Goal: Task Accomplishment & Management: Use online tool/utility

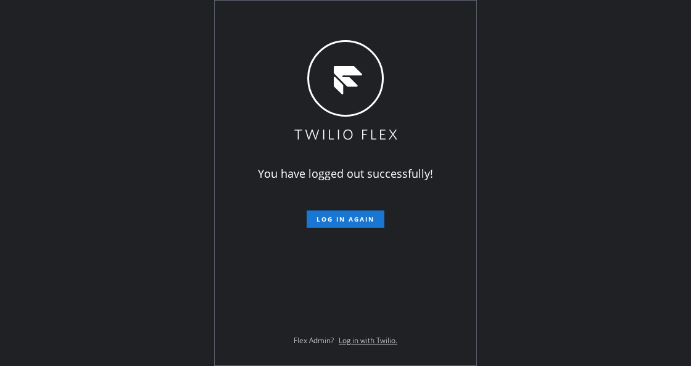
drag, startPoint x: 174, startPoint y: 247, endPoint x: 274, endPoint y: 229, distance: 101.5
click at [174, 247] on div "You have logged out successfully! Log in again Flex Admin? Log in with Twilio." at bounding box center [345, 183] width 691 height 366
click at [345, 223] on span "Log in again" at bounding box center [345, 219] width 58 height 9
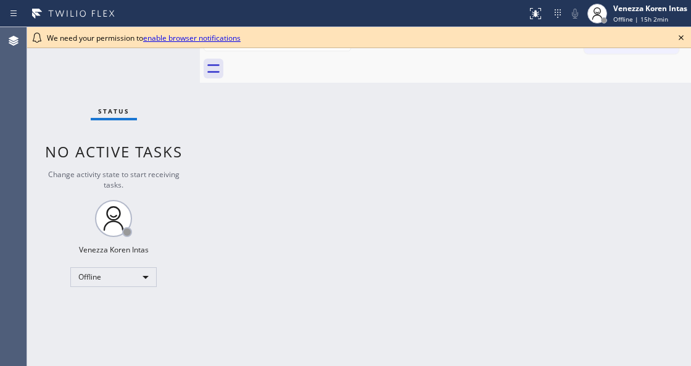
click at [654, 112] on div "Back to Dashboard Change Sender ID Customers Technicians Select a contact Outbo…" at bounding box center [445, 196] width 491 height 339
click at [680, 43] on icon at bounding box center [680, 37] width 15 height 15
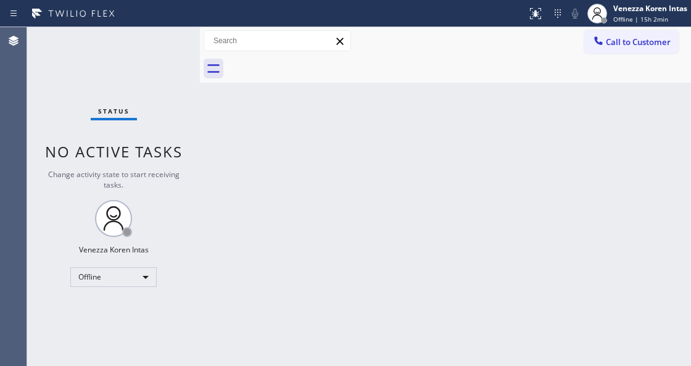
click at [645, 86] on div "Back to Dashboard Change Sender ID Customers Technicians Select a contact Outbo…" at bounding box center [445, 196] width 491 height 339
click at [648, 17] on span "Offline | 15h 2min" at bounding box center [640, 19] width 55 height 9
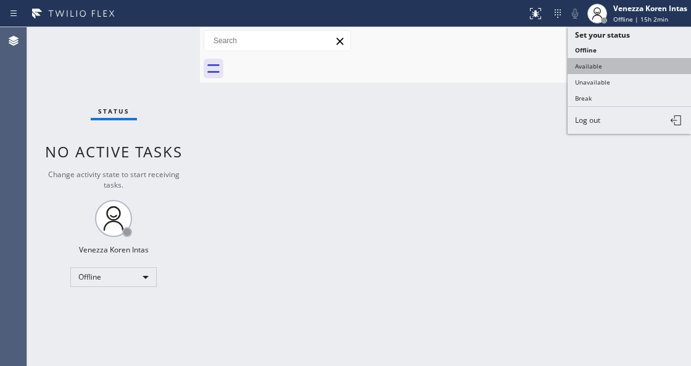
click at [617, 67] on button "Available" at bounding box center [628, 66] width 123 height 16
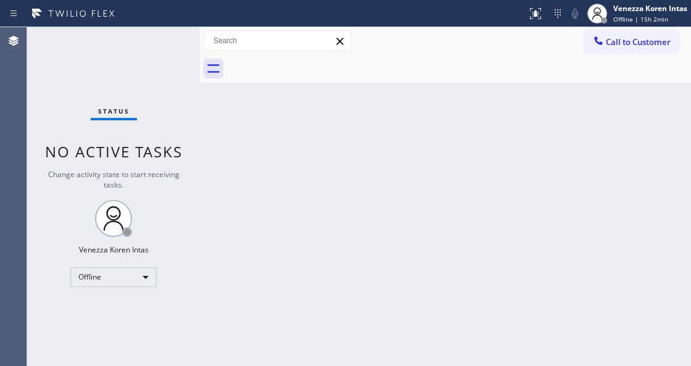
drag, startPoint x: 590, startPoint y: 141, endPoint x: 258, endPoint y: 150, distance: 331.9
click at [586, 142] on div "Back to Dashboard Change Sender ID Customers Technicians Select a contact Outbo…" at bounding box center [445, 196] width 491 height 339
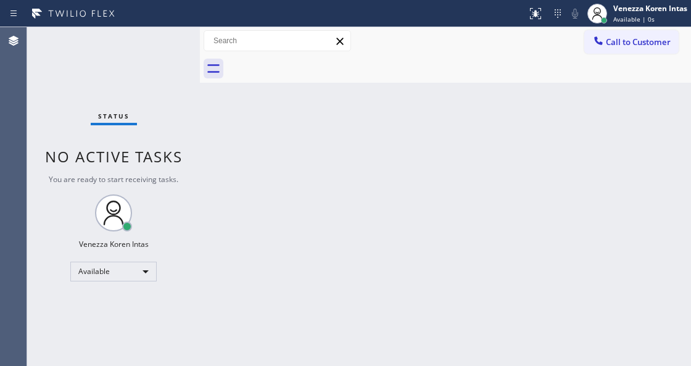
click at [143, 88] on div "Status No active tasks You are ready to start receiving tasks. Venezza Koren In…" at bounding box center [113, 196] width 173 height 339
drag, startPoint x: 232, startPoint y: 174, endPoint x: 205, endPoint y: 305, distance: 133.5
click at [232, 174] on div "Back to Dashboard Change Sender ID Customers Technicians Select a contact Outbo…" at bounding box center [445, 196] width 491 height 339
click at [166, 50] on div "Status No active tasks You are ready to start receiving tasks. Venezza Koren In…" at bounding box center [113, 196] width 173 height 339
click at [110, 365] on div "Status No active tasks You are ready to start receiving tasks. Venezza Koren In…" at bounding box center [113, 196] width 173 height 339
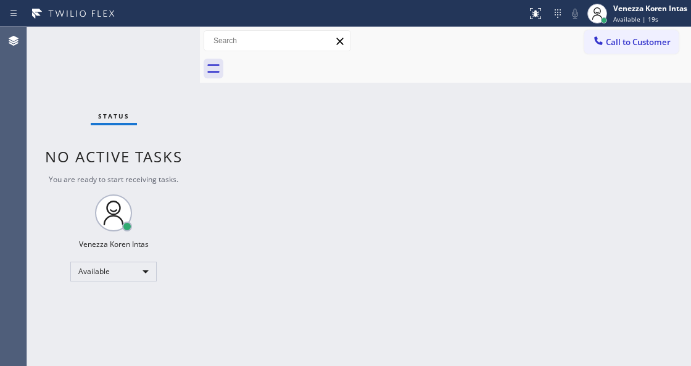
click at [342, 162] on div "Back to Dashboard Change Sender ID Customers Technicians Select a contact Outbo…" at bounding box center [445, 196] width 491 height 339
click at [360, 146] on div "Back to Dashboard Change Sender ID Customers Technicians Select a contact Outbo…" at bounding box center [445, 196] width 491 height 339
click at [160, 36] on div "Status No active tasks You are ready to start receiving tasks. Venezza Koren In…" at bounding box center [113, 196] width 173 height 339
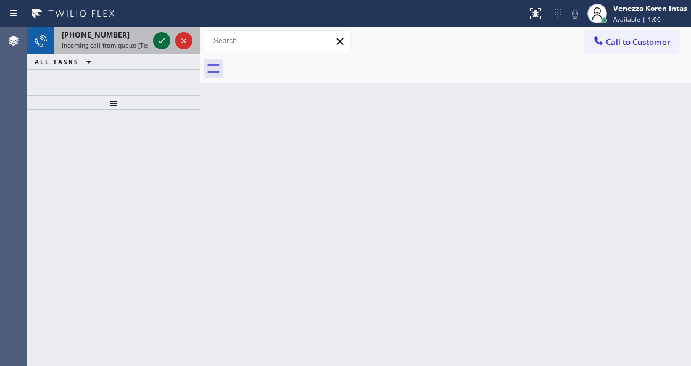
click at [162, 44] on icon at bounding box center [161, 40] width 15 height 15
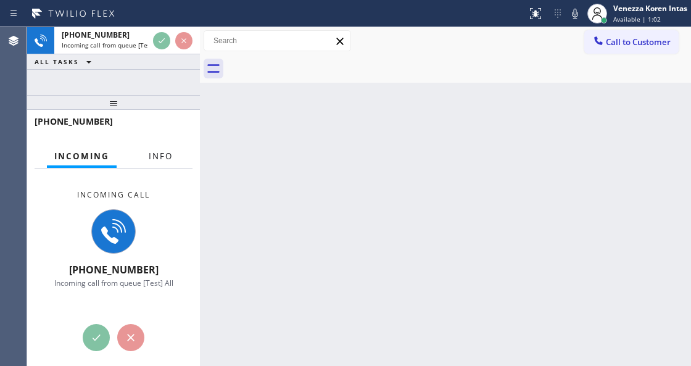
click at [168, 160] on span "Info" at bounding box center [161, 155] width 24 height 11
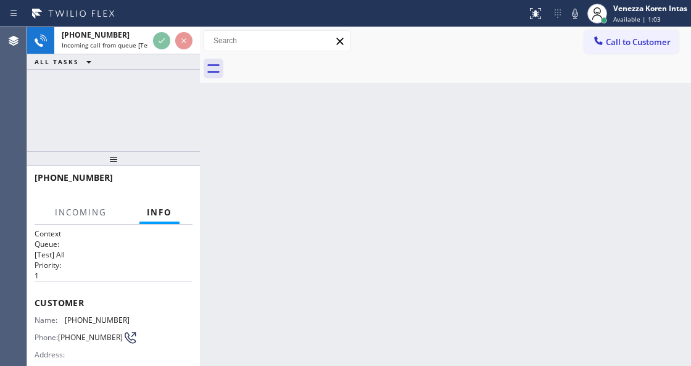
drag, startPoint x: 132, startPoint y: 105, endPoint x: 136, endPoint y: 168, distance: 63.0
click at [136, 166] on div at bounding box center [113, 158] width 173 height 15
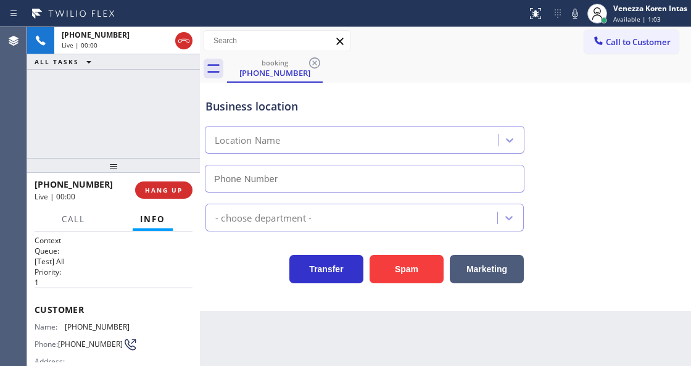
type input "[PHONE_NUMBER]"
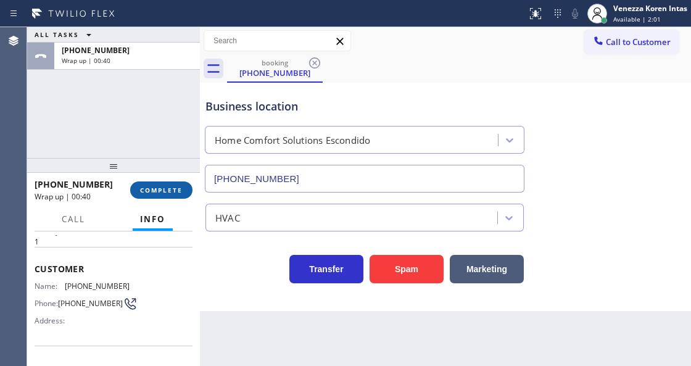
click at [178, 194] on span "COMPLETE" at bounding box center [161, 190] width 43 height 9
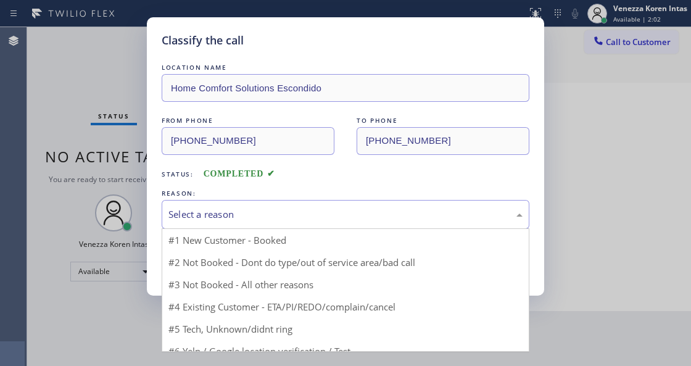
click at [281, 216] on div "Select a reason" at bounding box center [345, 214] width 354 height 14
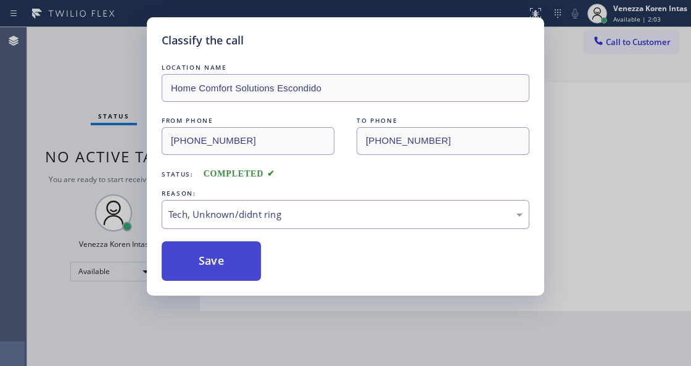
click at [242, 260] on button "Save" at bounding box center [211, 260] width 99 height 39
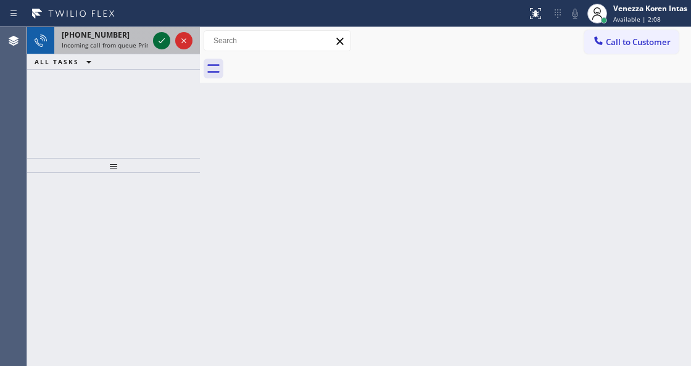
click at [162, 43] on icon at bounding box center [161, 40] width 15 height 15
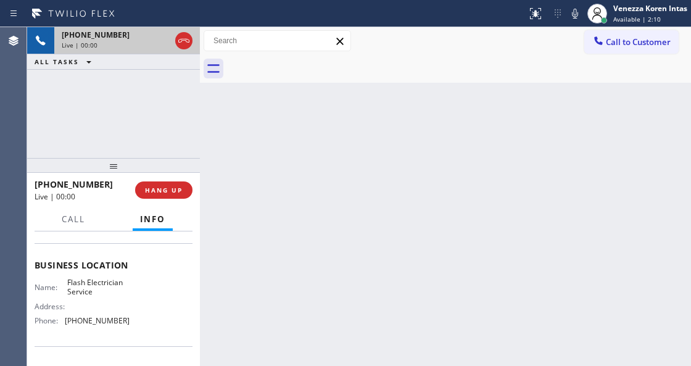
scroll to position [164, 0]
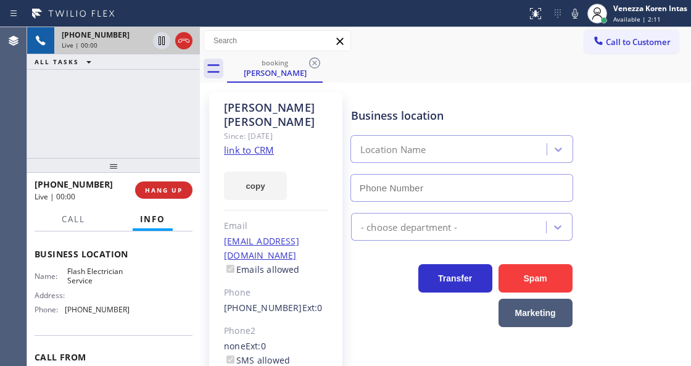
type input "(844) 760-2924"
click at [263, 144] on link "link to CRM" at bounding box center [249, 150] width 50 height 12
click at [81, 218] on span "Call" at bounding box center [73, 218] width 23 height 11
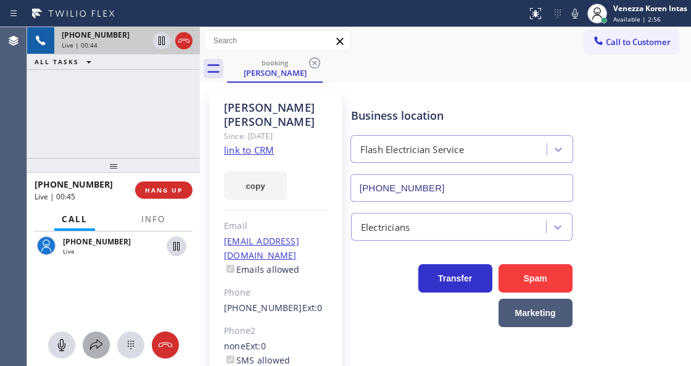
click at [93, 340] on icon at bounding box center [96, 344] width 15 height 15
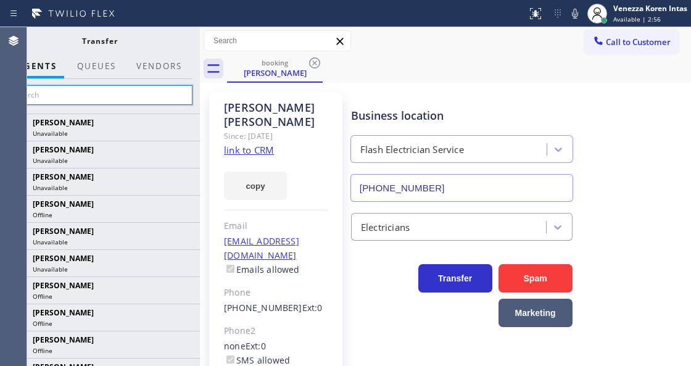
click at [136, 95] on input "text" at bounding box center [100, 95] width 186 height 20
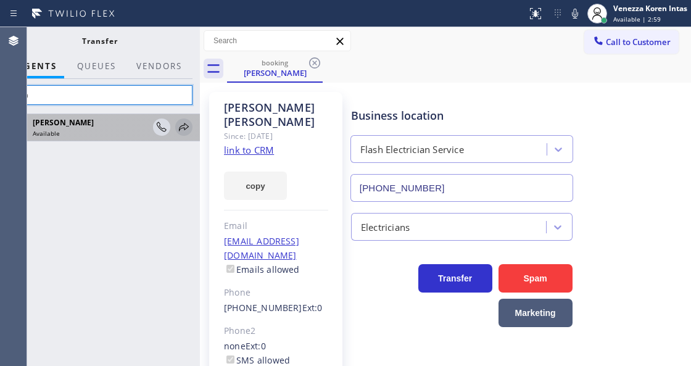
type input "lyka"
click at [180, 128] on icon at bounding box center [183, 127] width 15 height 15
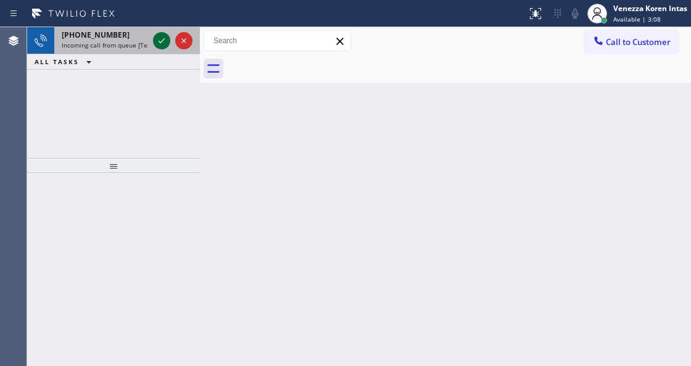
click at [163, 46] on icon at bounding box center [161, 40] width 15 height 15
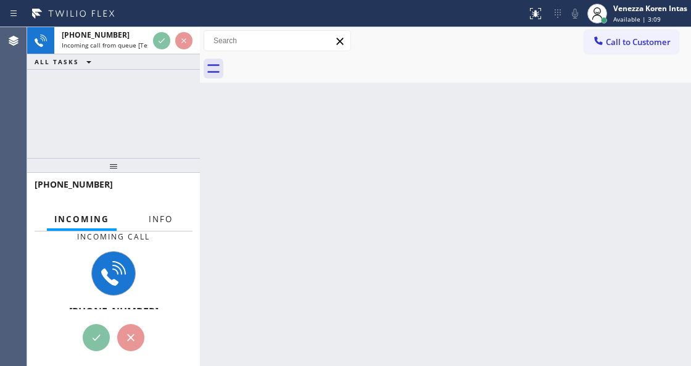
click at [168, 224] on span "Info" at bounding box center [161, 218] width 24 height 11
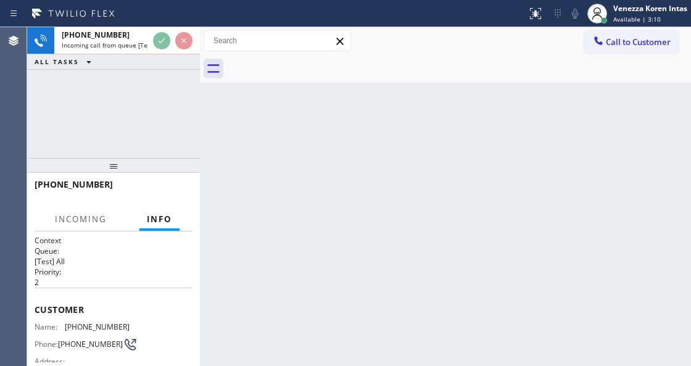
scroll to position [123, 0]
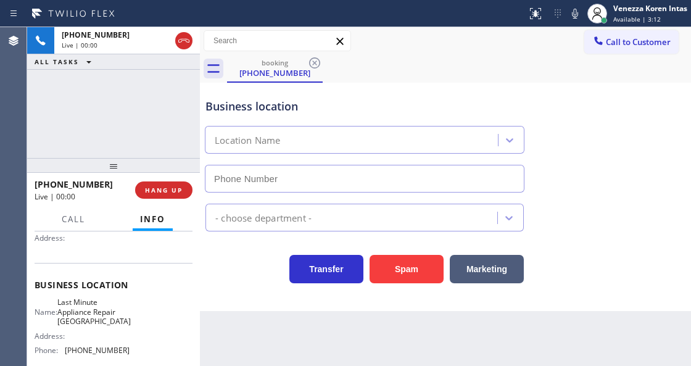
type input "[PHONE_NUMBER]"
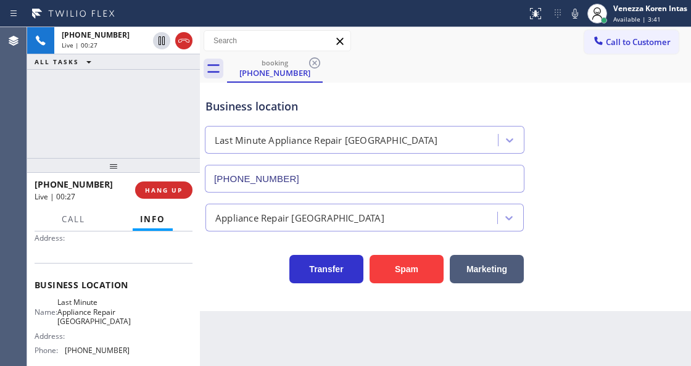
drag, startPoint x: 171, startPoint y: 184, endPoint x: 222, endPoint y: 212, distance: 57.4
click at [171, 184] on button "HANG UP" at bounding box center [163, 189] width 57 height 17
click at [158, 185] on button "HANG UP" at bounding box center [163, 189] width 57 height 17
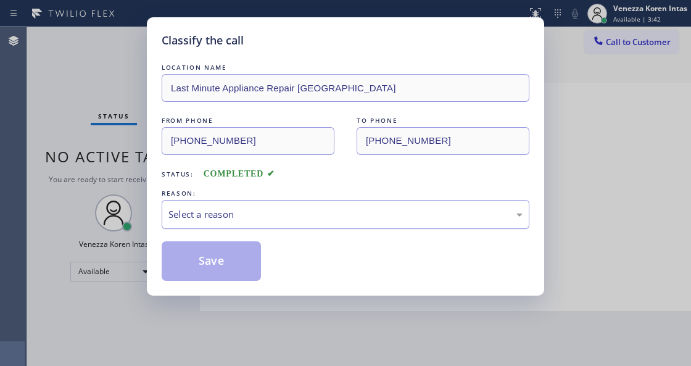
click at [249, 200] on div "Select a reason" at bounding box center [346, 214] width 368 height 29
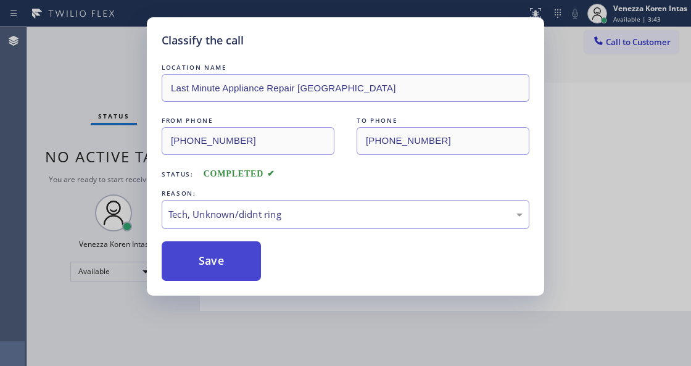
click at [234, 253] on button "Save" at bounding box center [211, 260] width 99 height 39
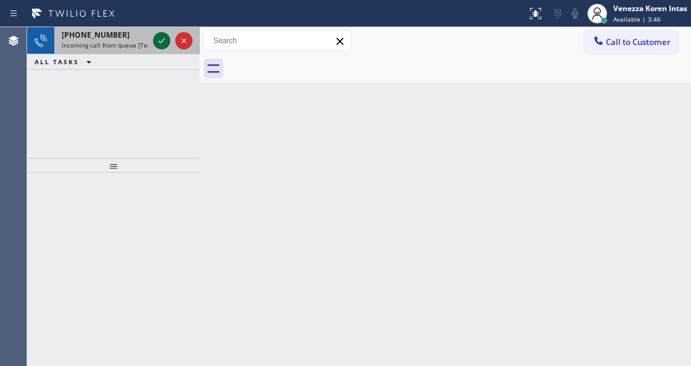
click at [164, 47] on icon at bounding box center [161, 40] width 15 height 15
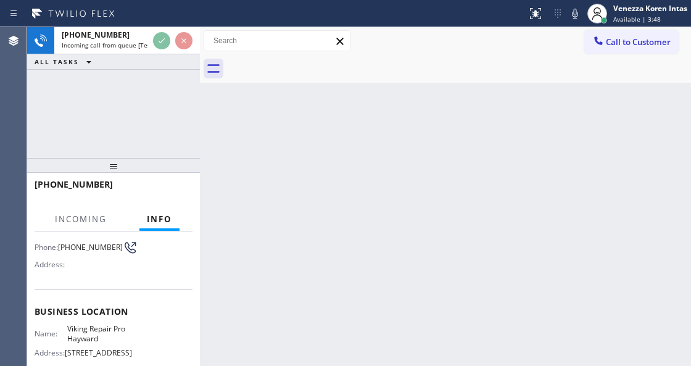
scroll to position [164, 0]
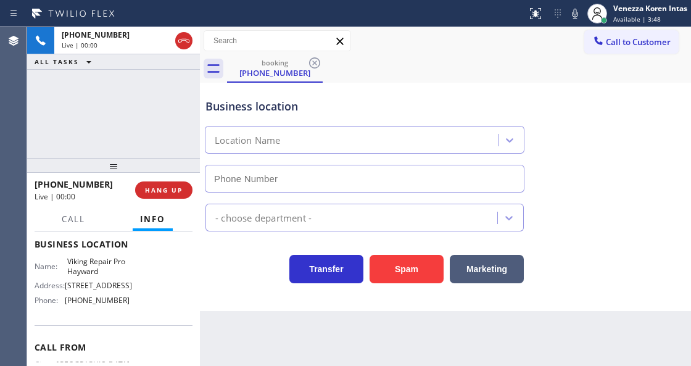
type input "[PHONE_NUMBER]"
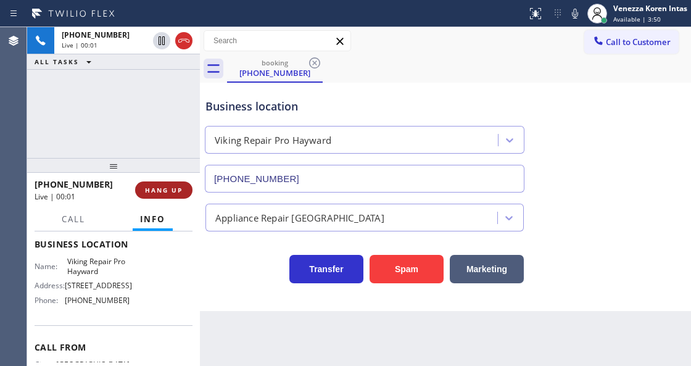
click at [176, 195] on button "HANG UP" at bounding box center [163, 189] width 57 height 17
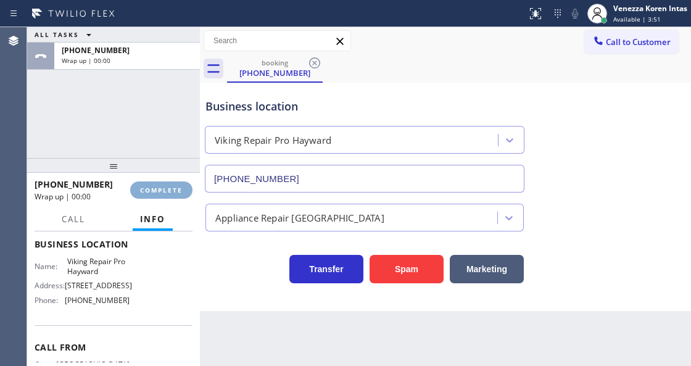
click at [176, 195] on button "COMPLETE" at bounding box center [161, 189] width 62 height 17
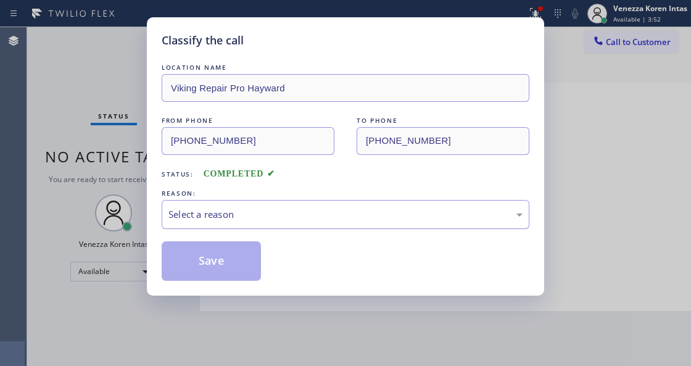
click at [255, 206] on div "Select a reason" at bounding box center [346, 214] width 368 height 29
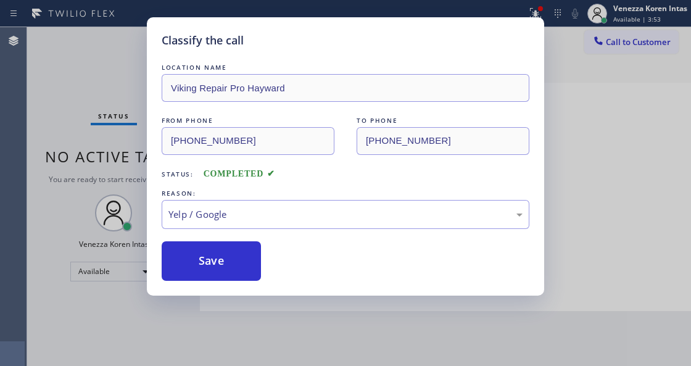
click at [232, 287] on div "Classify the call LOCATION NAME Viking Repair Pro Hayward FROM PHONE (323) 297-…" at bounding box center [345, 156] width 397 height 278
click at [229, 261] on button "Save" at bounding box center [211, 260] width 99 height 39
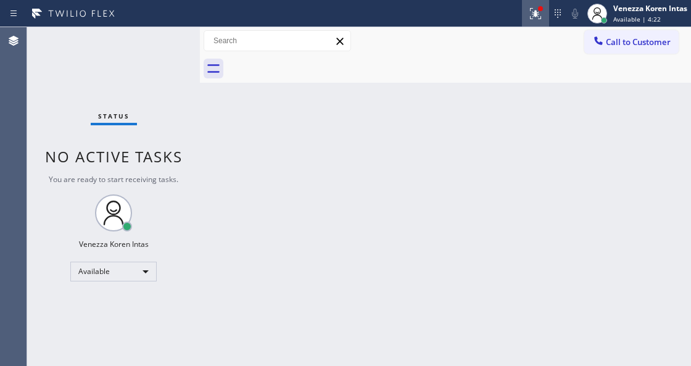
drag, startPoint x: 529, startPoint y: 10, endPoint x: 528, endPoint y: 25, distance: 14.9
click at [530, 10] on icon at bounding box center [535, 13] width 15 height 15
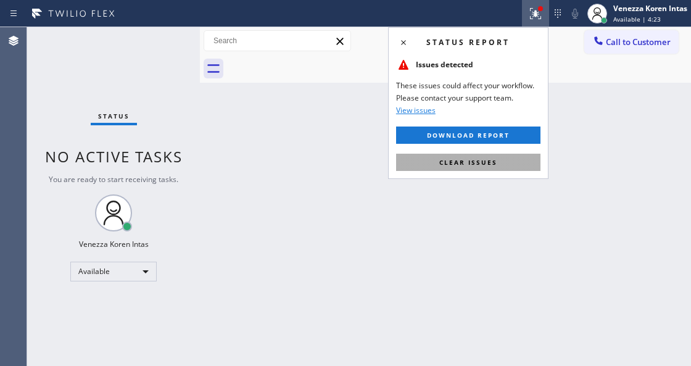
drag, startPoint x: 499, startPoint y: 159, endPoint x: 380, endPoint y: 203, distance: 126.8
click at [499, 160] on button "Clear issues" at bounding box center [468, 162] width 144 height 17
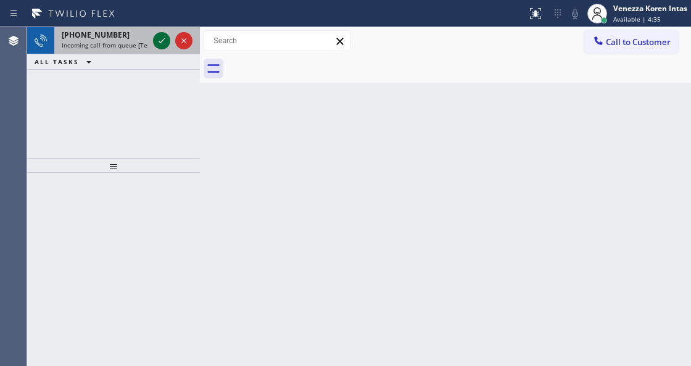
click at [164, 44] on icon at bounding box center [161, 40] width 15 height 15
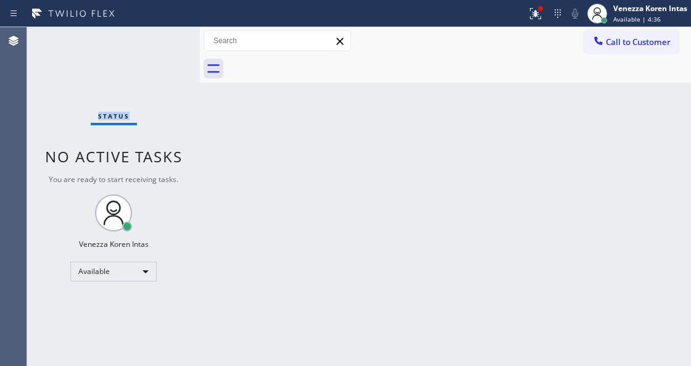
click at [163, 45] on div "Status No active tasks You are ready to start receiving tasks. Venezza Koren In…" at bounding box center [113, 196] width 173 height 339
click at [531, 16] on icon at bounding box center [535, 13] width 15 height 15
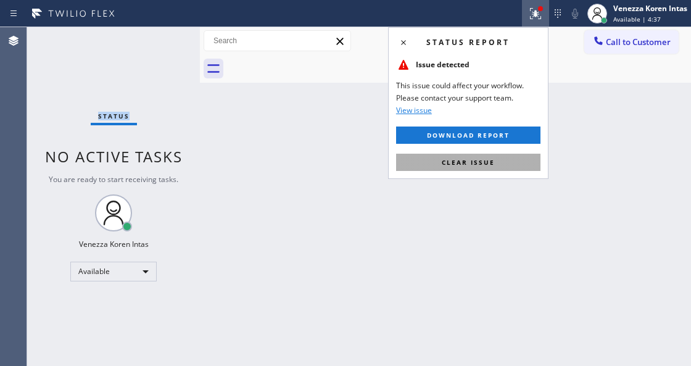
drag, startPoint x: 484, startPoint y: 160, endPoint x: 472, endPoint y: 168, distance: 13.9
click at [484, 160] on span "Clear issue" at bounding box center [468, 162] width 53 height 9
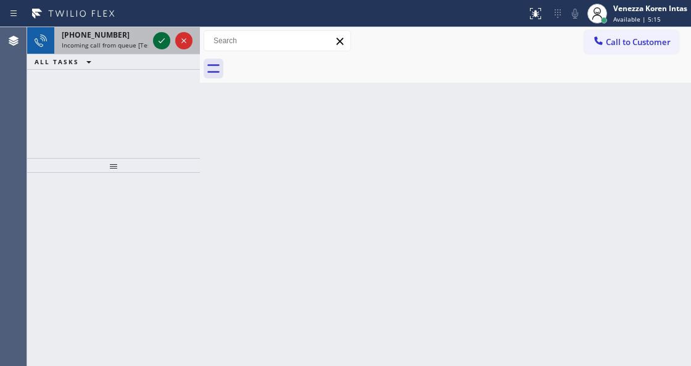
click at [160, 38] on icon at bounding box center [161, 40] width 15 height 15
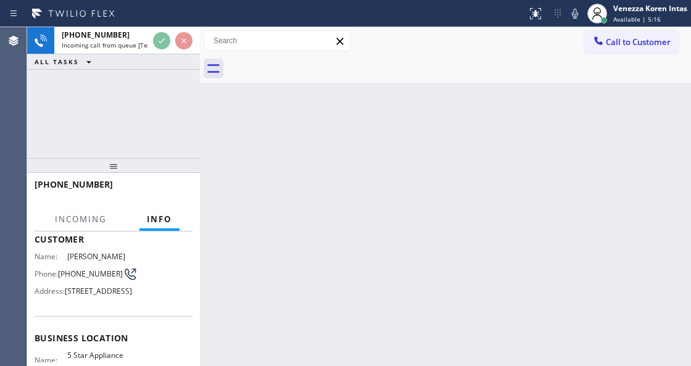
scroll to position [123, 0]
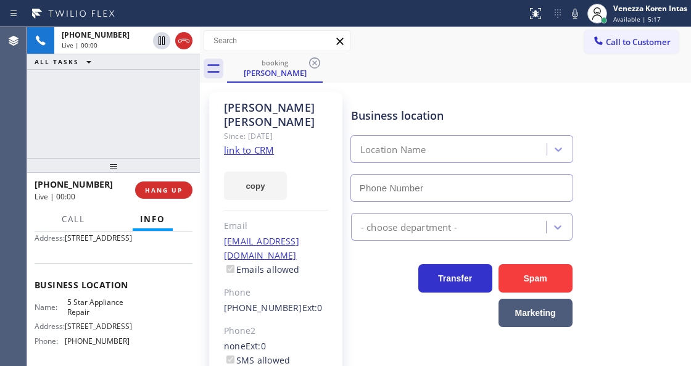
type input "[PHONE_NUMBER]"
click at [261, 144] on link "link to CRM" at bounding box center [249, 150] width 50 height 12
click at [575, 17] on icon at bounding box center [574, 13] width 15 height 15
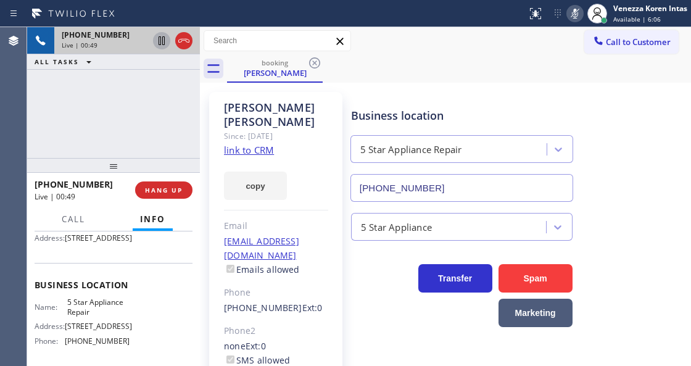
click at [162, 38] on icon at bounding box center [161, 40] width 15 height 15
click at [567, 12] on icon at bounding box center [574, 13] width 15 height 15
click at [160, 40] on icon at bounding box center [161, 40] width 9 height 9
click at [158, 104] on div "+17142223906 Live | 03:04 ALL TASKS ALL TASKS ACTIVE TASKS TASKS IN WRAP UP" at bounding box center [113, 92] width 173 height 131
click at [196, 134] on div "+17142223906 Live | 04:59 ALL TASKS ALL TASKS ACTIVE TASKS TASKS IN WRAP UP" at bounding box center [113, 92] width 173 height 131
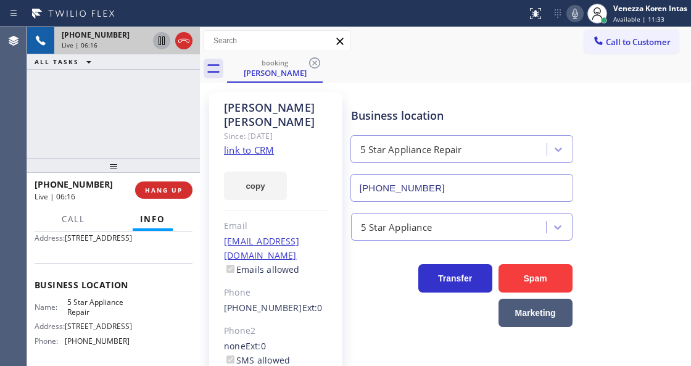
click at [467, 57] on div "booking Judy Chong" at bounding box center [459, 69] width 464 height 28
click at [421, 75] on div "booking Judy Chong" at bounding box center [459, 69] width 464 height 28
click at [109, 113] on div "+17142223906 Live | 06:18 ALL TASKS ALL TASKS ACTIVE TASKS TASKS IN WRAP UP" at bounding box center [113, 92] width 173 height 131
click at [487, 39] on div "Call to Customer Outbound call Location Search location Your caller id phone nu…" at bounding box center [445, 41] width 491 height 22
click at [570, 13] on icon at bounding box center [574, 13] width 15 height 15
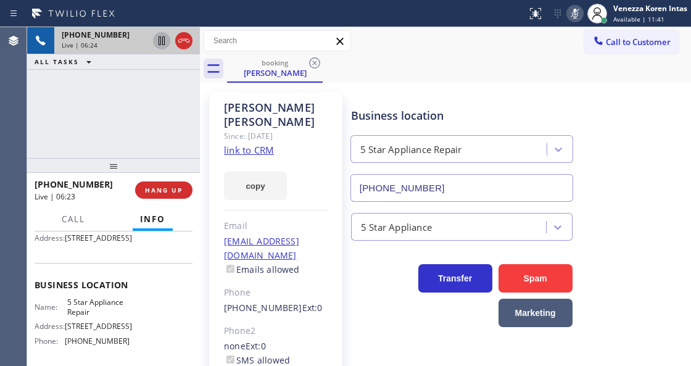
click at [160, 42] on icon at bounding box center [161, 40] width 6 height 9
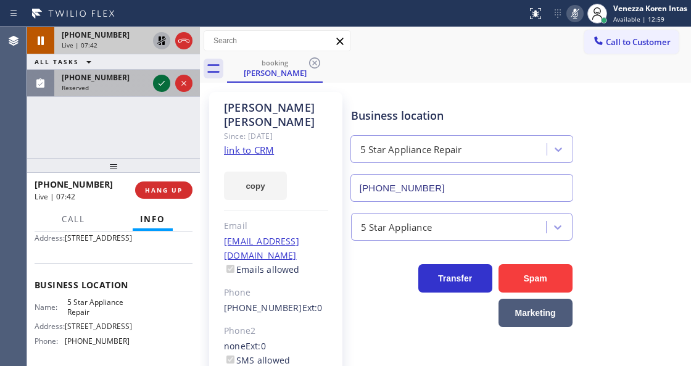
click at [157, 80] on icon at bounding box center [161, 83] width 15 height 15
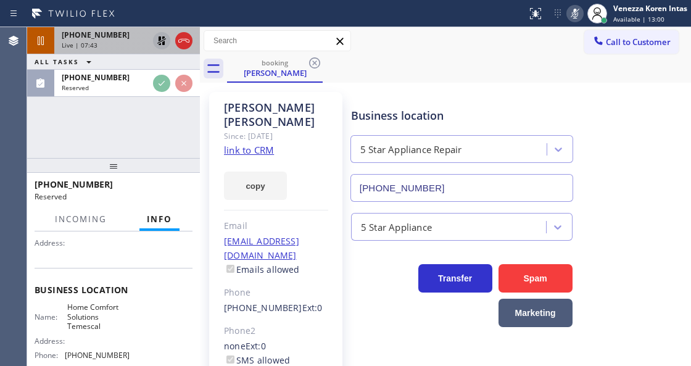
scroll to position [119, 0]
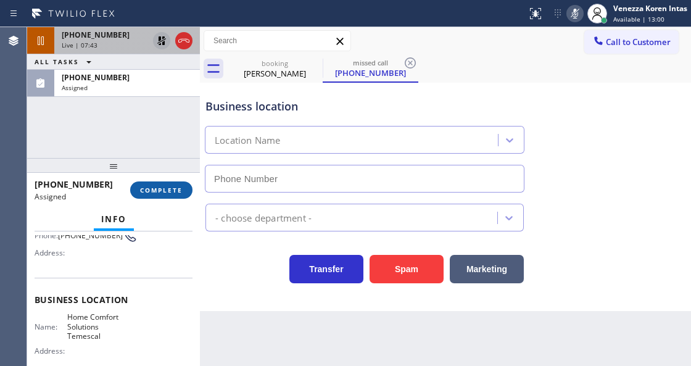
type input "[PHONE_NUMBER]"
click at [154, 188] on span "COMPLETE" at bounding box center [161, 190] width 43 height 9
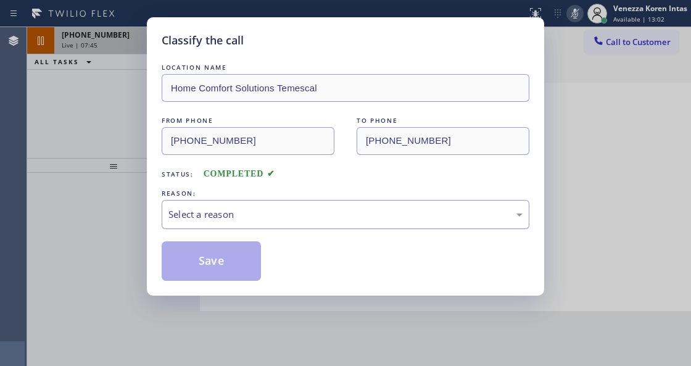
click at [282, 210] on div "Select a reason" at bounding box center [345, 214] width 354 height 14
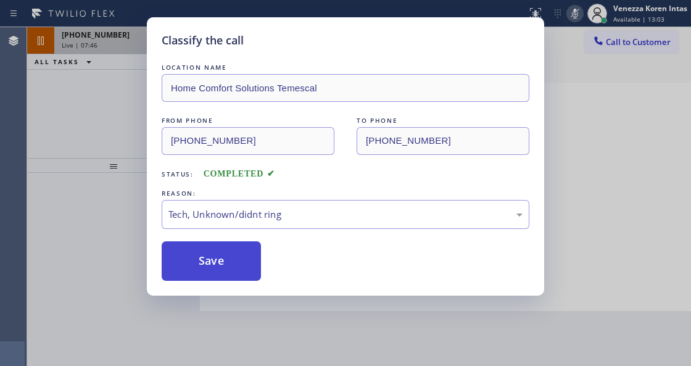
click at [221, 269] on button "Save" at bounding box center [211, 260] width 99 height 39
type input "[PHONE_NUMBER]"
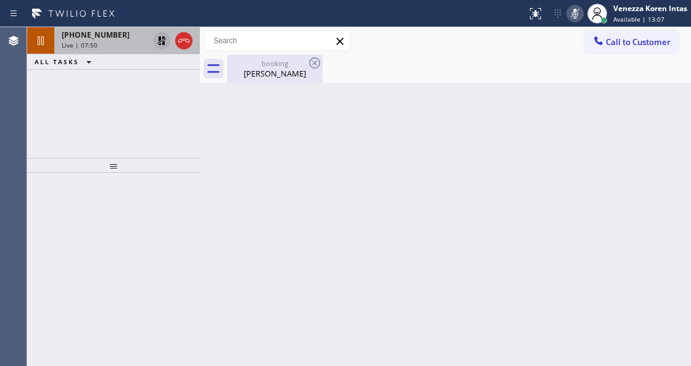
click at [270, 76] on div "Judy Chong" at bounding box center [274, 73] width 93 height 11
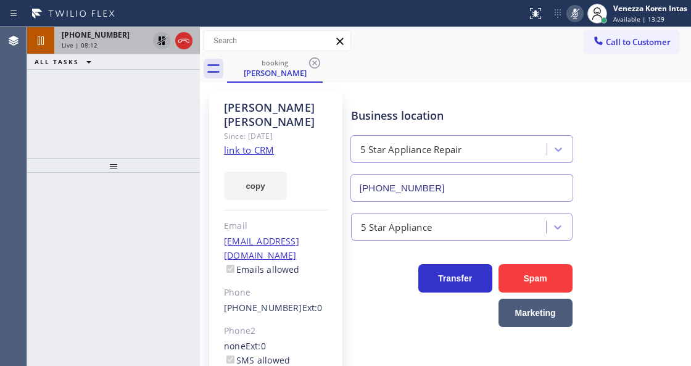
click at [159, 42] on icon at bounding box center [161, 40] width 9 height 9
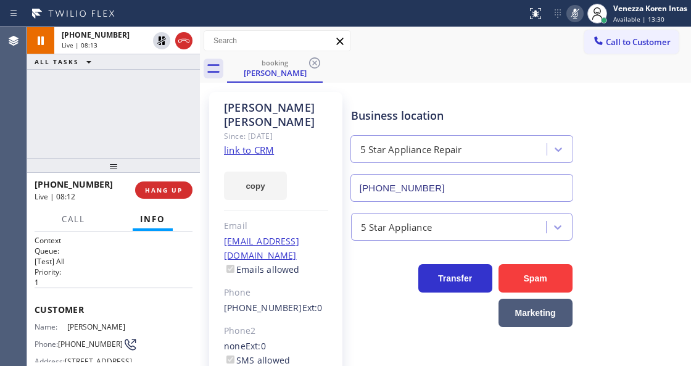
click at [568, 11] on icon at bounding box center [574, 13] width 15 height 15
drag, startPoint x: 168, startPoint y: 106, endPoint x: 214, endPoint y: 118, distance: 47.9
click at [168, 106] on div "+17142223906 Live | 10:25 ALL TASKS ALL TASKS ACTIVE TASKS TASKS IN WRAP UP" at bounding box center [113, 92] width 173 height 131
click at [455, 30] on div "Call to Customer Outbound call Location Search location Your caller id phone nu…" at bounding box center [445, 41] width 491 height 28
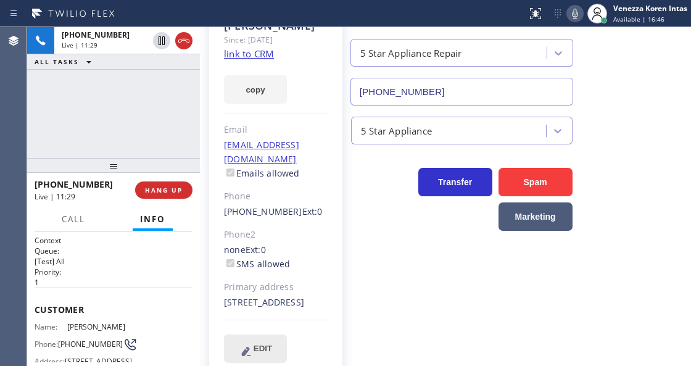
scroll to position [102, 0]
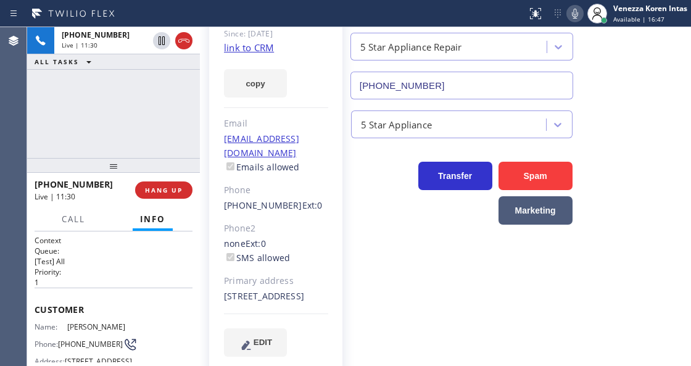
click at [237, 289] on div "3544 East Woodbine Road Orange, 92867 CA" at bounding box center [276, 296] width 104 height 14
click at [189, 189] on button "HANG UP" at bounding box center [163, 189] width 57 height 17
click at [186, 190] on button "HANG UP" at bounding box center [163, 189] width 57 height 17
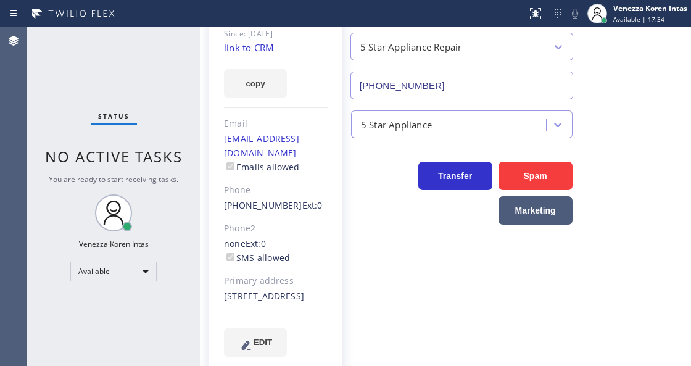
click at [299, 221] on div "Phone2" at bounding box center [276, 228] width 104 height 14
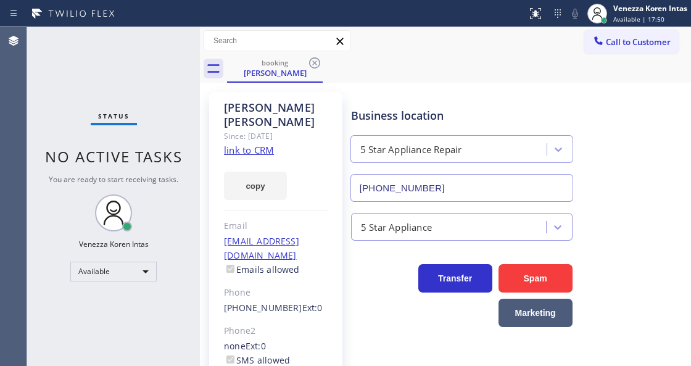
click at [185, 160] on div "Status No active tasks You are ready to start receiving tasks. Venezza Koren In…" at bounding box center [113, 196] width 173 height 339
click at [164, 109] on div "Status No active tasks You are ready to start receiving tasks. Venezza Koren In…" at bounding box center [113, 196] width 173 height 339
click at [250, 76] on div "Judy Chong" at bounding box center [274, 72] width 93 height 11
click at [113, 109] on div "Status No active tasks You are ready to start receiving tasks. Venezza Koren In…" at bounding box center [113, 196] width 173 height 339
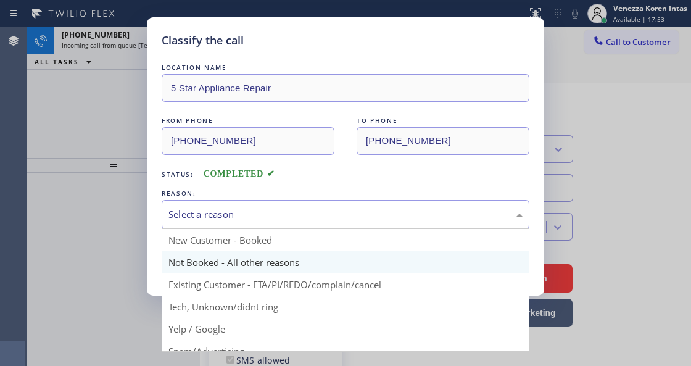
drag, startPoint x: 223, startPoint y: 210, endPoint x: 238, endPoint y: 263, distance: 55.1
click at [223, 210] on div "Select a reason" at bounding box center [345, 214] width 354 height 14
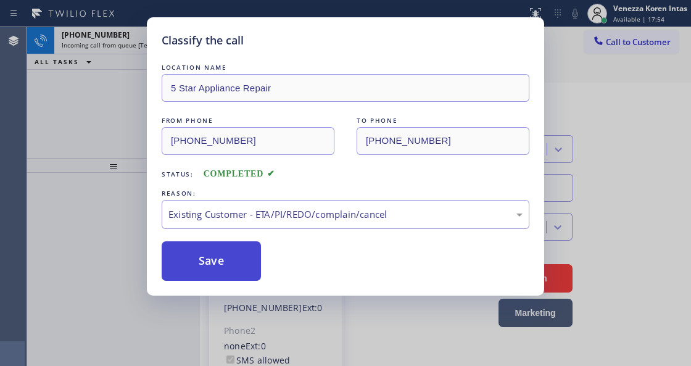
click at [241, 268] on button "Save" at bounding box center [211, 260] width 99 height 39
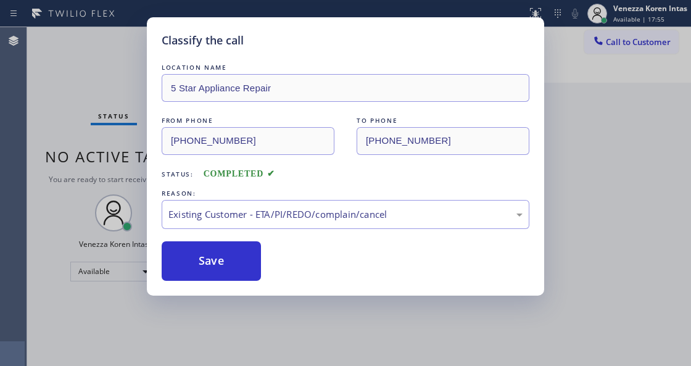
click at [158, 41] on div "Status No active tasks You are ready to start receiving tasks. Venezza Koren In…" at bounding box center [113, 196] width 173 height 339
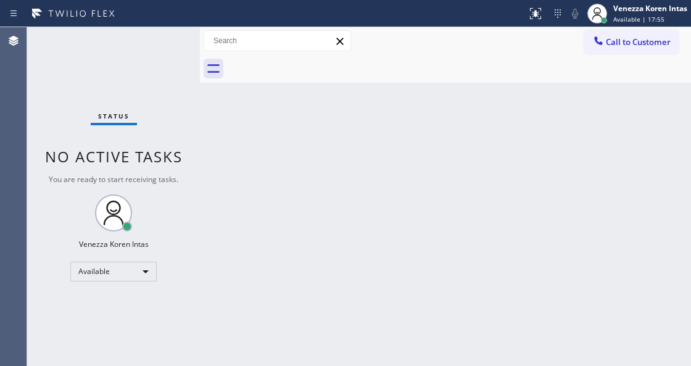
click at [158, 41] on div "Status No active tasks You are ready to start receiving tasks. Venezza Koren In…" at bounding box center [113, 196] width 173 height 339
drag, startPoint x: 273, startPoint y: 128, endPoint x: 31, endPoint y: 142, distance: 242.2
click at [273, 128] on div "Back to Dashboard Change Sender ID Customers Technicians Select a contact Outbo…" at bounding box center [445, 196] width 491 height 339
click at [182, 68] on div "Status No active tasks You are ready to start receiving tasks. Venezza Koren In…" at bounding box center [113, 196] width 173 height 339
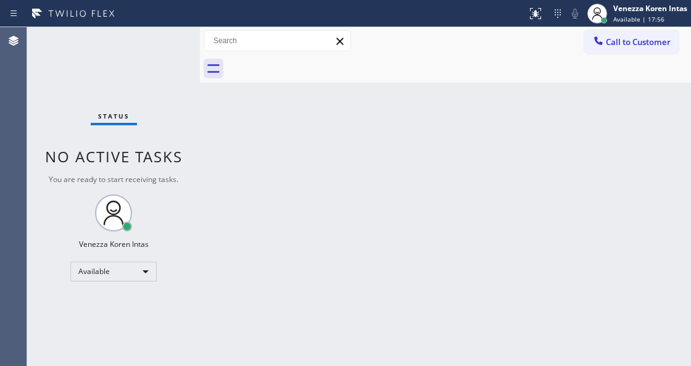
click at [180, 59] on div "Status No active tasks You are ready to start receiving tasks. Venezza Koren In…" at bounding box center [113, 196] width 173 height 339
click at [181, 53] on div "Status No active tasks You are ready to start receiving tasks. Venezza Koren In…" at bounding box center [113, 196] width 173 height 339
click at [178, 49] on div "Status No active tasks You are ready to start receiving tasks. Venezza Koren In…" at bounding box center [113, 196] width 173 height 339
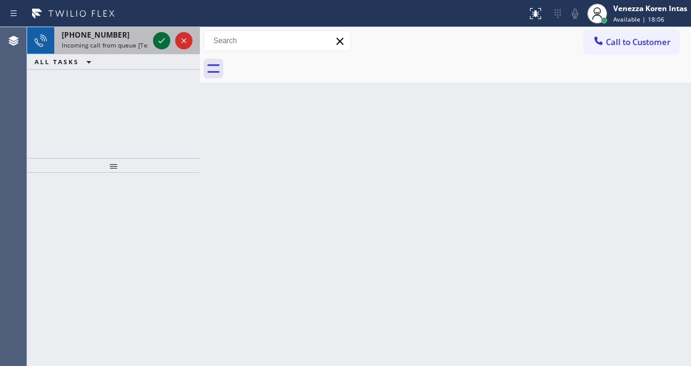
click at [163, 39] on icon at bounding box center [161, 40] width 6 height 5
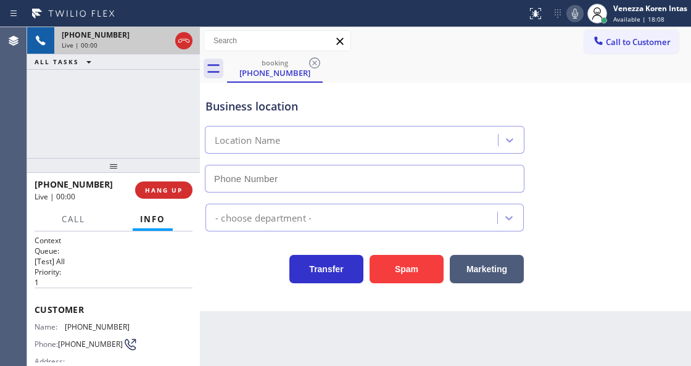
type input "[PHONE_NUMBER]"
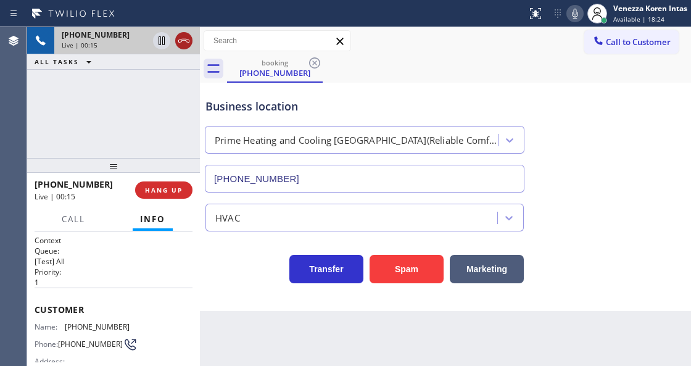
click at [184, 46] on icon at bounding box center [183, 40] width 15 height 15
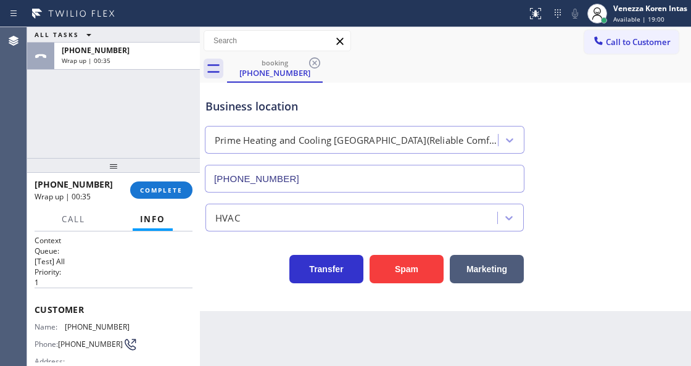
click at [152, 204] on div "+17543366812 Wrap up | 00:35 COMPLETE" at bounding box center [114, 190] width 158 height 32
click at [151, 191] on span "COMPLETE" at bounding box center [161, 190] width 43 height 9
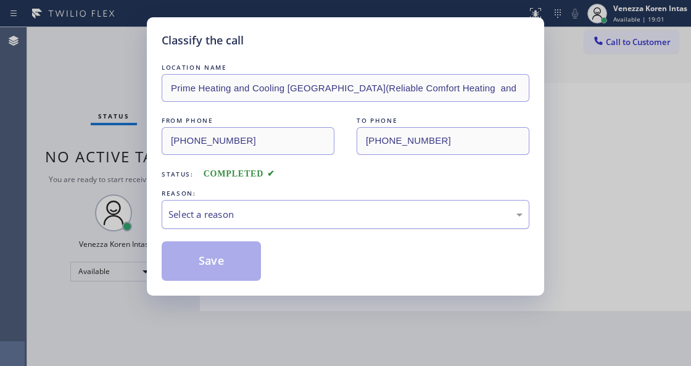
click at [266, 213] on div "Select a reason" at bounding box center [345, 214] width 354 height 14
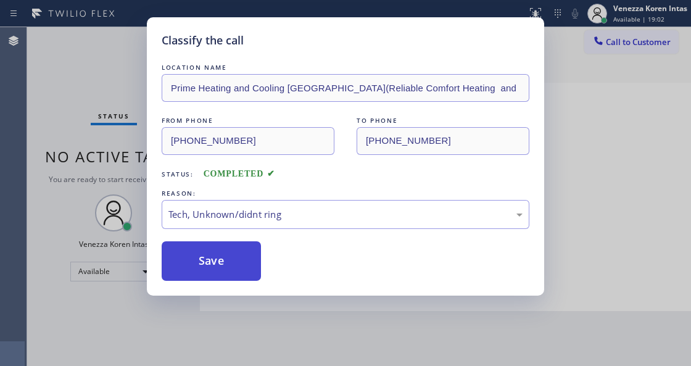
click at [234, 265] on button "Save" at bounding box center [211, 260] width 99 height 39
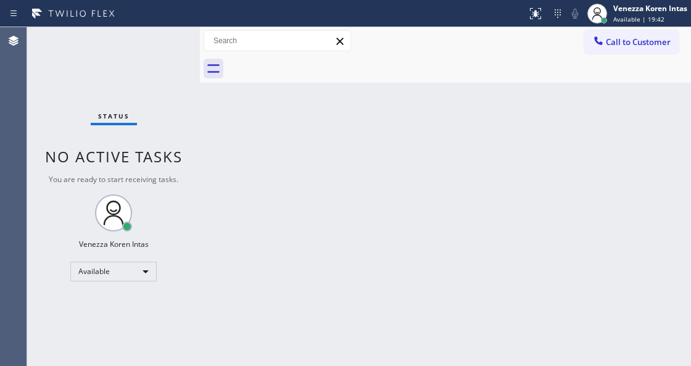
click at [165, 30] on div "Status No active tasks You are ready to start receiving tasks. Venezza Koren In…" at bounding box center [113, 196] width 173 height 339
click at [166, 46] on div "Status No active tasks You are ready to start receiving tasks. Venezza Koren In…" at bounding box center [113, 196] width 173 height 339
click at [166, 38] on div "Status No active tasks You are ready to start receiving tasks. Venezza Koren In…" at bounding box center [113, 196] width 173 height 339
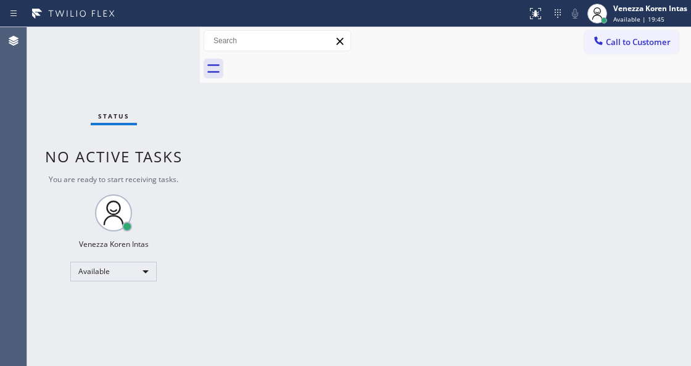
click at [159, 41] on div "Status No active tasks You are ready to start receiving tasks. Venezza Koren In…" at bounding box center [113, 196] width 173 height 339
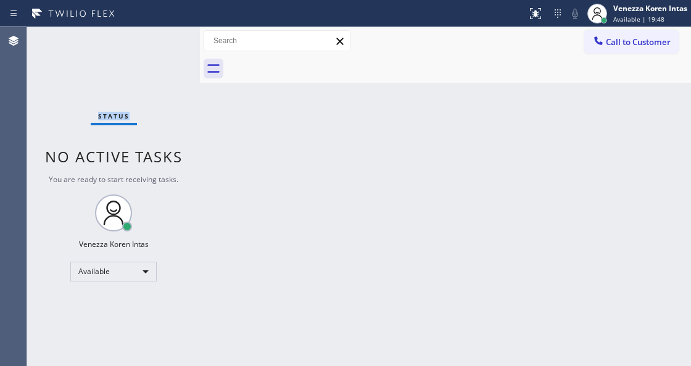
click at [159, 41] on div "Status No active tasks You are ready to start receiving tasks. Venezza Koren In…" at bounding box center [113, 196] width 173 height 339
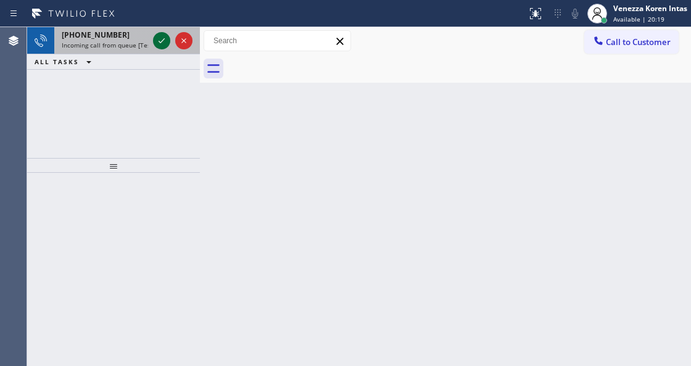
click at [168, 43] on icon at bounding box center [161, 40] width 15 height 15
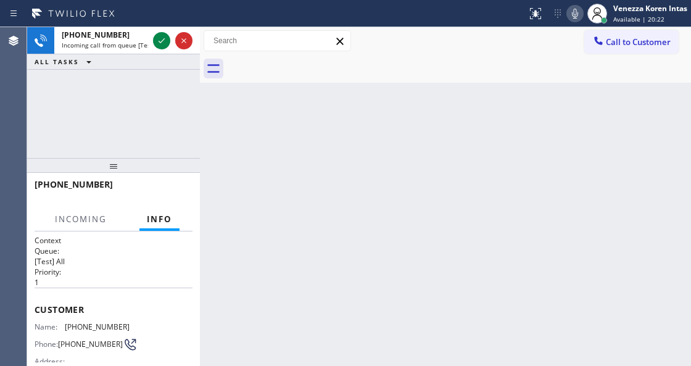
scroll to position [123, 0]
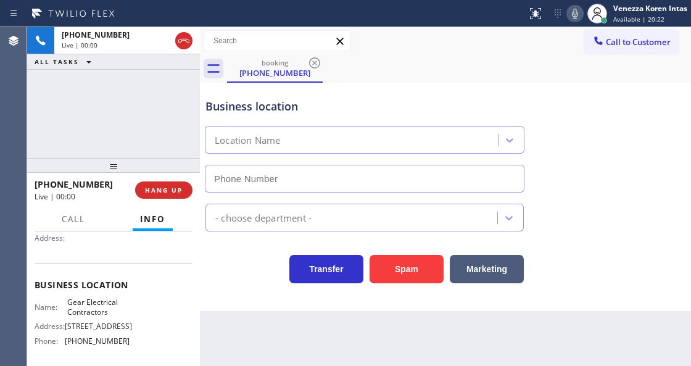
type input "[PHONE_NUMBER]"
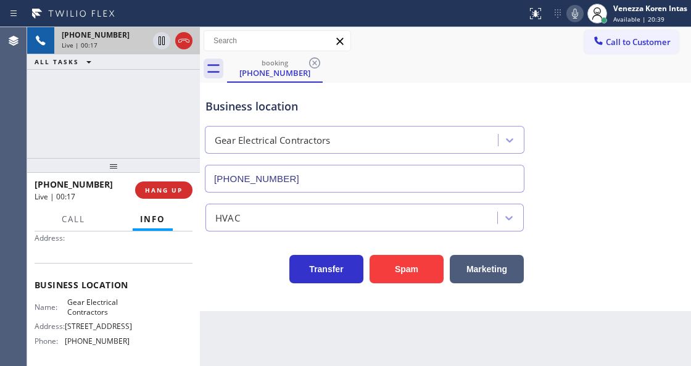
click at [148, 44] on div "Live | 00:17" at bounding box center [105, 45] width 86 height 9
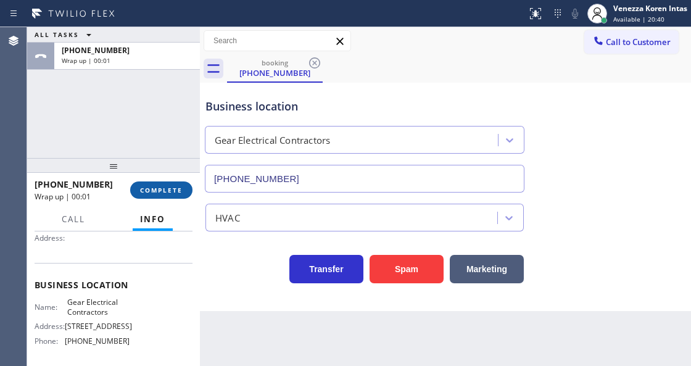
click at [178, 186] on span "COMPLETE" at bounding box center [161, 190] width 43 height 9
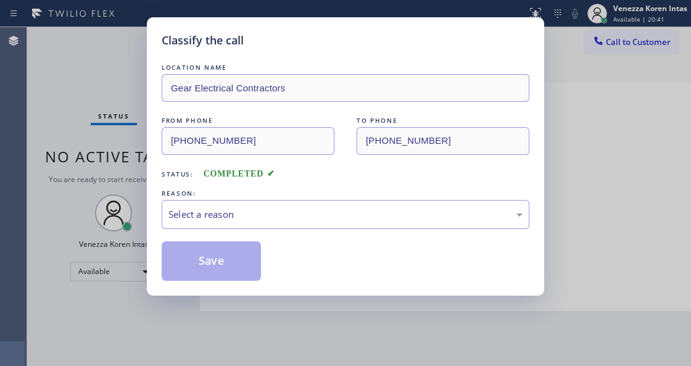
click at [298, 200] on div "Select a reason" at bounding box center [346, 214] width 368 height 29
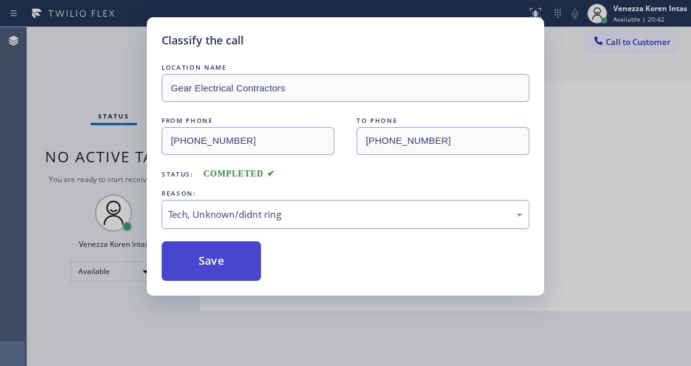
click at [196, 254] on button "Save" at bounding box center [211, 260] width 99 height 39
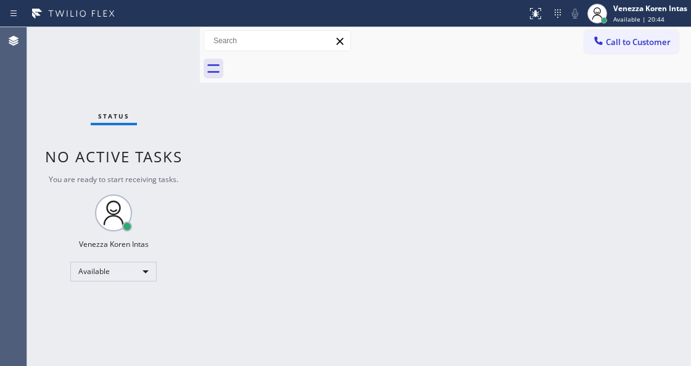
click at [156, 59] on div "Status No active tasks You are ready to start receiving tasks. Venezza Koren In…" at bounding box center [113, 196] width 173 height 339
click at [172, 37] on div "Status No active tasks You are ready to start receiving tasks. Venezza Koren In…" at bounding box center [113, 196] width 173 height 339
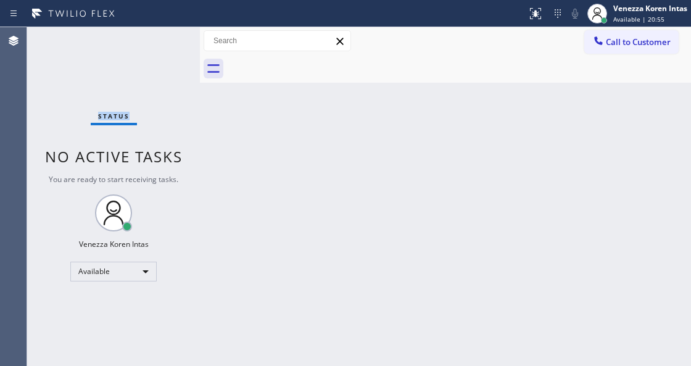
click at [172, 37] on div "Status No active tasks You are ready to start receiving tasks. Venezza Koren In…" at bounding box center [113, 196] width 173 height 339
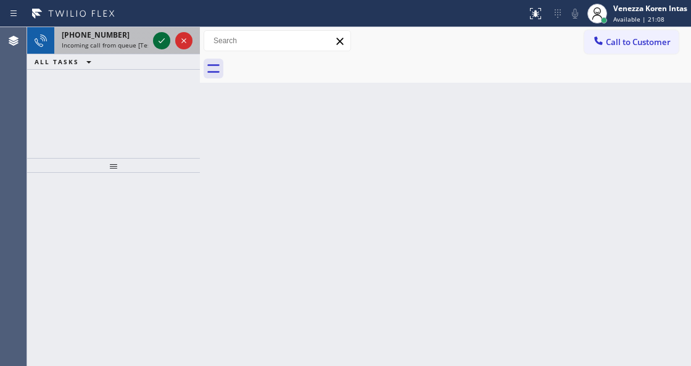
click at [165, 43] on icon at bounding box center [161, 40] width 15 height 15
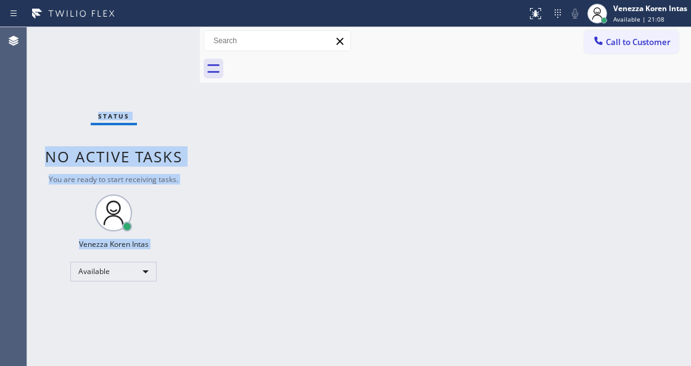
click at [165, 43] on div "Status No active tasks You are ready to start receiving tasks. Venezza Koren In…" at bounding box center [113, 196] width 173 height 339
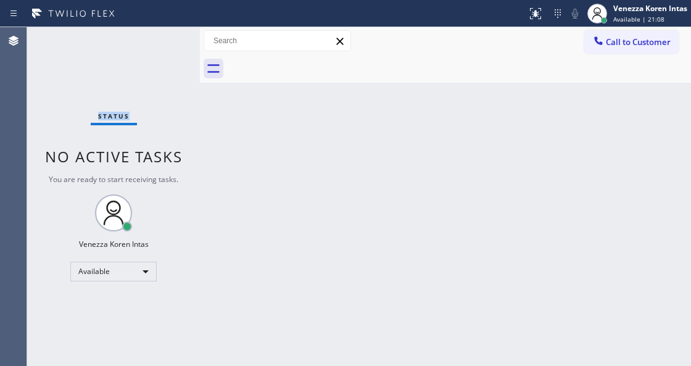
click at [165, 43] on div "Status No active tasks You are ready to start receiving tasks. Venezza Koren In…" at bounding box center [113, 196] width 173 height 339
click at [206, 147] on div "Back to Dashboard Change Sender ID Customers Technicians Select a contact Outbo…" at bounding box center [445, 196] width 491 height 339
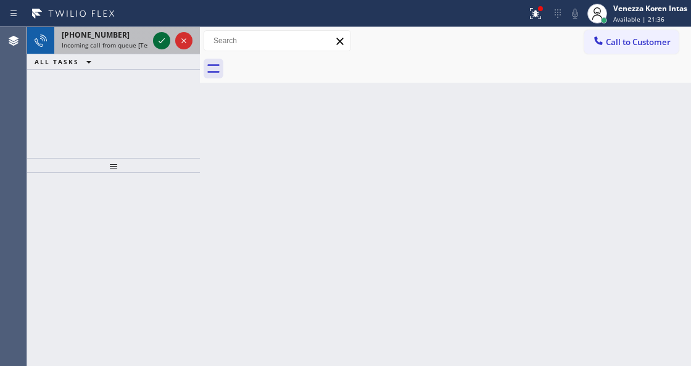
click at [155, 46] on icon at bounding box center [161, 40] width 15 height 15
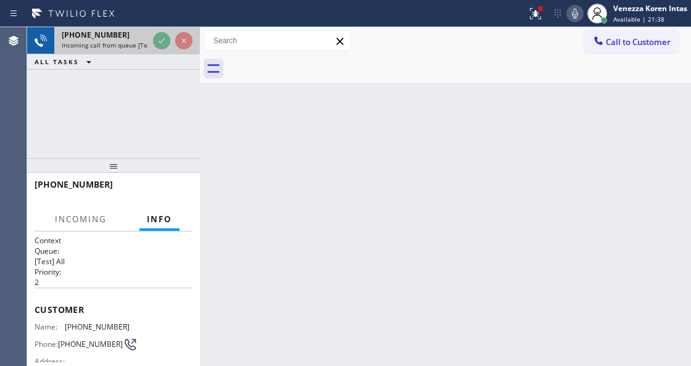
click at [160, 46] on icon at bounding box center [161, 40] width 15 height 15
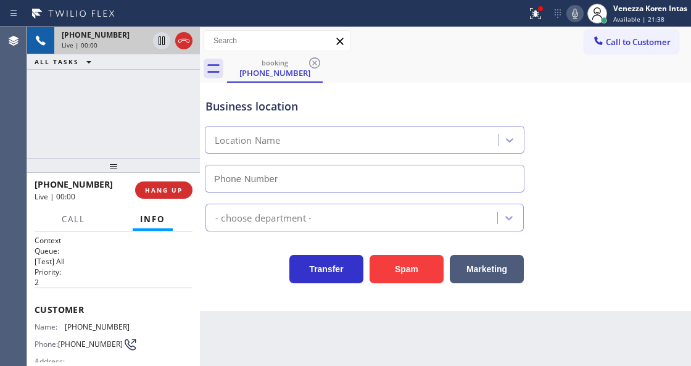
type input "[PHONE_NUMBER]"
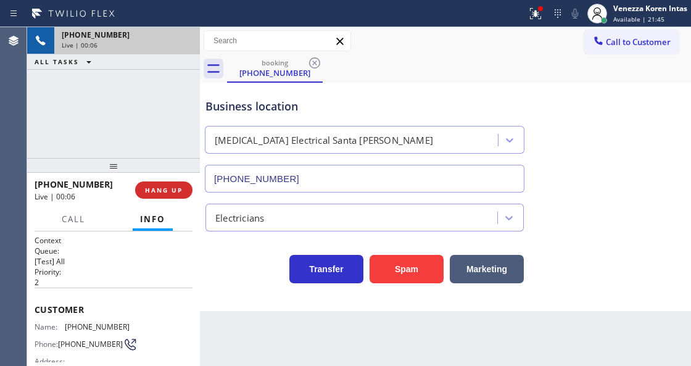
click at [242, 322] on div "Back to Dashboard Change Sender ID Customers Technicians Select a contact Outbo…" at bounding box center [445, 196] width 491 height 339
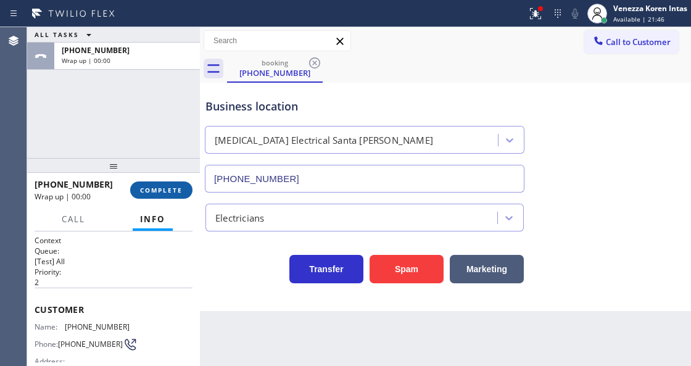
click at [173, 194] on button "COMPLETE" at bounding box center [161, 189] width 62 height 17
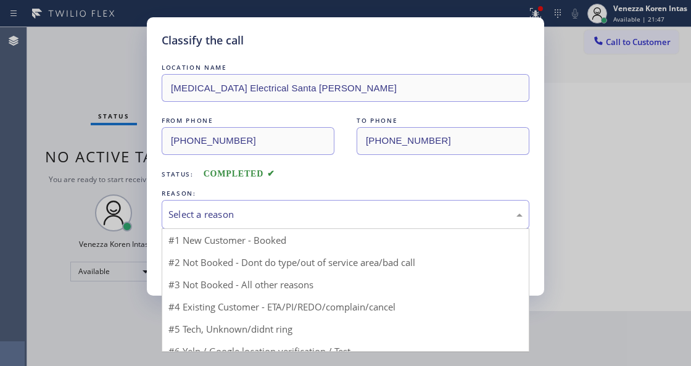
click at [281, 216] on div "Select a reason" at bounding box center [345, 214] width 354 height 14
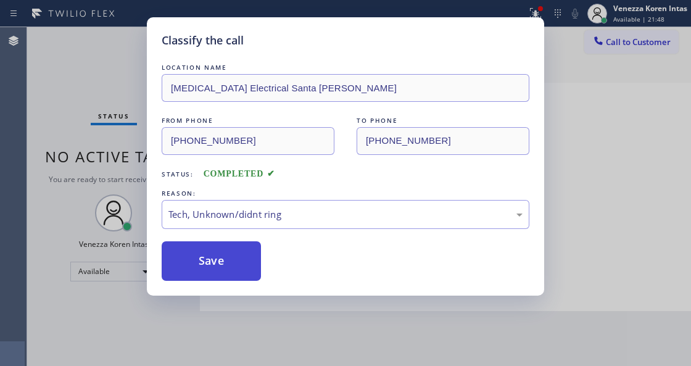
click at [228, 274] on button "Save" at bounding box center [211, 260] width 99 height 39
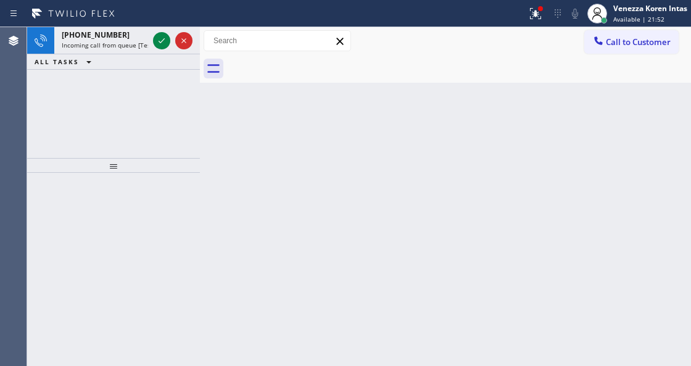
click at [521, 6] on div at bounding box center [263, 14] width 517 height 20
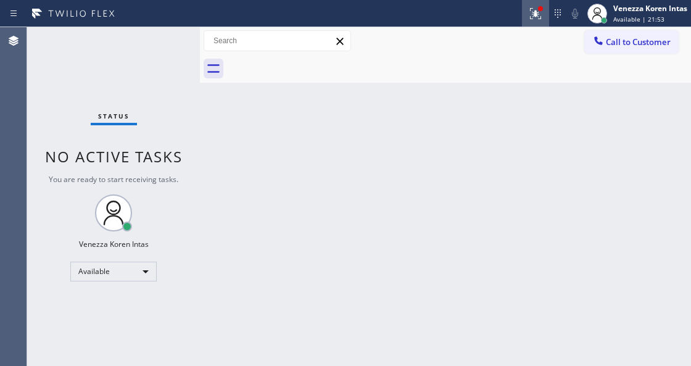
drag, startPoint x: 537, startPoint y: 12, endPoint x: 373, endPoint y: 106, distance: 188.9
click at [537, 14] on icon at bounding box center [535, 13] width 15 height 15
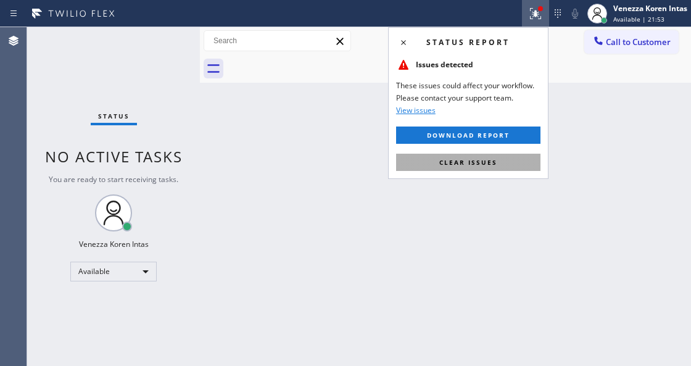
drag, startPoint x: 413, startPoint y: 159, endPoint x: 345, endPoint y: 167, distance: 67.6
click at [412, 159] on button "Clear issues" at bounding box center [468, 162] width 144 height 17
click at [345, 166] on div "Back to Dashboard Change Sender ID Customers Technicians Select a contact Outbo…" at bounding box center [445, 196] width 491 height 339
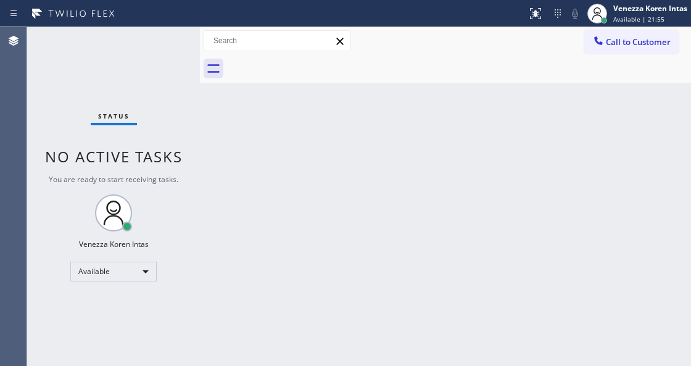
click at [164, 54] on div "Status No active tasks You are ready to start receiving tasks. Venezza Koren In…" at bounding box center [113, 196] width 173 height 339
click at [181, 91] on div "Status No active tasks You are ready to start receiving tasks. Venezza Koren In…" at bounding box center [113, 196] width 173 height 339
click at [181, 88] on div "Status No active tasks You are ready to start receiving tasks. Venezza Koren In…" at bounding box center [113, 196] width 173 height 339
click at [181, 68] on div "Status No active tasks You are ready to start receiving tasks. Venezza Koren In…" at bounding box center [113, 196] width 173 height 339
click at [168, 44] on div "Status No active tasks You are ready to start receiving tasks. Venezza Koren In…" at bounding box center [113, 196] width 173 height 339
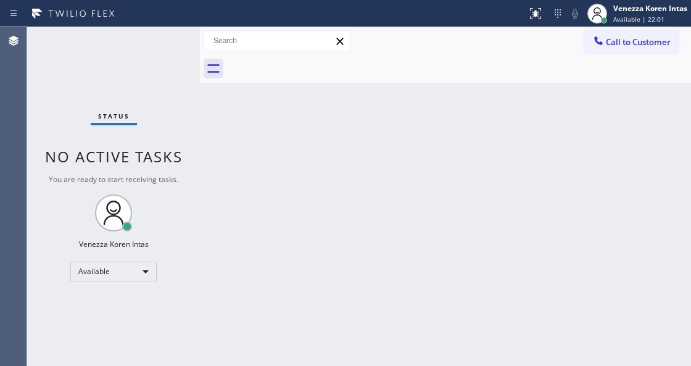
click at [168, 47] on div "Status No active tasks You are ready to start receiving tasks. Venezza Koren In…" at bounding box center [113, 196] width 173 height 339
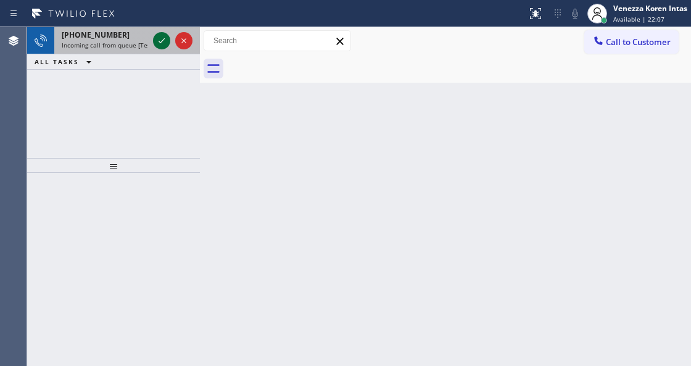
click at [163, 44] on icon at bounding box center [161, 40] width 15 height 15
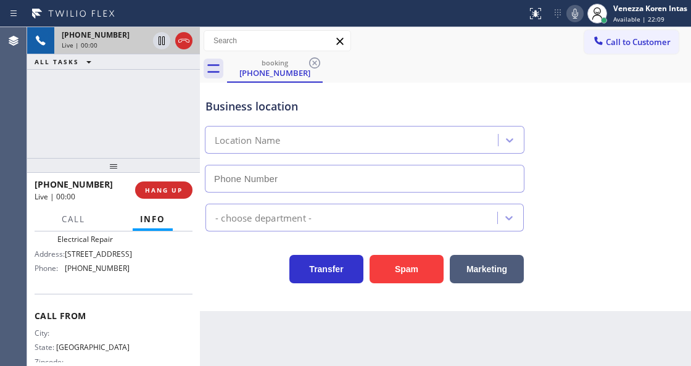
type input "[PHONE_NUMBER]"
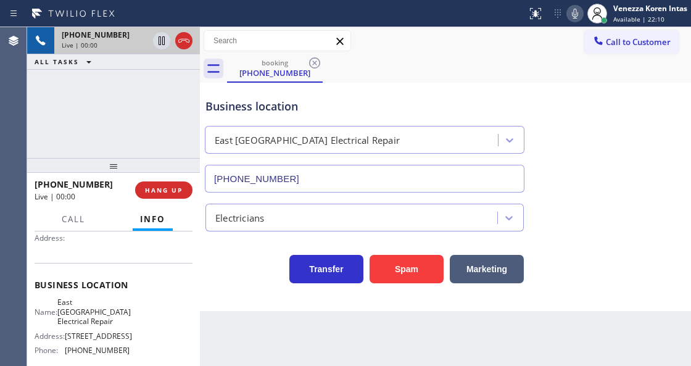
scroll to position [123, 0]
click at [577, 12] on icon at bounding box center [574, 13] width 15 height 15
click at [163, 38] on icon at bounding box center [161, 40] width 15 height 15
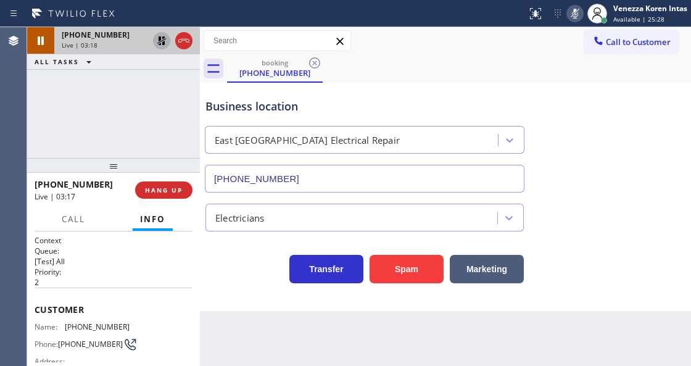
scroll to position [0, 0]
drag, startPoint x: 125, startPoint y: 327, endPoint x: 64, endPoint y: 326, distance: 61.1
click at [64, 326] on div "Name: (469) 792-4673" at bounding box center [82, 326] width 95 height 9
copy div "[PHONE_NUMBER]"
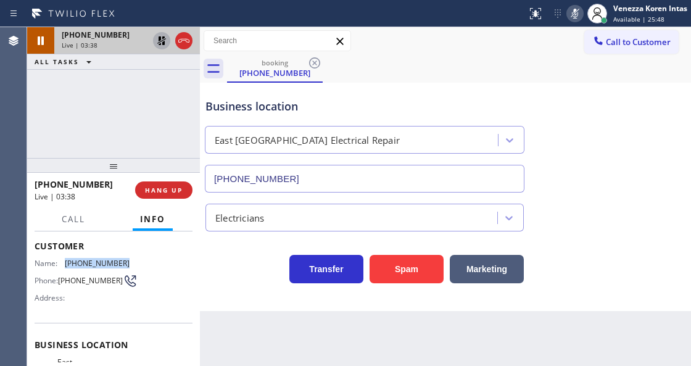
scroll to position [123, 0]
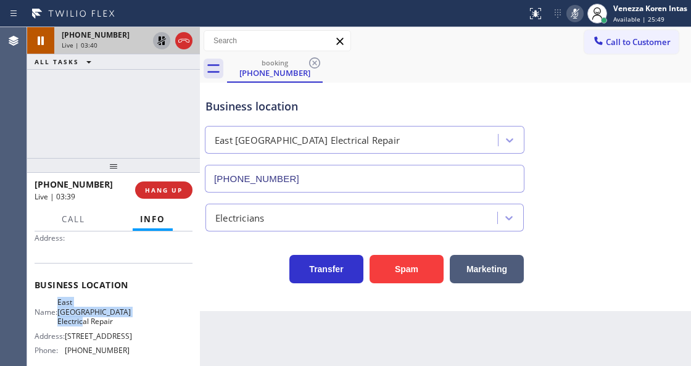
drag, startPoint x: 68, startPoint y: 298, endPoint x: 119, endPoint y: 308, distance: 52.1
click at [119, 308] on span "East [GEOGRAPHIC_DATA] Electrical Repair" at bounding box center [93, 311] width 73 height 28
drag, startPoint x: 125, startPoint y: 312, endPoint x: 60, endPoint y: 304, distance: 64.6
click at [60, 304] on div "Name: East Arlington Electrical Repair" at bounding box center [82, 311] width 95 height 28
copy div "East [GEOGRAPHIC_DATA] Electrical Repair"
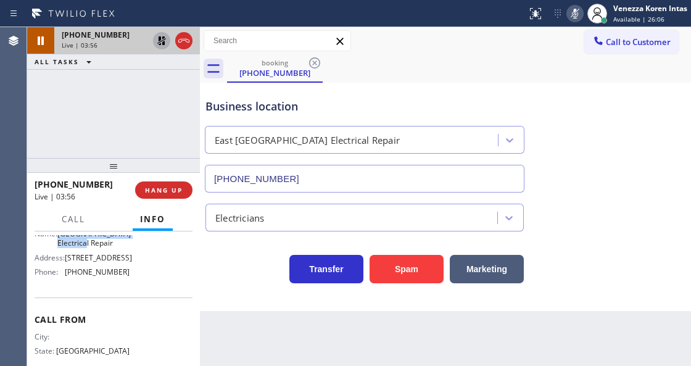
scroll to position [205, 0]
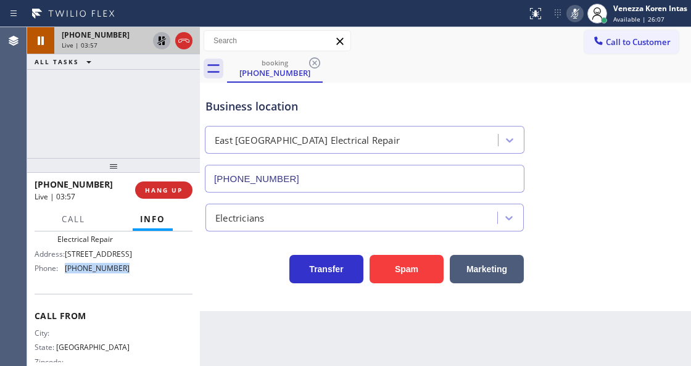
drag, startPoint x: 132, startPoint y: 280, endPoint x: 67, endPoint y: 279, distance: 65.4
click at [65, 278] on div "Name: East Arlington Electrical Repair Address: 2505 Airport Circle, Arlington,…" at bounding box center [114, 246] width 158 height 62
copy div "[PHONE_NUMBER]"
click at [578, 10] on icon at bounding box center [574, 13] width 15 height 15
click at [163, 42] on icon at bounding box center [161, 40] width 9 height 9
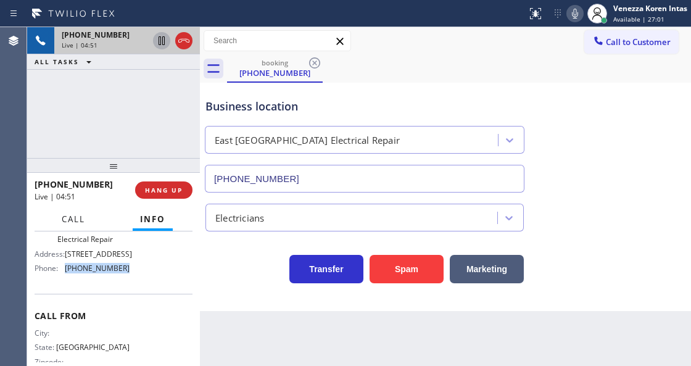
click at [72, 226] on button "Call" at bounding box center [73, 219] width 38 height 24
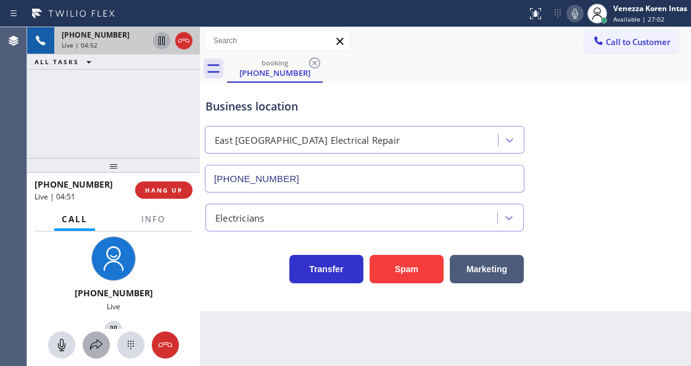
click at [102, 335] on button at bounding box center [96, 344] width 27 height 27
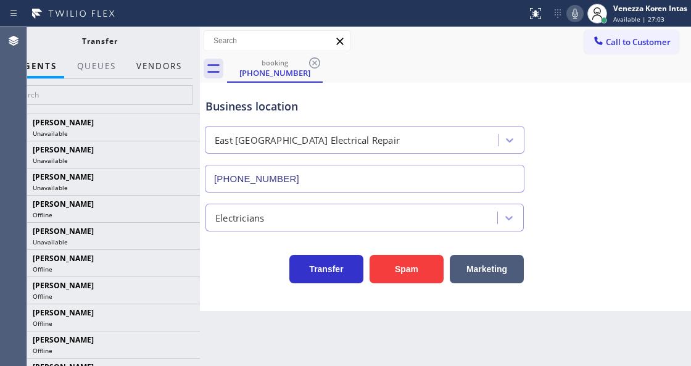
click at [173, 67] on button "Vendors" at bounding box center [159, 66] width 60 height 24
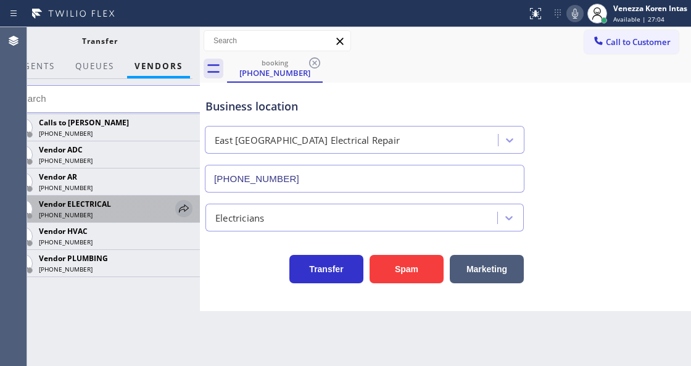
click at [184, 204] on icon at bounding box center [183, 208] width 15 height 15
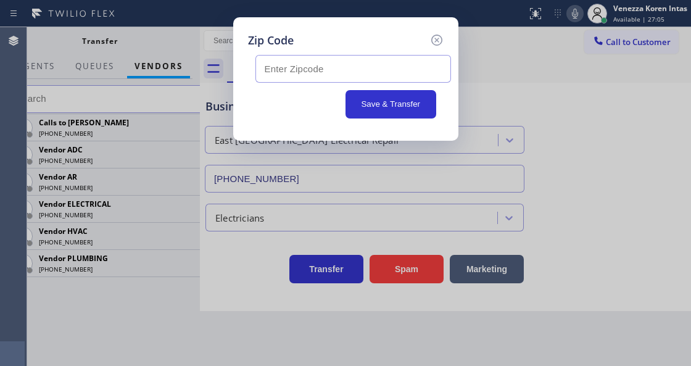
click at [307, 73] on input "text" at bounding box center [352, 69] width 195 height 28
paste input "76011"
type input "76011"
click at [402, 105] on button "Save & Transfer" at bounding box center [390, 104] width 91 height 28
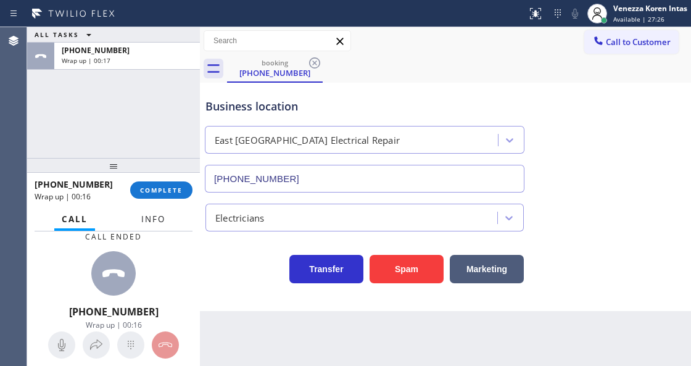
click at [160, 218] on span "Info" at bounding box center [153, 218] width 24 height 11
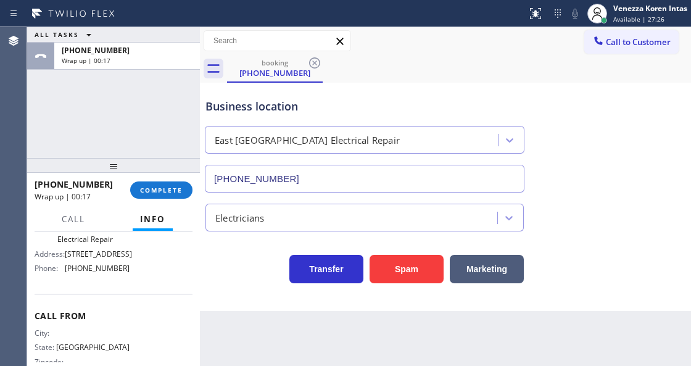
click at [170, 200] on div "+14697924673 Wrap up | 00:17 COMPLETE" at bounding box center [114, 190] width 158 height 32
click at [174, 195] on button "COMPLETE" at bounding box center [161, 189] width 62 height 17
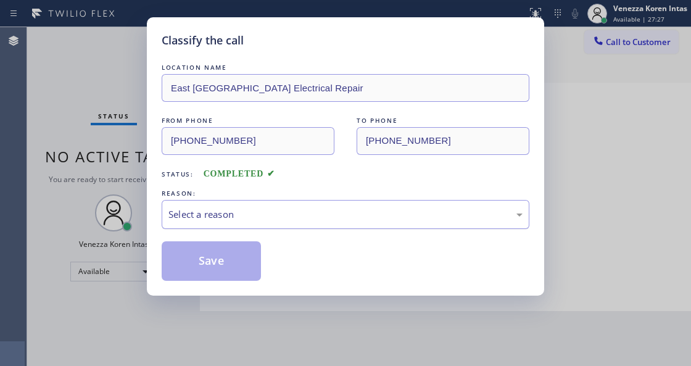
click at [250, 217] on div "Select a reason" at bounding box center [345, 214] width 354 height 14
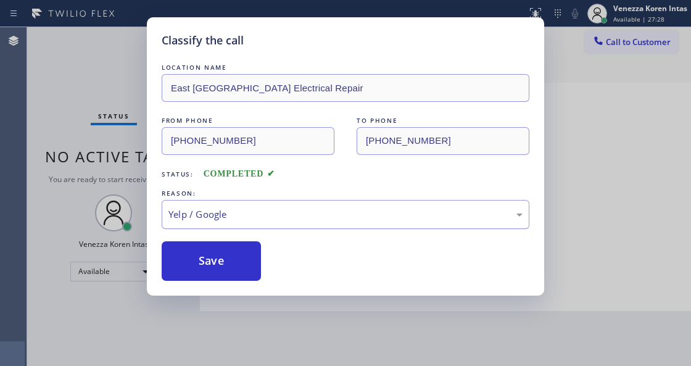
click at [260, 220] on div "Yelp / Google" at bounding box center [345, 214] width 354 height 14
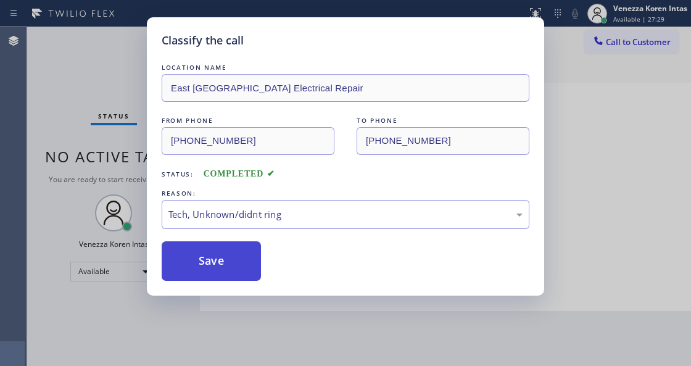
click at [234, 256] on button "Save" at bounding box center [211, 260] width 99 height 39
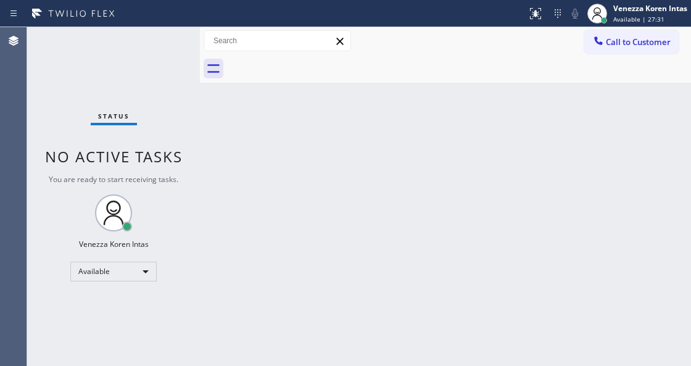
click at [234, 162] on div "Back to Dashboard Change Sender ID Customers Technicians Select a contact Outbo…" at bounding box center [445, 196] width 491 height 339
click at [143, 62] on div "Status No active tasks You are ready to start receiving tasks. Venezza Koren In…" at bounding box center [113, 196] width 173 height 339
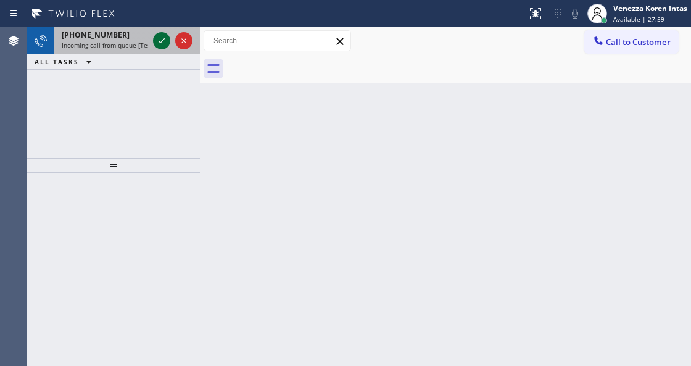
click at [159, 39] on icon at bounding box center [161, 40] width 15 height 15
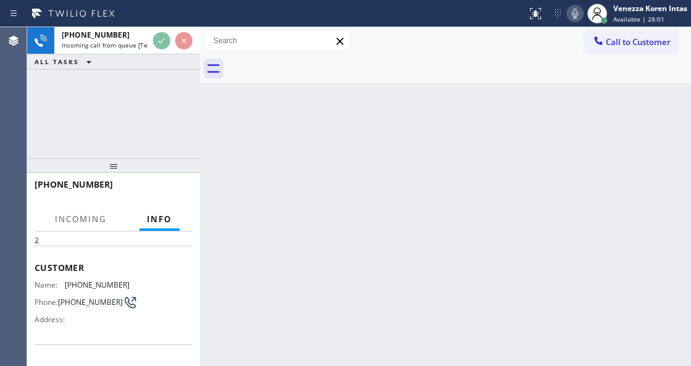
scroll to position [123, 0]
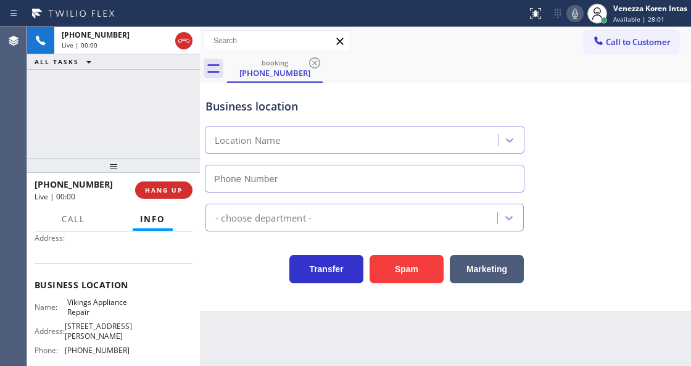
type input "[PHONE_NUMBER]"
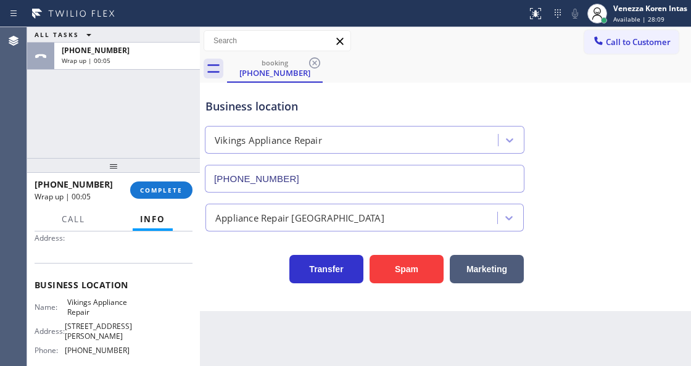
drag, startPoint x: 169, startPoint y: 193, endPoint x: 257, endPoint y: 205, distance: 89.0
click at [169, 193] on span "COMPLETE" at bounding box center [161, 190] width 43 height 9
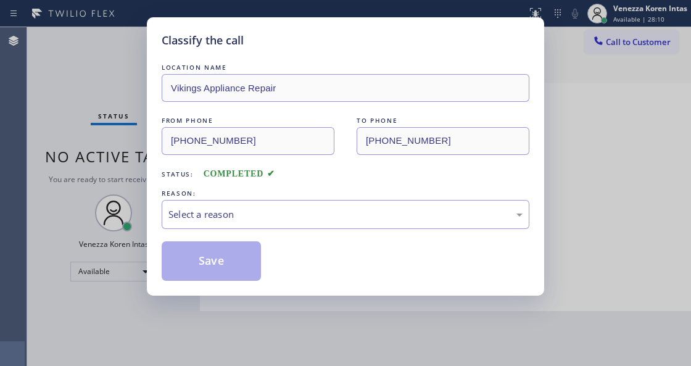
click at [279, 209] on div "Select a reason" at bounding box center [345, 214] width 354 height 14
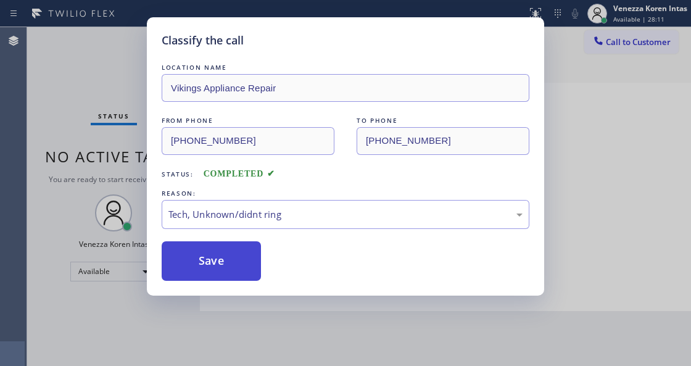
click at [244, 265] on button "Save" at bounding box center [211, 260] width 99 height 39
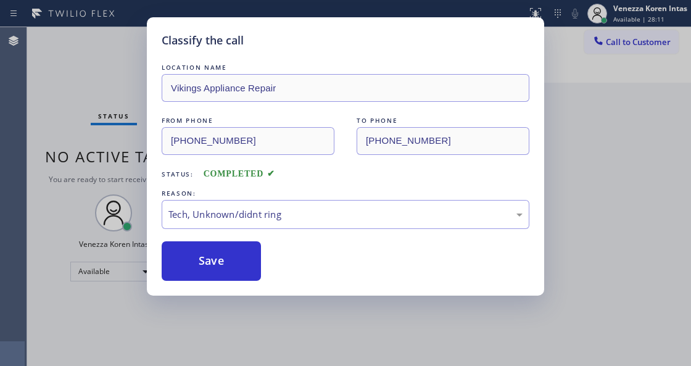
click at [242, 356] on div "Classify the call LOCATION NAME Vikings Appliance Repair FROM PHONE (480) 205-1…" at bounding box center [345, 183] width 691 height 366
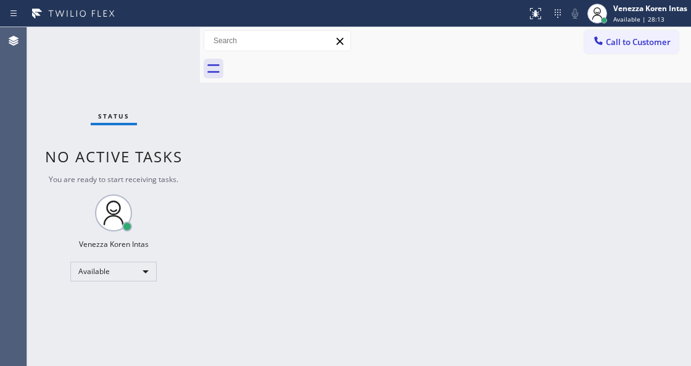
click at [158, 43] on div "Status No active tasks You are ready to start receiving tasks. Venezza Koren In…" at bounding box center [113, 196] width 173 height 339
click at [371, 149] on div "Back to Dashboard Change Sender ID Customers Technicians Select a contact Outbo…" at bounding box center [445, 196] width 491 height 339
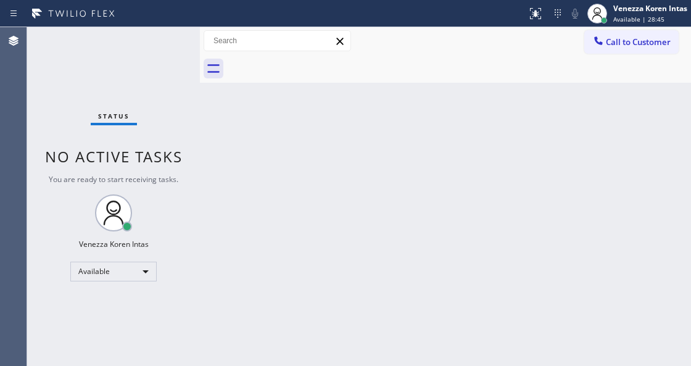
click at [372, 123] on div "Back to Dashboard Change Sender ID Customers Technicians Select a contact Outbo…" at bounding box center [445, 196] width 491 height 339
click at [245, 361] on div "Back to Dashboard Change Sender ID Customers Technicians Select a contact Outbo…" at bounding box center [445, 196] width 491 height 339
drag, startPoint x: 340, startPoint y: 107, endPoint x: 239, endPoint y: 198, distance: 135.4
click at [340, 110] on div "Back to Dashboard Change Sender ID Customers Technicians Select a contact Outbo…" at bounding box center [445, 196] width 491 height 339
click at [162, 68] on div "Status No active tasks You are ready to start receiving tasks. Venezza Koren In…" at bounding box center [113, 196] width 173 height 339
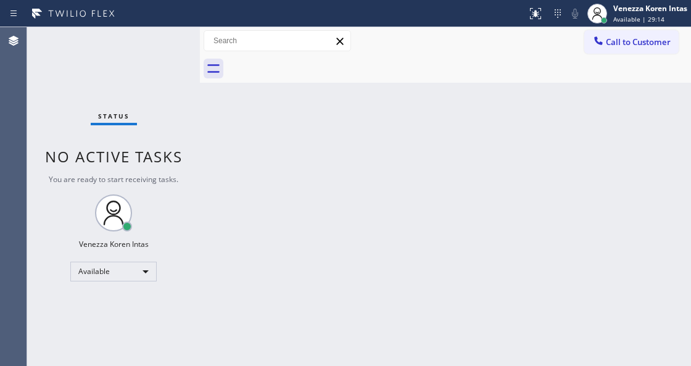
click at [167, 42] on div "Status No active tasks You are ready to start receiving tasks. Venezza Koren In…" at bounding box center [113, 196] width 173 height 339
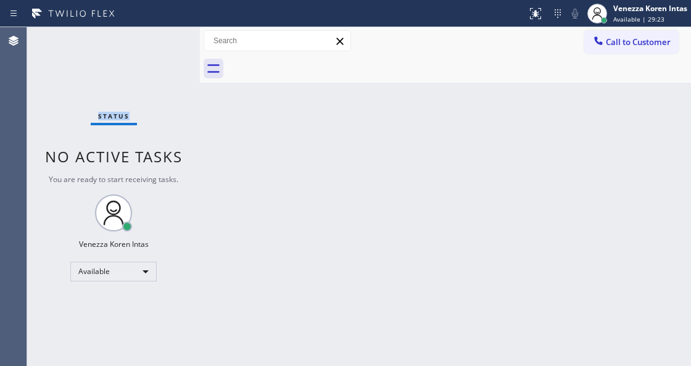
click at [167, 42] on div "Status No active tasks You are ready to start receiving tasks. Venezza Koren In…" at bounding box center [113, 196] width 173 height 339
click at [227, 227] on div "Back to Dashboard Change Sender ID Customers Technicians Select a contact Outbo…" at bounding box center [445, 196] width 491 height 339
drag, startPoint x: 210, startPoint y: 211, endPoint x: 218, endPoint y: 147, distance: 64.6
click at [210, 211] on div "Back to Dashboard Change Sender ID Customers Technicians Select a contact Outbo…" at bounding box center [445, 196] width 491 height 339
click at [215, 137] on div "Back to Dashboard Change Sender ID Customers Technicians Select a contact Outbo…" at bounding box center [445, 196] width 491 height 339
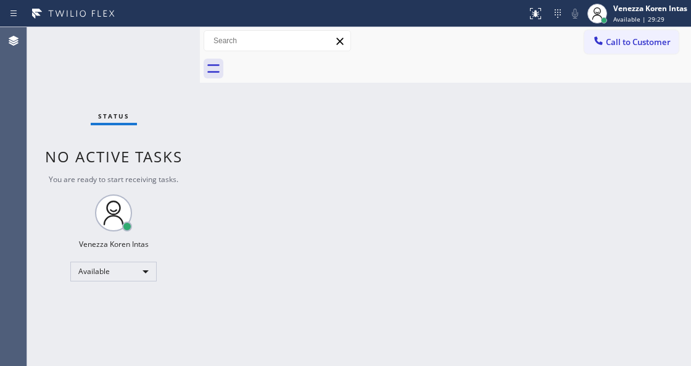
click at [153, 44] on div "Status No active tasks You are ready to start receiving tasks. Venezza Koren In…" at bounding box center [113, 196] width 173 height 339
click at [178, 52] on div "Status No active tasks You are ready to start receiving tasks. Venezza Koren In…" at bounding box center [113, 196] width 173 height 339
click at [176, 48] on div "Status No active tasks You are ready to start receiving tasks. Venezza Koren In…" at bounding box center [113, 196] width 173 height 339
click at [164, 43] on div "Status No active tasks You are ready to start receiving tasks. Venezza Koren In…" at bounding box center [113, 196] width 173 height 339
click at [165, 42] on div "Status No active tasks You are ready to start receiving tasks. Venezza Koren In…" at bounding box center [113, 196] width 173 height 339
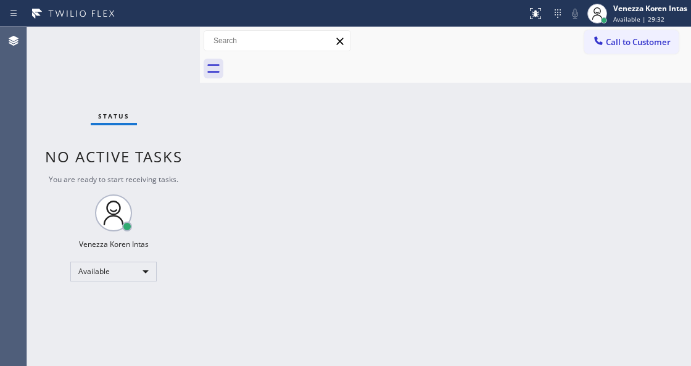
click at [228, 75] on div at bounding box center [459, 69] width 464 height 28
click at [293, 150] on div "Back to Dashboard Change Sender ID Customers Technicians Select a contact Outbo…" at bounding box center [445, 196] width 491 height 339
click at [173, 37] on div "Status No active tasks You are ready to start receiving tasks. Venezza Koren In…" at bounding box center [113, 196] width 173 height 339
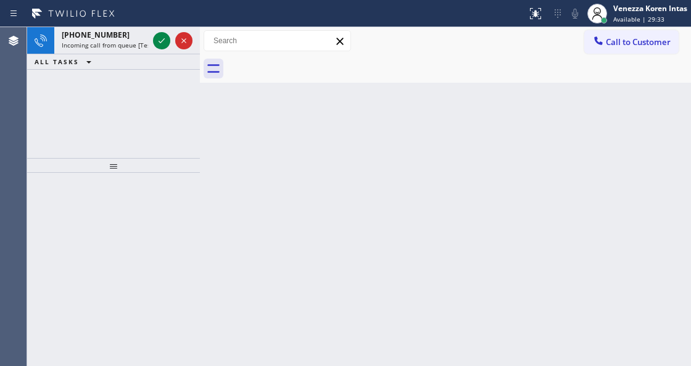
click at [229, 113] on div "Back to Dashboard Change Sender ID Customers Technicians Select a contact Outbo…" at bounding box center [445, 196] width 491 height 339
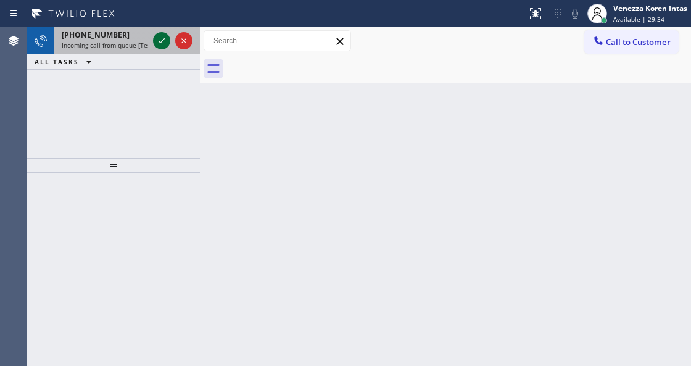
click at [163, 41] on icon at bounding box center [161, 40] width 15 height 15
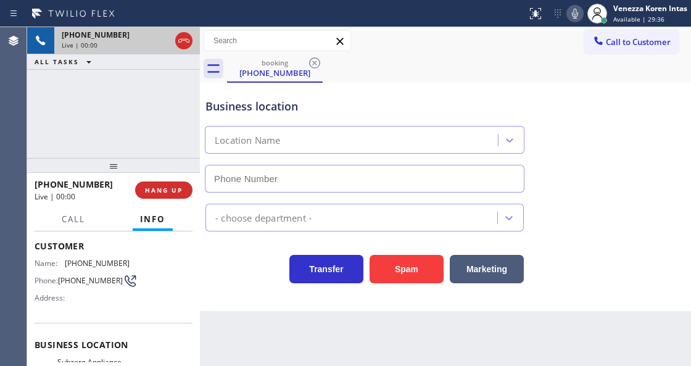
type input "[PHONE_NUMBER]"
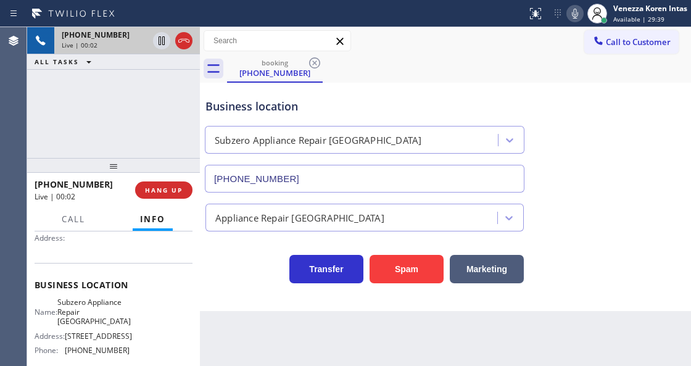
click at [252, 327] on div "Back to Dashboard Change Sender ID Customers Technicians Select a contact Outbo…" at bounding box center [445, 196] width 491 height 339
drag, startPoint x: 160, startPoint y: 191, endPoint x: 244, endPoint y: 253, distance: 104.1
click at [160, 192] on span "HANG UP" at bounding box center [164, 190] width 38 height 9
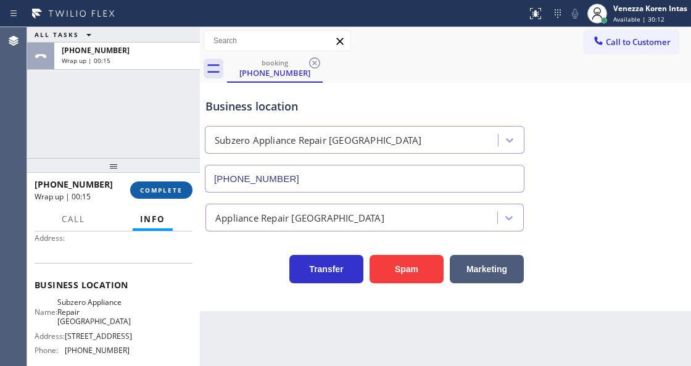
click at [149, 189] on span "COMPLETE" at bounding box center [161, 190] width 43 height 9
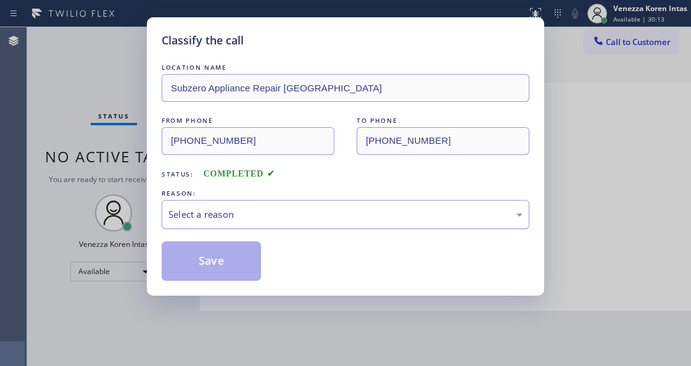
click at [245, 212] on div "Select a reason" at bounding box center [345, 214] width 354 height 14
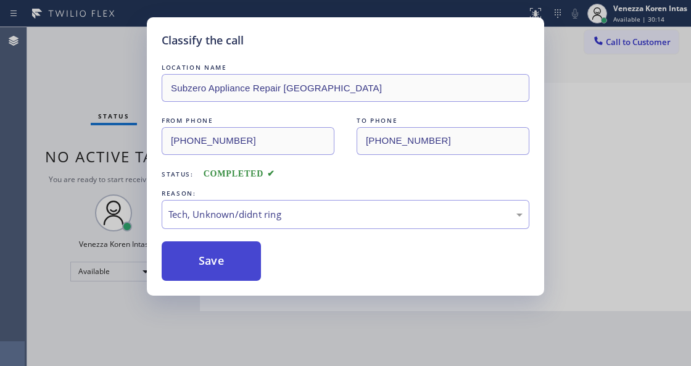
click at [248, 274] on button "Save" at bounding box center [211, 260] width 99 height 39
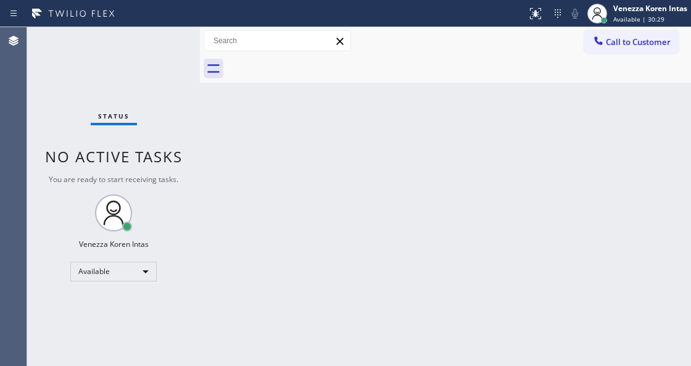
click at [165, 42] on div "Status No active tasks You are ready to start receiving tasks. Venezza Koren In…" at bounding box center [113, 196] width 173 height 339
click at [165, 41] on div "Status No active tasks You are ready to start receiving tasks. Venezza Koren In…" at bounding box center [113, 196] width 173 height 339
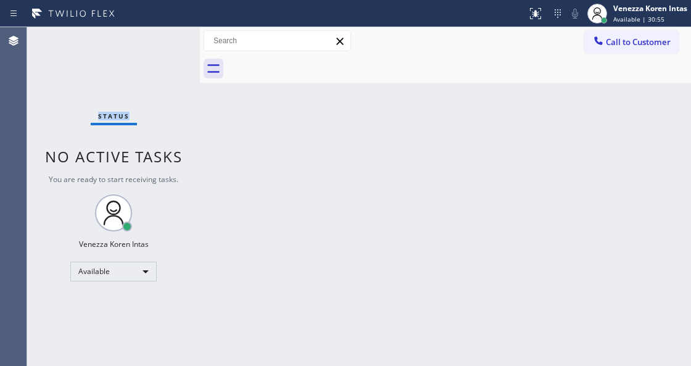
click at [165, 41] on div "Status No active tasks You are ready to start receiving tasks. Venezza Koren In…" at bounding box center [113, 196] width 173 height 339
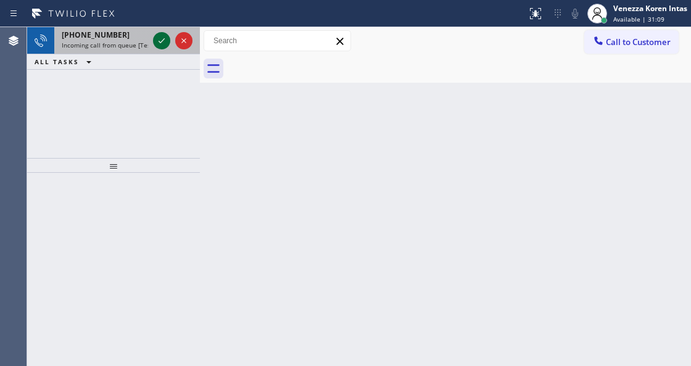
click at [154, 38] on icon at bounding box center [161, 40] width 15 height 15
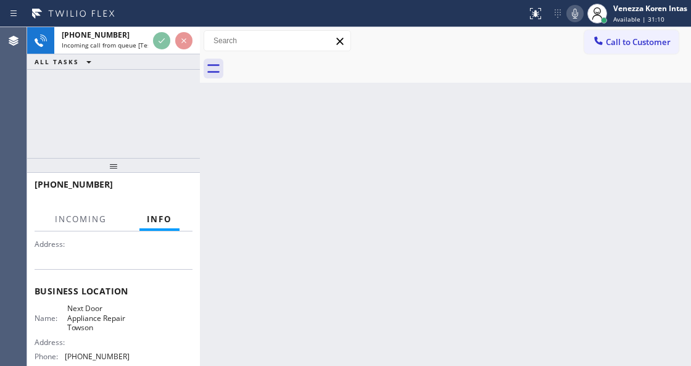
scroll to position [164, 0]
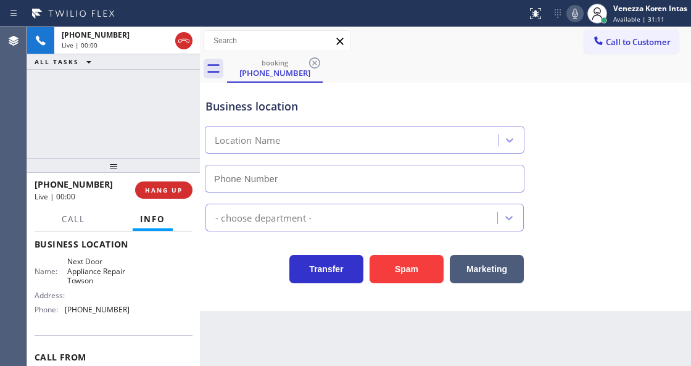
type input "[PHONE_NUMBER]"
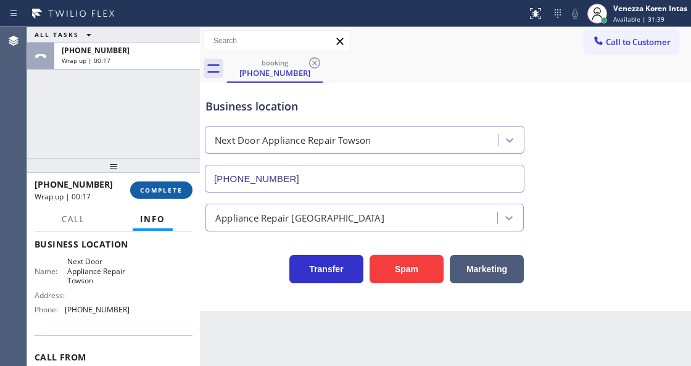
click at [155, 186] on span "COMPLETE" at bounding box center [161, 190] width 43 height 9
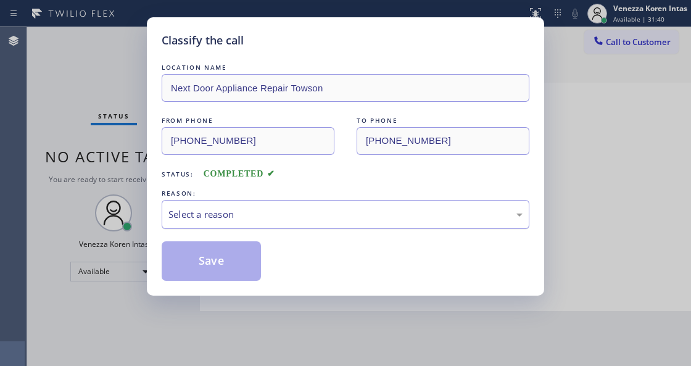
click at [264, 210] on div "Select a reason" at bounding box center [345, 214] width 354 height 14
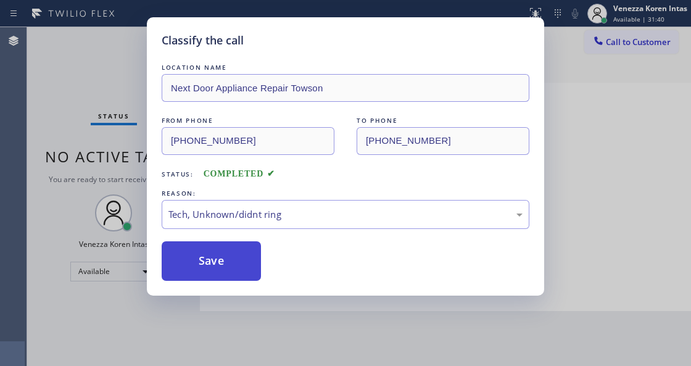
click at [255, 265] on button "Save" at bounding box center [211, 260] width 99 height 39
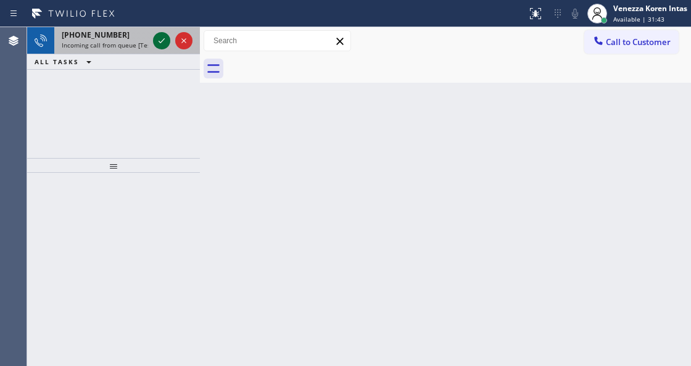
click at [154, 39] on icon at bounding box center [161, 40] width 15 height 15
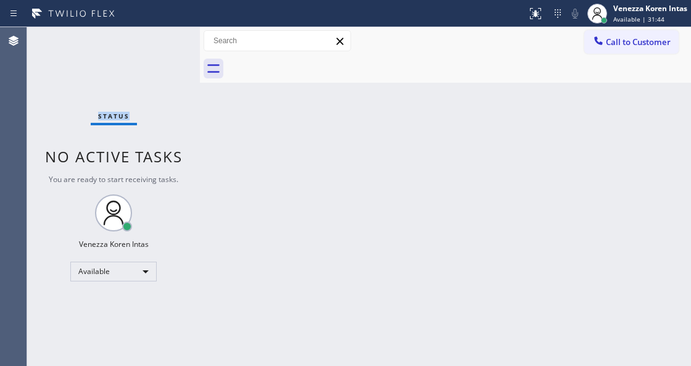
click at [155, 40] on div "Status No active tasks You are ready to start receiving tasks. Venezza Koren In…" at bounding box center [113, 196] width 173 height 339
click at [157, 42] on div "Status No active tasks You are ready to start receiving tasks. Venezza Koren In…" at bounding box center [113, 196] width 173 height 339
click at [527, 5] on button at bounding box center [535, 13] width 27 height 27
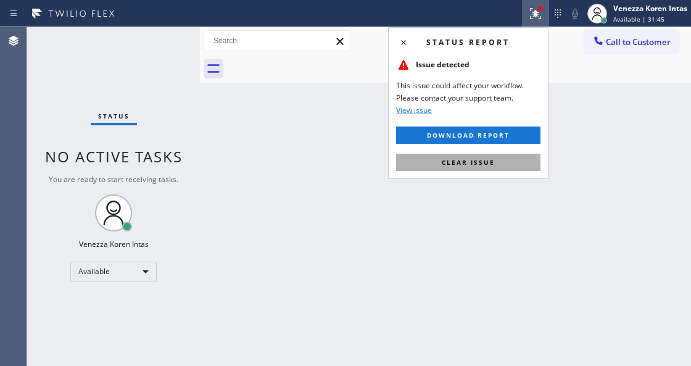
click at [501, 154] on button "Clear issue" at bounding box center [468, 162] width 144 height 17
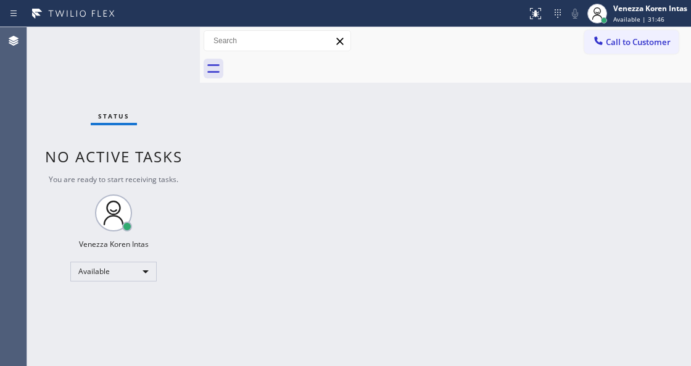
click at [266, 363] on div "Back to Dashboard Change Sender ID Customers Technicians Select a contact Outbo…" at bounding box center [445, 196] width 491 height 339
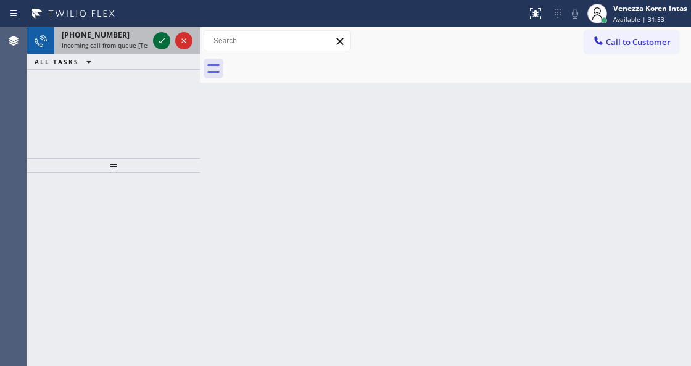
click at [162, 42] on icon at bounding box center [161, 40] width 15 height 15
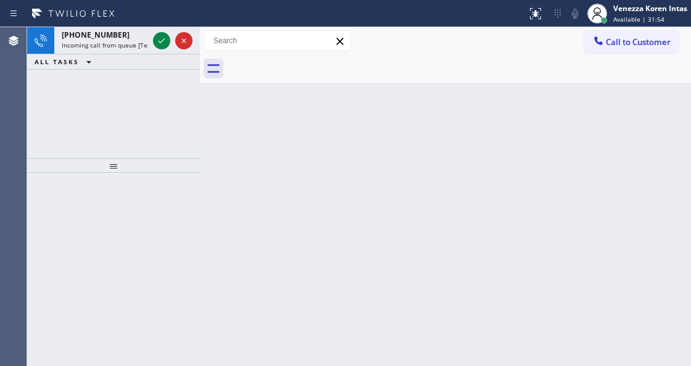
click at [162, 42] on icon at bounding box center [161, 40] width 15 height 15
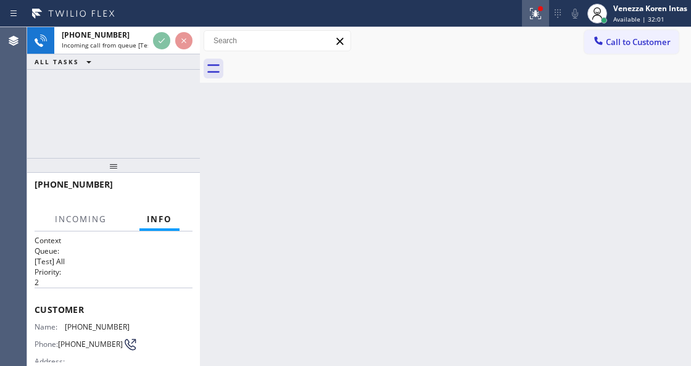
click at [541, 12] on icon at bounding box center [535, 13] width 15 height 15
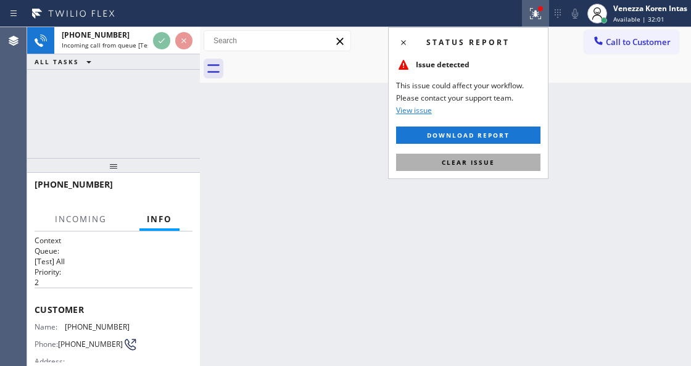
click at [516, 160] on button "Clear issue" at bounding box center [468, 162] width 144 height 17
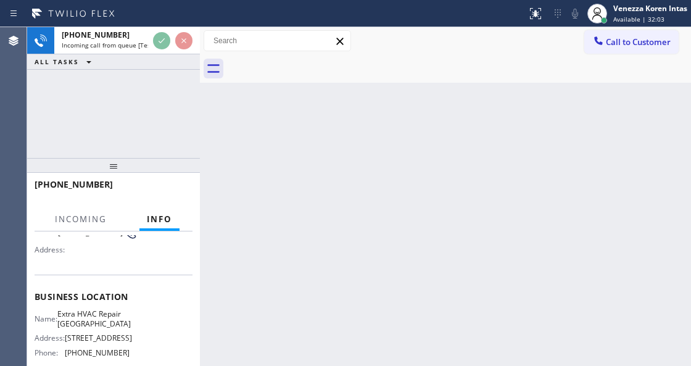
scroll to position [164, 0]
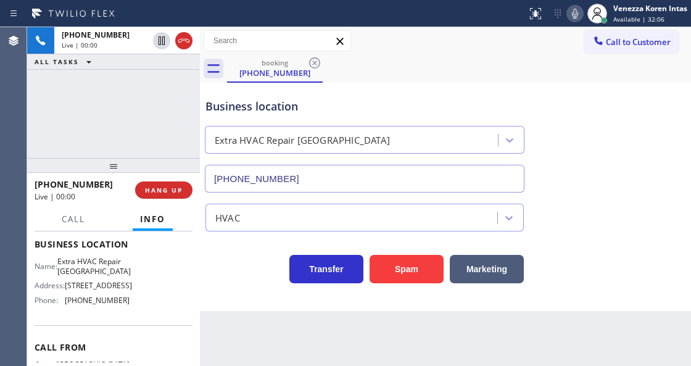
type input "[PHONE_NUMBER]"
click at [158, 192] on span "HANG UP" at bounding box center [164, 190] width 38 height 9
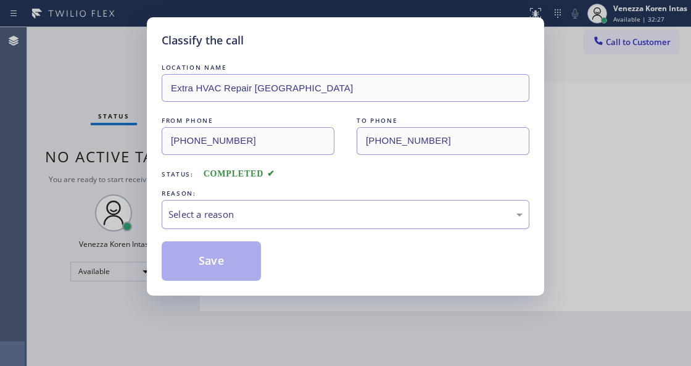
click at [273, 205] on div "Select a reason" at bounding box center [346, 214] width 368 height 29
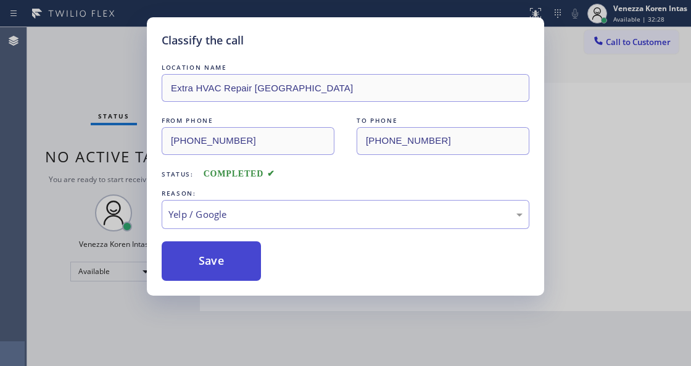
click at [227, 273] on button "Save" at bounding box center [211, 260] width 99 height 39
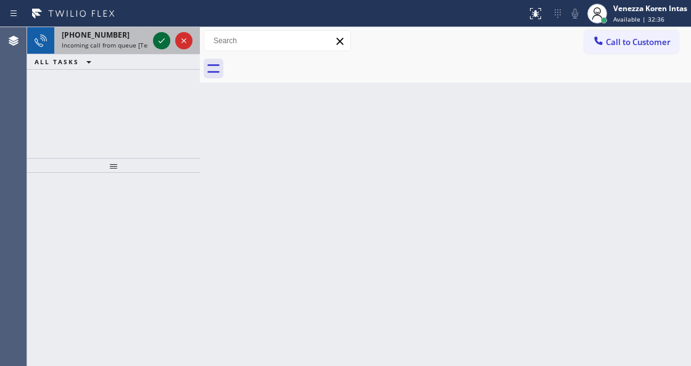
click at [164, 41] on icon at bounding box center [161, 40] width 15 height 15
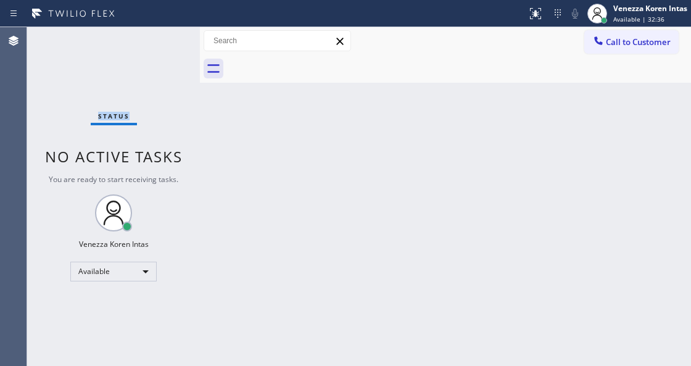
click at [164, 41] on div "Status No active tasks You are ready to start receiving tasks. Venezza Koren In…" at bounding box center [113, 196] width 173 height 339
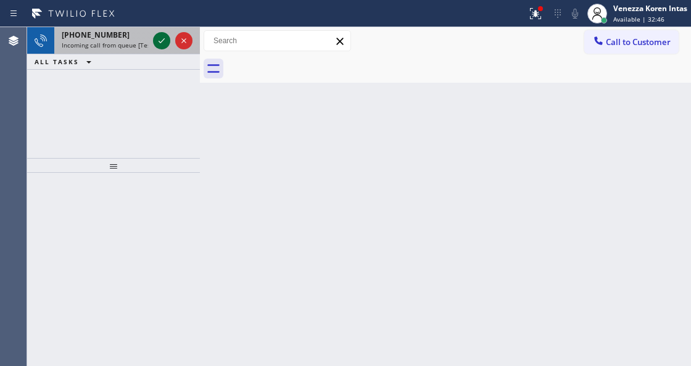
drag, startPoint x: 153, startPoint y: 35, endPoint x: 162, endPoint y: 43, distance: 12.2
click at [153, 35] on div at bounding box center [161, 40] width 17 height 15
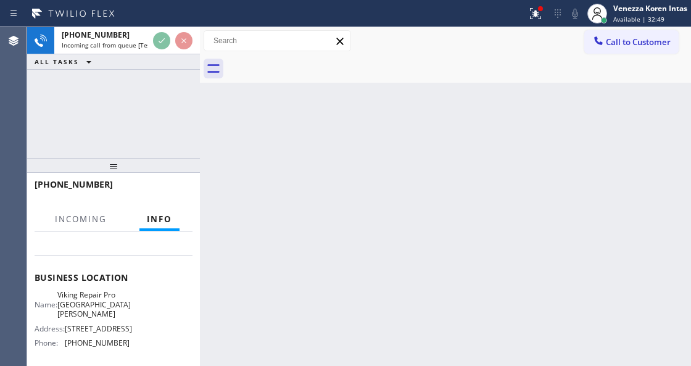
scroll to position [164, 0]
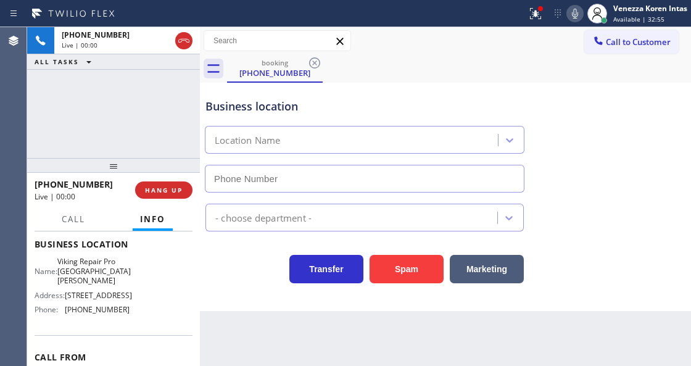
type input "[PHONE_NUMBER]"
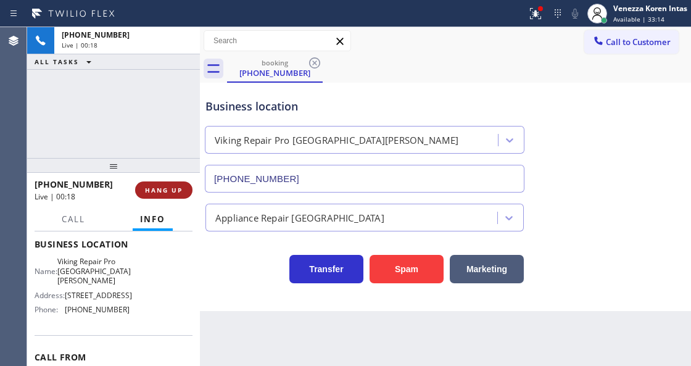
click at [162, 191] on span "HANG UP" at bounding box center [164, 190] width 38 height 9
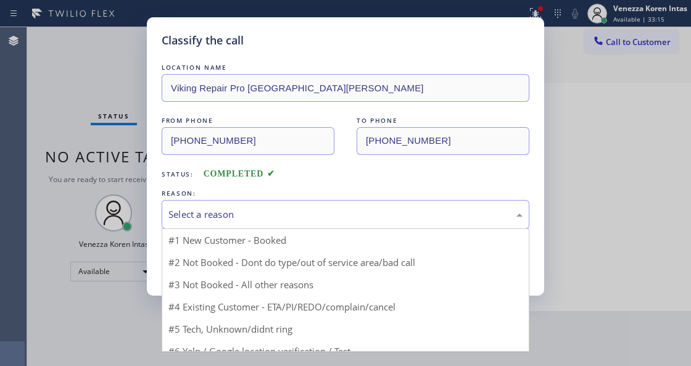
click at [278, 207] on div "Select a reason" at bounding box center [345, 214] width 354 height 14
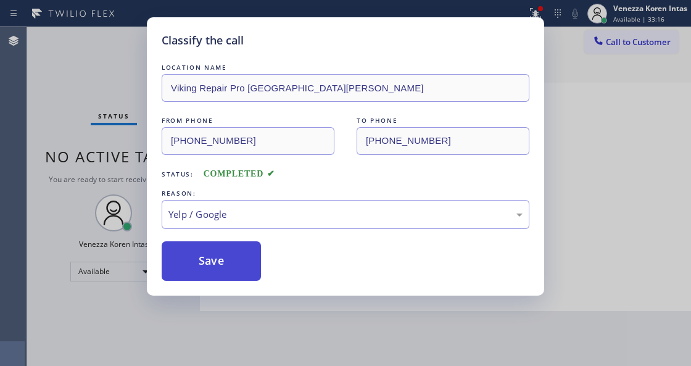
click at [228, 278] on button "Save" at bounding box center [211, 260] width 99 height 39
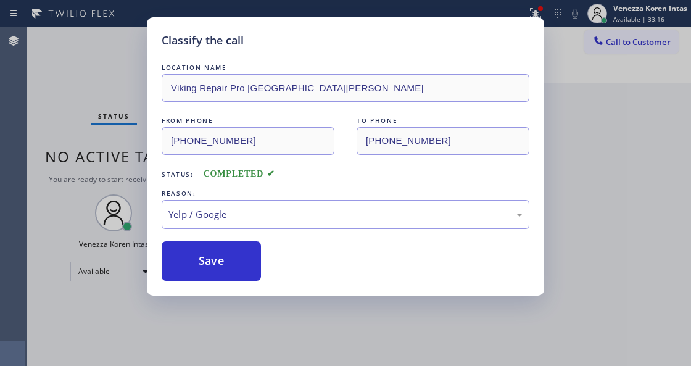
drag, startPoint x: 236, startPoint y: 265, endPoint x: 273, endPoint y: 362, distance: 103.4
click at [237, 265] on button "Save" at bounding box center [211, 260] width 99 height 39
click at [272, 365] on div "Classify the call LOCATION NAME Viking Repair Pro Fort Collins FROM PHONE (303)…" at bounding box center [345, 183] width 691 height 366
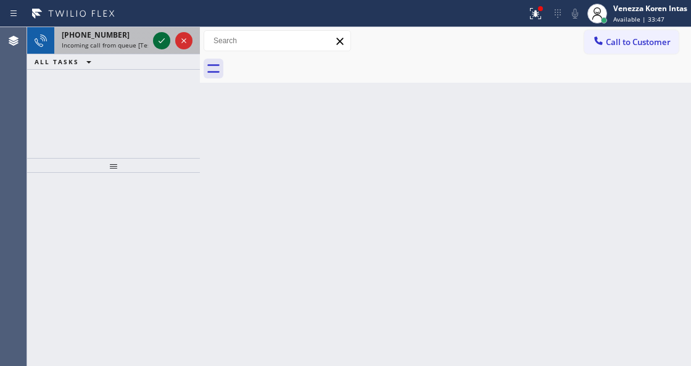
click at [162, 44] on icon at bounding box center [161, 40] width 15 height 15
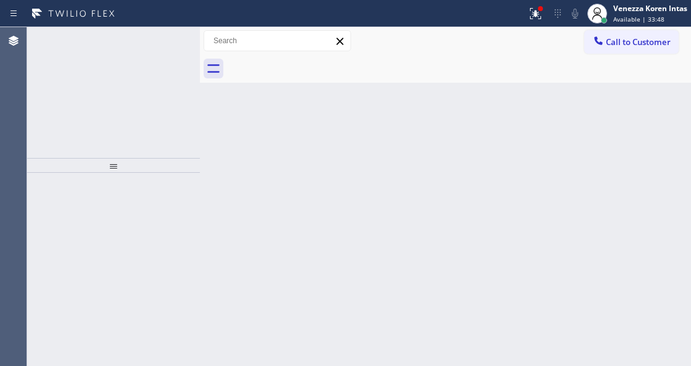
click at [162, 44] on icon at bounding box center [161, 40] width 15 height 15
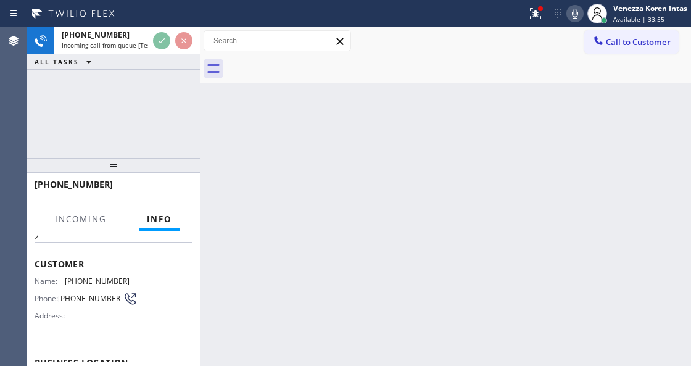
scroll to position [123, 0]
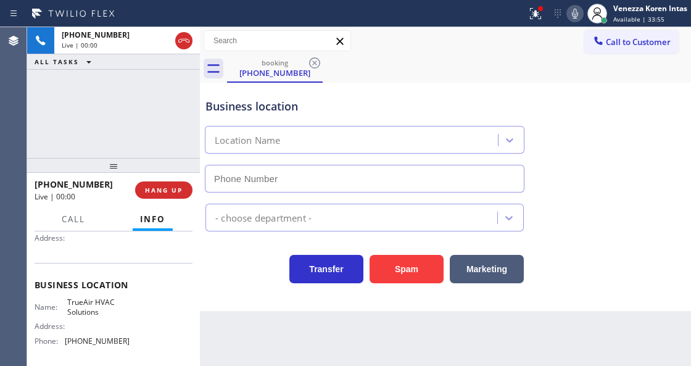
type input "[PHONE_NUMBER]"
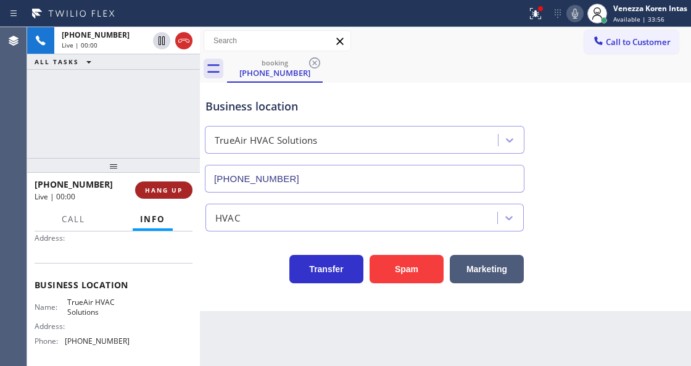
click at [178, 190] on span "HANG UP" at bounding box center [164, 190] width 38 height 9
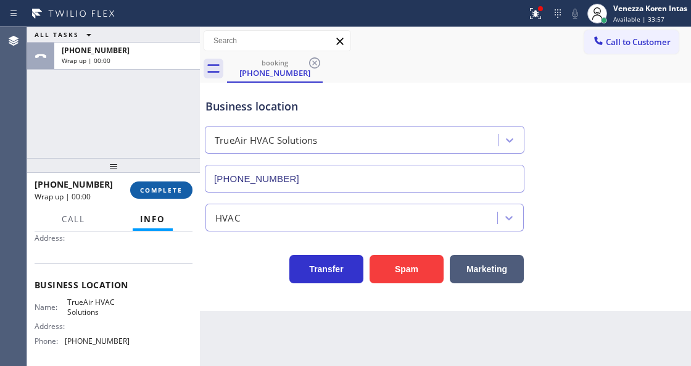
click at [178, 190] on span "COMPLETE" at bounding box center [161, 190] width 43 height 9
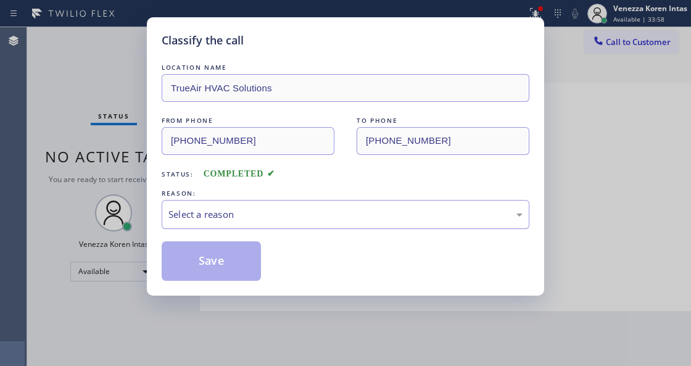
drag, startPoint x: 239, startPoint y: 205, endPoint x: 239, endPoint y: 219, distance: 14.2
click at [239, 210] on div "Select a reason" at bounding box center [346, 214] width 368 height 29
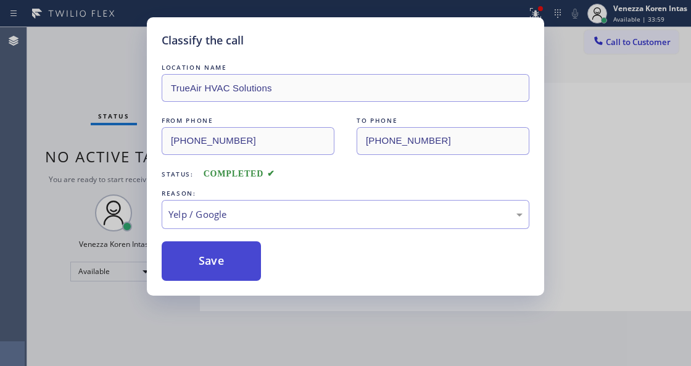
click at [223, 266] on button "Save" at bounding box center [211, 260] width 99 height 39
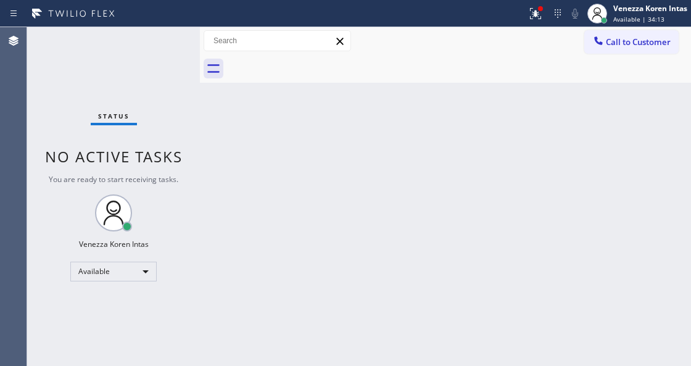
click at [161, 43] on div "Status No active tasks You are ready to start receiving tasks. Venezza Koren In…" at bounding box center [113, 196] width 173 height 339
click at [16, 79] on div "Agent Desktop" at bounding box center [13, 196] width 27 height 339
click at [179, 39] on div "Status No active tasks You are ready to start receiving tasks. Venezza Koren In…" at bounding box center [113, 196] width 173 height 339
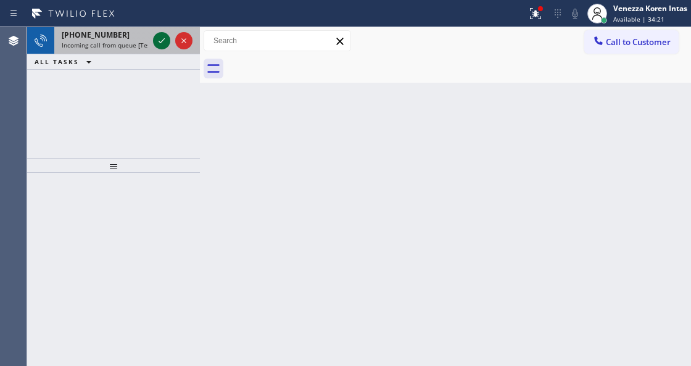
click at [164, 43] on icon at bounding box center [161, 40] width 15 height 15
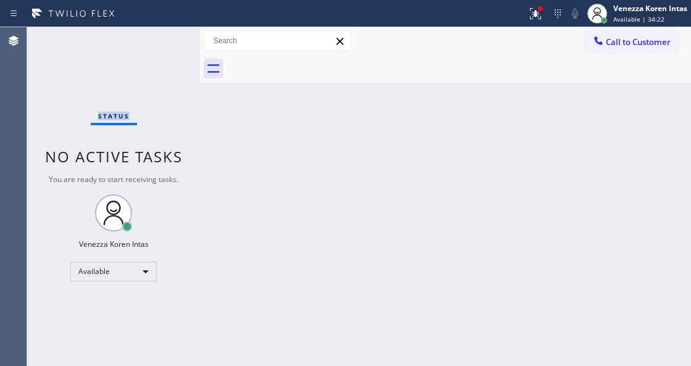
click at [164, 43] on div "Status No active tasks You are ready to start receiving tasks. Venezza Koren In…" at bounding box center [113, 196] width 173 height 339
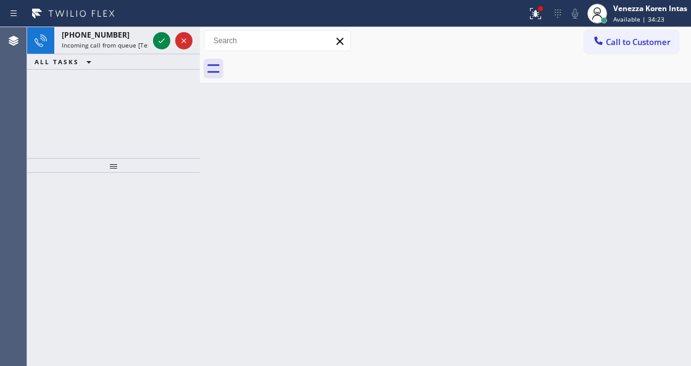
click at [164, 43] on icon at bounding box center [161, 40] width 15 height 15
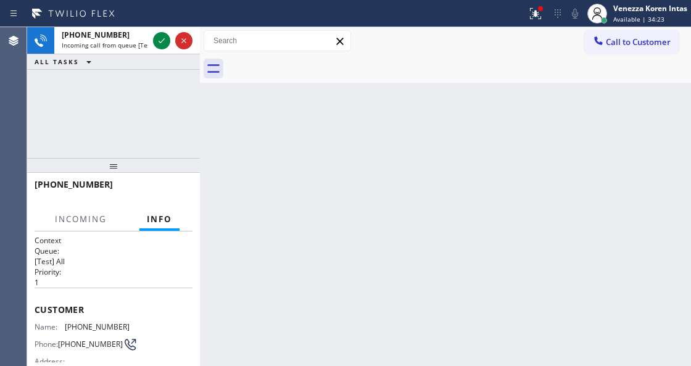
click at [164, 43] on icon at bounding box center [161, 40] width 15 height 15
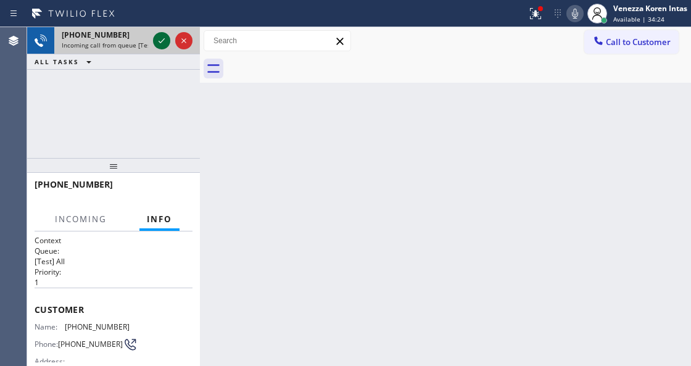
click at [164, 43] on icon at bounding box center [161, 40] width 15 height 15
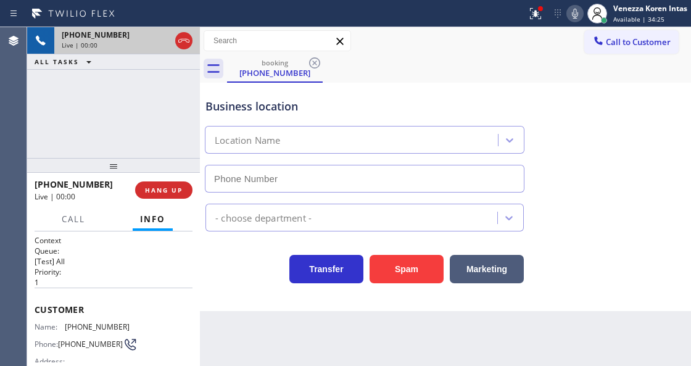
scroll to position [82, 0]
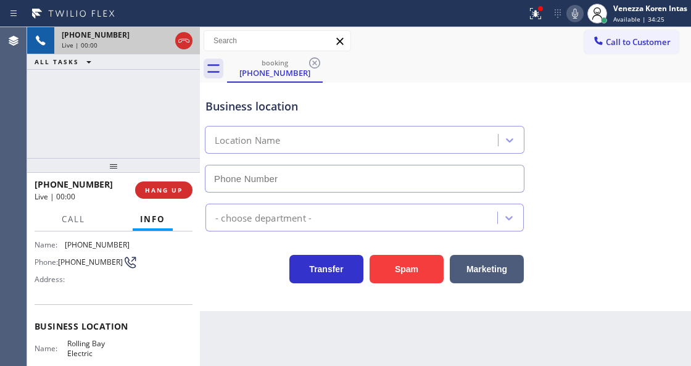
type input "[PHONE_NUMBER]"
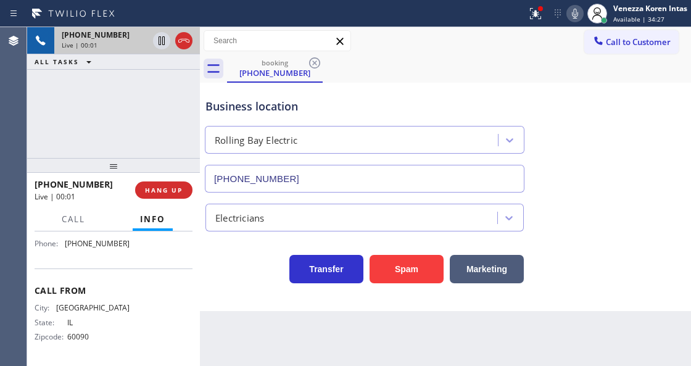
scroll to position [268, 0]
click at [378, 365] on html "Status report Issues detected These issues could affect your workflow. Please c…" at bounding box center [345, 183] width 691 height 366
click at [537, 21] on button at bounding box center [535, 13] width 27 height 27
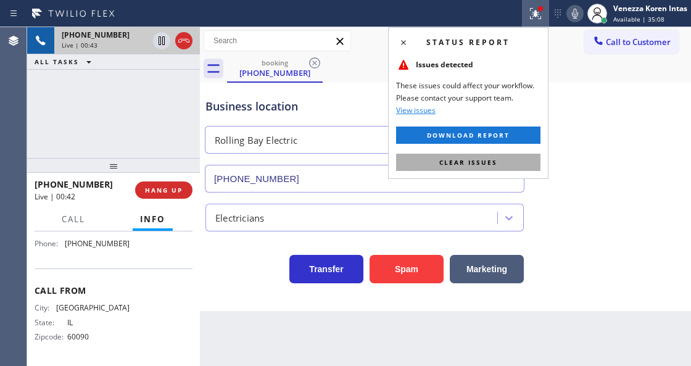
click at [493, 167] on button "Clear issues" at bounding box center [468, 162] width 144 height 17
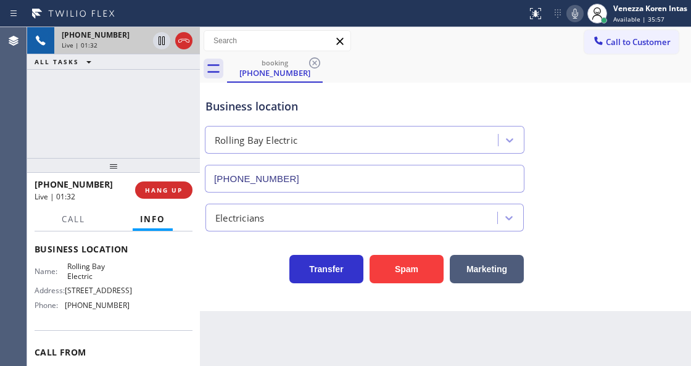
scroll to position [145, 0]
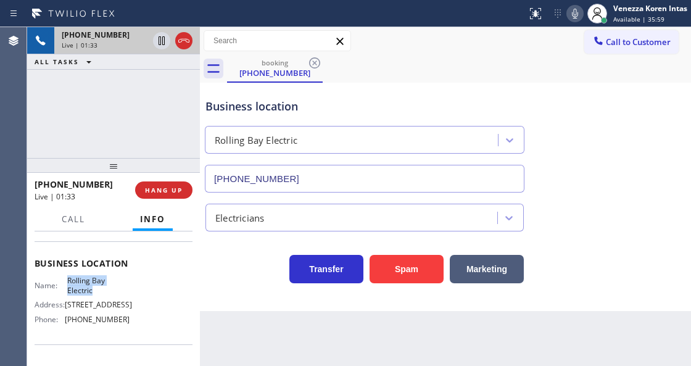
drag, startPoint x: 65, startPoint y: 275, endPoint x: 107, endPoint y: 287, distance: 43.5
click at [107, 287] on div "Name: Rolling Bay Electric" at bounding box center [82, 285] width 95 height 19
copy span "Rolling Bay Electric"
drag, startPoint x: 480, startPoint y: 74, endPoint x: 580, endPoint y: 28, distance: 109.8
click at [483, 73] on div "booking (847) 878-2239" at bounding box center [459, 69] width 464 height 28
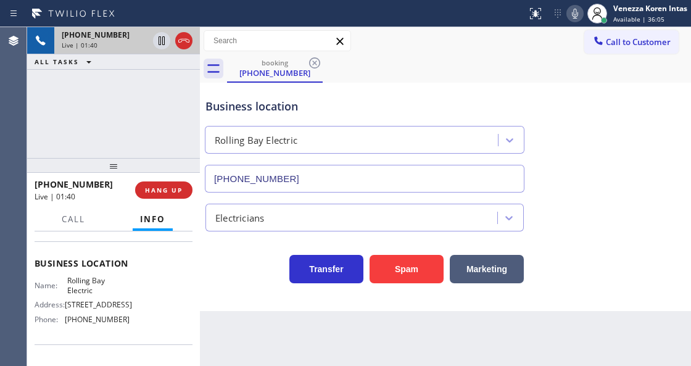
click at [581, 17] on icon at bounding box center [574, 13] width 15 height 15
click at [163, 42] on icon at bounding box center [161, 40] width 6 height 9
click at [578, 19] on icon at bounding box center [574, 13] width 15 height 15
click at [163, 41] on icon at bounding box center [161, 40] width 15 height 15
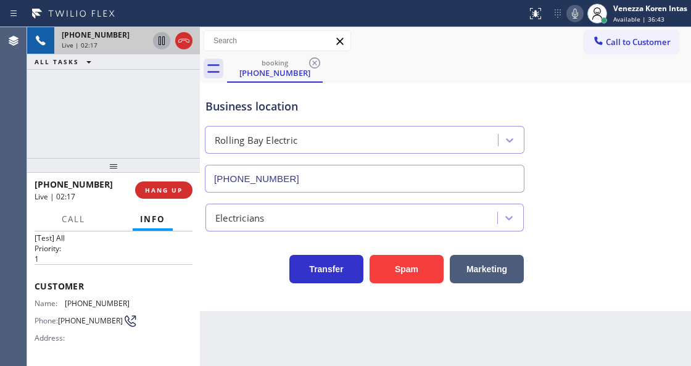
scroll to position [22, 0]
drag, startPoint x: 126, startPoint y: 298, endPoint x: 64, endPoint y: 297, distance: 61.7
click at [64, 300] on div "Name: (847) 878-2239 Phone: (847) 878-2239 Address:" at bounding box center [114, 324] width 158 height 49
copy div "[PHONE_NUMBER]"
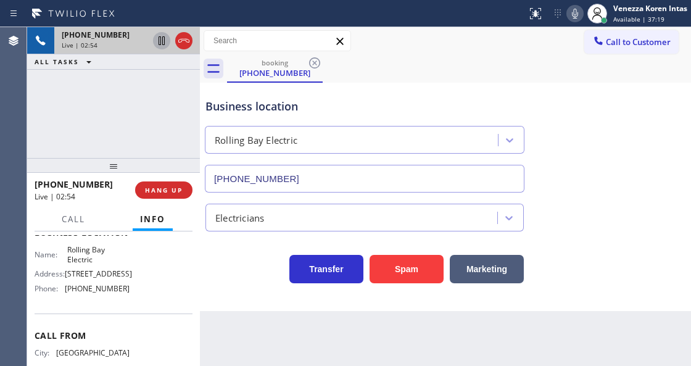
scroll to position [227, 0]
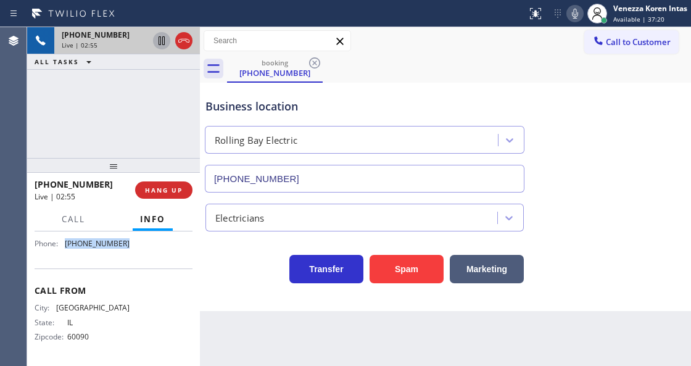
drag, startPoint x: 122, startPoint y: 289, endPoint x: 64, endPoint y: 286, distance: 58.1
click at [64, 248] on div "Phone: (360) 401-4864" at bounding box center [82, 243] width 95 height 9
copy div "[PHONE_NUMBER]"
click at [398, 176] on input "[PHONE_NUMBER]" at bounding box center [364, 179] width 319 height 28
click at [416, 95] on div "Business location Rolling Bay Electric (360) 401-4864" at bounding box center [364, 139] width 323 height 107
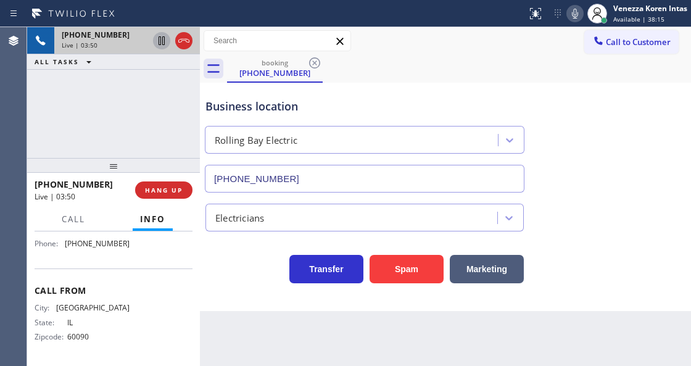
click at [192, 296] on div "Context Queue: [Test] All Priority: 1 Customer Name: (847) 878-2239 Phone: (847…" at bounding box center [113, 298] width 173 height 134
click at [74, 221] on span "Call" at bounding box center [73, 218] width 23 height 11
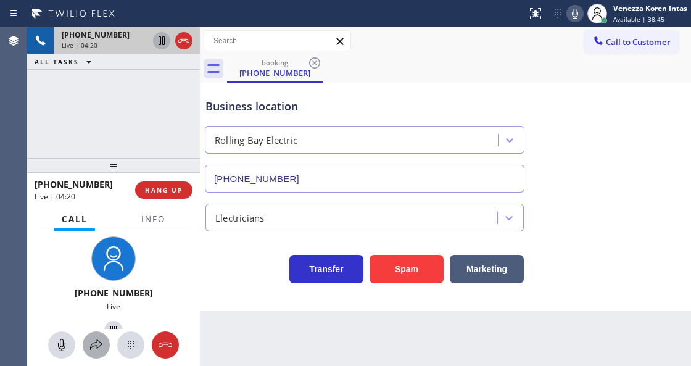
click at [96, 349] on icon at bounding box center [96, 344] width 15 height 15
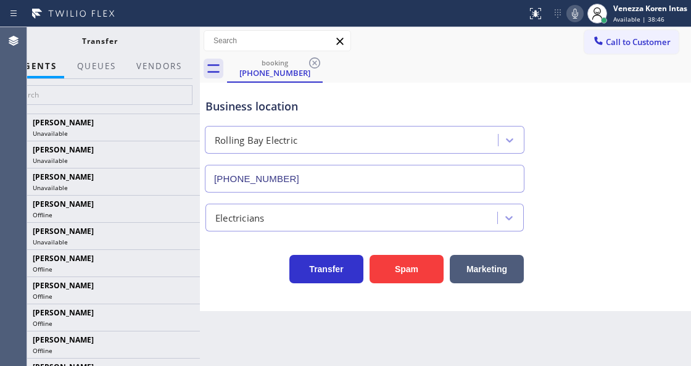
click at [178, 76] on div at bounding box center [159, 77] width 60 height 2
click at [178, 73] on button "Vendors" at bounding box center [159, 66] width 60 height 24
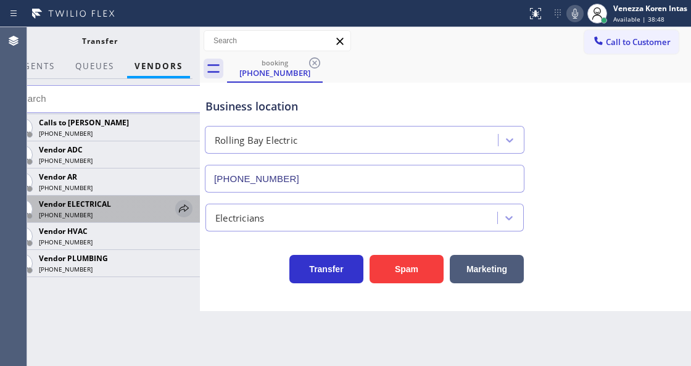
click at [178, 210] on icon at bounding box center [183, 208] width 15 height 15
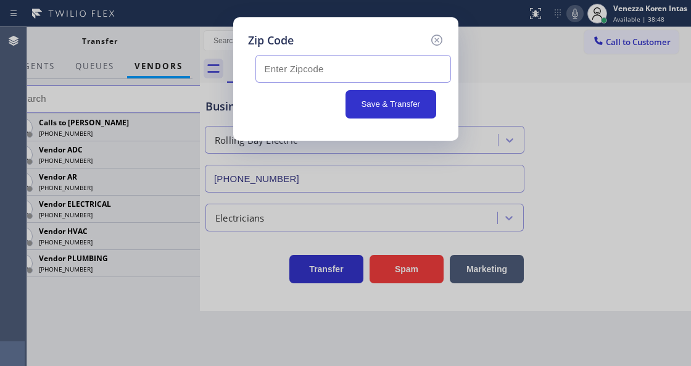
click at [294, 79] on input "text" at bounding box center [352, 69] width 195 height 28
paste input "98110"
type input "98110"
click at [387, 111] on button "Save & Transfer" at bounding box center [390, 104] width 91 height 28
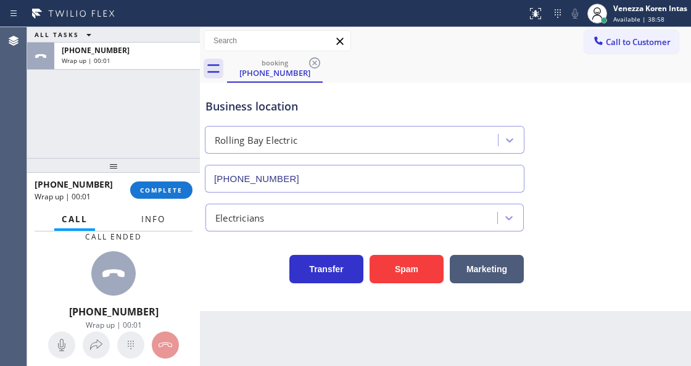
click at [171, 218] on button "Info" at bounding box center [153, 219] width 39 height 24
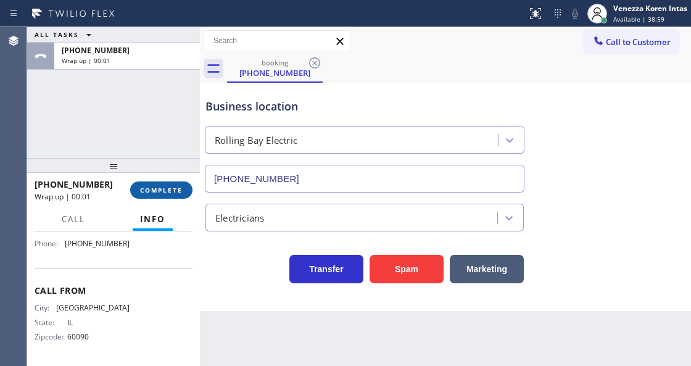
click at [165, 192] on span "COMPLETE" at bounding box center [161, 190] width 43 height 9
click at [264, 212] on div "Electricians" at bounding box center [239, 217] width 49 height 14
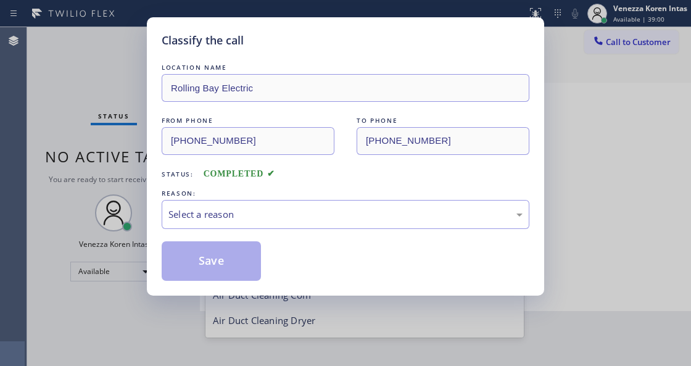
scroll to position [127, 0]
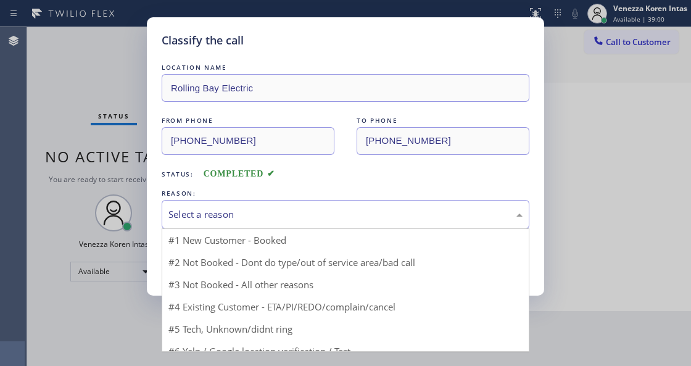
click at [264, 212] on div "Select a reason" at bounding box center [345, 214] width 354 height 14
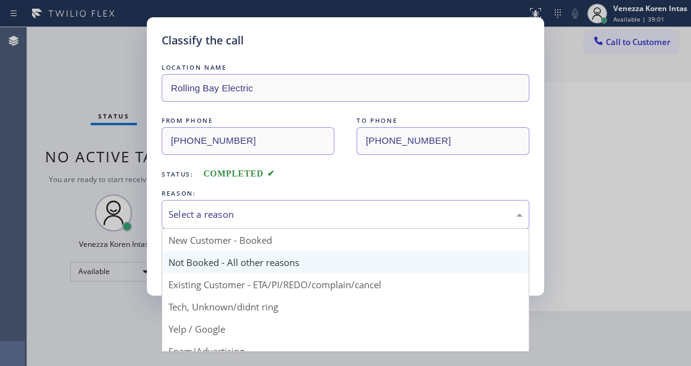
drag, startPoint x: 245, startPoint y: 260, endPoint x: 239, endPoint y: 257, distance: 7.7
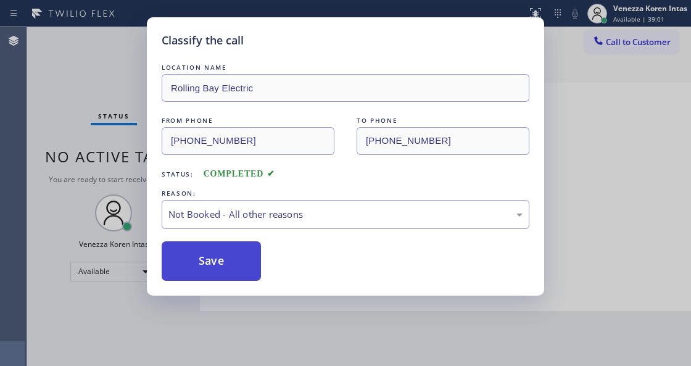
click at [239, 257] on button "Save" at bounding box center [211, 260] width 99 height 39
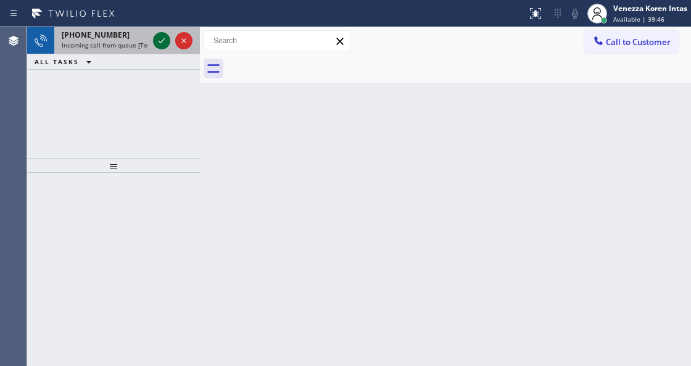
click at [156, 43] on icon at bounding box center [161, 40] width 15 height 15
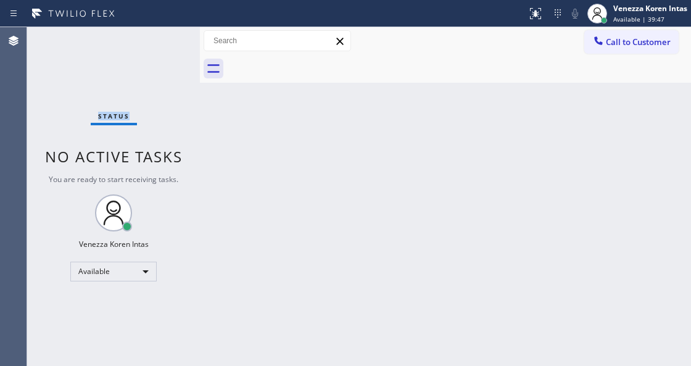
click at [157, 43] on div "Status No active tasks You are ready to start receiving tasks. Venezza Koren In…" at bounding box center [113, 196] width 173 height 339
drag, startPoint x: 533, startPoint y: 9, endPoint x: 532, endPoint y: 113, distance: 104.2
click at [533, 12] on icon at bounding box center [535, 13] width 15 height 15
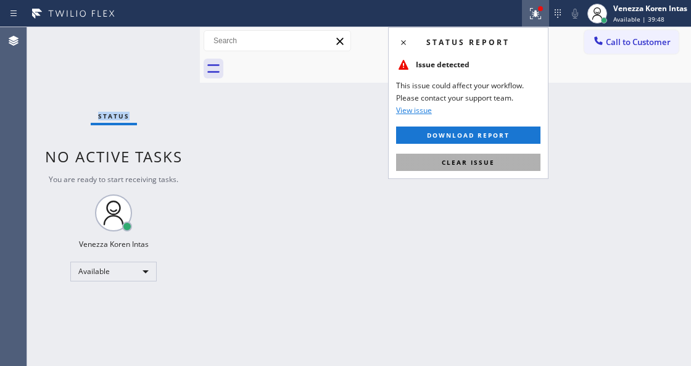
click at [512, 163] on button "Clear issue" at bounding box center [468, 162] width 144 height 17
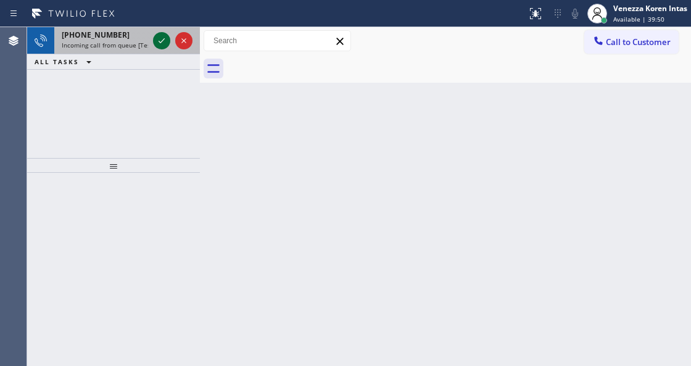
click at [162, 41] on icon at bounding box center [161, 40] width 6 height 5
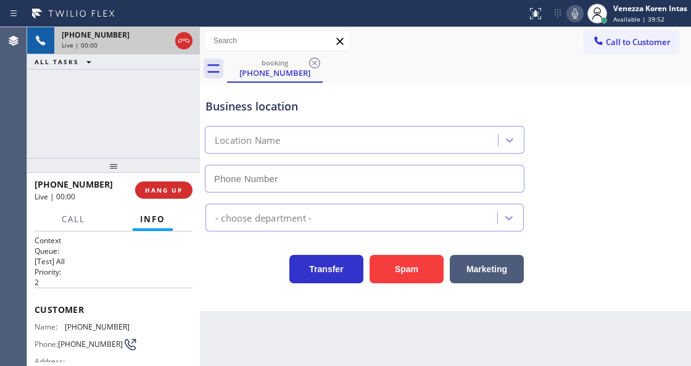
scroll to position [123, 0]
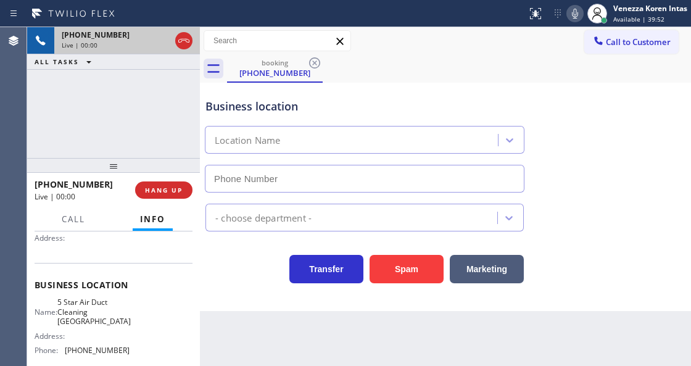
type input "[PHONE_NUMBER]"
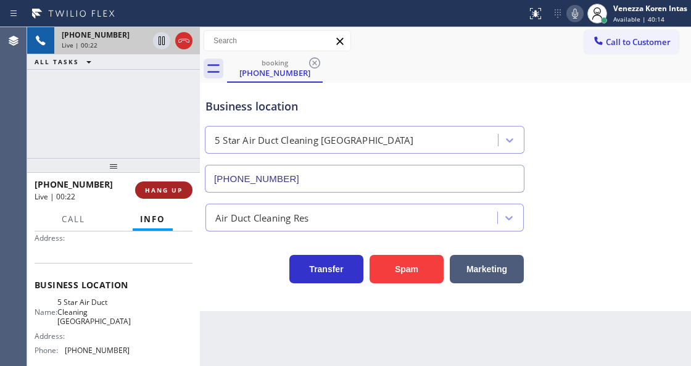
click at [168, 195] on button "HANG UP" at bounding box center [163, 189] width 57 height 17
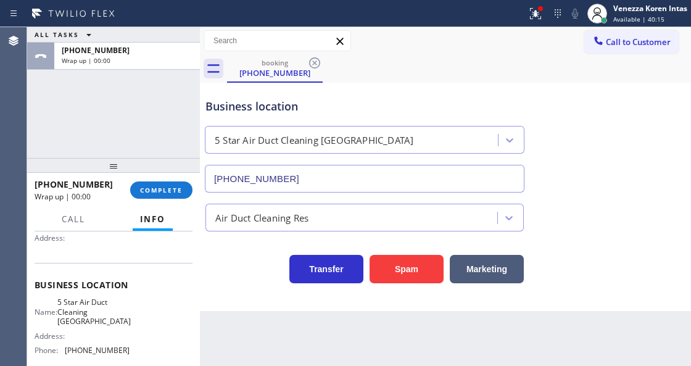
drag, startPoint x: 184, startPoint y: 200, endPoint x: 218, endPoint y: 199, distance: 34.0
click at [184, 200] on div "+17144638309 Wrap up | 00:00 COMPLETE" at bounding box center [114, 190] width 158 height 32
click at [162, 192] on span "COMPLETE" at bounding box center [161, 190] width 43 height 9
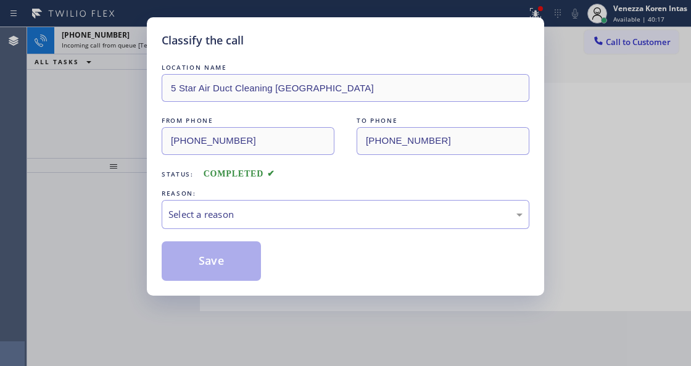
click at [280, 216] on div "Select a reason" at bounding box center [345, 214] width 354 height 14
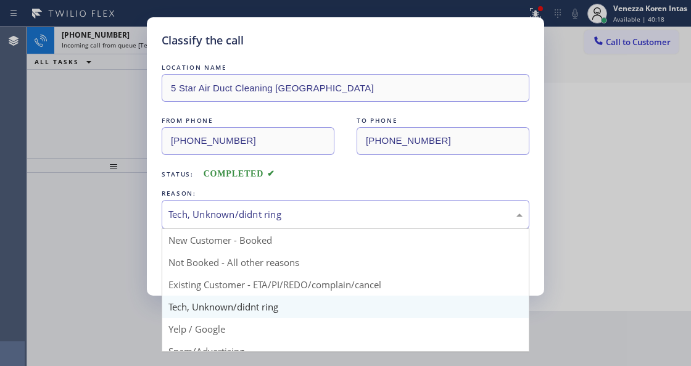
click at [263, 221] on div "Tech, Unknown/didnt ring" at bounding box center [345, 214] width 354 height 14
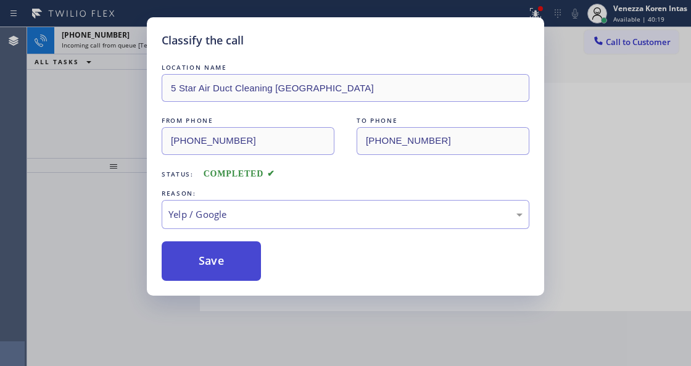
click at [239, 260] on button "Save" at bounding box center [211, 260] width 99 height 39
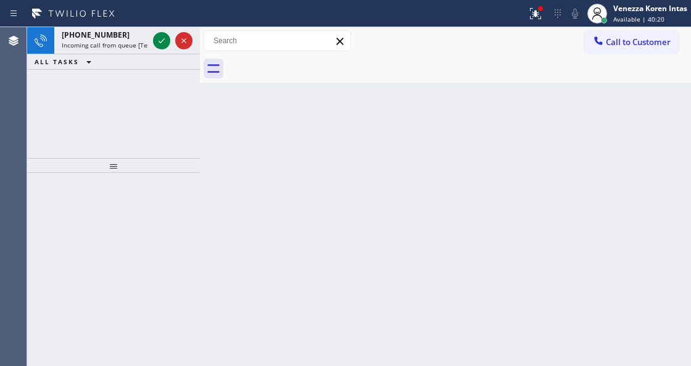
click at [161, 43] on icon at bounding box center [161, 40] width 15 height 15
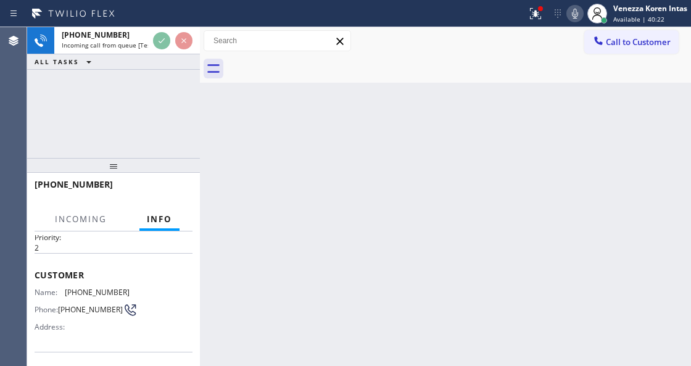
scroll to position [164, 0]
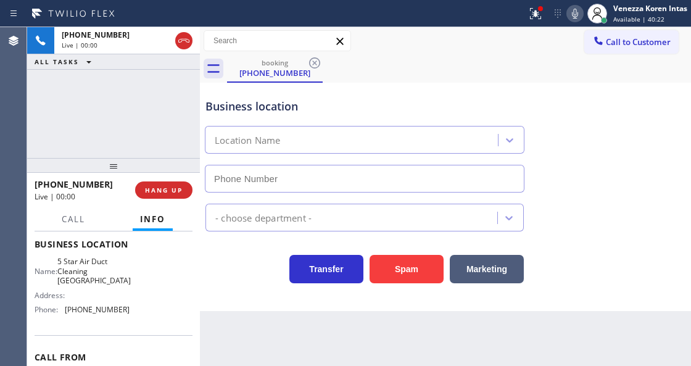
type input "[PHONE_NUMBER]"
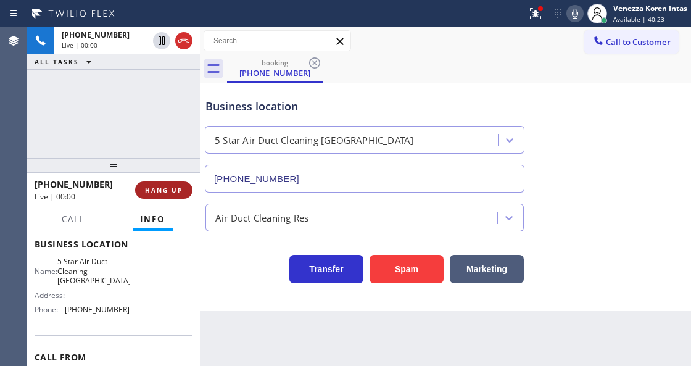
click at [185, 194] on button "HANG UP" at bounding box center [163, 189] width 57 height 17
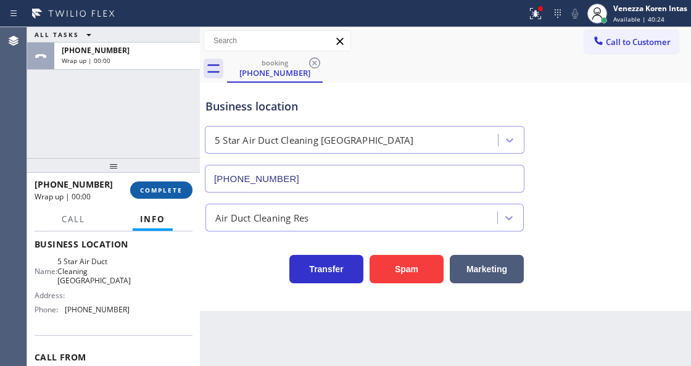
click at [181, 195] on button "COMPLETE" at bounding box center [161, 189] width 62 height 17
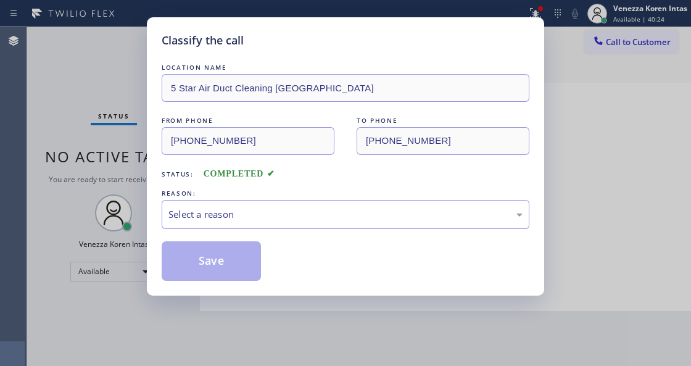
click at [253, 211] on div "Select a reason" at bounding box center [345, 214] width 354 height 14
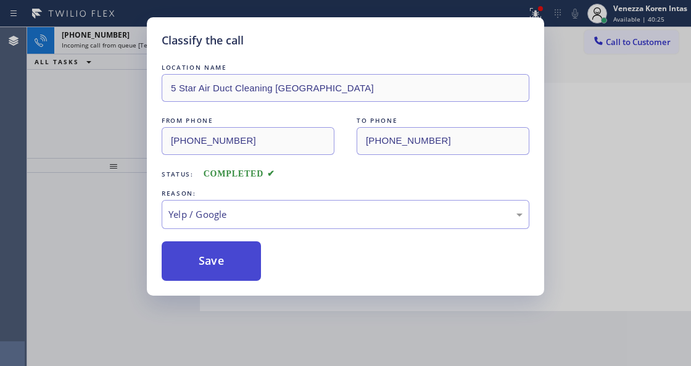
click at [232, 258] on button "Save" at bounding box center [211, 260] width 99 height 39
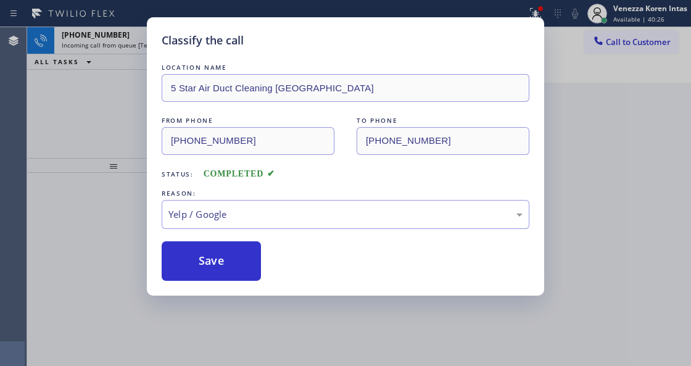
click at [159, 36] on div "Classify the call LOCATION NAME 5 Star Air Duct Cleaning Anaheim FROM PHONE (71…" at bounding box center [345, 156] width 397 height 278
click at [159, 36] on div "Classify the call LOCATION NAME Home Comfort Solutions Escondido FROM PHONE (40…" at bounding box center [359, 196] width 664 height 339
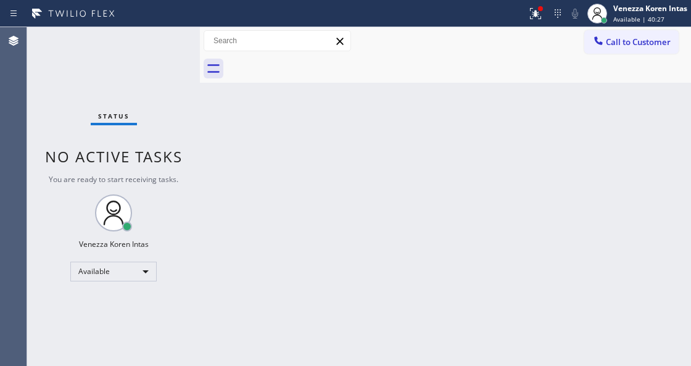
click at [157, 41] on div "Status No active tasks You are ready to start receiving tasks. Venezza Koren In…" at bounding box center [113, 196] width 173 height 339
click at [162, 39] on div "Status No active tasks You are ready to start receiving tasks. Venezza Koren In…" at bounding box center [113, 196] width 173 height 339
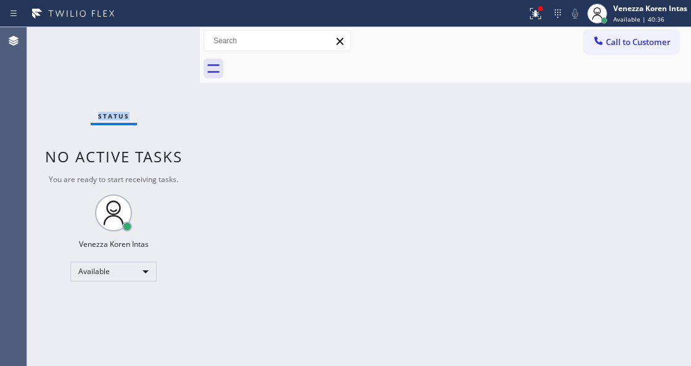
click at [162, 39] on div "Status No active tasks You are ready to start receiving tasks. Venezza Koren In…" at bounding box center [113, 196] width 173 height 339
click at [158, 42] on div "Status No active tasks You are ready to start receiving tasks. Venezza Koren In…" at bounding box center [113, 196] width 173 height 339
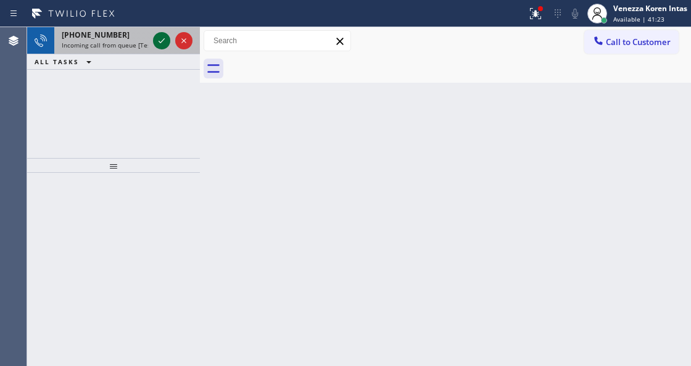
click at [164, 36] on icon at bounding box center [161, 40] width 15 height 15
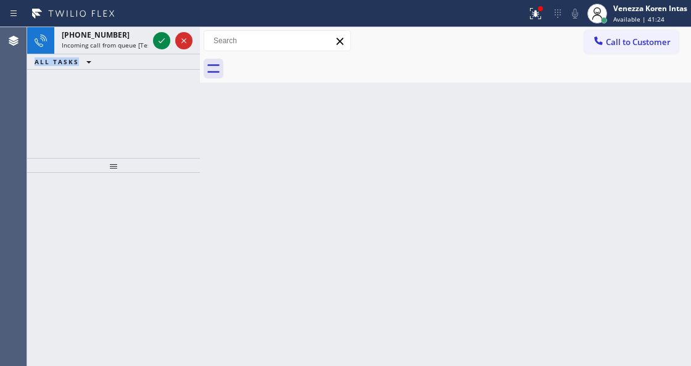
click at [162, 39] on icon at bounding box center [161, 40] width 15 height 15
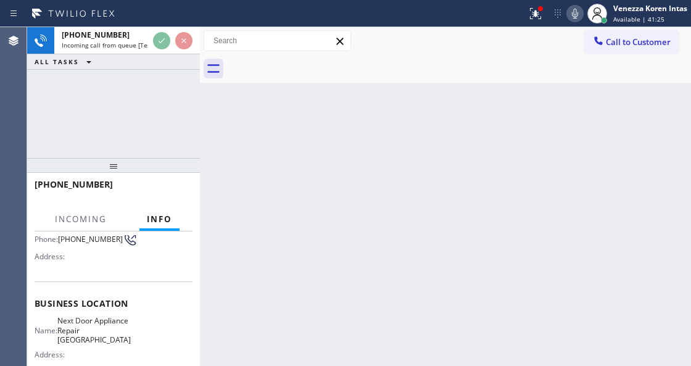
scroll to position [164, 0]
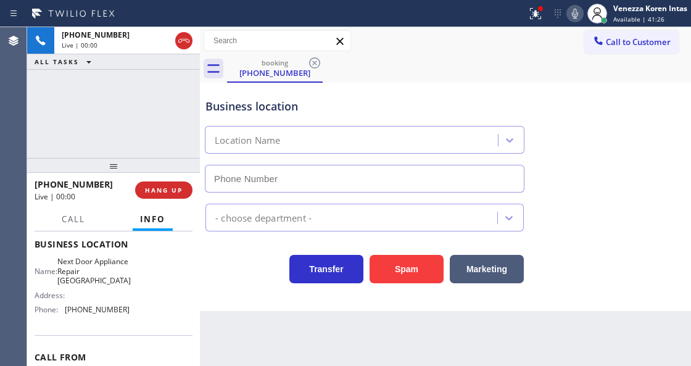
type input "[PHONE_NUMBER]"
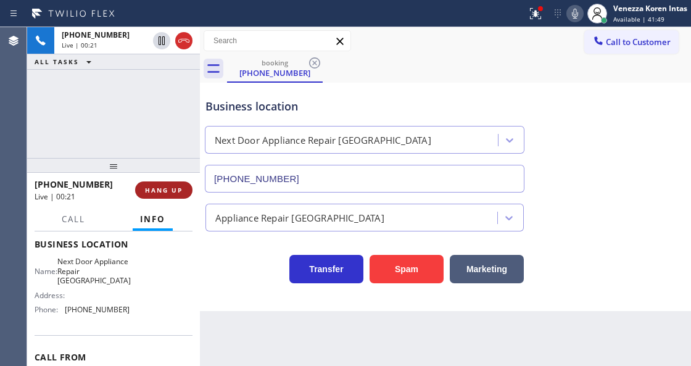
click at [165, 197] on button "HANG UP" at bounding box center [163, 189] width 57 height 17
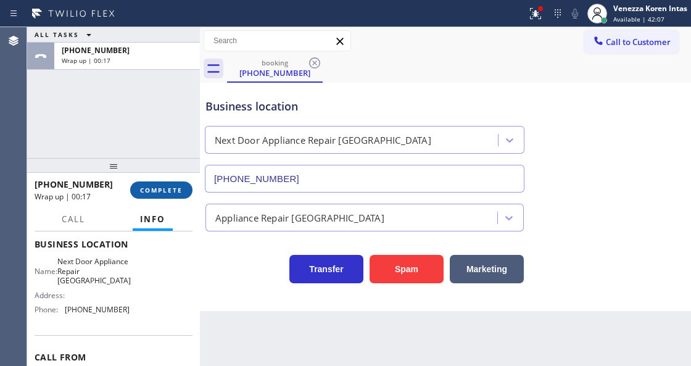
click at [148, 189] on span "COMPLETE" at bounding box center [161, 190] width 43 height 9
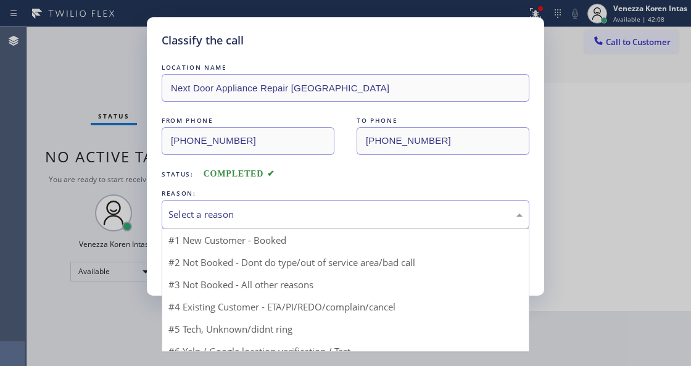
click at [272, 207] on div "Select a reason" at bounding box center [346, 214] width 368 height 29
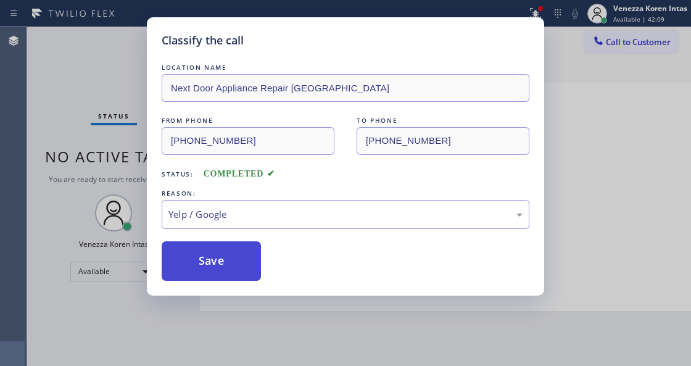
click at [237, 266] on button "Save" at bounding box center [211, 260] width 99 height 39
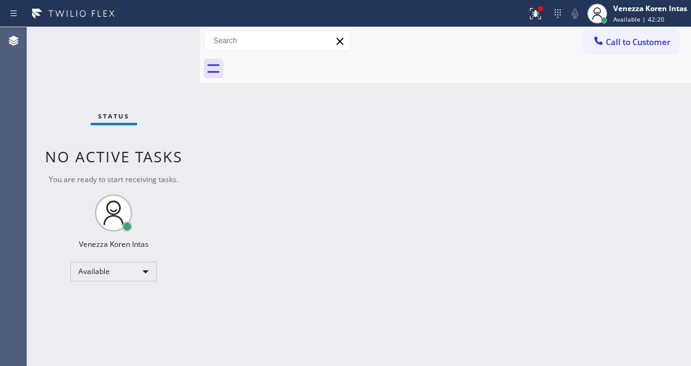
drag, startPoint x: 535, startPoint y: 18, endPoint x: 535, endPoint y: 49, distance: 31.5
click at [535, 18] on icon at bounding box center [535, 13] width 15 height 15
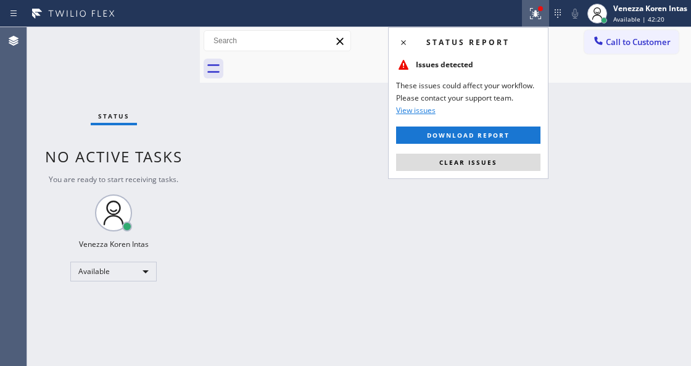
click at [507, 170] on div "Status report Issues detected These issues could affect your workflow. Please c…" at bounding box center [468, 103] width 160 height 152
click at [503, 165] on button "Clear issues" at bounding box center [468, 162] width 144 height 17
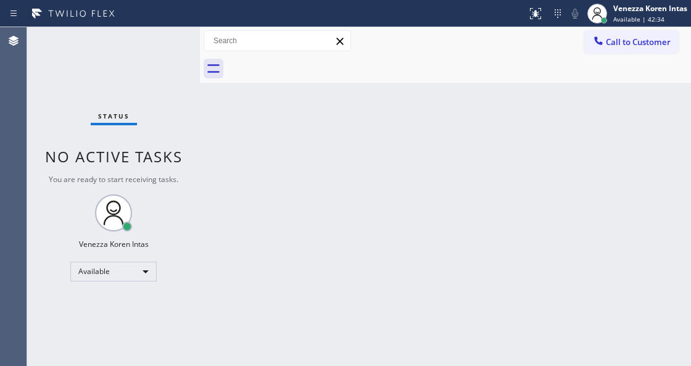
click at [153, 41] on div "Status No active tasks You are ready to start receiving tasks. Venezza Koren In…" at bounding box center [113, 196] width 173 height 339
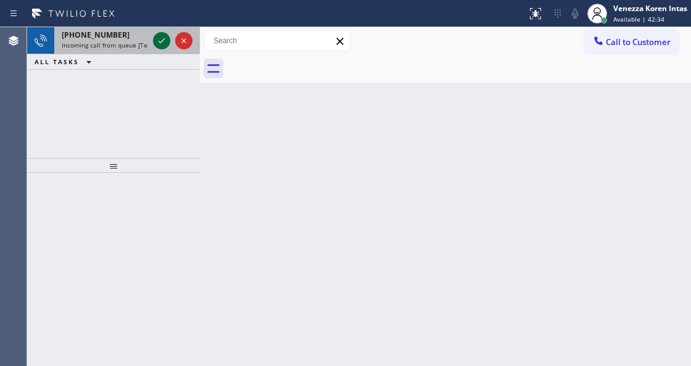
click at [158, 44] on icon at bounding box center [161, 40] width 15 height 15
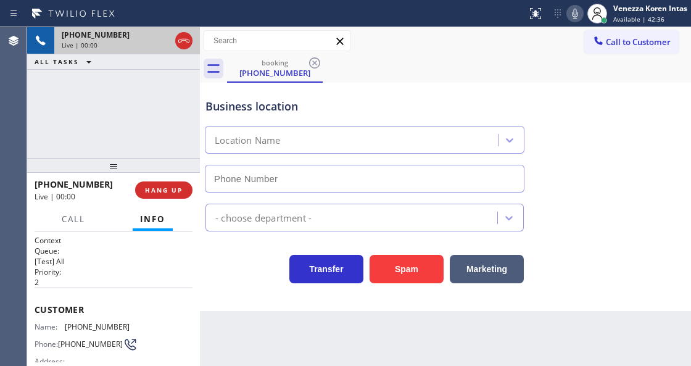
scroll to position [123, 0]
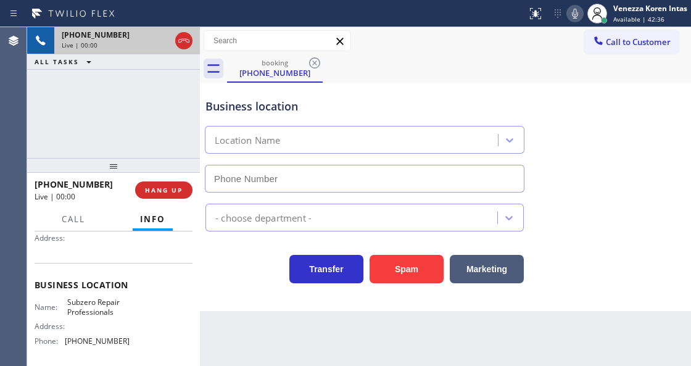
type input "[PHONE_NUMBER]"
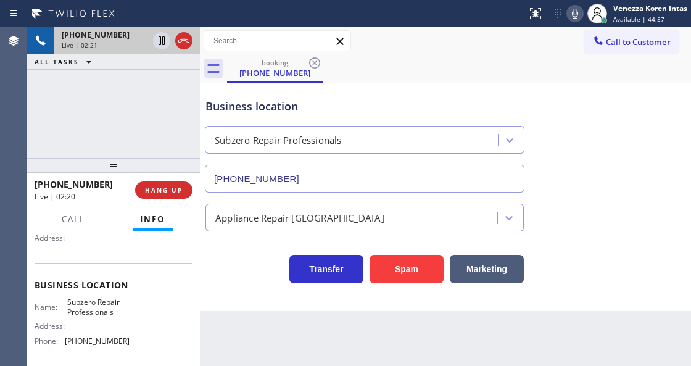
click at [250, 263] on div "Transfer Spam Marketing" at bounding box center [364, 266] width 323 height 35
click at [305, 118] on div "Business location Subzero Repair Professionals (630) 394-6070" at bounding box center [364, 139] width 323 height 107
click at [286, 163] on div "[PHONE_NUMBER]" at bounding box center [364, 176] width 324 height 33
click at [243, 274] on div "Transfer Spam Marketing" at bounding box center [364, 266] width 323 height 35
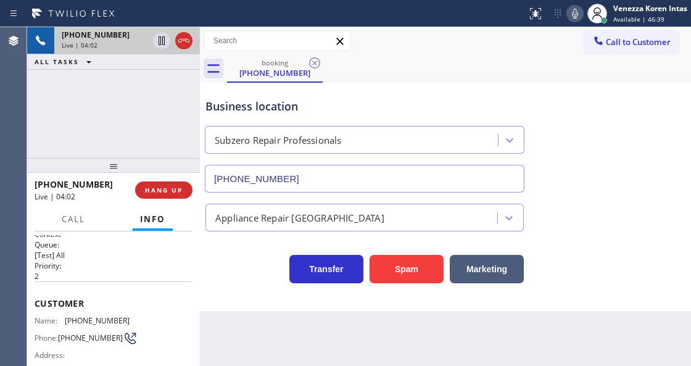
scroll to position [0, 0]
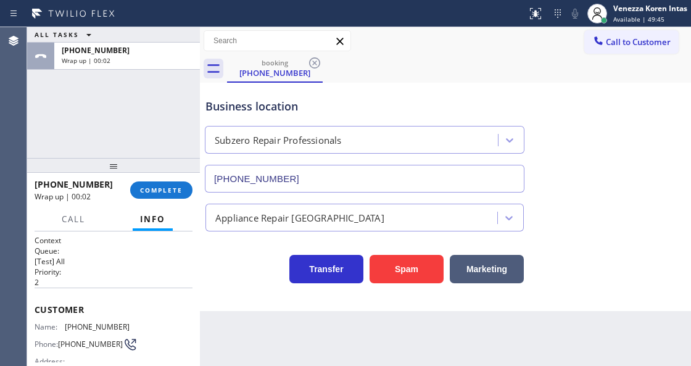
click at [373, 104] on div "Business location" at bounding box center [364, 106] width 318 height 17
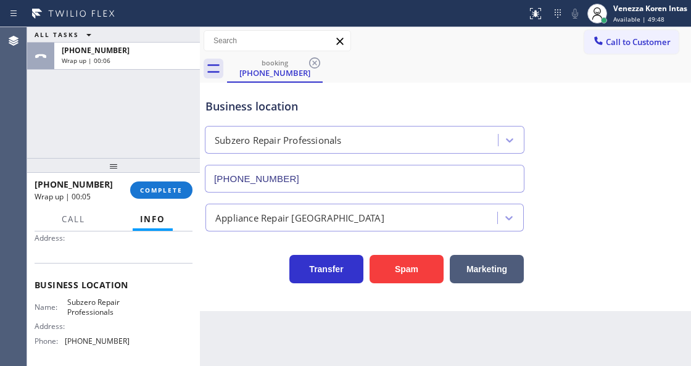
scroll to position [164, 0]
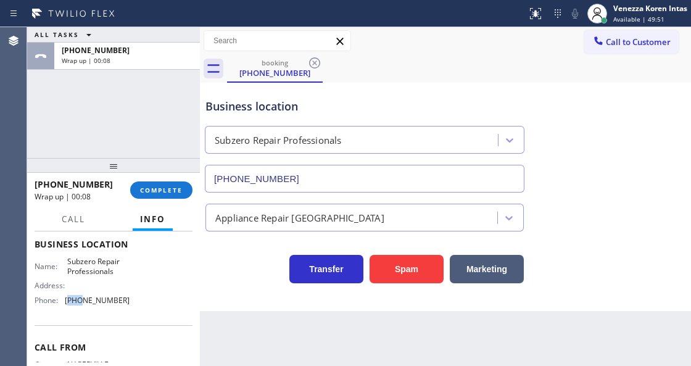
drag, startPoint x: 80, startPoint y: 299, endPoint x: 70, endPoint y: 298, distance: 10.5
click at [70, 298] on span "[PHONE_NUMBER]" at bounding box center [97, 299] width 65 height 9
copy span "630"
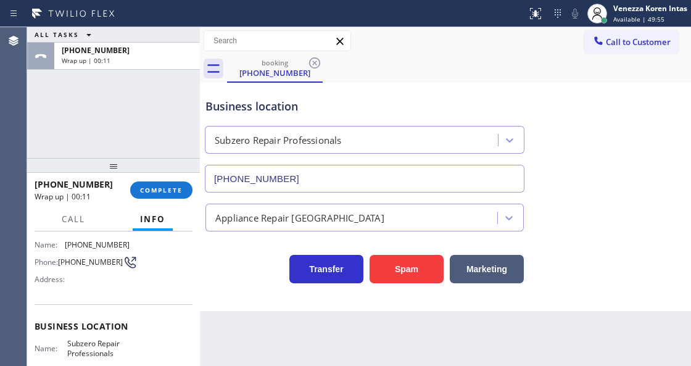
scroll to position [41, 0]
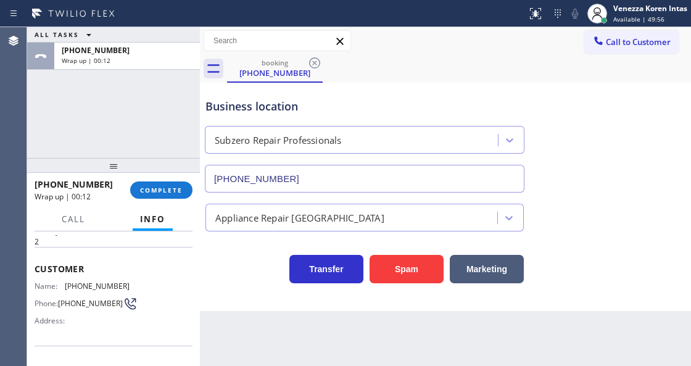
click at [78, 281] on span "[PHONE_NUMBER]" at bounding box center [97, 285] width 65 height 9
drag, startPoint x: 80, startPoint y: 282, endPoint x: 70, endPoint y: 282, distance: 10.5
click at [70, 282] on span "[PHONE_NUMBER]" at bounding box center [97, 285] width 65 height 9
copy span "630"
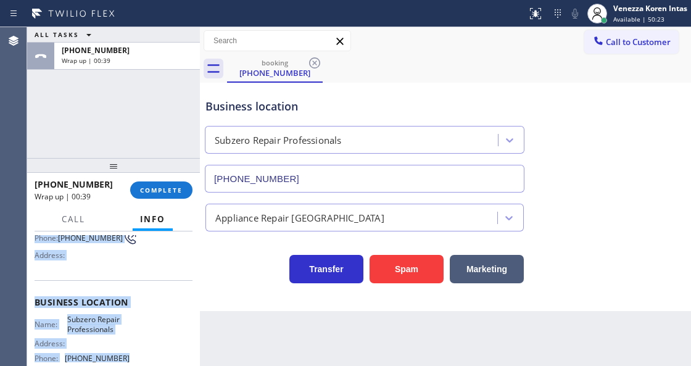
scroll to position [221, 0]
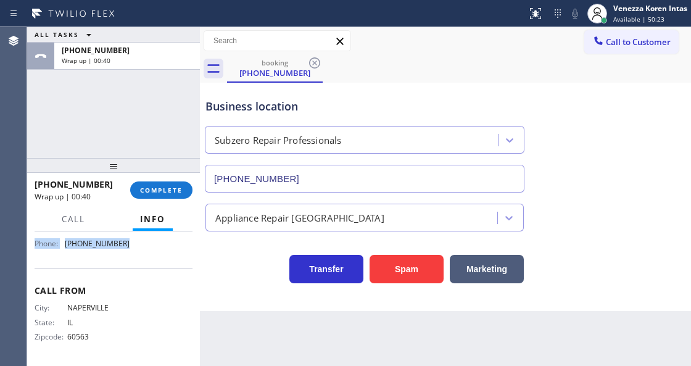
drag, startPoint x: 35, startPoint y: 300, endPoint x: 138, endPoint y: 263, distance: 109.4
click at [138, 263] on div "Context Queue: [Test] All Priority: 2 Customer Name: (630) 649-0714 Phone: (630…" at bounding box center [114, 187] width 158 height 347
copy div "Customer Name: (630) 649-0714 Phone: (630) 649-0714 Address: Business location …"
drag, startPoint x: 183, startPoint y: 184, endPoint x: 242, endPoint y: 195, distance: 60.2
click at [183, 184] on button "COMPLETE" at bounding box center [161, 189] width 62 height 17
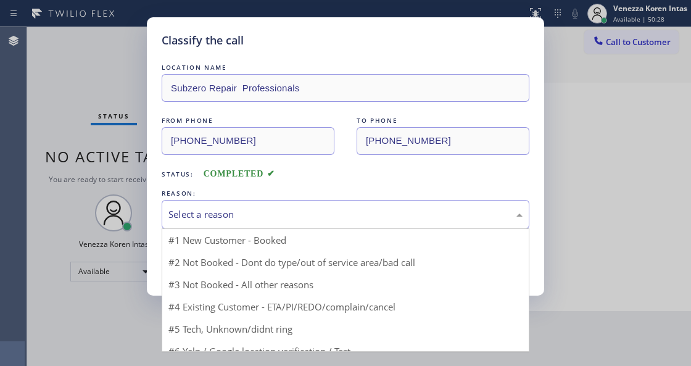
click at [300, 213] on div "Select a reason" at bounding box center [345, 214] width 354 height 14
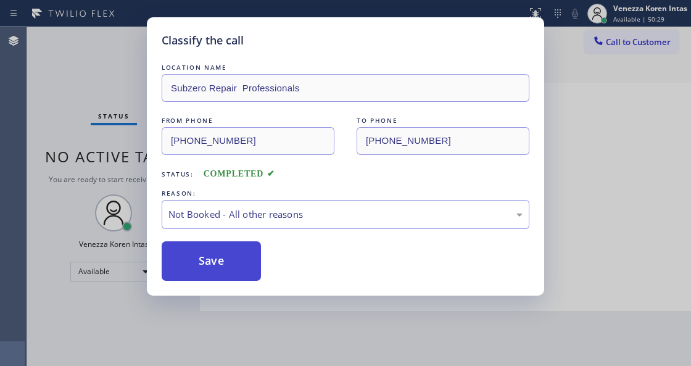
drag, startPoint x: 282, startPoint y: 267, endPoint x: 236, endPoint y: 268, distance: 46.3
click at [236, 268] on button "Save" at bounding box center [211, 260] width 99 height 39
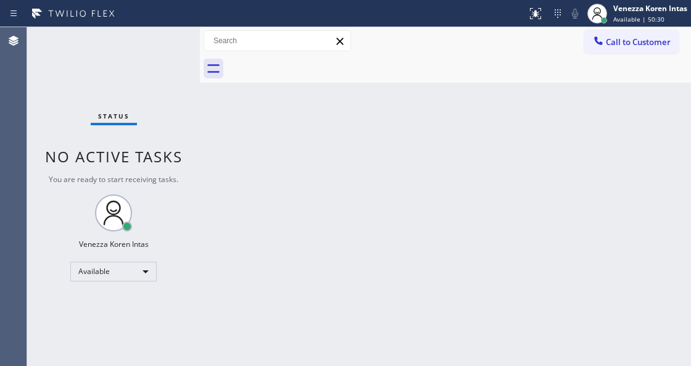
click at [633, 28] on div "Call to Customer Outbound call Location Search location Your caller id phone nu…" at bounding box center [445, 41] width 491 height 28
click at [634, 14] on div "Venezza Koren Intas Available | 50:30" at bounding box center [651, 13] width 80 height 22
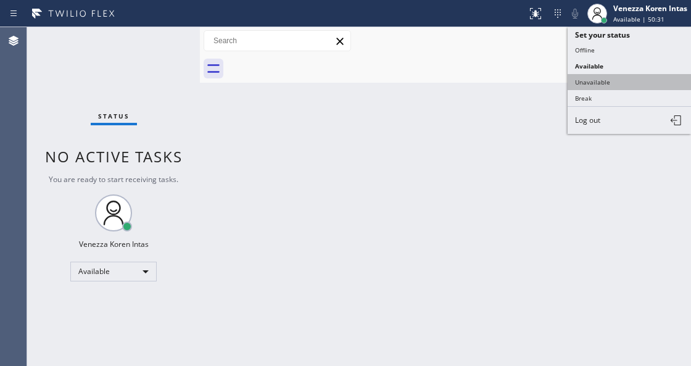
click at [612, 77] on button "Unavailable" at bounding box center [628, 82] width 123 height 16
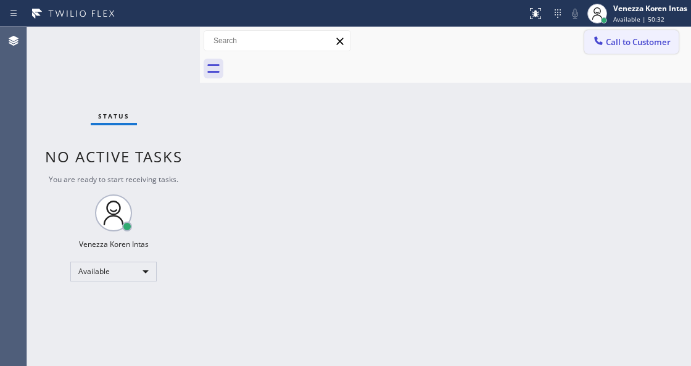
drag, startPoint x: 627, startPoint y: 44, endPoint x: 562, endPoint y: 185, distance: 154.5
click at [627, 44] on span "Call to Customer" at bounding box center [638, 41] width 65 height 11
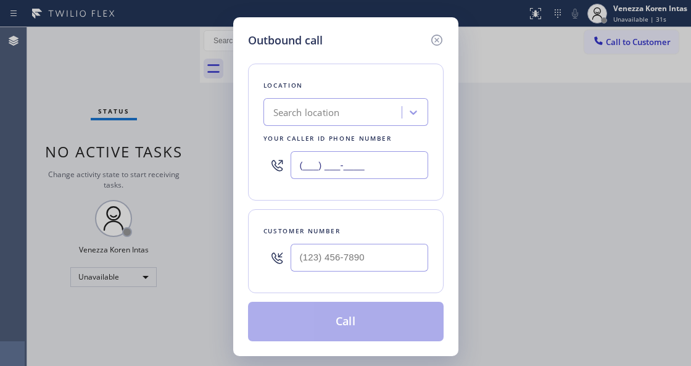
click at [350, 152] on input "(___) ___-____" at bounding box center [359, 165] width 138 height 28
paste input "630) 394-6070"
type input "[PHONE_NUMBER]"
click at [331, 253] on input "(___) ___-____" at bounding box center [359, 258] width 138 height 28
paste input "630) 649-0714"
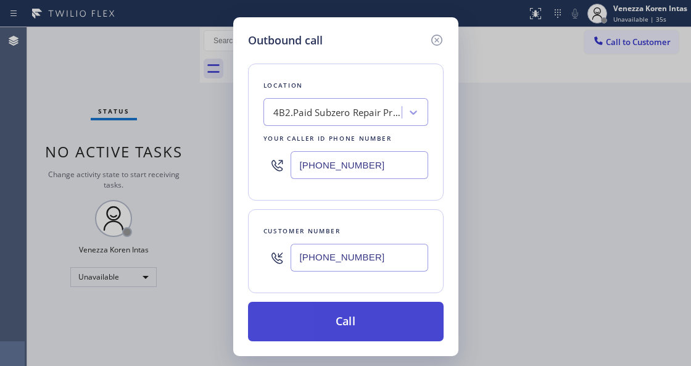
type input "[PHONE_NUMBER]"
click at [329, 336] on button "Call" at bounding box center [345, 321] width 195 height 39
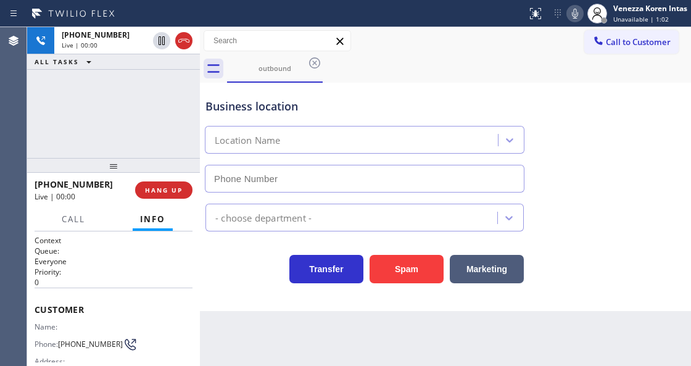
type input "[PHONE_NUMBER]"
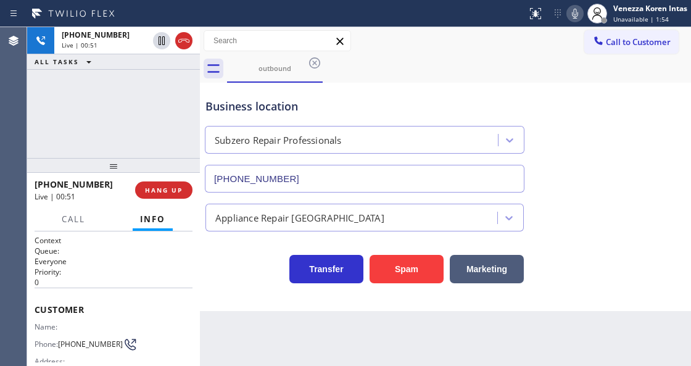
drag, startPoint x: 186, startPoint y: 47, endPoint x: 199, endPoint y: 102, distance: 56.4
click at [186, 47] on icon at bounding box center [183, 40] width 15 height 15
click at [179, 199] on div "+16306490714 Live | 00:51 HANG UP" at bounding box center [114, 190] width 158 height 32
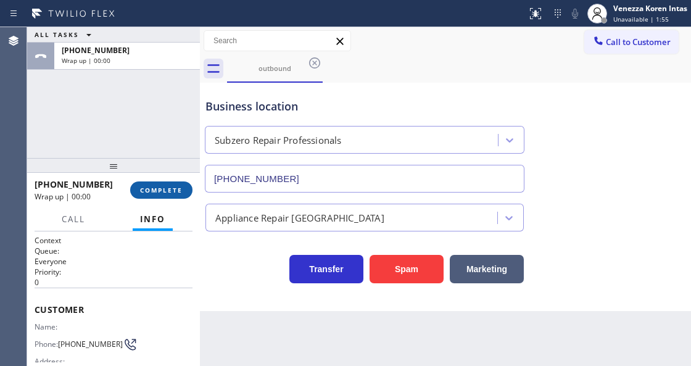
click at [183, 197] on button "COMPLETE" at bounding box center [161, 189] width 62 height 17
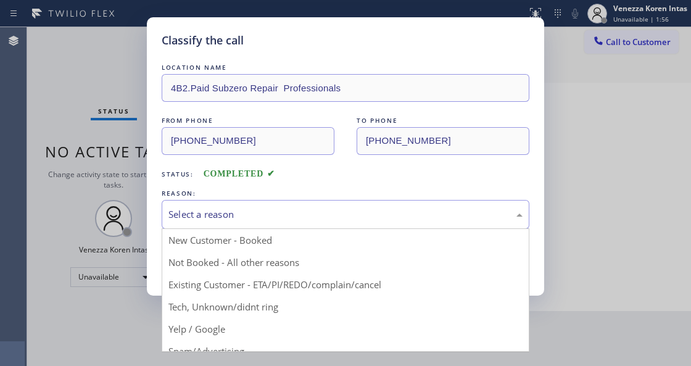
click at [269, 205] on div "Select a reason" at bounding box center [346, 214] width 368 height 29
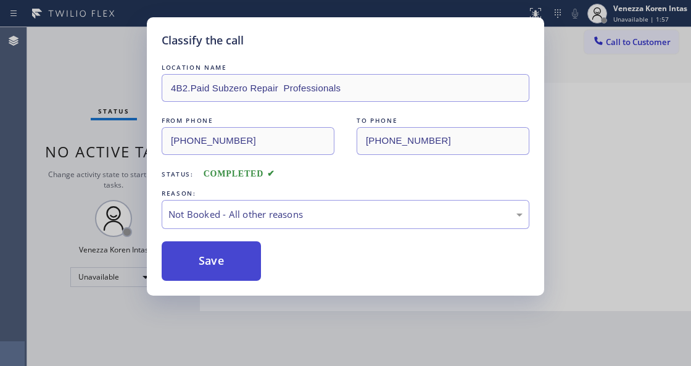
click at [230, 263] on button "Save" at bounding box center [211, 260] width 99 height 39
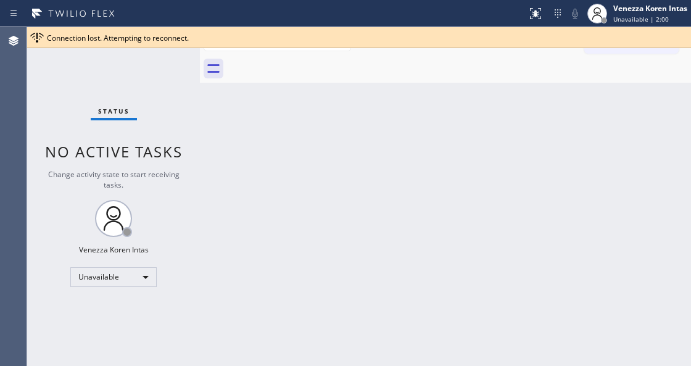
click at [193, 165] on div "Status No active tasks Change activity state to start receiving tasks. Venezza …" at bounding box center [113, 196] width 173 height 339
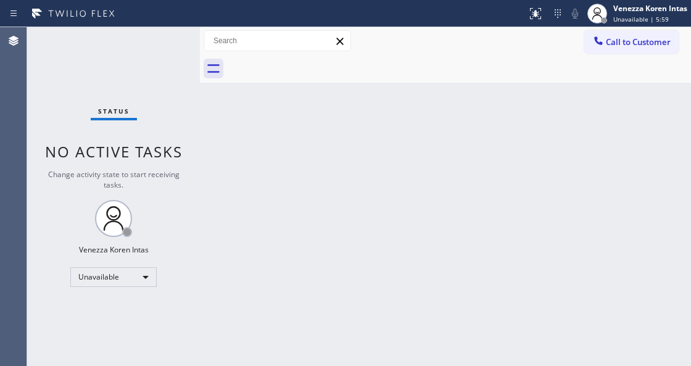
click at [358, 127] on div "Back to Dashboard Change Sender ID Customers Technicians Select a contact Outbo…" at bounding box center [445, 196] width 491 height 339
click at [117, 273] on div "Unavailable" at bounding box center [113, 277] width 86 height 20
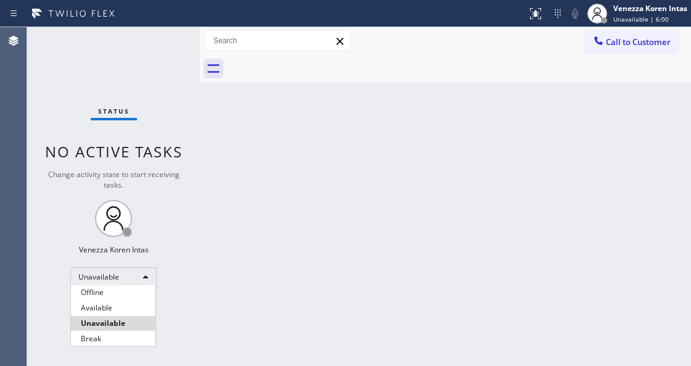
click at [117, 303] on li "Available" at bounding box center [113, 307] width 84 height 15
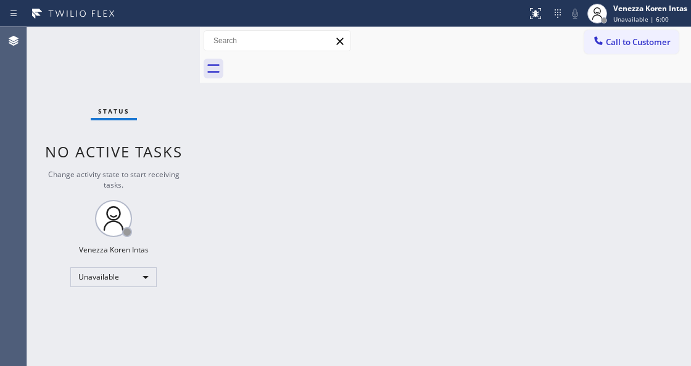
click at [239, 251] on div "Back to Dashboard Change Sender ID Customers Technicians Select a contact Outbo…" at bounding box center [445, 196] width 491 height 339
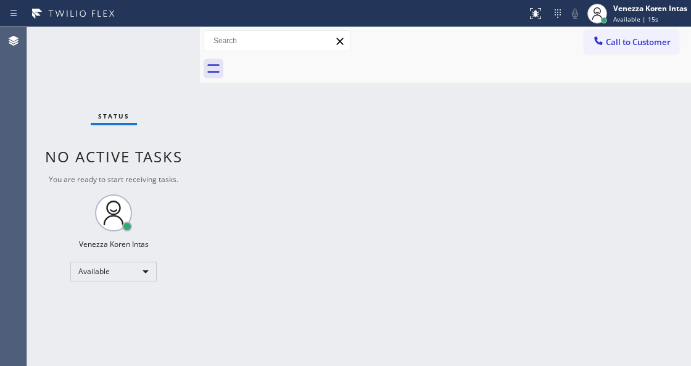
click at [159, 47] on div "Status No active tasks You are ready to start receiving tasks. Venezza Koren In…" at bounding box center [113, 196] width 173 height 339
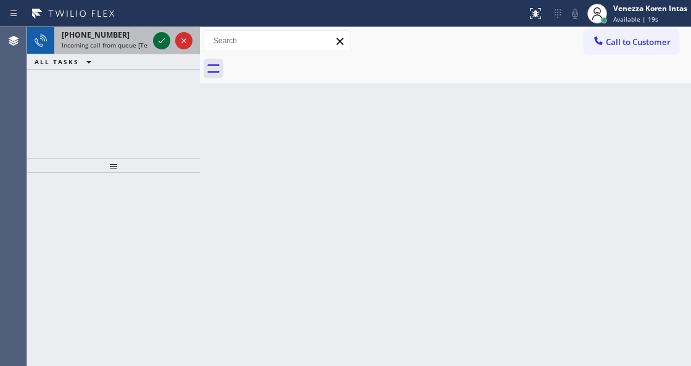
click at [158, 46] on icon at bounding box center [161, 40] width 15 height 15
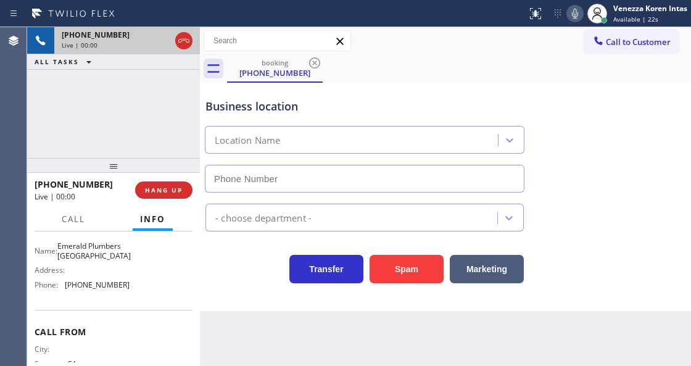
type input "[PHONE_NUMBER]"
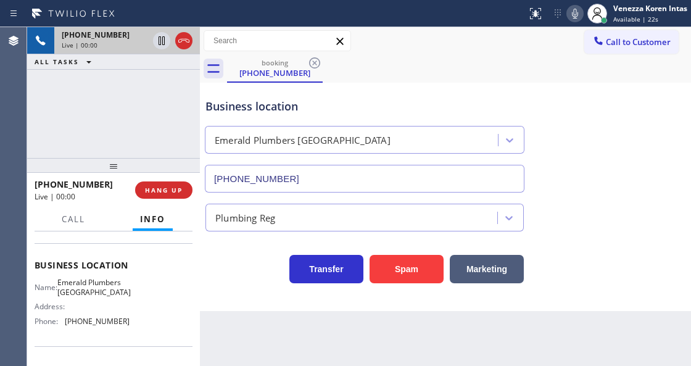
scroll to position [123, 0]
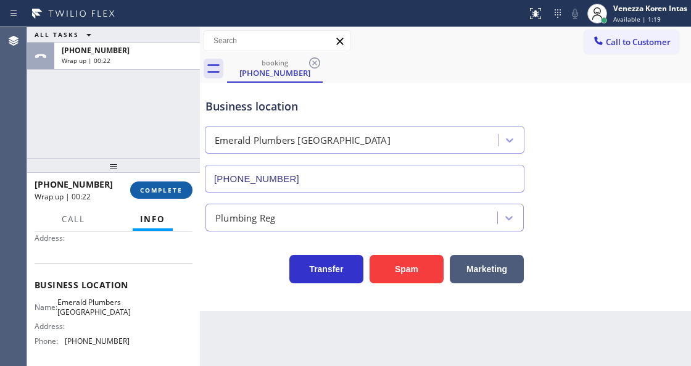
click at [165, 186] on span "COMPLETE" at bounding box center [161, 190] width 43 height 9
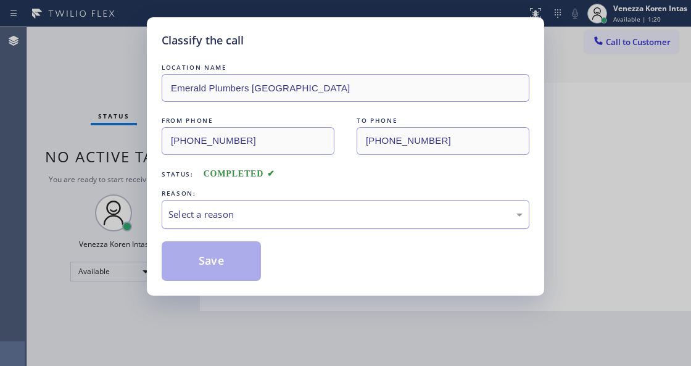
click at [253, 221] on div "Select a reason" at bounding box center [345, 214] width 354 height 14
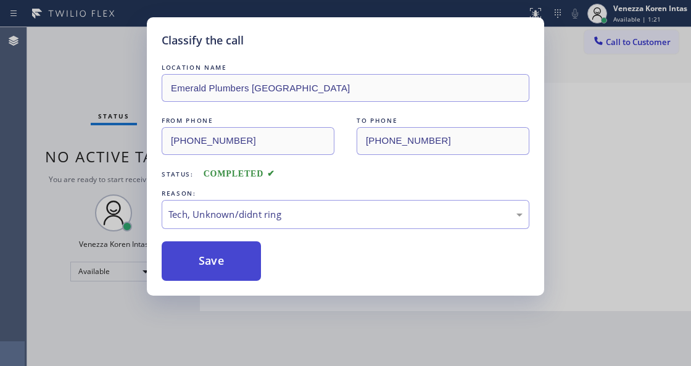
click at [231, 258] on button "Save" at bounding box center [211, 260] width 99 height 39
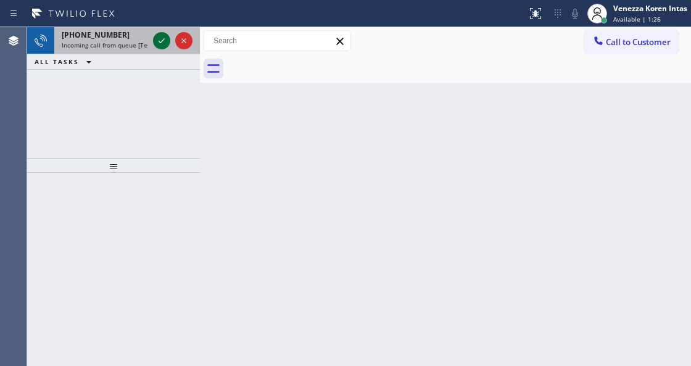
click at [162, 47] on icon at bounding box center [161, 40] width 15 height 15
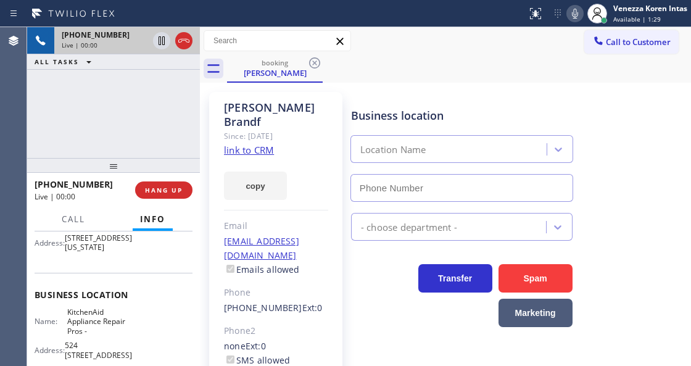
scroll to position [164, 0]
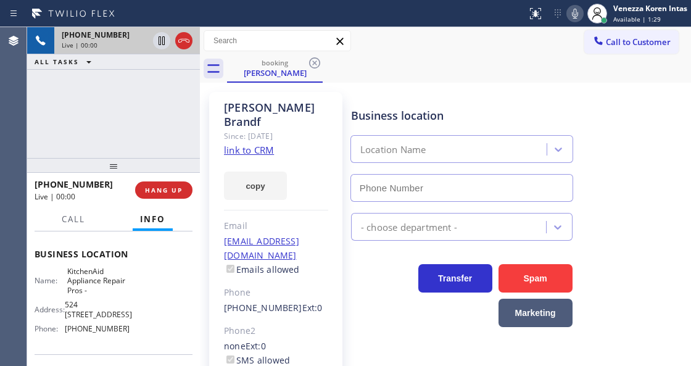
type input "[PHONE_NUMBER]"
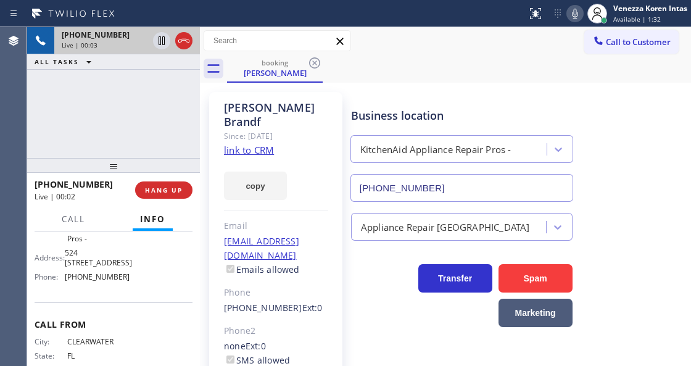
scroll to position [268, 0]
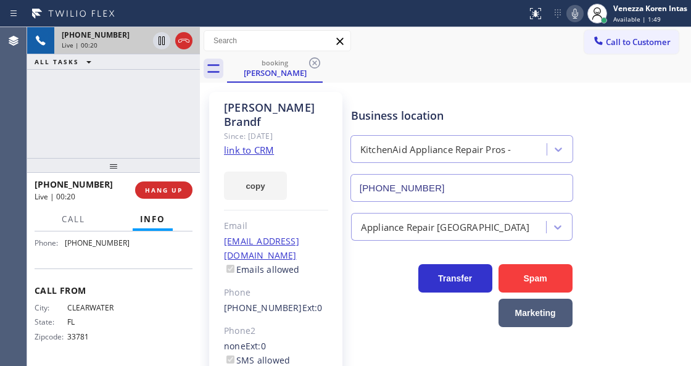
click at [249, 144] on link "link to CRM" at bounding box center [249, 150] width 50 height 12
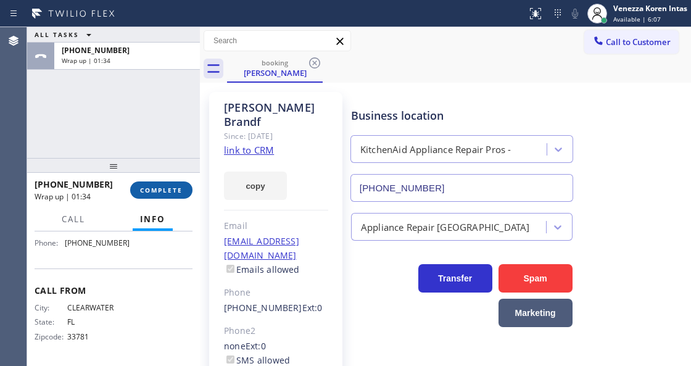
click at [183, 186] on button "COMPLETE" at bounding box center [161, 189] width 62 height 17
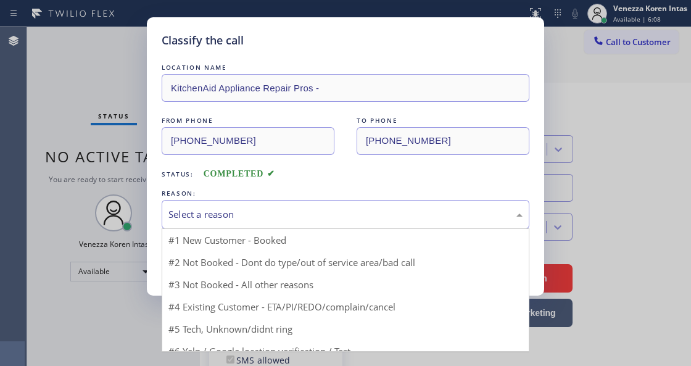
click at [266, 214] on div "Select a reason" at bounding box center [345, 214] width 354 height 14
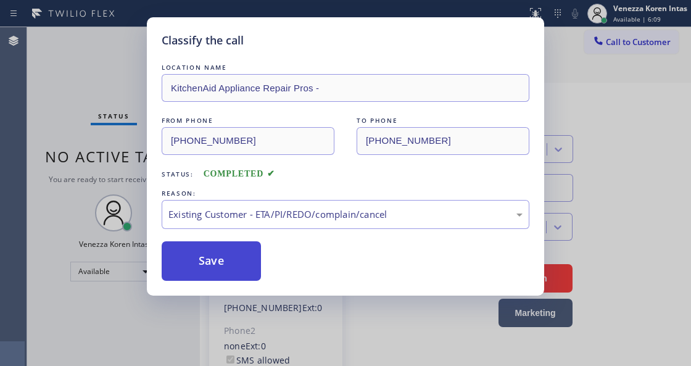
click at [246, 259] on button "Save" at bounding box center [211, 260] width 99 height 39
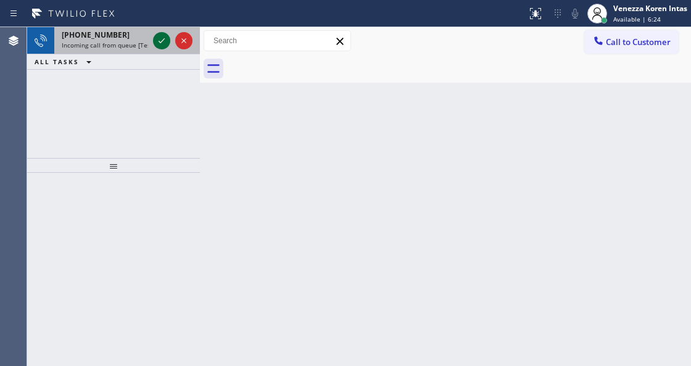
click at [155, 41] on icon at bounding box center [161, 40] width 15 height 15
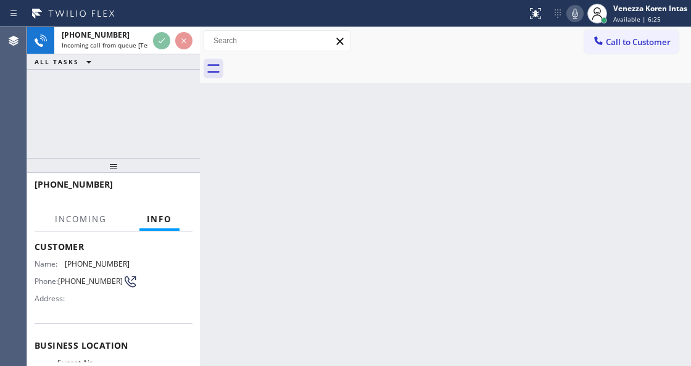
scroll to position [123, 0]
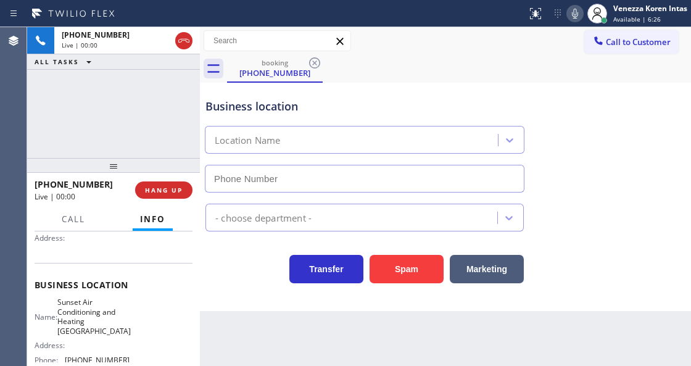
type input "[PHONE_NUMBER]"
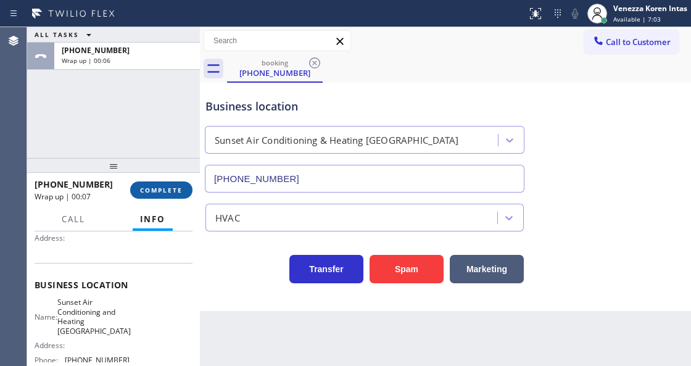
click at [161, 188] on span "COMPLETE" at bounding box center [161, 190] width 43 height 9
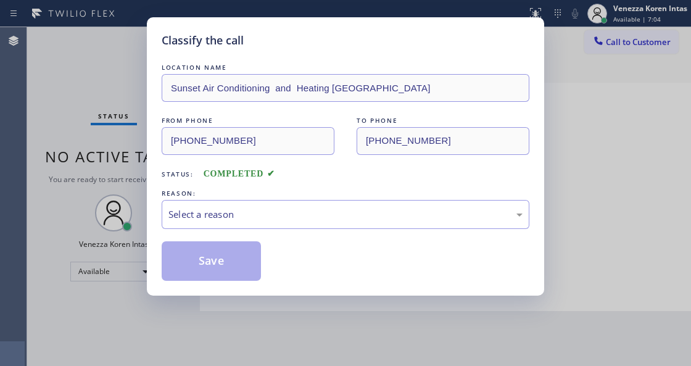
click at [318, 210] on div "Select a reason" at bounding box center [345, 214] width 354 height 14
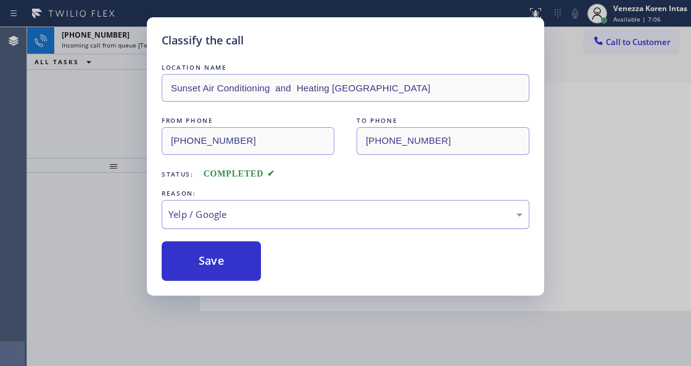
click at [276, 224] on div "Yelp / Google" at bounding box center [346, 214] width 368 height 29
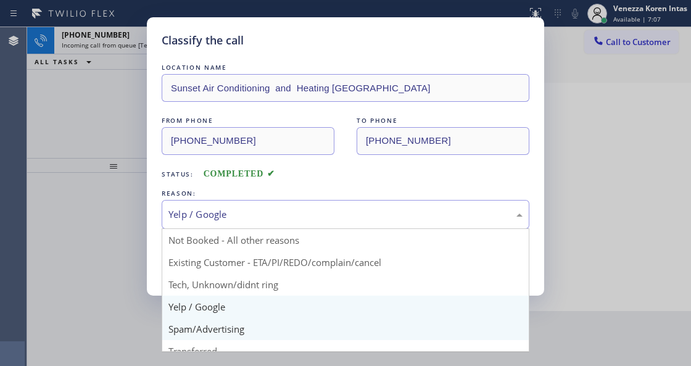
scroll to position [41, 0]
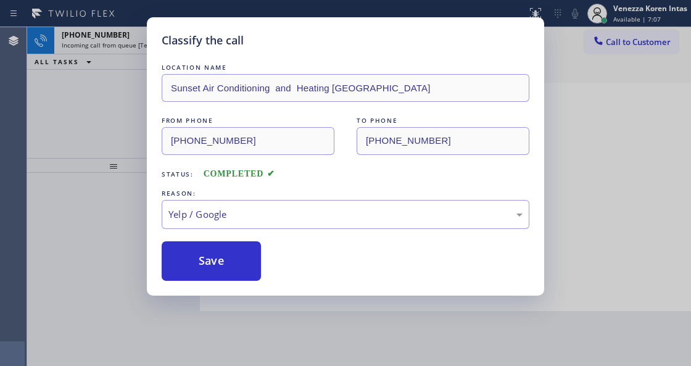
click at [241, 282] on div "Classify the call LOCATION NAME Sunset Air Conditioning and Heating Palm Desert…" at bounding box center [345, 156] width 397 height 278
click at [241, 269] on button "Save" at bounding box center [211, 260] width 99 height 39
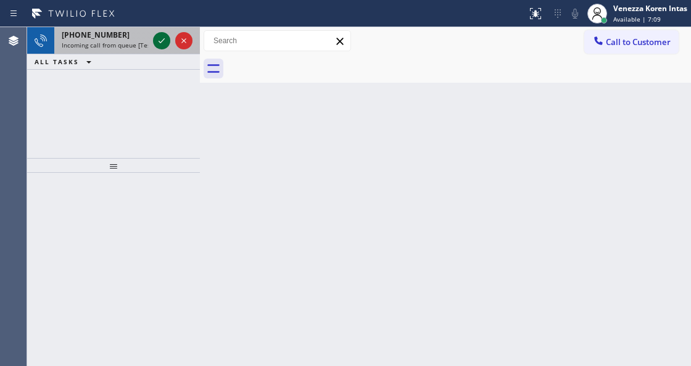
click at [158, 39] on icon at bounding box center [161, 40] width 15 height 15
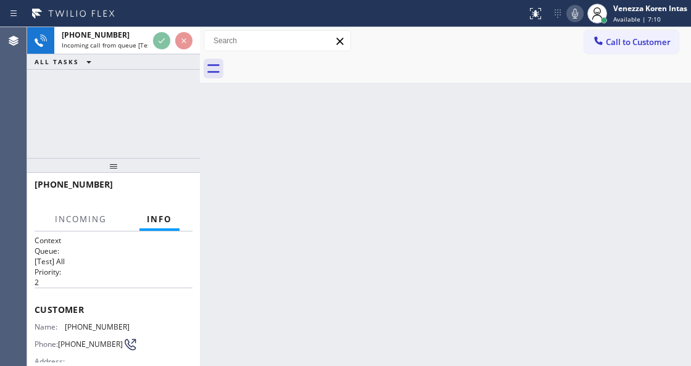
scroll to position [123, 0]
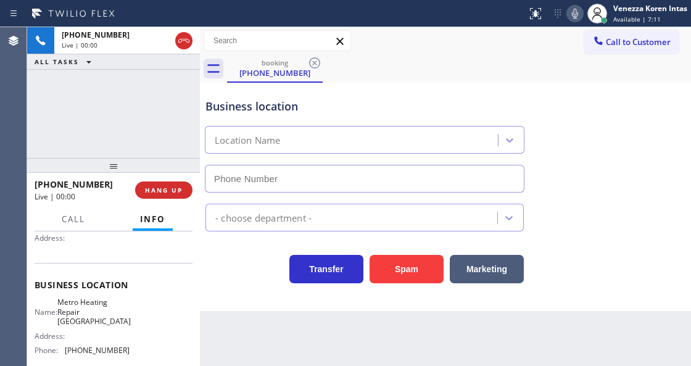
type input "[PHONE_NUMBER]"
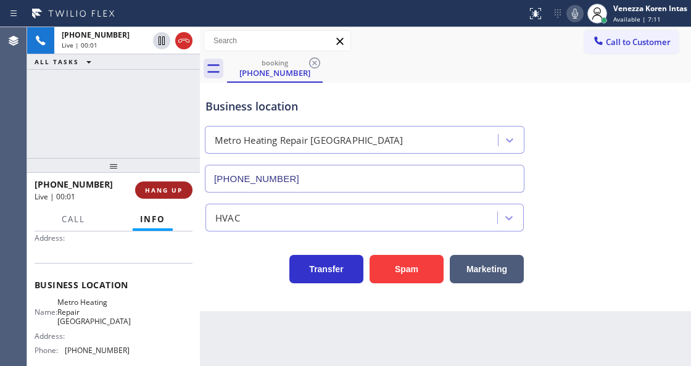
click at [157, 190] on span "HANG UP" at bounding box center [164, 190] width 38 height 9
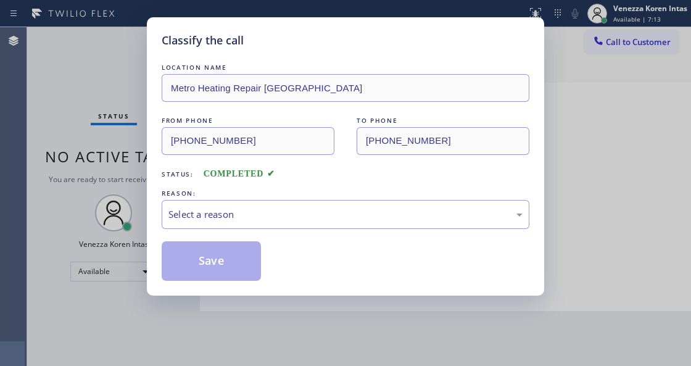
click at [157, 190] on div "Classify the call LOCATION NAME Metro Heating Repair Mission Viejo FROM PHONE (…" at bounding box center [345, 156] width 397 height 278
click at [242, 231] on div "LOCATION NAME Metro Heating Repair Mission Viejo FROM PHONE (949) 289-9985 TO P…" at bounding box center [346, 171] width 368 height 220
click at [265, 224] on div "Select a reason" at bounding box center [346, 214] width 368 height 29
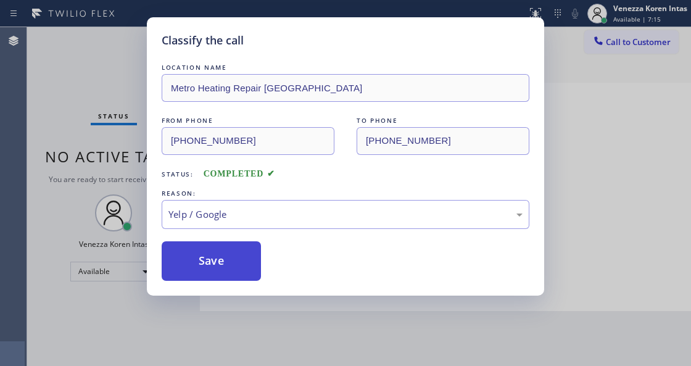
click at [239, 269] on button "Save" at bounding box center [211, 260] width 99 height 39
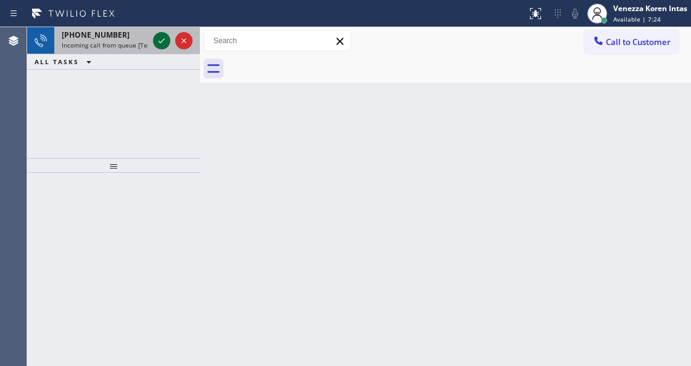
click at [162, 38] on icon at bounding box center [161, 40] width 15 height 15
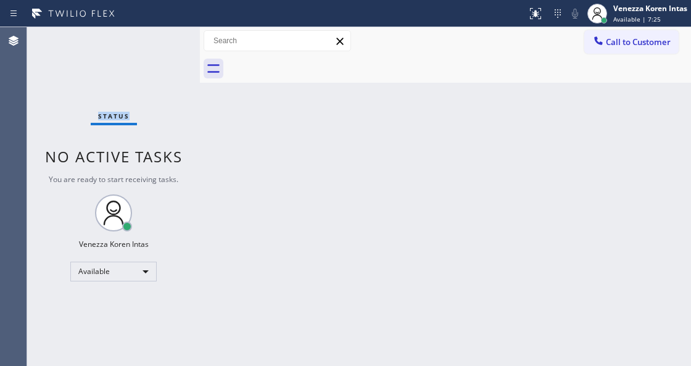
click at [162, 38] on div "Status No active tasks You are ready to start receiving tasks. Venezza Koren In…" at bounding box center [113, 196] width 173 height 339
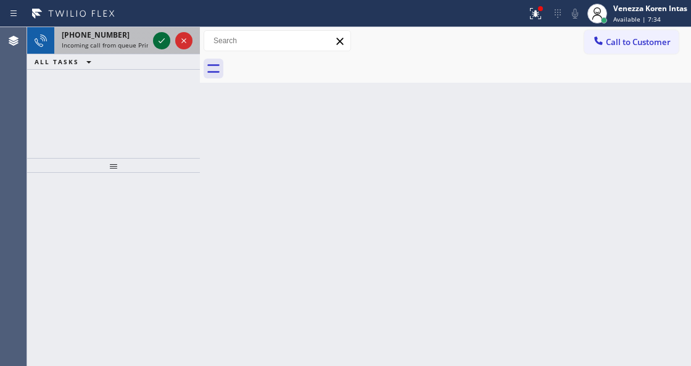
click at [164, 45] on icon at bounding box center [161, 40] width 15 height 15
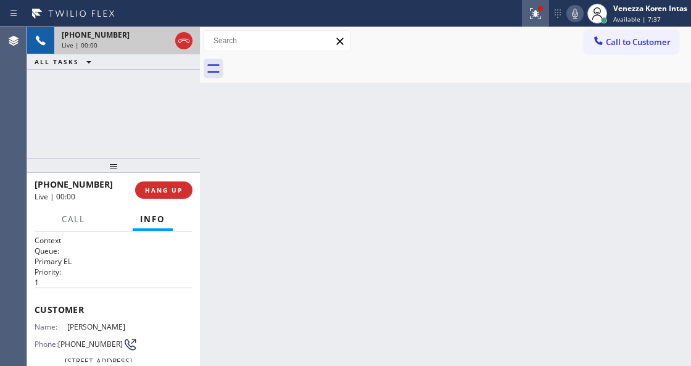
click at [537, 4] on button at bounding box center [535, 13] width 27 height 27
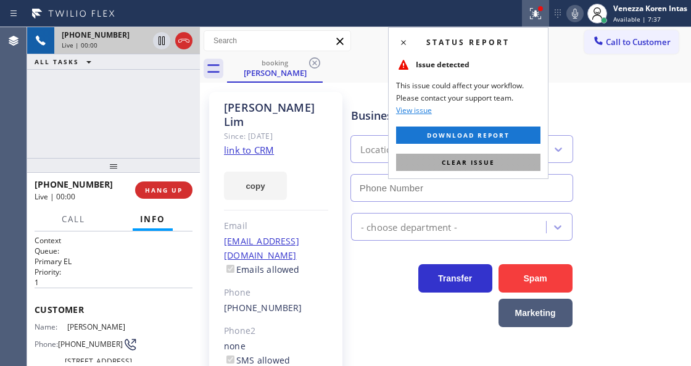
click at [507, 162] on button "Clear issue" at bounding box center [468, 162] width 144 height 17
type input "[PHONE_NUMBER]"
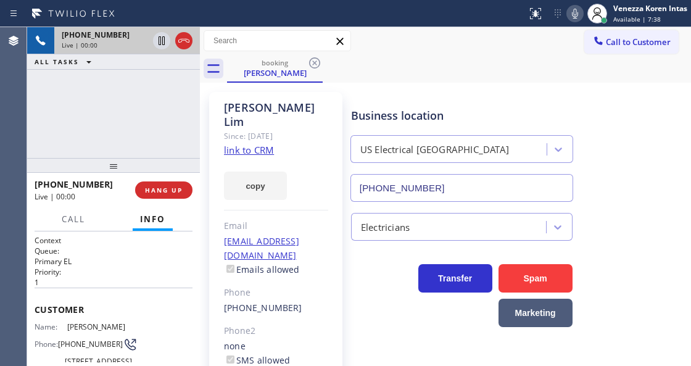
click at [469, 110] on div "Business location" at bounding box center [461, 115] width 221 height 17
click at [258, 144] on link "link to CRM" at bounding box center [249, 150] width 50 height 12
click at [574, 13] on icon at bounding box center [574, 13] width 15 height 15
click at [163, 46] on icon at bounding box center [161, 40] width 15 height 15
click at [570, 15] on icon at bounding box center [574, 13] width 15 height 15
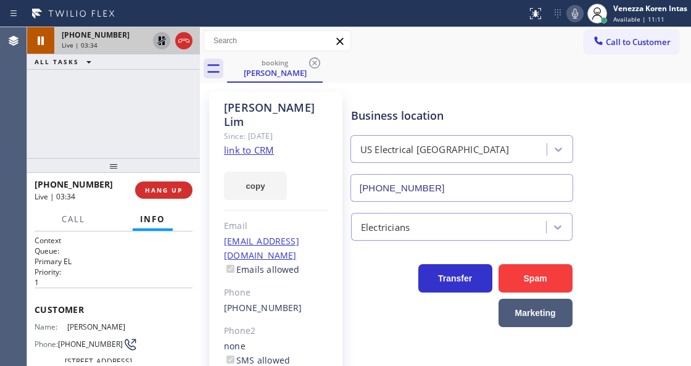
click at [161, 41] on icon at bounding box center [161, 40] width 9 height 9
click at [390, 67] on div "booking Kenny Lim" at bounding box center [459, 69] width 464 height 28
click at [185, 43] on icon at bounding box center [183, 40] width 15 height 15
click at [160, 177] on div "+17148207735 Live | 08:00 HANG UP" at bounding box center [114, 190] width 158 height 32
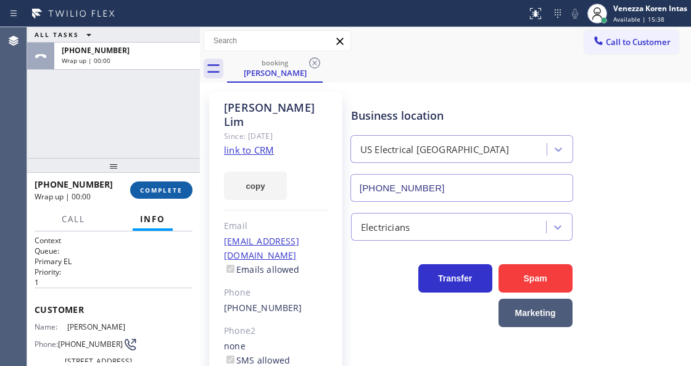
click at [164, 197] on button "COMPLETE" at bounding box center [161, 189] width 62 height 17
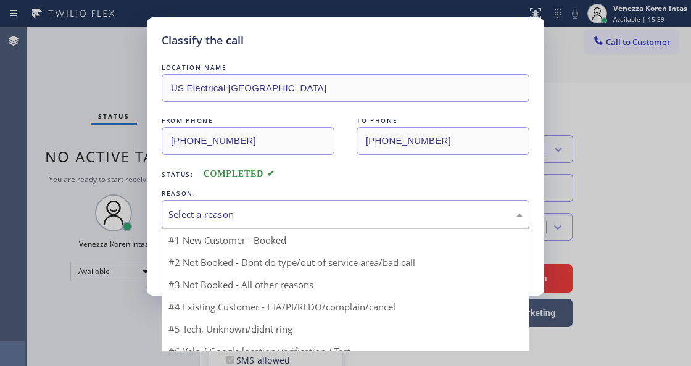
click at [253, 206] on div "Select a reason" at bounding box center [346, 214] width 368 height 29
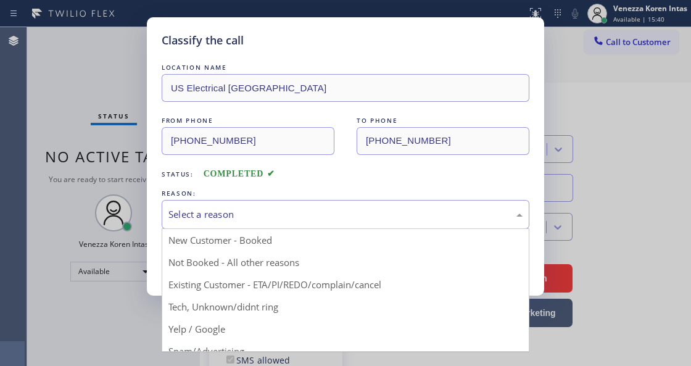
drag, startPoint x: 271, startPoint y: 290, endPoint x: 226, endPoint y: 273, distance: 48.8
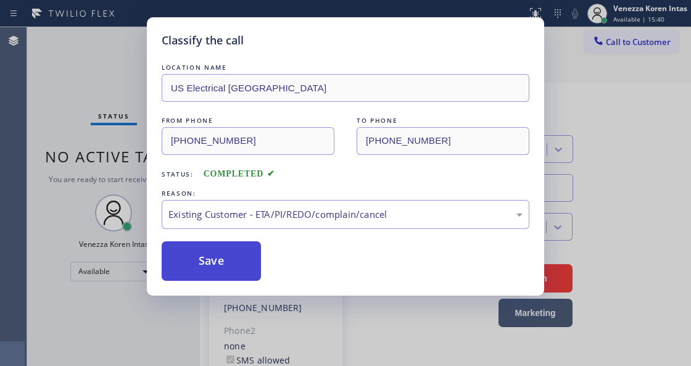
click at [226, 273] on button "Save" at bounding box center [211, 260] width 99 height 39
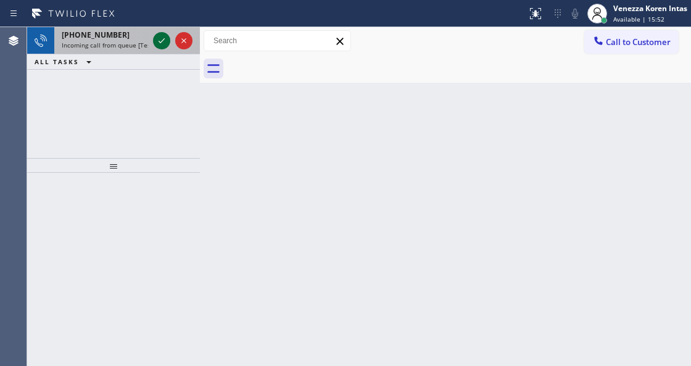
click at [161, 42] on icon at bounding box center [161, 40] width 6 height 5
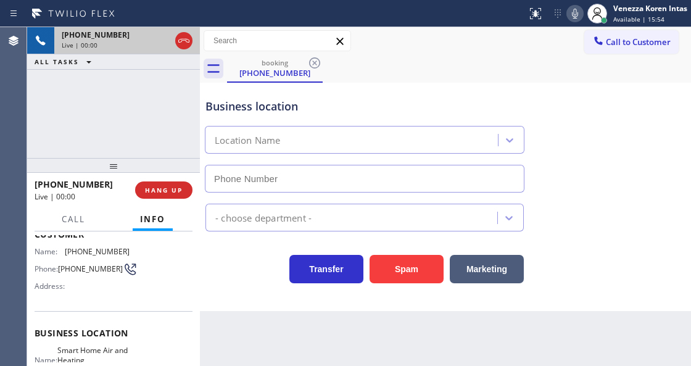
type input "[PHONE_NUMBER]"
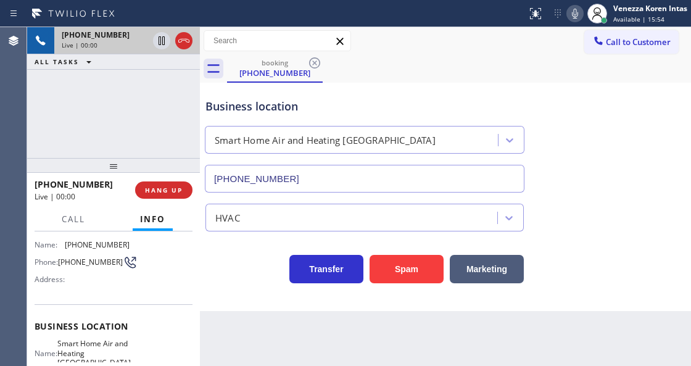
click at [233, 302] on div "Business location Smart Home Air and Heating Westlake Village (805) 600-8518 HV…" at bounding box center [445, 197] width 491 height 228
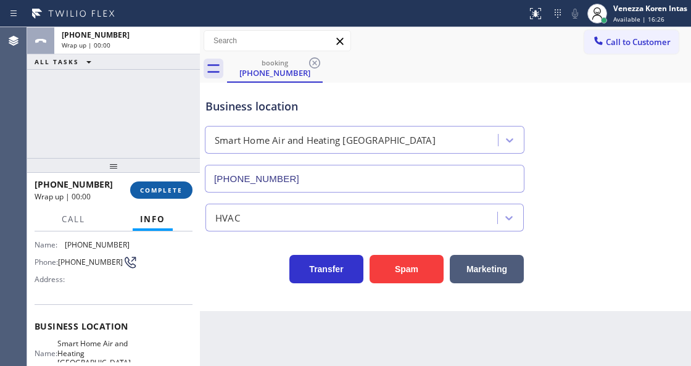
click at [160, 192] on span "COMPLETE" at bounding box center [161, 190] width 43 height 9
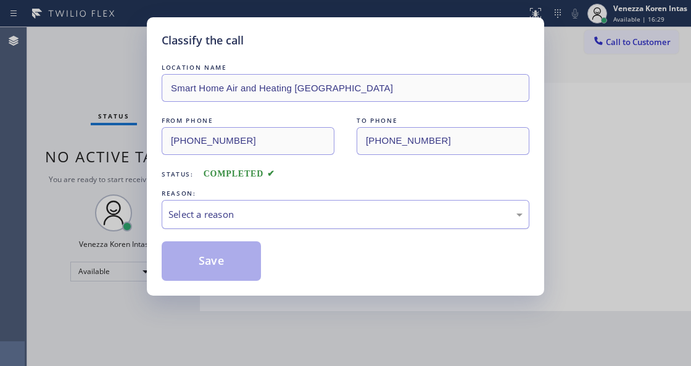
click at [233, 213] on div "Select a reason" at bounding box center [345, 214] width 354 height 14
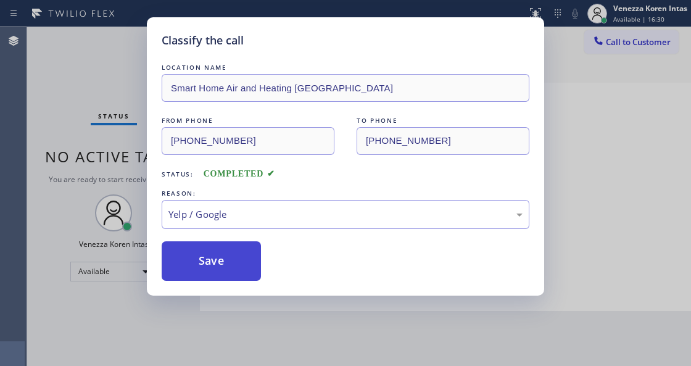
click at [227, 253] on button "Save" at bounding box center [211, 260] width 99 height 39
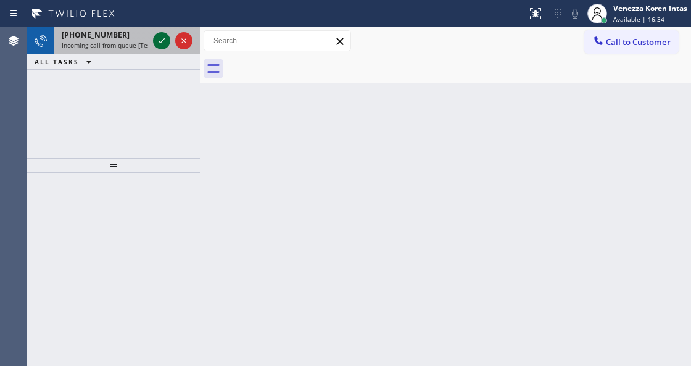
click at [164, 45] on icon at bounding box center [161, 40] width 15 height 15
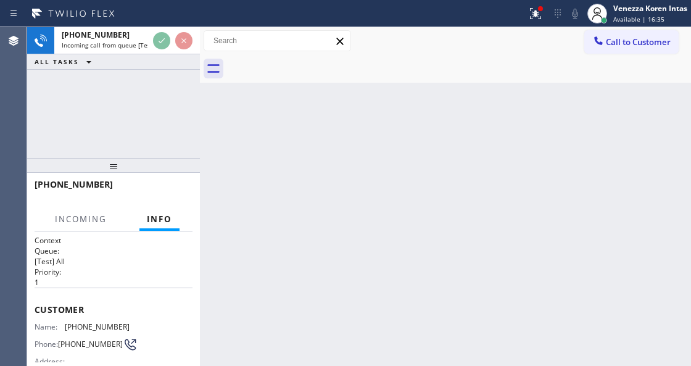
click at [164, 45] on icon at bounding box center [161, 40] width 15 height 15
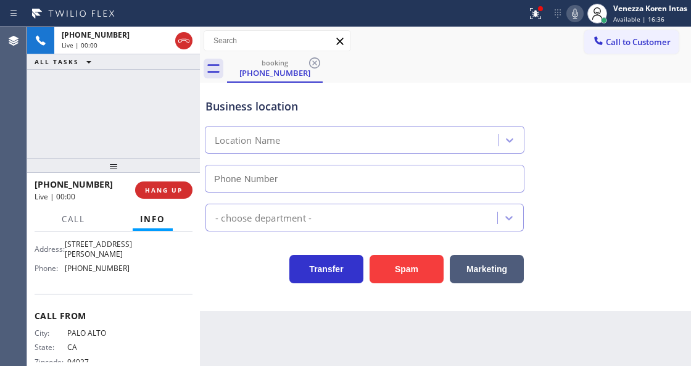
type input "[PHONE_NUMBER]"
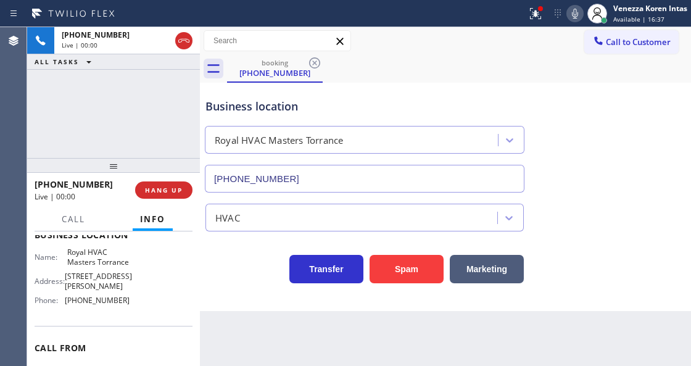
scroll to position [164, 0]
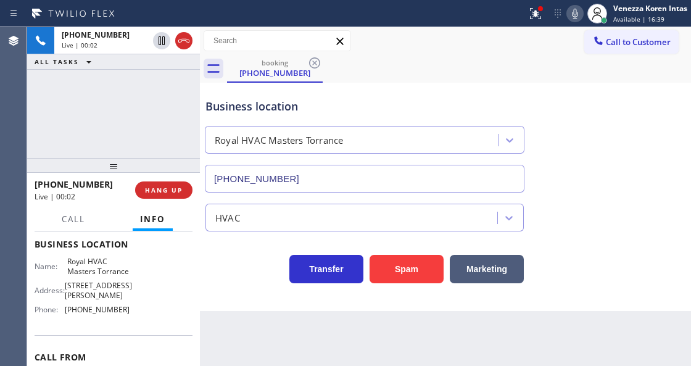
click at [141, 108] on div "+16505615323 Live | 00:02 ALL TASKS ALL TASKS ACTIVE TASKS TASKS IN WRAP UP" at bounding box center [113, 92] width 173 height 131
click at [526, 18] on div at bounding box center [535, 13] width 27 height 15
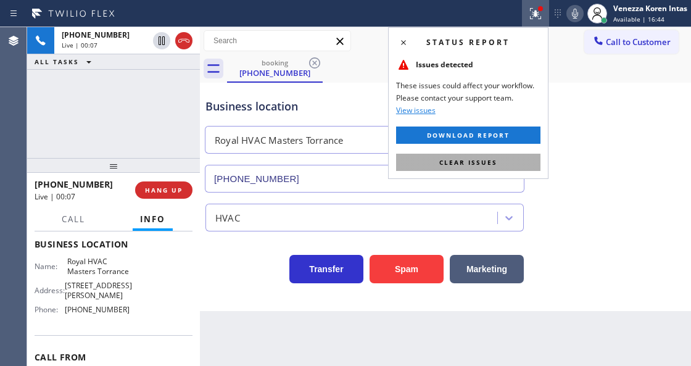
click at [482, 169] on button "Clear issues" at bounding box center [468, 162] width 144 height 17
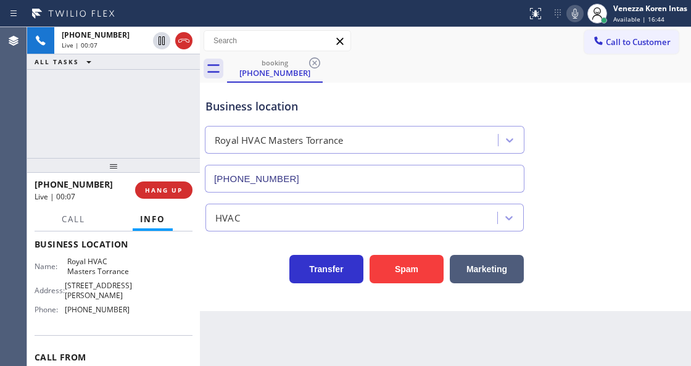
click at [564, 138] on div "Business location Royal HVAC Masters Torrance (310) 307-3380" at bounding box center [445, 137] width 485 height 112
click at [384, 80] on div "booking (650) 561-5323" at bounding box center [459, 69] width 464 height 28
click at [402, 80] on div "booking (650) 561-5323" at bounding box center [459, 69] width 464 height 28
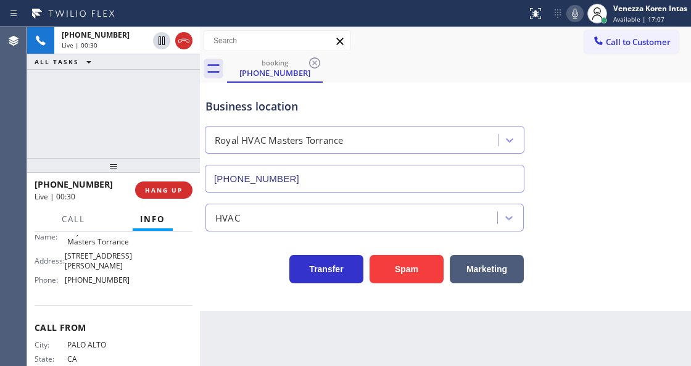
scroll to position [230, 0]
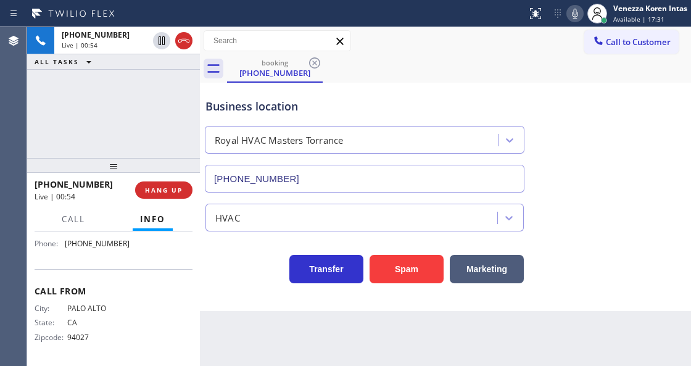
drag, startPoint x: 403, startPoint y: 96, endPoint x: 447, endPoint y: 96, distance: 43.2
click at [403, 95] on div "Business location Royal HVAC Masters Torrance (310) 307-3380" at bounding box center [364, 139] width 323 height 107
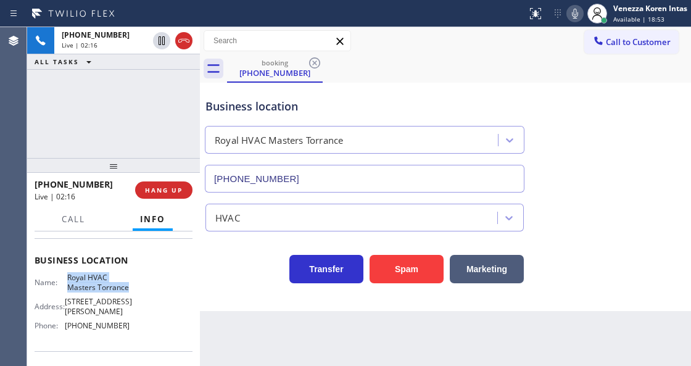
drag, startPoint x: 67, startPoint y: 271, endPoint x: 102, endPoint y: 297, distance: 44.2
click at [102, 297] on div "Business location Name: Royal HVAC Masters Torrance Address: 1214 W Jon St Phon…" at bounding box center [114, 294] width 158 height 112
copy span "Royal HVAC Masters Torrance"
click at [574, 14] on icon at bounding box center [574, 13] width 15 height 15
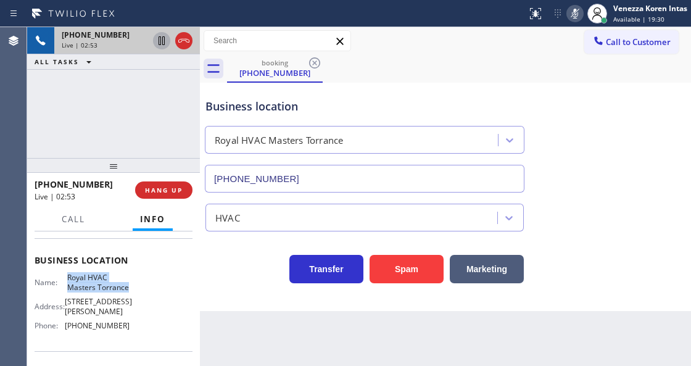
click at [161, 41] on icon at bounding box center [161, 40] width 15 height 15
click at [578, 9] on icon at bounding box center [574, 13] width 15 height 15
click at [163, 41] on icon at bounding box center [161, 40] width 15 height 15
click at [238, 278] on div "Transfer Spam Marketing" at bounding box center [364, 266] width 323 height 35
click at [259, 274] on div "Transfer Spam Marketing" at bounding box center [364, 266] width 323 height 35
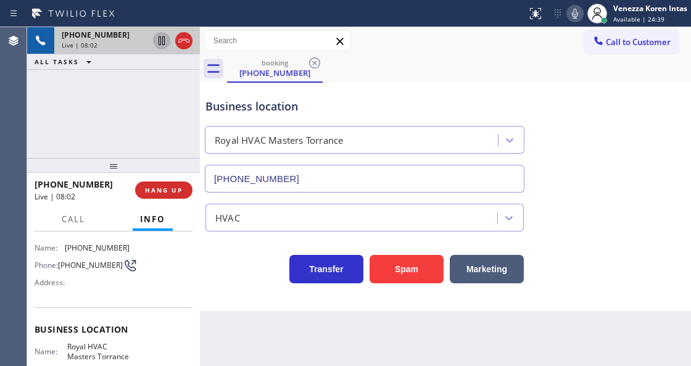
scroll to position [25, 0]
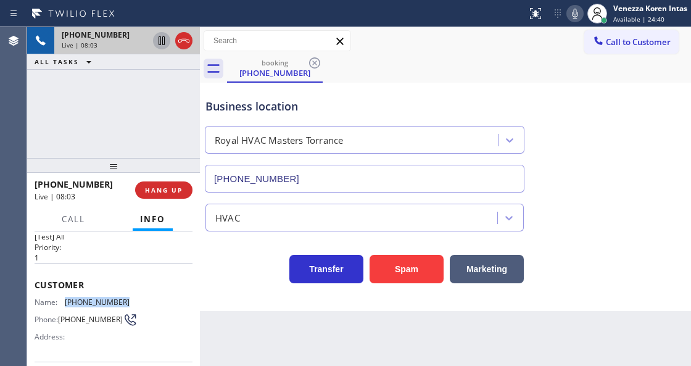
drag, startPoint x: 128, startPoint y: 295, endPoint x: 63, endPoint y: 300, distance: 65.0
click at [63, 300] on div "Name: (650) 561-5323 Phone: (650) 561-5323 Address:" at bounding box center [114, 321] width 158 height 49
click at [416, 68] on div "booking (650) 561-5323" at bounding box center [459, 69] width 464 height 28
click at [611, 73] on div "booking (650) 561-5323" at bounding box center [459, 69] width 464 height 28
click at [184, 189] on button "HANG UP" at bounding box center [163, 189] width 57 height 17
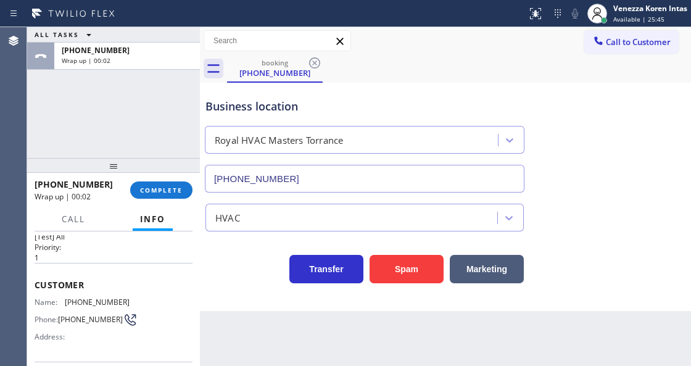
click at [160, 113] on div "ALL TASKS ALL TASKS ACTIVE TASKS TASKS IN WRAP UP +16505615323 Wrap up | 00:02" at bounding box center [113, 92] width 173 height 131
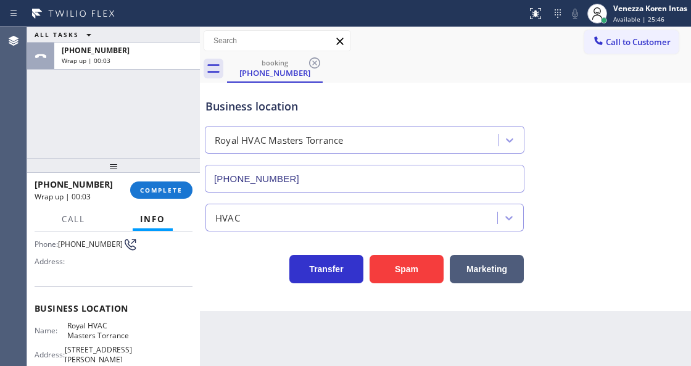
scroll to position [189, 0]
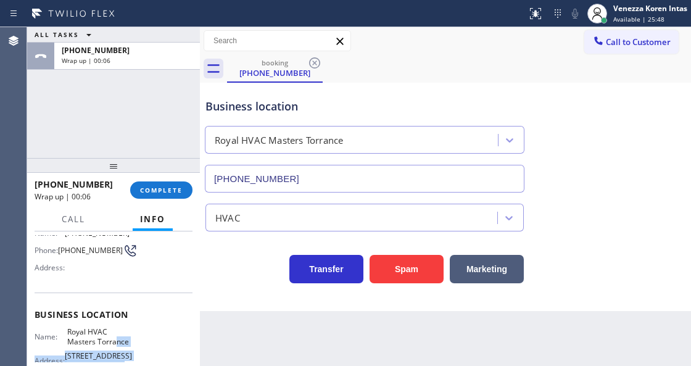
drag, startPoint x: 71, startPoint y: 237, endPoint x: 84, endPoint y: 350, distance: 114.2
click at [84, 350] on div "Name: Royal HVAC Masters Torrance Address: 1214 W Jon St Phone: (310) 307-3380" at bounding box center [114, 358] width 158 height 62
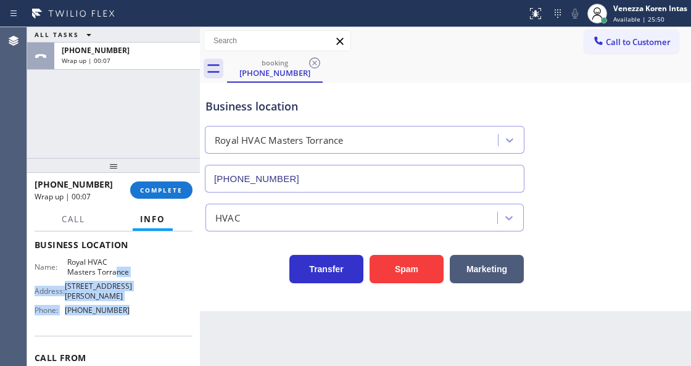
scroll to position [176, 0]
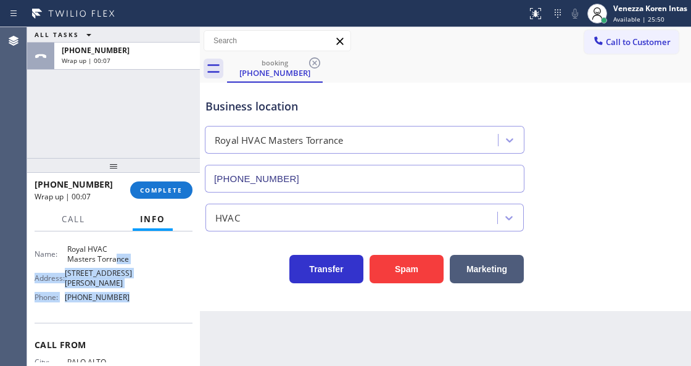
click at [132, 288] on div "Name: Royal HVAC Masters Torrance Address: 1214 W Jon St Phone: (310) 307-3380" at bounding box center [114, 275] width 158 height 62
drag, startPoint x: 86, startPoint y: 295, endPoint x: 63, endPoint y: 294, distance: 23.5
click at [63, 294] on div "Name: Royal HVAC Masters Torrance Address: 1214 W Jon St Phone: (310) 307-3380" at bounding box center [114, 275] width 158 height 62
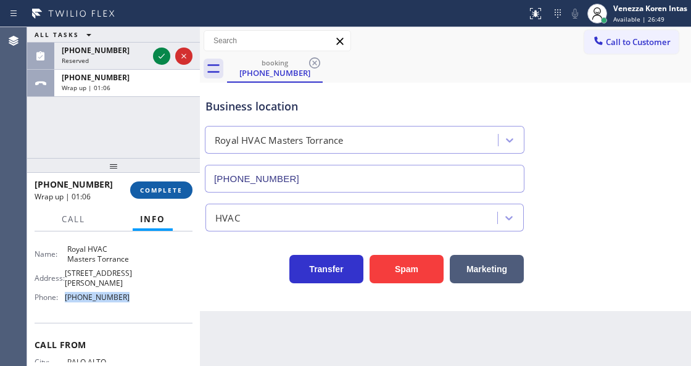
click at [172, 190] on span "COMPLETE" at bounding box center [161, 190] width 43 height 9
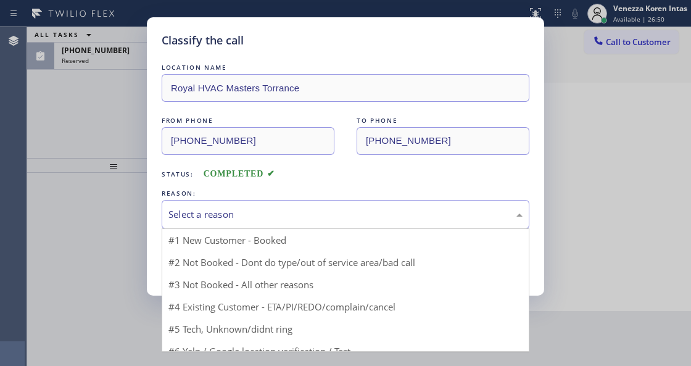
click at [319, 226] on div "Select a reason" at bounding box center [346, 214] width 368 height 29
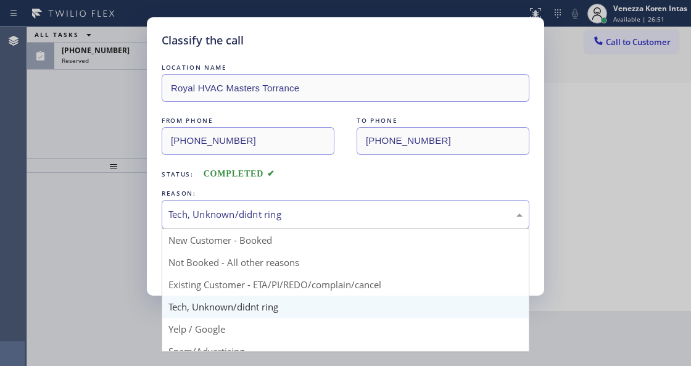
click at [291, 221] on div "Tech, Unknown/didnt ring" at bounding box center [345, 214] width 354 height 14
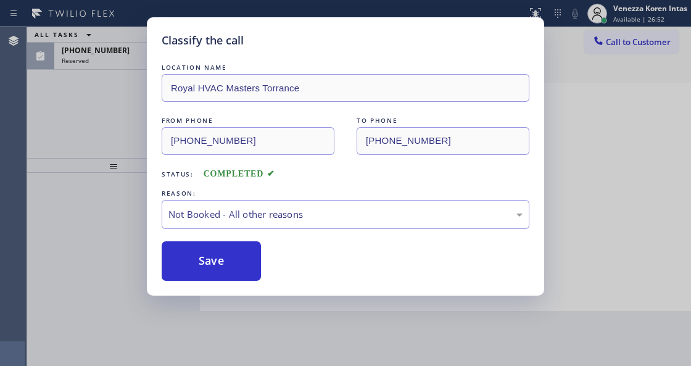
click at [240, 271] on button "Save" at bounding box center [211, 260] width 99 height 39
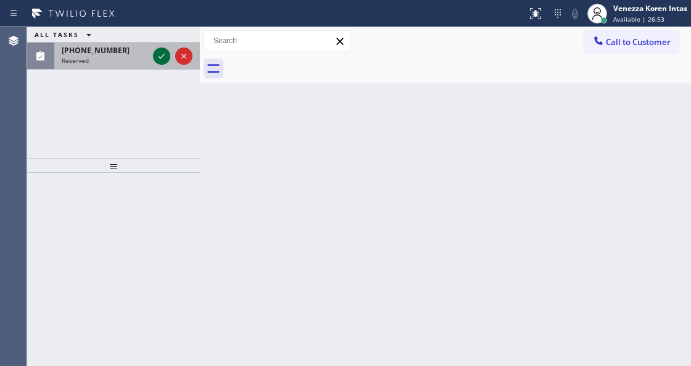
click at [162, 54] on icon at bounding box center [161, 56] width 15 height 15
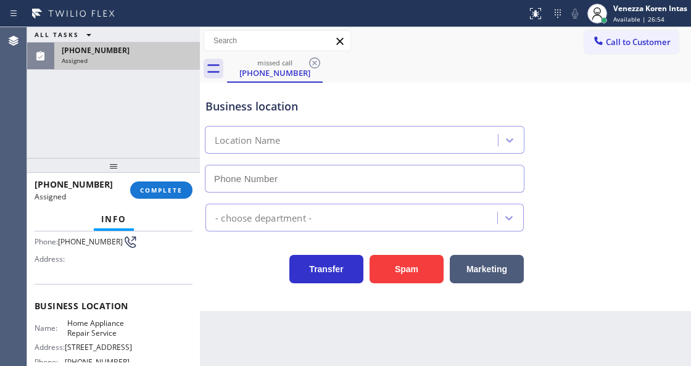
type input "[PHONE_NUMBER]"
click at [181, 179] on div "(303) 246-0628 Assigned COMPLETE" at bounding box center [114, 190] width 158 height 32
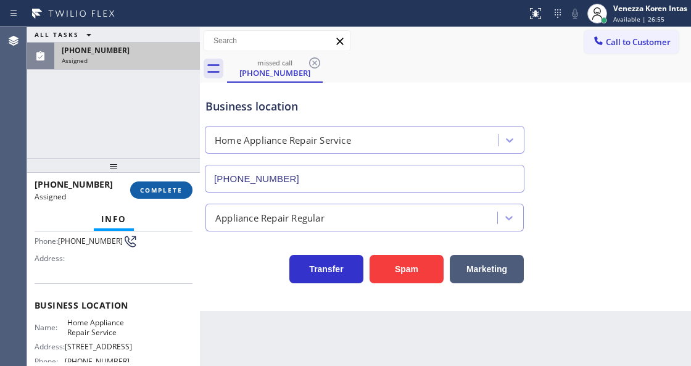
click at [189, 190] on button "COMPLETE" at bounding box center [161, 189] width 62 height 17
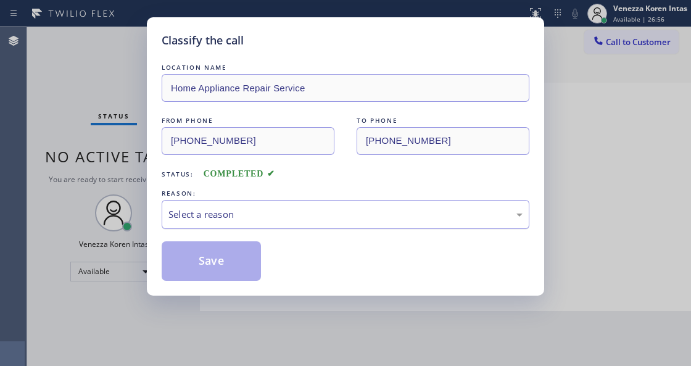
drag, startPoint x: 298, startPoint y: 208, endPoint x: 298, endPoint y: 226, distance: 17.9
click at [300, 218] on div "Select a reason" at bounding box center [345, 214] width 354 height 14
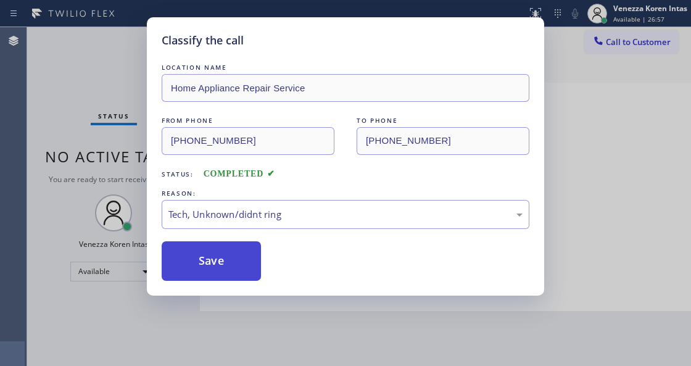
click at [226, 267] on button "Save" at bounding box center [211, 260] width 99 height 39
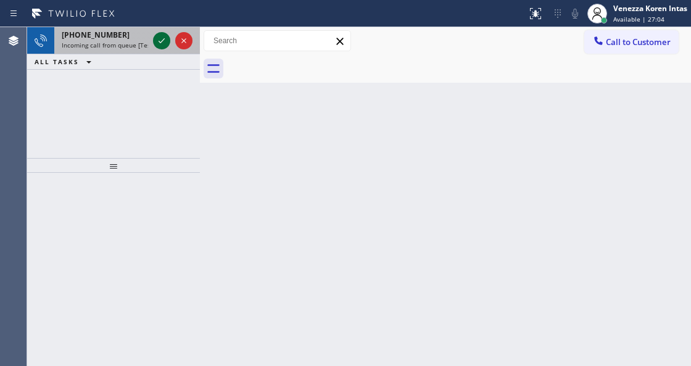
click at [164, 38] on icon at bounding box center [161, 40] width 15 height 15
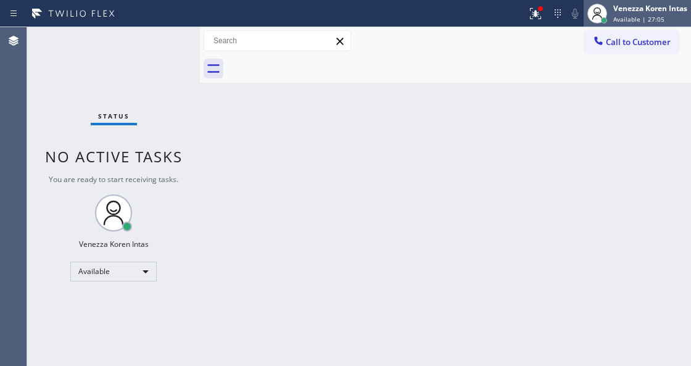
click at [622, 9] on div "Venezza Koren Intas" at bounding box center [650, 8] width 74 height 10
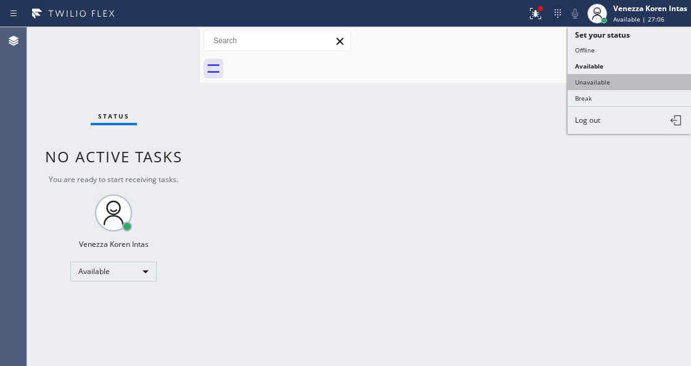
click at [611, 80] on button "Unavailable" at bounding box center [628, 82] width 123 height 16
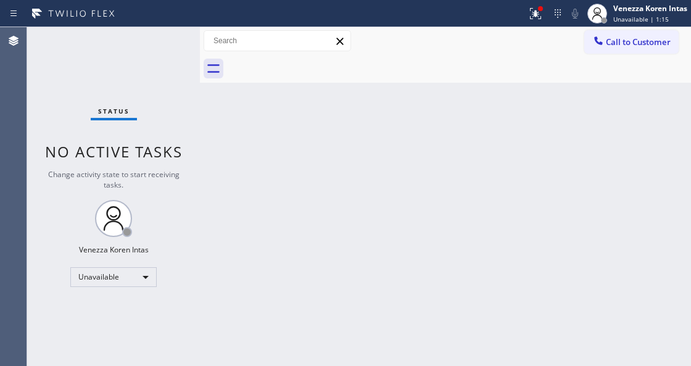
drag, startPoint x: 543, startPoint y: 7, endPoint x: 517, endPoint y: 128, distance: 123.0
click at [541, 7] on div at bounding box center [540, 8] width 7 height 7
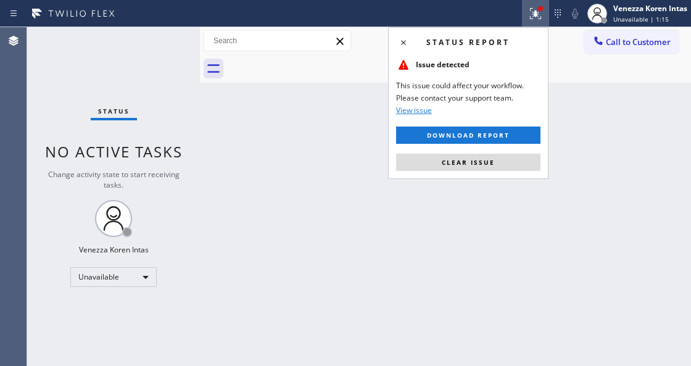
click at [495, 157] on button "Clear issue" at bounding box center [468, 162] width 144 height 17
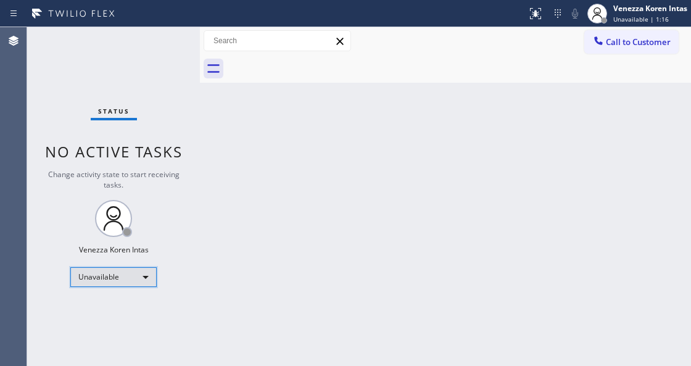
click at [132, 270] on div "Unavailable" at bounding box center [113, 277] width 86 height 20
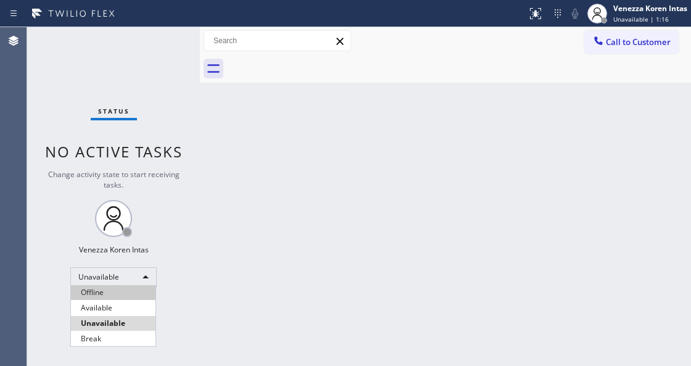
click at [122, 295] on li "Offline" at bounding box center [113, 292] width 84 height 15
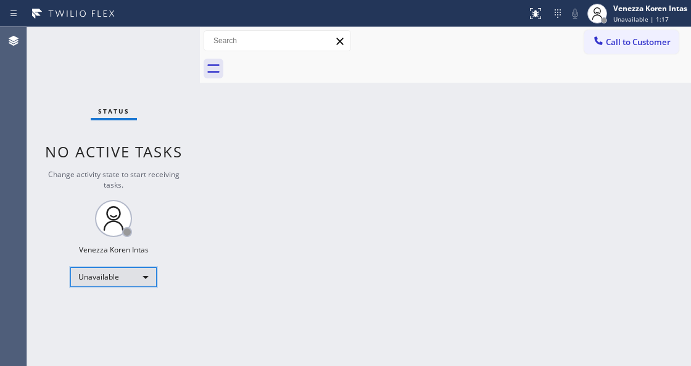
click at [146, 268] on div "Unavailable" at bounding box center [113, 277] width 86 height 20
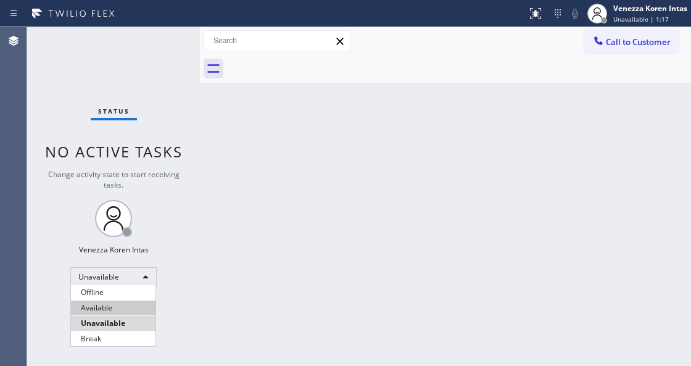
click at [126, 313] on li "Available" at bounding box center [113, 307] width 84 height 15
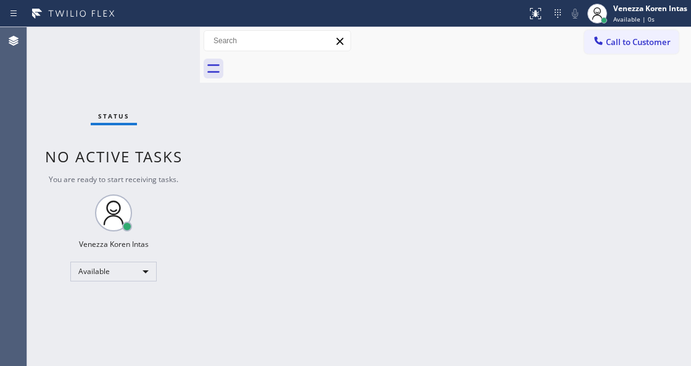
click at [122, 73] on div "Status No active tasks You are ready to start receiving tasks. Venezza Koren In…" at bounding box center [113, 196] width 173 height 339
click at [241, 363] on div "Back to Dashboard Change Sender ID Customers Technicians Select a contact Outbo…" at bounding box center [445, 196] width 491 height 339
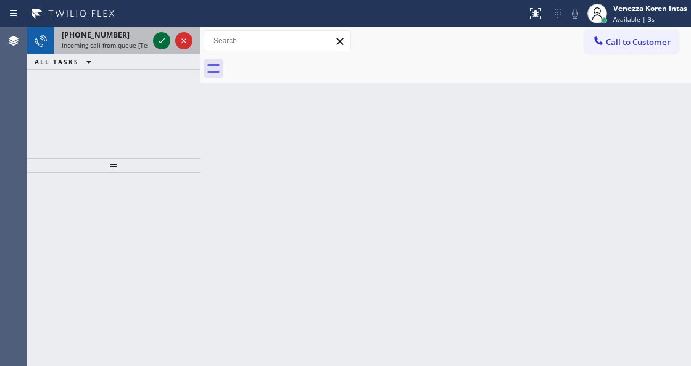
drag, startPoint x: 164, startPoint y: 37, endPoint x: 157, endPoint y: 39, distance: 7.8
click at [163, 37] on icon at bounding box center [161, 40] width 15 height 15
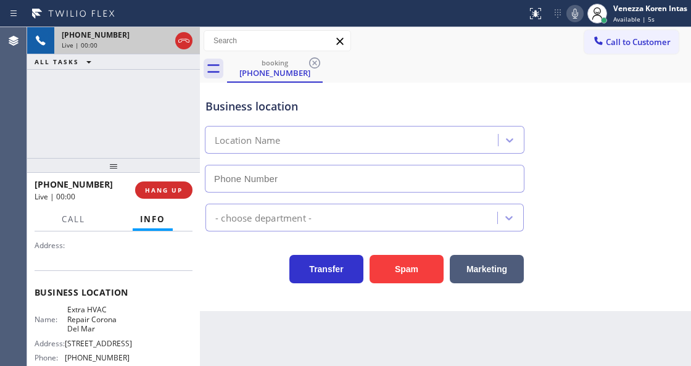
scroll to position [123, 0]
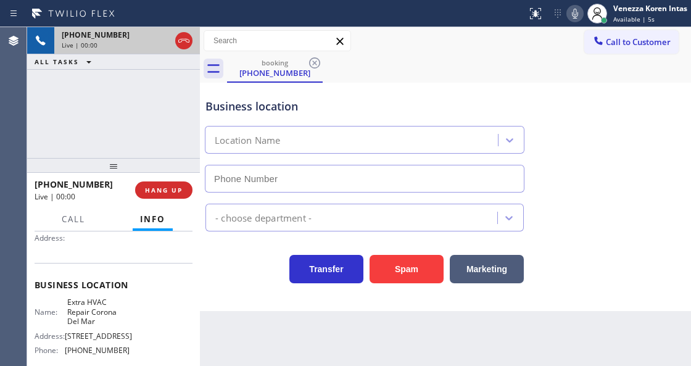
type input "[PHONE_NUMBER]"
click at [567, 15] on icon at bounding box center [574, 13] width 15 height 15
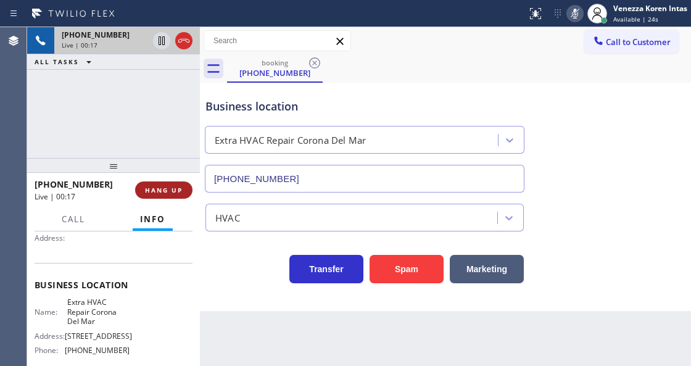
click at [173, 195] on button "HANG UP" at bounding box center [163, 189] width 57 height 17
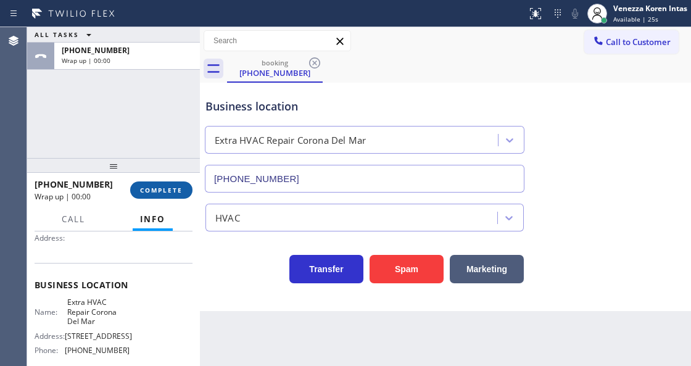
click at [173, 195] on button "COMPLETE" at bounding box center [161, 189] width 62 height 17
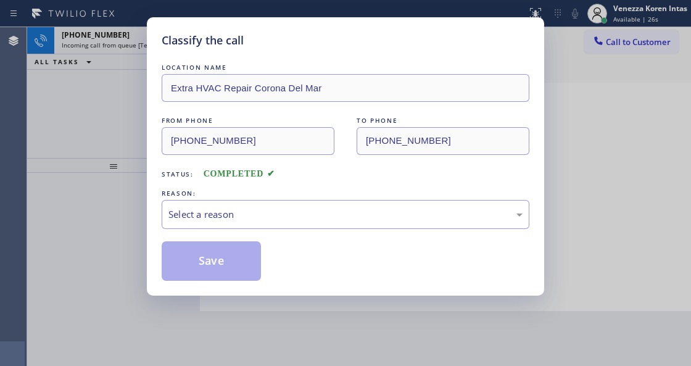
click at [273, 213] on div "Select a reason" at bounding box center [345, 214] width 354 height 14
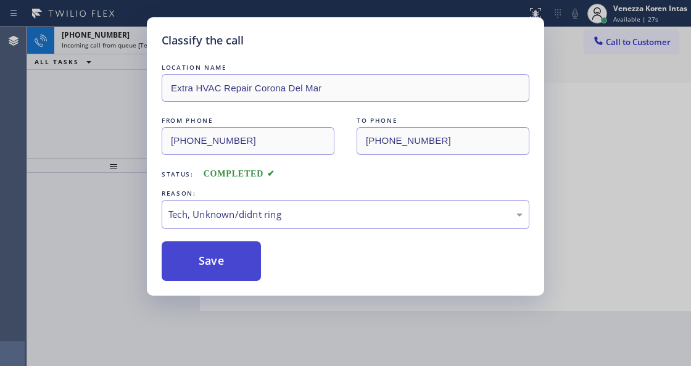
click at [234, 267] on button "Save" at bounding box center [211, 260] width 99 height 39
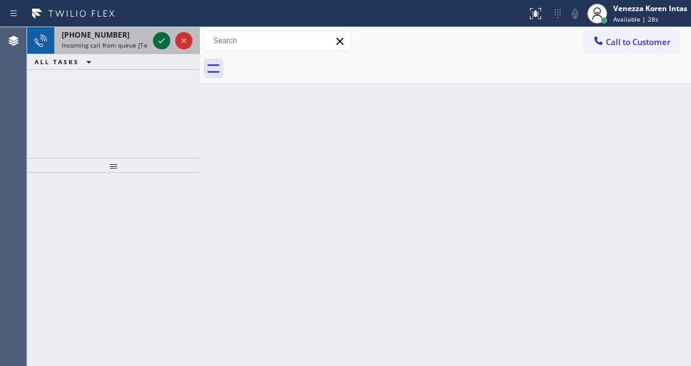
click at [159, 43] on icon at bounding box center [161, 40] width 15 height 15
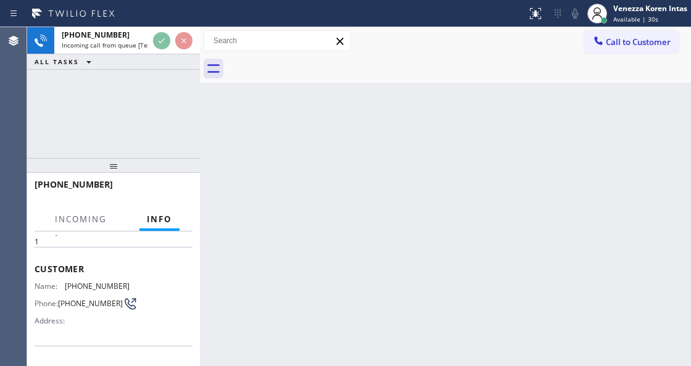
scroll to position [123, 0]
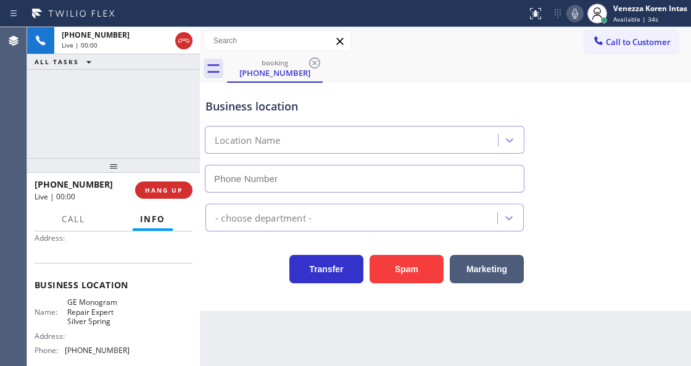
type input "[PHONE_NUMBER]"
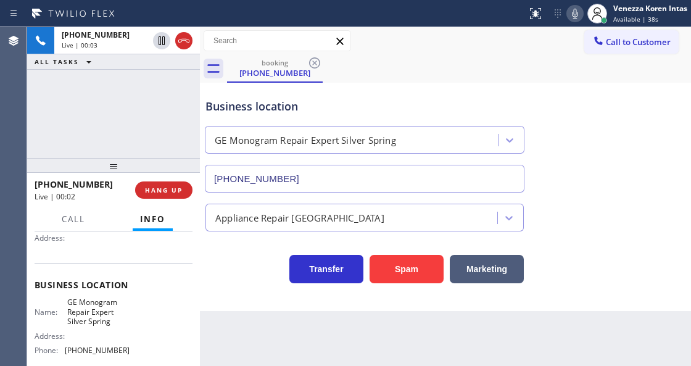
click at [408, 106] on div "Business location" at bounding box center [364, 106] width 318 height 17
click at [572, 19] on icon at bounding box center [574, 13] width 15 height 15
drag, startPoint x: 65, startPoint y: 300, endPoint x: 113, endPoint y: 321, distance: 53.0
click at [113, 321] on div "Name: GE Monogram Repair Expert Silver Spring" at bounding box center [82, 311] width 95 height 28
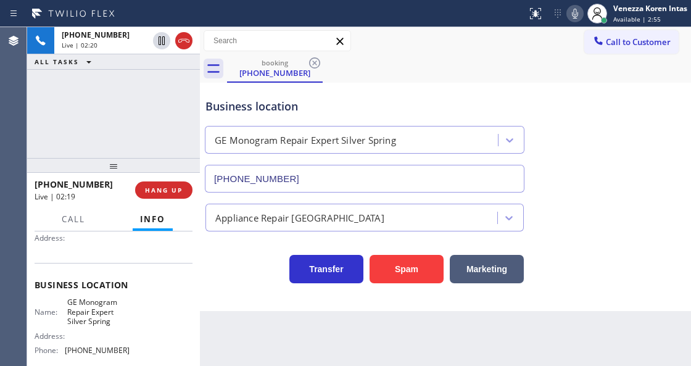
click at [479, 65] on div "booking (202) 510-7377" at bounding box center [459, 69] width 464 height 28
click at [444, 64] on div "booking (202) 510-7377" at bounding box center [459, 69] width 464 height 28
click at [522, 62] on div "booking (202) 510-7377" at bounding box center [459, 69] width 464 height 28
click at [571, 19] on icon at bounding box center [574, 13] width 15 height 15
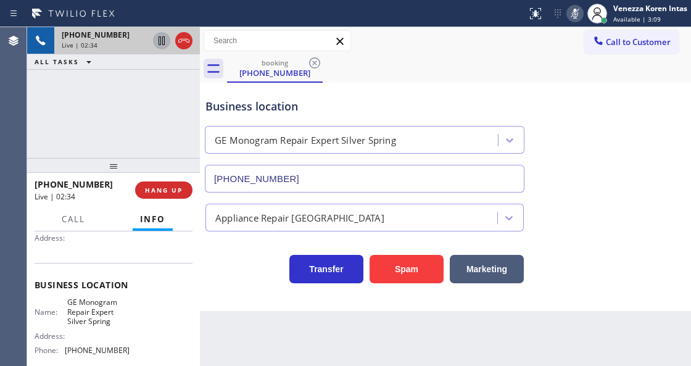
click at [155, 41] on icon at bounding box center [161, 40] width 15 height 15
click at [145, 113] on div "+12025107377 Live | 02:43 ALL TASKS ALL TASKS ACTIVE TASKS TASKS IN WRAP UP" at bounding box center [113, 92] width 173 height 131
click at [569, 19] on icon at bounding box center [574, 13] width 15 height 15
click at [163, 44] on icon at bounding box center [161, 40] width 9 height 9
click at [571, 9] on icon at bounding box center [574, 13] width 15 height 15
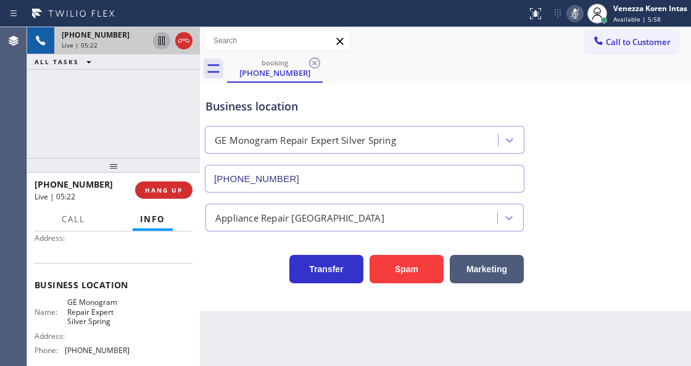
click at [571, 9] on icon at bounding box center [574, 13] width 15 height 15
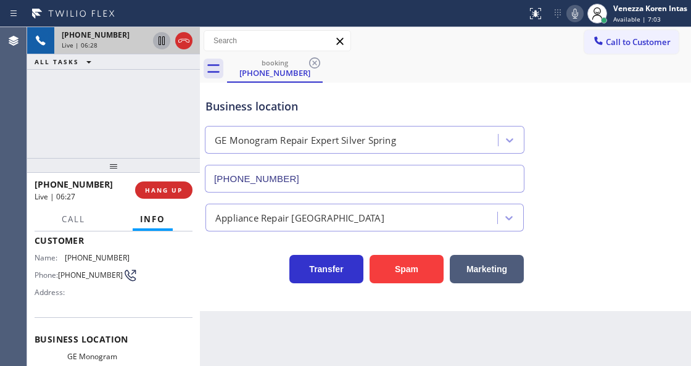
scroll to position [0, 0]
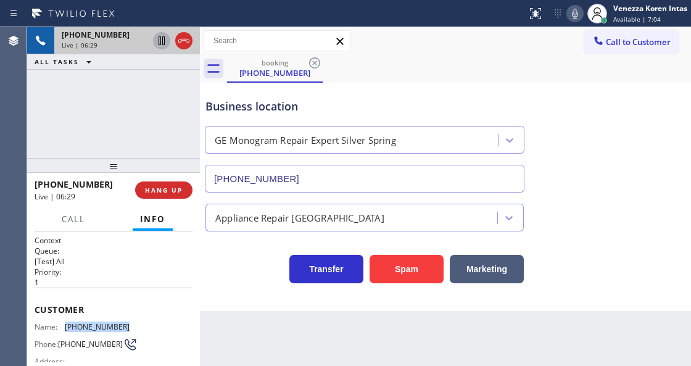
drag, startPoint x: 120, startPoint y: 322, endPoint x: 66, endPoint y: 320, distance: 53.7
click at [66, 322] on span "[PHONE_NUMBER]" at bounding box center [97, 326] width 65 height 9
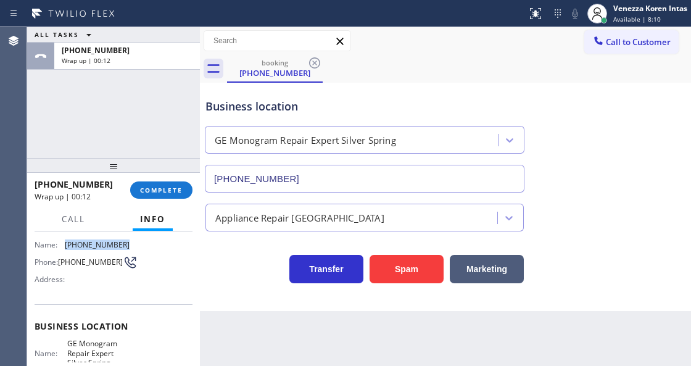
scroll to position [164, 0]
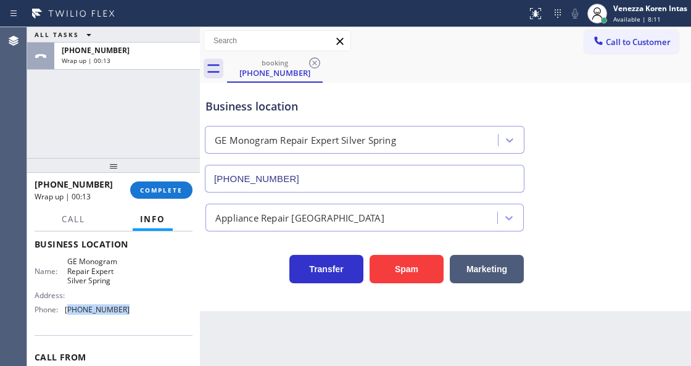
drag, startPoint x: 125, startPoint y: 306, endPoint x: 68, endPoint y: 306, distance: 57.4
click at [68, 306] on span "[PHONE_NUMBER]" at bounding box center [97, 309] width 65 height 9
click at [170, 189] on span "COMPLETE" at bounding box center [161, 190] width 43 height 9
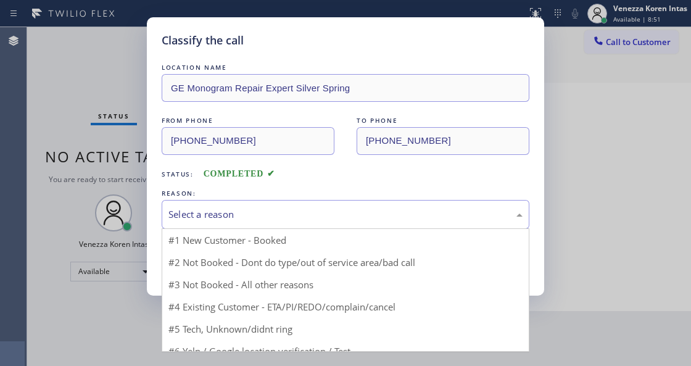
click at [237, 205] on div "Select a reason" at bounding box center [346, 214] width 368 height 29
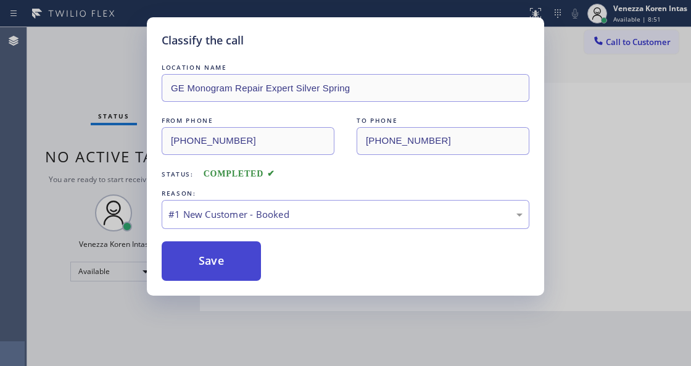
click at [232, 268] on button "Save" at bounding box center [211, 260] width 99 height 39
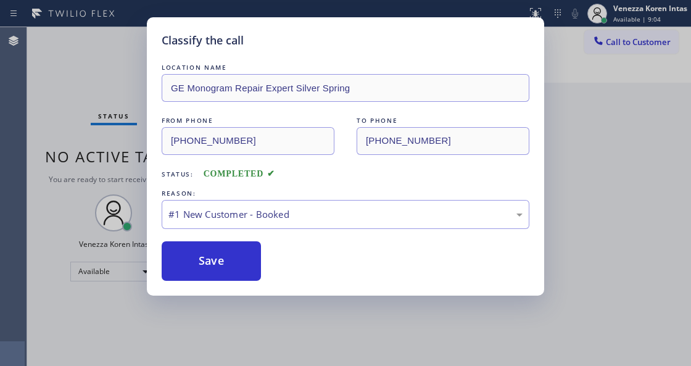
click at [238, 239] on div "LOCATION NAME GE Monogram Repair Expert Silver Spring FROM PHONE (202) 510-7377…" at bounding box center [346, 171] width 368 height 220
click at [229, 268] on button "Save" at bounding box center [211, 260] width 99 height 39
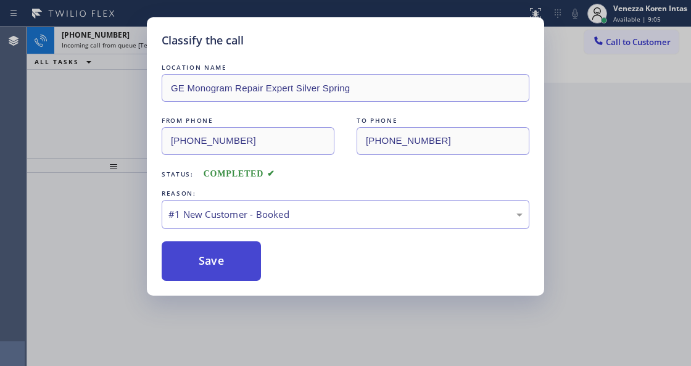
click at [229, 266] on button "Save" at bounding box center [211, 260] width 99 height 39
click at [237, 265] on button "Save" at bounding box center [211, 260] width 99 height 39
click at [238, 265] on button "Save" at bounding box center [211, 260] width 99 height 39
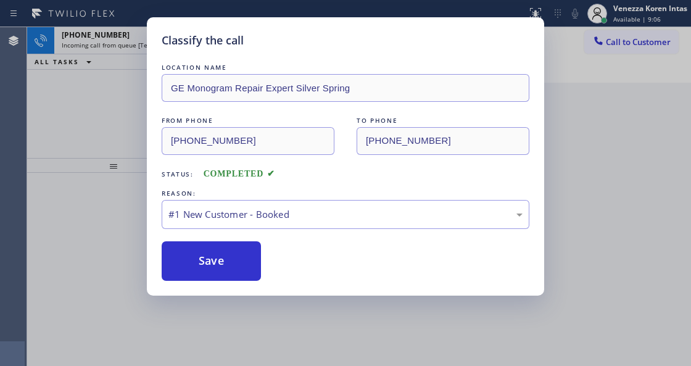
click at [310, 290] on div "Classify the call LOCATION NAME GE Monogram Repair Expert Silver Spring FROM PH…" at bounding box center [345, 156] width 397 height 278
drag, startPoint x: 432, startPoint y: 305, endPoint x: 317, endPoint y: 276, distance: 118.2
click at [427, 300] on div "Classify the call LOCATION NAME GE Monogram Repair Expert Silver Spring FROM PH…" at bounding box center [345, 183] width 691 height 366
click at [269, 279] on div "Save" at bounding box center [346, 260] width 368 height 39
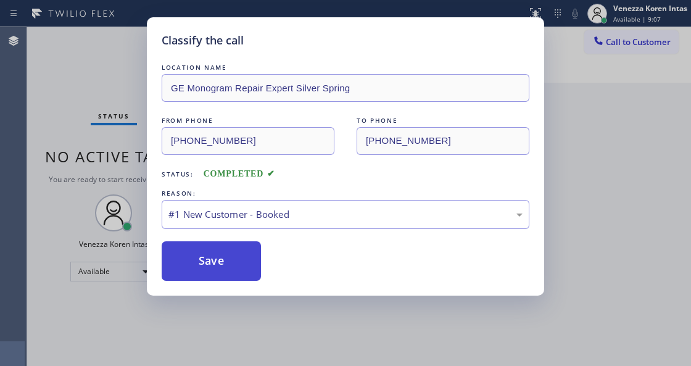
click at [241, 267] on button "Save" at bounding box center [211, 260] width 99 height 39
click at [237, 268] on button "Save" at bounding box center [211, 260] width 99 height 39
click at [234, 269] on button "Save" at bounding box center [211, 260] width 99 height 39
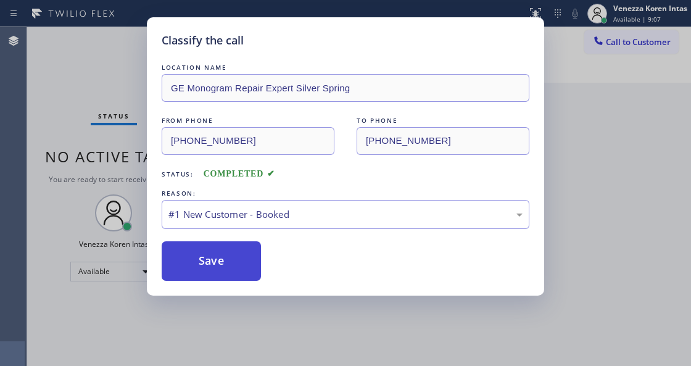
click at [234, 269] on button "Save" at bounding box center [211, 260] width 99 height 39
drag, startPoint x: 234, startPoint y: 269, endPoint x: 125, endPoint y: 310, distance: 117.1
click at [232, 268] on button "Save" at bounding box center [211, 260] width 99 height 39
click at [238, 258] on button "Save" at bounding box center [211, 260] width 99 height 39
click at [237, 259] on button "Save" at bounding box center [211, 260] width 99 height 39
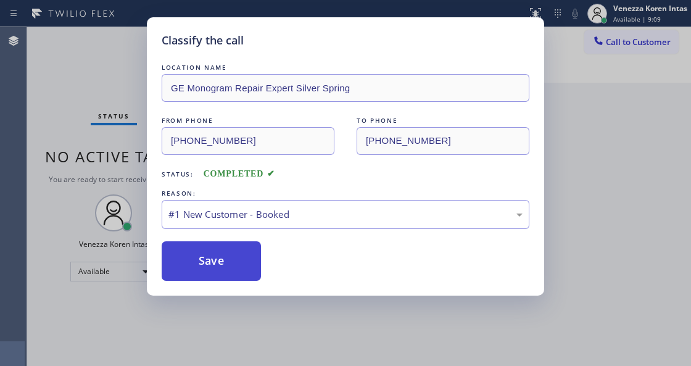
click at [237, 259] on button "Save" at bounding box center [211, 260] width 99 height 39
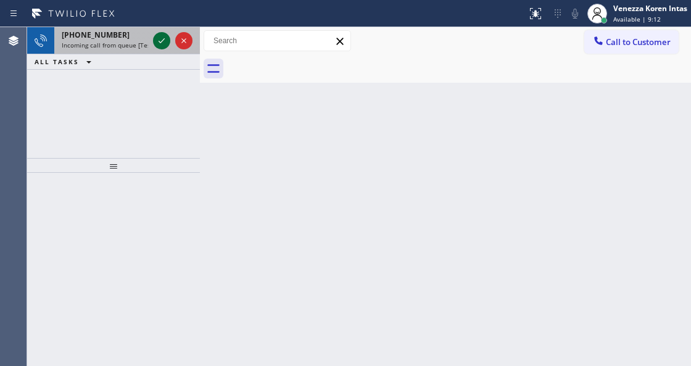
click at [163, 39] on icon at bounding box center [161, 40] width 6 height 5
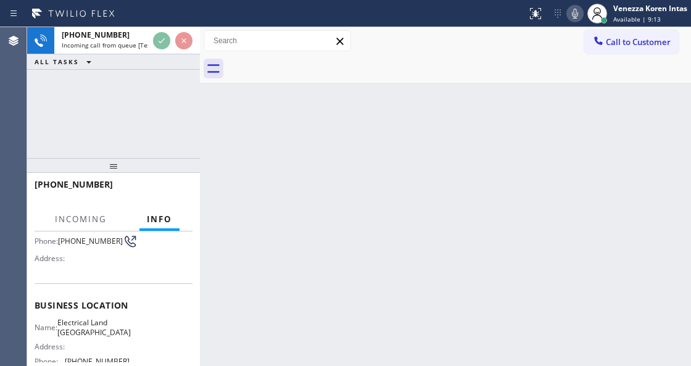
scroll to position [164, 0]
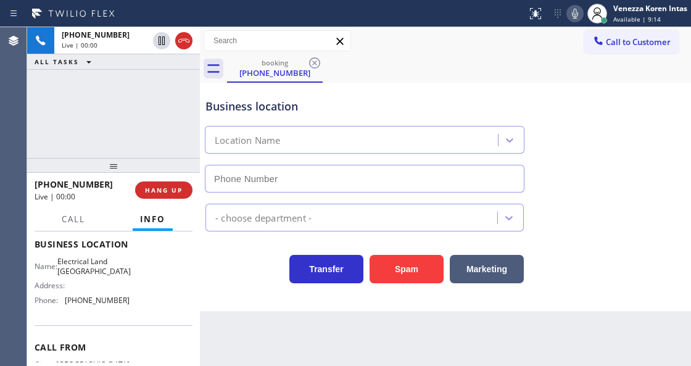
type input "[PHONE_NUMBER]"
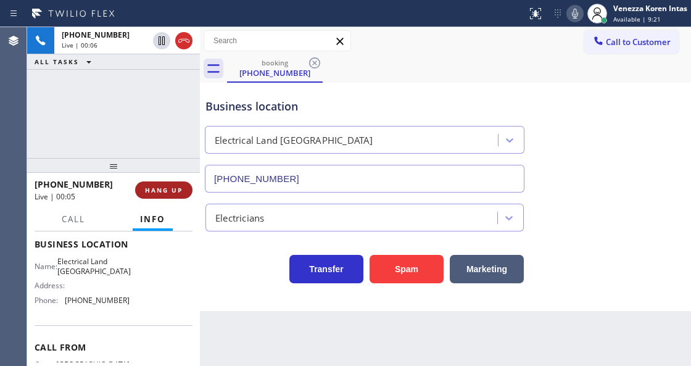
click at [189, 189] on button "HANG UP" at bounding box center [163, 189] width 57 height 17
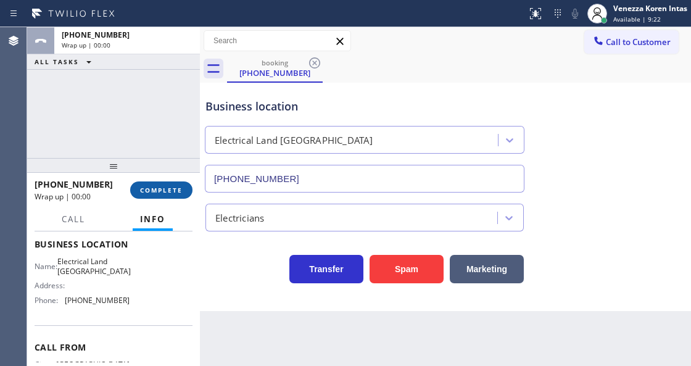
click at [170, 186] on span "COMPLETE" at bounding box center [161, 190] width 43 height 9
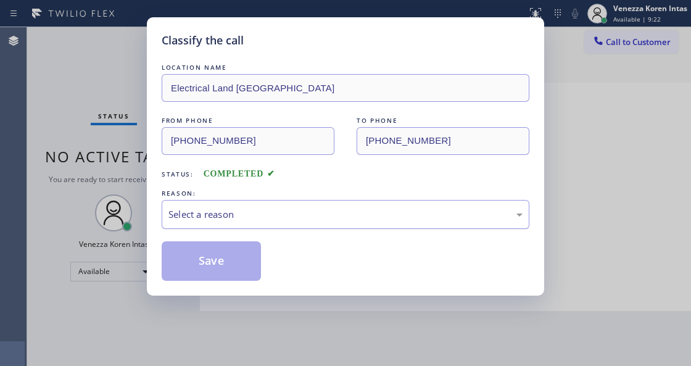
click at [210, 200] on div "Select a reason" at bounding box center [346, 214] width 368 height 29
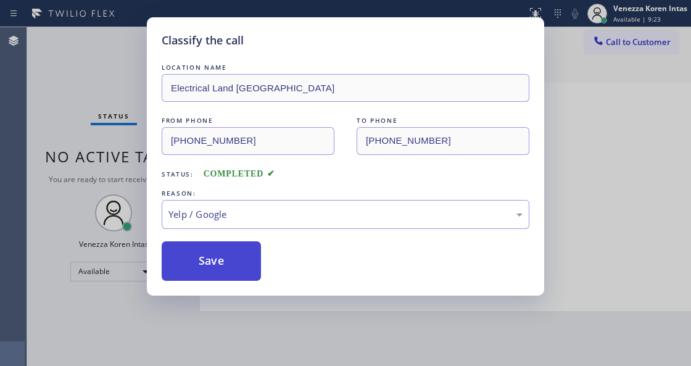
click at [236, 249] on button "Save" at bounding box center [211, 260] width 99 height 39
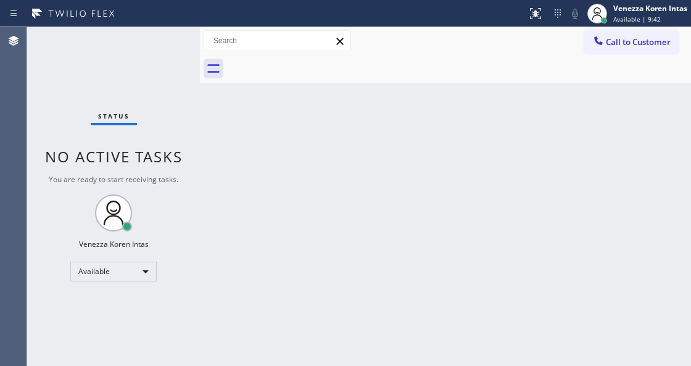
click at [161, 33] on div "Status No active tasks You are ready to start receiving tasks. Venezza Koren In…" at bounding box center [113, 196] width 173 height 339
click at [161, 35] on div "Status No active tasks You are ready to start receiving tasks. Venezza Koren In…" at bounding box center [113, 196] width 173 height 339
click at [249, 146] on div "Back to Dashboard Change Sender ID Customers Technicians Select a contact Outbo…" at bounding box center [445, 196] width 491 height 339
click at [184, 68] on div "Status No active tasks You are ready to start receiving tasks. Venezza Koren In…" at bounding box center [113, 196] width 173 height 339
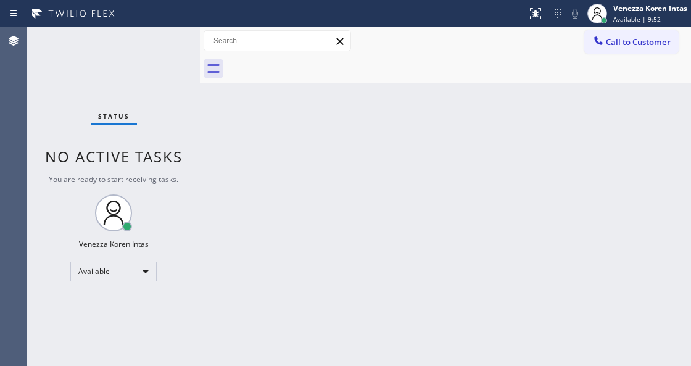
click at [184, 67] on div "Status No active tasks You are ready to start receiving tasks. Venezza Koren In…" at bounding box center [113, 196] width 173 height 339
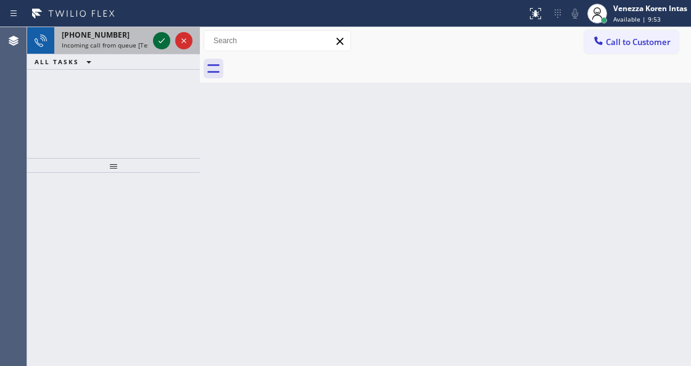
click at [165, 43] on icon at bounding box center [161, 40] width 15 height 15
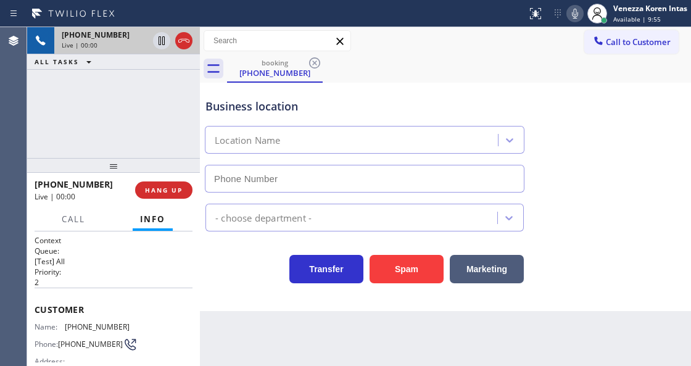
scroll to position [123, 0]
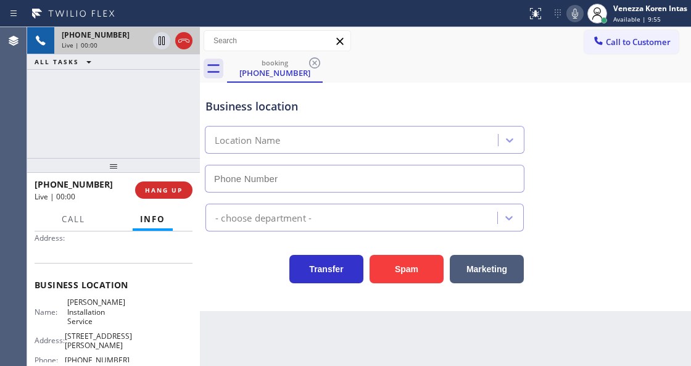
type input "[PHONE_NUMBER]"
click at [572, 19] on icon at bounding box center [574, 13] width 15 height 15
click at [181, 37] on icon at bounding box center [183, 40] width 15 height 15
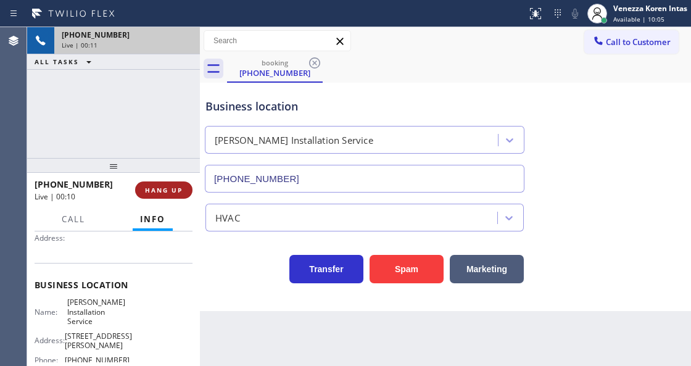
click at [168, 192] on span "HANG UP" at bounding box center [164, 190] width 38 height 9
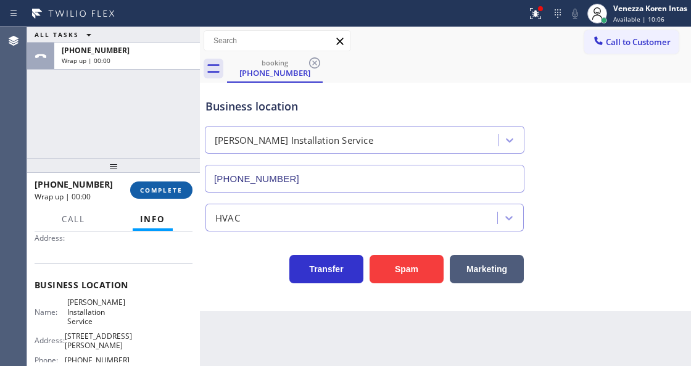
click at [157, 191] on span "COMPLETE" at bounding box center [161, 190] width 43 height 9
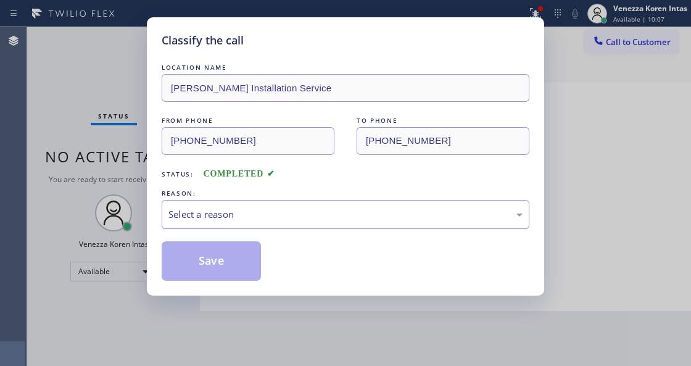
click at [283, 216] on div "Select a reason" at bounding box center [345, 214] width 354 height 14
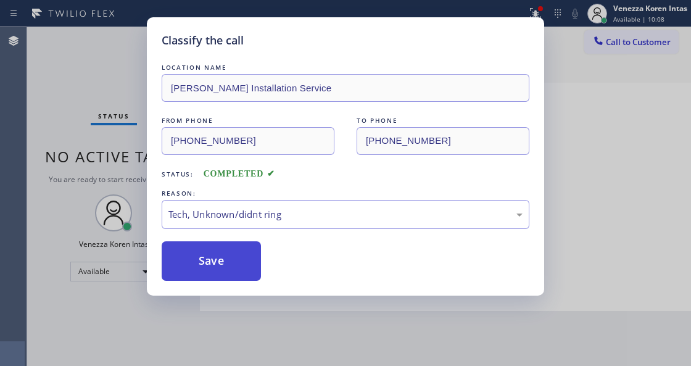
click at [238, 270] on button "Save" at bounding box center [211, 260] width 99 height 39
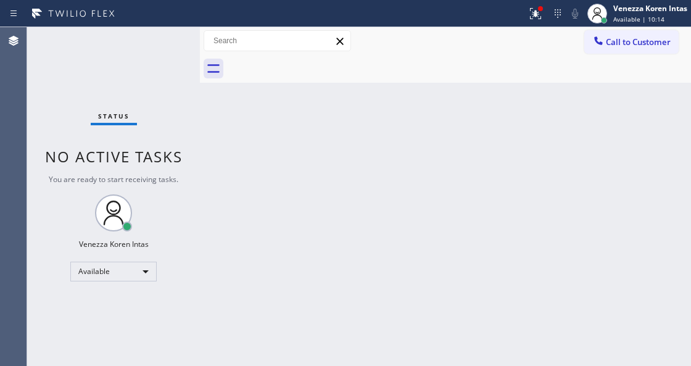
drag, startPoint x: 168, startPoint y: 184, endPoint x: 171, endPoint y: 105, distance: 79.0
click at [171, 179] on span "You are ready to start receiving tasks." at bounding box center [114, 179] width 130 height 10
drag, startPoint x: 171, startPoint y: 104, endPoint x: 158, endPoint y: 88, distance: 20.6
click at [170, 103] on div "Status No active tasks You are ready to start receiving tasks. Venezza Koren In…" at bounding box center [113, 196] width 173 height 339
drag, startPoint x: 138, startPoint y: 53, endPoint x: 166, endPoint y: 49, distance: 28.6
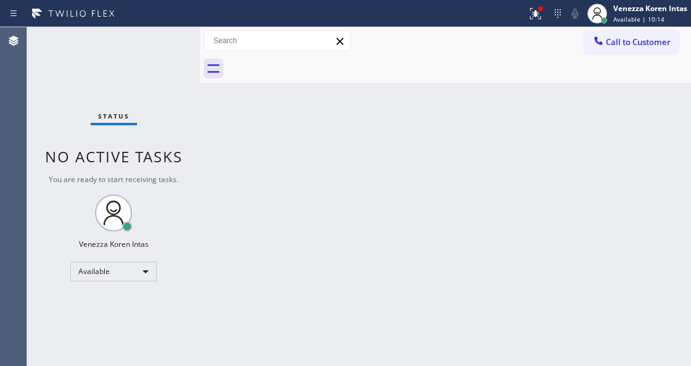
click at [141, 52] on div "Status No active tasks You are ready to start receiving tasks. Venezza Koren In…" at bounding box center [113, 196] width 173 height 339
click at [166, 49] on div "Status No active tasks You are ready to start receiving tasks. Venezza Koren In…" at bounding box center [113, 196] width 173 height 339
click at [152, 47] on div "Status No active tasks You are ready to start receiving tasks. Venezza Koren In…" at bounding box center [113, 196] width 173 height 339
click at [171, 52] on div "Status No active tasks You are ready to start receiving tasks. Venezza Koren In…" at bounding box center [113, 196] width 173 height 339
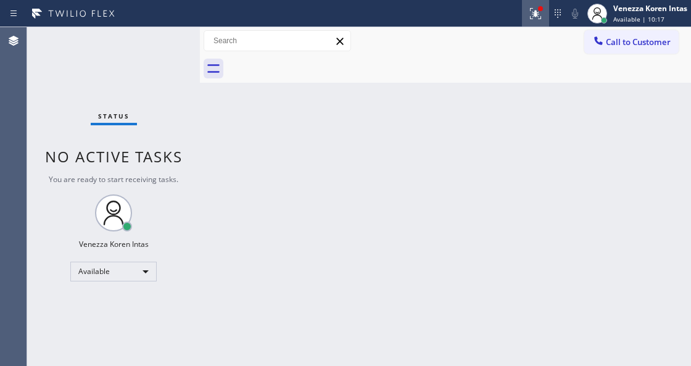
click at [530, 10] on div at bounding box center [535, 13] width 27 height 15
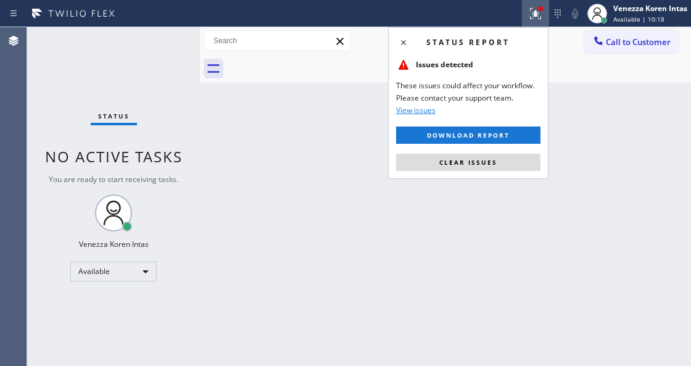
click at [506, 171] on div "Status report Issues detected These issues could affect your workflow. Please c…" at bounding box center [468, 103] width 160 height 152
click at [506, 168] on button "Clear issues" at bounding box center [468, 162] width 144 height 17
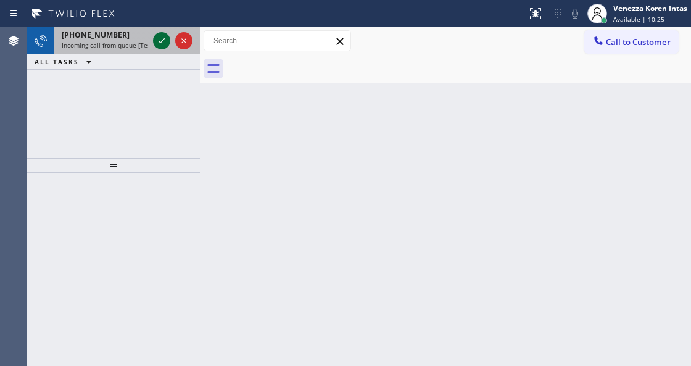
click at [158, 35] on icon at bounding box center [161, 40] width 15 height 15
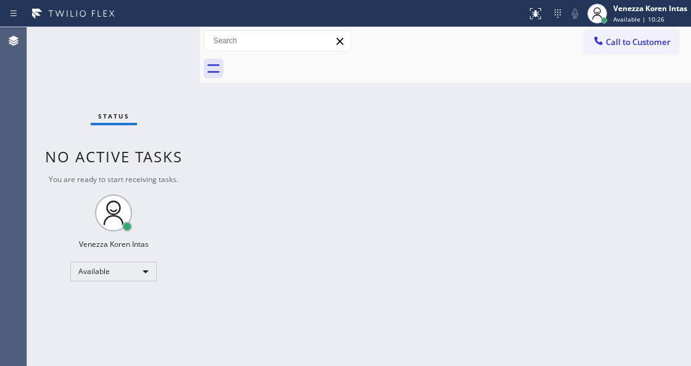
click at [158, 36] on div "Status No active tasks You are ready to start receiving tasks. Venezza Koren In…" at bounding box center [113, 196] width 173 height 339
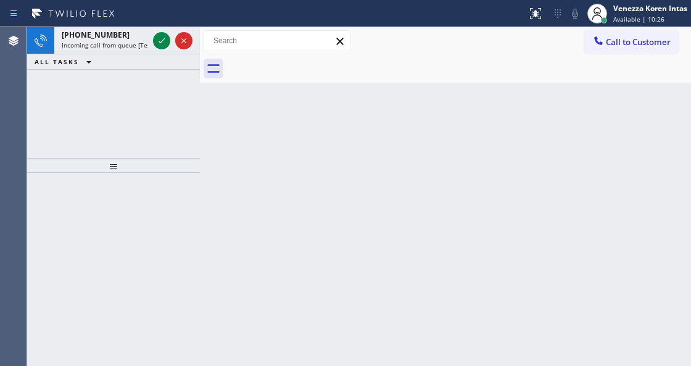
click at [158, 36] on icon at bounding box center [161, 40] width 15 height 15
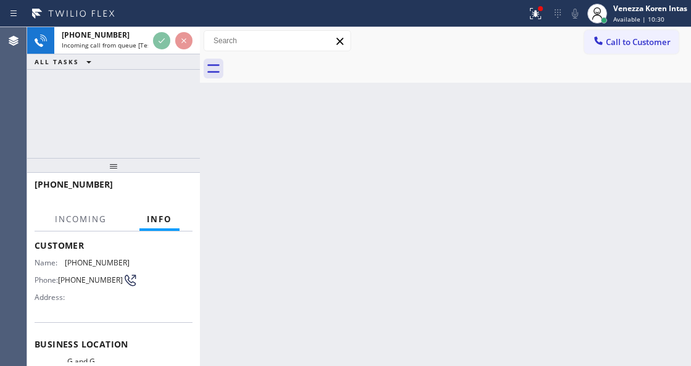
scroll to position [164, 0]
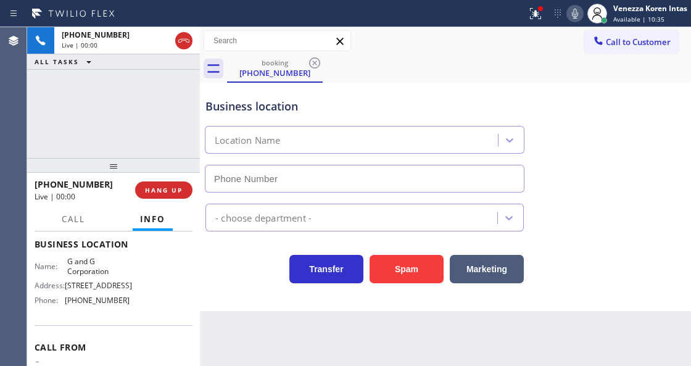
type input "[PHONE_NUMBER]"
click at [533, 10] on icon at bounding box center [535, 13] width 15 height 15
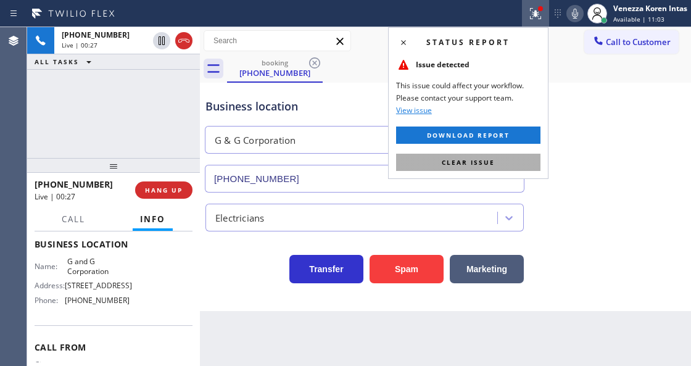
click at [511, 159] on button "Clear issue" at bounding box center [468, 162] width 144 height 17
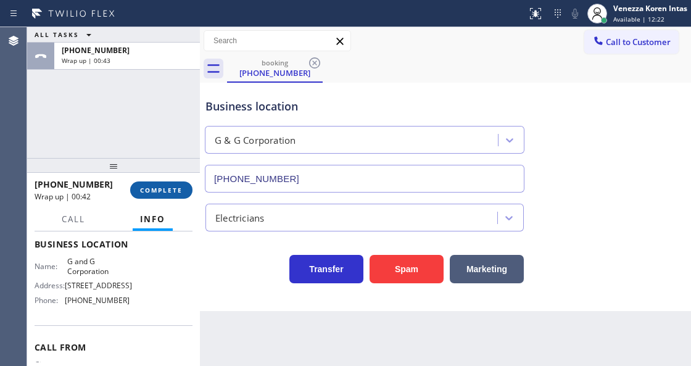
click at [175, 189] on span "COMPLETE" at bounding box center [161, 190] width 43 height 9
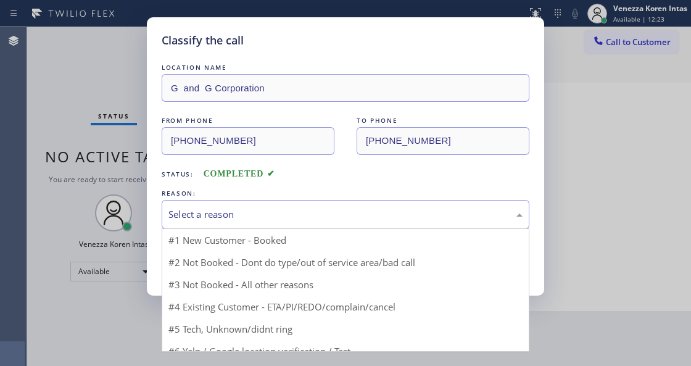
click at [310, 224] on div "Select a reason" at bounding box center [346, 214] width 368 height 29
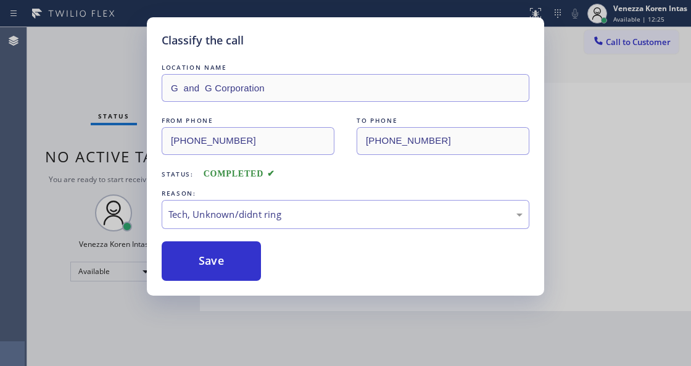
drag, startPoint x: 273, startPoint y: 260, endPoint x: 261, endPoint y: 263, distance: 11.5
click at [264, 262] on div "Save" at bounding box center [346, 260] width 368 height 39
click at [261, 263] on div "Save" at bounding box center [346, 260] width 368 height 39
click at [235, 260] on button "Save" at bounding box center [211, 260] width 99 height 39
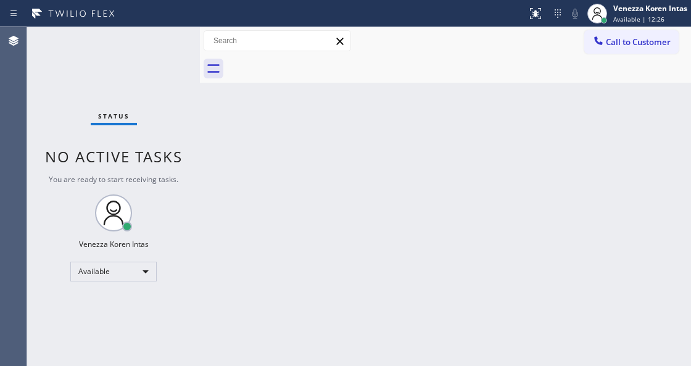
click at [236, 160] on div "Back to Dashboard Change Sender ID Customers Technicians Select a contact Outbo…" at bounding box center [445, 196] width 491 height 339
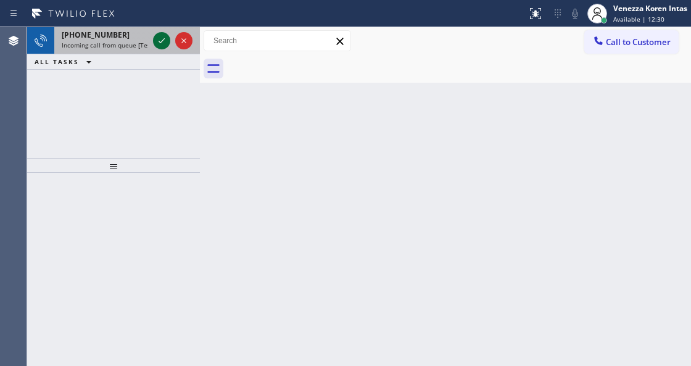
click at [162, 41] on icon at bounding box center [161, 40] width 15 height 15
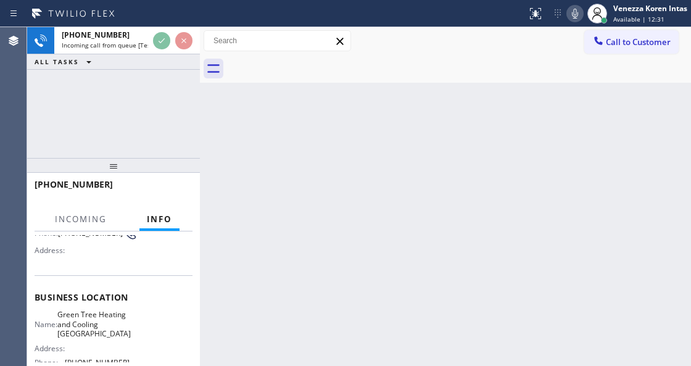
scroll to position [164, 0]
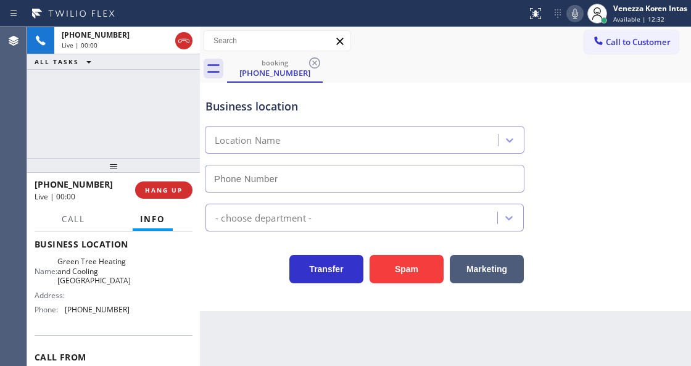
type input "[PHONE_NUMBER]"
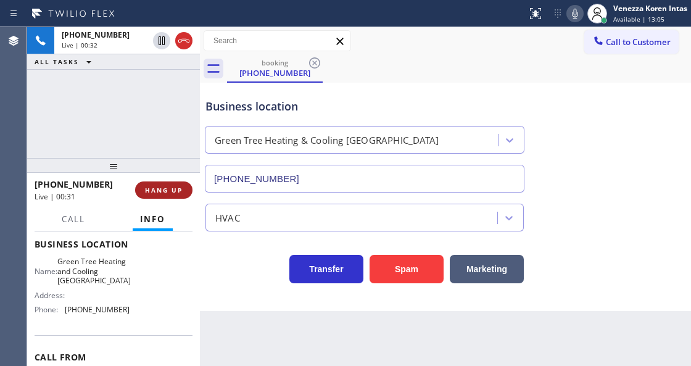
click at [164, 186] on span "HANG UP" at bounding box center [164, 190] width 38 height 9
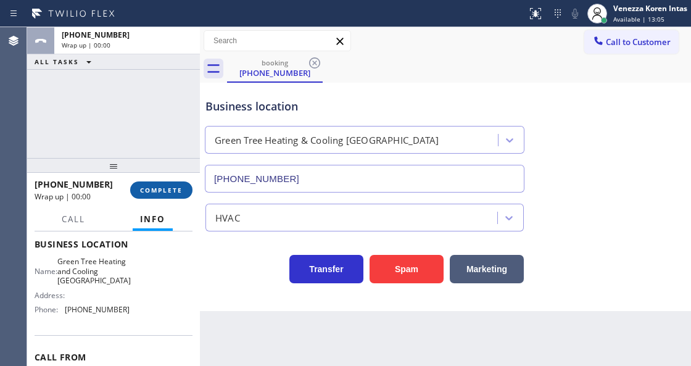
click at [164, 186] on span "COMPLETE" at bounding box center [161, 190] width 43 height 9
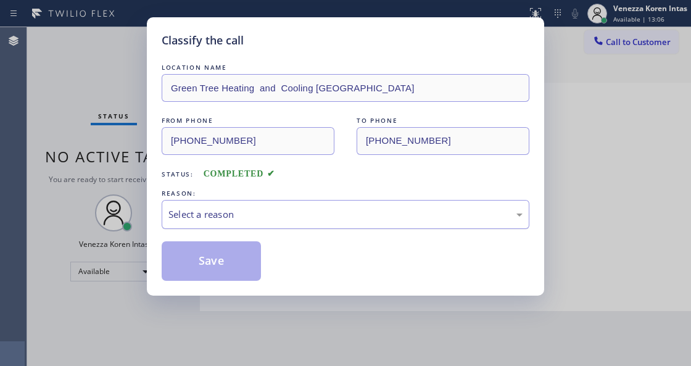
click at [292, 217] on div "Select a reason" at bounding box center [345, 214] width 354 height 14
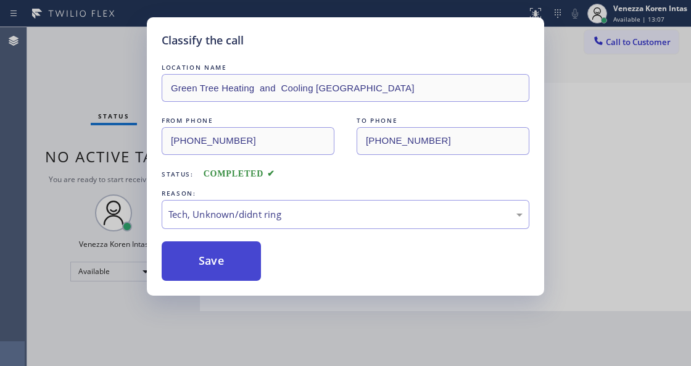
click at [245, 267] on button "Save" at bounding box center [211, 260] width 99 height 39
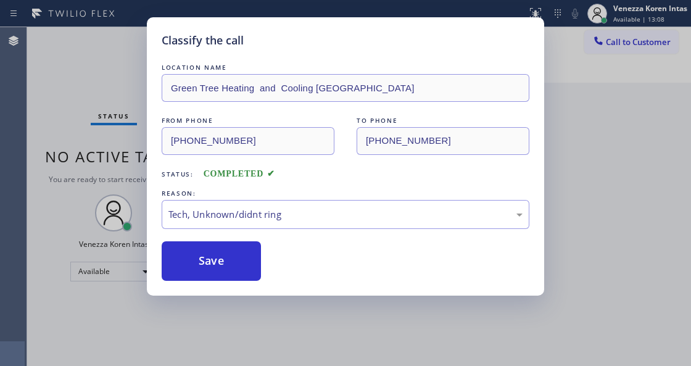
click at [244, 358] on div "Classify the call LOCATION NAME Green Tree Heating and Cooling Richmond Distric…" at bounding box center [345, 183] width 691 height 366
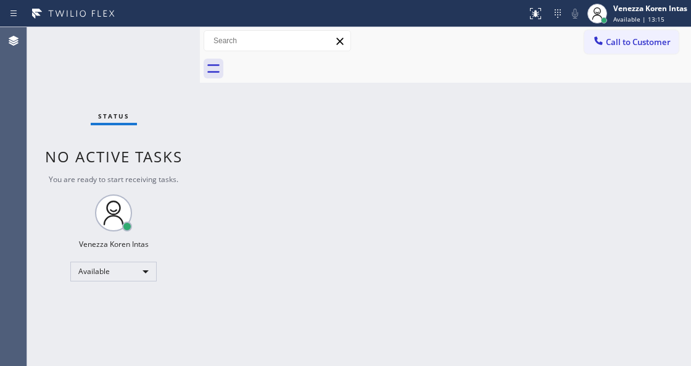
click at [200, 233] on div at bounding box center [200, 196] width 0 height 339
drag, startPoint x: 168, startPoint y: 117, endPoint x: 168, endPoint y: 80, distance: 37.0
click at [168, 117] on div "Status No active tasks You are ready to start receiving tasks. Venezza Koren In…" at bounding box center [113, 196] width 173 height 339
click at [168, 80] on div "Status No active tasks You are ready to start receiving tasks. Venezza Koren In…" at bounding box center [113, 196] width 173 height 339
drag, startPoint x: 176, startPoint y: 96, endPoint x: 184, endPoint y: 115, distance: 20.2
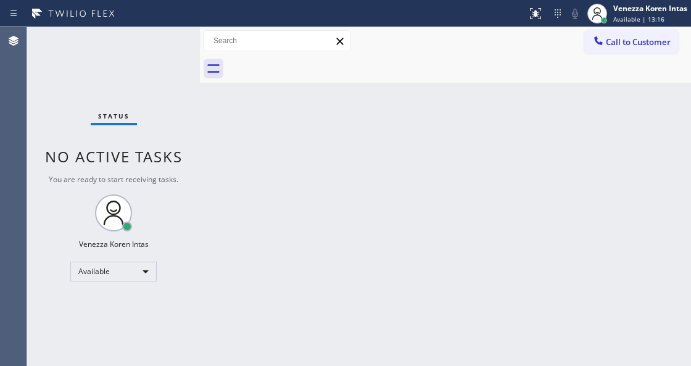
click at [176, 96] on div "Status No active tasks You are ready to start receiving tasks. Venezza Koren In…" at bounding box center [113, 196] width 173 height 339
click at [213, 147] on div "Back to Dashboard Change Sender ID Customers Technicians Select a contact Outbo…" at bounding box center [445, 196] width 491 height 339
click at [240, 173] on div "Back to Dashboard Change Sender ID Customers Technicians Select a contact Outbo…" at bounding box center [445, 196] width 491 height 339
click at [247, 194] on div "Back to Dashboard Change Sender ID Customers Technicians Select a contact Outbo…" at bounding box center [445, 196] width 491 height 339
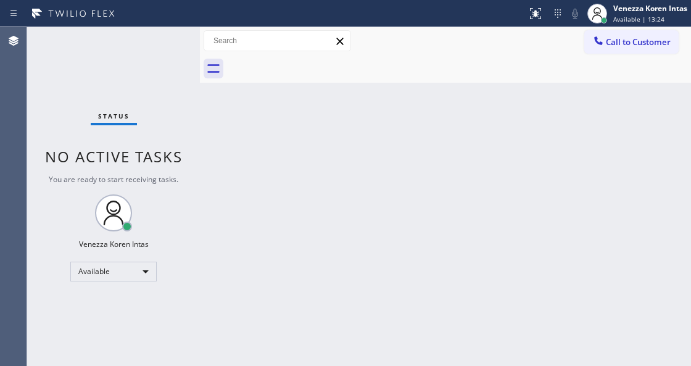
click at [247, 194] on div "Back to Dashboard Change Sender ID Customers Technicians Select a contact Outbo…" at bounding box center [445, 196] width 491 height 339
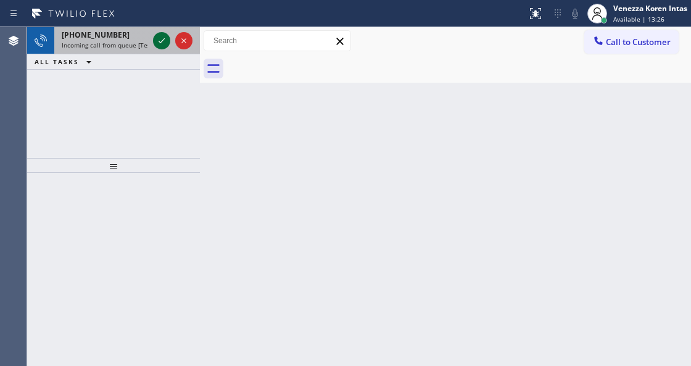
click at [163, 41] on icon at bounding box center [161, 40] width 15 height 15
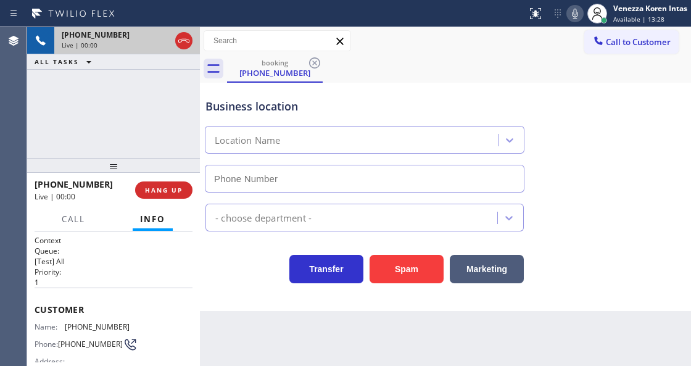
type input "[PHONE_NUMBER]"
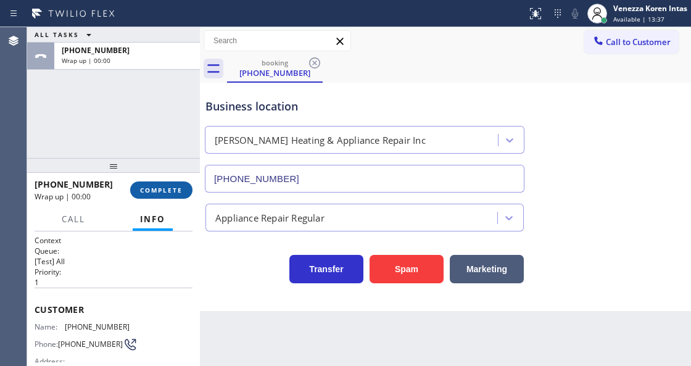
click at [173, 193] on span "COMPLETE" at bounding box center [161, 190] width 43 height 9
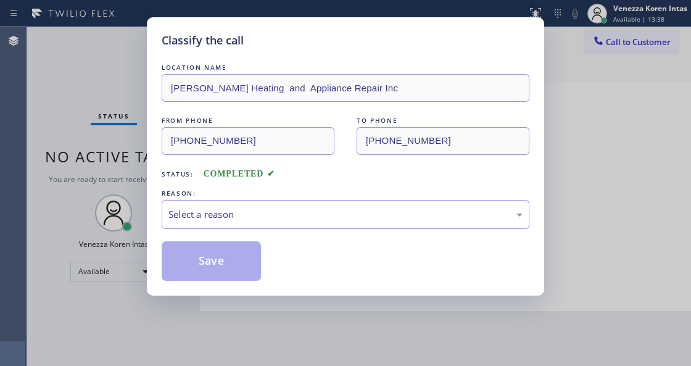
click at [265, 224] on div "Select a reason" at bounding box center [346, 214] width 368 height 29
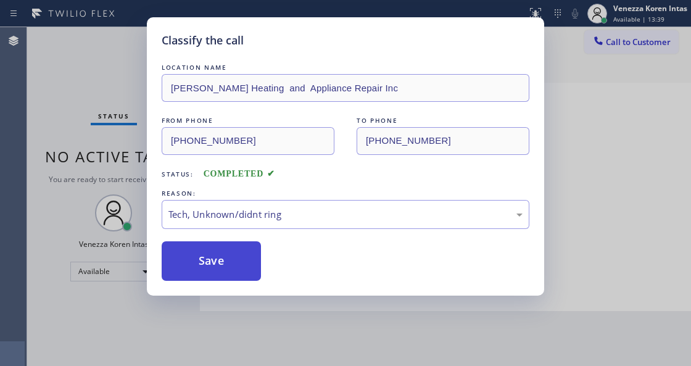
click at [218, 260] on button "Save" at bounding box center [211, 260] width 99 height 39
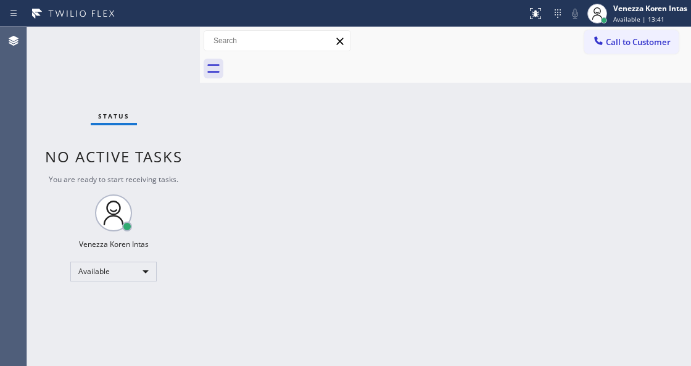
click at [192, 141] on div "Status No active tasks You are ready to start receiving tasks. Venezza Koren In…" at bounding box center [113, 196] width 173 height 339
click at [149, 64] on div "Status No active tasks You are ready to start receiving tasks. Venezza Koren In…" at bounding box center [113, 196] width 173 height 339
click at [144, 30] on div "Status No active tasks You are ready to start receiving tasks. Venezza Koren In…" at bounding box center [113, 196] width 173 height 339
click at [179, 49] on div "Status No active tasks You are ready to start receiving tasks. Venezza Koren In…" at bounding box center [113, 196] width 173 height 339
drag, startPoint x: 347, startPoint y: 241, endPoint x: 363, endPoint y: 360, distance: 120.1
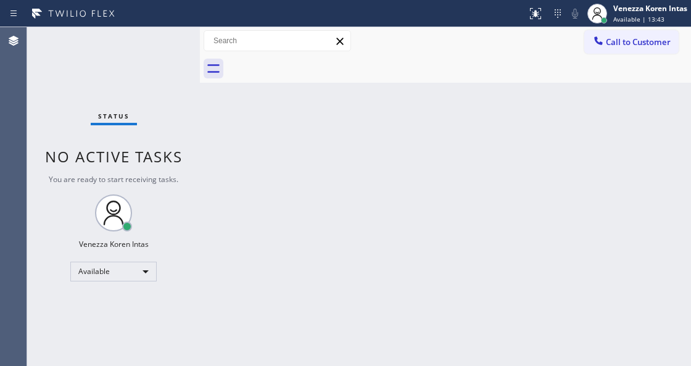
click at [347, 245] on div "Back to Dashboard Change Sender ID Customers Technicians Select a contact Outbo…" at bounding box center [445, 196] width 491 height 339
drag, startPoint x: 247, startPoint y: 123, endPoint x: 223, endPoint y: 110, distance: 26.5
click at [247, 123] on div "Back to Dashboard Change Sender ID Customers Technicians Select a contact Outbo…" at bounding box center [445, 196] width 491 height 339
click at [169, 49] on div "Status No active tasks You are ready to start receiving tasks. Venezza Koren In…" at bounding box center [113, 196] width 173 height 339
click at [165, 44] on div "Status No active tasks You are ready to start receiving tasks. Venezza Koren In…" at bounding box center [113, 196] width 173 height 339
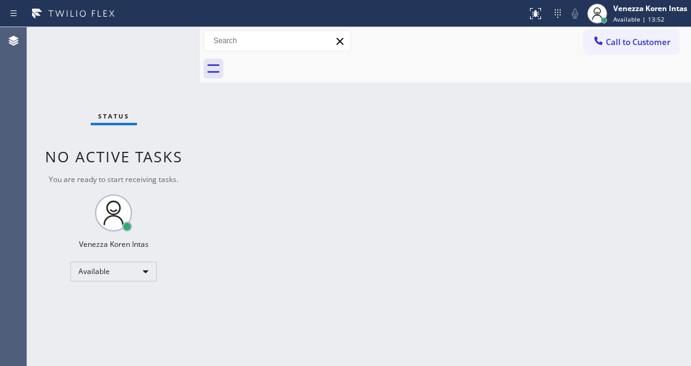
click at [165, 44] on div "Status No active tasks You are ready to start receiving tasks. Venezza Koren In…" at bounding box center [113, 196] width 173 height 339
click at [296, 134] on div "Back to Dashboard Change Sender ID Customers Technicians Select a contact Outbo…" at bounding box center [445, 196] width 491 height 339
drag, startPoint x: 265, startPoint y: 150, endPoint x: 243, endPoint y: 232, distance: 84.2
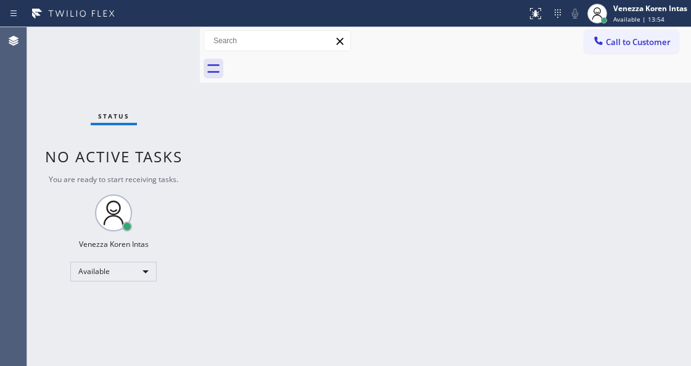
click at [263, 162] on div "Back to Dashboard Change Sender ID Customers Technicians Select a contact Outbo…" at bounding box center [445, 196] width 491 height 339
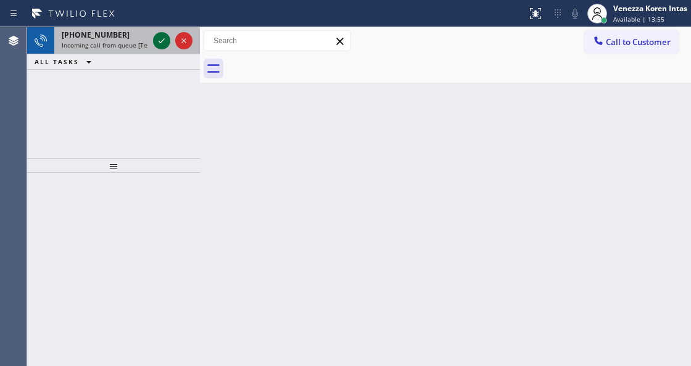
click at [164, 46] on icon at bounding box center [161, 40] width 15 height 15
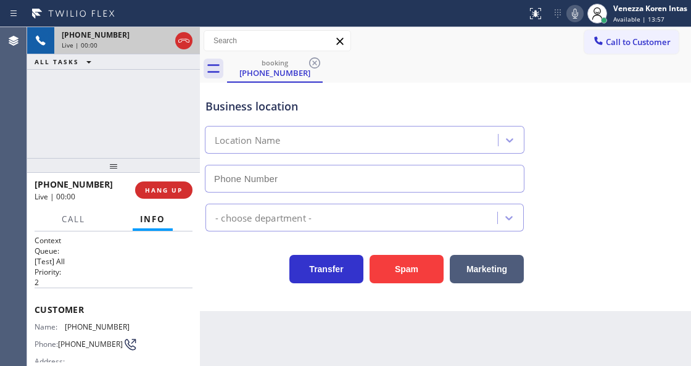
type input "[PHONE_NUMBER]"
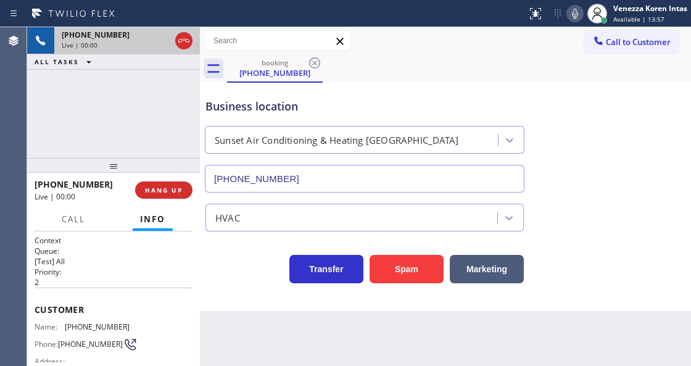
click at [162, 44] on div "Live | 00:00" at bounding box center [116, 45] width 109 height 9
drag, startPoint x: 183, startPoint y: 41, endPoint x: 200, endPoint y: 171, distance: 130.6
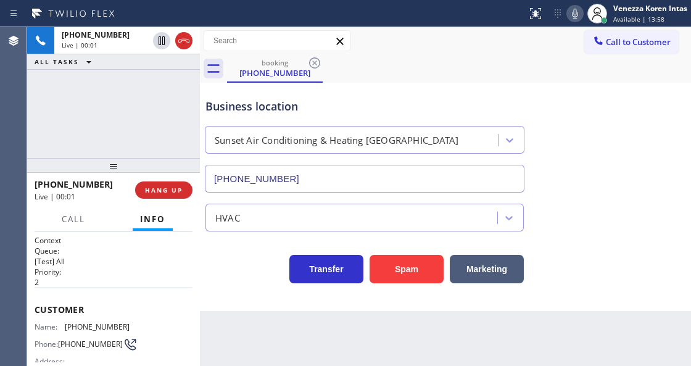
click at [184, 41] on icon at bounding box center [183, 40] width 15 height 15
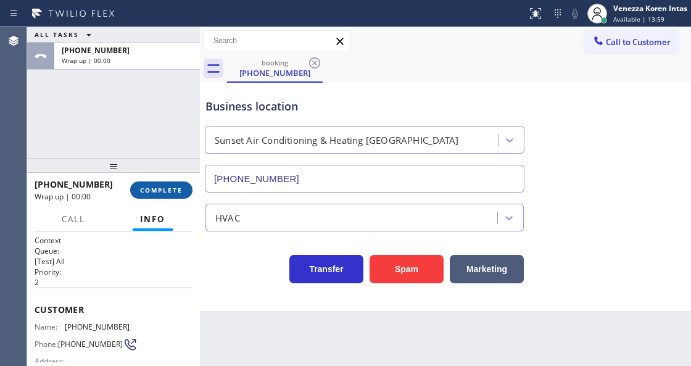
click at [179, 192] on span "COMPLETE" at bounding box center [161, 190] width 43 height 9
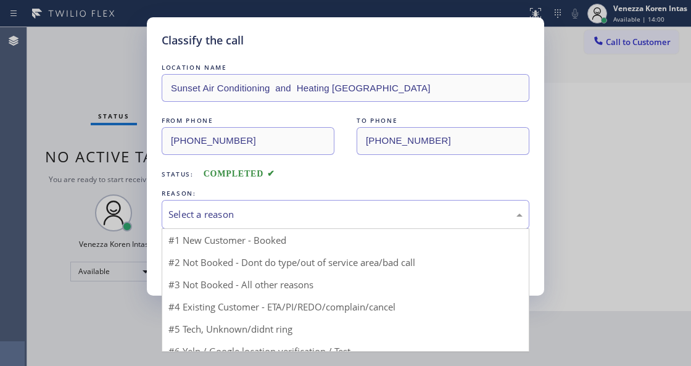
click at [260, 212] on div "Select a reason" at bounding box center [345, 214] width 354 height 14
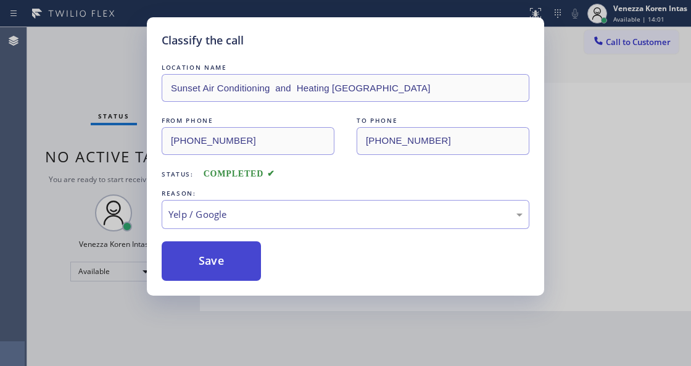
click at [250, 268] on button "Save" at bounding box center [211, 260] width 99 height 39
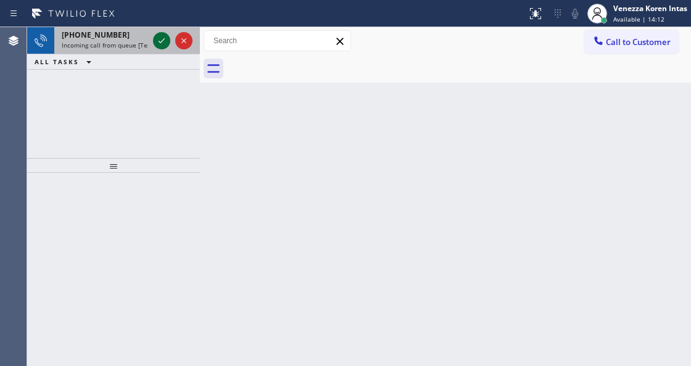
click at [163, 35] on icon at bounding box center [161, 40] width 15 height 15
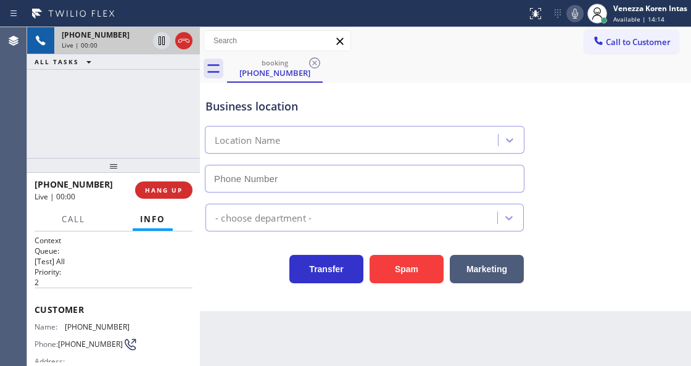
scroll to position [164, 0]
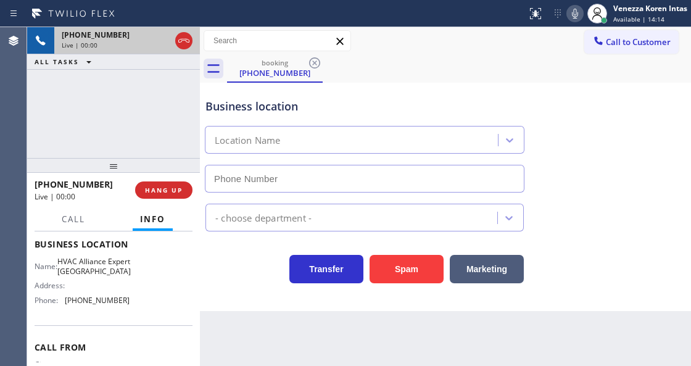
type input "[PHONE_NUMBER]"
click at [180, 179] on div "+15109718784 Live | 00:00 HANG UP" at bounding box center [114, 190] width 158 height 32
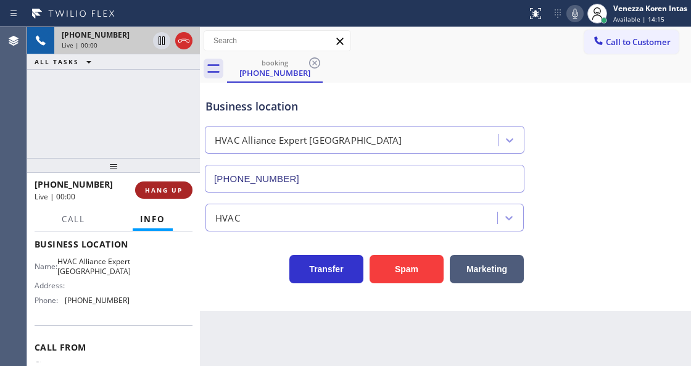
click at [179, 189] on span "HANG UP" at bounding box center [164, 190] width 38 height 9
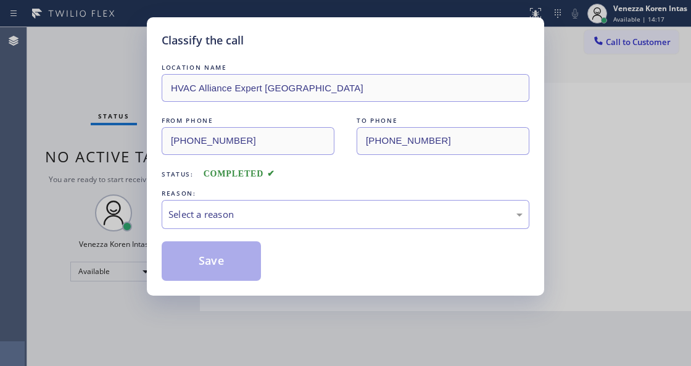
click at [287, 208] on div "Select a reason" at bounding box center [345, 214] width 354 height 14
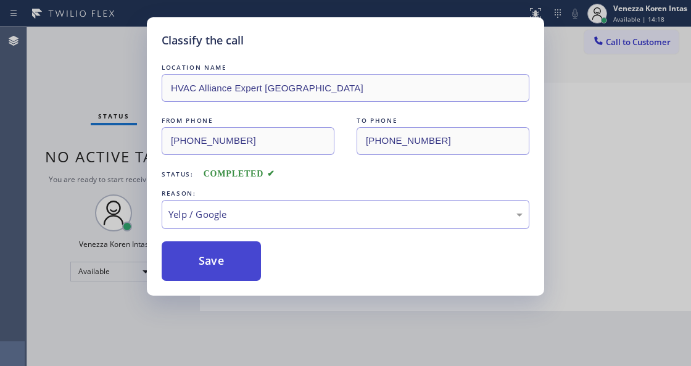
click at [245, 270] on button "Save" at bounding box center [211, 260] width 99 height 39
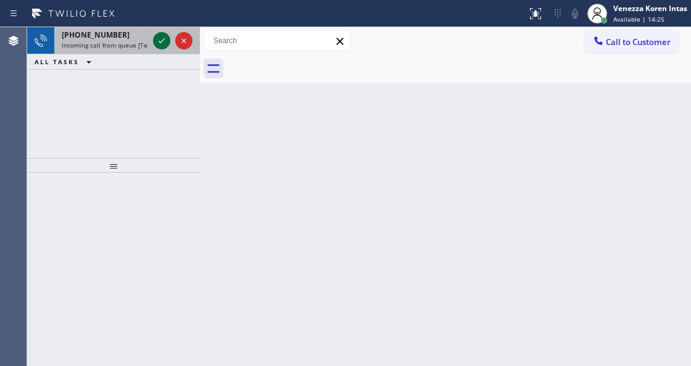
click at [159, 41] on icon at bounding box center [161, 40] width 6 height 5
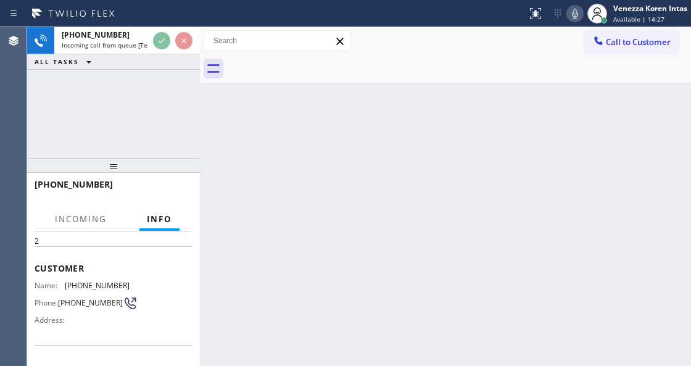
scroll to position [123, 0]
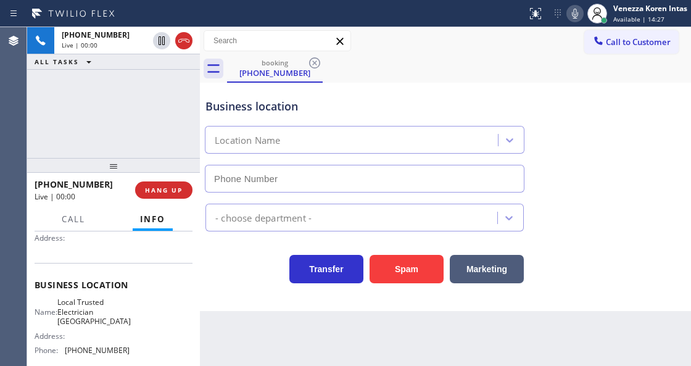
type input "[PHONE_NUMBER]"
click at [157, 201] on div "+14089004850 Live | 00:00 HANG UP" at bounding box center [114, 190] width 158 height 32
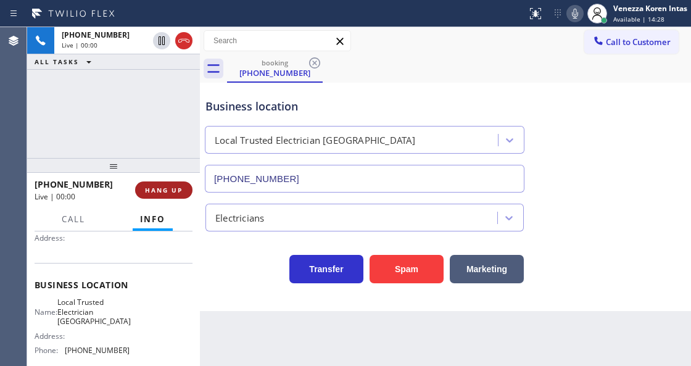
click at [163, 186] on span "HANG UP" at bounding box center [164, 190] width 38 height 9
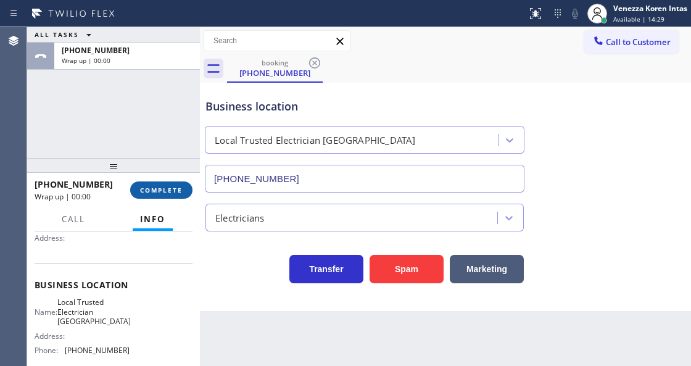
click at [168, 190] on span "COMPLETE" at bounding box center [161, 190] width 43 height 9
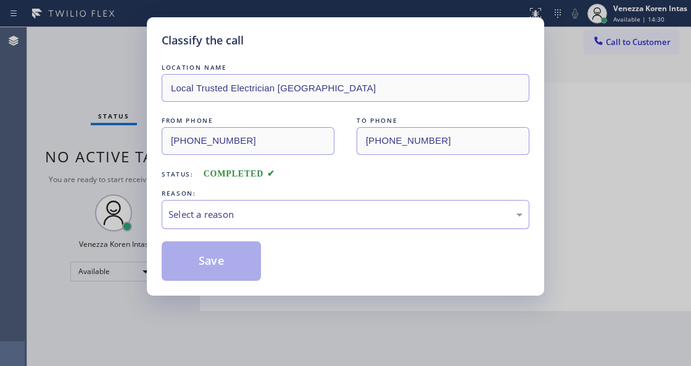
click at [273, 215] on div "Select a reason" at bounding box center [345, 214] width 354 height 14
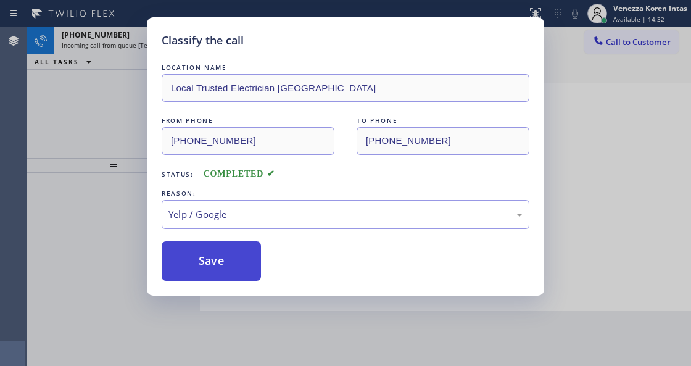
click at [230, 247] on button "Save" at bounding box center [211, 260] width 99 height 39
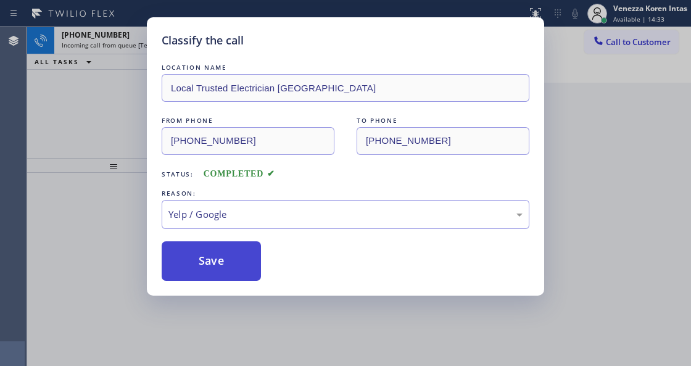
click at [233, 258] on button "Save" at bounding box center [211, 260] width 99 height 39
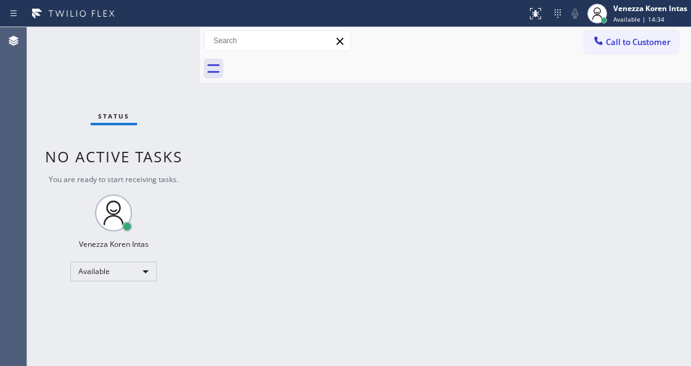
click at [174, 41] on div "Status No active tasks You are ready to start receiving tasks. Venezza Koren In…" at bounding box center [113, 196] width 173 height 339
click at [175, 49] on div "Status No active tasks You are ready to start receiving tasks. Venezza Koren In…" at bounding box center [113, 196] width 173 height 339
click at [163, 42] on div "Status No active tasks You are ready to start receiving tasks. Venezza Koren In…" at bounding box center [113, 196] width 173 height 339
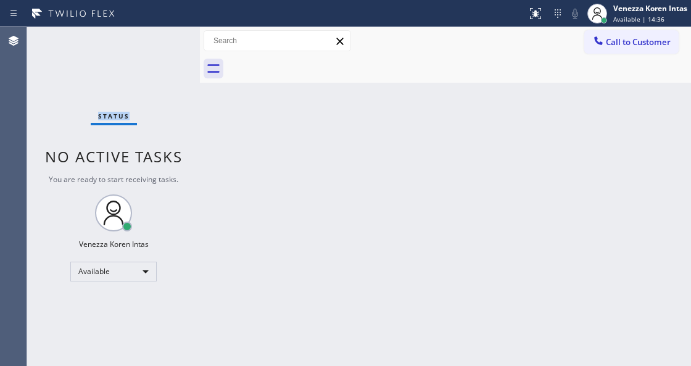
click at [163, 42] on div "Status No active tasks You are ready to start receiving tasks. Venezza Koren In…" at bounding box center [113, 196] width 173 height 339
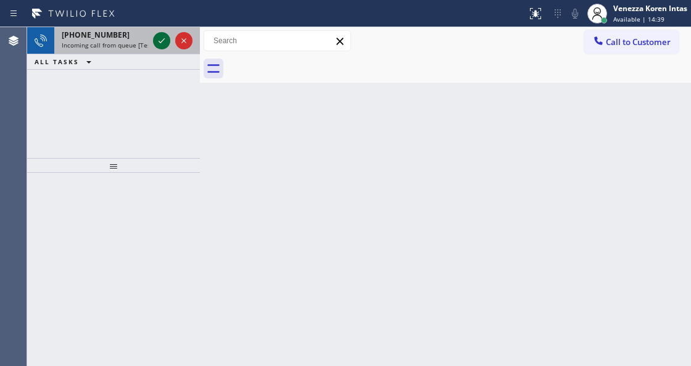
click at [163, 43] on icon at bounding box center [161, 40] width 15 height 15
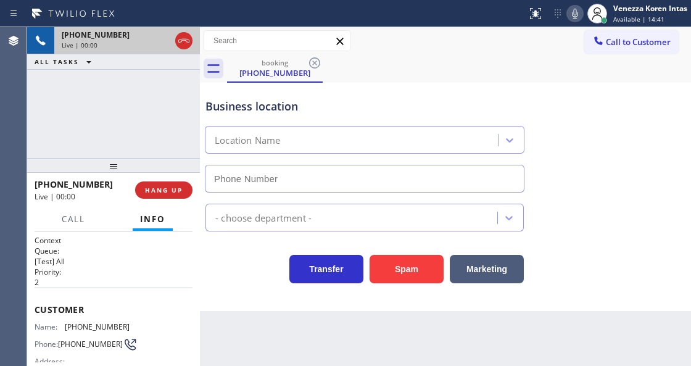
type input "[PHONE_NUMBER]"
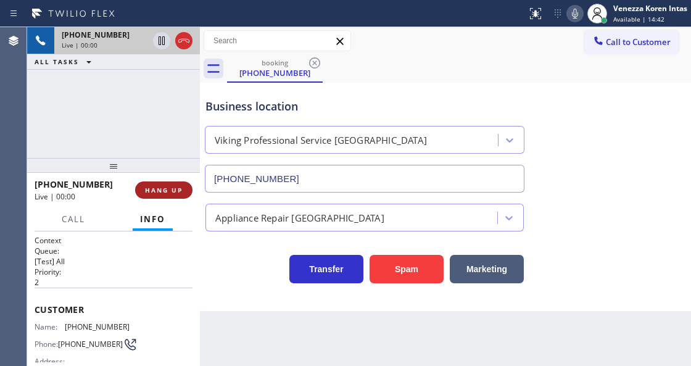
click at [180, 188] on span "HANG UP" at bounding box center [164, 190] width 38 height 9
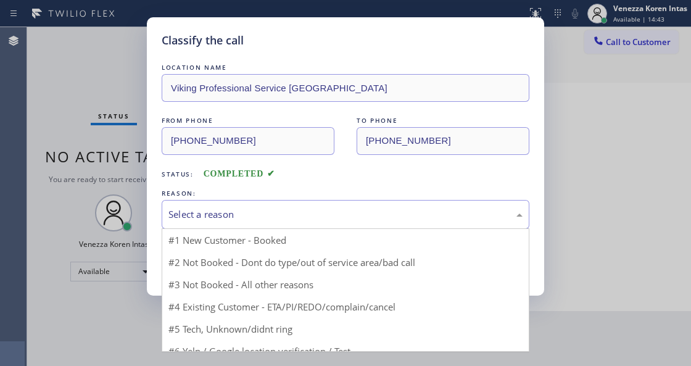
click at [260, 206] on div "Select a reason" at bounding box center [346, 214] width 368 height 29
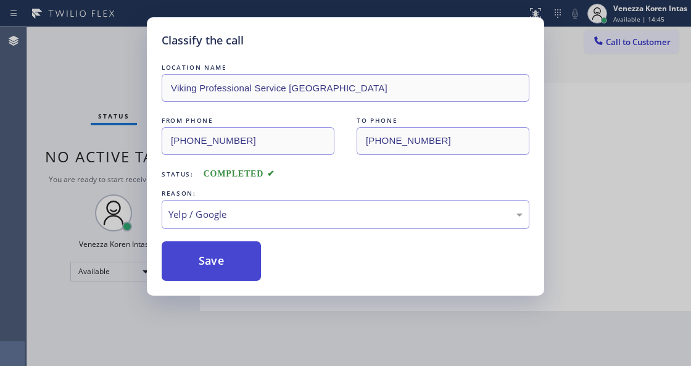
click at [245, 273] on button "Save" at bounding box center [211, 260] width 99 height 39
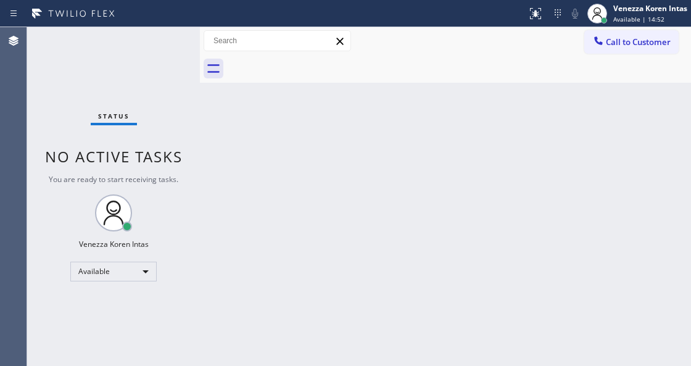
click at [195, 115] on div "Status No active tasks You are ready to start receiving tasks. Venezza Koren In…" at bounding box center [113, 196] width 173 height 339
click at [175, 90] on div "Status No active tasks You are ready to start receiving tasks. Venezza Koren In…" at bounding box center [113, 196] width 173 height 339
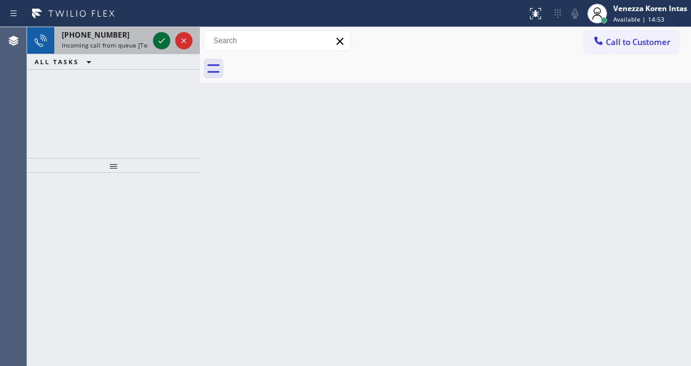
click at [163, 45] on icon at bounding box center [161, 40] width 15 height 15
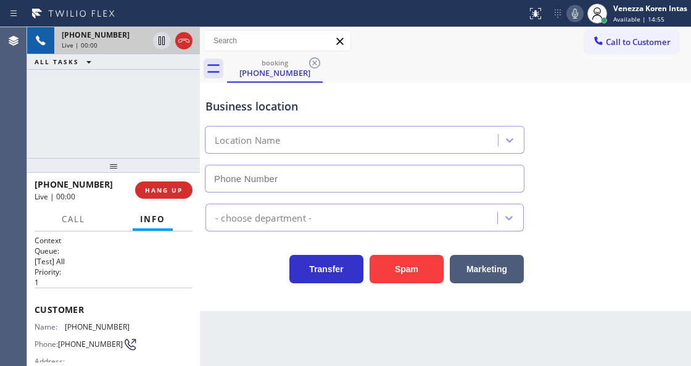
type input "[PHONE_NUMBER]"
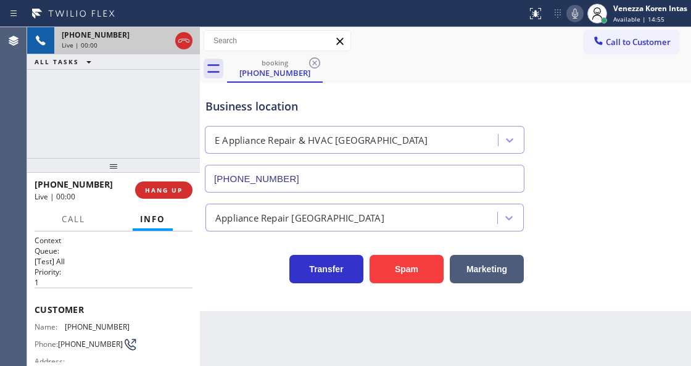
scroll to position [82, 0]
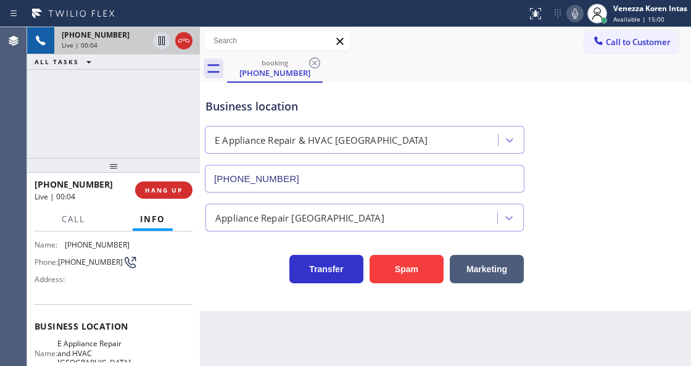
click at [371, 99] on div "Business location" at bounding box center [364, 106] width 318 height 17
click at [258, 298] on div "Business location E Appliance Repair & HVAC Vancouver (971) 287-7301 Appliance …" at bounding box center [445, 197] width 491 height 228
click at [179, 208] on div "Call Info" at bounding box center [114, 219] width 158 height 25
click at [179, 200] on div "+15032680593 Live | 00:10 HANG UP" at bounding box center [114, 190] width 158 height 32
click at [179, 196] on button "HANG UP" at bounding box center [163, 189] width 57 height 17
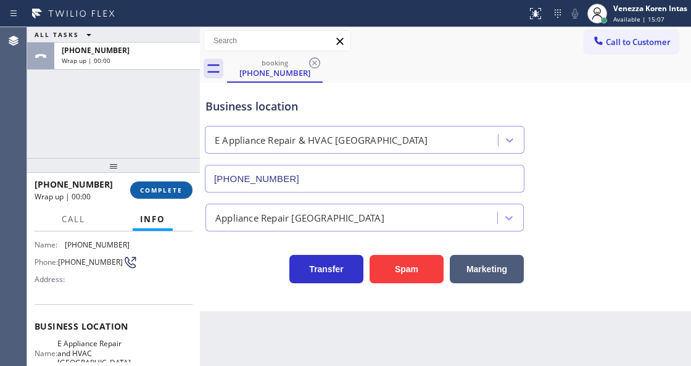
click at [179, 191] on span "COMPLETE" at bounding box center [161, 190] width 43 height 9
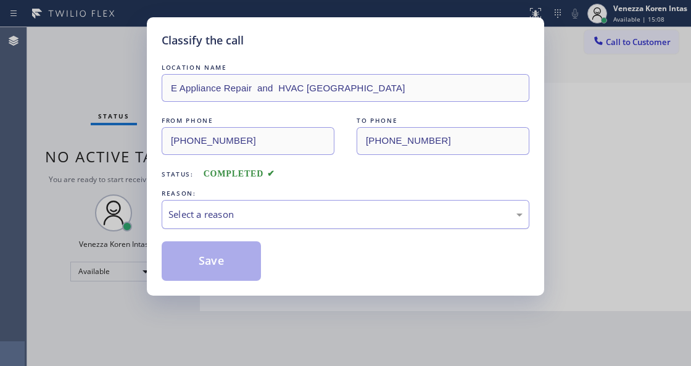
click at [232, 213] on div "Select a reason" at bounding box center [345, 214] width 354 height 14
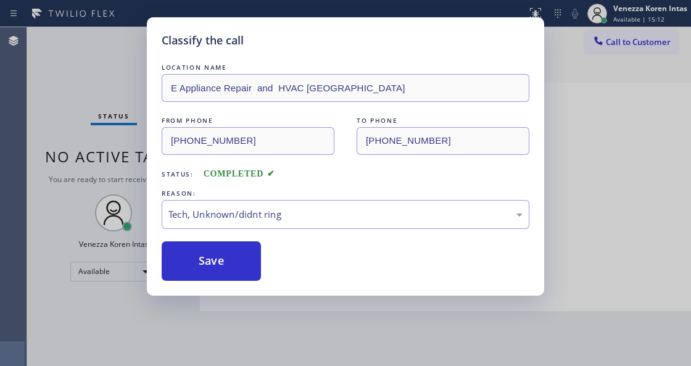
click at [220, 282] on div "Classify the call LOCATION NAME E Appliance Repair and HVAC Vancouver FROM PHON…" at bounding box center [345, 156] width 397 height 278
click at [220, 270] on button "Save" at bounding box center [211, 260] width 99 height 39
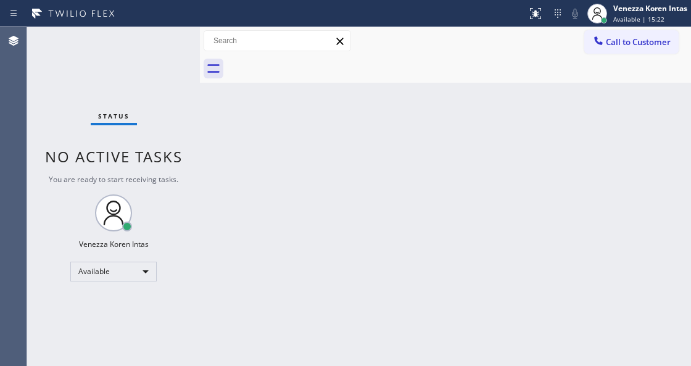
click at [220, 200] on div "Back to Dashboard Change Sender ID Customers Technicians Select a contact Outbo…" at bounding box center [445, 196] width 491 height 339
drag, startPoint x: 195, startPoint y: 149, endPoint x: 185, endPoint y: 113, distance: 36.5
click at [194, 145] on div "Status No active tasks You are ready to start receiving tasks. Venezza Koren In…" at bounding box center [113, 196] width 173 height 339
click at [177, 80] on div "Status No active tasks You are ready to start receiving tasks. Venezza Koren In…" at bounding box center [113, 196] width 173 height 339
click at [175, 59] on div "Status No active tasks You are ready to start receiving tasks. Venezza Koren In…" at bounding box center [113, 196] width 173 height 339
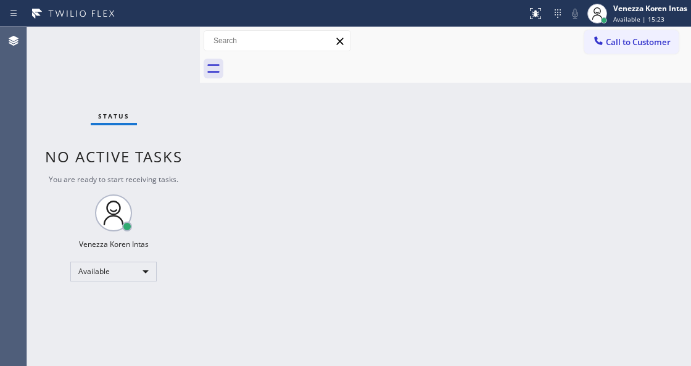
click at [163, 49] on div "Status No active tasks You are ready to start receiving tasks. Venezza Koren In…" at bounding box center [113, 196] width 173 height 339
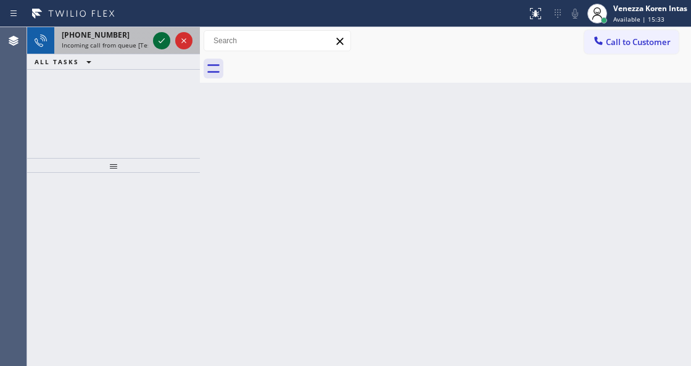
drag, startPoint x: 153, startPoint y: 39, endPoint x: 161, endPoint y: 38, distance: 8.2
click at [154, 39] on div at bounding box center [161, 40] width 17 height 15
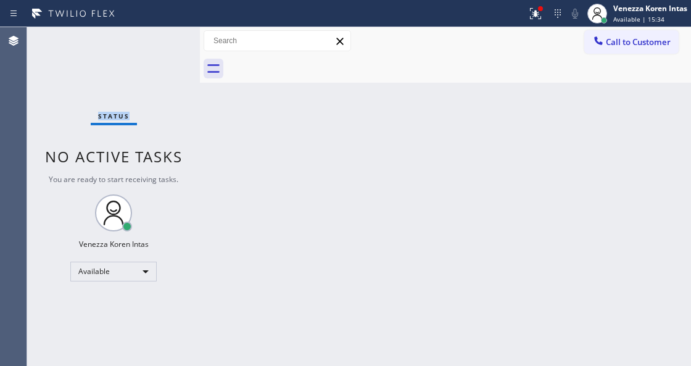
click at [161, 38] on div "Status No active tasks You are ready to start receiving tasks. Venezza Koren In…" at bounding box center [113, 196] width 173 height 339
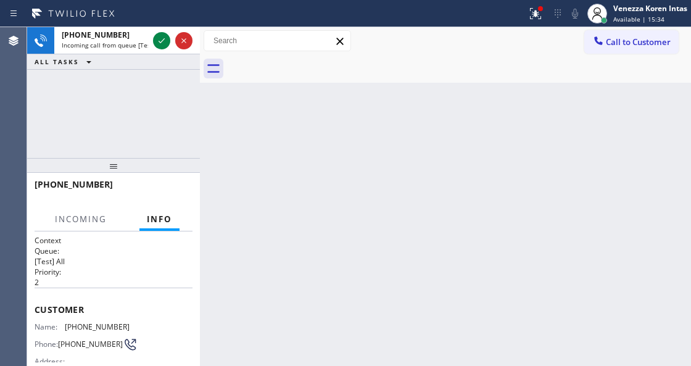
click at [161, 38] on icon at bounding box center [161, 40] width 15 height 15
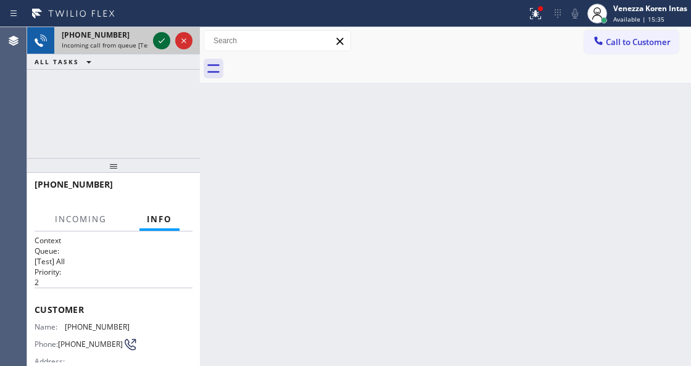
click at [161, 38] on icon at bounding box center [161, 40] width 15 height 15
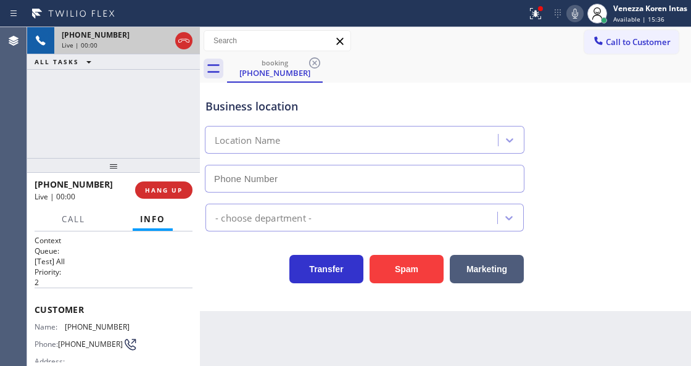
type input "[PHONE_NUMBER]"
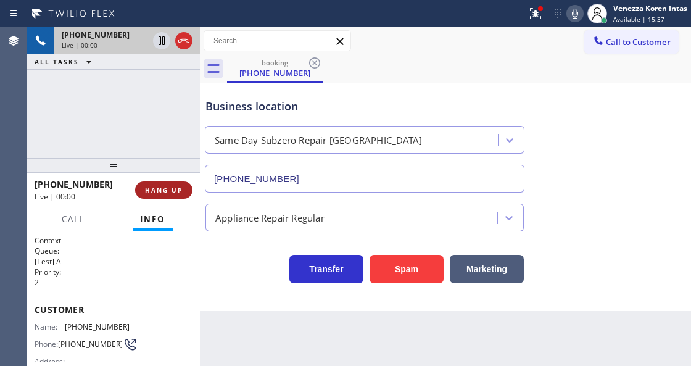
click at [175, 192] on span "HANG UP" at bounding box center [164, 190] width 38 height 9
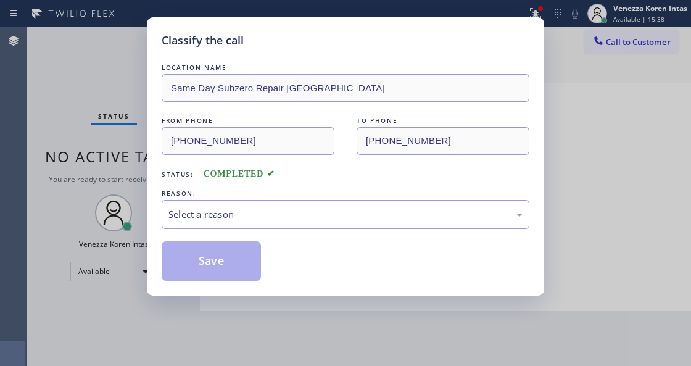
click at [259, 206] on div "Select a reason" at bounding box center [346, 214] width 368 height 29
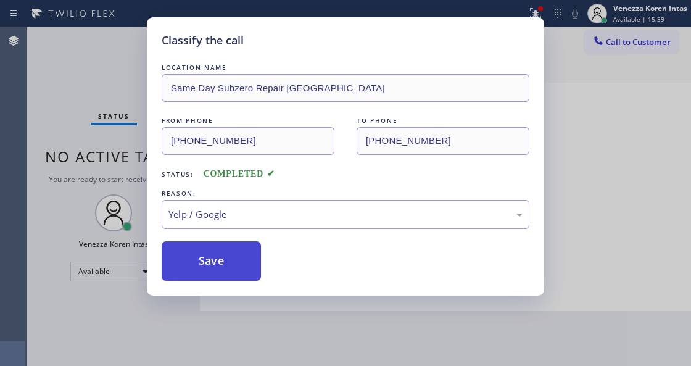
click at [248, 251] on button "Save" at bounding box center [211, 260] width 99 height 39
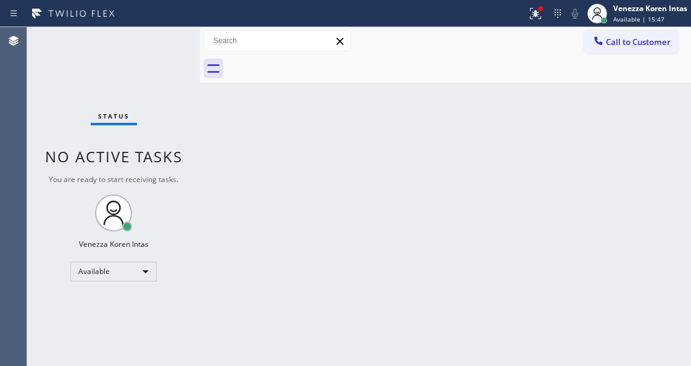
drag, startPoint x: 540, startPoint y: 24, endPoint x: 527, endPoint y: 61, distance: 39.4
click at [540, 24] on button at bounding box center [535, 13] width 27 height 27
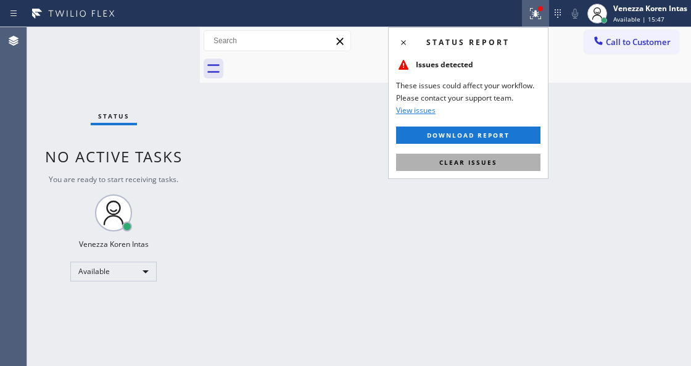
click at [504, 158] on button "Clear issues" at bounding box center [468, 162] width 144 height 17
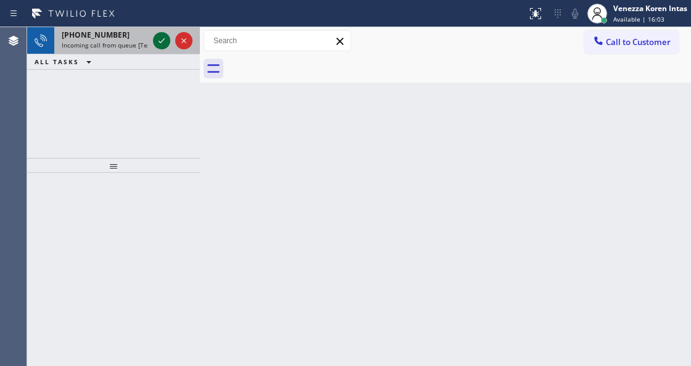
click at [157, 45] on icon at bounding box center [161, 40] width 15 height 15
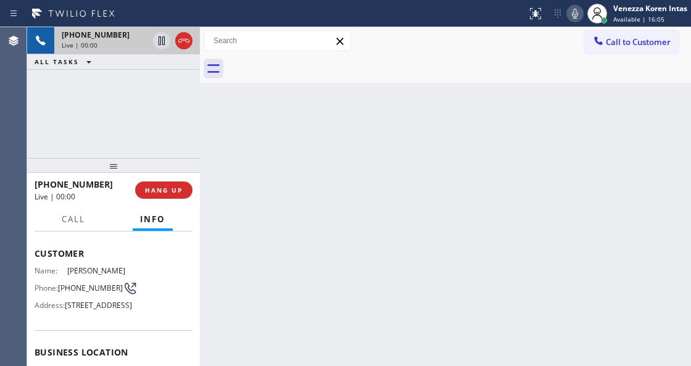
scroll to position [123, 0]
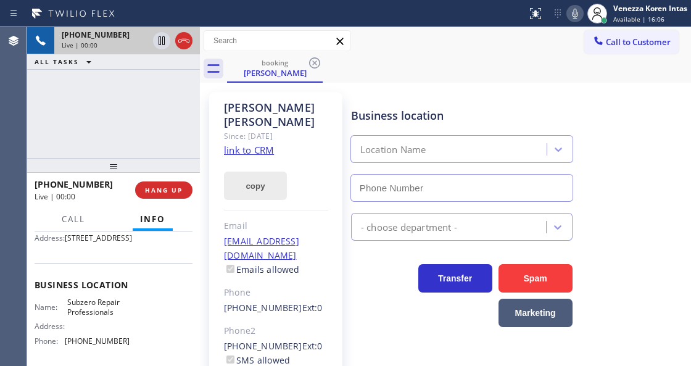
type input "(929) 242-4394"
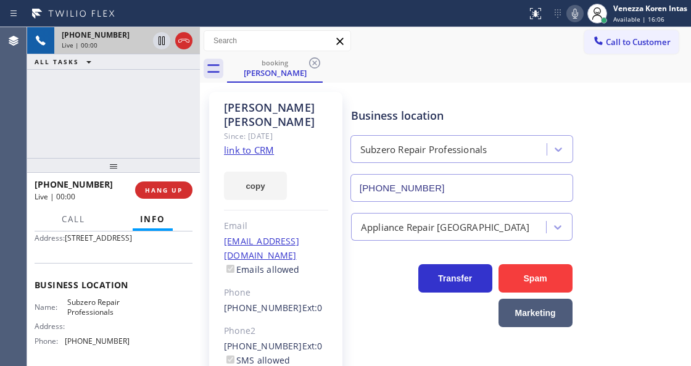
click at [273, 144] on link "link to CRM" at bounding box center [249, 150] width 50 height 12
click at [568, 19] on icon at bounding box center [574, 13] width 15 height 15
click at [162, 43] on icon at bounding box center [161, 40] width 6 height 9
click at [161, 40] on icon at bounding box center [161, 40] width 15 height 15
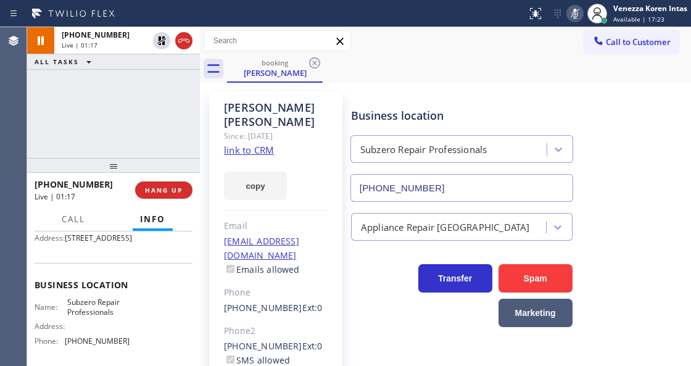
click at [577, 13] on icon at bounding box center [574, 13] width 15 height 15
click at [73, 212] on button "Call" at bounding box center [73, 219] width 38 height 24
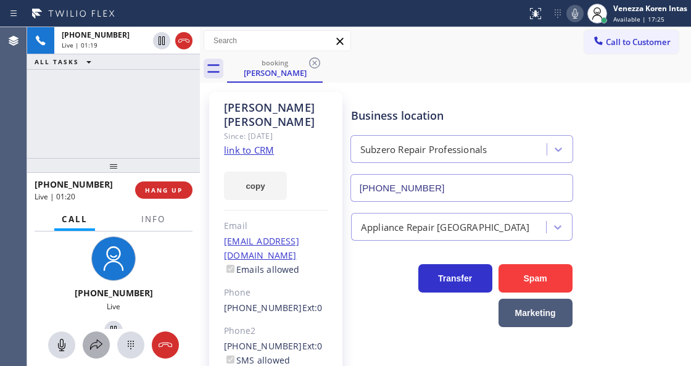
click at [99, 344] on icon at bounding box center [96, 344] width 15 height 15
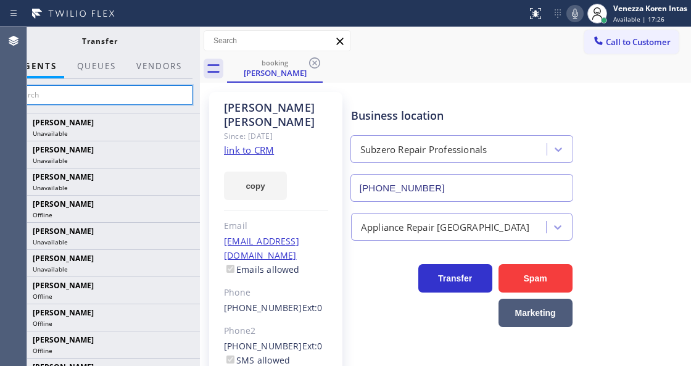
click at [148, 96] on input "text" at bounding box center [100, 95] width 186 height 20
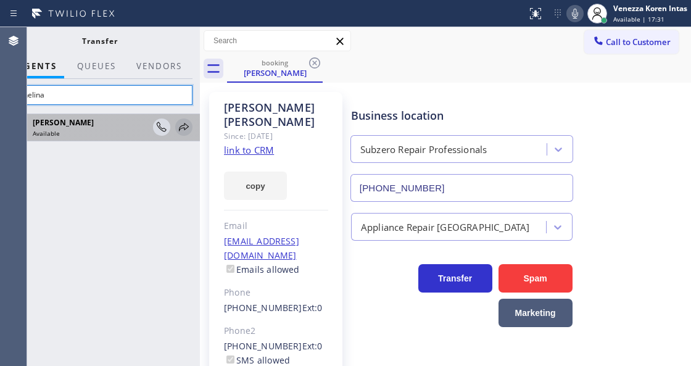
type input "anhelina"
click at [181, 128] on icon at bounding box center [183, 127] width 15 height 15
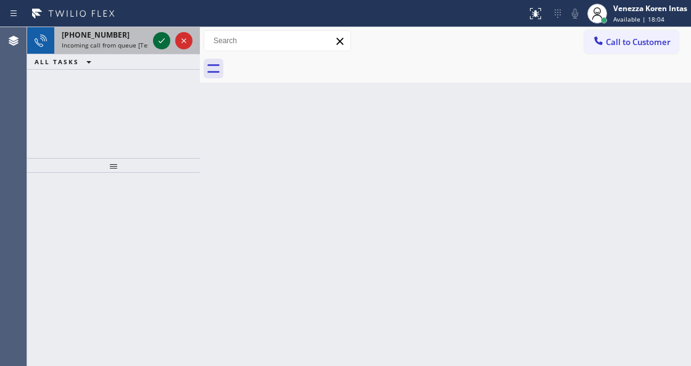
click at [160, 41] on icon at bounding box center [161, 40] width 15 height 15
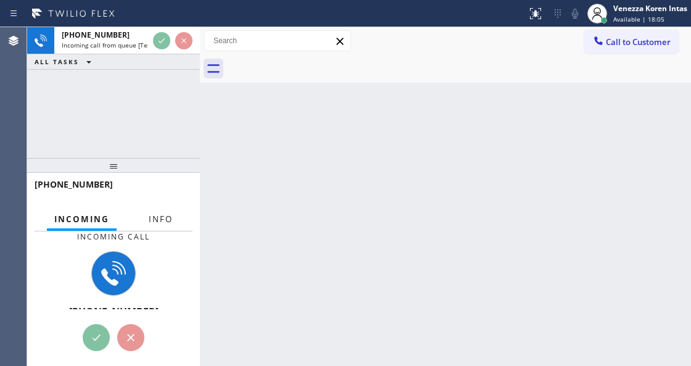
click at [153, 221] on span "Info" at bounding box center [161, 218] width 24 height 11
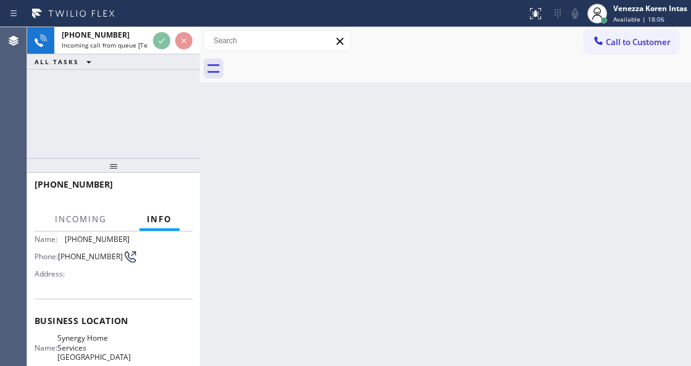
scroll to position [123, 0]
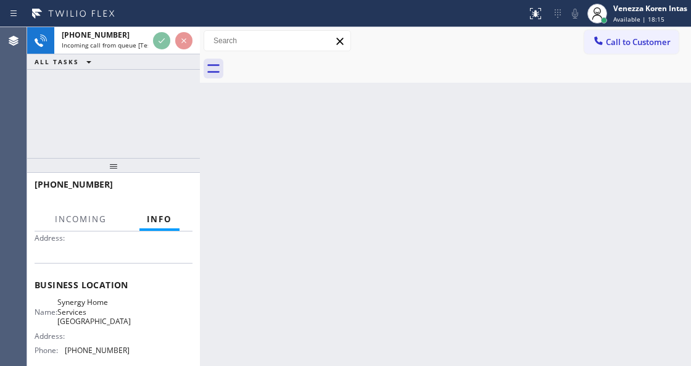
drag, startPoint x: 218, startPoint y: 200, endPoint x: 221, endPoint y: 206, distance: 6.6
click at [218, 200] on div "Back to Dashboard Change Sender ID Customers Technicians Select a contact Outbo…" at bounding box center [445, 196] width 491 height 339
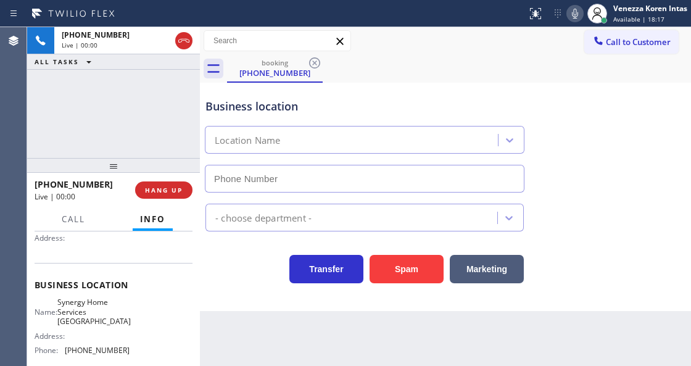
type input "[PHONE_NUMBER]"
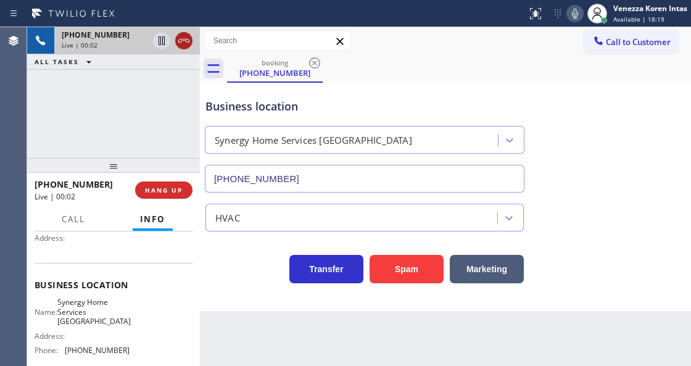
click at [186, 41] on icon at bounding box center [183, 40] width 15 height 15
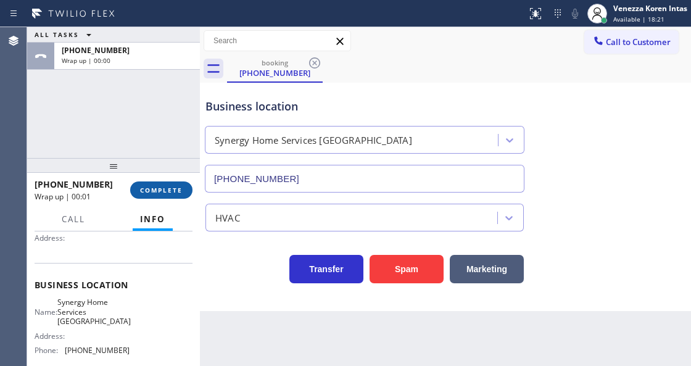
click at [161, 197] on button "COMPLETE" at bounding box center [161, 189] width 62 height 17
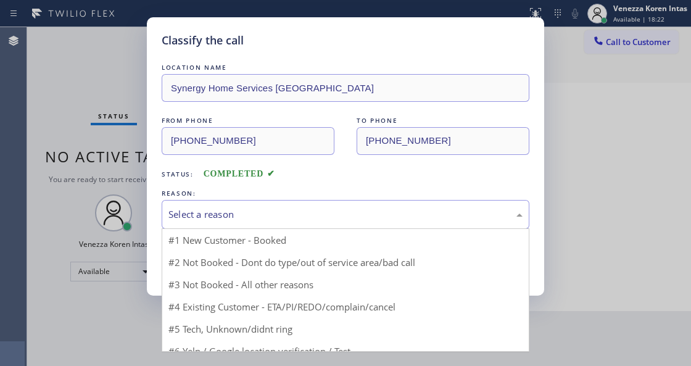
click at [351, 219] on div "Select a reason" at bounding box center [345, 214] width 354 height 14
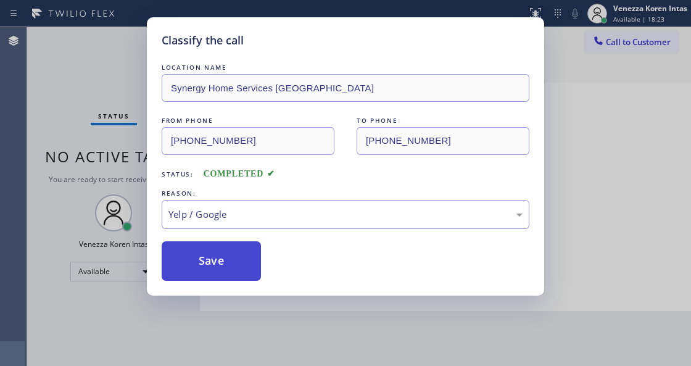
click at [239, 258] on button "Save" at bounding box center [211, 260] width 99 height 39
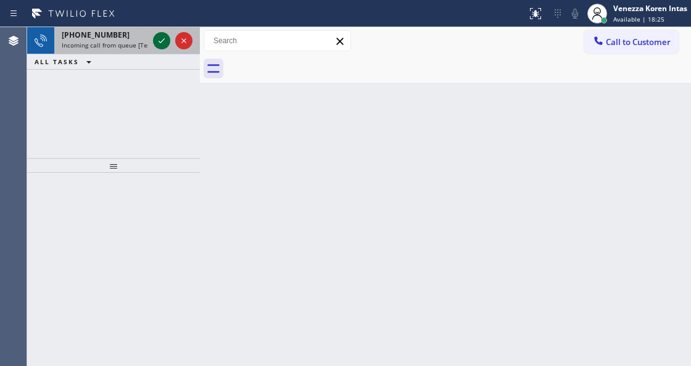
click at [161, 33] on icon at bounding box center [161, 40] width 15 height 15
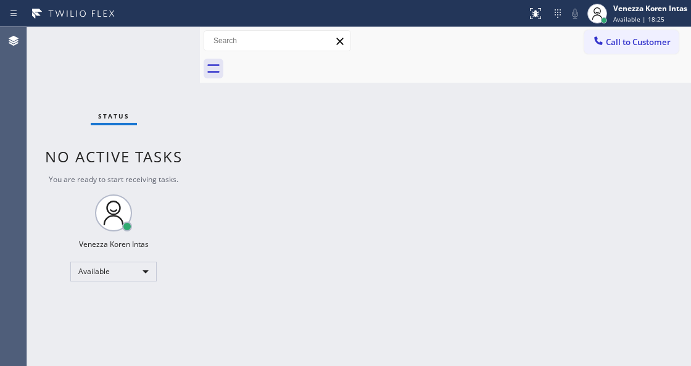
click at [160, 37] on div "Status No active tasks You are ready to start receiving tasks. Venezza Koren In…" at bounding box center [113, 196] width 173 height 339
click at [355, 247] on div "Back to Dashboard Change Sender ID Customers Technicians Select a contact Outbo…" at bounding box center [445, 196] width 491 height 339
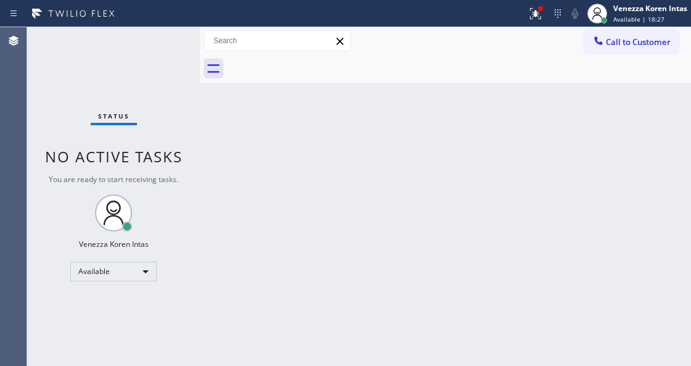
drag, startPoint x: 67, startPoint y: 138, endPoint x: 19, endPoint y: 115, distance: 53.2
click at [66, 138] on div "Status No active tasks You are ready to start receiving tasks. Venezza Koren In…" at bounding box center [113, 196] width 173 height 339
drag, startPoint x: 161, startPoint y: 107, endPoint x: 247, endPoint y: 263, distance: 178.0
click at [161, 107] on div "Status No active tasks You are ready to start receiving tasks. Venezza Koren In…" at bounding box center [113, 196] width 173 height 339
click at [532, 17] on icon at bounding box center [535, 13] width 15 height 15
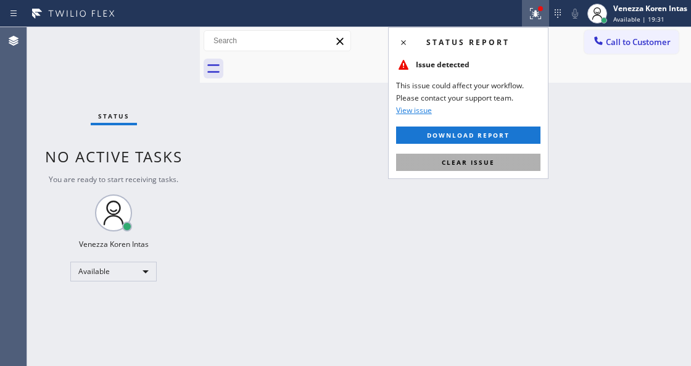
click at [486, 162] on span "Clear issue" at bounding box center [468, 162] width 53 height 9
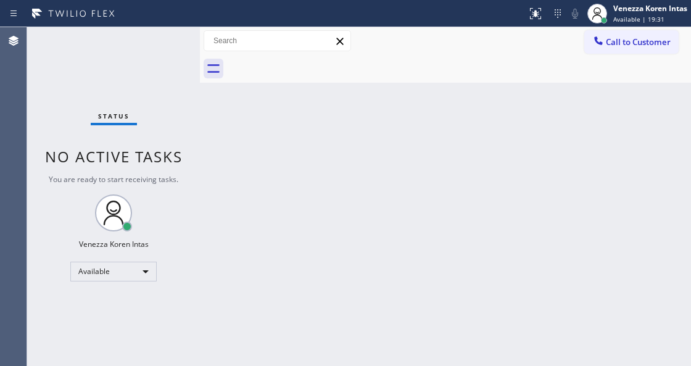
drag, startPoint x: 438, startPoint y: 218, endPoint x: 319, endPoint y: 326, distance: 160.7
click at [438, 220] on div "Back to Dashboard Change Sender ID Customers Technicians Select a contact Outbo…" at bounding box center [445, 196] width 491 height 339
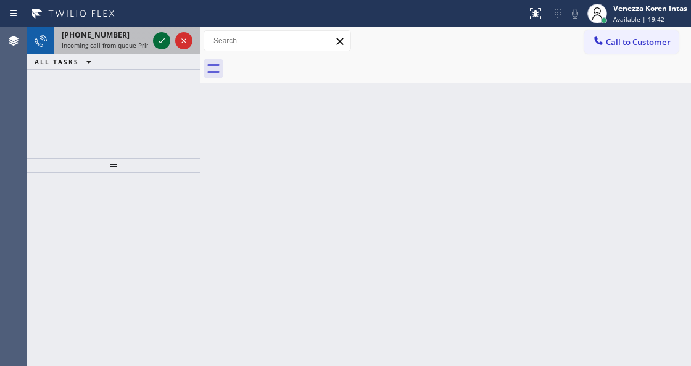
click at [160, 42] on icon at bounding box center [161, 40] width 15 height 15
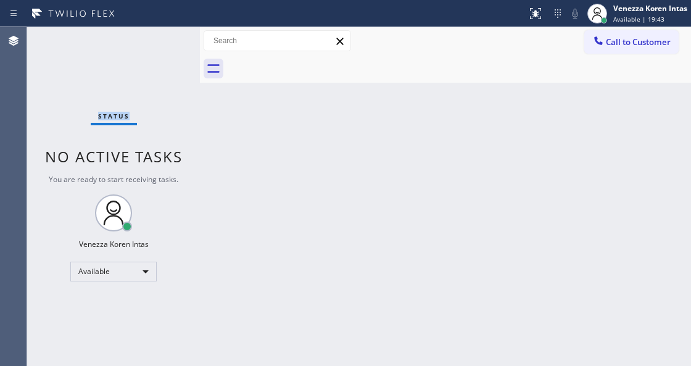
click at [160, 42] on div "Status No active tasks You are ready to start receiving tasks. Venezza Koren In…" at bounding box center [113, 196] width 173 height 339
click at [535, 15] on icon at bounding box center [533, 12] width 7 height 9
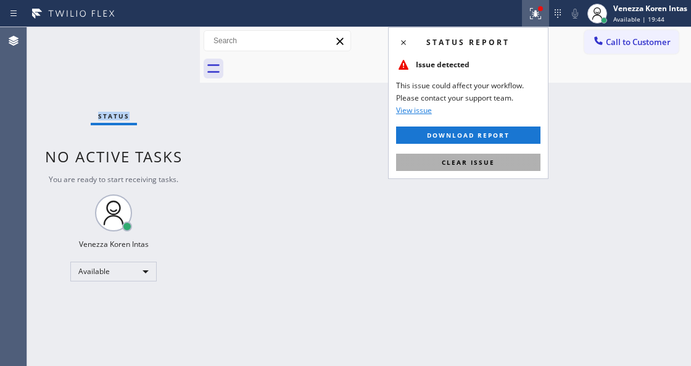
click at [481, 156] on button "Clear issue" at bounding box center [468, 162] width 144 height 17
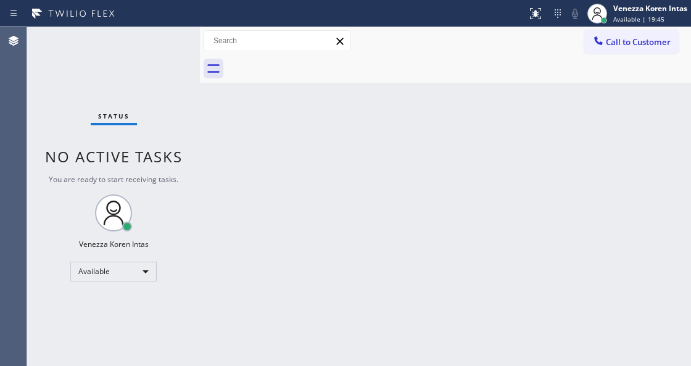
drag, startPoint x: 475, startPoint y: 177, endPoint x: 88, endPoint y: 100, distance: 394.3
click at [450, 184] on div "Back to Dashboard Change Sender ID Customers Technicians Select a contact Outbo…" at bounding box center [445, 196] width 491 height 339
click at [125, 57] on div "Status No active tasks You are ready to start receiving tasks. Venezza Koren In…" at bounding box center [113, 196] width 173 height 339
drag, startPoint x: 311, startPoint y: 295, endPoint x: 294, endPoint y: 361, distance: 69.0
click at [310, 309] on div "Back to Dashboard Change Sender ID Customers Technicians Select a contact Outbo…" at bounding box center [445, 196] width 491 height 339
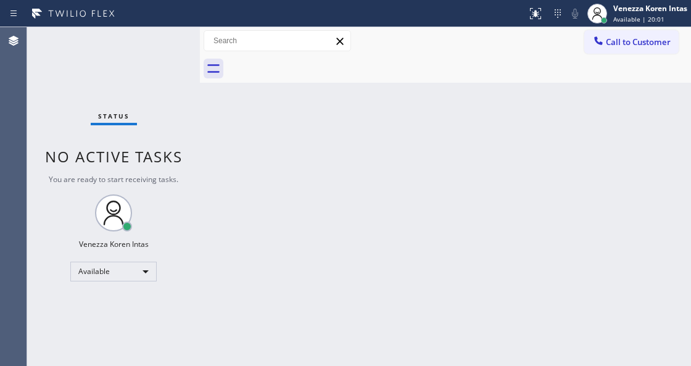
click at [186, 195] on div "Status No active tasks You are ready to start receiving tasks. Venezza Koren In…" at bounding box center [113, 196] width 173 height 339
click at [105, 91] on div "Status No active tasks You are ready to start receiving tasks. Venezza Koren In…" at bounding box center [113, 196] width 173 height 339
click at [134, 54] on div "Status No active tasks You are ready to start receiving tasks. Venezza Koren In…" at bounding box center [113, 196] width 173 height 339
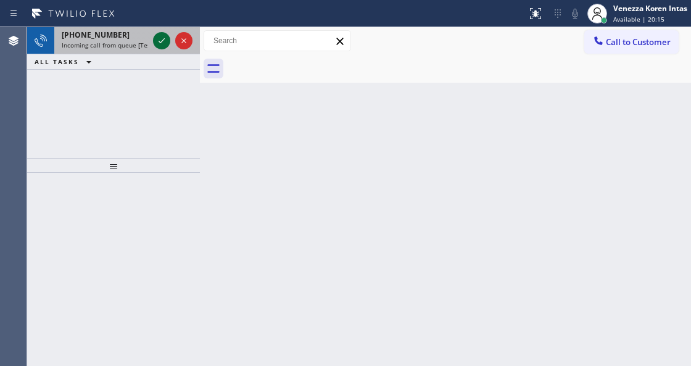
click at [161, 44] on icon at bounding box center [161, 40] width 15 height 15
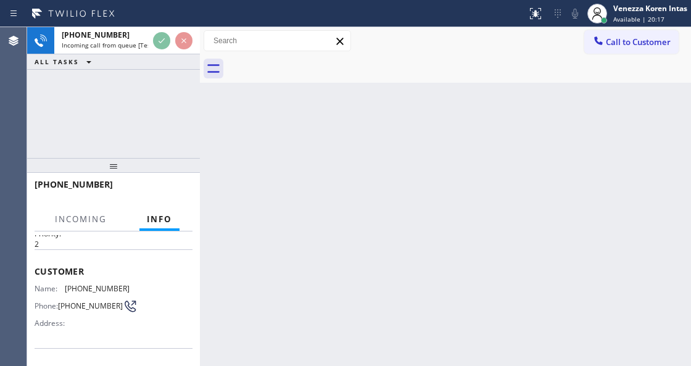
scroll to position [164, 0]
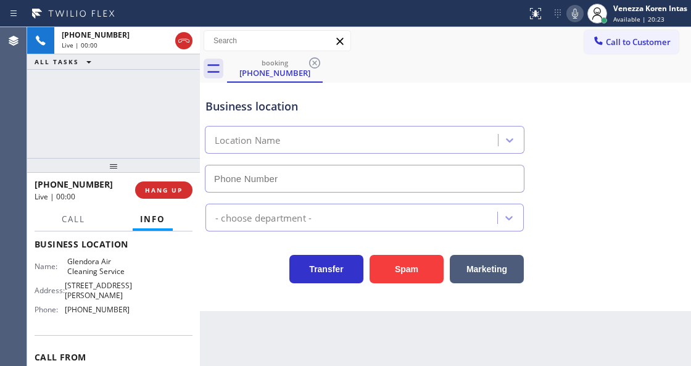
type input "[PHONE_NUMBER]"
click at [234, 311] on div "Business location Glendora Air Cleaning Service (626) 774-8272 Air Duct Cleanin…" at bounding box center [445, 197] width 491 height 228
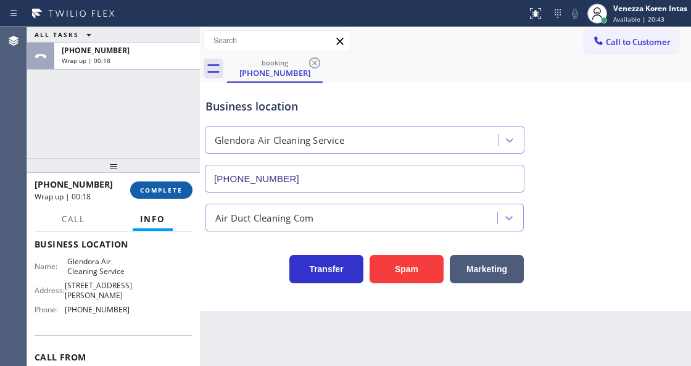
drag, startPoint x: 141, startPoint y: 194, endPoint x: 149, endPoint y: 194, distance: 8.6
click at [141, 194] on button "COMPLETE" at bounding box center [161, 189] width 62 height 17
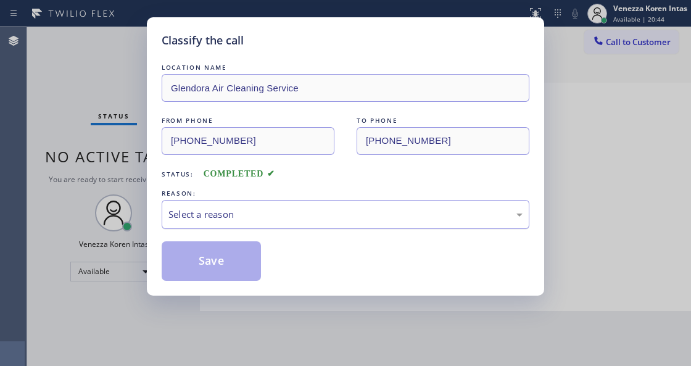
click at [267, 218] on div "Select a reason" at bounding box center [345, 214] width 354 height 14
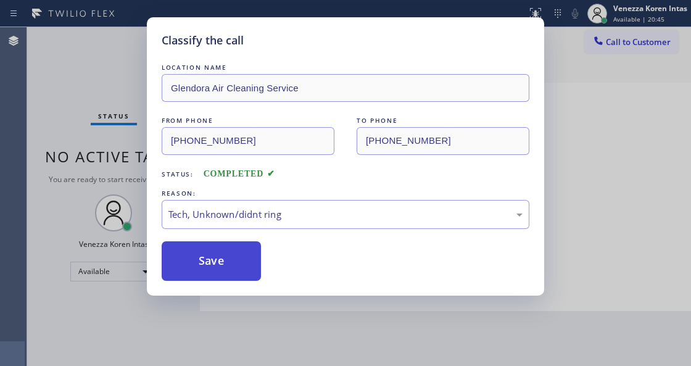
drag, startPoint x: 243, startPoint y: 258, endPoint x: 244, endPoint y: 280, distance: 22.2
click at [242, 258] on button "Save" at bounding box center [211, 260] width 99 height 39
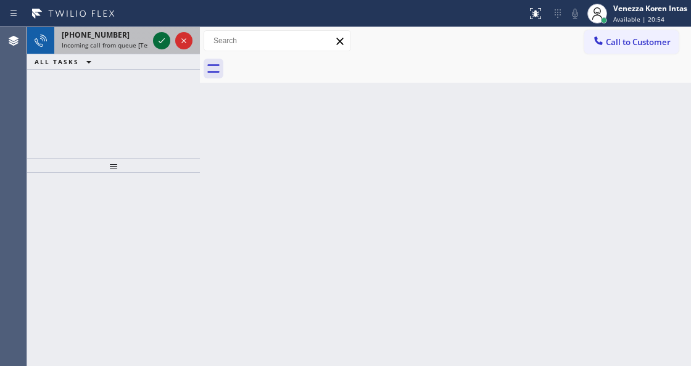
click at [160, 38] on icon at bounding box center [161, 40] width 15 height 15
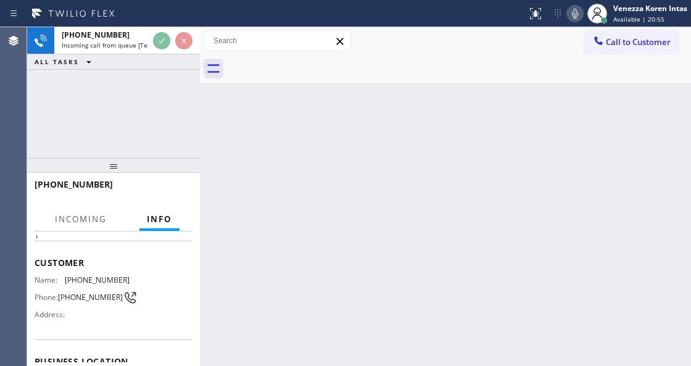
scroll to position [164, 0]
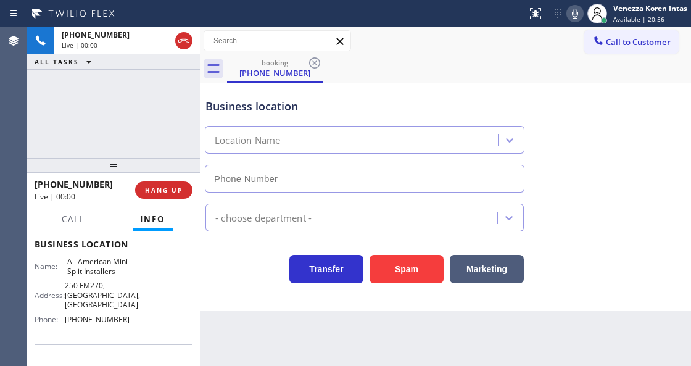
type input "[PHONE_NUMBER]"
click at [252, 247] on div "Transfer Spam Marketing" at bounding box center [445, 263] width 485 height 39
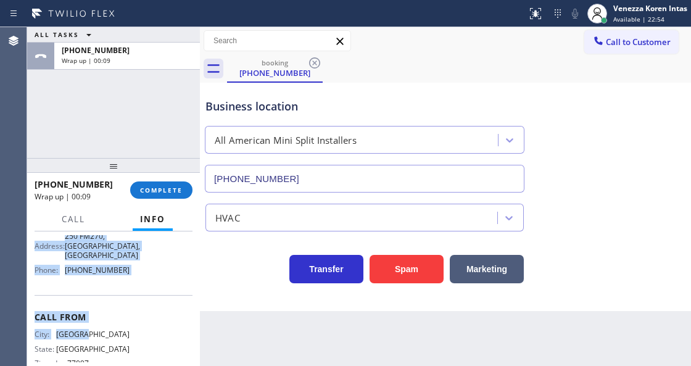
scroll to position [225, 0]
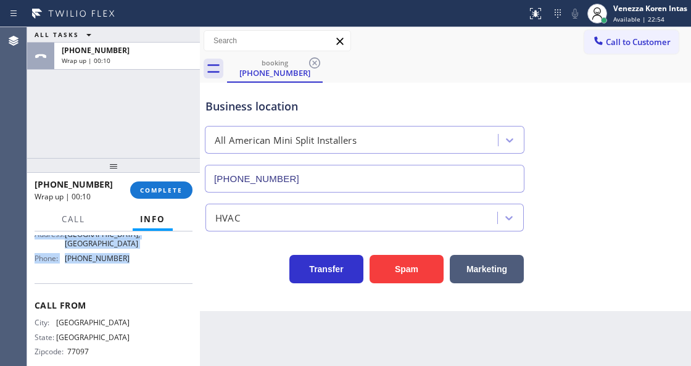
drag, startPoint x: 33, startPoint y: 265, endPoint x: 128, endPoint y: 276, distance: 96.2
click at [128, 276] on div "Context Queue: [Test] All Priority: 1 Customer Name: (832) 435-0381 Phone: (832…" at bounding box center [113, 298] width 173 height 134
click at [155, 184] on button "COMPLETE" at bounding box center [161, 189] width 62 height 17
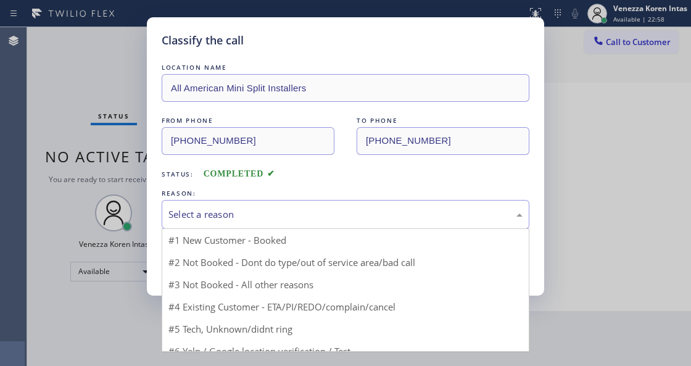
click at [279, 220] on div "Select a reason" at bounding box center [345, 214] width 354 height 14
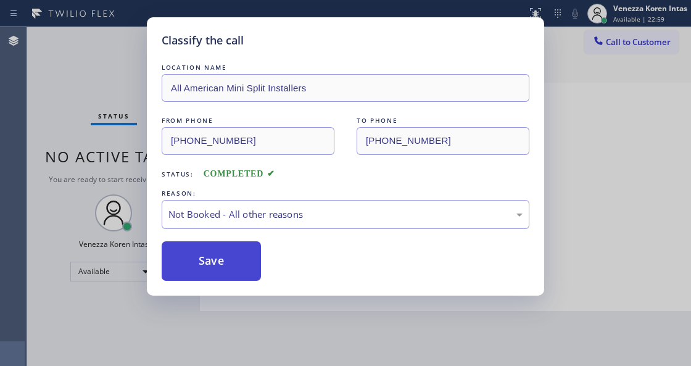
click at [236, 260] on button "Save" at bounding box center [211, 260] width 99 height 39
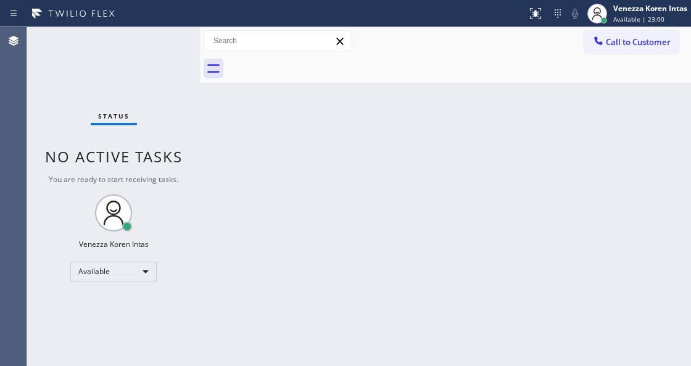
click at [624, 14] on div "Venezza Koren Intas Available | 23:00" at bounding box center [651, 13] width 80 height 22
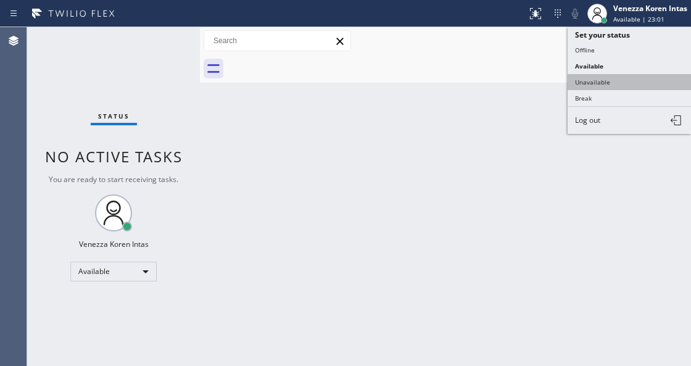
click at [626, 85] on button "Unavailable" at bounding box center [628, 82] width 123 height 16
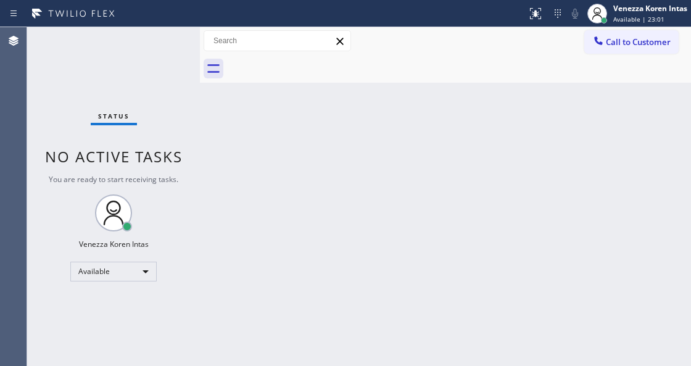
click at [624, 56] on div at bounding box center [459, 69] width 464 height 28
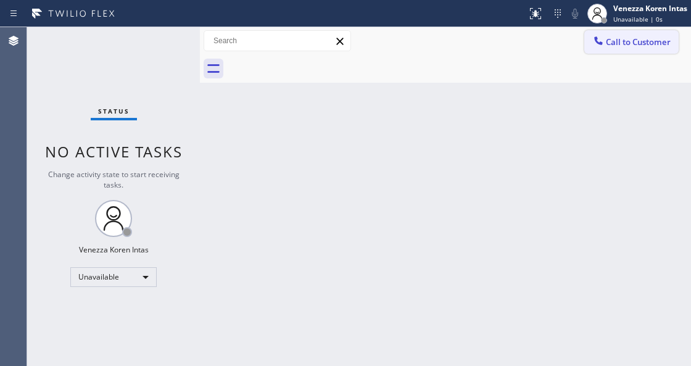
click at [627, 46] on span "Call to Customer" at bounding box center [638, 41] width 65 height 11
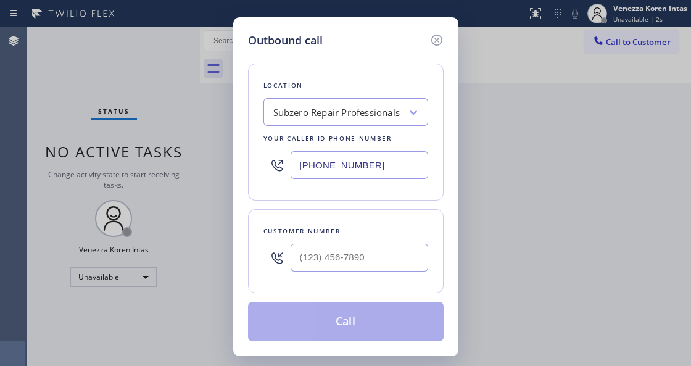
drag, startPoint x: 371, startPoint y: 168, endPoint x: 249, endPoint y: 154, distance: 122.2
click at [250, 155] on div "Location Subzero Repair Professionals Your caller id phone number (630) 394-6070" at bounding box center [345, 132] width 195 height 137
paste input "346) 273-2894"
type input "[PHONE_NUMBER]"
click at [367, 265] on input "(___) ___-____" at bounding box center [359, 258] width 138 height 28
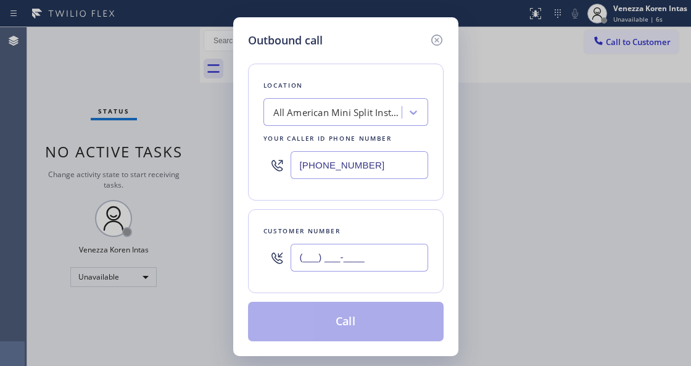
paste input "832) 435-0381"
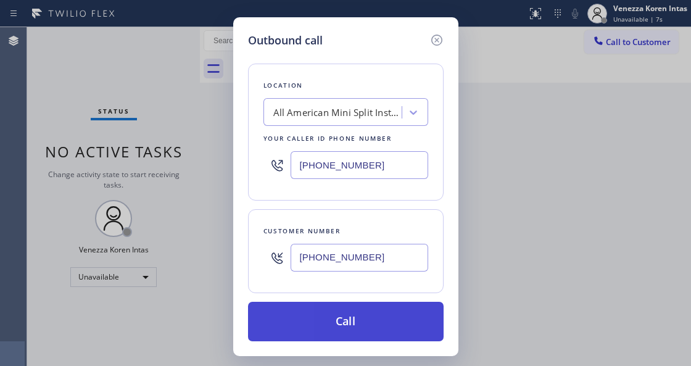
type input "[PHONE_NUMBER]"
click at [368, 319] on button "Call" at bounding box center [345, 321] width 195 height 39
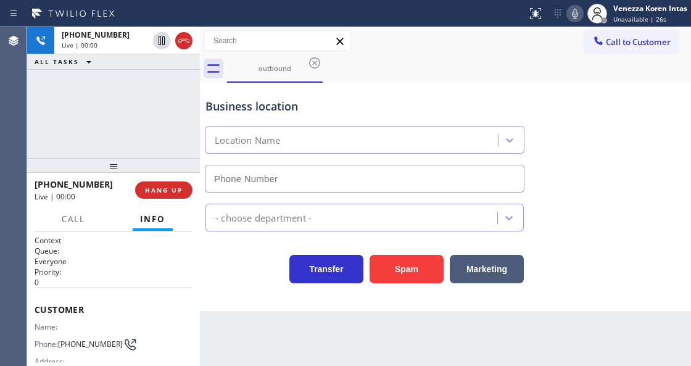
type input "[PHONE_NUMBER]"
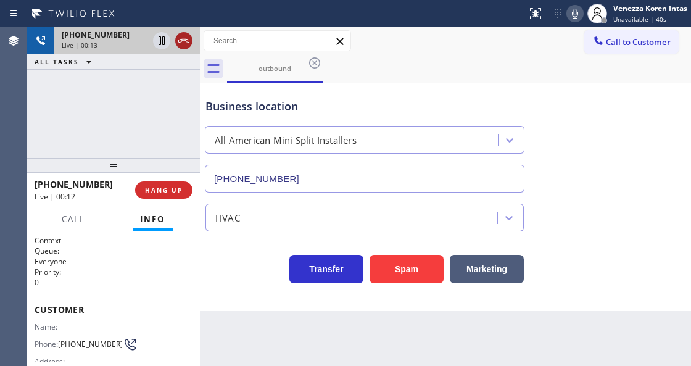
click at [185, 46] on icon at bounding box center [183, 40] width 15 height 15
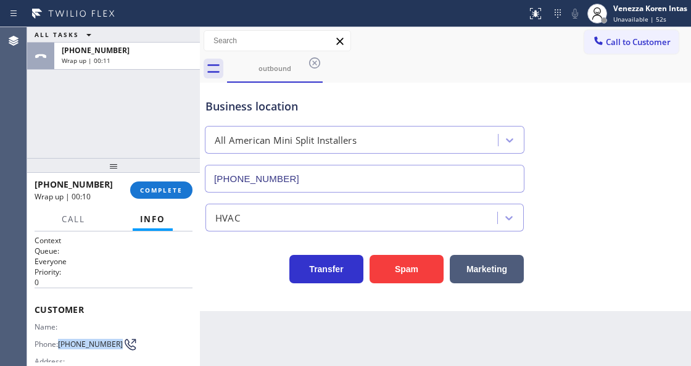
drag, startPoint x: 82, startPoint y: 351, endPoint x: 62, endPoint y: 331, distance: 28.3
click at [62, 331] on div "Name: Phone: (832) 435-0381 Address:" at bounding box center [82, 346] width 95 height 49
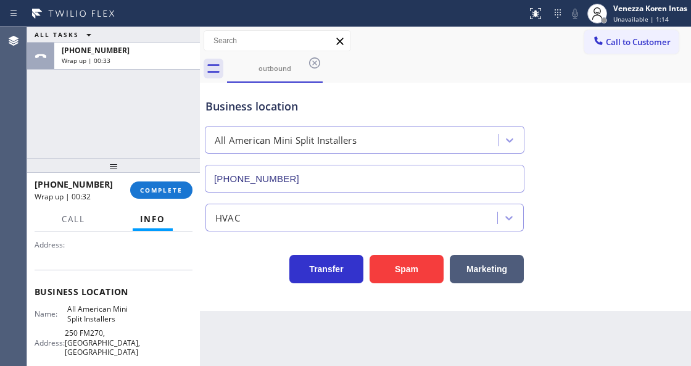
scroll to position [164, 0]
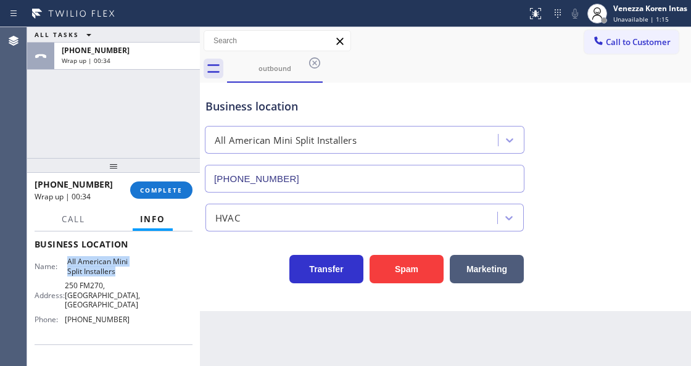
drag, startPoint x: 64, startPoint y: 261, endPoint x: 109, endPoint y: 281, distance: 48.6
click at [109, 276] on div "Name: All American Mini Split Installers" at bounding box center [82, 266] width 95 height 19
click at [386, 359] on div "Back to Dashboard Change Sender ID Customers Technicians Select a contact Outbo…" at bounding box center [445, 196] width 491 height 339
drag, startPoint x: 171, startPoint y: 195, endPoint x: 188, endPoint y: 195, distance: 16.7
click at [171, 195] on button "COMPLETE" at bounding box center [161, 189] width 62 height 17
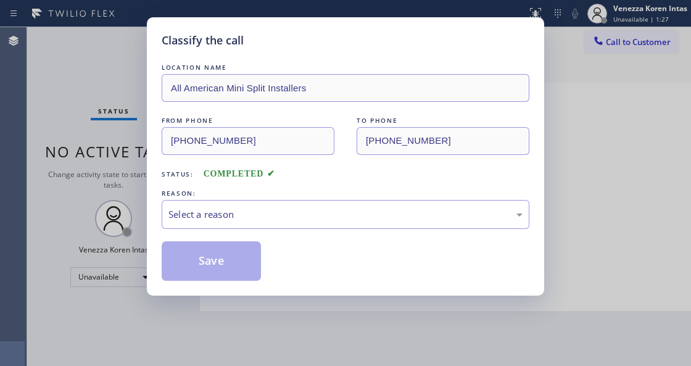
click at [280, 209] on div "Select a reason" at bounding box center [345, 214] width 354 height 14
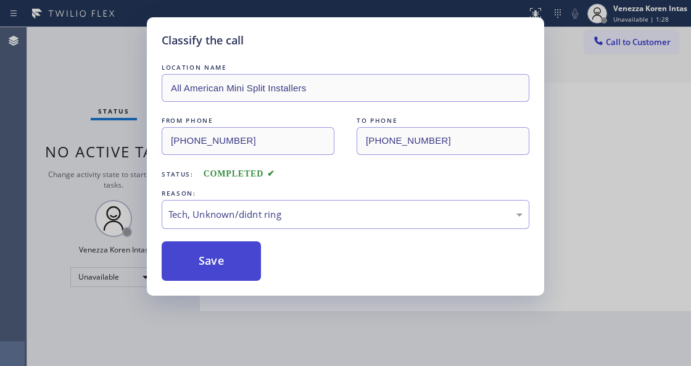
click at [235, 260] on button "Save" at bounding box center [211, 260] width 99 height 39
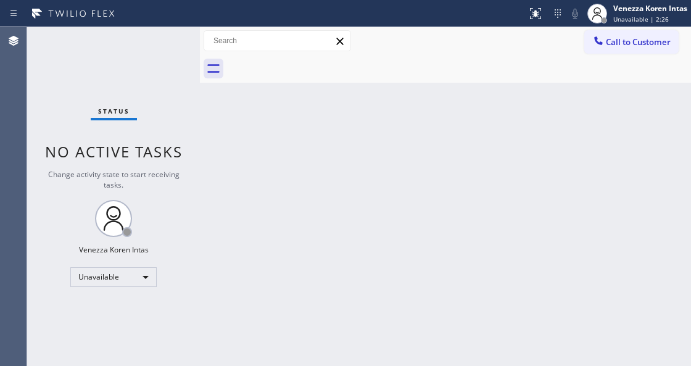
click at [128, 263] on div "Status No active tasks Change activity state to start receiving tasks. Venezza …" at bounding box center [113, 196] width 173 height 339
click at [125, 276] on div "Unavailable" at bounding box center [113, 277] width 86 height 20
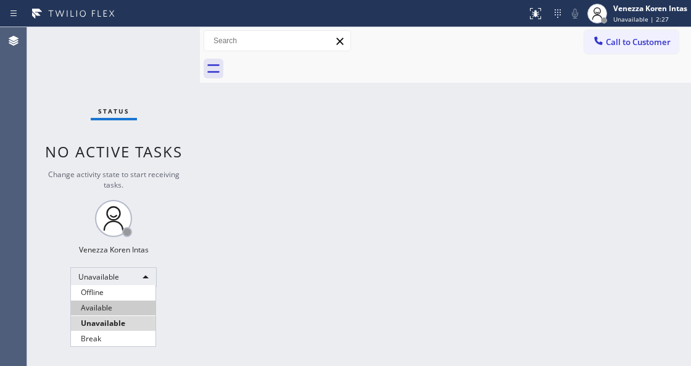
click at [114, 305] on li "Available" at bounding box center [113, 307] width 84 height 15
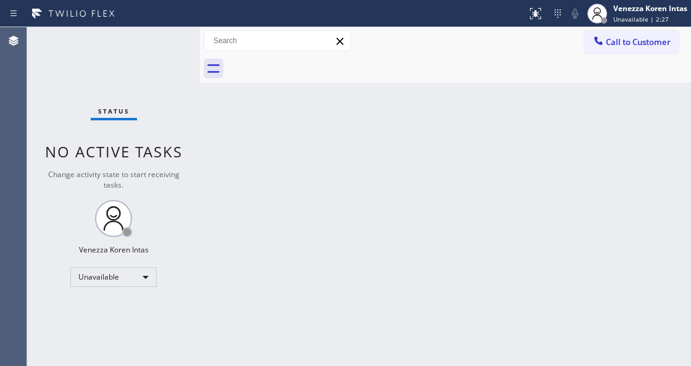
drag, startPoint x: 291, startPoint y: 199, endPoint x: 517, endPoint y: 127, distance: 236.8
click at [292, 199] on div "Back to Dashboard Change Sender ID Customers Technicians Select a contact Outbo…" at bounding box center [445, 196] width 491 height 339
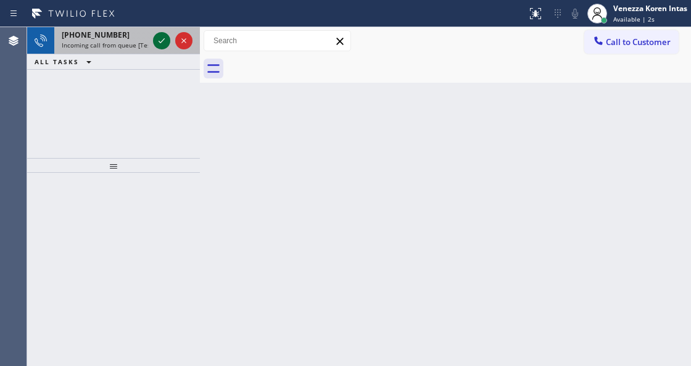
click at [165, 37] on icon at bounding box center [161, 40] width 15 height 15
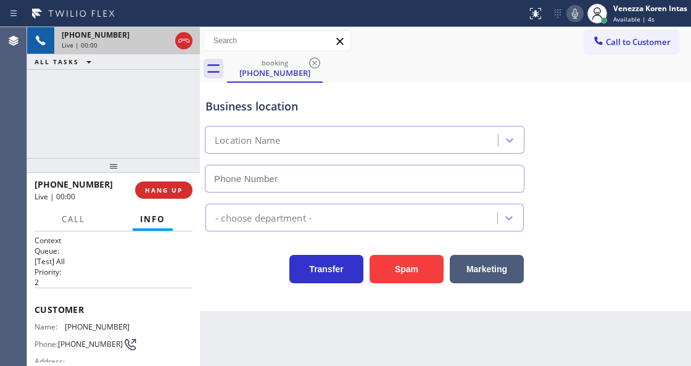
scroll to position [123, 0]
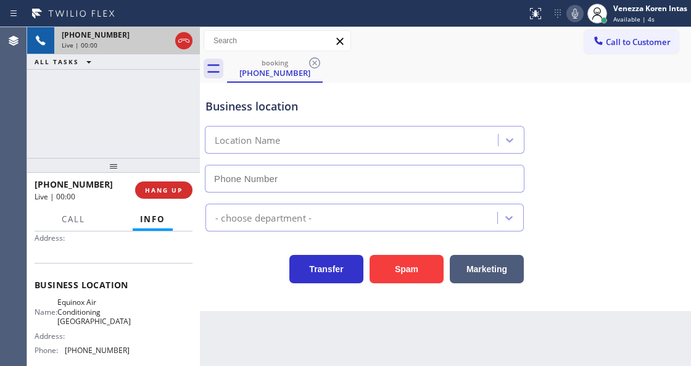
type input "[PHONE_NUMBER]"
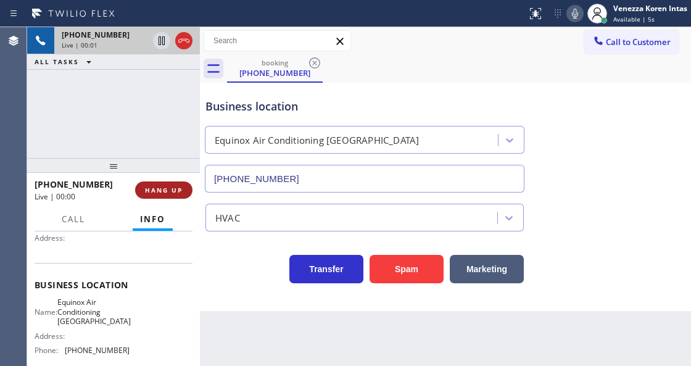
click at [157, 197] on button "HANG UP" at bounding box center [163, 189] width 57 height 17
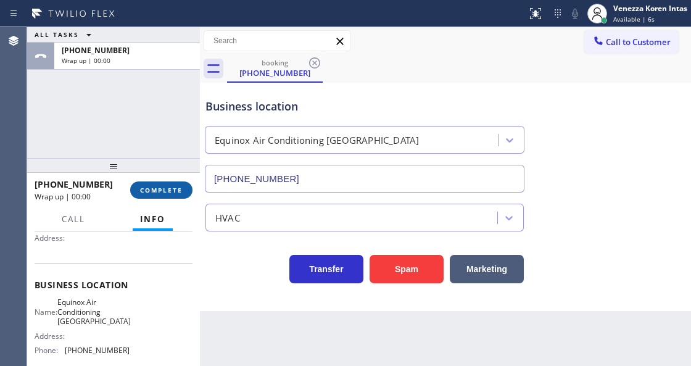
click at [177, 187] on span "COMPLETE" at bounding box center [161, 190] width 43 height 9
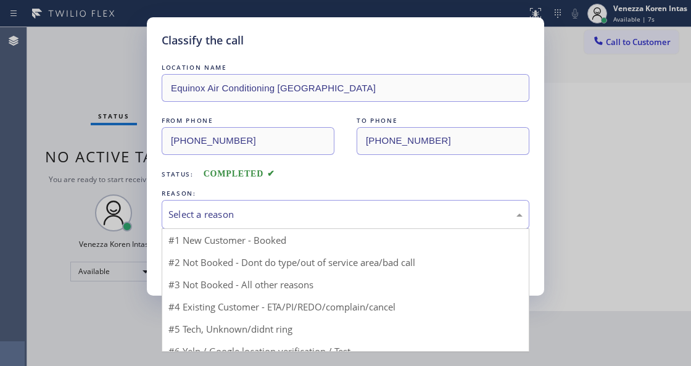
click at [260, 216] on div "Select a reason" at bounding box center [345, 214] width 354 height 14
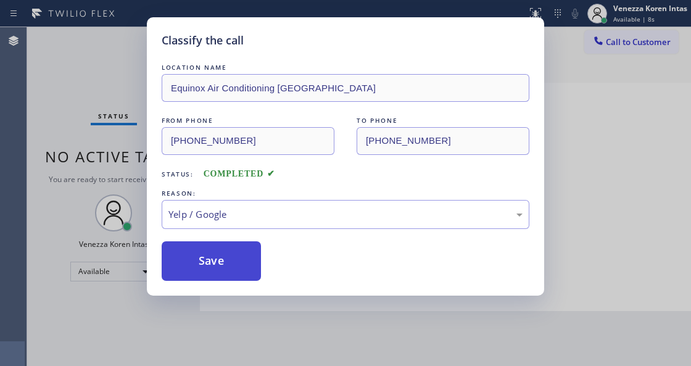
click at [248, 265] on button "Save" at bounding box center [211, 260] width 99 height 39
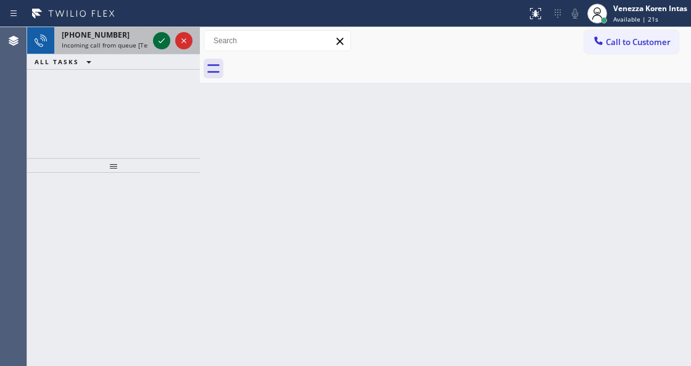
click at [159, 41] on icon at bounding box center [161, 40] width 15 height 15
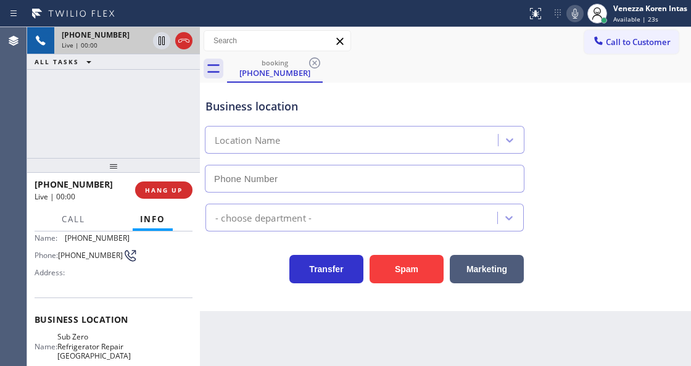
scroll to position [164, 0]
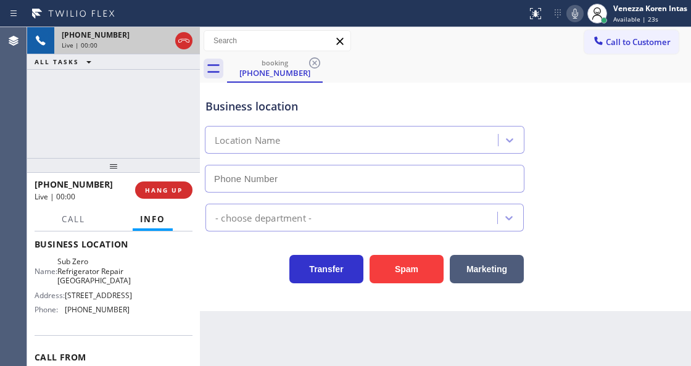
type input "[PHONE_NUMBER]"
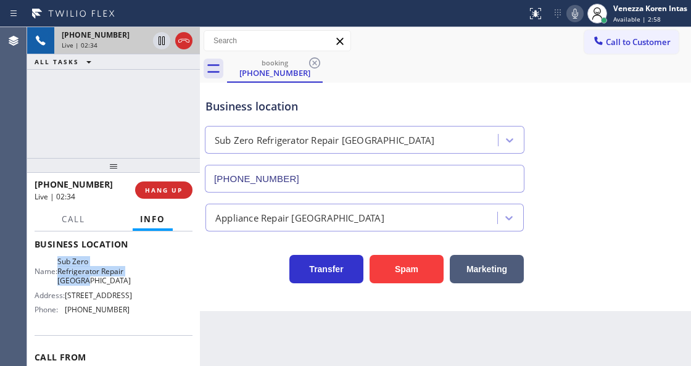
drag, startPoint x: 67, startPoint y: 259, endPoint x: 120, endPoint y: 279, distance: 57.4
click at [120, 279] on span "Sub Zero Refrigerator Repair [GEOGRAPHIC_DATA]" at bounding box center [93, 271] width 73 height 28
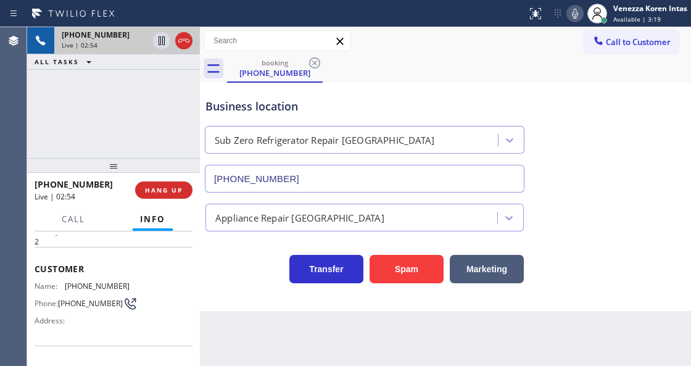
scroll to position [0, 0]
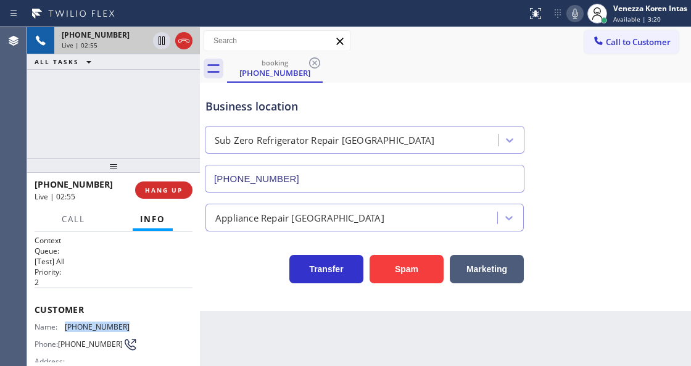
drag, startPoint x: 127, startPoint y: 324, endPoint x: 65, endPoint y: 326, distance: 61.7
click at [65, 326] on div "Name: (312) 799-1330 Phone: (312) 799-1330 Address:" at bounding box center [114, 346] width 158 height 49
click at [582, 15] on div at bounding box center [574, 13] width 17 height 15
click at [164, 44] on icon at bounding box center [161, 40] width 6 height 9
drag, startPoint x: 578, startPoint y: 11, endPoint x: 526, endPoint y: 76, distance: 83.3
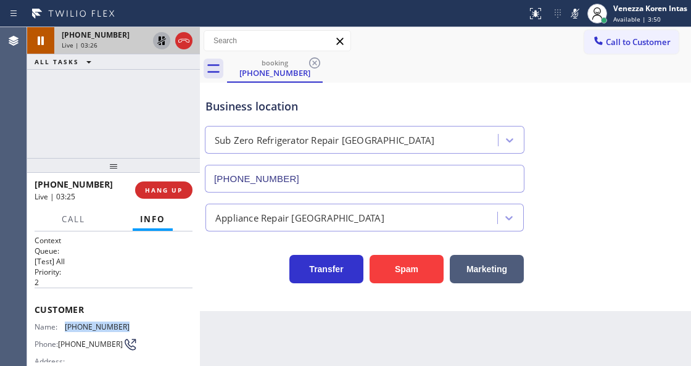
click at [578, 11] on icon at bounding box center [574, 13] width 15 height 15
click at [157, 40] on icon at bounding box center [161, 40] width 15 height 15
click at [406, 67] on div "booking (312) 799-1330" at bounding box center [459, 69] width 464 height 28
click at [567, 17] on icon at bounding box center [574, 13] width 15 height 15
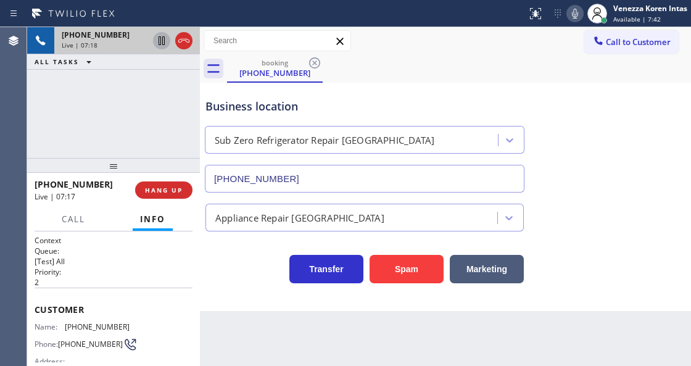
drag, startPoint x: 234, startPoint y: 286, endPoint x: 307, endPoint y: 332, distance: 86.6
click at [234, 285] on div "Business location Sub Zero Refrigerator Repair Chicago (773) 917-0590 Appliance…" at bounding box center [445, 197] width 491 height 228
click at [243, 258] on div "Transfer Spam Marketing" at bounding box center [364, 266] width 323 height 35
click at [497, 72] on div "booking (312) 799-1330" at bounding box center [459, 69] width 464 height 28
click at [580, 16] on icon at bounding box center [574, 13] width 15 height 15
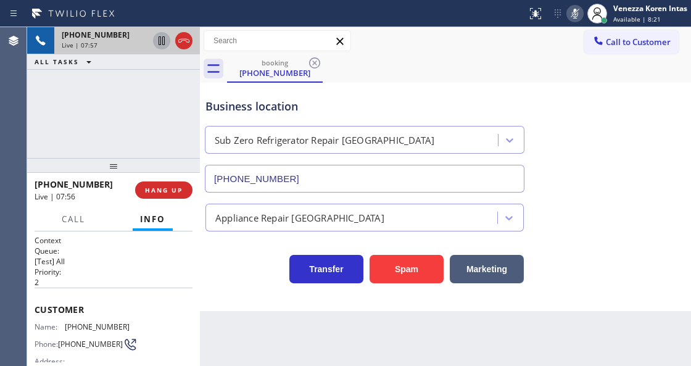
click at [580, 16] on icon at bounding box center [574, 13] width 15 height 15
click at [578, 13] on icon at bounding box center [574, 13] width 15 height 15
click at [548, 103] on div "Business location Sub Zero Refrigerator Repair Chicago (773) 917-0590" at bounding box center [445, 137] width 485 height 112
click at [572, 13] on icon at bounding box center [574, 13] width 15 height 15
click at [595, 76] on div "booking (312) 799-1330" at bounding box center [459, 69] width 464 height 28
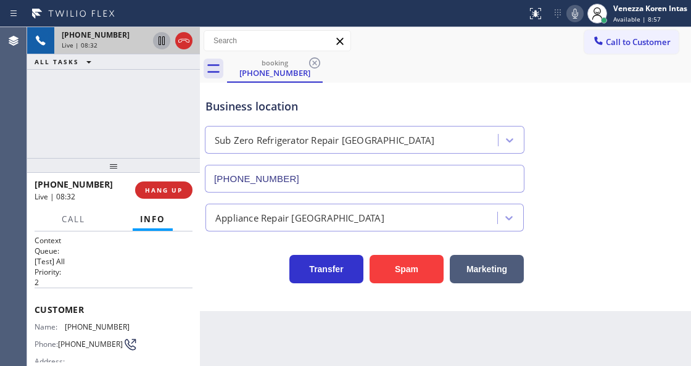
click at [455, 73] on div "booking (312) 799-1330" at bounding box center [459, 69] width 464 height 28
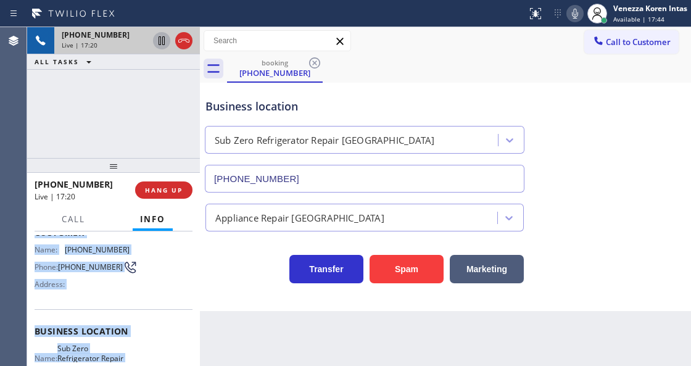
scroll to position [239, 0]
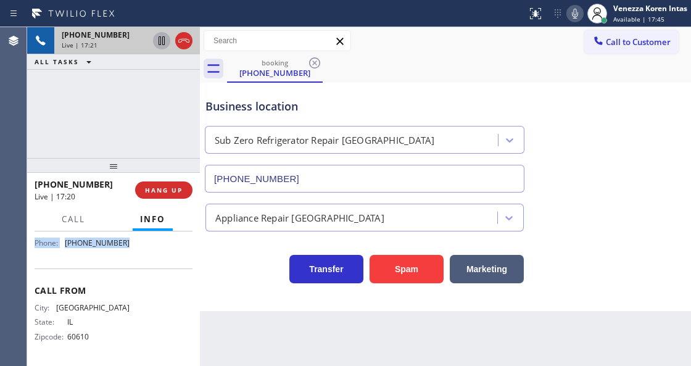
drag, startPoint x: 43, startPoint y: 313, endPoint x: 133, endPoint y: 259, distance: 104.6
click at [133, 259] on div "Context Queue: [Test] All Priority: 2 Customer Name: (312) 799-1330 Phone: (312…" at bounding box center [113, 298] width 173 height 134
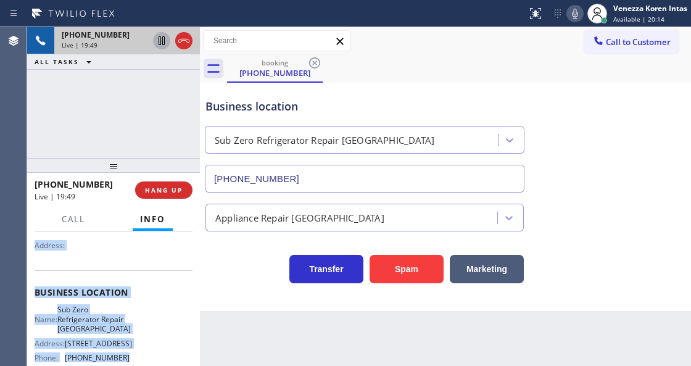
scroll to position [34, 0]
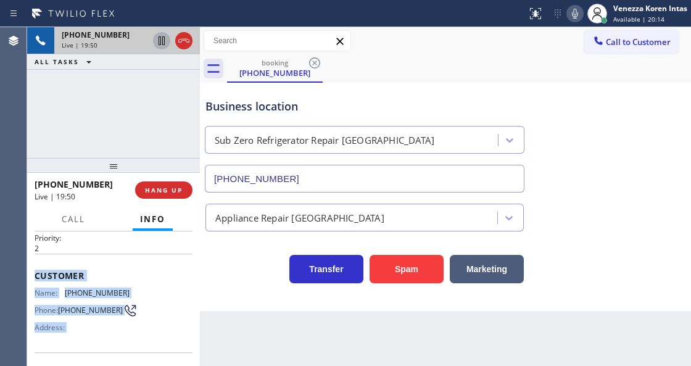
click at [128, 297] on div "Name: (312) 799-1330 Phone: (312) 799-1330 Address:" at bounding box center [114, 312] width 158 height 49
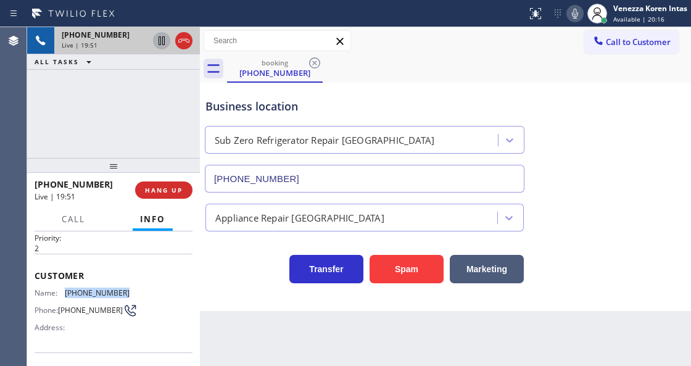
drag, startPoint x: 126, startPoint y: 289, endPoint x: 64, endPoint y: 294, distance: 61.8
click at [64, 294] on div "Name: (312) 799-1330 Phone: (312) 799-1330 Address:" at bounding box center [114, 312] width 158 height 49
click at [439, 22] on div at bounding box center [263, 14] width 517 height 20
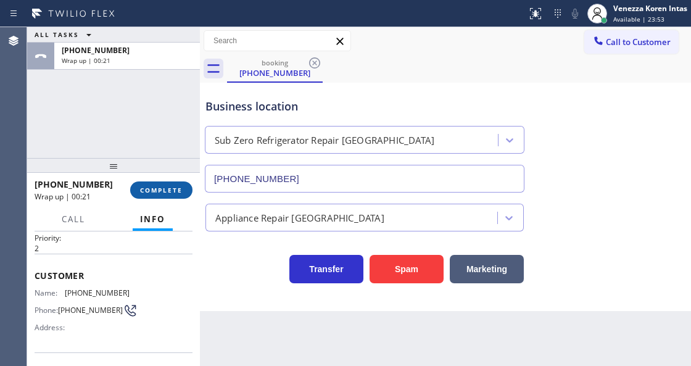
click at [172, 186] on span "COMPLETE" at bounding box center [161, 190] width 43 height 9
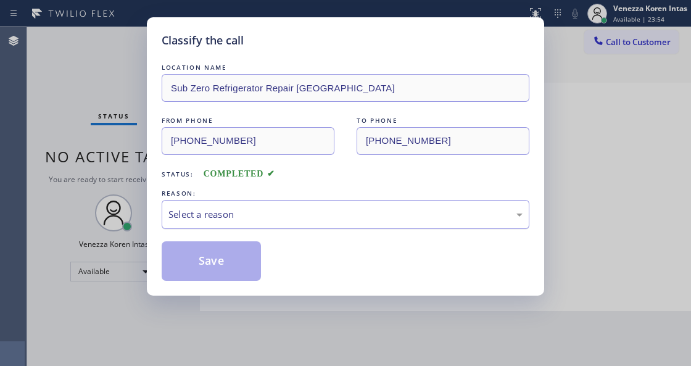
click at [287, 211] on div "Select a reason" at bounding box center [345, 214] width 354 height 14
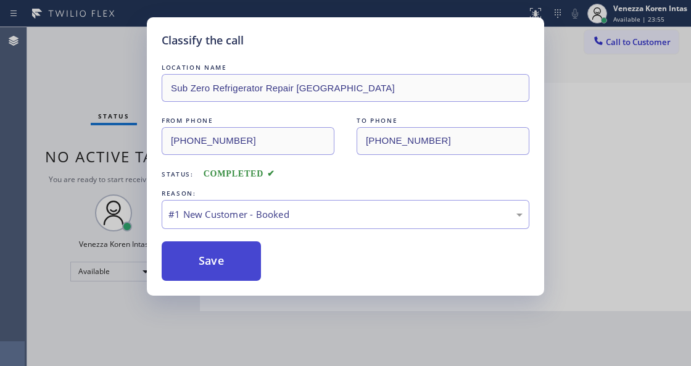
click at [246, 248] on button "Save" at bounding box center [211, 260] width 99 height 39
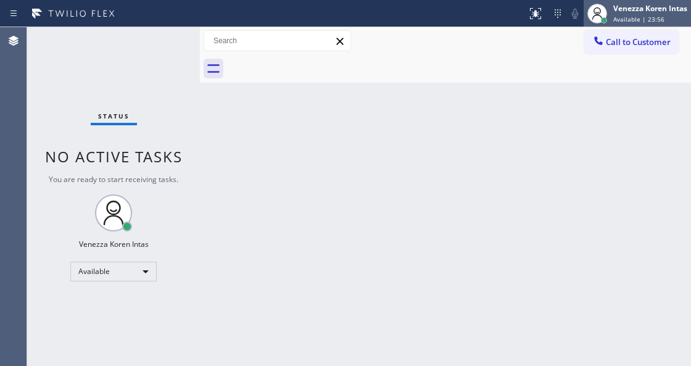
click at [619, 7] on div "Venezza Koren Intas" at bounding box center [650, 8] width 74 height 10
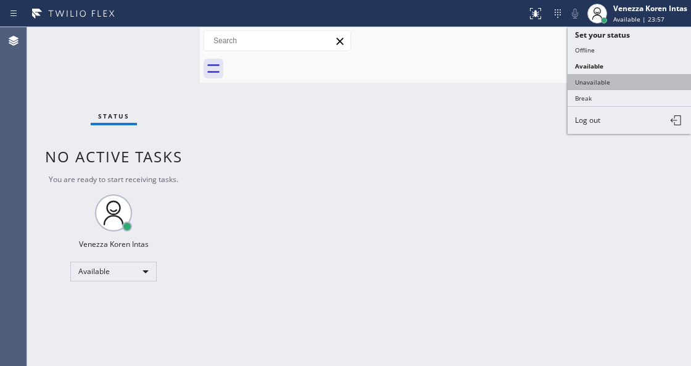
click at [596, 86] on button "Unavailable" at bounding box center [628, 82] width 123 height 16
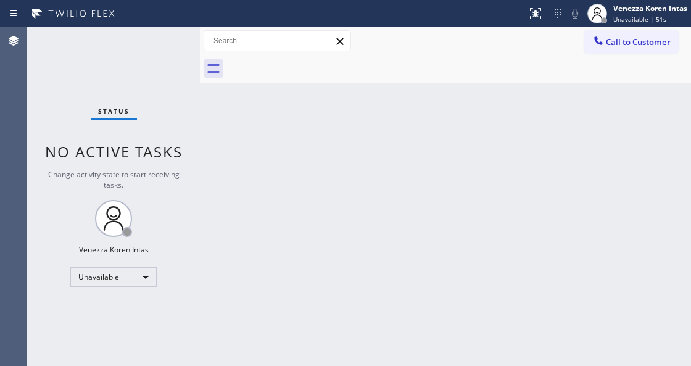
click at [356, 128] on div "Back to Dashboard Change Sender ID Customers Technicians Select a contact Outbo…" at bounding box center [445, 196] width 491 height 339
click at [132, 272] on div "Unavailable" at bounding box center [113, 277] width 86 height 20
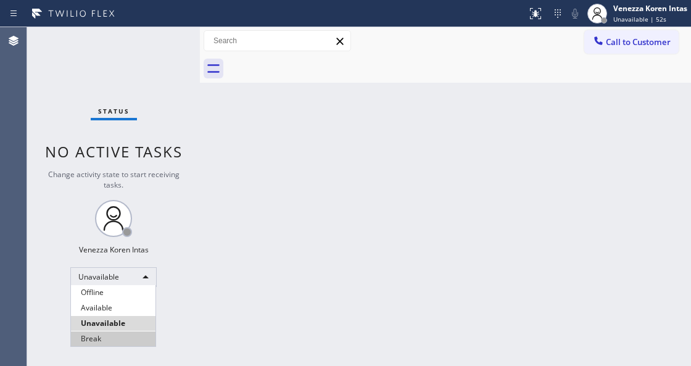
click at [114, 337] on li "Break" at bounding box center [113, 338] width 84 height 15
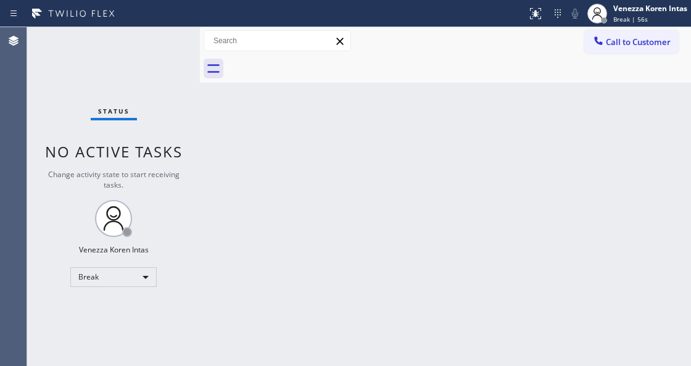
click at [211, 203] on div "Back to Dashboard Change Sender ID Customers Technicians Select a contact Outbo…" at bounding box center [445, 196] width 491 height 339
drag, startPoint x: 276, startPoint y: 244, endPoint x: 252, endPoint y: 334, distance: 94.0
click at [271, 257] on div "Back to Dashboard Change Sender ID Customers Technicians Select a contact Outbo…" at bounding box center [445, 196] width 491 height 339
click at [200, 192] on div at bounding box center [200, 196] width 0 height 339
click at [158, 44] on div "Status No active tasks Change activity state to start receiving tasks. Venezza …" at bounding box center [113, 196] width 173 height 339
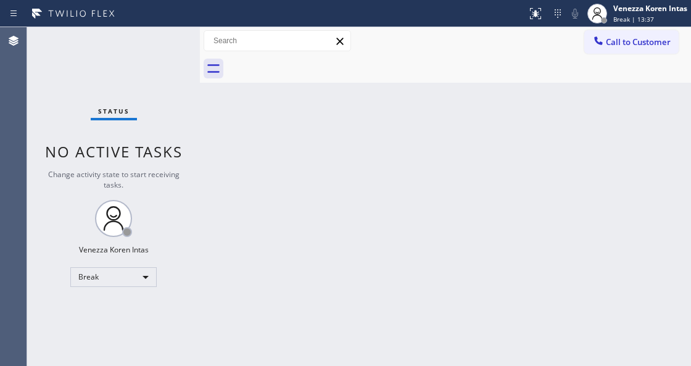
click at [469, 82] on div at bounding box center [459, 69] width 464 height 28
click at [393, 183] on div "Back to Dashboard Change Sender ID Customers Technicians Select a contact Outbo…" at bounding box center [445, 196] width 491 height 339
click at [130, 276] on div "Break" at bounding box center [113, 277] width 86 height 20
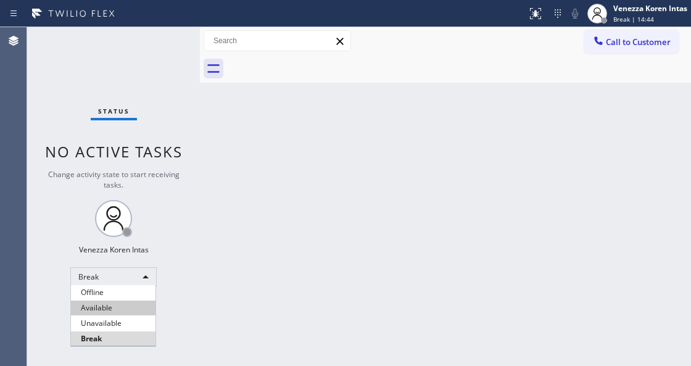
click at [113, 307] on li "Available" at bounding box center [113, 307] width 84 height 15
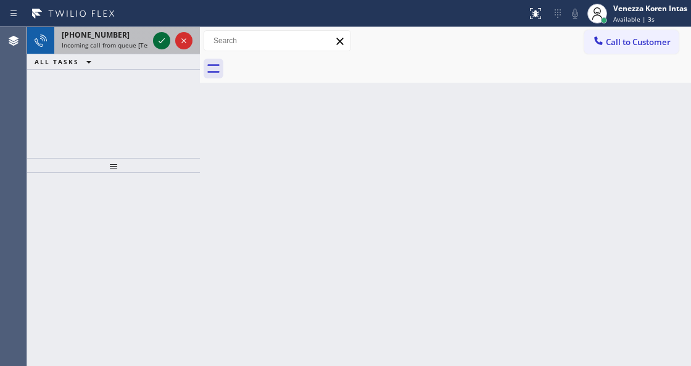
click at [165, 41] on icon at bounding box center [161, 40] width 15 height 15
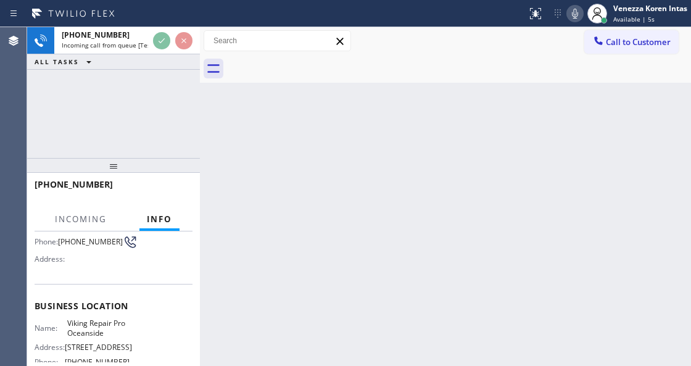
scroll to position [123, 0]
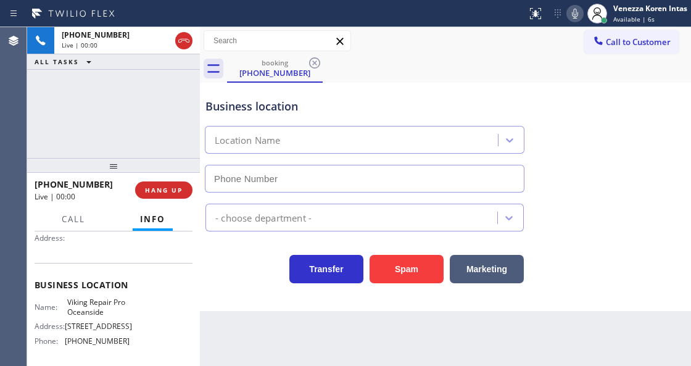
type input "[PHONE_NUMBER]"
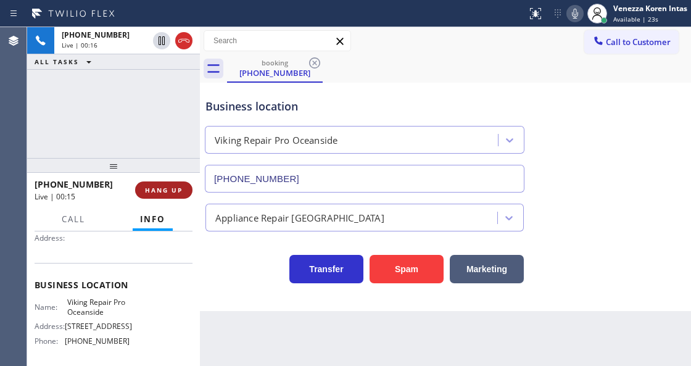
click at [163, 188] on span "HANG UP" at bounding box center [164, 190] width 38 height 9
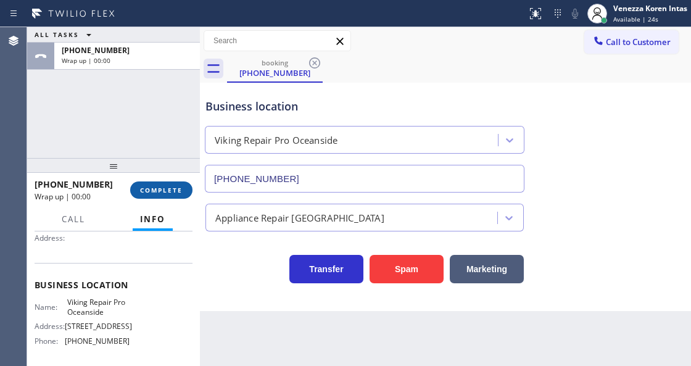
click at [163, 188] on span "COMPLETE" at bounding box center [161, 190] width 43 height 9
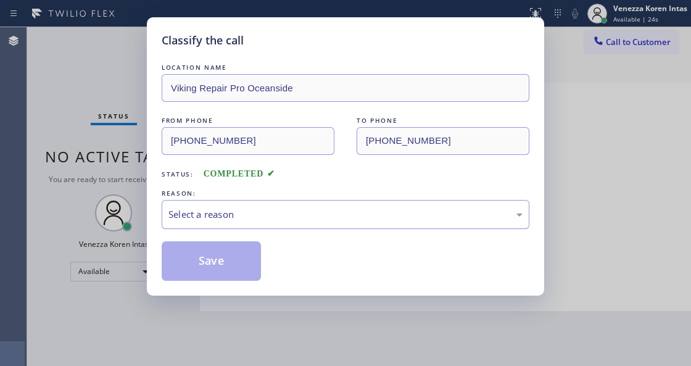
click at [236, 213] on div "Select a reason" at bounding box center [345, 214] width 354 height 14
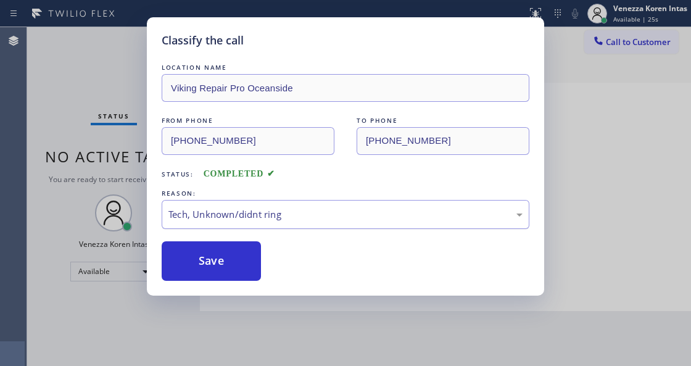
click at [237, 227] on div "Tech, Unknown/didnt ring" at bounding box center [346, 214] width 368 height 29
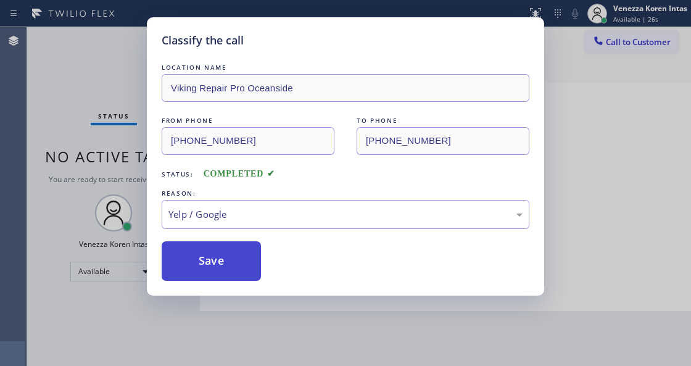
click at [227, 281] on button "Save" at bounding box center [211, 260] width 99 height 39
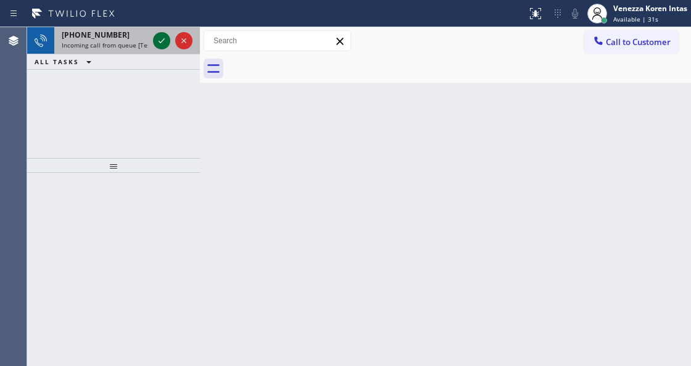
click at [164, 45] on icon at bounding box center [161, 40] width 15 height 15
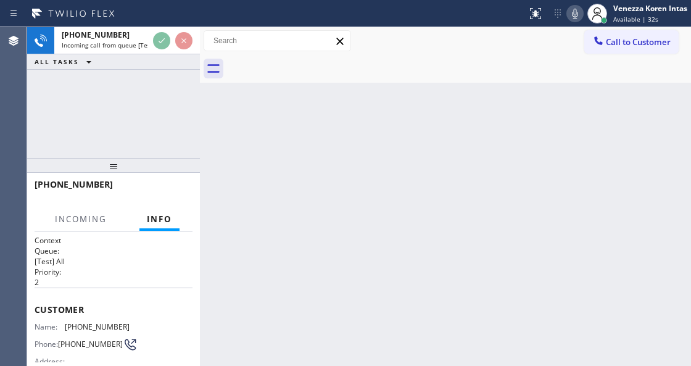
scroll to position [164, 0]
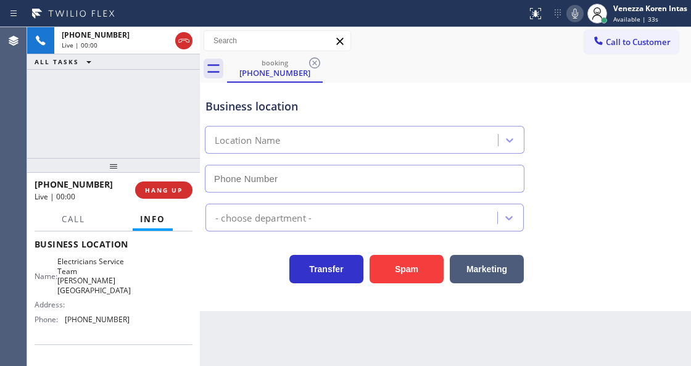
type input "[PHONE_NUMBER]"
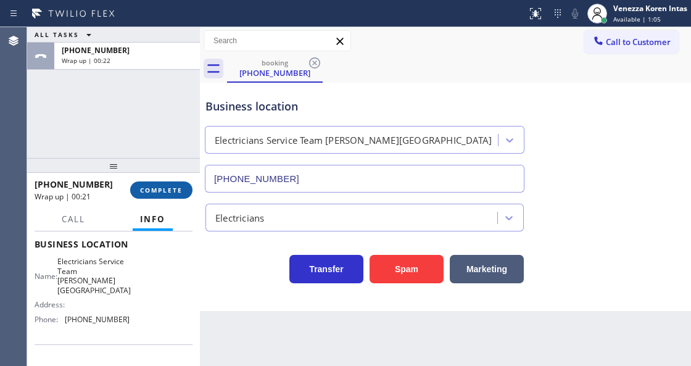
click at [166, 186] on span "COMPLETE" at bounding box center [161, 190] width 43 height 9
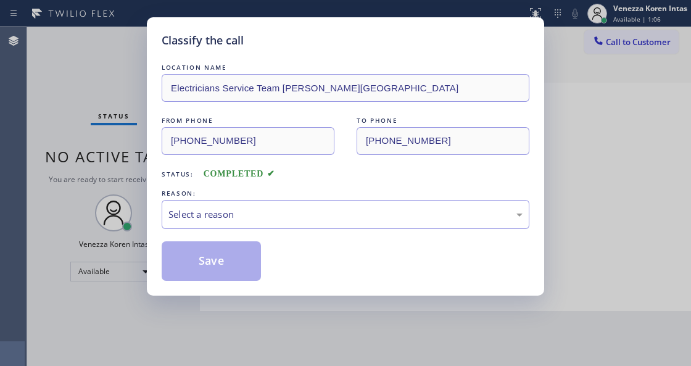
click at [261, 225] on div "Select a reason" at bounding box center [346, 214] width 368 height 29
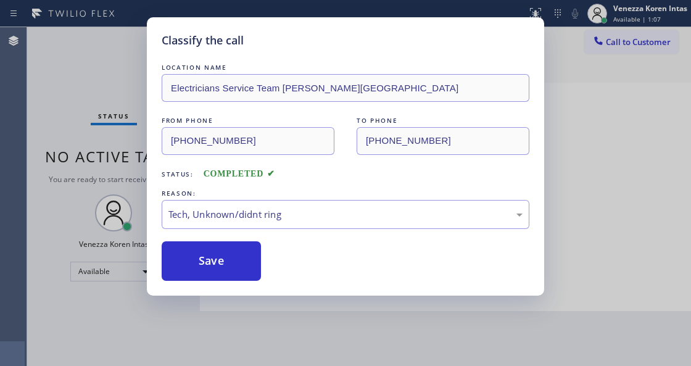
click at [238, 302] on div "Classify the call LOCATION NAME Electricians Service Team Beverly Hills FROM PH…" at bounding box center [345, 183] width 691 height 366
click at [238, 274] on button "Save" at bounding box center [211, 260] width 99 height 39
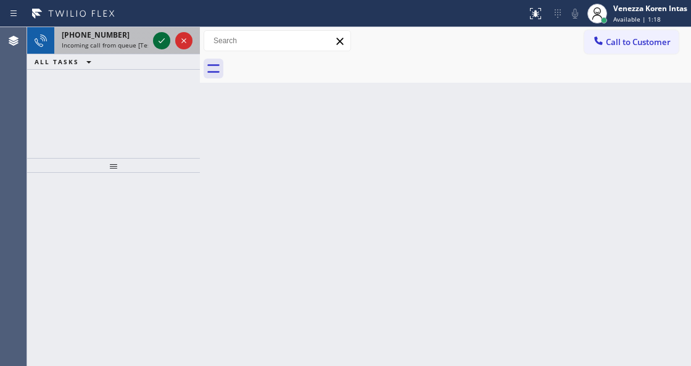
drag, startPoint x: 150, startPoint y: 39, endPoint x: 160, endPoint y: 44, distance: 11.3
click at [150, 39] on div at bounding box center [172, 40] width 44 height 27
click at [160, 44] on icon at bounding box center [161, 40] width 15 height 15
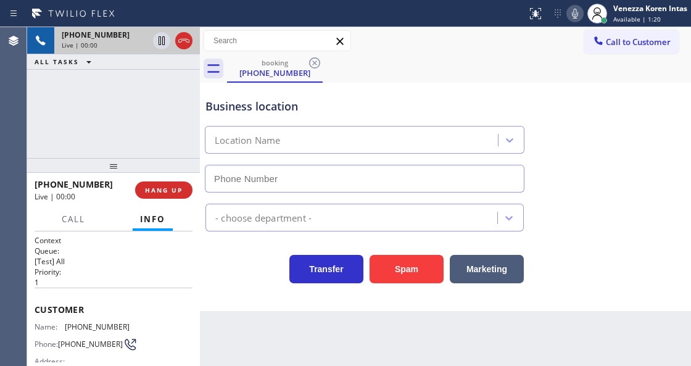
scroll to position [164, 0]
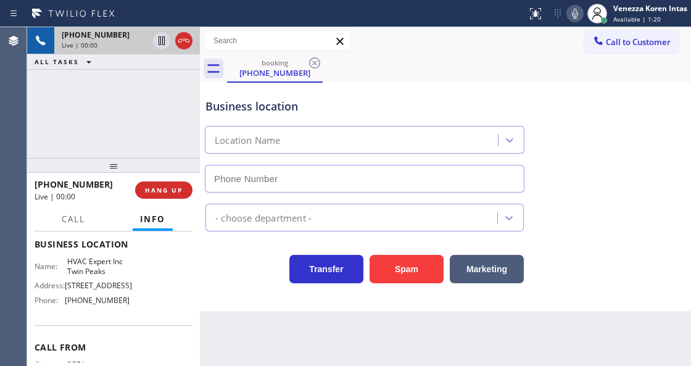
type input "[PHONE_NUMBER]"
click at [233, 269] on div "Transfer Spam Marketing" at bounding box center [364, 266] width 323 height 35
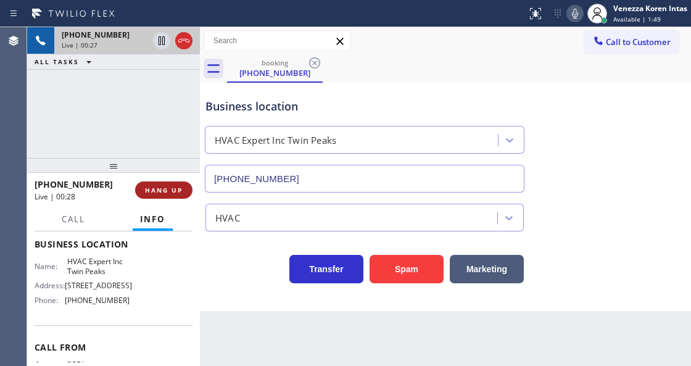
click at [181, 191] on span "HANG UP" at bounding box center [164, 190] width 38 height 9
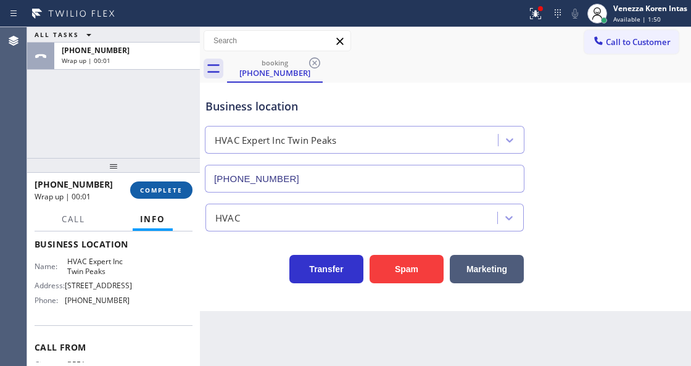
click at [173, 198] on button "COMPLETE" at bounding box center [161, 189] width 62 height 17
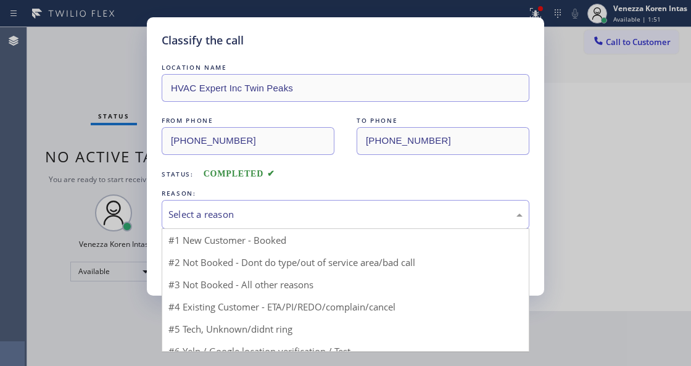
click at [234, 215] on div "Select a reason" at bounding box center [345, 214] width 354 height 14
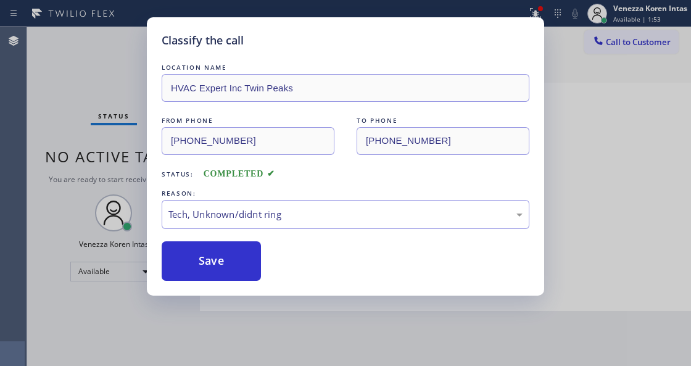
click at [218, 232] on div "LOCATION NAME HVAC Expert Inc Twin Peaks FROM PHONE (714) 859-9385 TO PHONE (41…" at bounding box center [346, 171] width 368 height 220
click at [224, 253] on button "Save" at bounding box center [211, 260] width 99 height 39
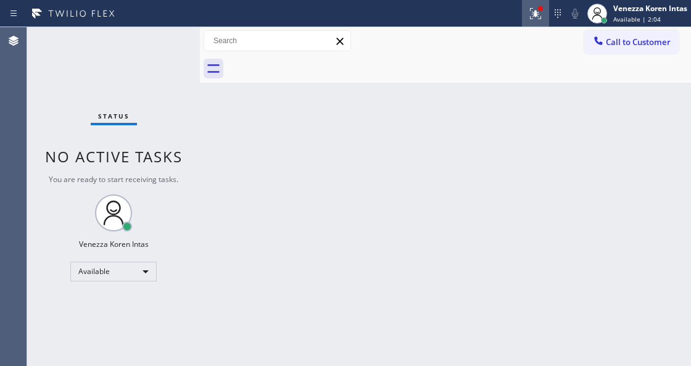
click at [540, 19] on icon at bounding box center [535, 13] width 15 height 15
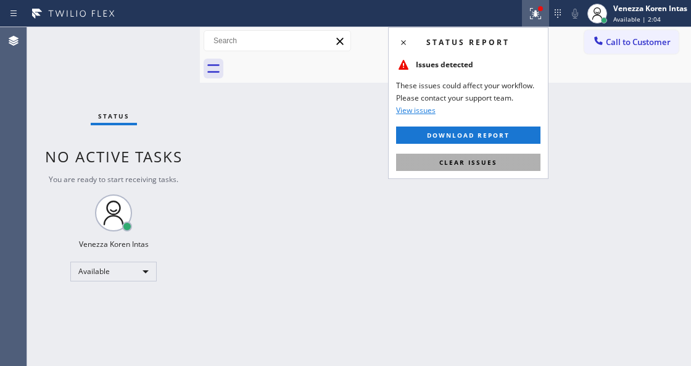
click at [467, 160] on span "Clear issues" at bounding box center [468, 162] width 58 height 9
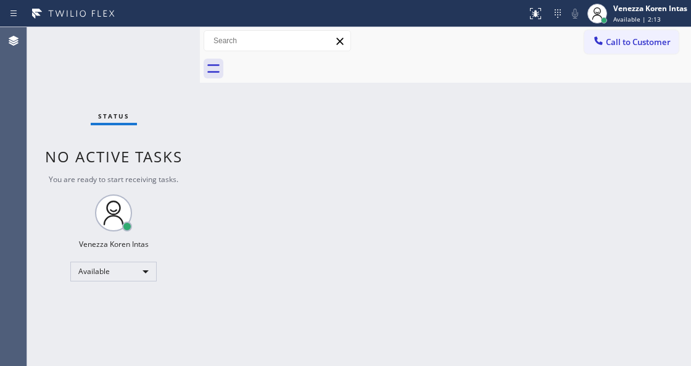
click at [160, 42] on div "Status No active tasks You are ready to start receiving tasks. Venezza Koren In…" at bounding box center [113, 196] width 173 height 339
click at [233, 361] on div "Back to Dashboard Change Sender ID Customers Technicians Select a contact Outbo…" at bounding box center [445, 196] width 491 height 339
click at [158, 39] on div "Status No active tasks You are ready to start receiving tasks. Venezza Koren In…" at bounding box center [113, 196] width 173 height 339
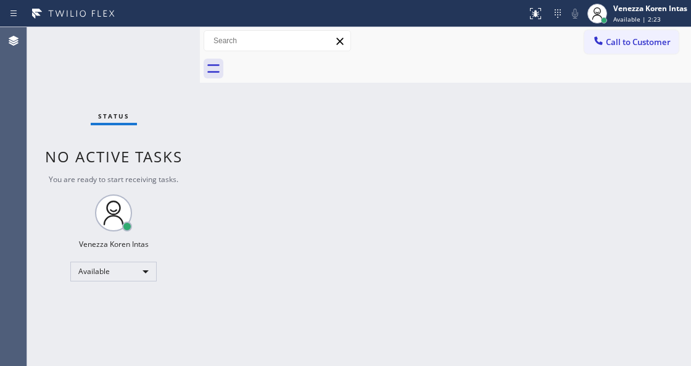
click at [158, 39] on div "Status No active tasks You are ready to start receiving tasks. Venezza Koren In…" at bounding box center [113, 196] width 173 height 339
click at [159, 67] on div "Status No active tasks You are ready to start receiving tasks. Venezza Koren In…" at bounding box center [113, 196] width 173 height 339
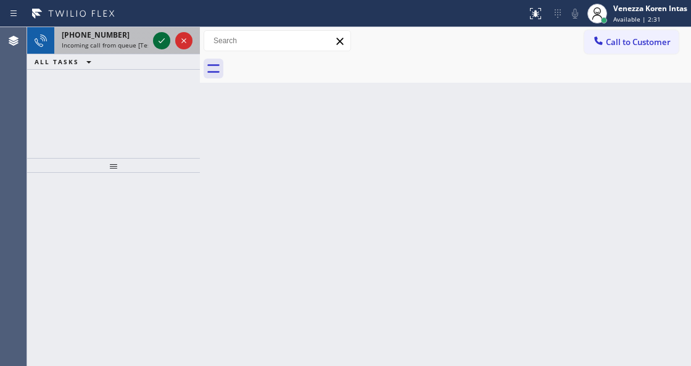
click at [163, 41] on icon at bounding box center [161, 40] width 15 height 15
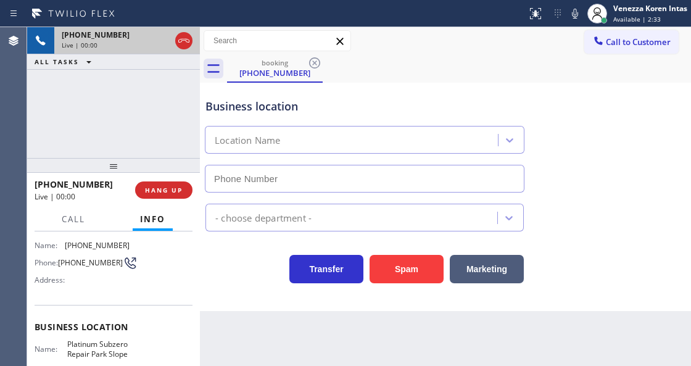
scroll to position [123, 0]
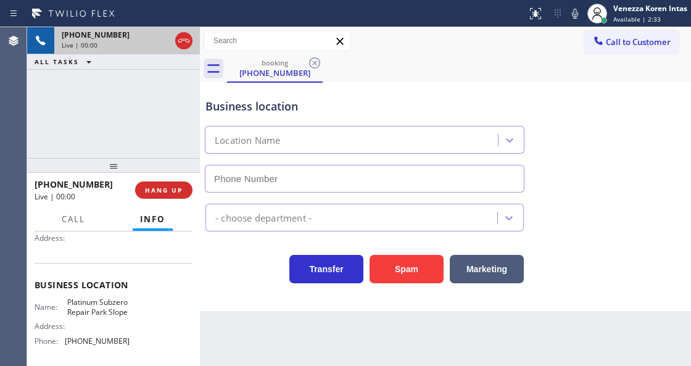
type input "[PHONE_NUMBER]"
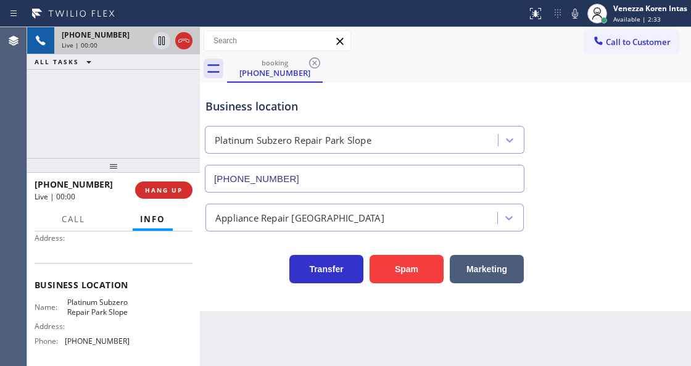
click at [160, 180] on div "[PHONE_NUMBER] Live | 00:00 HANG UP" at bounding box center [114, 190] width 158 height 32
click at [164, 197] on button "HANG UP" at bounding box center [163, 189] width 57 height 17
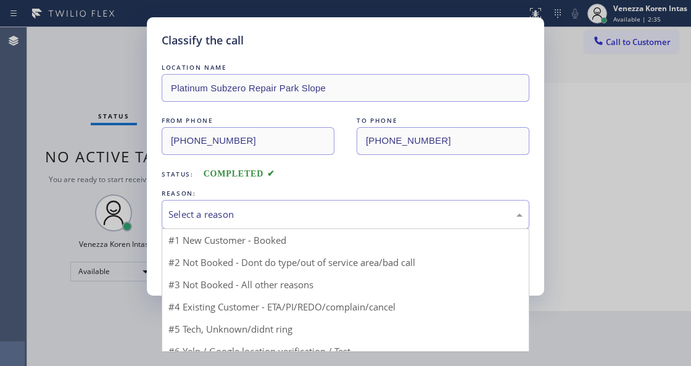
click at [241, 212] on div "Select a reason" at bounding box center [345, 214] width 354 height 14
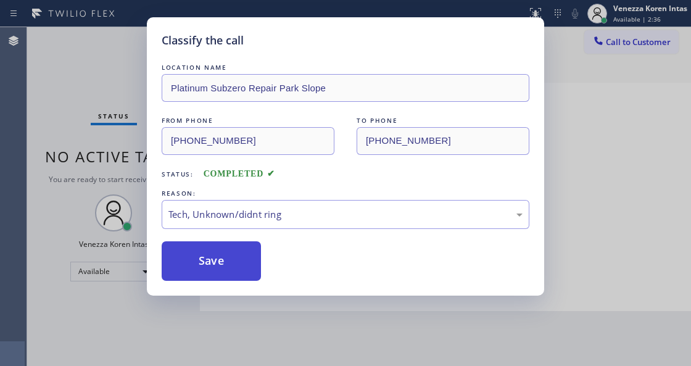
click at [228, 255] on button "Save" at bounding box center [211, 260] width 99 height 39
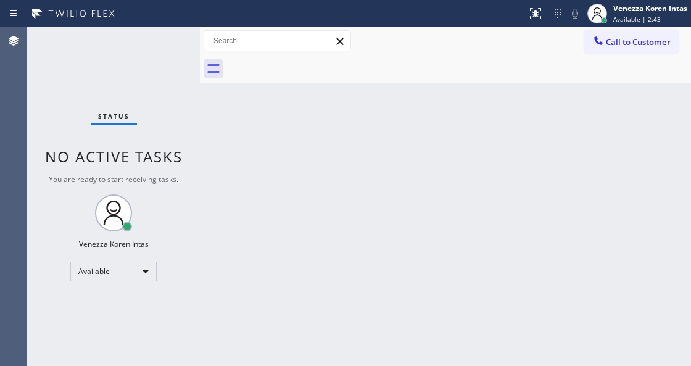
drag, startPoint x: 200, startPoint y: 178, endPoint x: 171, endPoint y: 110, distance: 73.8
click at [200, 176] on div at bounding box center [200, 196] width 0 height 339
click at [171, 110] on div "Status No active tasks You are ready to start receiving tasks. Venezza Koren In…" at bounding box center [115, 196] width 176 height 339
drag, startPoint x: 152, startPoint y: 94, endPoint x: 157, endPoint y: 62, distance: 32.4
click at [152, 84] on div "Status No active tasks You are ready to start receiving tasks. Venezza Koren In…" at bounding box center [115, 196] width 176 height 339
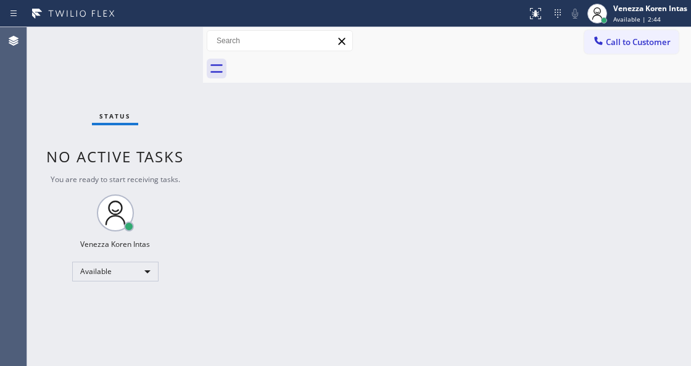
click at [159, 60] on div "Status No active tasks You are ready to start receiving tasks. Venezza Koren In…" at bounding box center [115, 196] width 176 height 339
click at [140, 58] on div "Status No active tasks You are ready to start receiving tasks. Venezza Koren In…" at bounding box center [115, 196] width 176 height 339
click at [144, 53] on div "Status No active tasks You are ready to start receiving tasks. Venezza Koren In…" at bounding box center [115, 196] width 176 height 339
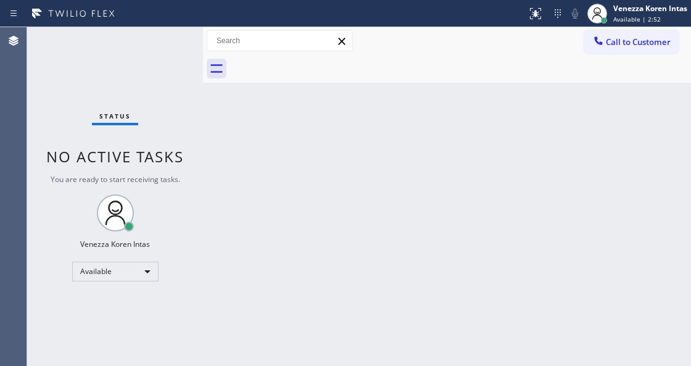
click at [104, 121] on div "Status" at bounding box center [115, 119] width 46 height 14
click at [141, 83] on div "Status No active tasks You are ready to start receiving tasks. Venezza Koren In…" at bounding box center [115, 196] width 176 height 339
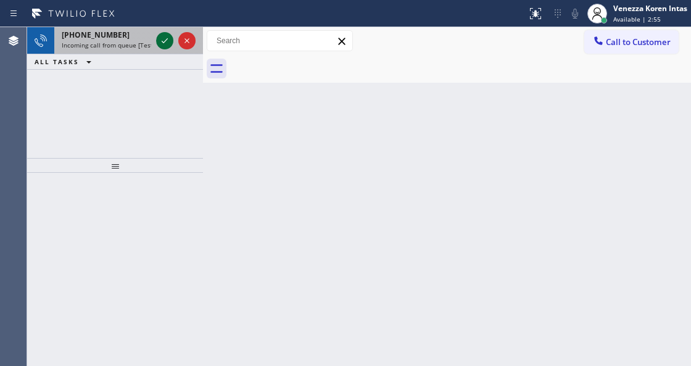
click at [167, 38] on icon at bounding box center [164, 40] width 15 height 15
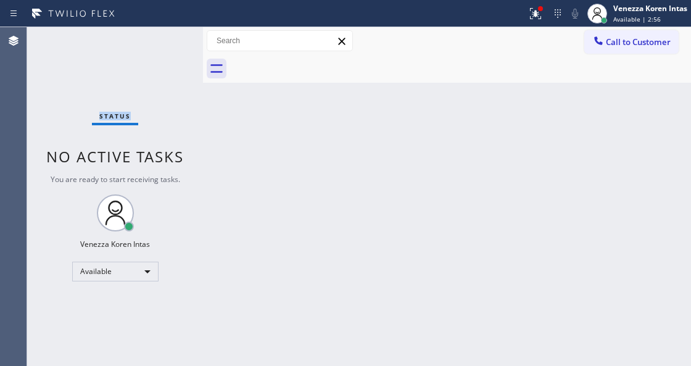
click at [167, 38] on div "Status No active tasks You are ready to start receiving tasks. Venezza Koren In…" at bounding box center [115, 196] width 176 height 339
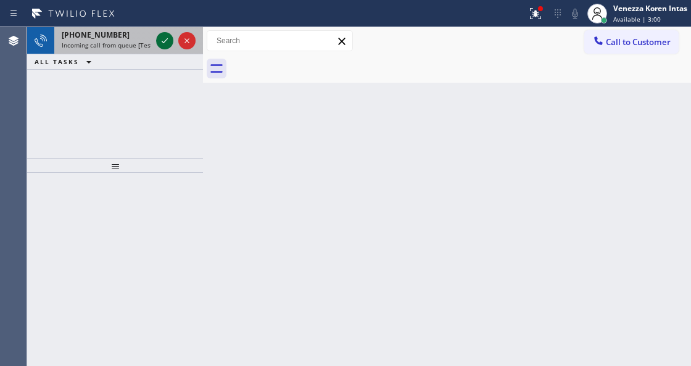
click at [167, 38] on icon at bounding box center [164, 40] width 15 height 15
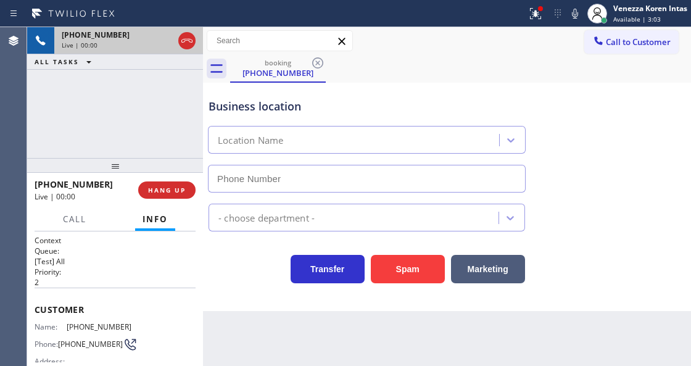
type input "[PHONE_NUMBER]"
drag, startPoint x: 521, startPoint y: 12, endPoint x: 529, endPoint y: 42, distance: 31.3
click at [522, 12] on div at bounding box center [535, 13] width 27 height 15
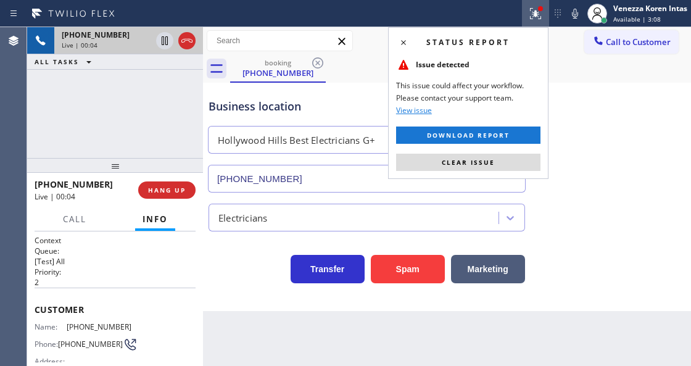
drag, startPoint x: 487, startPoint y: 158, endPoint x: 538, endPoint y: 138, distance: 54.3
click at [488, 159] on span "Clear issue" at bounding box center [468, 162] width 53 height 9
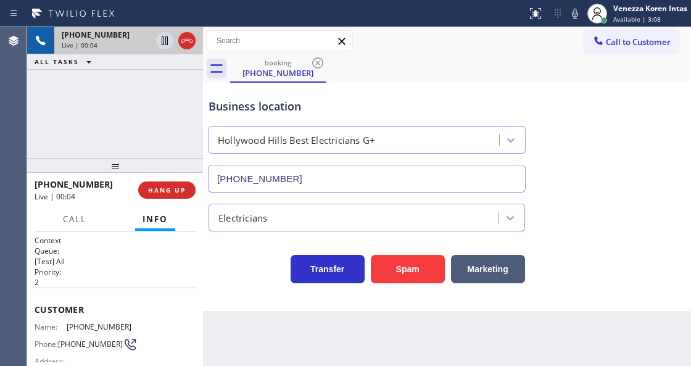
click at [571, 124] on div "Business location [GEOGRAPHIC_DATA] Best Electricians G+ [PHONE_NUMBER]" at bounding box center [447, 137] width 482 height 112
click at [429, 349] on div "Back to Dashboard Change Sender ID Customers Technicians Select a contact Outbo…" at bounding box center [447, 196] width 488 height 339
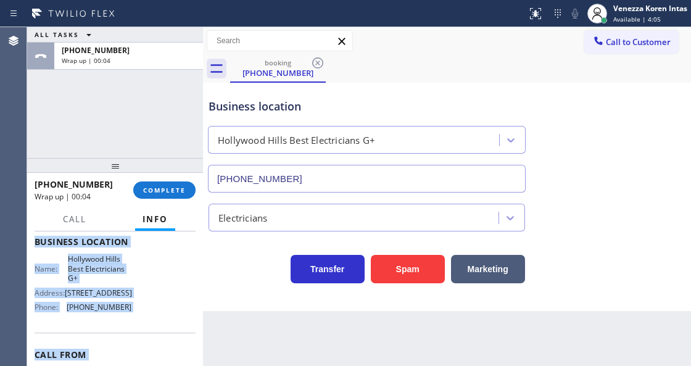
scroll to position [239, 0]
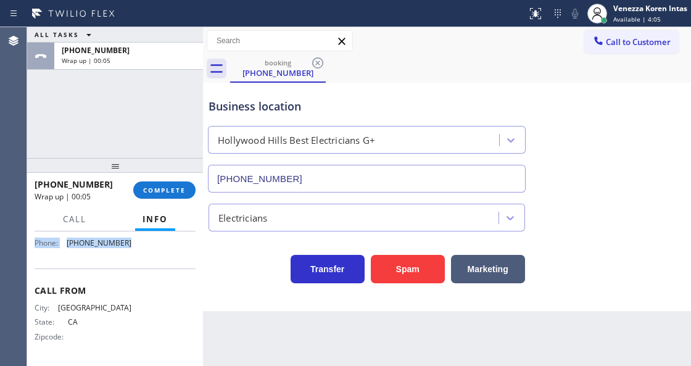
drag, startPoint x: 36, startPoint y: 303, endPoint x: 153, endPoint y: 252, distance: 127.6
click at [153, 252] on div "Context Queue: [Test] All Priority: 2 Customer Name: [PHONE_NUMBER] Phone: [PHO…" at bounding box center [115, 182] width 161 height 357
copy div "Customer Name: [PHONE_NUMBER] Phone: [PHONE_NUMBER] Address: Business location …"
click at [155, 167] on div at bounding box center [115, 165] width 176 height 15
click at [163, 185] on button "COMPLETE" at bounding box center [164, 189] width 62 height 17
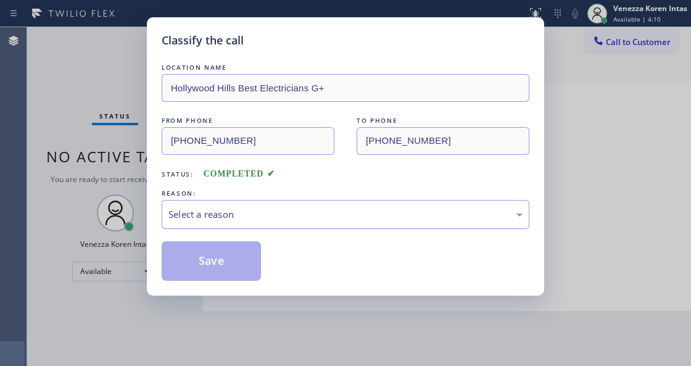
drag, startPoint x: 251, startPoint y: 208, endPoint x: 247, endPoint y: 218, distance: 10.8
click at [247, 218] on div "Select a reason" at bounding box center [345, 214] width 354 height 14
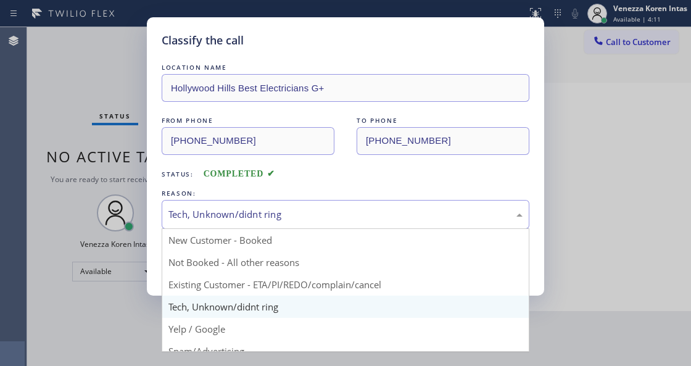
click at [257, 215] on div "Tech, Unknown/didnt ring" at bounding box center [345, 214] width 354 height 14
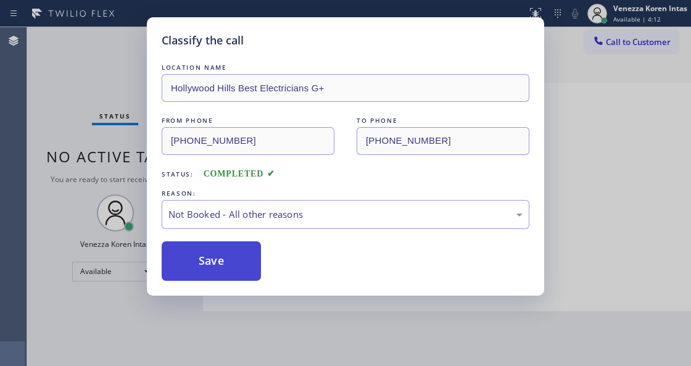
click at [239, 262] on button "Save" at bounding box center [211, 260] width 99 height 39
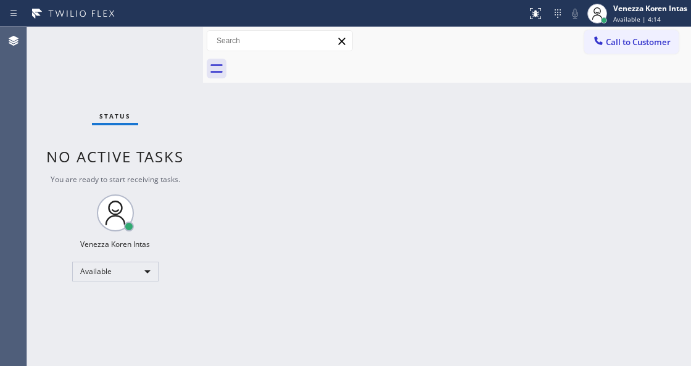
click at [649, 22] on span "Available | 4:14" at bounding box center [636, 19] width 47 height 9
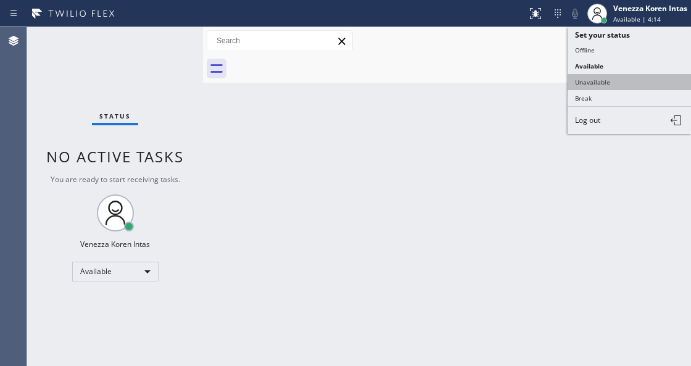
click at [583, 80] on button "Unavailable" at bounding box center [628, 82] width 123 height 16
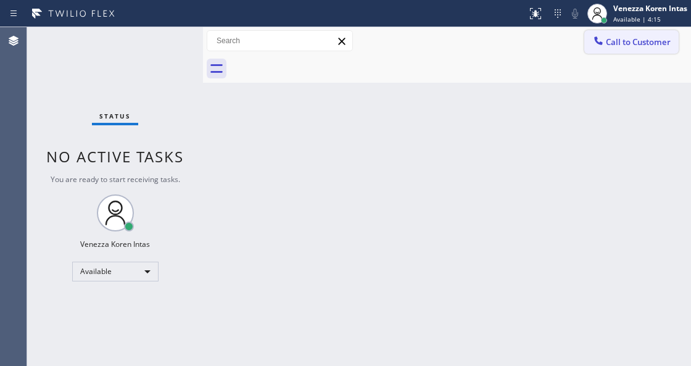
click at [603, 47] on div at bounding box center [598, 42] width 15 height 15
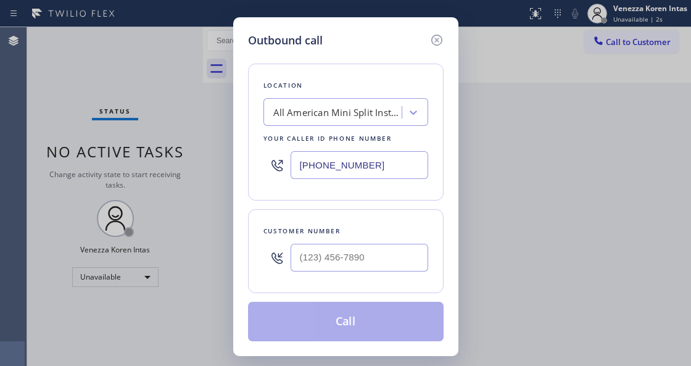
drag, startPoint x: 380, startPoint y: 173, endPoint x: 219, endPoint y: 146, distance: 163.2
click at [219, 146] on div "Outbound call Location All American Mini Split Installers Your caller id phone …" at bounding box center [345, 183] width 691 height 366
paste input "23) 203-0882"
type input "[PHONE_NUMBER]"
click at [350, 252] on input "(___) ___-____" at bounding box center [359, 258] width 138 height 28
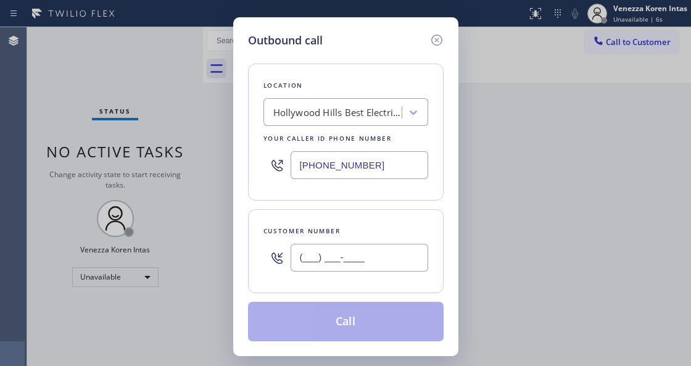
paste input "747) 447-3824"
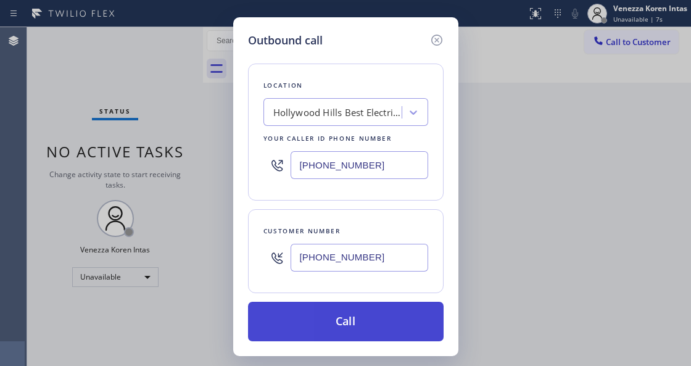
type input "[PHONE_NUMBER]"
click at [350, 326] on button "Call" at bounding box center [345, 321] width 195 height 39
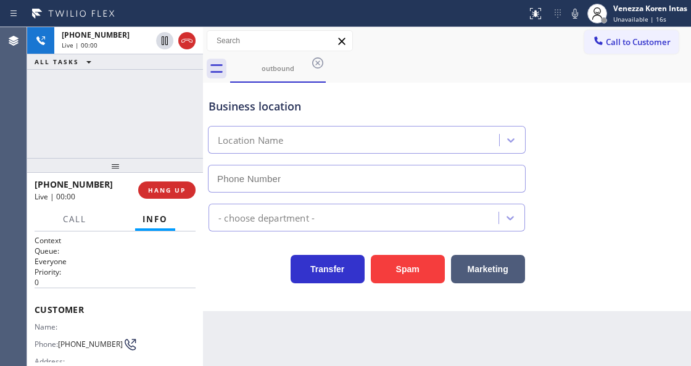
type input "[PHONE_NUMBER]"
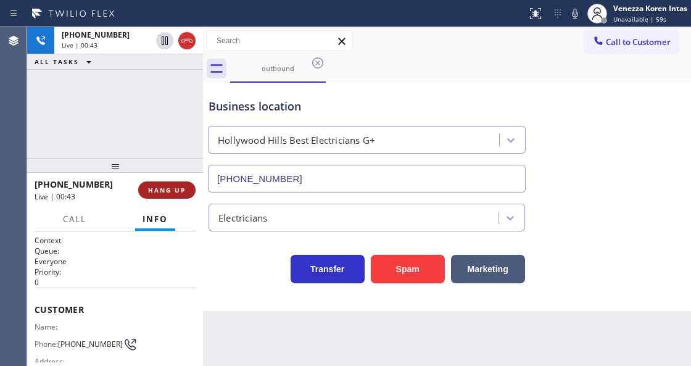
click at [174, 190] on span "HANG UP" at bounding box center [167, 190] width 38 height 9
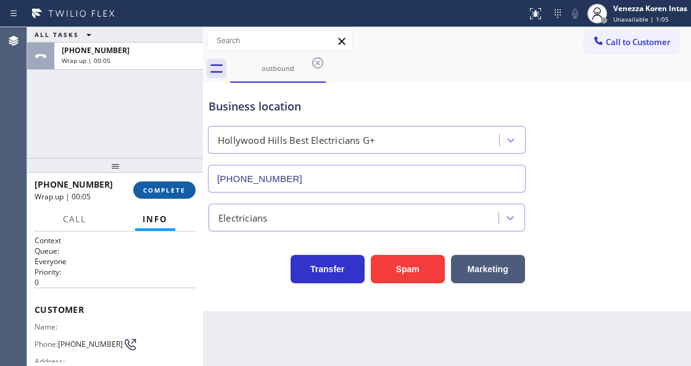
click at [189, 186] on button "COMPLETE" at bounding box center [164, 189] width 62 height 17
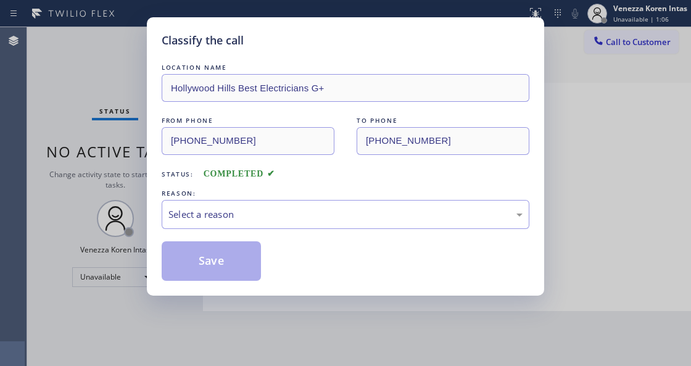
click at [319, 223] on div "Select a reason" at bounding box center [346, 214] width 368 height 29
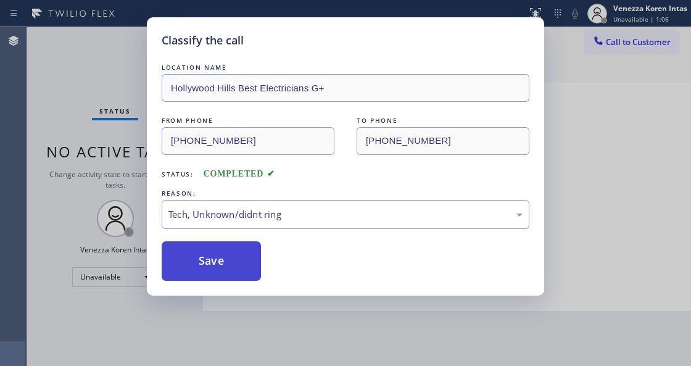
click at [239, 265] on button "Save" at bounding box center [211, 260] width 99 height 39
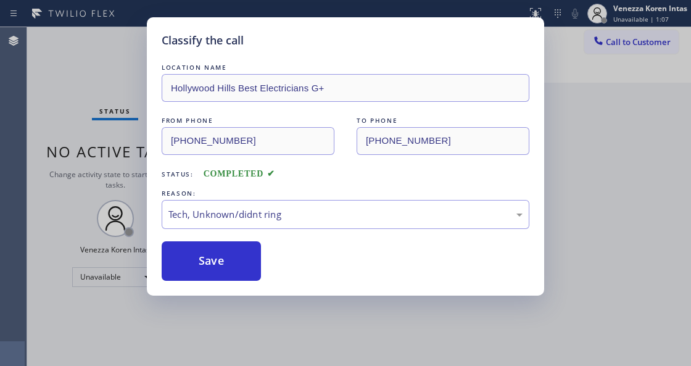
click at [245, 364] on div "Classify the call LOCATION NAME [GEOGRAPHIC_DATA] Best Electricians G+ FROM PHO…" at bounding box center [345, 183] width 691 height 366
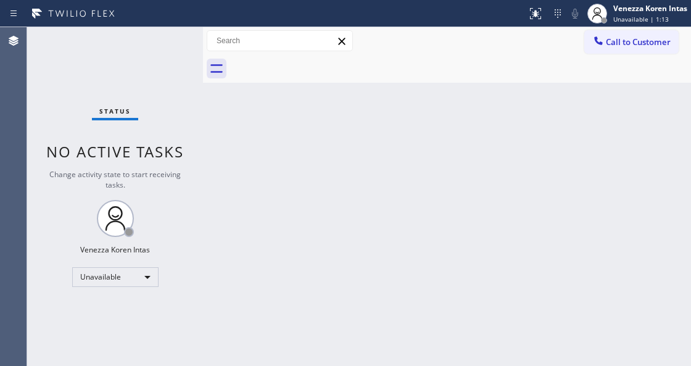
click at [115, 96] on div "Status No active tasks Change activity state to start receiving tasks. Venezza …" at bounding box center [115, 196] width 176 height 339
click at [145, 62] on div "Status No active tasks Change activity state to start receiving tasks. Venezza …" at bounding box center [115, 196] width 176 height 339
click at [174, 146] on span "No active tasks" at bounding box center [115, 151] width 138 height 20
drag, startPoint x: 152, startPoint y: 77, endPoint x: 146, endPoint y: 53, distance: 24.8
click at [151, 73] on div "Status No active tasks Change activity state to start receiving tasks. Venezza …" at bounding box center [115, 196] width 176 height 339
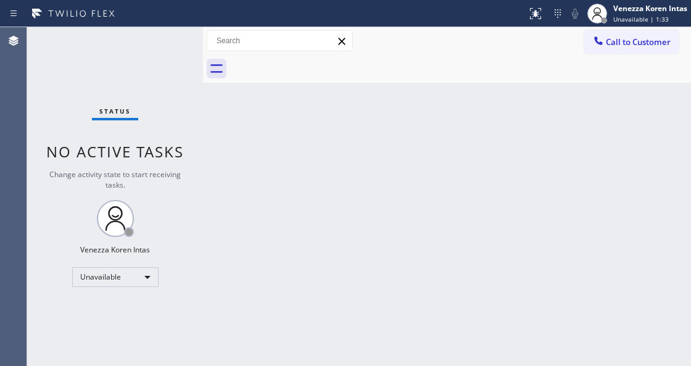
click at [146, 53] on div "Status No active tasks Change activity state to start receiving tasks. Venezza …" at bounding box center [115, 196] width 176 height 339
click at [138, 284] on div "Unavailable" at bounding box center [115, 277] width 86 height 20
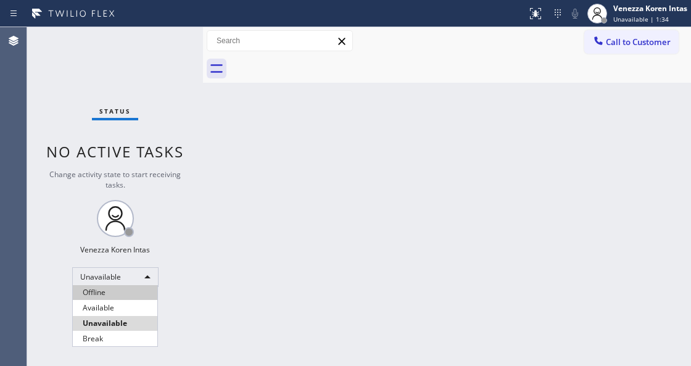
click at [125, 298] on li "Offline" at bounding box center [115, 292] width 84 height 15
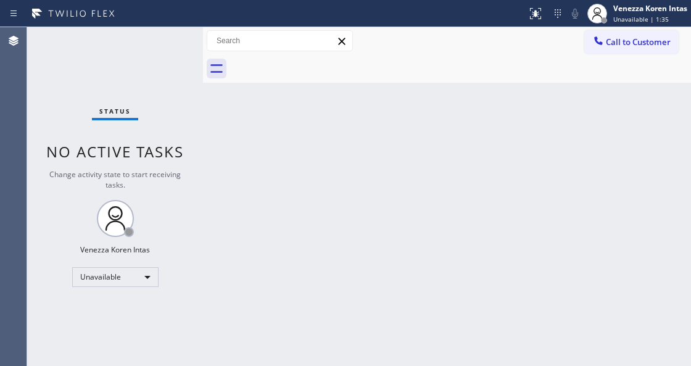
drag, startPoint x: 132, startPoint y: 286, endPoint x: 132, endPoint y: 293, distance: 6.8
click at [132, 287] on div "Status No active tasks Change activity state to start receiving tasks. Venezza …" at bounding box center [115, 196] width 176 height 339
click at [138, 279] on div "Offline" at bounding box center [115, 277] width 86 height 20
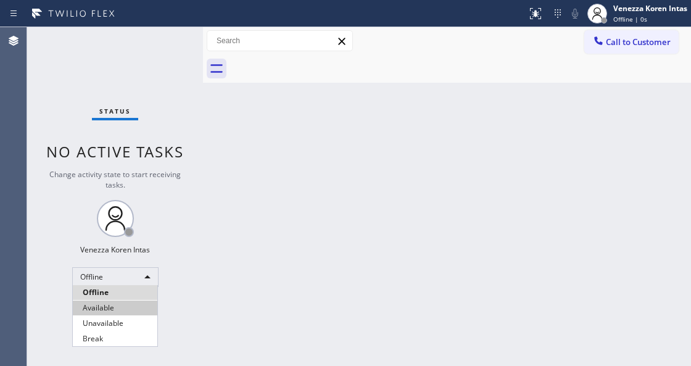
click at [112, 307] on li "Available" at bounding box center [115, 307] width 84 height 15
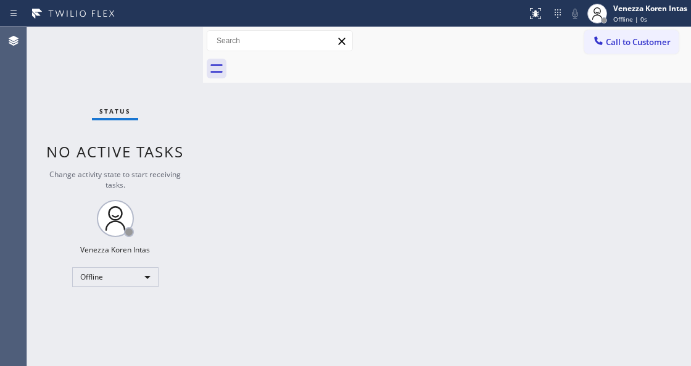
click at [263, 270] on div "Back to Dashboard Change Sender ID Customers Technicians Select a contact Outbo…" at bounding box center [447, 196] width 488 height 339
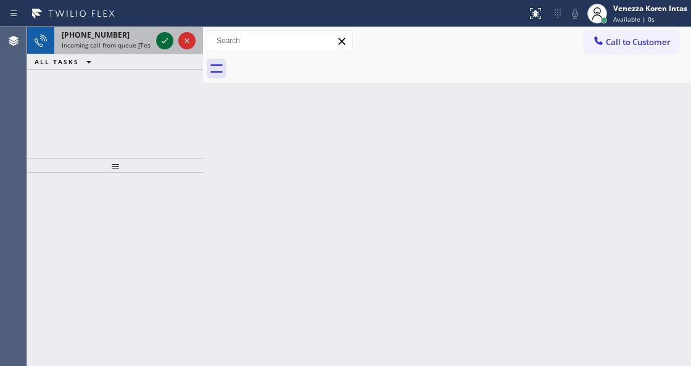
click at [165, 39] on icon at bounding box center [164, 40] width 15 height 15
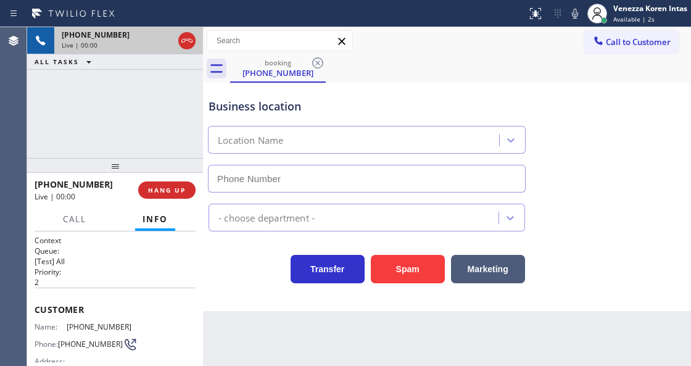
type input "[PHONE_NUMBER]"
click at [179, 41] on icon at bounding box center [186, 40] width 15 height 15
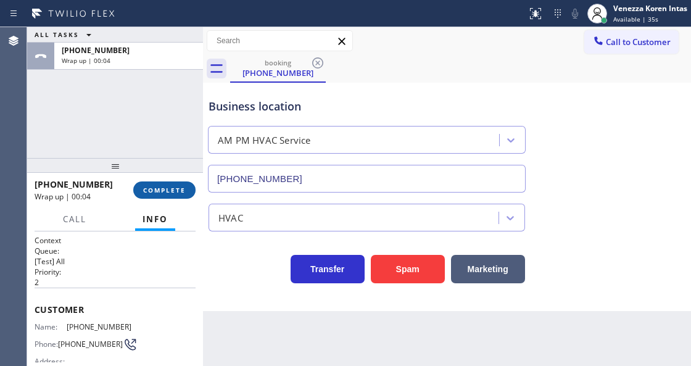
click at [167, 186] on span "COMPLETE" at bounding box center [164, 190] width 43 height 9
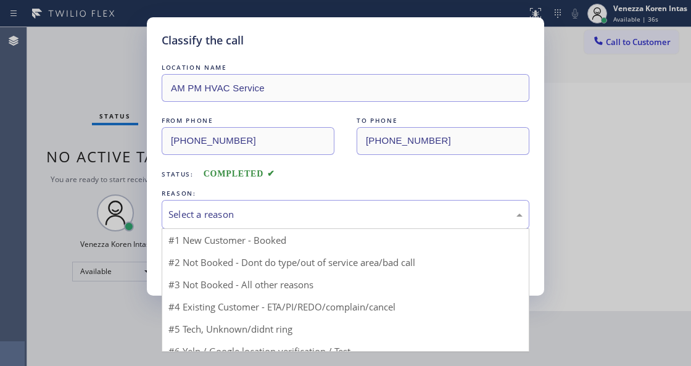
click at [353, 220] on div "Select a reason" at bounding box center [345, 214] width 354 height 14
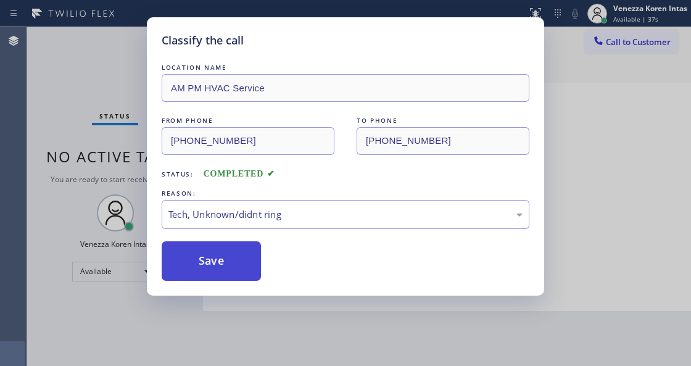
click at [252, 265] on button "Save" at bounding box center [211, 260] width 99 height 39
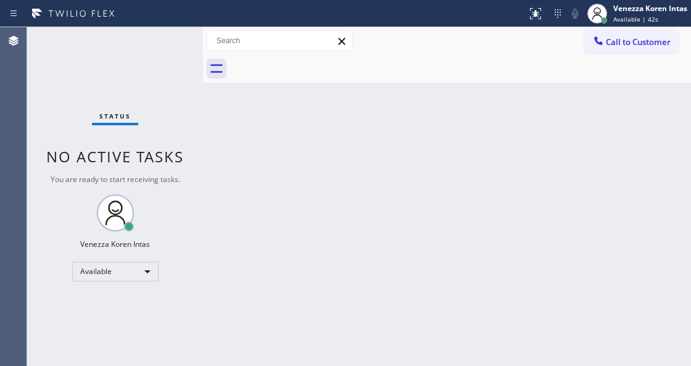
click at [243, 174] on div "Back to Dashboard Change Sender ID Customers Technicians Select a contact Outbo…" at bounding box center [447, 196] width 488 height 339
drag, startPoint x: 201, startPoint y: 90, endPoint x: 181, endPoint y: 64, distance: 33.1
click at [203, 87] on div at bounding box center [203, 196] width 0 height 339
click at [181, 64] on div "Status No active tasks You are ready to start receiving tasks. Venezza Koren In…" at bounding box center [113, 196] width 173 height 339
click at [154, 52] on div "Status No active tasks You are ready to start receiving tasks. Venezza Koren In…" at bounding box center [113, 196] width 173 height 339
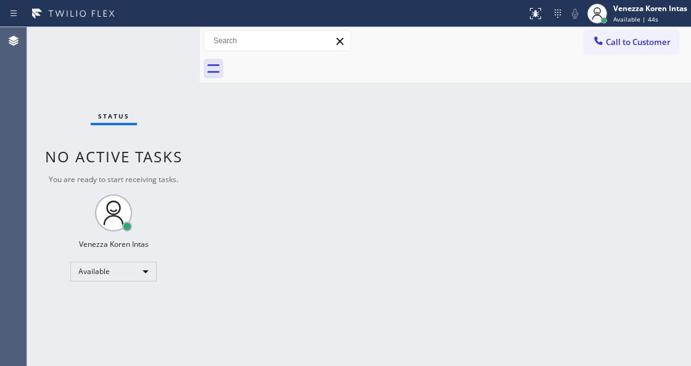
drag, startPoint x: 260, startPoint y: 153, endPoint x: 302, endPoint y: 322, distance: 174.1
click at [261, 159] on div "Back to Dashboard Change Sender ID Customers Technicians Select a contact Outbo…" at bounding box center [445, 196] width 491 height 339
click at [207, 149] on div "Back to Dashboard Change Sender ID Customers Technicians Select a contact Outbo…" at bounding box center [445, 196] width 491 height 339
click at [194, 69] on div "Status No active tasks You are ready to start receiving tasks. Venezza Koren In…" at bounding box center [359, 196] width 664 height 339
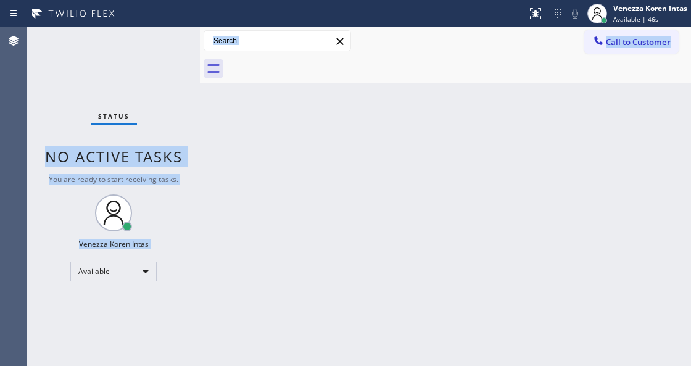
click at [187, 48] on div "Status No active tasks You are ready to start receiving tasks. Venezza Koren In…" at bounding box center [113, 196] width 173 height 339
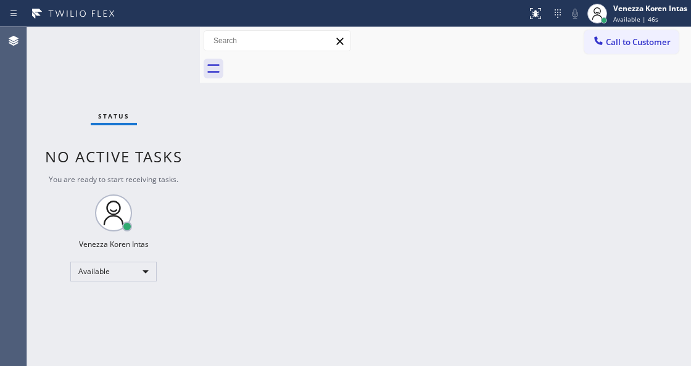
click at [187, 48] on div "Status No active tasks You are ready to start receiving tasks. Venezza Koren In…" at bounding box center [113, 196] width 173 height 339
click at [321, 178] on div "Back to Dashboard Change Sender ID Customers Technicians Select a contact Outbo…" at bounding box center [445, 196] width 491 height 339
click at [173, 37] on div "Status No active tasks You are ready to start receiving tasks. Venezza Koren In…" at bounding box center [113, 196] width 173 height 339
click at [171, 37] on div "Status No active tasks You are ready to start receiving tasks. Venezza Koren In…" at bounding box center [113, 196] width 173 height 339
click at [154, 37] on div "Status No active tasks You are ready to start receiving tasks. Venezza Koren In…" at bounding box center [113, 196] width 173 height 339
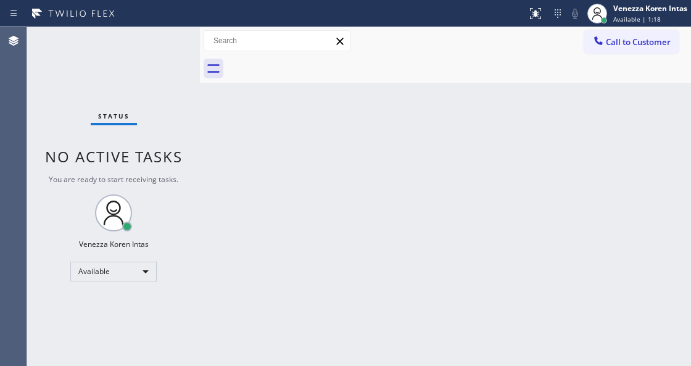
click at [160, 41] on div "Status No active tasks You are ready to start receiving tasks. Venezza Koren In…" at bounding box center [113, 196] width 173 height 339
click at [167, 22] on div at bounding box center [263, 14] width 517 height 20
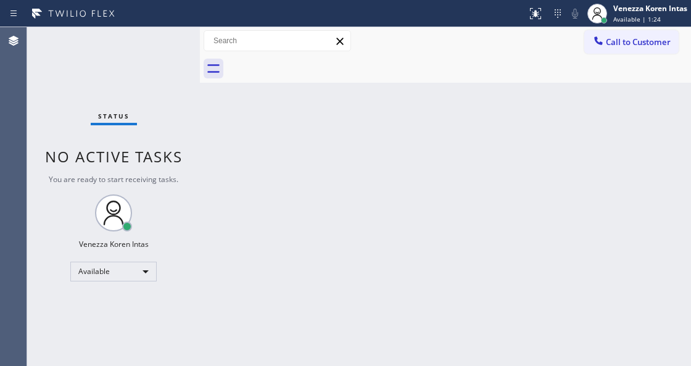
click at [167, 22] on div at bounding box center [263, 14] width 517 height 20
drag, startPoint x: 182, startPoint y: 53, endPoint x: 167, endPoint y: 41, distance: 19.7
click at [181, 54] on div "Status No active tasks You are ready to start receiving tasks. Venezza Koren In…" at bounding box center [113, 196] width 173 height 339
click at [167, 41] on div "Status No active tasks You are ready to start receiving tasks. Venezza Koren In…" at bounding box center [113, 196] width 173 height 339
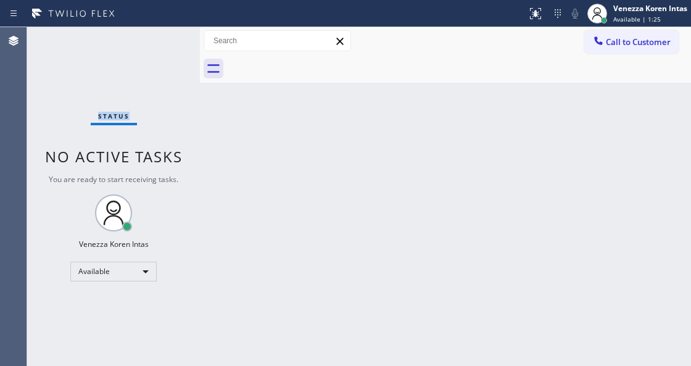
click at [167, 41] on div "Status No active tasks You are ready to start receiving tasks. Venezza Koren In…" at bounding box center [113, 196] width 173 height 339
click at [170, 47] on div "Status No active tasks You are ready to start receiving tasks. Venezza Koren In…" at bounding box center [113, 196] width 173 height 339
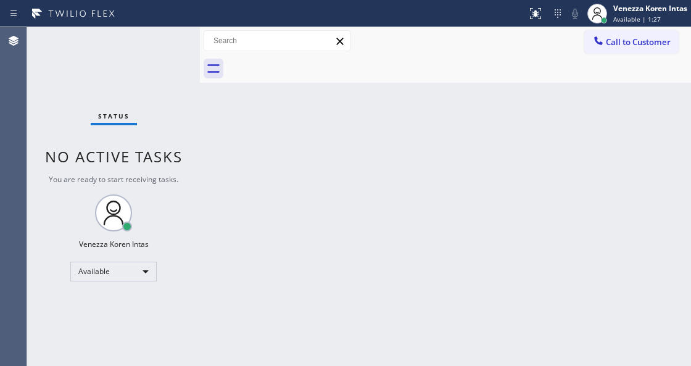
click at [152, 37] on div "Status No active tasks You are ready to start receiving tasks. Venezza Koren In…" at bounding box center [113, 196] width 173 height 339
click at [148, 52] on div "Status No active tasks You are ready to start receiving tasks. Venezza Koren In…" at bounding box center [113, 196] width 173 height 339
click at [152, 53] on div "Status No active tasks You are ready to start receiving tasks. Venezza Koren In…" at bounding box center [113, 196] width 173 height 339
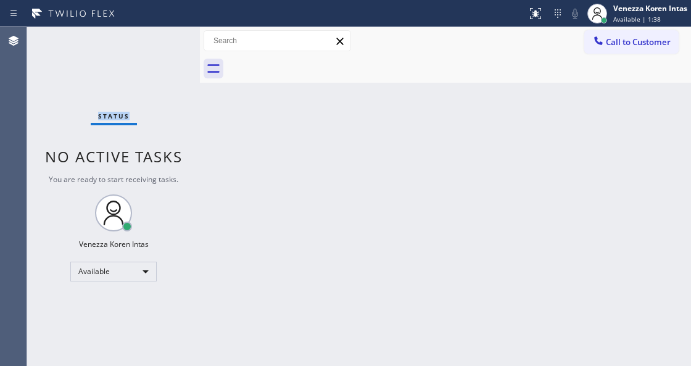
click at [152, 53] on div "Status No active tasks You are ready to start receiving tasks. Venezza Koren In…" at bounding box center [113, 196] width 173 height 339
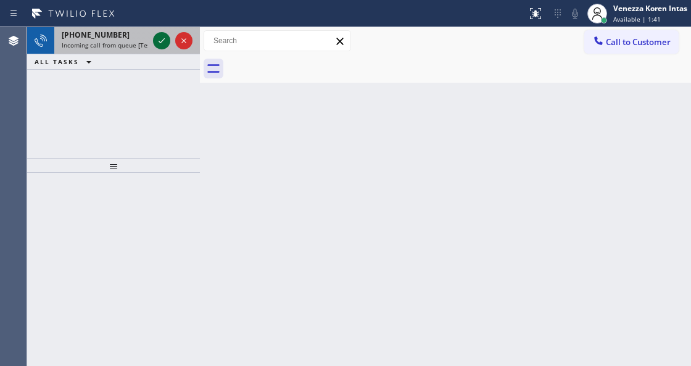
click at [162, 41] on icon at bounding box center [161, 40] width 6 height 5
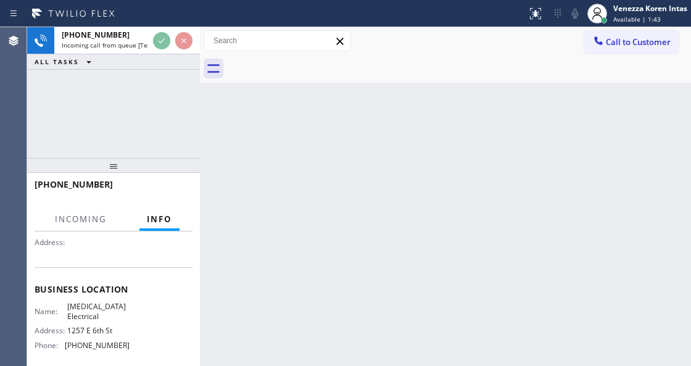
scroll to position [164, 0]
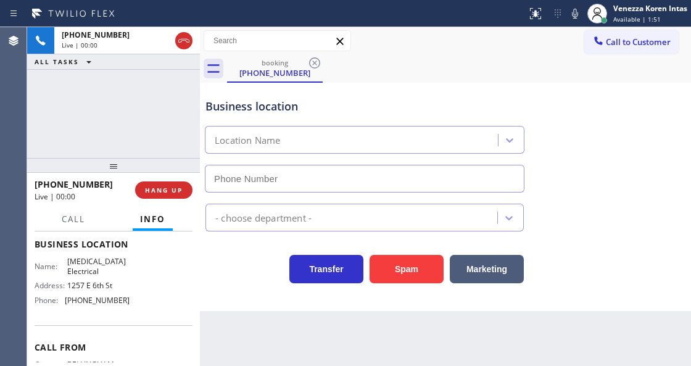
type input "[PHONE_NUMBER]"
click at [252, 273] on div "Transfer Spam Marketing" at bounding box center [364, 266] width 323 height 35
click at [239, 319] on div "Back to Dashboard Change Sender ID Customers Technicians Select a contact Outbo…" at bounding box center [445, 196] width 491 height 339
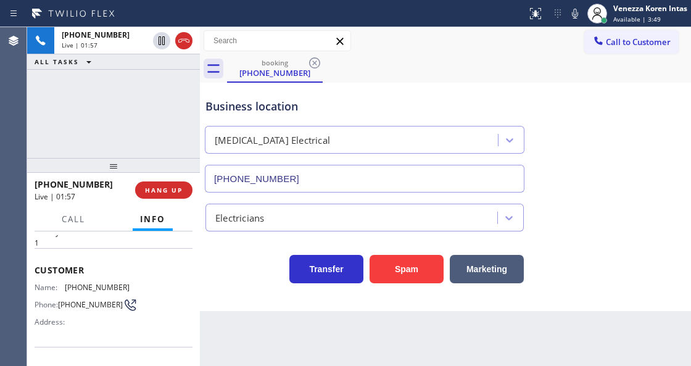
scroll to position [0, 0]
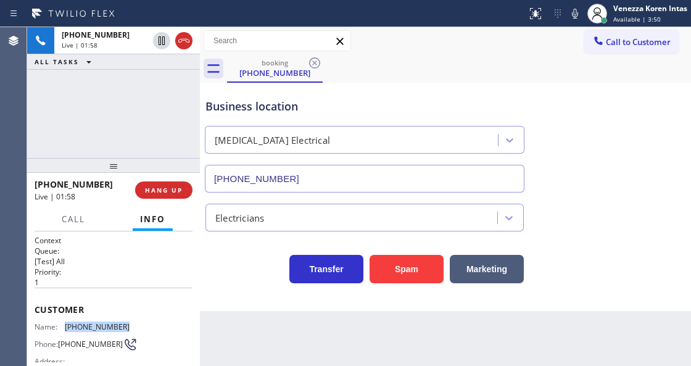
drag, startPoint x: 123, startPoint y: 324, endPoint x: 64, endPoint y: 329, distance: 59.4
click at [64, 329] on div "Name: [PHONE_NUMBER] Phone: [PHONE_NUMBER] Address:" at bounding box center [114, 346] width 158 height 49
copy div "[PHONE_NUMBER]"
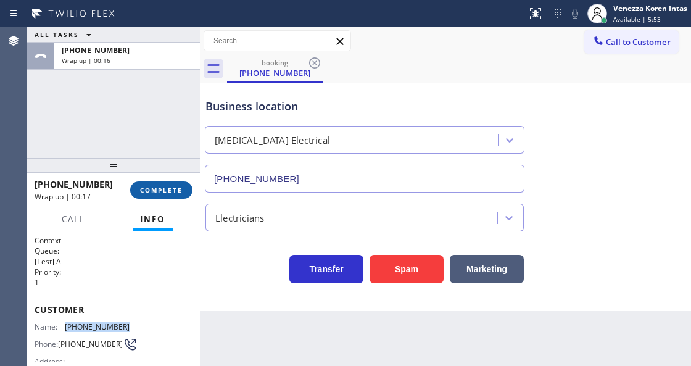
click at [164, 197] on button "COMPLETE" at bounding box center [161, 189] width 62 height 17
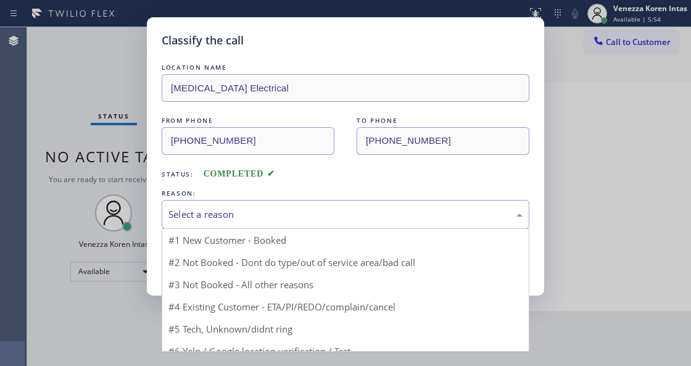
click at [266, 207] on div "Select a reason" at bounding box center [346, 214] width 368 height 29
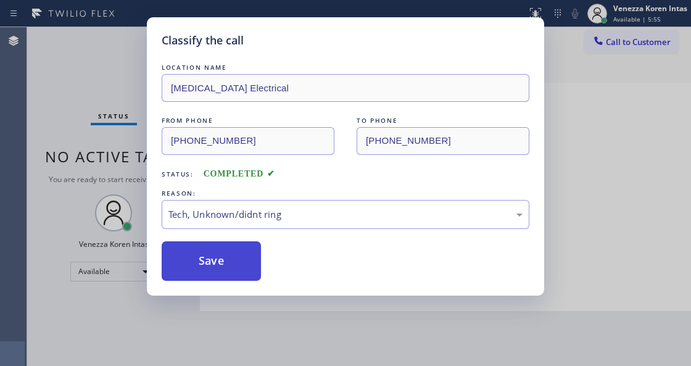
click at [228, 257] on button "Save" at bounding box center [211, 260] width 99 height 39
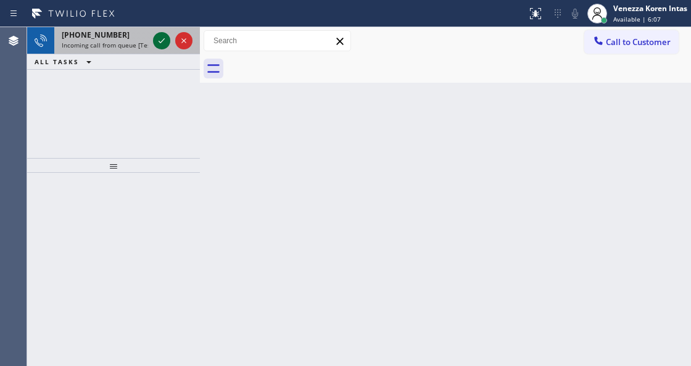
click at [163, 36] on icon at bounding box center [161, 40] width 15 height 15
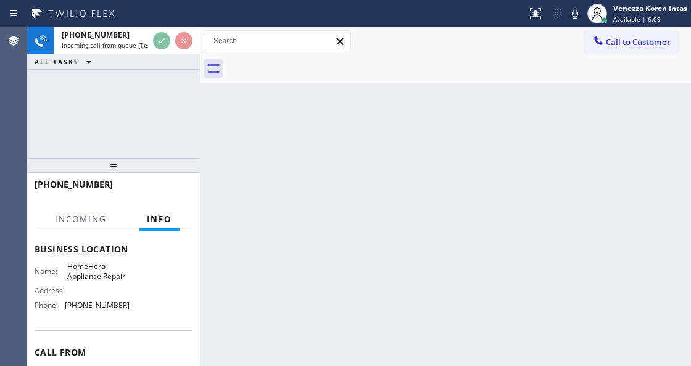
scroll to position [164, 0]
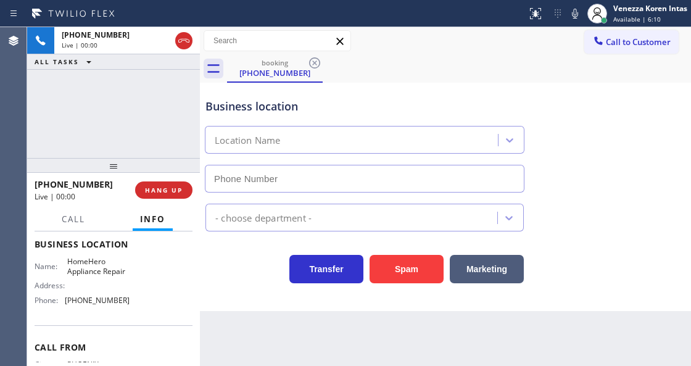
type input "[PHONE_NUMBER]"
click at [182, 173] on div at bounding box center [113, 165] width 173 height 15
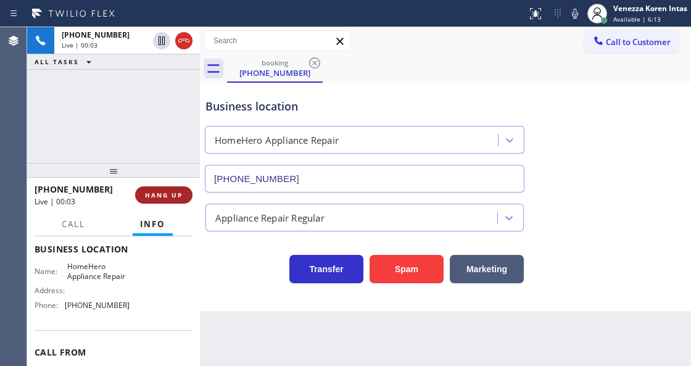
click at [178, 192] on span "HANG UP" at bounding box center [164, 195] width 38 height 9
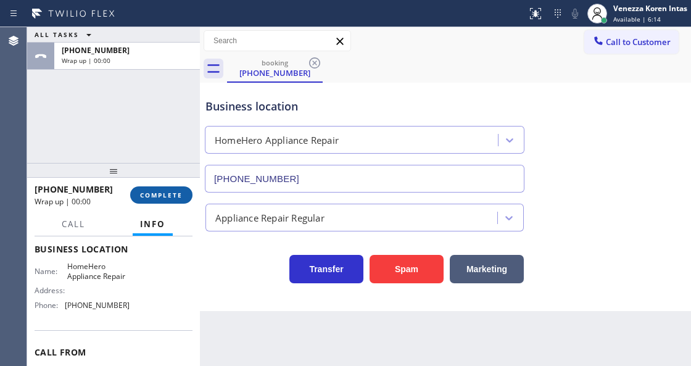
click at [167, 194] on span "COMPLETE" at bounding box center [161, 195] width 43 height 9
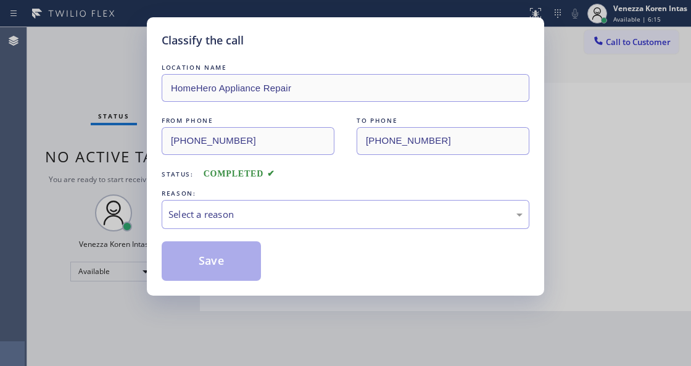
click at [298, 216] on div "Select a reason" at bounding box center [345, 214] width 354 height 14
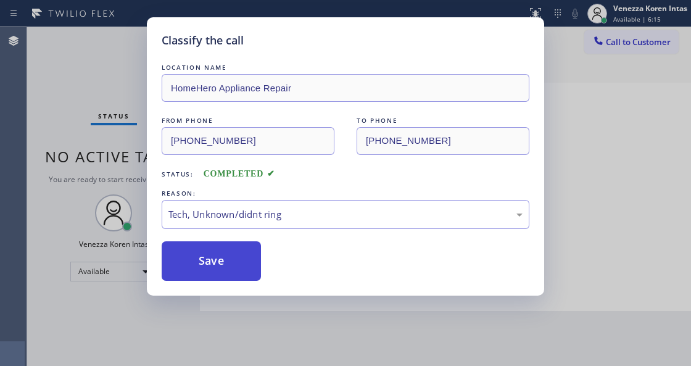
click at [231, 264] on button "Save" at bounding box center [211, 260] width 99 height 39
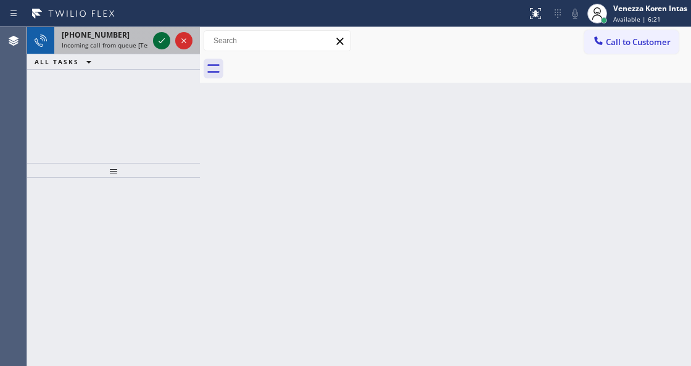
click at [162, 38] on icon at bounding box center [161, 40] width 15 height 15
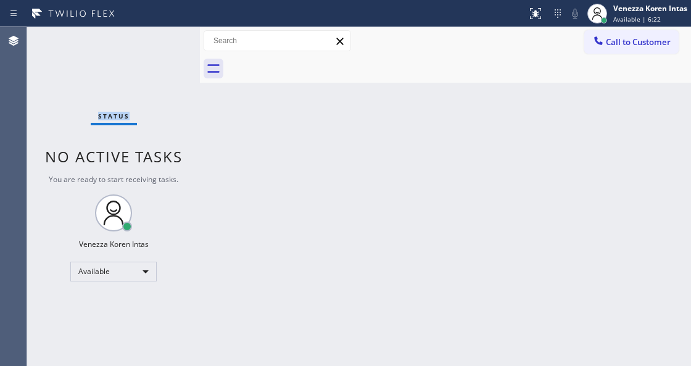
click at [162, 38] on div "Status No active tasks You are ready to start receiving tasks. Venezza Koren In…" at bounding box center [113, 196] width 173 height 339
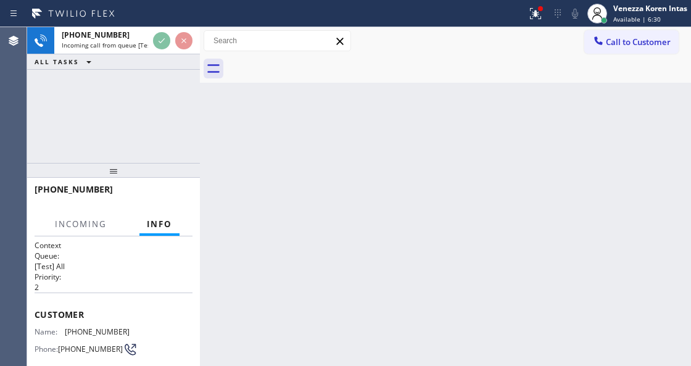
click at [163, 37] on icon at bounding box center [161, 40] width 15 height 15
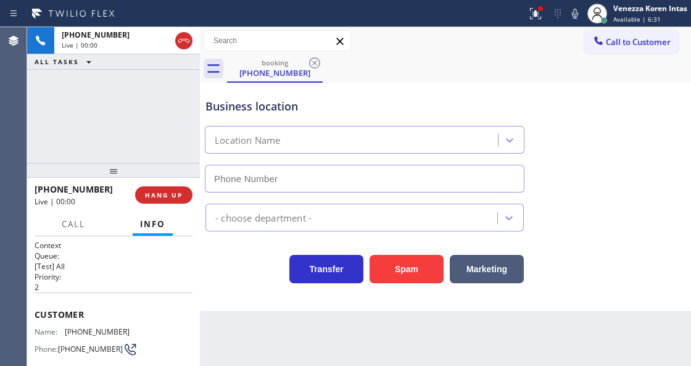
type input "[PHONE_NUMBER]"
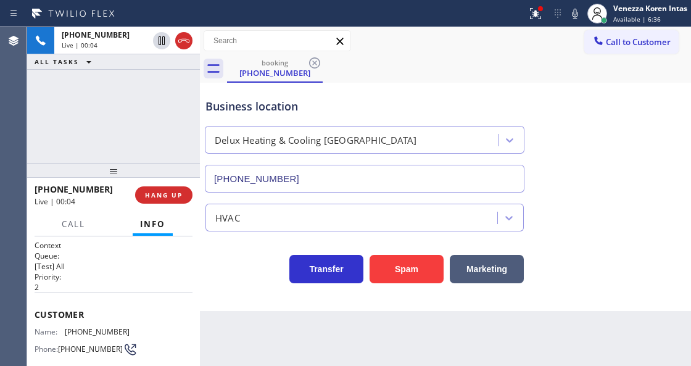
click at [143, 205] on div "[PHONE_NUMBER] Live | 00:04 HANG UP" at bounding box center [114, 195] width 158 height 32
click at [150, 200] on button "HANG UP" at bounding box center [163, 194] width 57 height 17
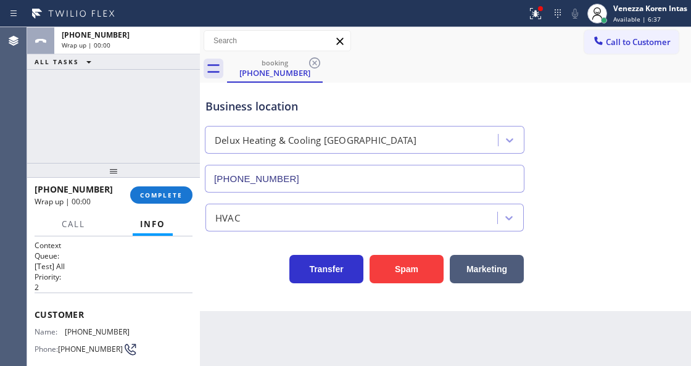
drag, startPoint x: 170, startPoint y: 183, endPoint x: 188, endPoint y: 212, distance: 34.6
click at [170, 186] on div "[PHONE_NUMBER] Wrap up | 00:00 COMPLETE" at bounding box center [114, 195] width 158 height 32
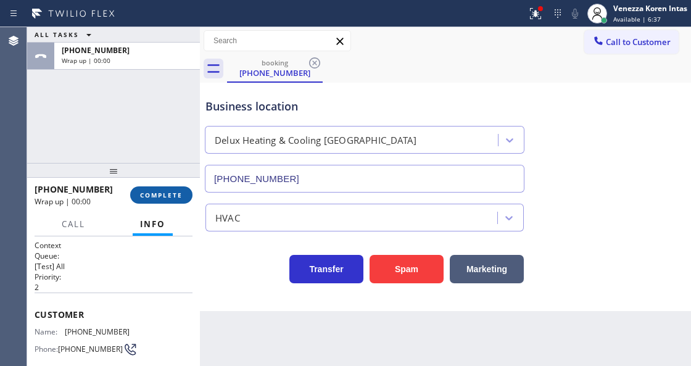
drag, startPoint x: 188, startPoint y: 212, endPoint x: 184, endPoint y: 200, distance: 12.3
click at [189, 212] on div "Call Info" at bounding box center [114, 224] width 158 height 25
click at [184, 200] on button "COMPLETE" at bounding box center [161, 194] width 62 height 17
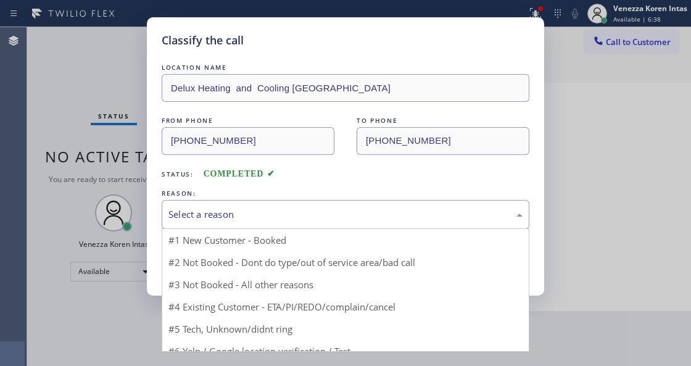
click at [261, 228] on div "Select a reason" at bounding box center [346, 214] width 368 height 29
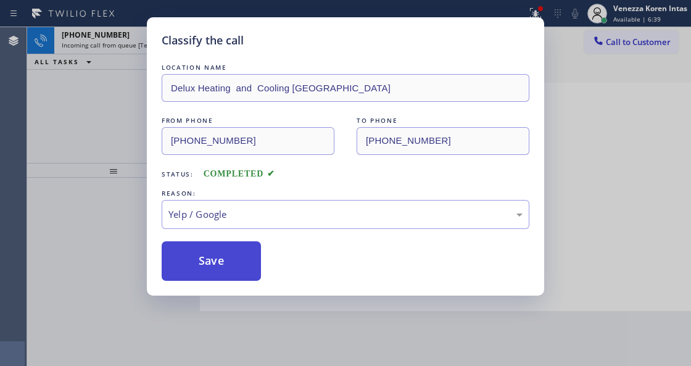
click at [228, 271] on button "Save" at bounding box center [211, 260] width 99 height 39
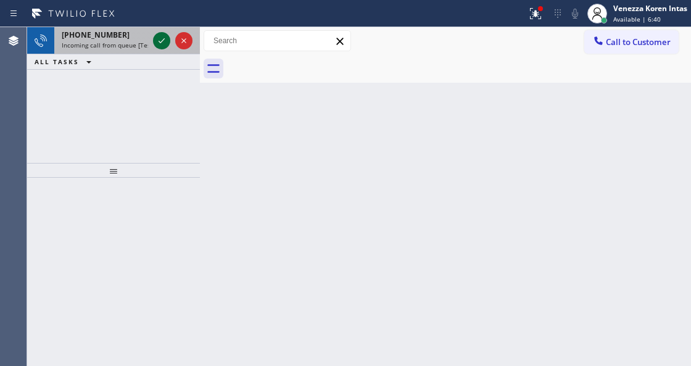
click at [159, 44] on icon at bounding box center [161, 40] width 15 height 15
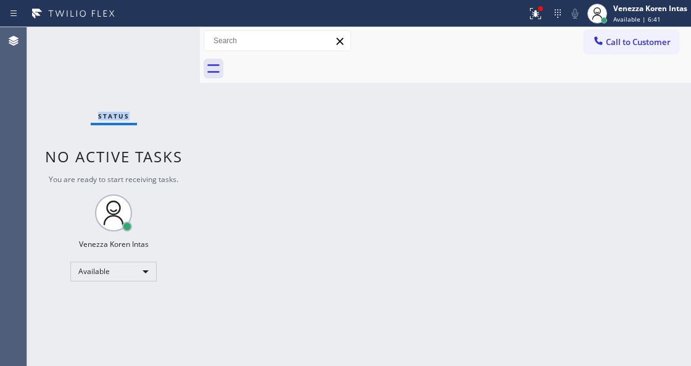
click at [159, 44] on div "Status No active tasks You are ready to start receiving tasks. Venezza Koren In…" at bounding box center [113, 196] width 173 height 339
click at [283, 242] on div "Back to Dashboard Change Sender ID Customers Technicians Select a contact Outbo…" at bounding box center [445, 196] width 491 height 339
click at [529, 20] on icon at bounding box center [535, 13] width 15 height 15
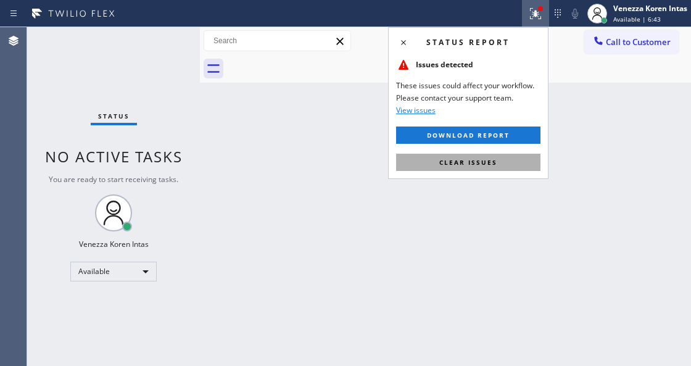
click at [507, 164] on button "Clear issues" at bounding box center [468, 162] width 144 height 17
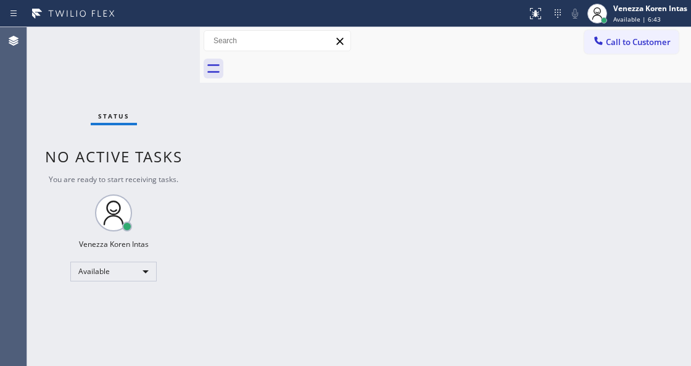
drag, startPoint x: 448, startPoint y: 183, endPoint x: 360, endPoint y: 167, distance: 89.6
click at [436, 180] on div "Back to Dashboard Change Sender ID Customers Technicians Select a contact Outbo…" at bounding box center [445, 196] width 491 height 339
click at [170, 39] on div "Status No active tasks You are ready to start receiving tasks. Venezza Koren In…" at bounding box center [113, 196] width 173 height 339
click at [167, 60] on div "Status No active tasks You are ready to start receiving tasks. Venezza Koren In…" at bounding box center [113, 196] width 173 height 339
click at [175, 60] on div "Status No active tasks You are ready to start receiving tasks. Venezza Koren In…" at bounding box center [113, 196] width 173 height 339
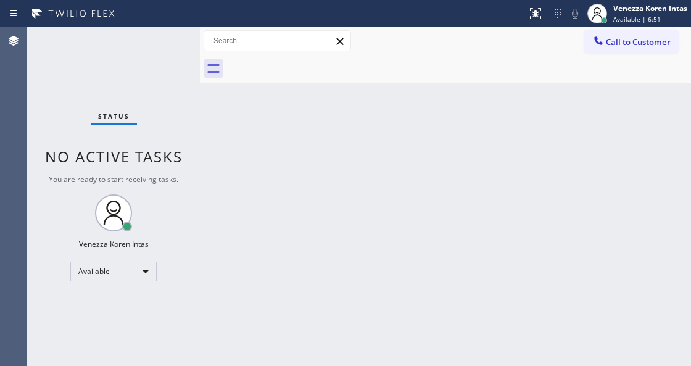
click at [471, 239] on div "Back to Dashboard Change Sender ID Customers Technicians Select a contact Outbo…" at bounding box center [445, 196] width 491 height 339
click at [509, 352] on div "Back to Dashboard Change Sender ID Customers Technicians Select a contact Outbo…" at bounding box center [445, 196] width 491 height 339
click at [545, 126] on div "Back to Dashboard Change Sender ID Customers Technicians Select a contact Outbo…" at bounding box center [445, 196] width 491 height 339
click at [158, 41] on div "Status No active tasks You are ready to start receiving tasks. Venezza Koren In…" at bounding box center [113, 196] width 173 height 339
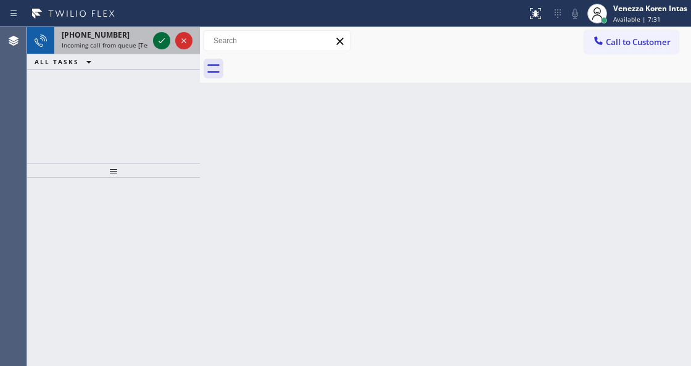
click at [167, 38] on icon at bounding box center [161, 40] width 15 height 15
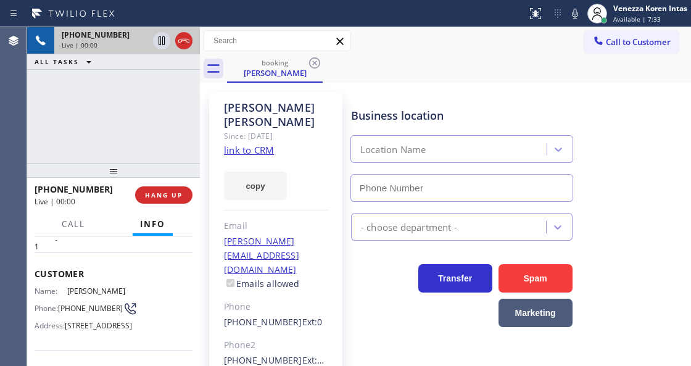
type input "[PHONE_NUMBER]"
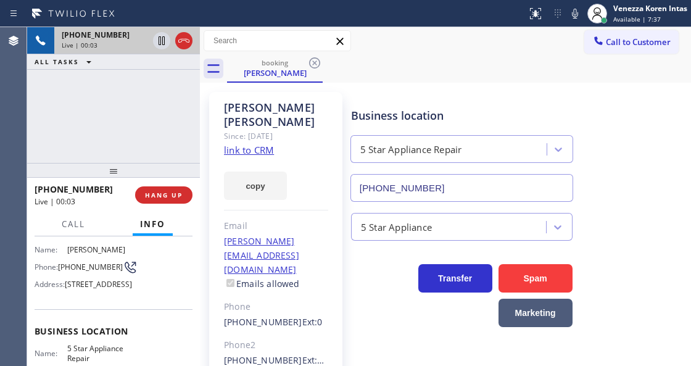
click at [247, 142] on div "[PERSON_NAME] Since: [DATE] link to CRM copy Email [PERSON_NAME][EMAIL_ADDRESS]…" at bounding box center [275, 289] width 133 height 395
click at [250, 144] on link "link to CRM" at bounding box center [249, 150] width 50 height 12
click at [447, 36] on div "Call to Customer Outbound call Location [GEOGRAPHIC_DATA] Best Electricians G+ …" at bounding box center [445, 41] width 491 height 22
click at [510, 81] on div "booking [PERSON_NAME]" at bounding box center [459, 69] width 464 height 28
click at [573, 14] on icon at bounding box center [575, 14] width 6 height 10
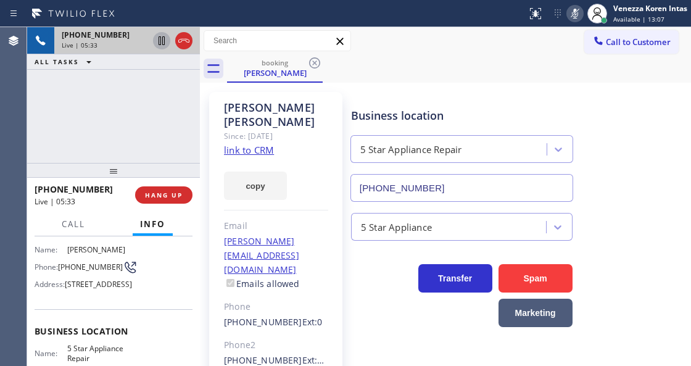
click at [157, 43] on icon at bounding box center [161, 40] width 15 height 15
click at [575, 14] on icon at bounding box center [575, 14] width 6 height 10
click at [164, 37] on icon at bounding box center [161, 40] width 9 height 9
click at [574, 5] on button at bounding box center [574, 13] width 17 height 17
click at [578, 9] on icon at bounding box center [574, 13] width 15 height 15
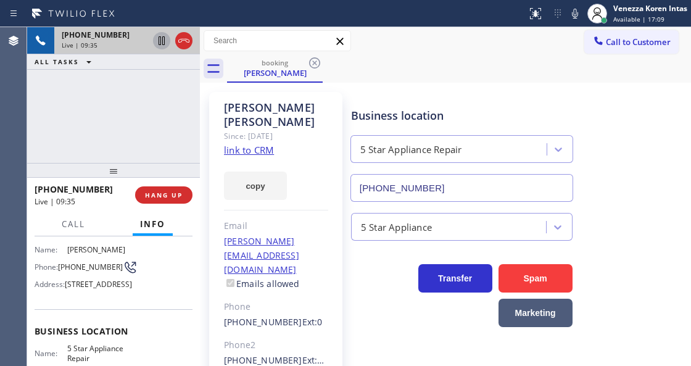
click at [537, 92] on div "Business location 5 Star Appliance Repair [PHONE_NUMBER]" at bounding box center [517, 146] width 339 height 112
click at [367, 332] on div "Business location 5 Star Appliance Repair [PHONE_NUMBER] 5 Star Appliance Trans…" at bounding box center [517, 282] width 339 height 374
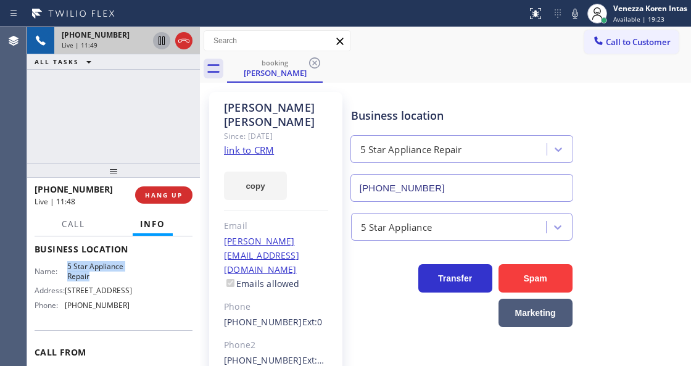
drag, startPoint x: 67, startPoint y: 282, endPoint x: 96, endPoint y: 299, distance: 34.0
click at [96, 281] on span "5 Star Appliance Repair" at bounding box center [98, 270] width 62 height 19
copy span "5 Star Appliance Repair"
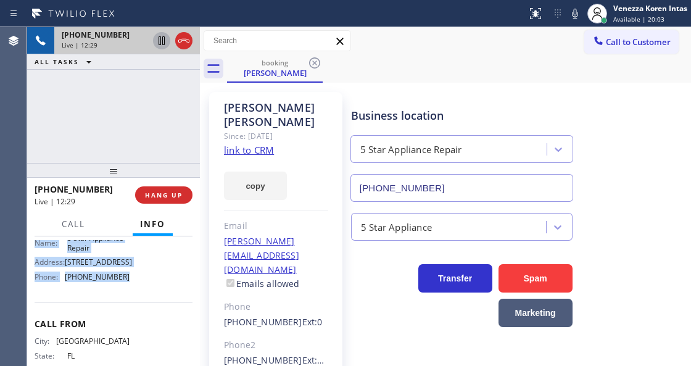
scroll to position [168, 0]
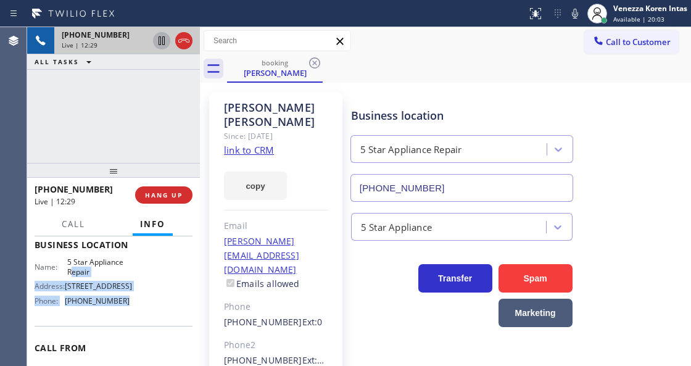
drag, startPoint x: 117, startPoint y: 245, endPoint x: 70, endPoint y: 291, distance: 65.9
click at [70, 290] on div "Name: 5 Star Appliance Repair Address: [STREET_ADDRESS] Phone: [PHONE_NUMBER]" at bounding box center [82, 283] width 95 height 53
click at [99, 305] on span "[PHONE_NUMBER]" at bounding box center [97, 300] width 65 height 9
drag, startPoint x: 122, startPoint y: 321, endPoint x: 64, endPoint y: 321, distance: 58.0
click at [64, 305] on div "Phone: [PHONE_NUMBER]" at bounding box center [82, 300] width 95 height 9
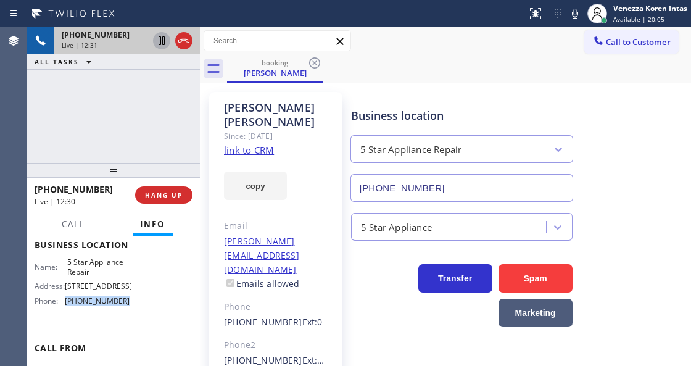
copy div "[PHONE_NUMBER]"
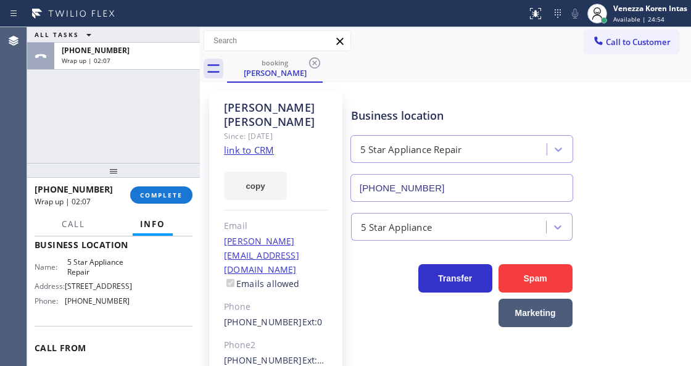
click at [374, 131] on div "5 Star Appliance Repair" at bounding box center [462, 146] width 228 height 33
click at [174, 197] on span "COMPLETE" at bounding box center [161, 195] width 43 height 9
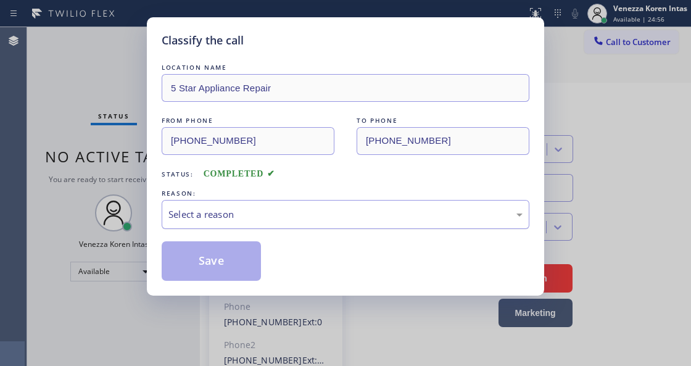
click at [257, 217] on div "Select a reason" at bounding box center [345, 214] width 354 height 14
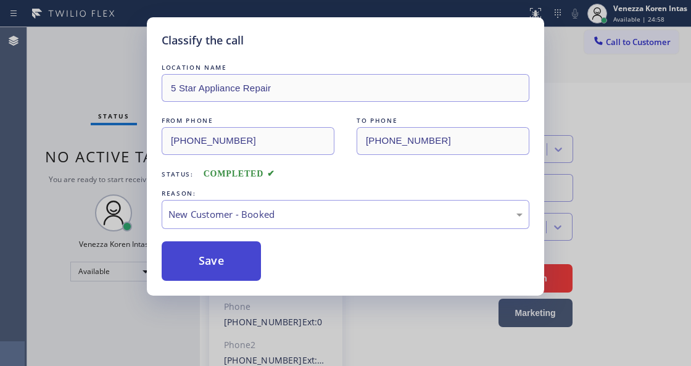
click at [249, 253] on button "Save" at bounding box center [211, 260] width 99 height 39
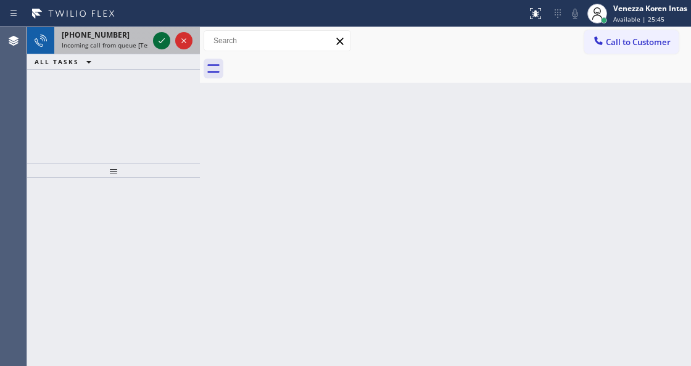
click at [163, 35] on icon at bounding box center [161, 40] width 15 height 15
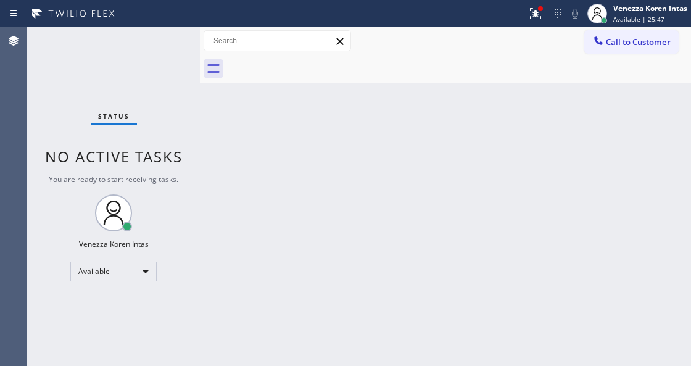
drag, startPoint x: 535, startPoint y: 9, endPoint x: 525, endPoint y: 112, distance: 104.1
click at [535, 19] on div at bounding box center [535, 13] width 27 height 27
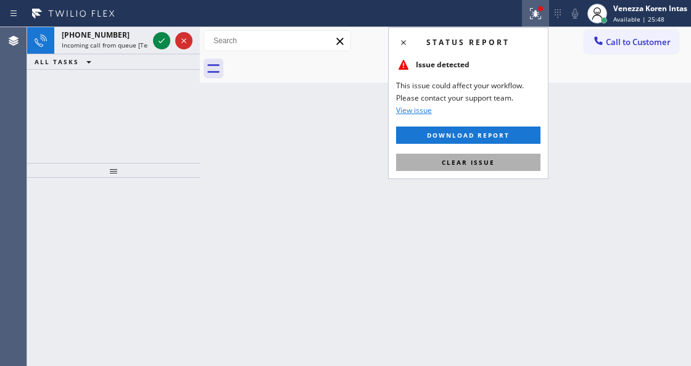
click at [507, 165] on button "Clear issue" at bounding box center [468, 162] width 144 height 17
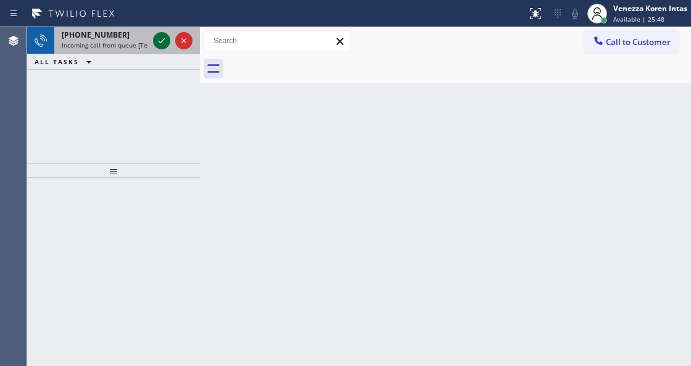
click at [160, 41] on icon at bounding box center [161, 40] width 15 height 15
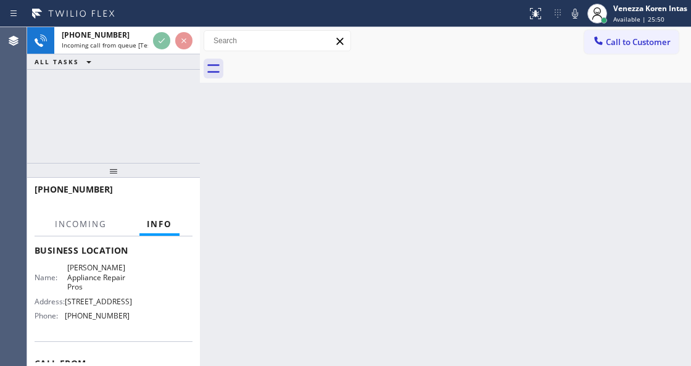
scroll to position [164, 0]
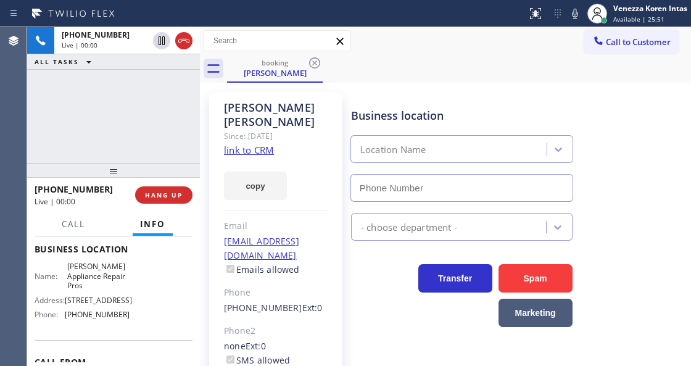
type input "[PHONE_NUMBER]"
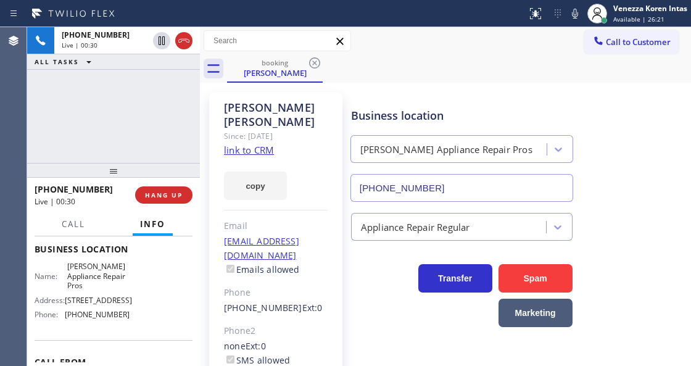
click at [258, 144] on link "link to CRM" at bounding box center [249, 150] width 50 height 12
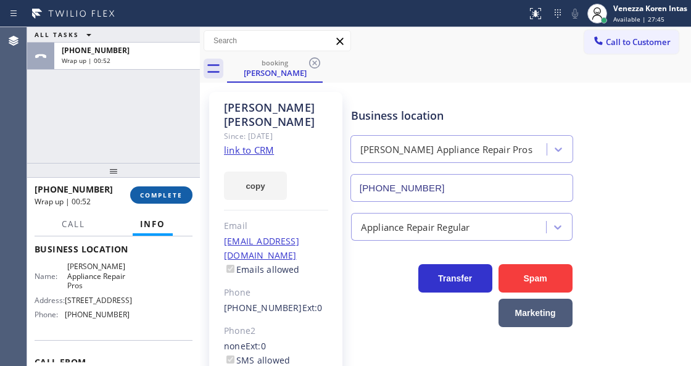
drag, startPoint x: 178, startPoint y: 199, endPoint x: 292, endPoint y: 213, distance: 115.0
click at [182, 199] on span "COMPLETE" at bounding box center [161, 195] width 43 height 9
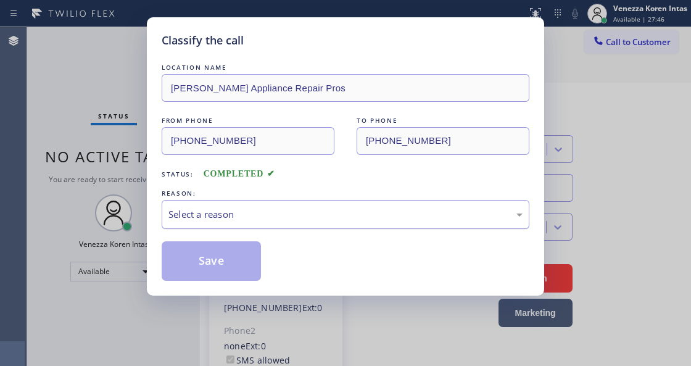
drag, startPoint x: 294, startPoint y: 213, endPoint x: 294, endPoint y: 224, distance: 11.7
click at [294, 220] on div "Select a reason" at bounding box center [345, 214] width 354 height 14
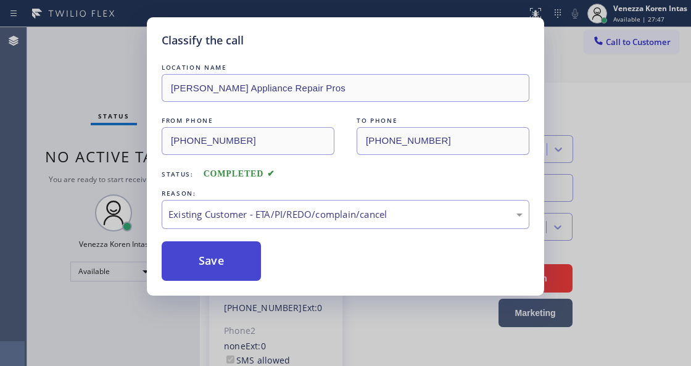
click at [245, 253] on button "Save" at bounding box center [211, 260] width 99 height 39
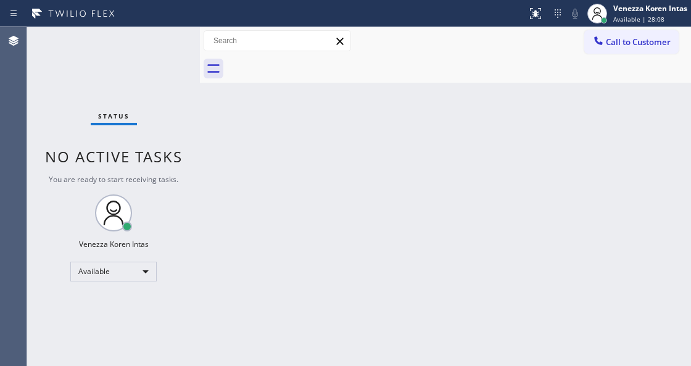
click at [157, 42] on div "Status No active tasks You are ready to start receiving tasks. Venezza Koren In…" at bounding box center [113, 196] width 173 height 339
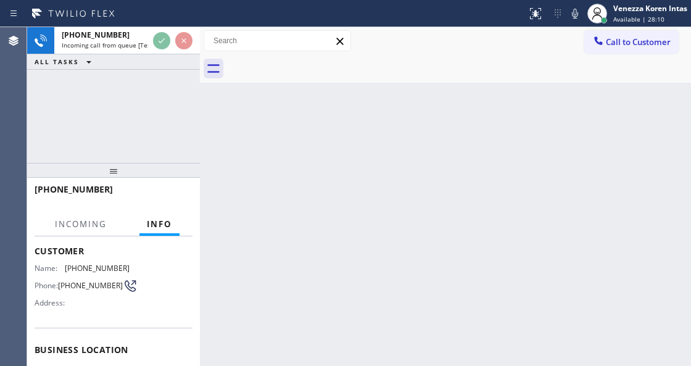
scroll to position [123, 0]
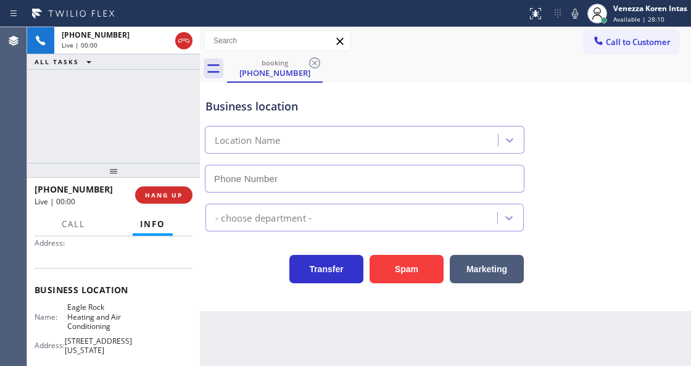
type input "[PHONE_NUMBER]"
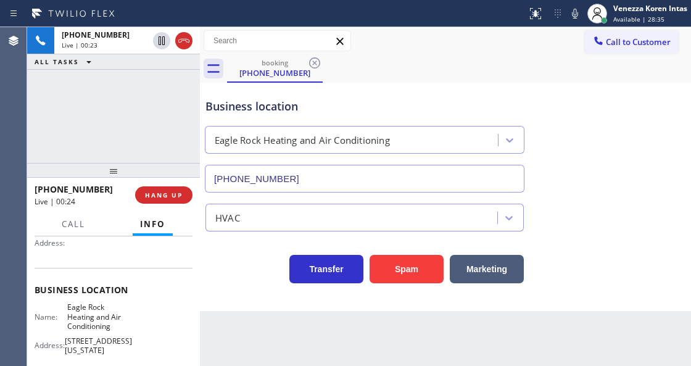
click at [497, 104] on div "Business location" at bounding box center [364, 106] width 318 height 17
click at [216, 276] on div "Transfer Spam Marketing" at bounding box center [364, 266] width 323 height 35
click at [403, 331] on div "Back to Dashboard Change Sender ID Customers Technicians Select a contact Outbo…" at bounding box center [445, 196] width 491 height 339
drag, startPoint x: 63, startPoint y: 302, endPoint x: 116, endPoint y: 328, distance: 59.0
click at [116, 328] on div "Name: Eagle Rock Heating and Air Conditioning" at bounding box center [82, 316] width 95 height 28
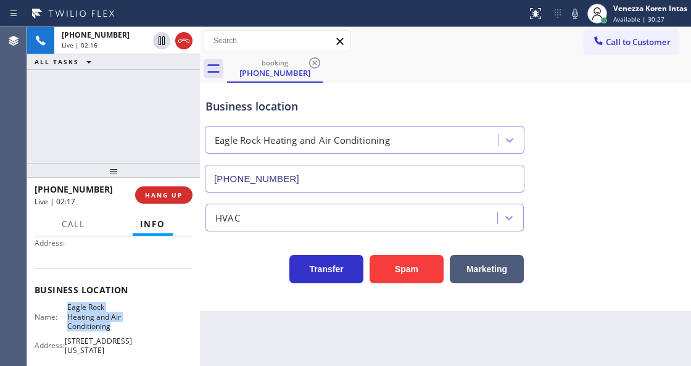
copy span "Eagle Rock Heating and Air Conditioning"
click at [500, 104] on div "Business location" at bounding box center [364, 106] width 318 height 17
click at [578, 10] on icon at bounding box center [574, 13] width 15 height 15
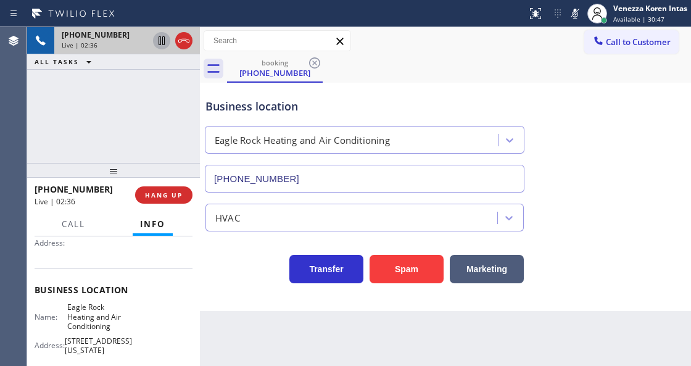
click at [163, 41] on icon at bounding box center [161, 40] width 15 height 15
drag, startPoint x: 527, startPoint y: 85, endPoint x: 518, endPoint y: 90, distance: 9.9
click at [527, 86] on div "Business location Eagle Rock Heating and Air Conditioning [PHONE_NUMBER]" at bounding box center [445, 137] width 485 height 112
click at [275, 130] on div "Eagle Rock Heating and Air Conditioning" at bounding box center [352, 141] width 289 height 22
drag, startPoint x: 569, startPoint y: 9, endPoint x: 570, endPoint y: 23, distance: 14.2
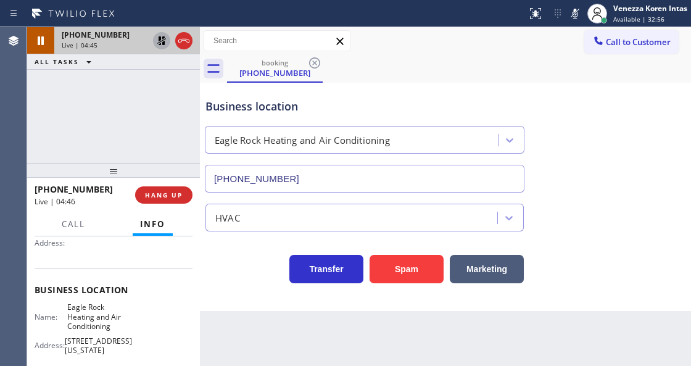
click at [569, 9] on icon at bounding box center [574, 13] width 15 height 15
click at [158, 46] on icon at bounding box center [161, 40] width 15 height 15
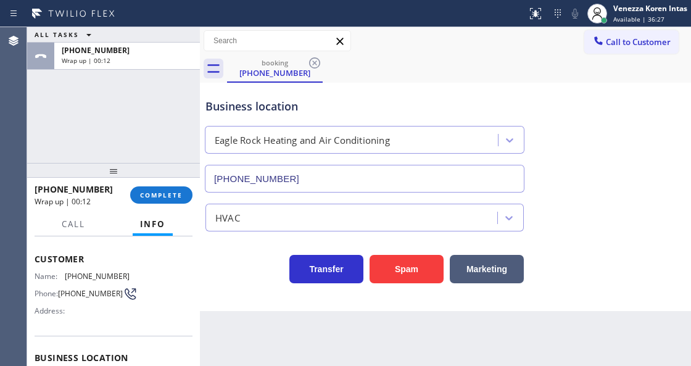
scroll to position [0, 0]
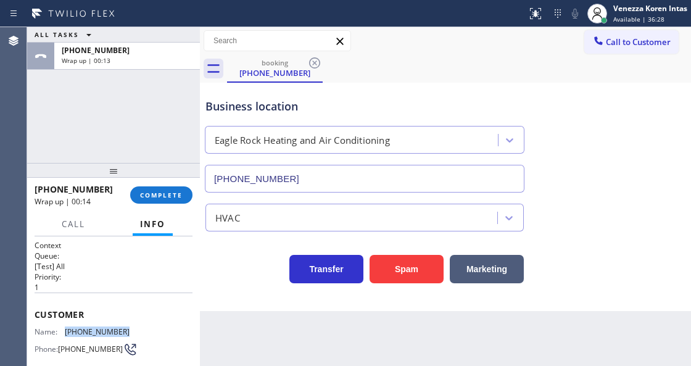
drag, startPoint x: 130, startPoint y: 322, endPoint x: 94, endPoint y: 325, distance: 35.9
click at [64, 324] on div "Customer Name: [PHONE_NUMBER] Phone: [PHONE_NUMBER] Address:" at bounding box center [114, 341] width 158 height 99
copy div "[PHONE_NUMBER]"
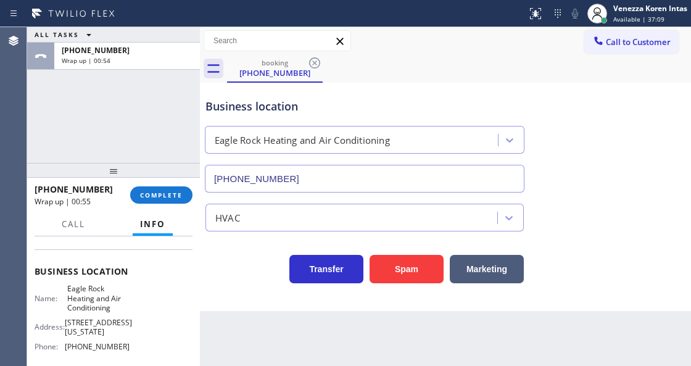
scroll to position [205, 0]
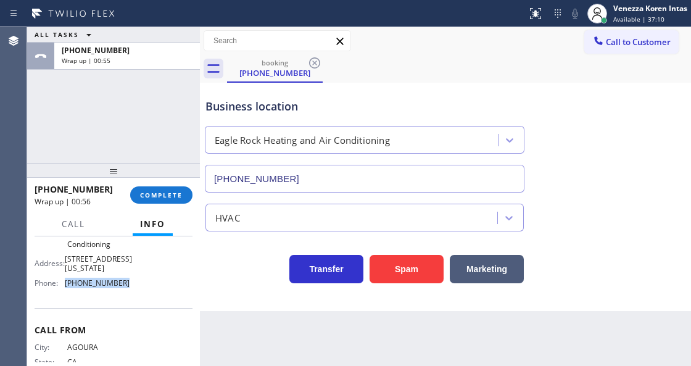
drag, startPoint x: 128, startPoint y: 284, endPoint x: 60, endPoint y: 281, distance: 67.9
click at [60, 281] on div "Name: Eagle Rock Heating and Air Conditioning Address: [STREET_ADDRESS][US_STAT…" at bounding box center [114, 256] width 158 height 72
copy div "[PHONE_NUMBER]"
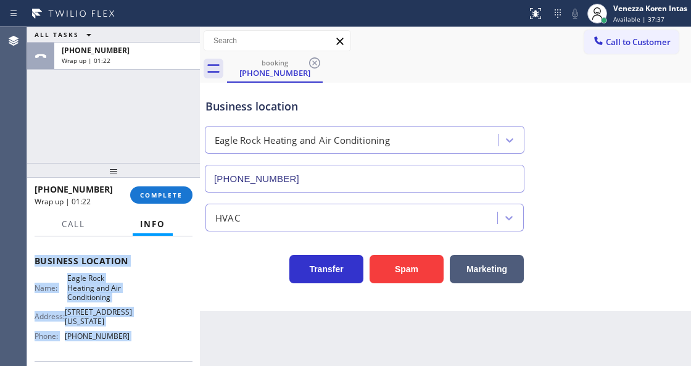
scroll to position [244, 0]
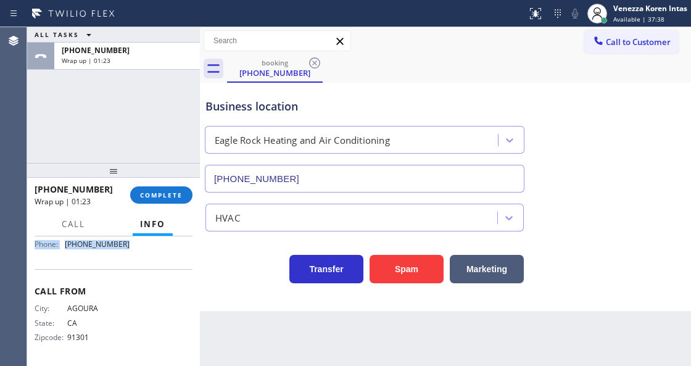
drag, startPoint x: 28, startPoint y: 268, endPoint x: 162, endPoint y: 258, distance: 133.6
click at [162, 258] on div "Context Queue: [Test] All Priority: 1 Customer Name: [PHONE_NUMBER] Phone: [PHO…" at bounding box center [113, 300] width 173 height 129
copy div "Customer Name: [PHONE_NUMBER] Phone: [PHONE_NUMBER] Address: Business location …"
click at [185, 197] on button "COMPLETE" at bounding box center [161, 194] width 62 height 17
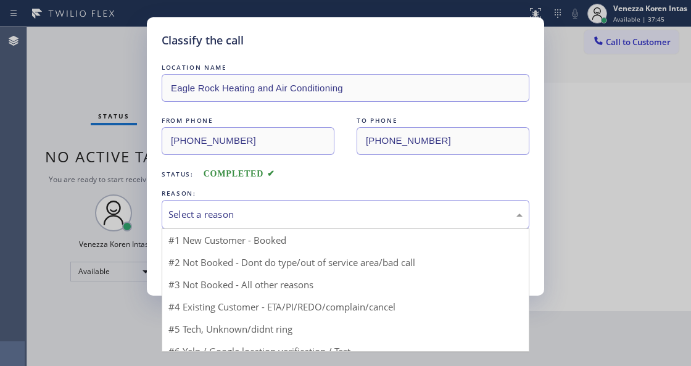
click at [245, 210] on div "Select a reason" at bounding box center [345, 214] width 354 height 14
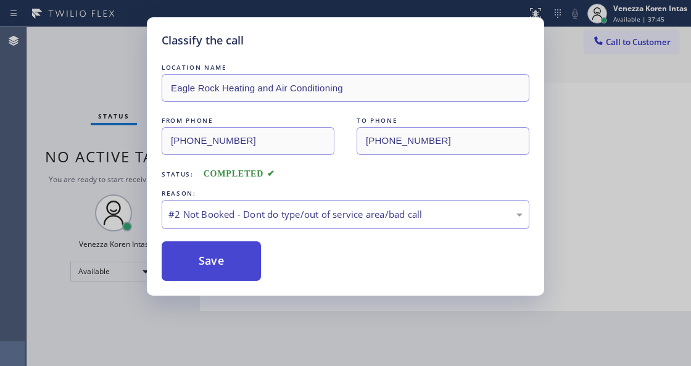
click at [233, 265] on button "Save" at bounding box center [211, 260] width 99 height 39
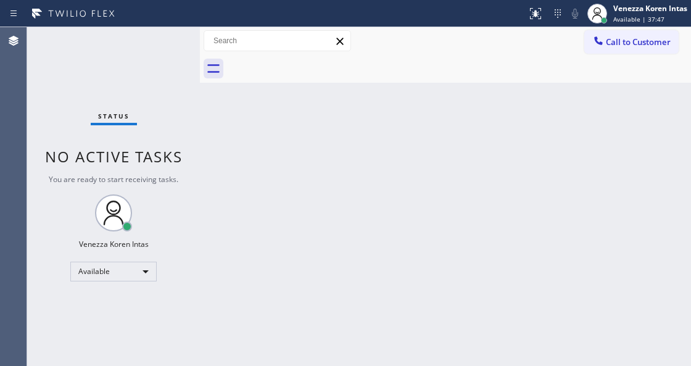
click at [651, 210] on div "Back to Dashboard Change Sender ID Customers Technicians Select a contact Outbo…" at bounding box center [445, 196] width 491 height 339
click at [160, 117] on div "Status No active tasks You are ready to start receiving tasks. Venezza Koren In…" at bounding box center [113, 196] width 173 height 339
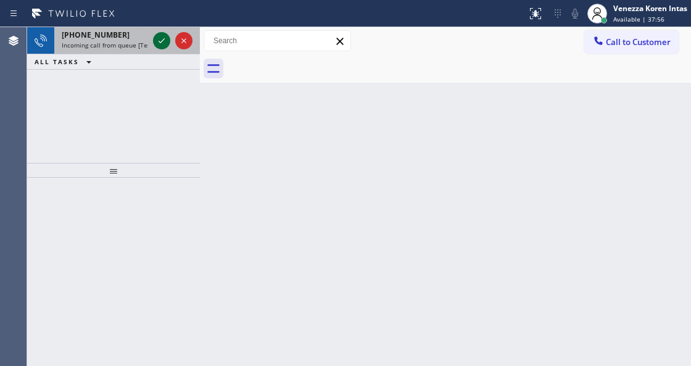
click at [160, 42] on icon at bounding box center [161, 40] width 6 height 5
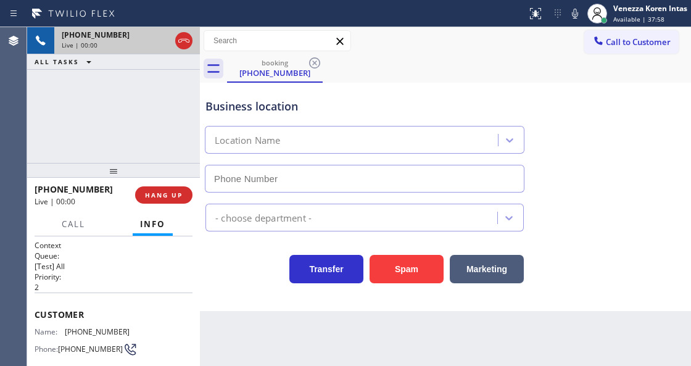
type input "[PHONE_NUMBER]"
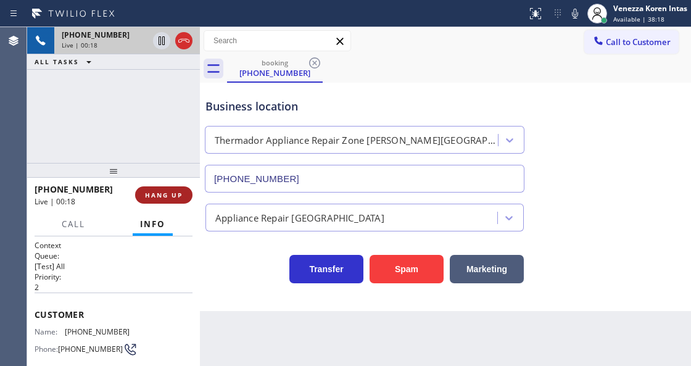
click at [149, 187] on button "HANG UP" at bounding box center [163, 194] width 57 height 17
click at [178, 199] on button "HANG UP" at bounding box center [163, 194] width 57 height 17
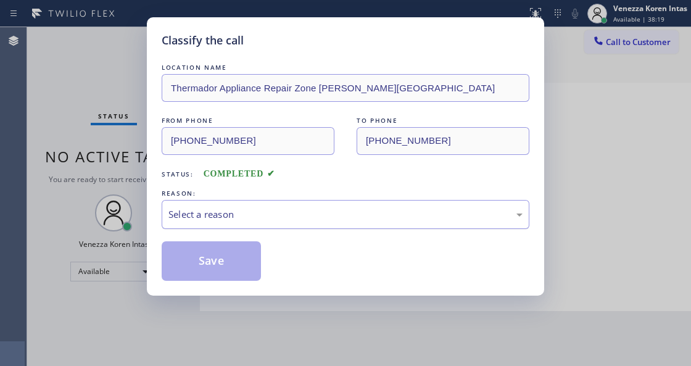
click at [308, 219] on div "Select a reason" at bounding box center [345, 214] width 354 height 14
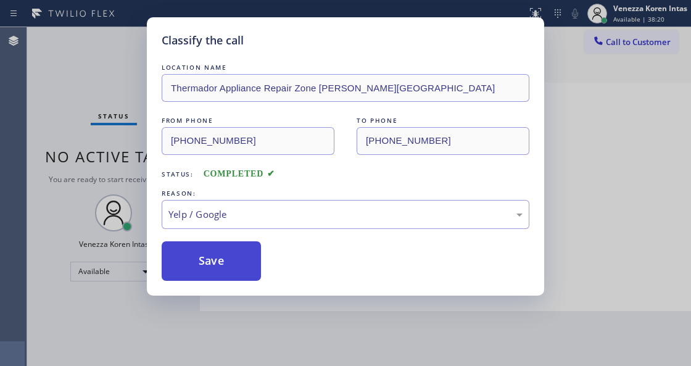
click at [242, 278] on button "Save" at bounding box center [211, 260] width 99 height 39
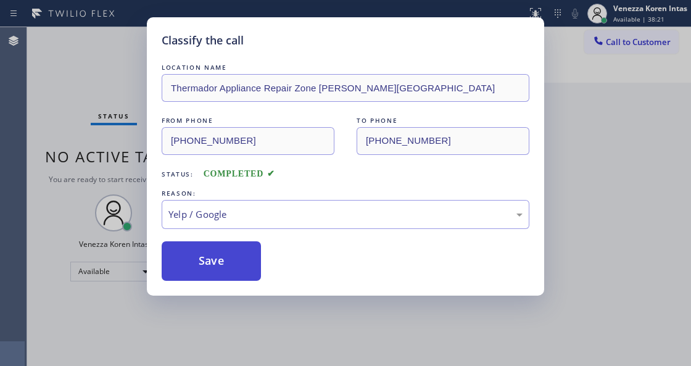
click at [242, 274] on button "Save" at bounding box center [211, 260] width 99 height 39
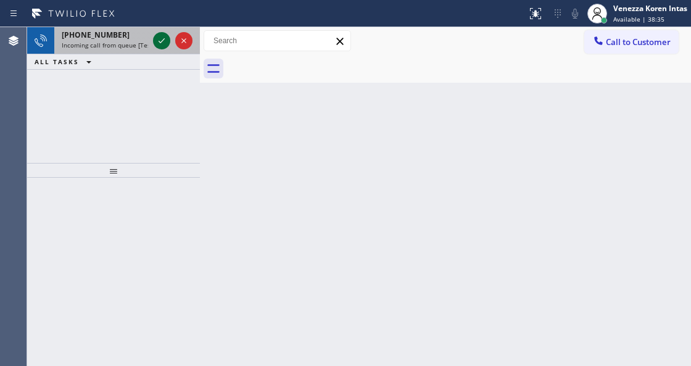
drag, startPoint x: 168, startPoint y: 41, endPoint x: 158, endPoint y: 41, distance: 9.9
click at [168, 41] on icon at bounding box center [161, 40] width 15 height 15
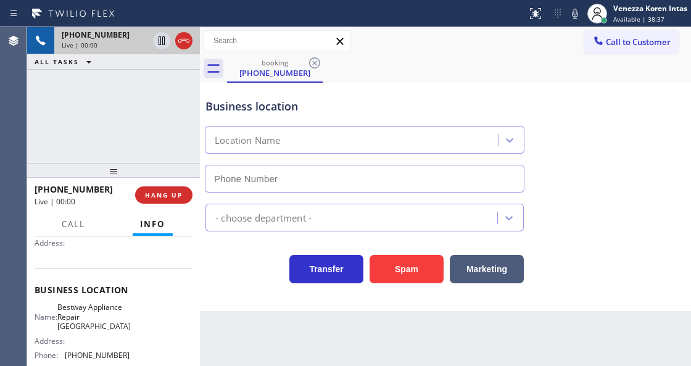
scroll to position [164, 0]
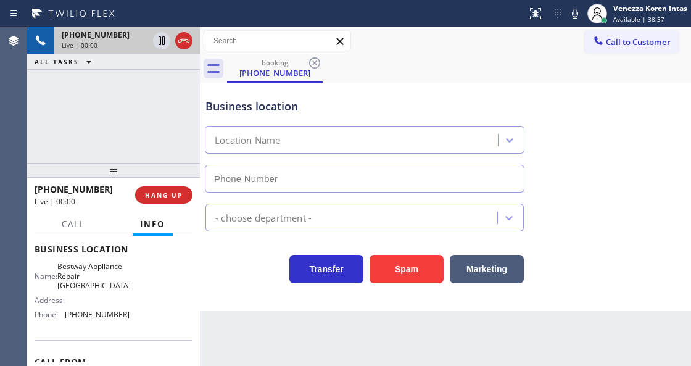
type input "[PHONE_NUMBER]"
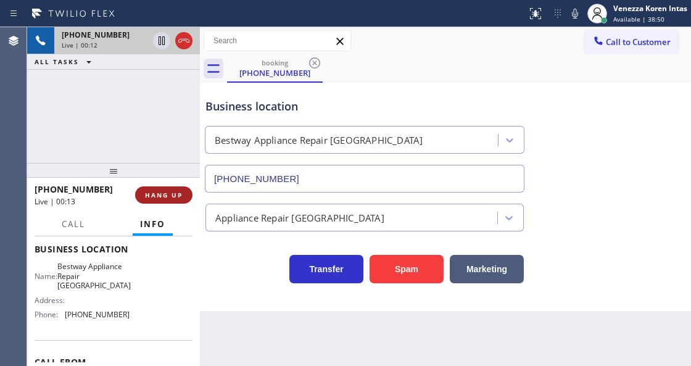
click at [155, 189] on button "HANG UP" at bounding box center [163, 194] width 57 height 17
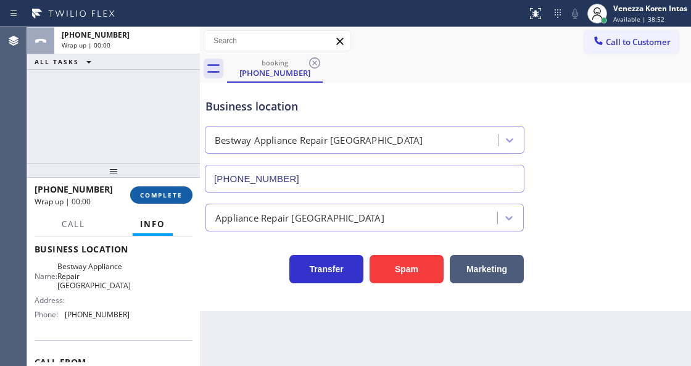
click at [168, 192] on span "COMPLETE" at bounding box center [161, 195] width 43 height 9
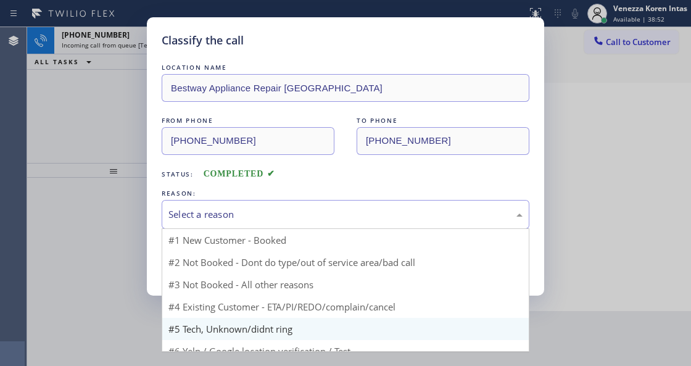
drag, startPoint x: 290, startPoint y: 212, endPoint x: 252, endPoint y: 297, distance: 94.1
click at [290, 211] on div "Select a reason" at bounding box center [345, 214] width 354 height 14
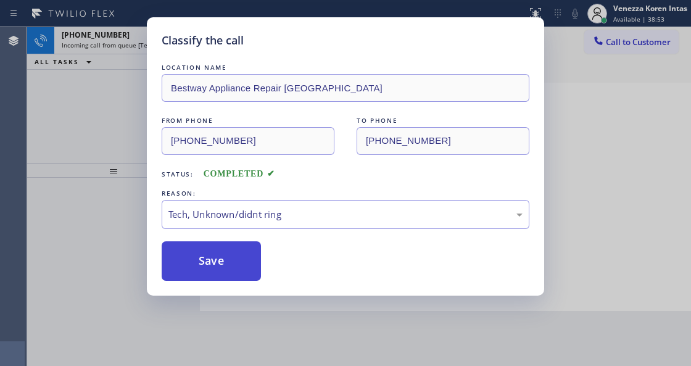
click at [224, 251] on button "Save" at bounding box center [211, 260] width 99 height 39
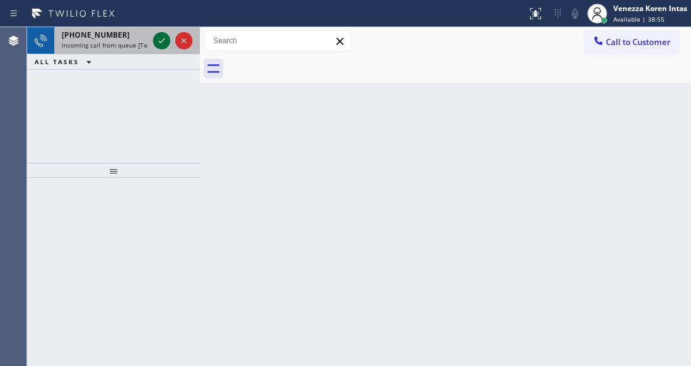
click at [162, 36] on icon at bounding box center [161, 40] width 15 height 15
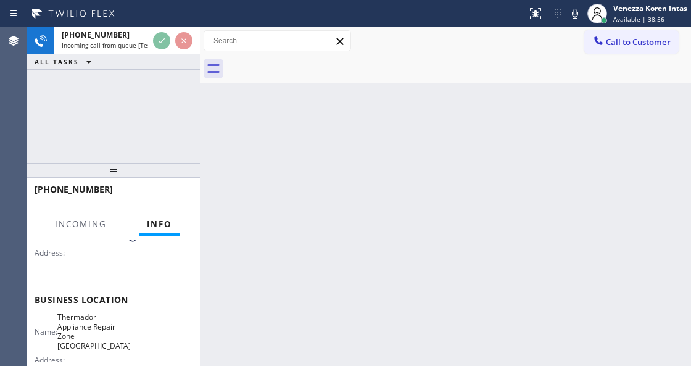
scroll to position [123, 0]
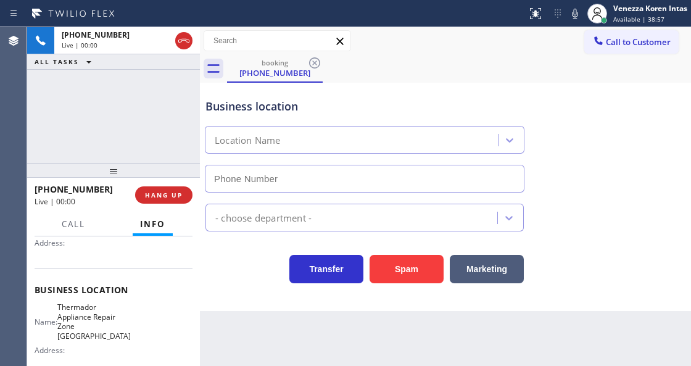
type input "[PHONE_NUMBER]"
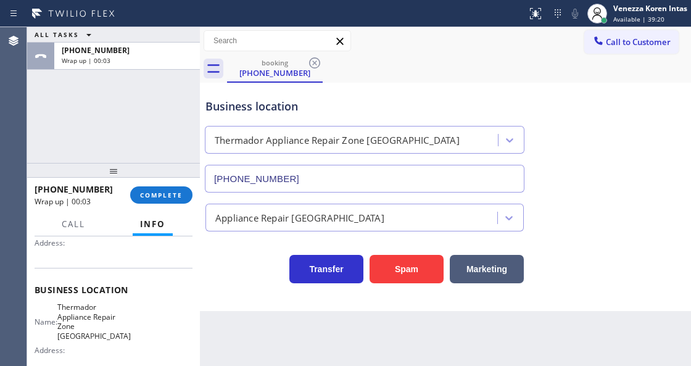
drag, startPoint x: 170, startPoint y: 195, endPoint x: 239, endPoint y: 201, distance: 69.9
click at [170, 195] on span "COMPLETE" at bounding box center [161, 195] width 43 height 9
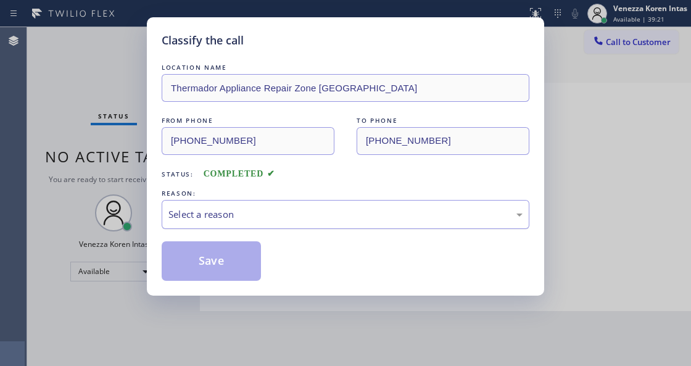
click at [247, 211] on div "Select a reason" at bounding box center [345, 214] width 354 height 14
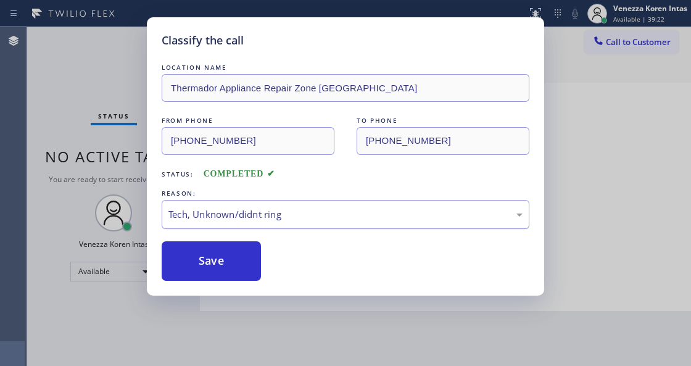
click at [259, 211] on div "Tech, Unknown/didnt ring" at bounding box center [345, 214] width 354 height 14
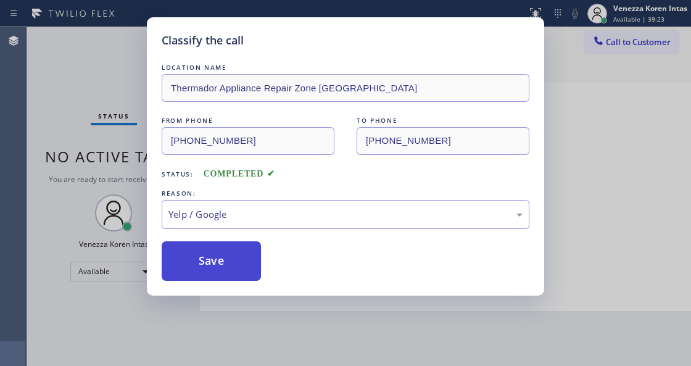
click at [228, 270] on button "Save" at bounding box center [211, 260] width 99 height 39
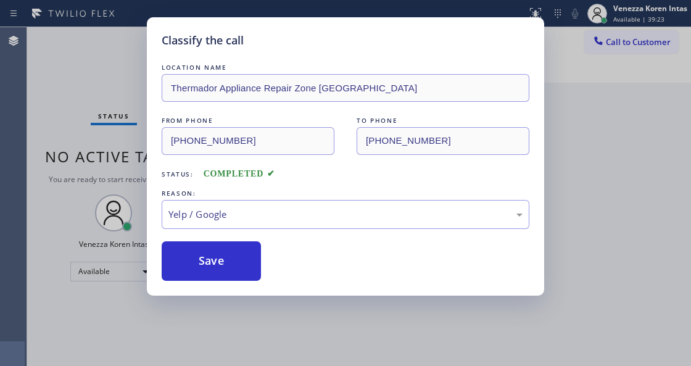
click at [251, 364] on div "Classify the call LOCATION NAME Thermador Appliance Repair Zone Irvine FROM PHO…" at bounding box center [345, 183] width 691 height 366
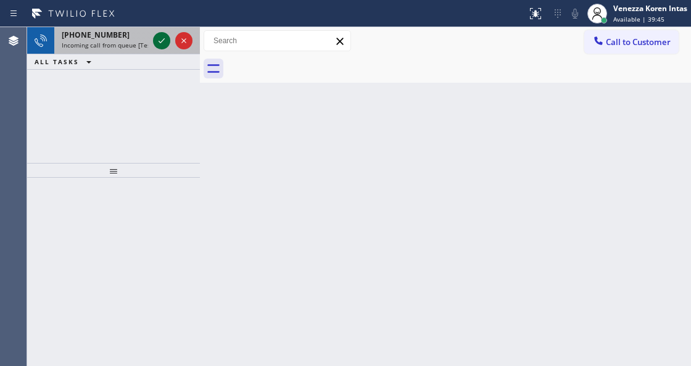
click at [164, 44] on icon at bounding box center [161, 40] width 15 height 15
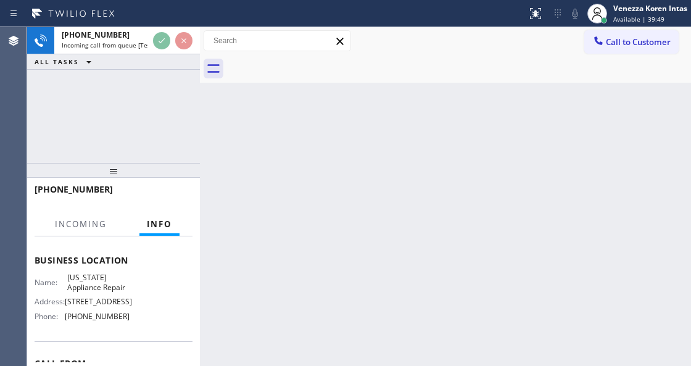
scroll to position [153, 0]
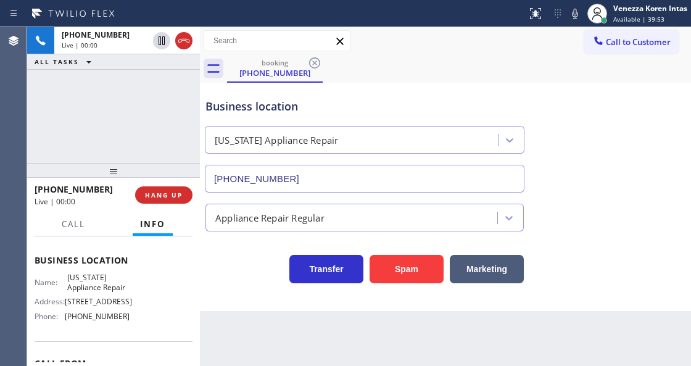
type input "[PHONE_NUMBER]"
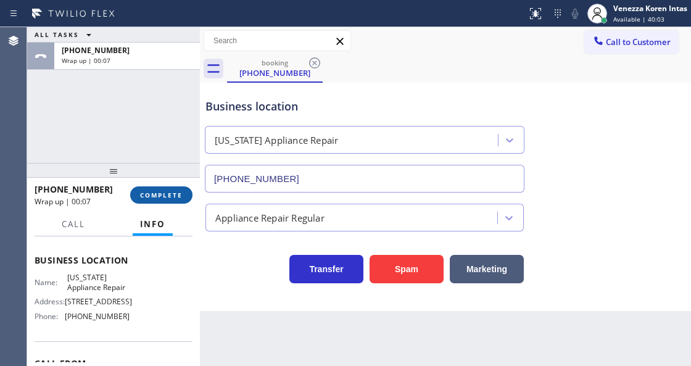
click at [141, 197] on span "COMPLETE" at bounding box center [161, 195] width 43 height 9
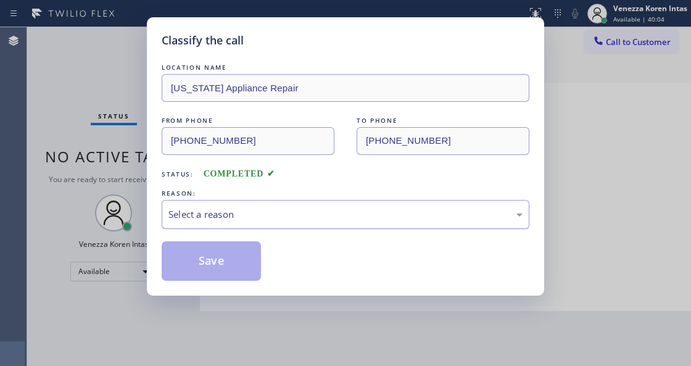
click at [292, 217] on div "Select a reason" at bounding box center [345, 214] width 354 height 14
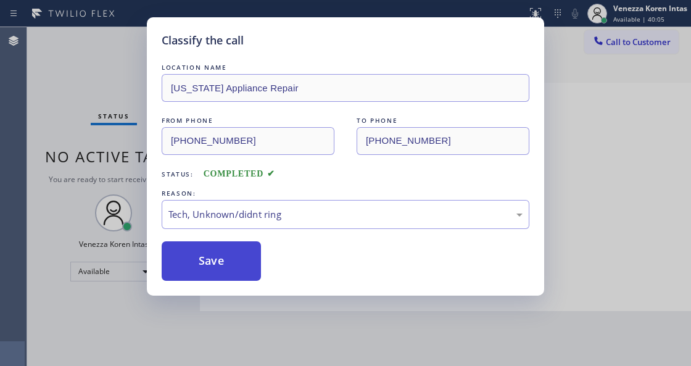
click at [222, 274] on button "Save" at bounding box center [211, 260] width 99 height 39
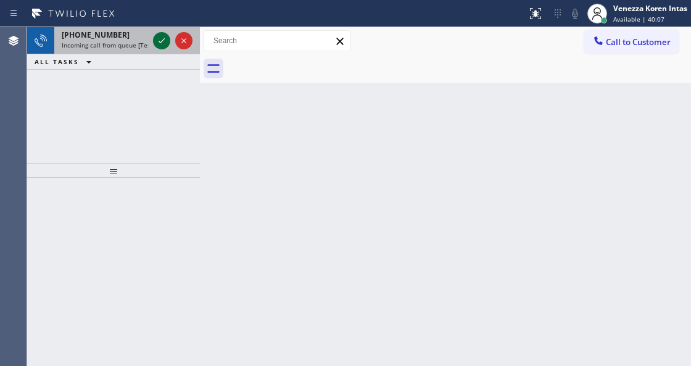
click at [163, 39] on icon at bounding box center [161, 40] width 15 height 15
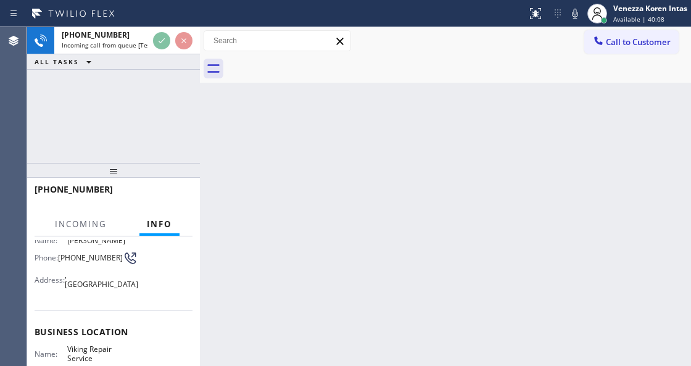
scroll to position [164, 0]
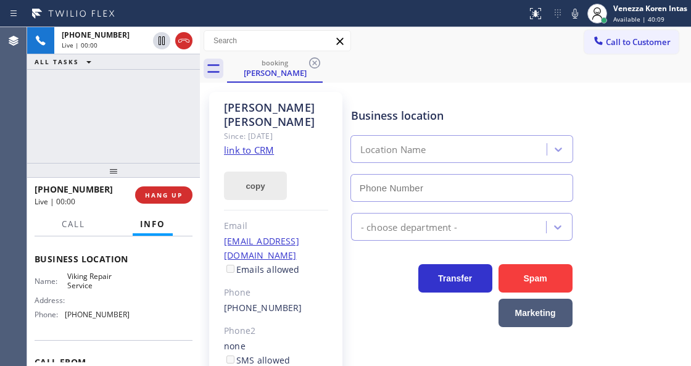
type input "[PHONE_NUMBER]"
click at [258, 144] on link "link to CRM" at bounding box center [249, 150] width 50 height 12
click at [390, 78] on div "booking [PERSON_NAME]" at bounding box center [459, 69] width 464 height 28
drag, startPoint x: 440, startPoint y: 47, endPoint x: 531, endPoint y: 83, distance: 98.0
click at [440, 47] on div "Call to Customer Outbound call Location [GEOGRAPHIC_DATA] Best Electricians G+ …" at bounding box center [445, 41] width 491 height 22
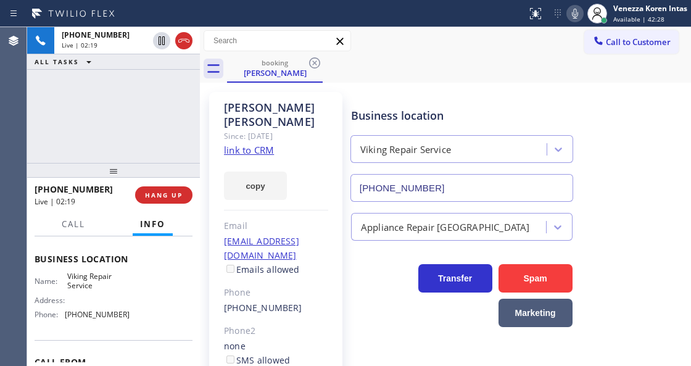
click at [577, 17] on icon at bounding box center [574, 13] width 15 height 15
click at [571, 15] on rect at bounding box center [574, 12] width 9 height 9
click at [571, 17] on icon at bounding box center [574, 13] width 15 height 15
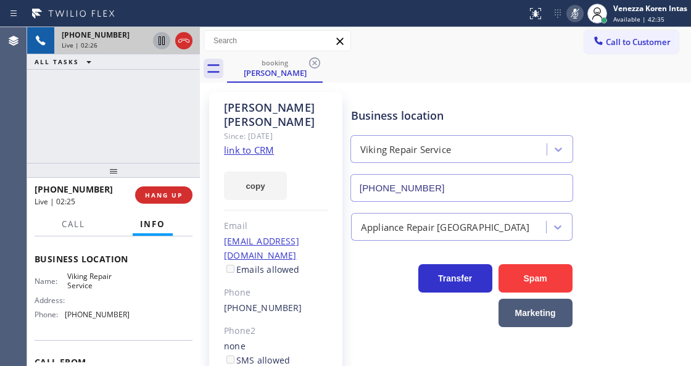
click at [160, 38] on icon at bounding box center [161, 40] width 6 height 9
drag, startPoint x: 78, startPoint y: 275, endPoint x: 105, endPoint y: 289, distance: 29.8
click at [105, 289] on span "Viking Repair Service" at bounding box center [98, 280] width 62 height 19
copy span "Viking Repair Service"
drag, startPoint x: 574, startPoint y: 15, endPoint x: 567, endPoint y: 36, distance: 22.0
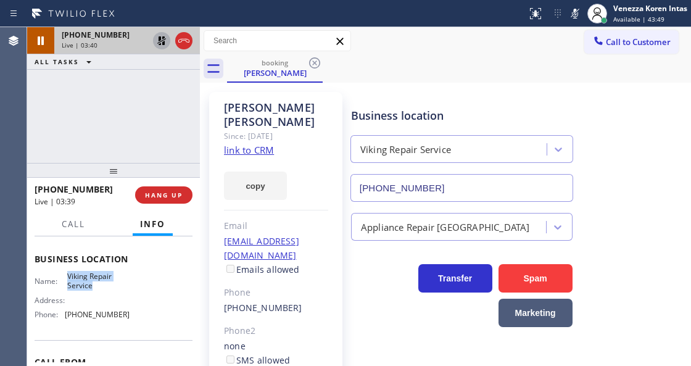
click at [574, 15] on icon at bounding box center [574, 13] width 15 height 15
click at [160, 39] on icon at bounding box center [161, 40] width 9 height 9
click at [439, 52] on div "Call to Customer Outbound call Location [GEOGRAPHIC_DATA] Best Electricians G+ …" at bounding box center [445, 41] width 491 height 28
click at [455, 75] on div "booking [PERSON_NAME]" at bounding box center [459, 69] width 464 height 28
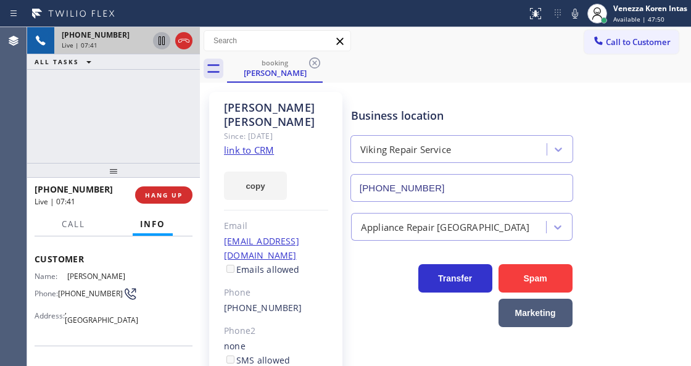
scroll to position [41, 0]
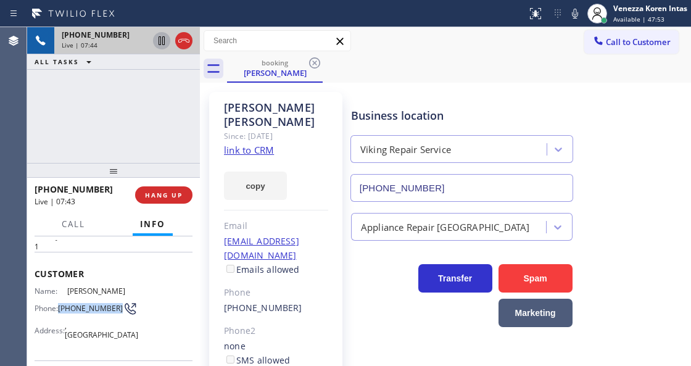
drag, startPoint x: 83, startPoint y: 315, endPoint x: 61, endPoint y: 298, distance: 26.9
click at [61, 303] on span "[PHONE_NUMBER]" at bounding box center [90, 307] width 65 height 9
copy span "[PHONE_NUMBER]"
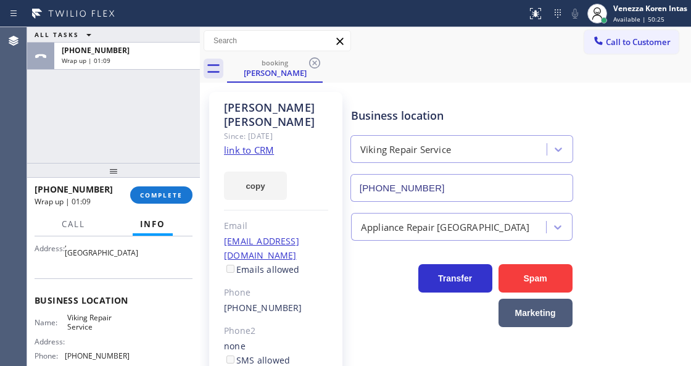
scroll to position [123, 0]
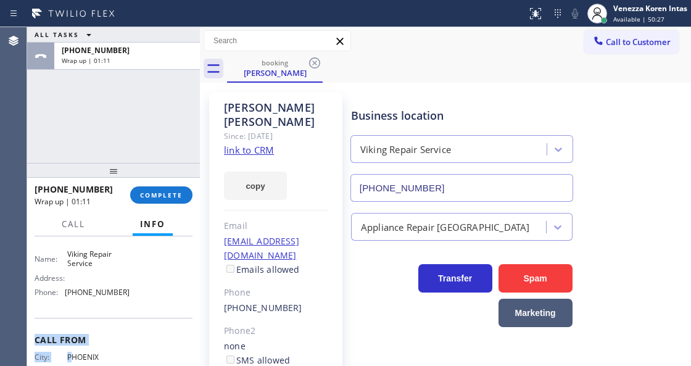
drag, startPoint x: 126, startPoint y: 358, endPoint x: 73, endPoint y: 354, distance: 53.8
click at [73, 354] on div "Context Queue: [Test] All Priority: 1 Customer Name: [PERSON_NAME] Phone: [PHON…" at bounding box center [114, 232] width 158 height 357
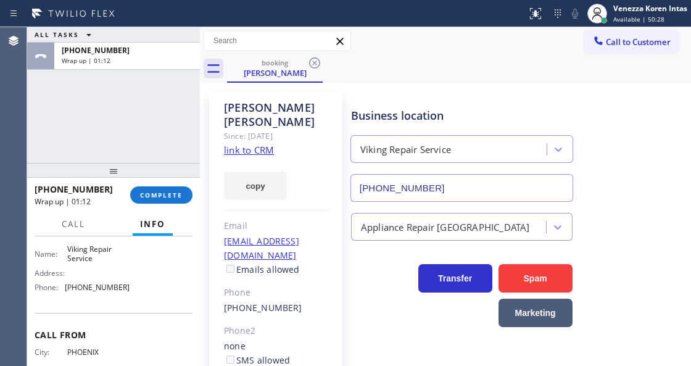
click at [91, 287] on span "[PHONE_NUMBER]" at bounding box center [97, 286] width 65 height 9
drag, startPoint x: 123, startPoint y: 289, endPoint x: 66, endPoint y: 287, distance: 57.4
click at [66, 287] on span "[PHONE_NUMBER]" at bounding box center [97, 286] width 65 height 9
click at [167, 188] on button "COMPLETE" at bounding box center [161, 194] width 62 height 17
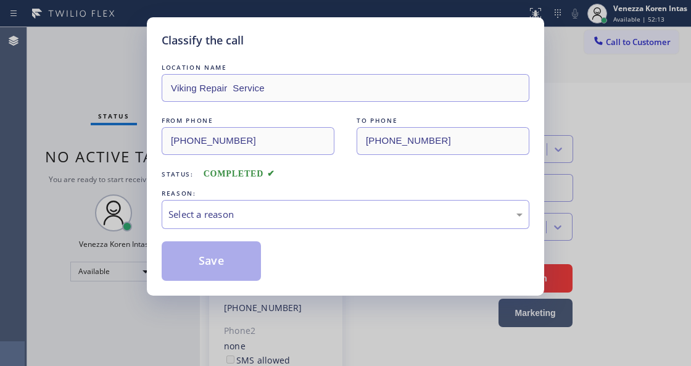
click at [265, 216] on div "Select a reason" at bounding box center [345, 214] width 354 height 14
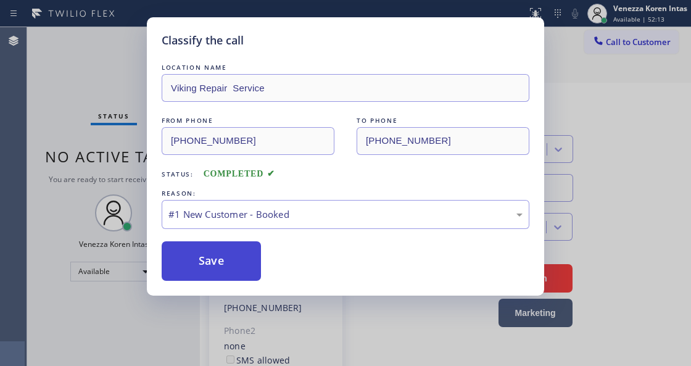
click at [247, 258] on button "Save" at bounding box center [211, 260] width 99 height 39
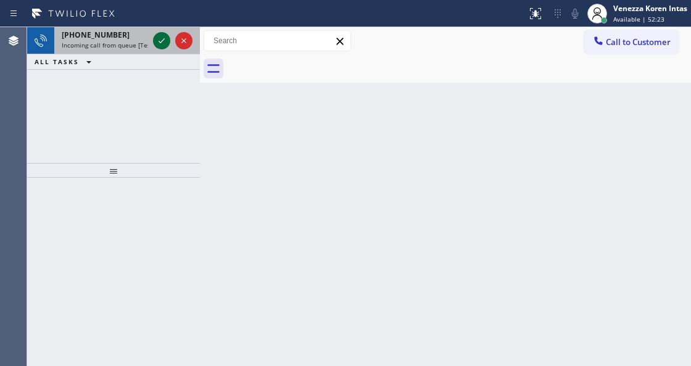
click at [155, 39] on icon at bounding box center [161, 40] width 15 height 15
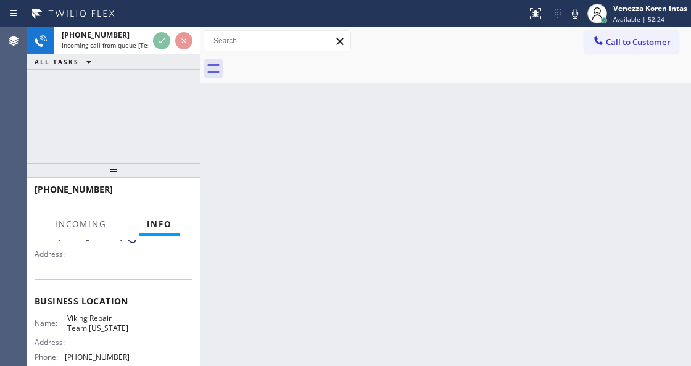
scroll to position [123, 0]
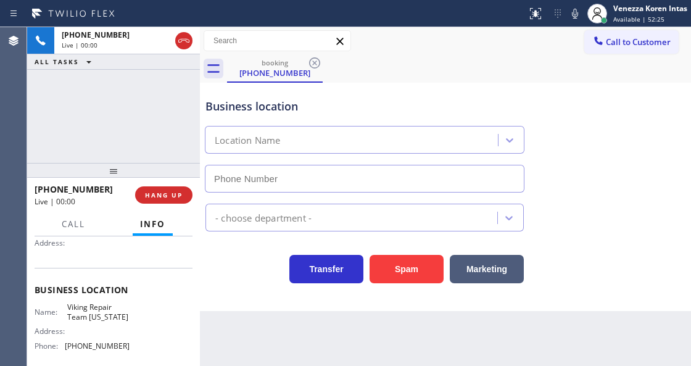
type input "[PHONE_NUMBER]"
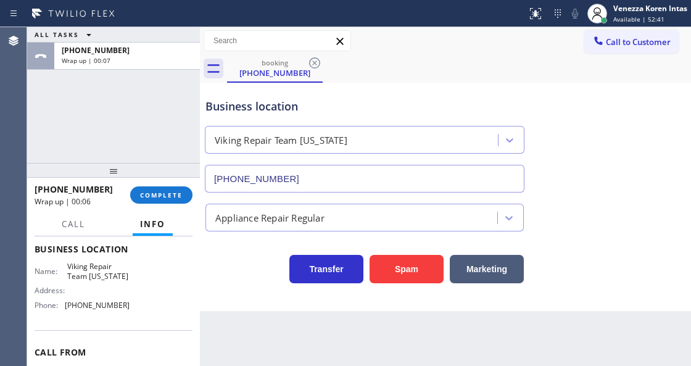
click at [170, 142] on div "ALL TASKS ALL TASKS ACTIVE TASKS TASKS IN WRAP UP [PHONE_NUMBER] Wrap up | 00:07" at bounding box center [113, 95] width 173 height 136
click at [163, 198] on span "COMPLETE" at bounding box center [161, 195] width 43 height 9
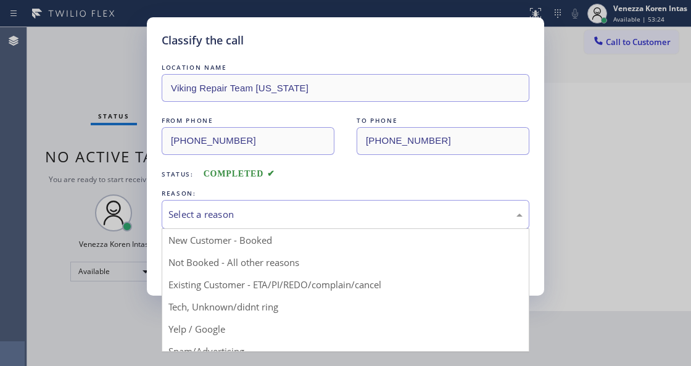
click at [280, 222] on div "Select a reason" at bounding box center [346, 214] width 368 height 29
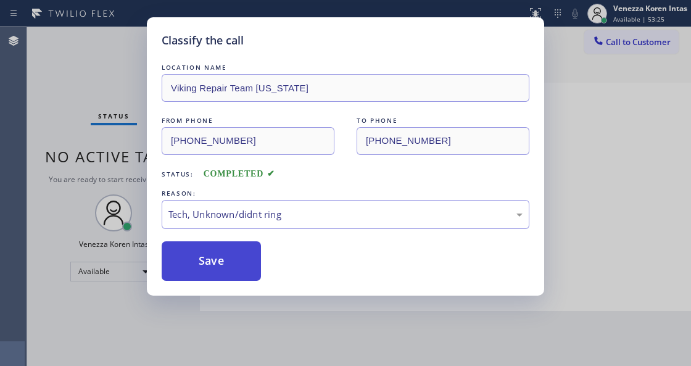
click at [220, 280] on button "Save" at bounding box center [211, 260] width 99 height 39
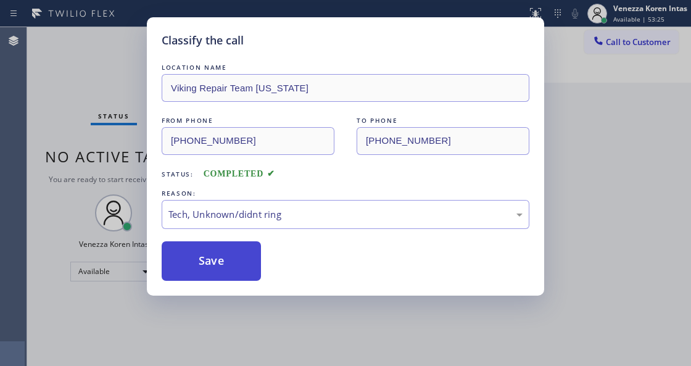
click at [226, 268] on button "Save" at bounding box center [211, 260] width 99 height 39
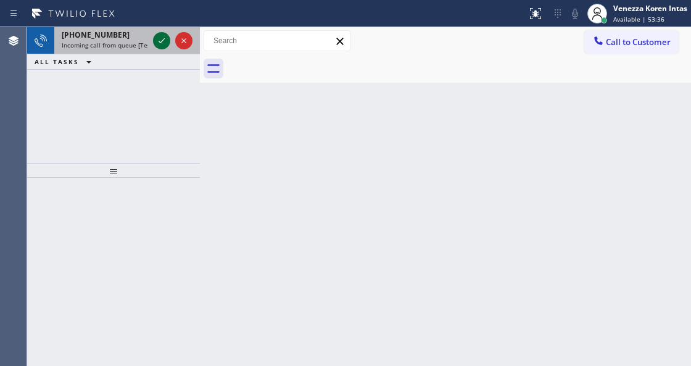
click at [157, 38] on icon at bounding box center [161, 40] width 15 height 15
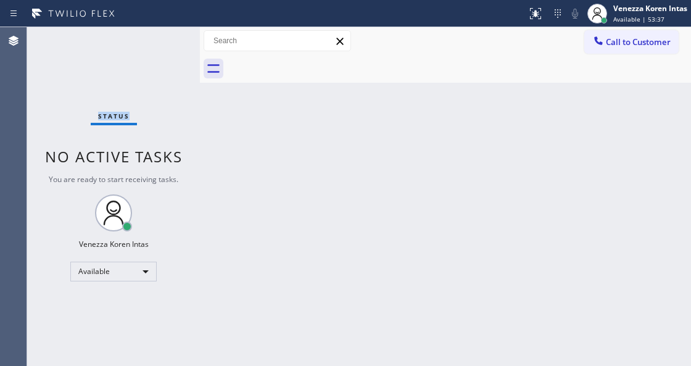
click at [158, 38] on div "Status No active tasks You are ready to start receiving tasks. Venezza Koren In…" at bounding box center [113, 196] width 173 height 339
drag, startPoint x: 538, startPoint y: 4, endPoint x: 506, endPoint y: 133, distance: 133.4
click at [538, 7] on div at bounding box center [535, 13] width 27 height 27
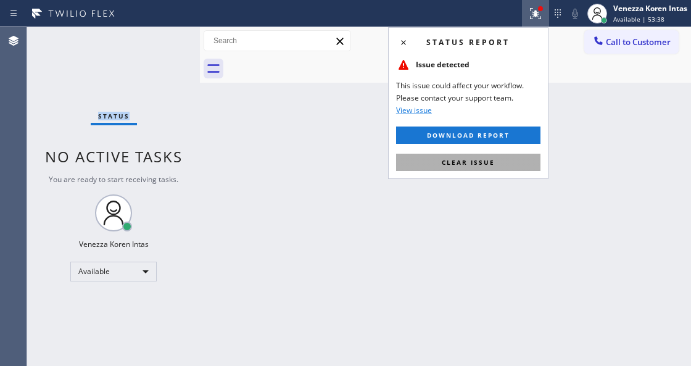
click at [497, 158] on button "Clear issue" at bounding box center [468, 162] width 144 height 17
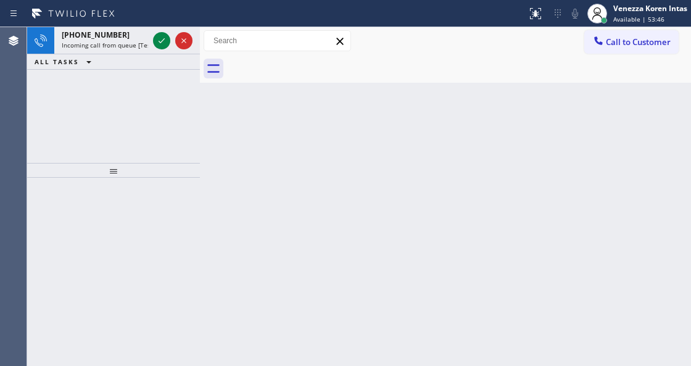
drag, startPoint x: 359, startPoint y: 159, endPoint x: 292, endPoint y: 274, distance: 133.2
click at [356, 165] on div "Back to Dashboard Change Sender ID Customers Technicians Select a contact Outbo…" at bounding box center [445, 196] width 491 height 339
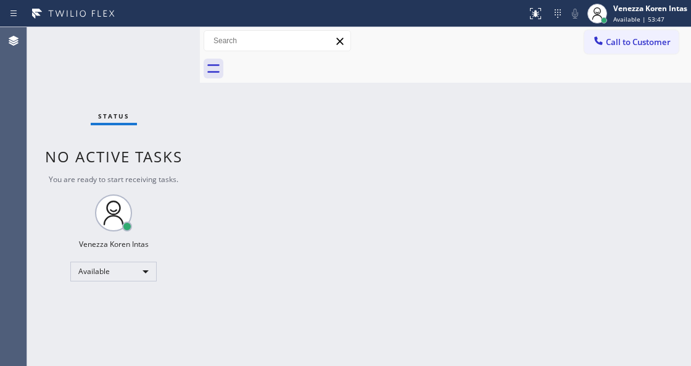
click at [159, 42] on div "Status No active tasks You are ready to start receiving tasks. Venezza Koren In…" at bounding box center [113, 196] width 173 height 339
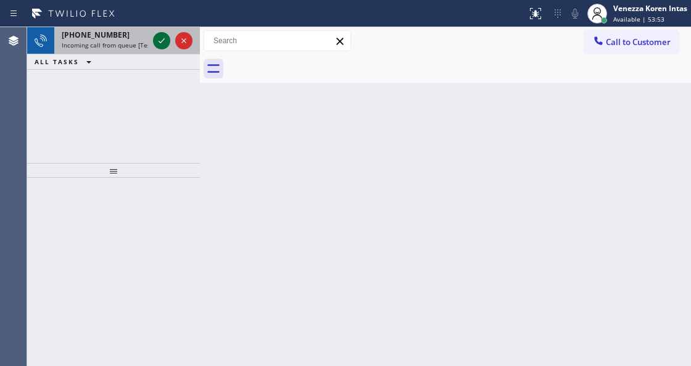
click at [158, 43] on icon at bounding box center [161, 40] width 15 height 15
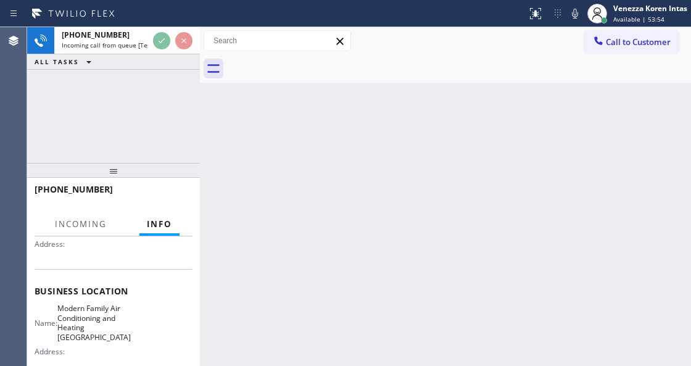
scroll to position [123, 0]
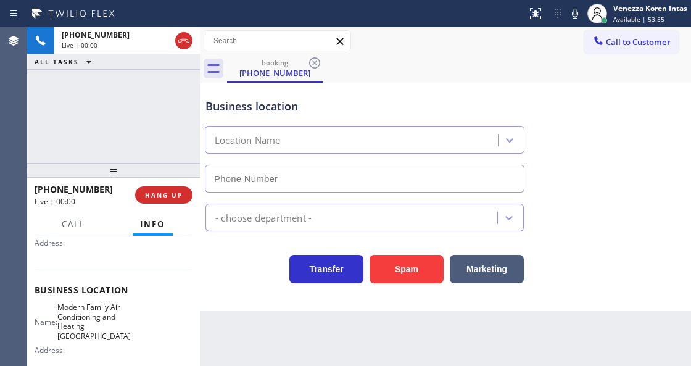
type input "[PHONE_NUMBER]"
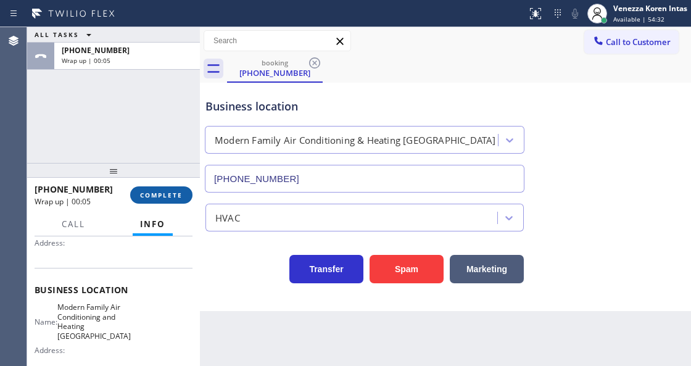
click at [158, 195] on span "COMPLETE" at bounding box center [161, 195] width 43 height 9
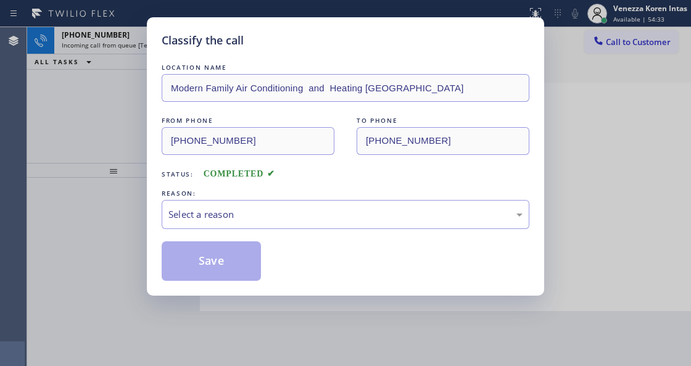
click at [318, 220] on div "Select a reason" at bounding box center [345, 214] width 354 height 14
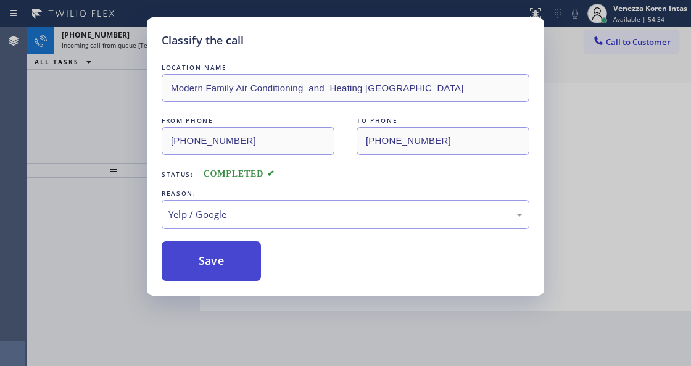
click at [231, 255] on button "Save" at bounding box center [211, 260] width 99 height 39
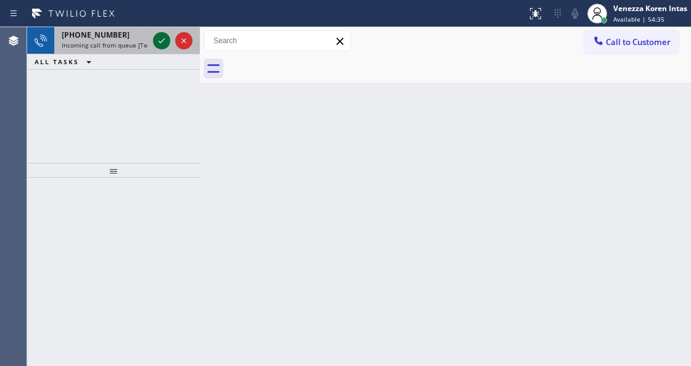
click at [162, 42] on icon at bounding box center [161, 40] width 15 height 15
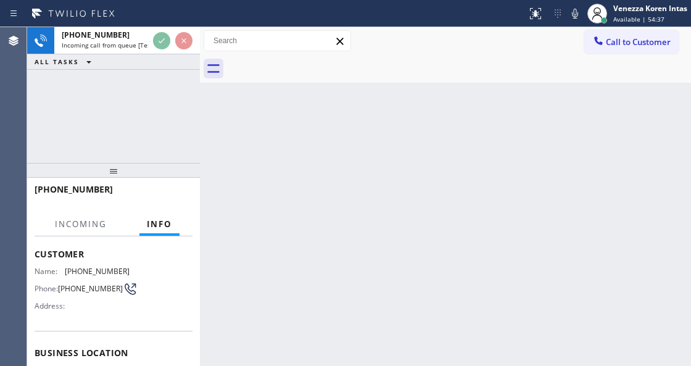
scroll to position [123, 0]
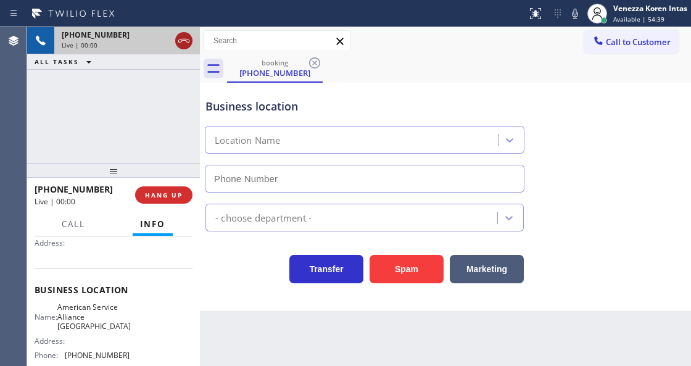
type input "[PHONE_NUMBER]"
click at [184, 43] on icon at bounding box center [183, 40] width 15 height 15
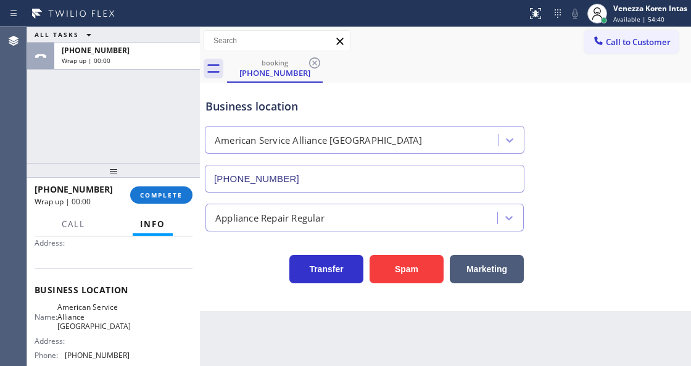
drag, startPoint x: 167, startPoint y: 189, endPoint x: 192, endPoint y: 209, distance: 32.6
click at [167, 191] on button "COMPLETE" at bounding box center [161, 194] width 62 height 17
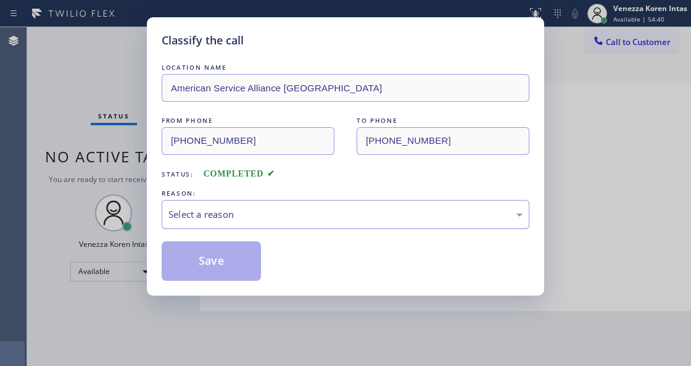
click at [297, 223] on div "Select a reason" at bounding box center [346, 214] width 368 height 29
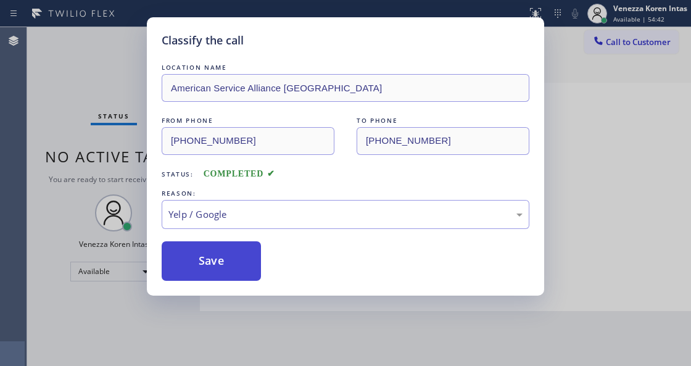
click at [228, 262] on button "Save" at bounding box center [211, 260] width 99 height 39
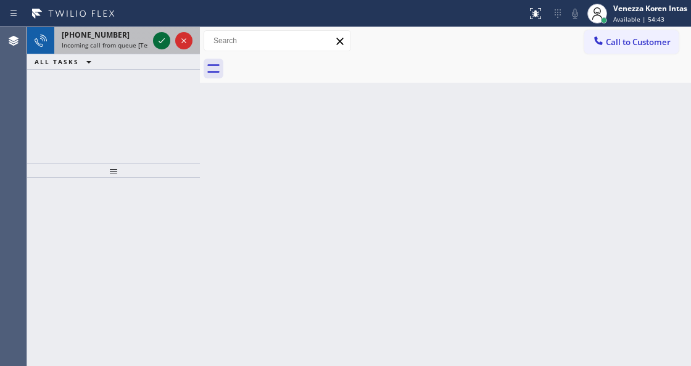
drag, startPoint x: 172, startPoint y: 37, endPoint x: 160, endPoint y: 41, distance: 12.9
click at [169, 38] on div at bounding box center [172, 40] width 44 height 27
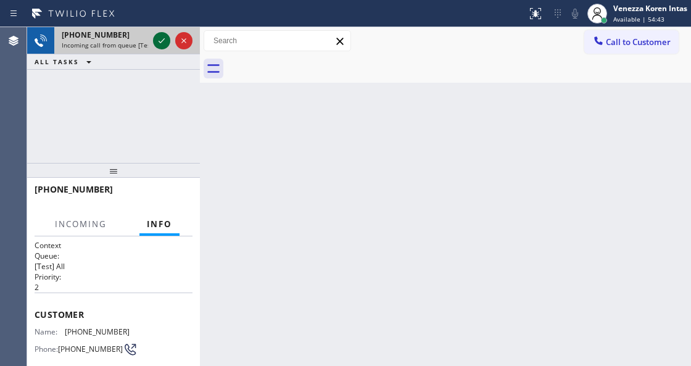
click at [160, 42] on icon at bounding box center [161, 40] width 15 height 15
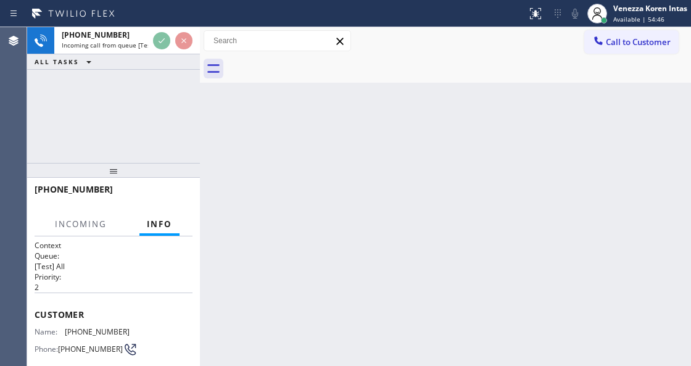
click at [162, 94] on div "[PHONE_NUMBER] Incoming call from queue [Test] All ALL TASKS ALL TASKS ACTIVE T…" at bounding box center [113, 95] width 173 height 136
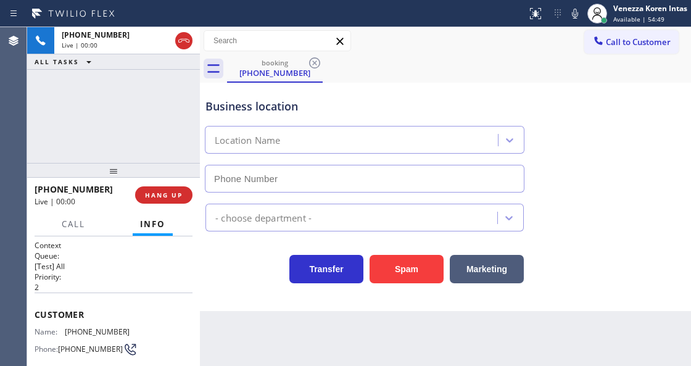
type input "[PHONE_NUMBER]"
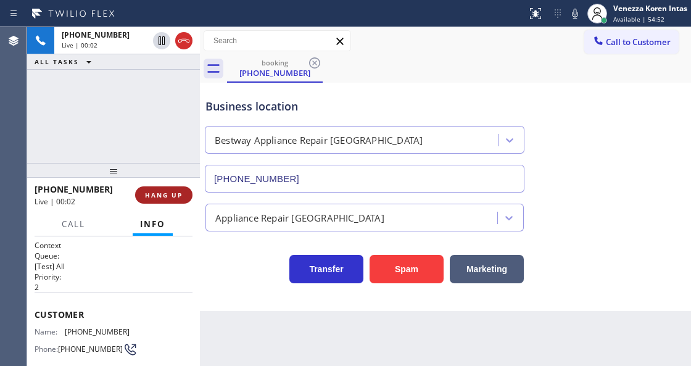
click at [163, 192] on span "HANG UP" at bounding box center [164, 195] width 38 height 9
click at [166, 190] on button "HANG UP" at bounding box center [163, 194] width 57 height 17
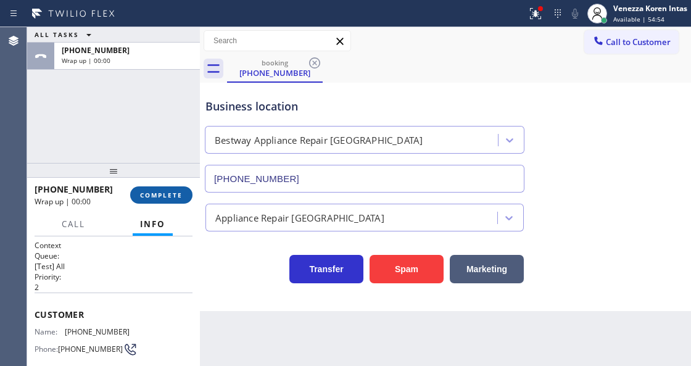
click at [160, 197] on span "COMPLETE" at bounding box center [161, 195] width 43 height 9
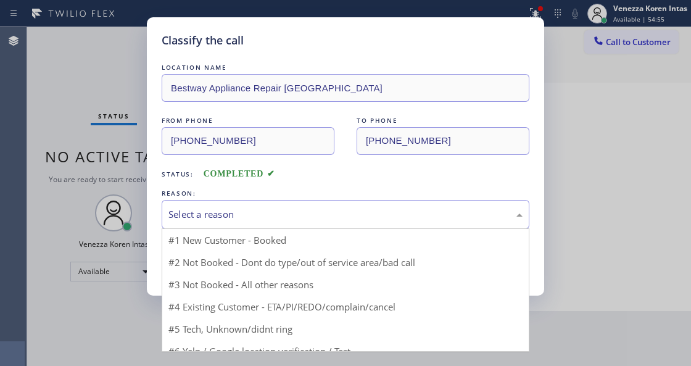
click at [249, 207] on div "Select a reason" at bounding box center [346, 214] width 368 height 29
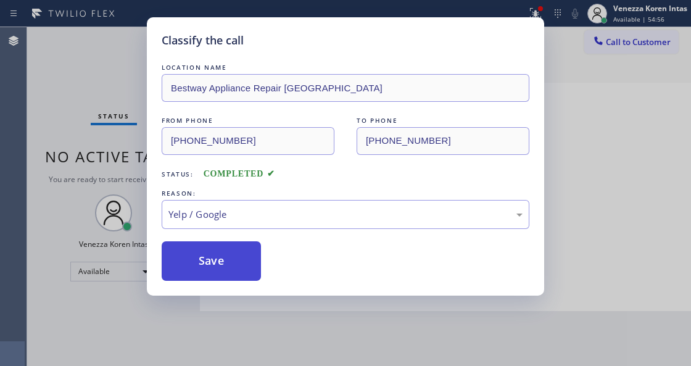
drag, startPoint x: 228, startPoint y: 276, endPoint x: 247, endPoint y: 263, distance: 22.9
click at [228, 276] on button "Save" at bounding box center [211, 260] width 99 height 39
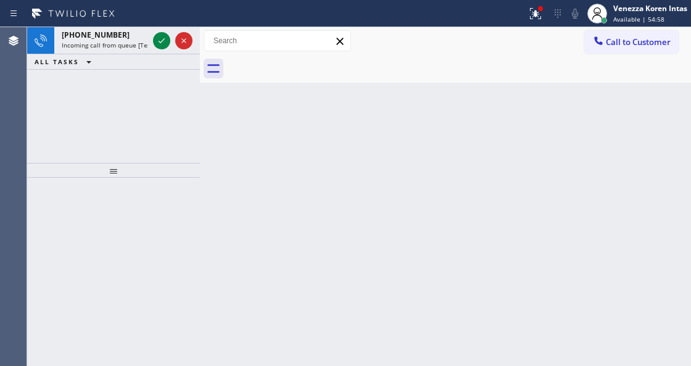
drag, startPoint x: 525, startPoint y: 9, endPoint x: 530, endPoint y: 29, distance: 20.8
click at [525, 11] on div at bounding box center [535, 13] width 27 height 15
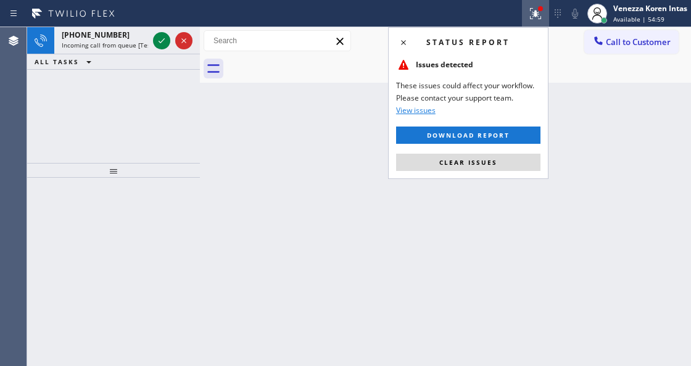
drag, startPoint x: 497, startPoint y: 155, endPoint x: 290, endPoint y: 113, distance: 211.4
click at [495, 156] on button "Clear issues" at bounding box center [468, 162] width 144 height 17
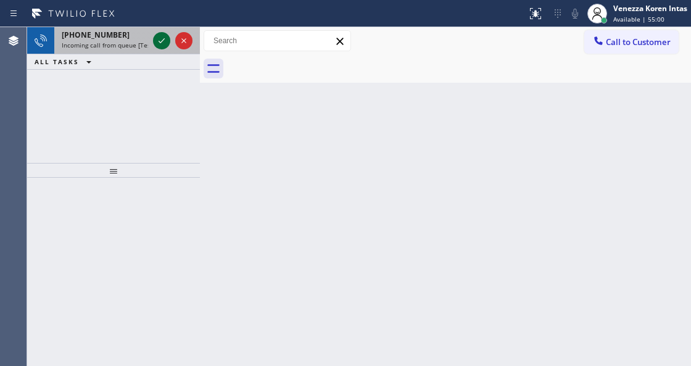
click at [164, 43] on icon at bounding box center [161, 40] width 15 height 15
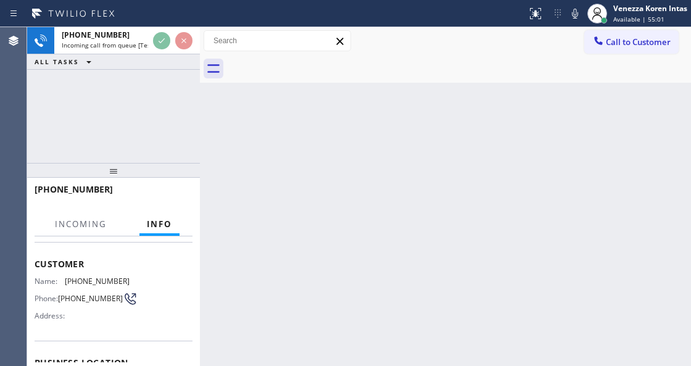
scroll to position [164, 0]
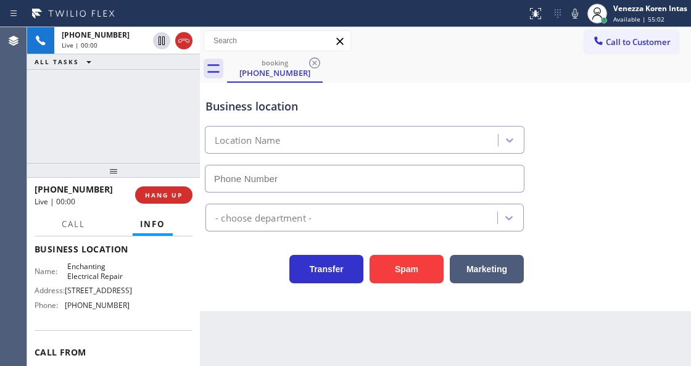
type input "[PHONE_NUMBER]"
click at [426, 126] on div "Enchanting Electrical Repair" at bounding box center [364, 140] width 319 height 28
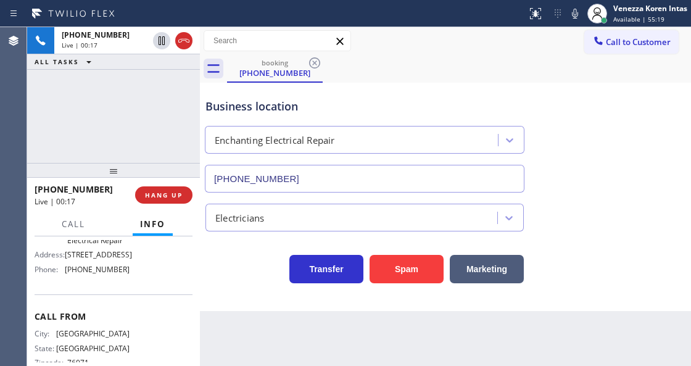
scroll to position [140, 0]
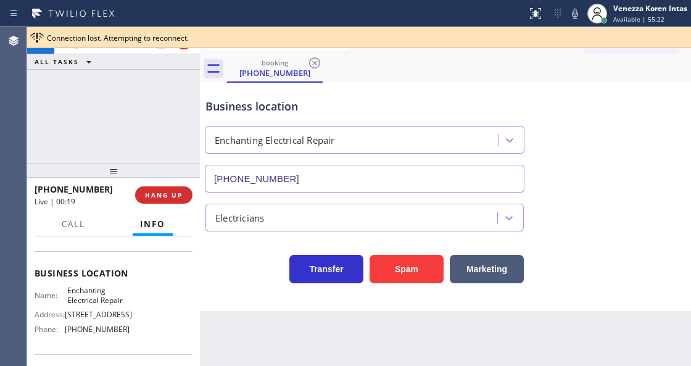
click at [435, 88] on div "Business location Enchanting Electrical Repair [PHONE_NUMBER]" at bounding box center [364, 139] width 323 height 107
click at [612, 101] on div "Business location Enchanting Electrical Repair [PHONE_NUMBER]" at bounding box center [445, 137] width 485 height 112
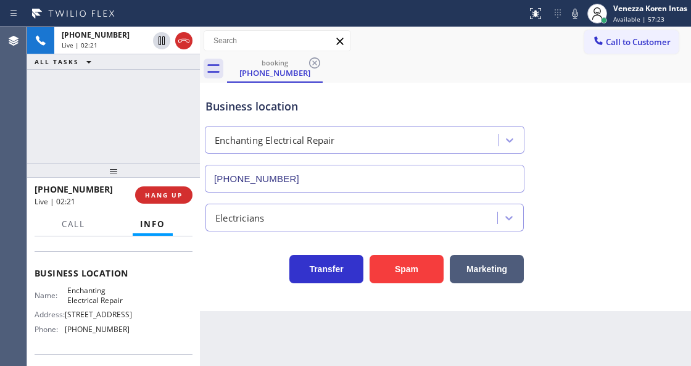
click at [422, 99] on div "Business location" at bounding box center [364, 106] width 318 height 17
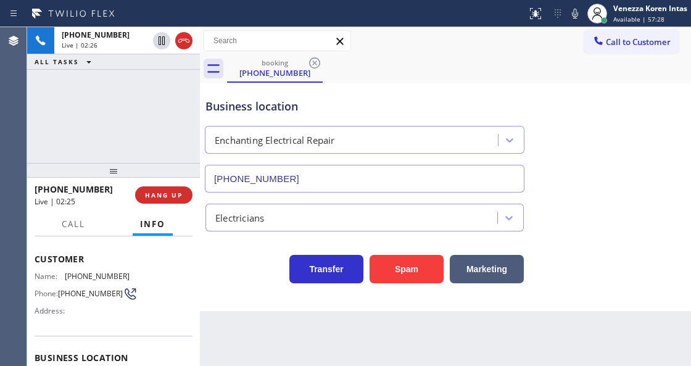
scroll to position [99, 0]
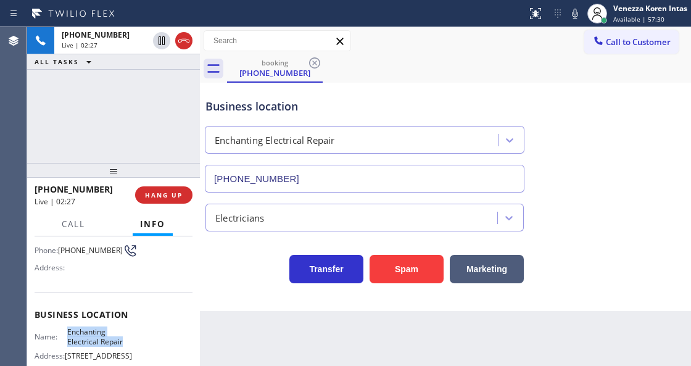
drag, startPoint x: 67, startPoint y: 329, endPoint x: 127, endPoint y: 342, distance: 61.8
click at [127, 342] on div "Name: Enchanting Electrical Repair Address: [STREET_ADDRESS] Phone: [PHONE_NUMB…" at bounding box center [114, 353] width 158 height 53
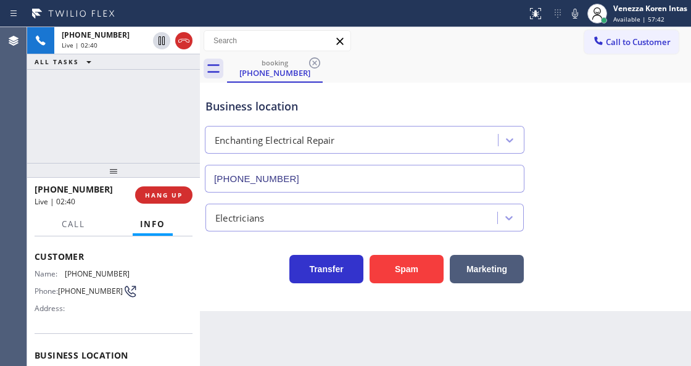
scroll to position [0, 0]
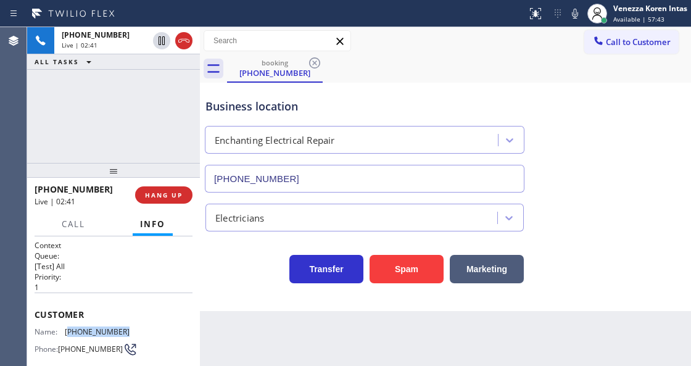
drag, startPoint x: 131, startPoint y: 323, endPoint x: 68, endPoint y: 330, distance: 62.7
click at [68, 330] on div "Name: [PHONE_NUMBER] Phone: [PHONE_NUMBER] Address:" at bounding box center [114, 351] width 158 height 49
click at [570, 19] on icon at bounding box center [574, 13] width 15 height 15
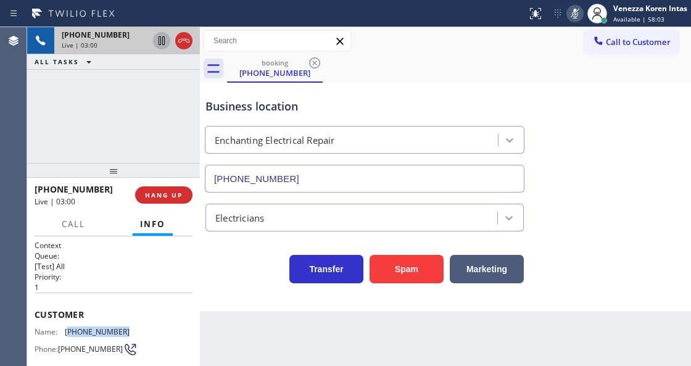
click at [158, 44] on icon at bounding box center [161, 40] width 15 height 15
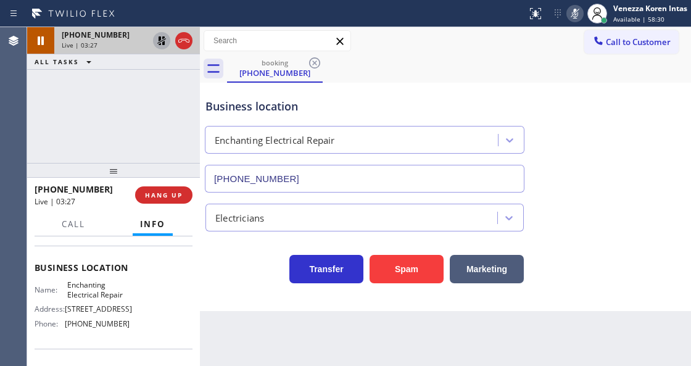
scroll to position [164, 0]
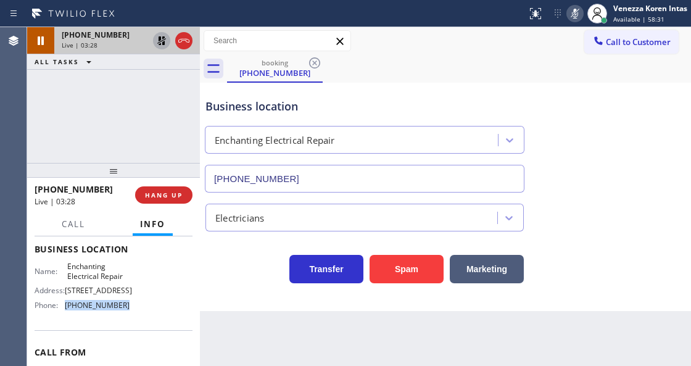
drag, startPoint x: 107, startPoint y: 344, endPoint x: 64, endPoint y: 345, distance: 43.2
click at [64, 310] on div "Phone: [PHONE_NUMBER]" at bounding box center [82, 304] width 95 height 9
click at [572, 10] on icon at bounding box center [575, 14] width 6 height 10
click at [162, 39] on icon at bounding box center [161, 40] width 15 height 15
drag, startPoint x: 242, startPoint y: 265, endPoint x: 268, endPoint y: 273, distance: 27.9
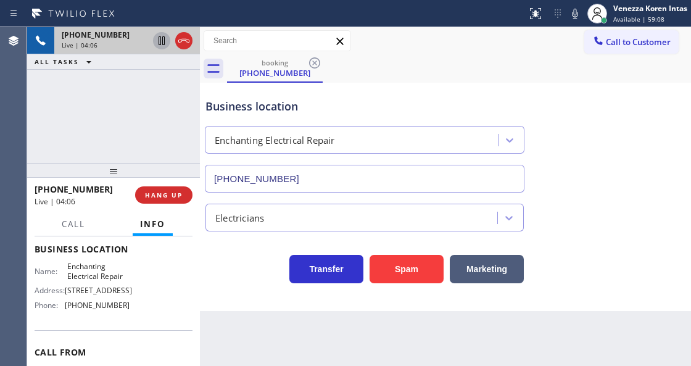
click at [244, 266] on div "Transfer Spam Marketing" at bounding box center [364, 266] width 323 height 35
click at [444, 55] on div "booking [PHONE_NUMBER]" at bounding box center [459, 69] width 464 height 28
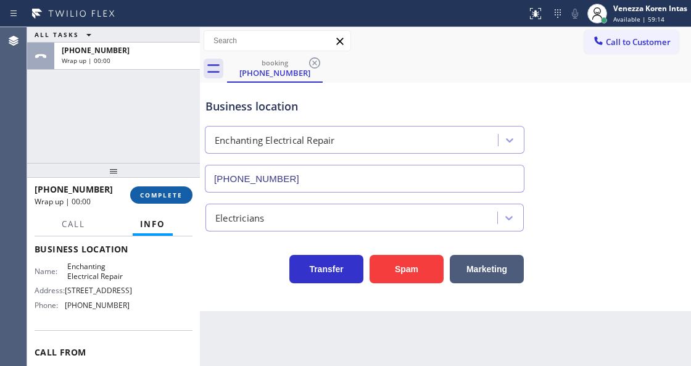
click at [168, 197] on span "COMPLETE" at bounding box center [161, 195] width 43 height 9
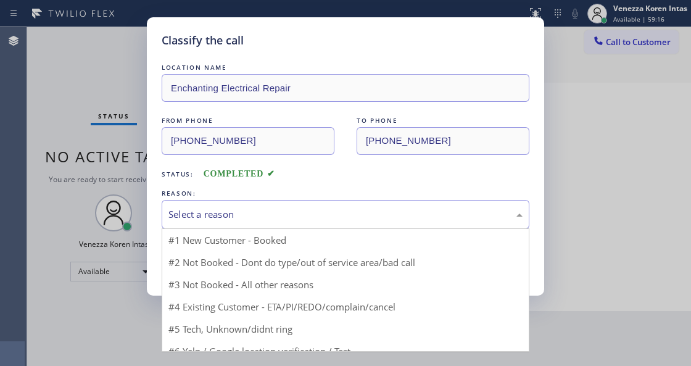
click at [297, 224] on div "Select a reason" at bounding box center [346, 214] width 368 height 29
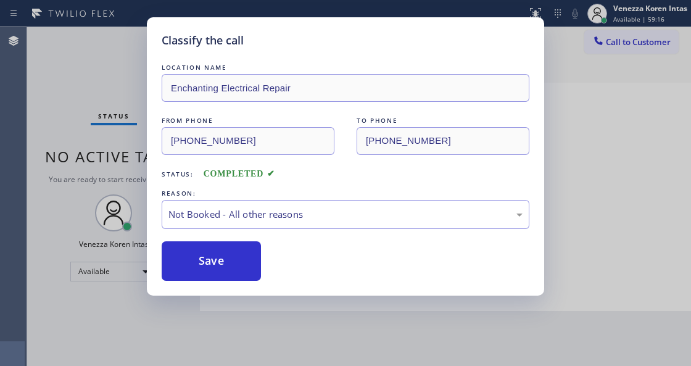
click at [237, 270] on button "Save" at bounding box center [211, 260] width 99 height 39
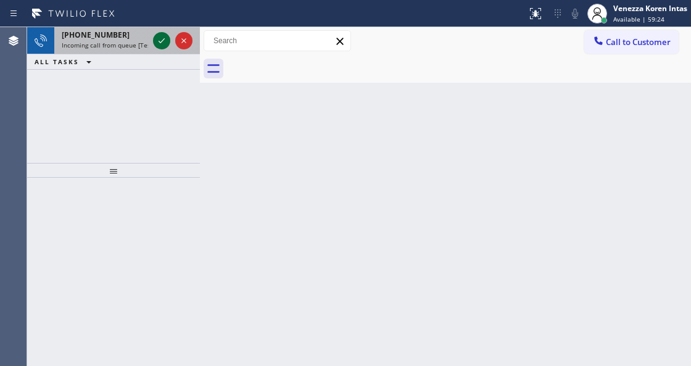
click at [164, 47] on icon at bounding box center [161, 40] width 15 height 15
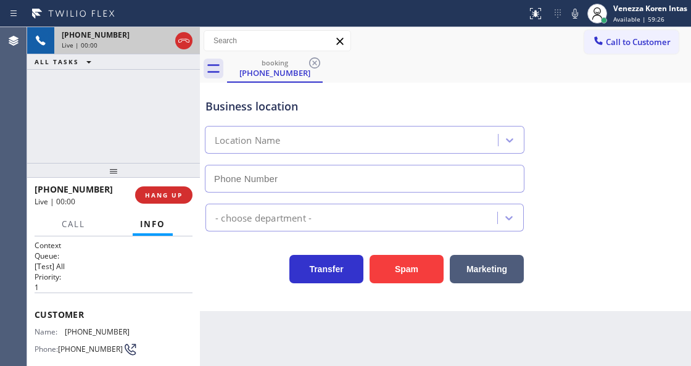
type input "[PHONE_NUMBER]"
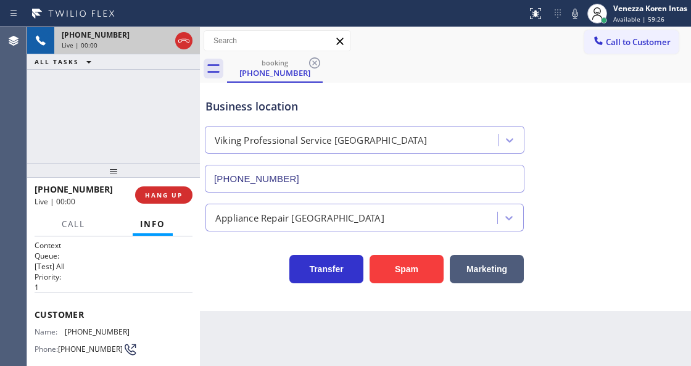
scroll to position [82, 0]
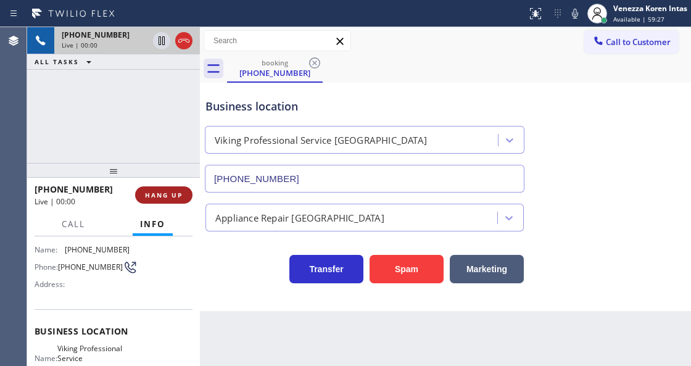
click at [164, 191] on span "HANG UP" at bounding box center [164, 195] width 38 height 9
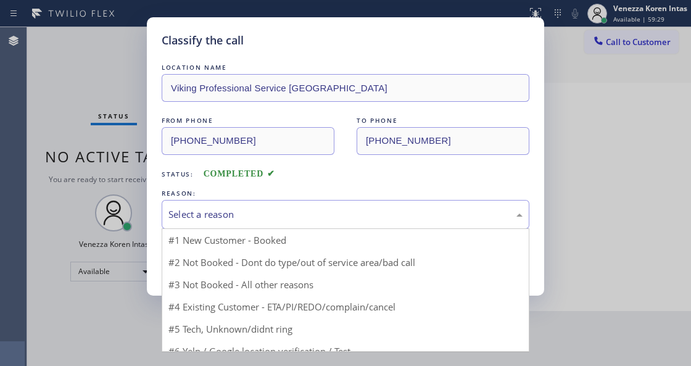
click at [304, 202] on div "Select a reason" at bounding box center [346, 214] width 368 height 29
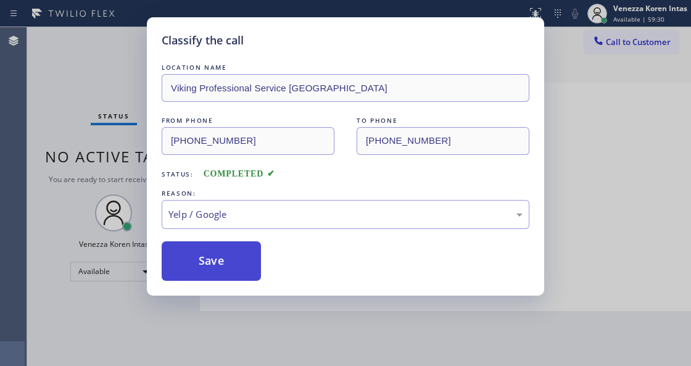
click at [240, 274] on button "Save" at bounding box center [211, 260] width 99 height 39
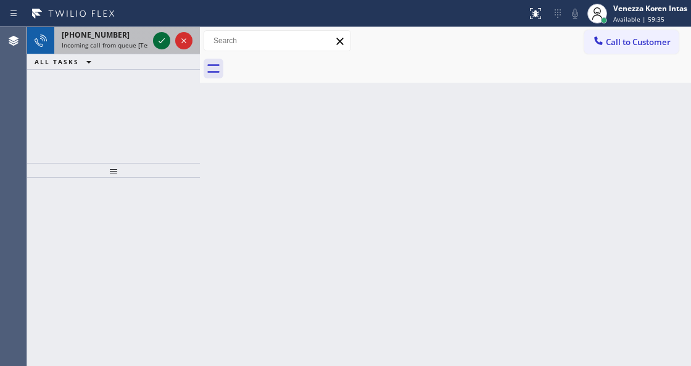
click at [162, 38] on icon at bounding box center [161, 40] width 15 height 15
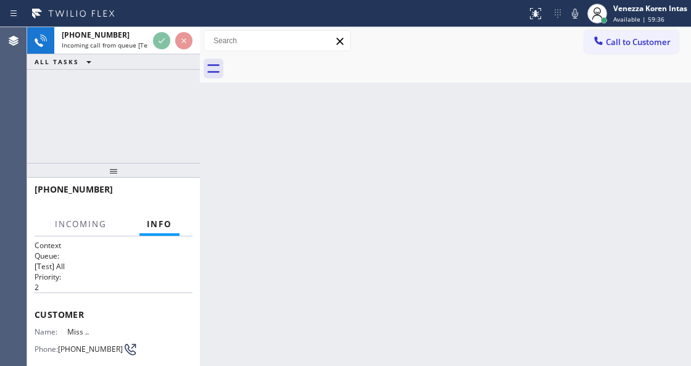
scroll to position [123, 0]
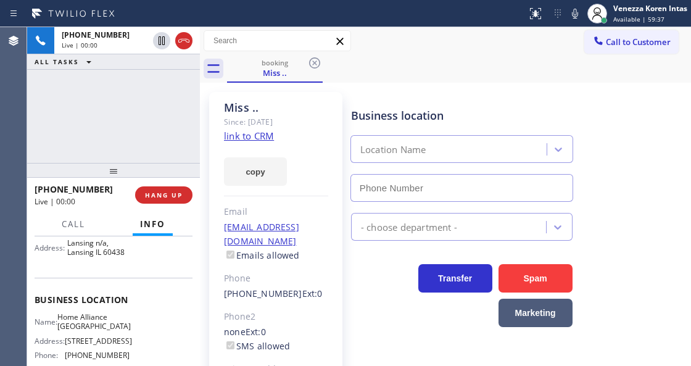
type input "[PHONE_NUMBER]"
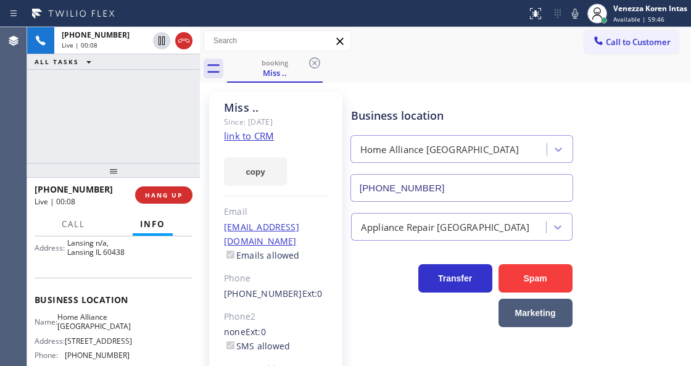
drag, startPoint x: 191, startPoint y: 128, endPoint x: 241, endPoint y: 138, distance: 50.9
click at [191, 128] on div "[PHONE_NUMBER] Live | 00:08 ALL TASKS ALL TASKS ACTIVE TASKS TASKS IN WRAP UP" at bounding box center [113, 95] width 173 height 136
click at [253, 140] on link "link to CRM" at bounding box center [249, 136] width 50 height 12
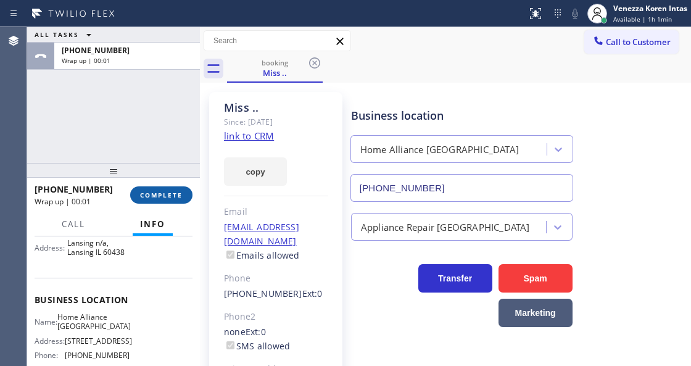
click at [160, 195] on span "COMPLETE" at bounding box center [161, 195] width 43 height 9
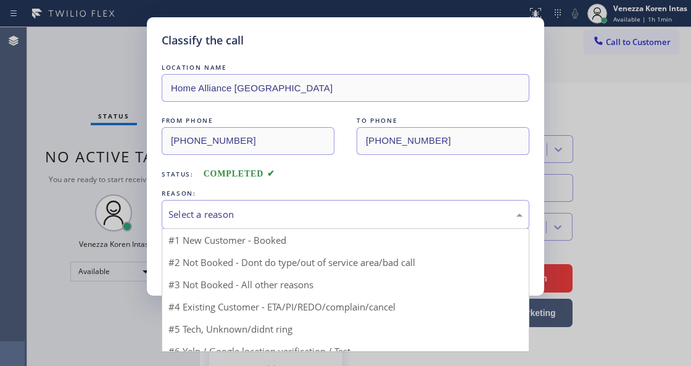
click at [298, 213] on div "Select a reason" at bounding box center [345, 214] width 354 height 14
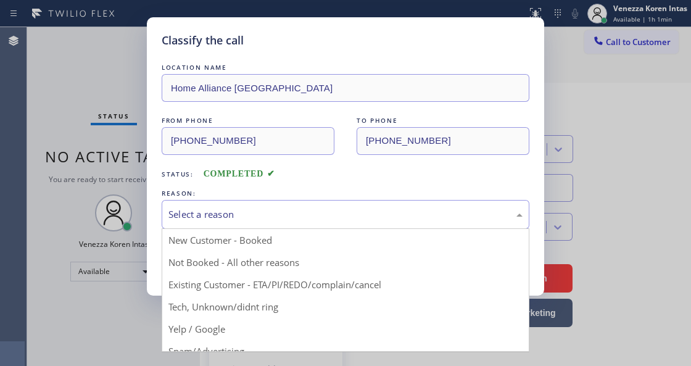
drag, startPoint x: 301, startPoint y: 290, endPoint x: 215, endPoint y: 256, distance: 92.2
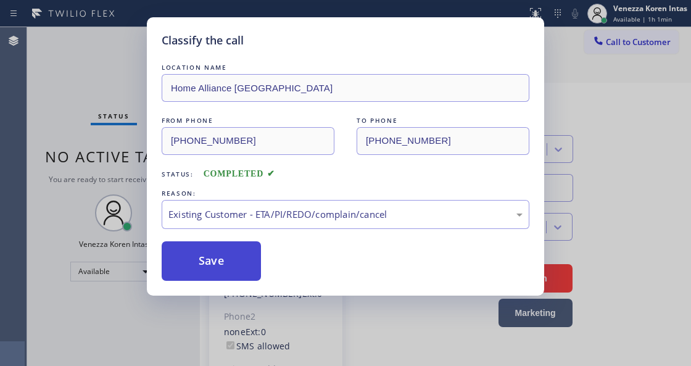
click at [215, 255] on button "Save" at bounding box center [211, 260] width 99 height 39
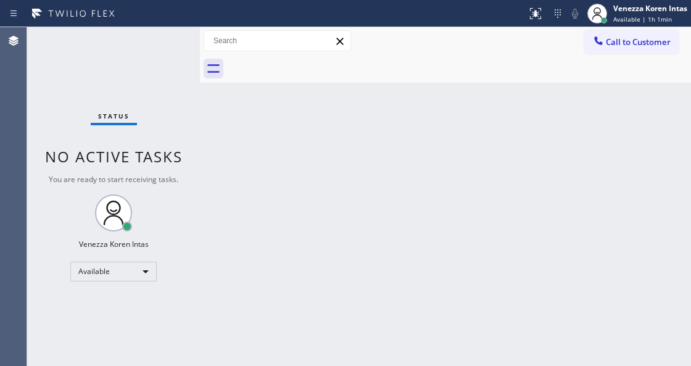
click at [121, 123] on div "Status" at bounding box center [114, 119] width 46 height 14
click at [39, 93] on div "Status No active tasks You are ready to start receiving tasks. Venezza Koren In…" at bounding box center [113, 196] width 173 height 339
click at [14, 93] on div "Agent Desktop" at bounding box center [13, 196] width 27 height 339
click at [173, 57] on div "Status No active tasks You are ready to start receiving tasks. Venezza Koren In…" at bounding box center [113, 196] width 173 height 339
drag, startPoint x: 253, startPoint y: 173, endPoint x: 268, endPoint y: 278, distance: 105.3
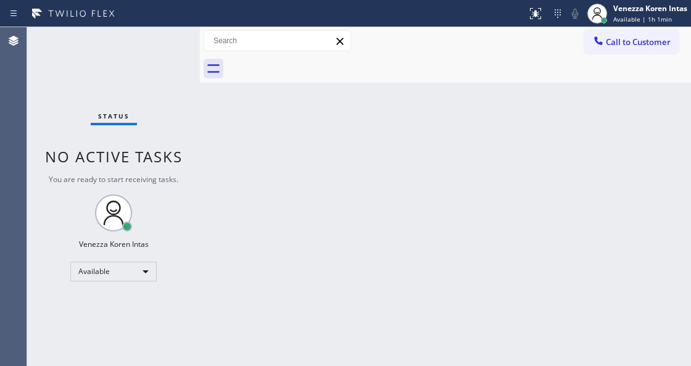
click at [253, 175] on div "Back to Dashboard Change Sender ID Customers Technicians Select a contact Outbo…" at bounding box center [445, 196] width 491 height 339
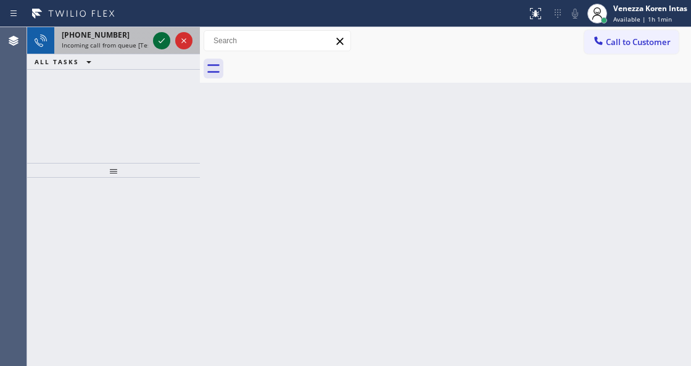
click at [154, 44] on icon at bounding box center [161, 40] width 15 height 15
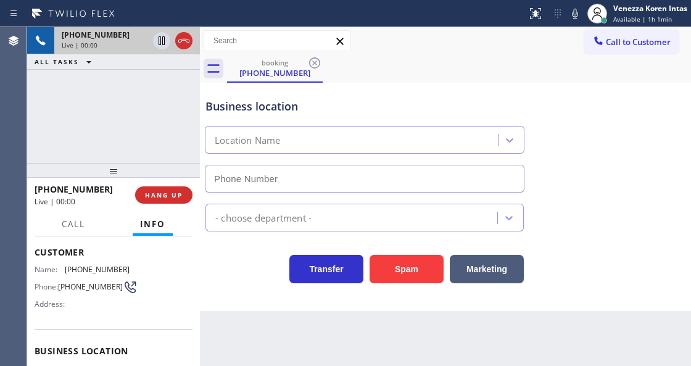
scroll to position [123, 0]
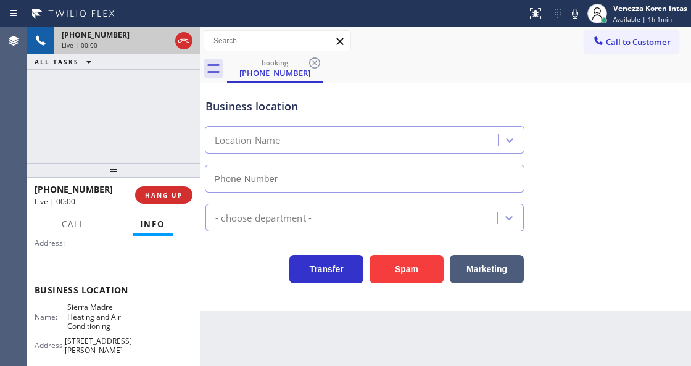
type input "[PHONE_NUMBER]"
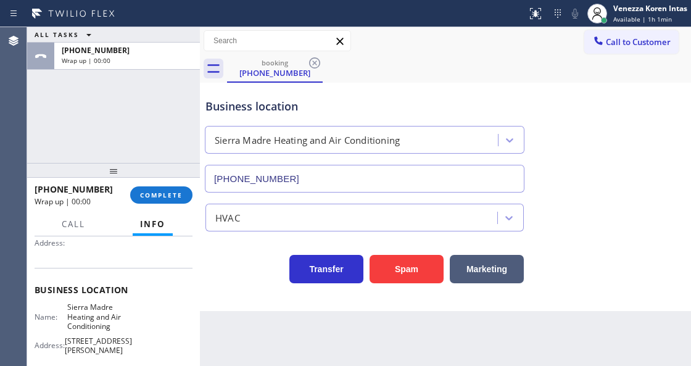
click at [158, 207] on div "[PHONE_NUMBER] Wrap up | 00:00 COMPLETE" at bounding box center [114, 195] width 158 height 32
drag, startPoint x: 195, startPoint y: 191, endPoint x: 200, endPoint y: 212, distance: 20.9
click at [193, 194] on div "[PHONE_NUMBER] Wrap up | 00:00 COMPLETE" at bounding box center [113, 195] width 173 height 35
click at [187, 208] on div "[PHONE_NUMBER] Wrap up | 00:01 COMPLETE" at bounding box center [114, 195] width 158 height 32
click at [175, 186] on button "COMPLETE" at bounding box center [161, 194] width 62 height 17
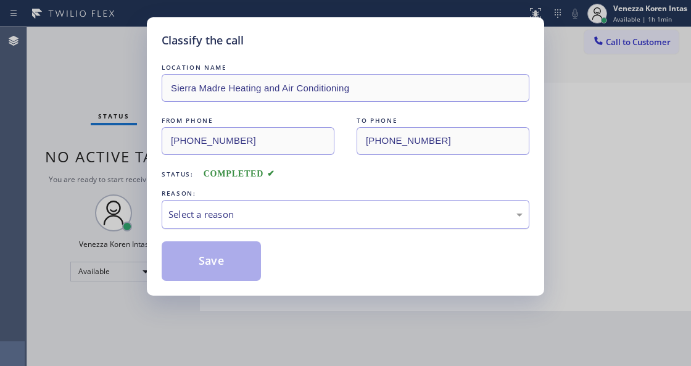
click at [297, 223] on div "Select a reason" at bounding box center [346, 214] width 368 height 29
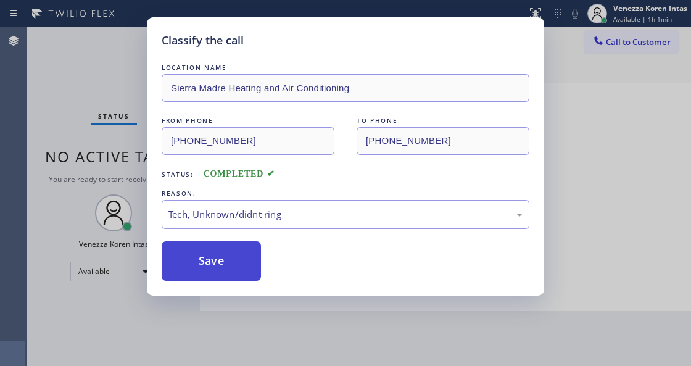
click at [228, 264] on button "Save" at bounding box center [211, 260] width 99 height 39
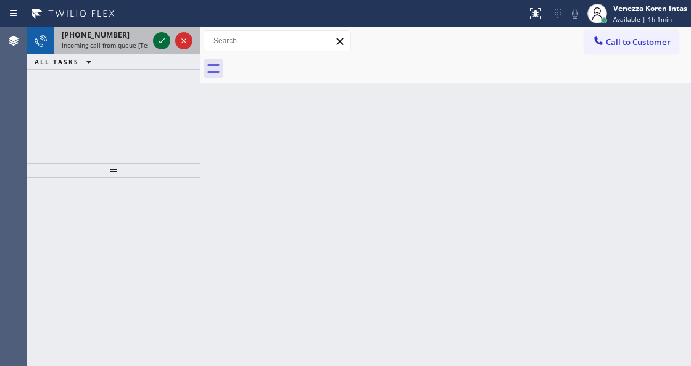
click at [158, 44] on icon at bounding box center [161, 40] width 15 height 15
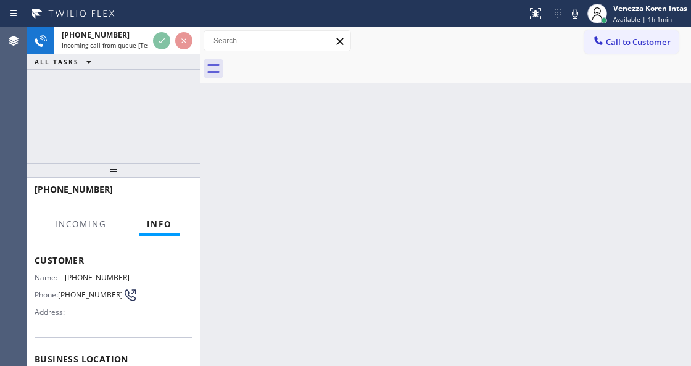
scroll to position [123, 0]
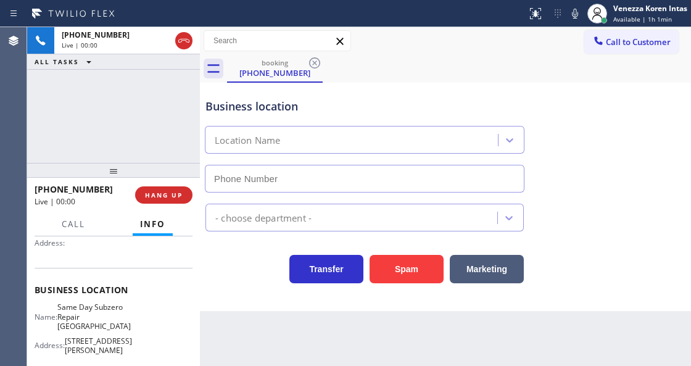
type input "[PHONE_NUMBER]"
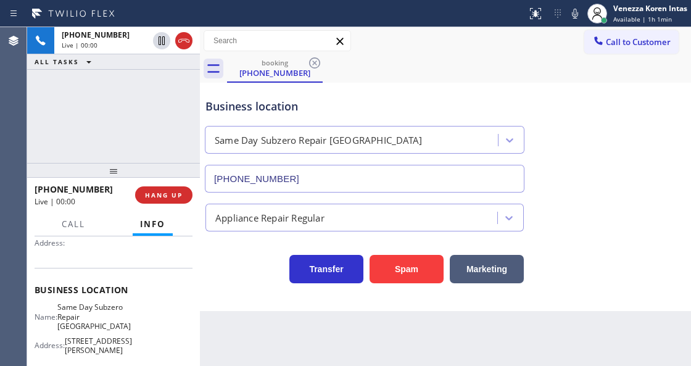
click at [187, 186] on div "[PHONE_NUMBER] Live | 00:00 HANG UP" at bounding box center [114, 195] width 158 height 32
click at [181, 195] on span "HANG UP" at bounding box center [164, 195] width 38 height 9
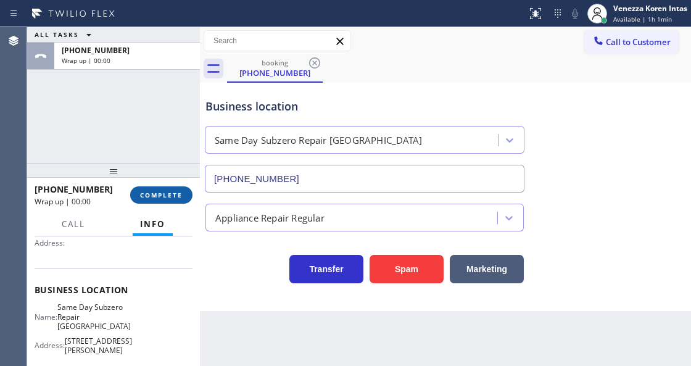
click at [180, 195] on span "COMPLETE" at bounding box center [161, 195] width 43 height 9
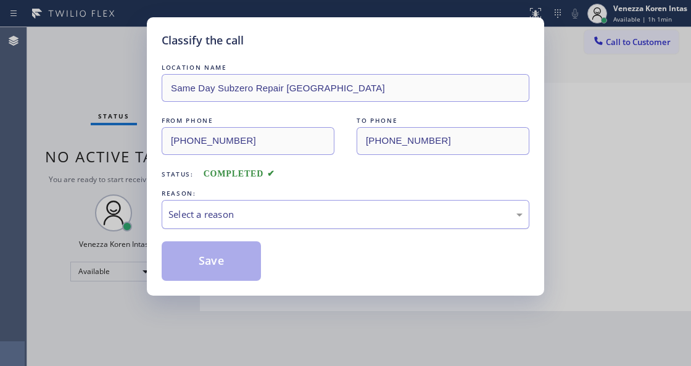
click at [247, 217] on div "Select a reason" at bounding box center [345, 214] width 354 height 14
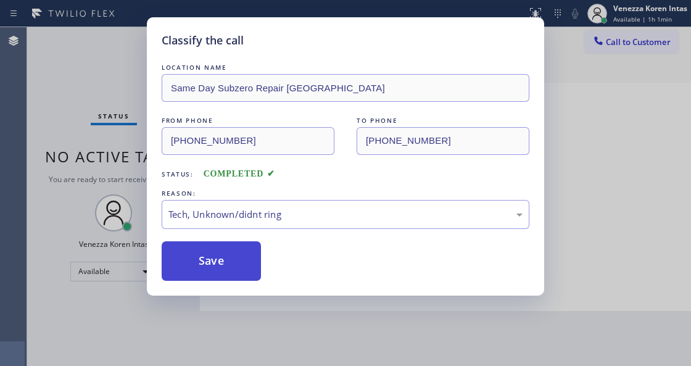
click at [244, 258] on button "Save" at bounding box center [211, 260] width 99 height 39
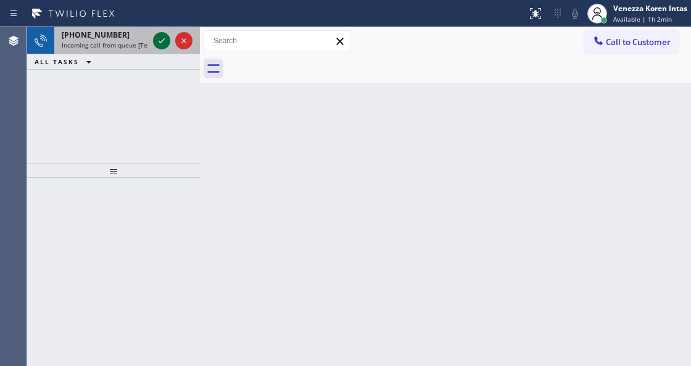
click at [159, 42] on icon at bounding box center [161, 40] width 6 height 5
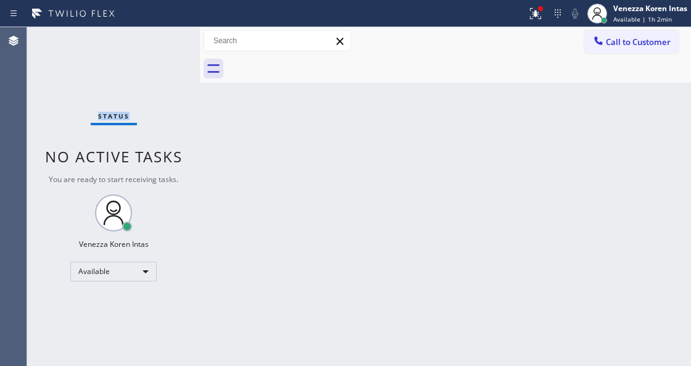
click at [159, 42] on div "Status No active tasks You are ready to start receiving tasks. Venezza Koren In…" at bounding box center [113, 196] width 173 height 339
click at [548, 25] on div "Status report Issue detected This issue could affect your workflow. Please cont…" at bounding box center [606, 13] width 169 height 27
drag, startPoint x: 540, startPoint y: 16, endPoint x: 523, endPoint y: 83, distance: 68.8
click at [539, 17] on icon at bounding box center [535, 13] width 15 height 15
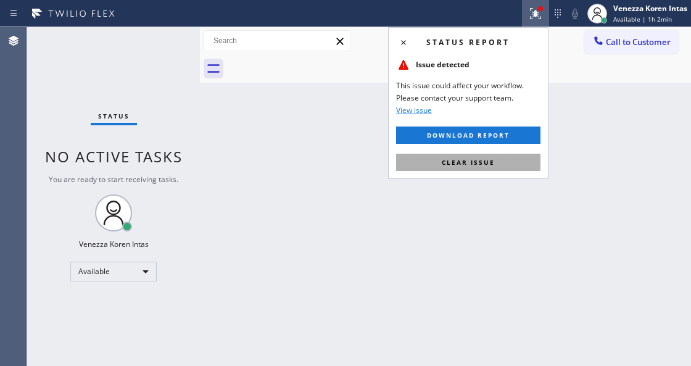
click at [495, 165] on button "Clear issue" at bounding box center [468, 162] width 144 height 17
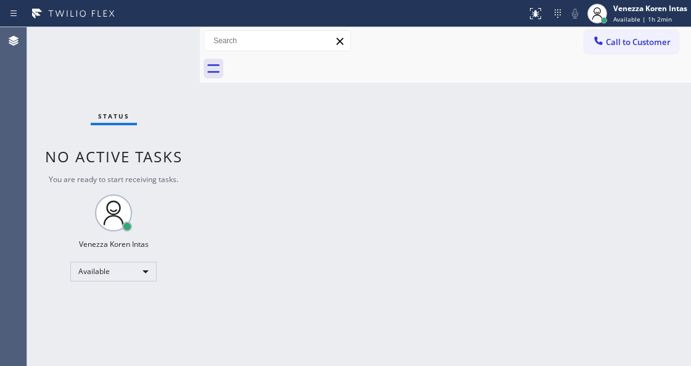
click at [496, 168] on div "Back to Dashboard Change Sender ID Customers Technicians Select a contact Outbo…" at bounding box center [445, 196] width 491 height 339
drag, startPoint x: 402, startPoint y: 73, endPoint x: 219, endPoint y: 164, distance: 204.4
click at [402, 74] on div at bounding box center [459, 69] width 464 height 28
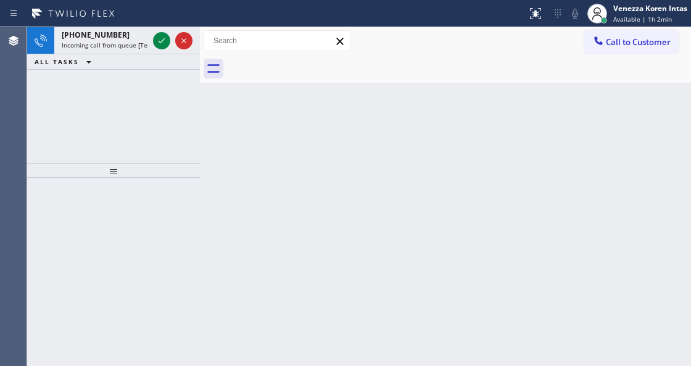
drag, startPoint x: 392, startPoint y: 97, endPoint x: 273, endPoint y: 269, distance: 208.7
click at [389, 105] on div "Back to Dashboard Change Sender ID Customers Technicians Select a contact Outbo…" at bounding box center [445, 196] width 491 height 339
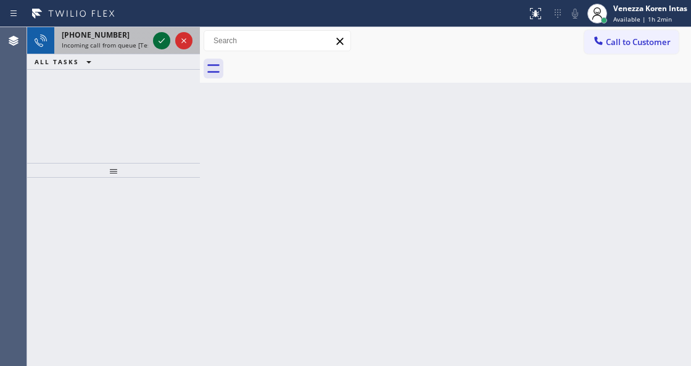
click at [159, 39] on icon at bounding box center [161, 40] width 15 height 15
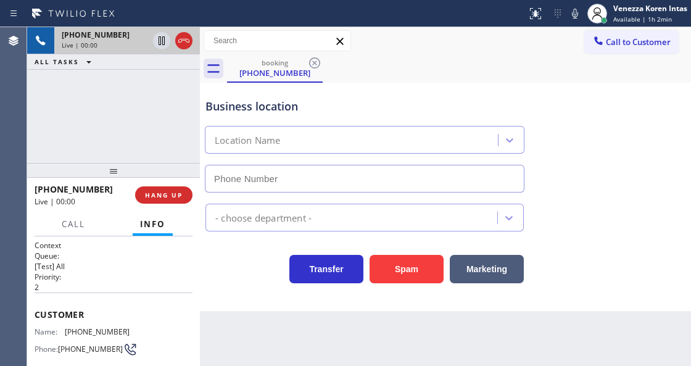
scroll to position [123, 0]
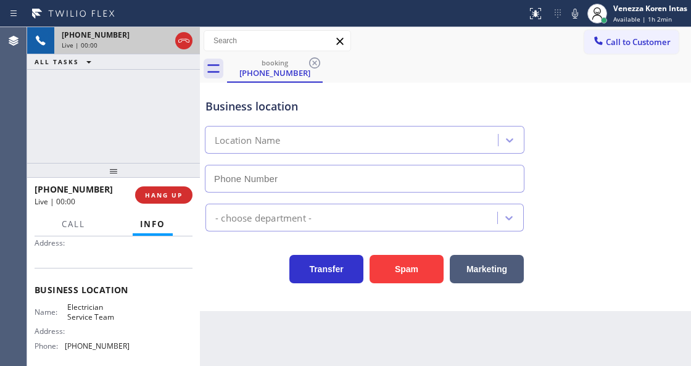
type input "[PHONE_NUMBER]"
click at [200, 43] on div at bounding box center [200, 196] width 0 height 339
click at [181, 46] on icon at bounding box center [183, 40] width 15 height 15
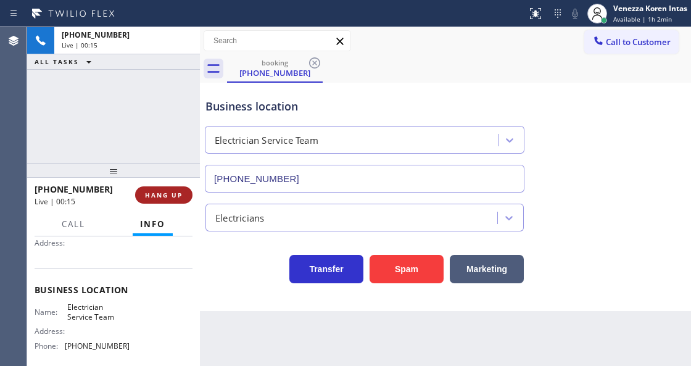
click at [167, 193] on span "HANG UP" at bounding box center [164, 195] width 38 height 9
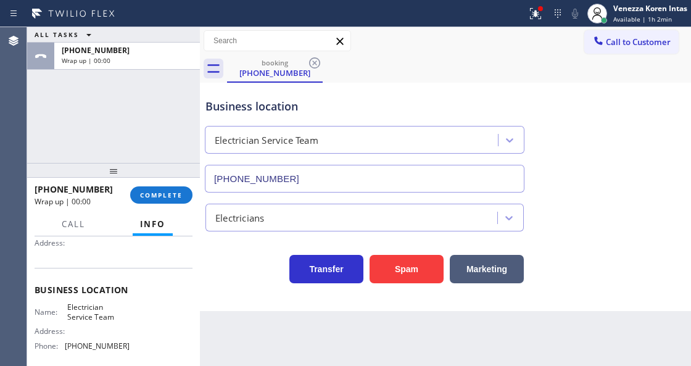
click at [189, 200] on button "COMPLETE" at bounding box center [161, 194] width 62 height 17
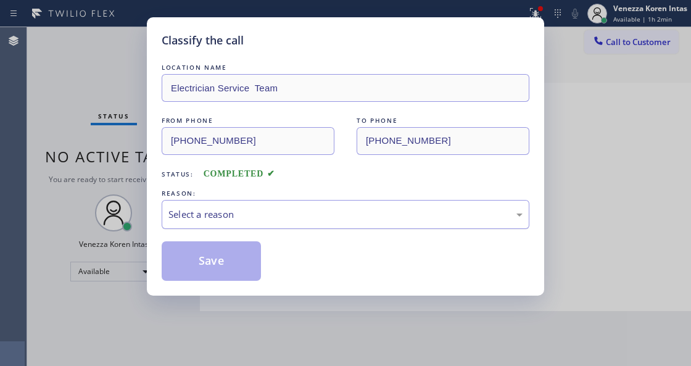
click at [268, 226] on div "Select a reason" at bounding box center [346, 214] width 368 height 29
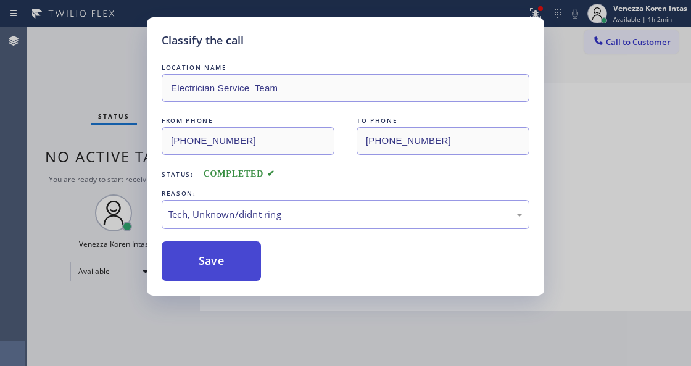
click at [250, 258] on button "Save" at bounding box center [211, 260] width 99 height 39
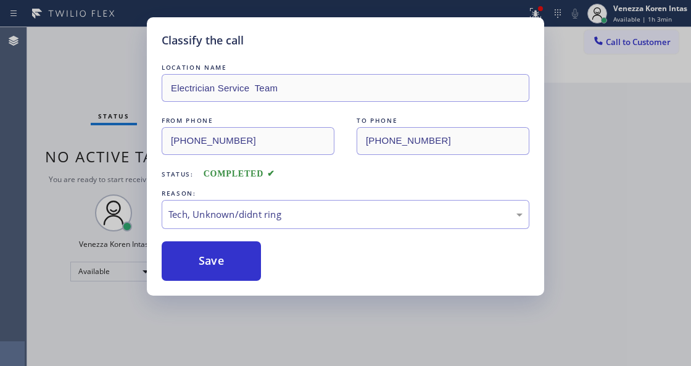
click at [253, 360] on div "Classify the call LOCATION NAME Electrician Service Team FROM PHONE [PHONE_NUMB…" at bounding box center [345, 183] width 691 height 366
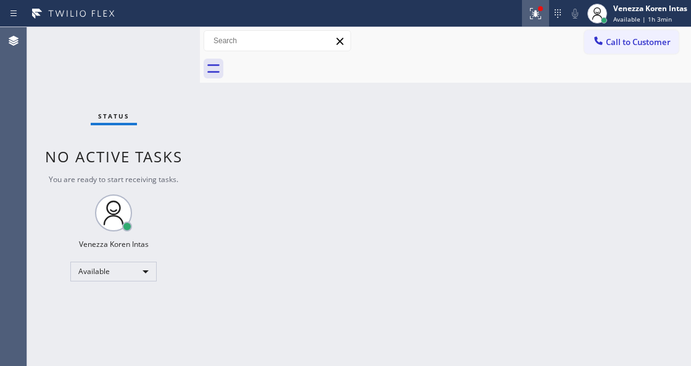
click at [525, 5] on button at bounding box center [535, 13] width 27 height 27
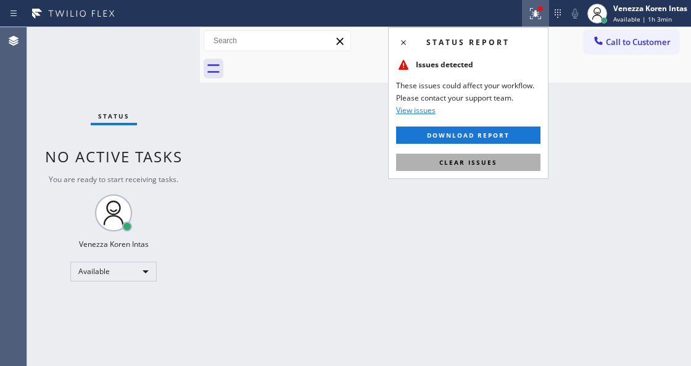
click at [463, 163] on span "Clear issues" at bounding box center [468, 162] width 58 height 9
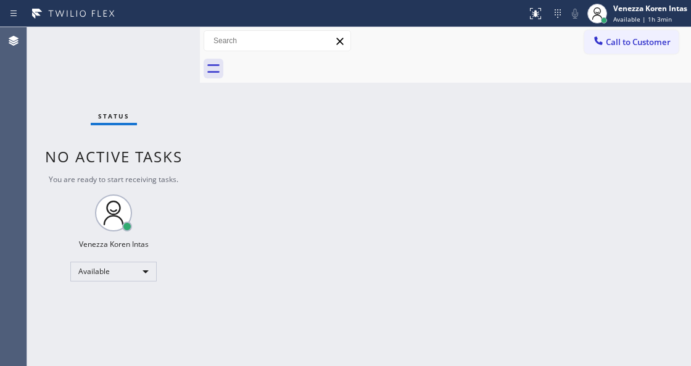
drag, startPoint x: 362, startPoint y: 78, endPoint x: 311, endPoint y: 158, distance: 95.1
click at [361, 78] on div at bounding box center [459, 69] width 464 height 28
click at [168, 22] on div at bounding box center [263, 14] width 517 height 20
click at [167, 35] on div "Status No active tasks You are ready to start receiving tasks. Venezza Koren In…" at bounding box center [113, 196] width 173 height 339
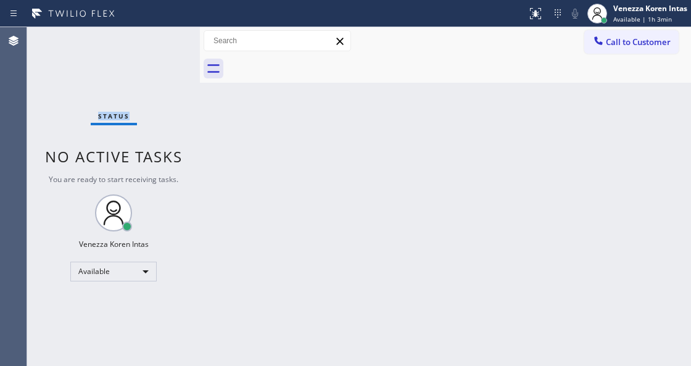
click at [167, 35] on div "Status No active tasks You are ready to start receiving tasks. Venezza Koren In…" at bounding box center [113, 196] width 173 height 339
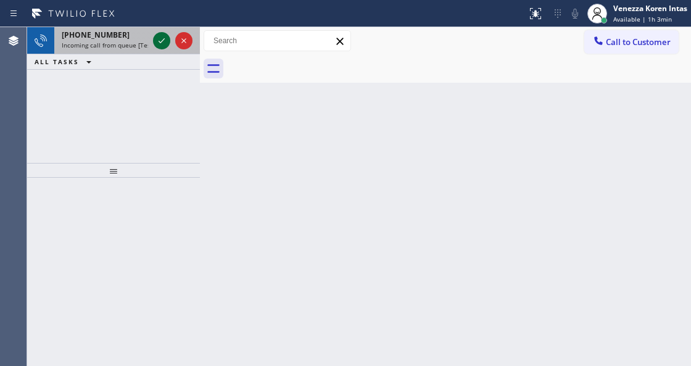
click at [165, 37] on icon at bounding box center [161, 40] width 15 height 15
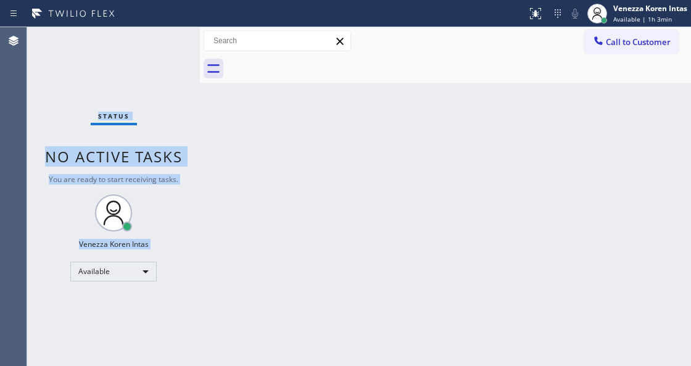
click at [165, 37] on div "Status No active tasks You are ready to start receiving tasks. Venezza Koren In…" at bounding box center [113, 196] width 173 height 339
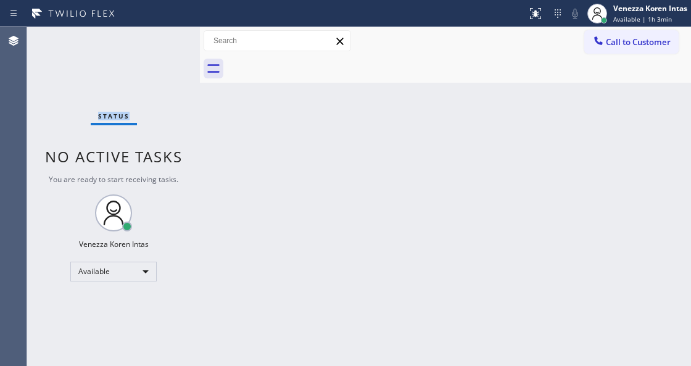
click at [165, 37] on div "Status No active tasks You are ready to start receiving tasks. Venezza Koren In…" at bounding box center [113, 196] width 173 height 339
click at [537, 2] on button at bounding box center [535, 13] width 27 height 27
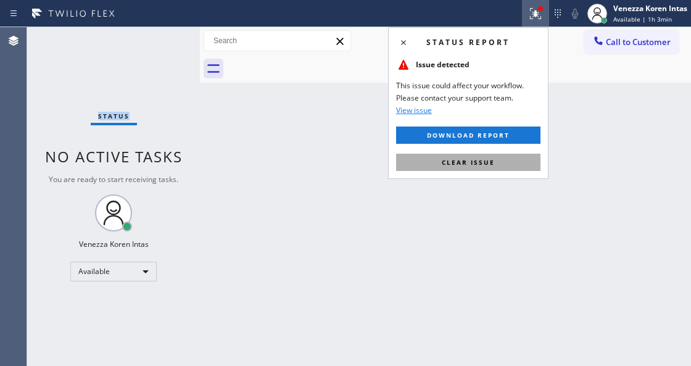
click at [492, 167] on button "Clear issue" at bounding box center [468, 162] width 144 height 17
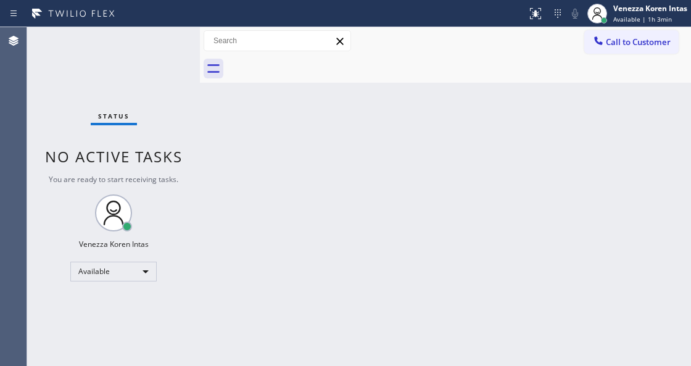
click at [484, 168] on div "Back to Dashboard Change Sender ID Customers Technicians Select a contact Outbo…" at bounding box center [445, 196] width 491 height 339
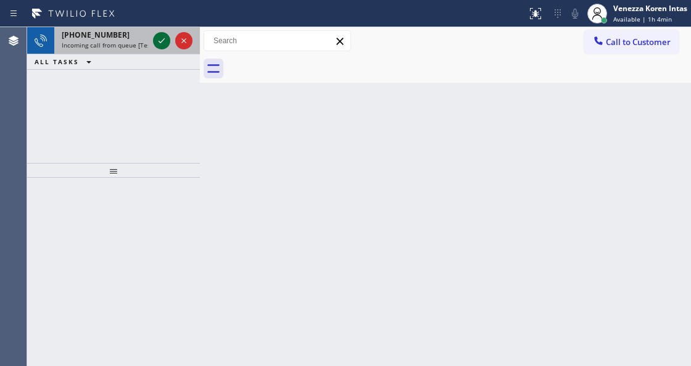
click at [160, 41] on icon at bounding box center [161, 40] width 15 height 15
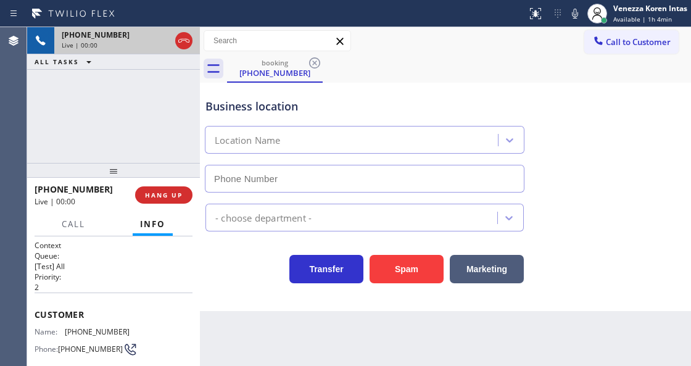
type input "[PHONE_NUMBER]"
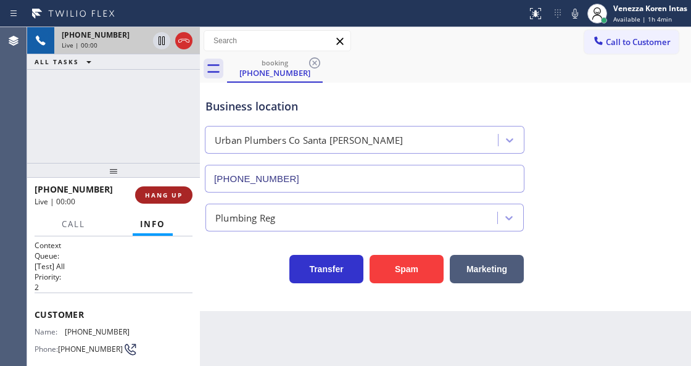
click at [163, 194] on span "HANG UP" at bounding box center [164, 195] width 38 height 9
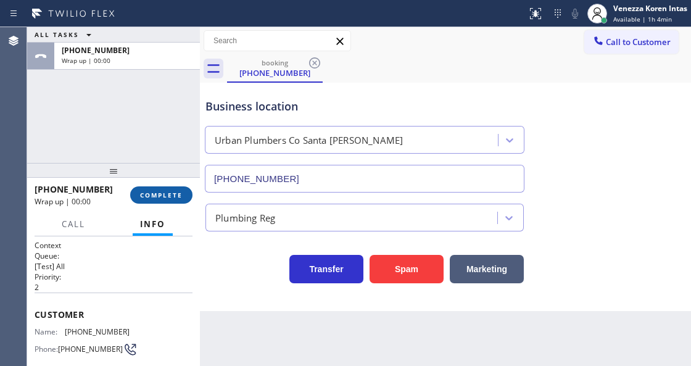
click at [171, 194] on span "COMPLETE" at bounding box center [161, 195] width 43 height 9
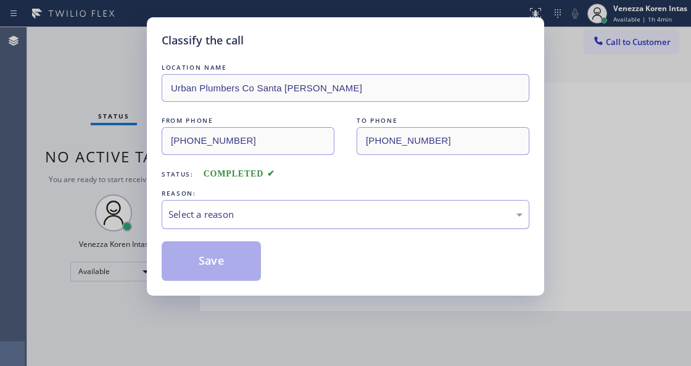
click at [269, 217] on div "Select a reason" at bounding box center [345, 214] width 354 height 14
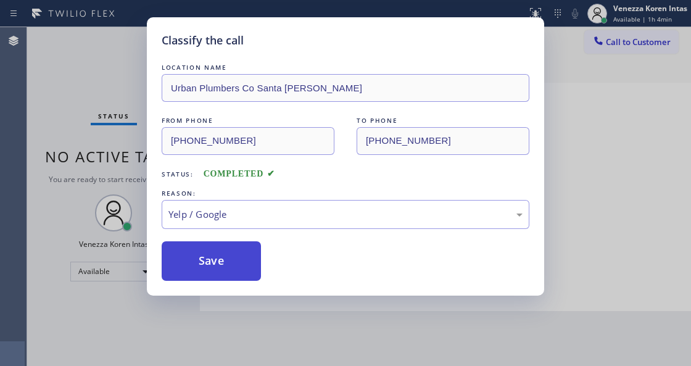
click at [223, 253] on button "Save" at bounding box center [211, 260] width 99 height 39
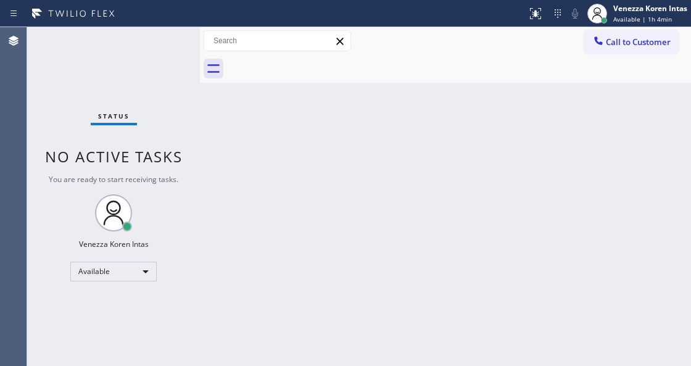
click at [236, 215] on div "Back to Dashboard Change Sender ID Customers Technicians Select a contact Outbo…" at bounding box center [445, 196] width 491 height 339
click at [184, 146] on div "Status No active tasks You are ready to start receiving tasks. Venezza Koren In…" at bounding box center [113, 196] width 173 height 339
drag, startPoint x: 301, startPoint y: 192, endPoint x: 420, endPoint y: 99, distance: 151.1
click at [311, 190] on div "Back to Dashboard Change Sender ID Customers Technicians Select a contact Outbo…" at bounding box center [445, 196] width 491 height 339
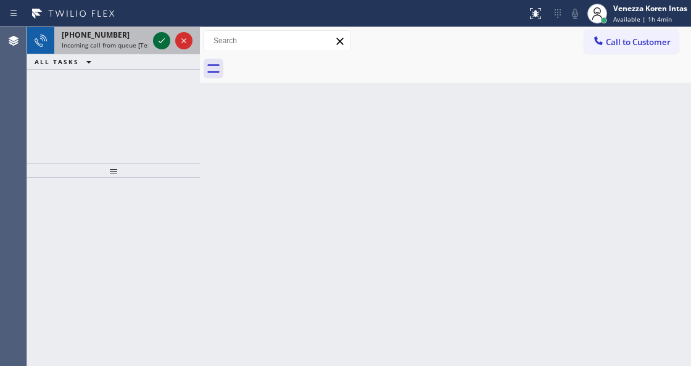
click at [169, 37] on div at bounding box center [161, 40] width 17 height 15
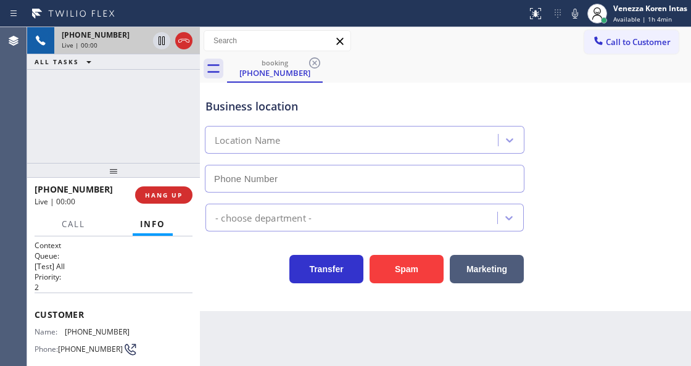
scroll to position [123, 0]
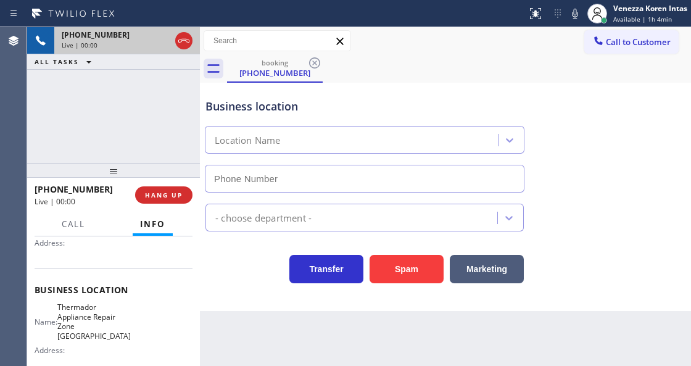
type input "[PHONE_NUMBER]"
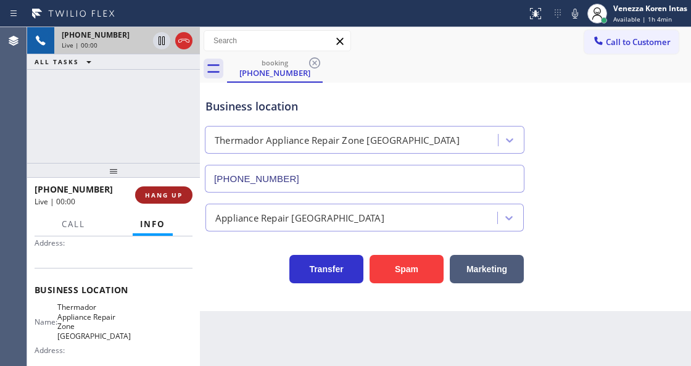
click at [157, 194] on span "HANG UP" at bounding box center [164, 195] width 38 height 9
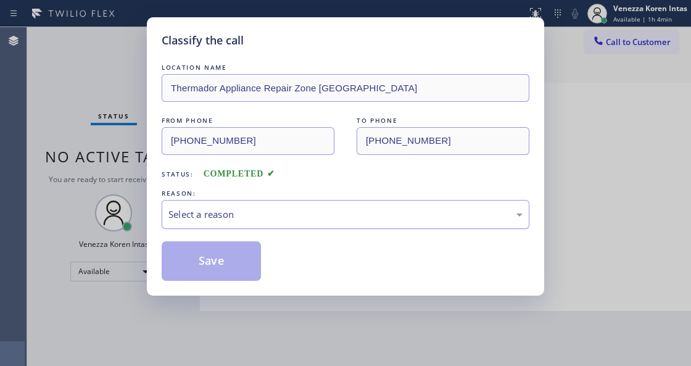
drag, startPoint x: 282, startPoint y: 208, endPoint x: 276, endPoint y: 218, distance: 12.0
click at [282, 208] on div "Select a reason" at bounding box center [345, 214] width 354 height 14
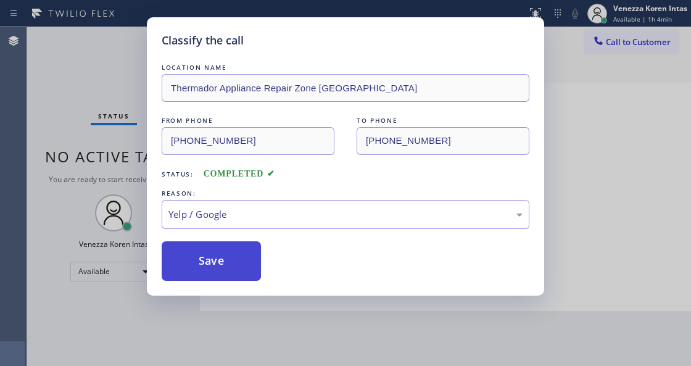
click at [237, 268] on button "Save" at bounding box center [211, 260] width 99 height 39
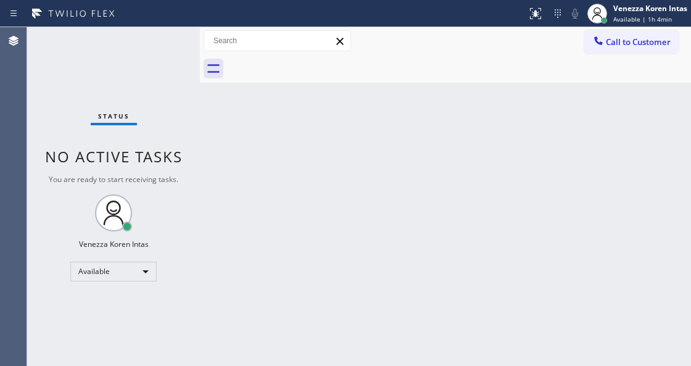
drag, startPoint x: 379, startPoint y: 133, endPoint x: 276, endPoint y: 312, distance: 206.4
click at [376, 143] on div "Back to Dashboard Change Sender ID Customers Technicians Select a contact Outbo…" at bounding box center [445, 196] width 491 height 339
click at [221, 192] on div "Back to Dashboard Change Sender ID Customers Technicians Select a contact Outbo…" at bounding box center [445, 196] width 491 height 339
drag, startPoint x: 199, startPoint y: 150, endPoint x: 175, endPoint y: 76, distance: 77.6
click at [192, 136] on div "Status No active tasks You are ready to start receiving tasks. Venezza Koren In…" at bounding box center [359, 196] width 664 height 339
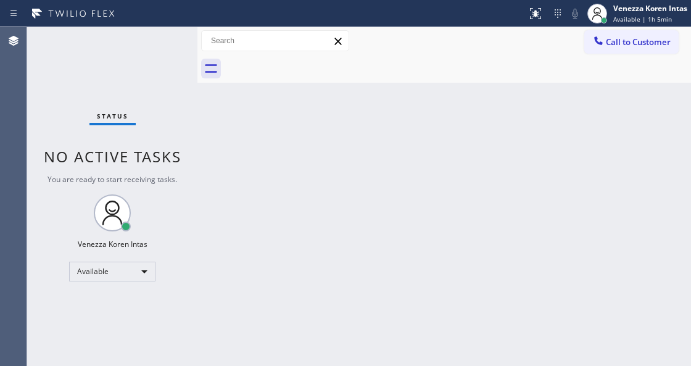
click at [175, 76] on div "Status No active tasks You are ready to start receiving tasks. Venezza Koren In…" at bounding box center [112, 196] width 170 height 339
click at [14, 91] on div "Agent Desktop" at bounding box center [13, 196] width 27 height 339
click at [162, 59] on div "Status No active tasks You are ready to start receiving tasks. Venezza Koren In…" at bounding box center [112, 196] width 170 height 339
click at [273, 147] on div "Back to Dashboard Change Sender ID Customers Technicians Select a contact Outbo…" at bounding box center [443, 196] width 493 height 339
drag, startPoint x: 345, startPoint y: 150, endPoint x: 292, endPoint y: 253, distance: 115.3
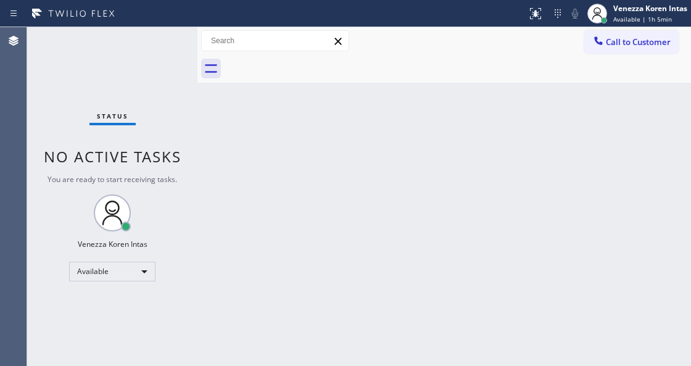
click at [337, 167] on div "Back to Dashboard Change Sender ID Customers Technicians Select a contact Outbo…" at bounding box center [443, 196] width 493 height 339
click at [183, 152] on div "Status No active tasks You are ready to start receiving tasks. Venezza Koren In…" at bounding box center [112, 196] width 170 height 339
click at [138, 80] on div "Status No active tasks You are ready to start receiving tasks. Venezza Koren In…" at bounding box center [112, 196] width 170 height 339
click at [174, 58] on div "Status No active tasks You are ready to start receiving tasks. Venezza Koren In…" at bounding box center [112, 196] width 170 height 339
drag, startPoint x: 175, startPoint y: 51, endPoint x: 19, endPoint y: 87, distance: 159.6
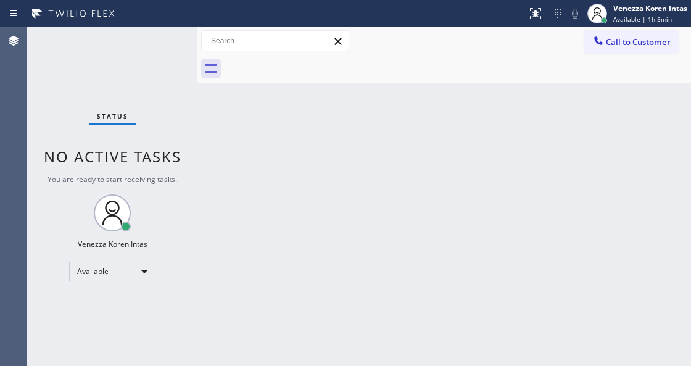
click at [174, 51] on div "Status No active tasks You are ready to start receiving tasks. Venezza Koren In…" at bounding box center [112, 196] width 170 height 339
click at [158, 46] on div "Status No active tasks You are ready to start receiving tasks. Venezza Koren In…" at bounding box center [112, 196] width 170 height 339
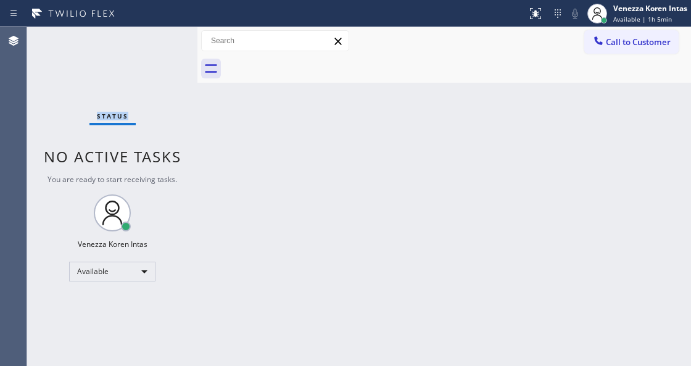
click at [158, 46] on div "Status No active tasks You are ready to start receiving tasks. Venezza Koren In…" at bounding box center [112, 196] width 170 height 339
click at [159, 47] on div "Status No active tasks You are ready to start receiving tasks. Venezza Koren In…" at bounding box center [112, 196] width 170 height 339
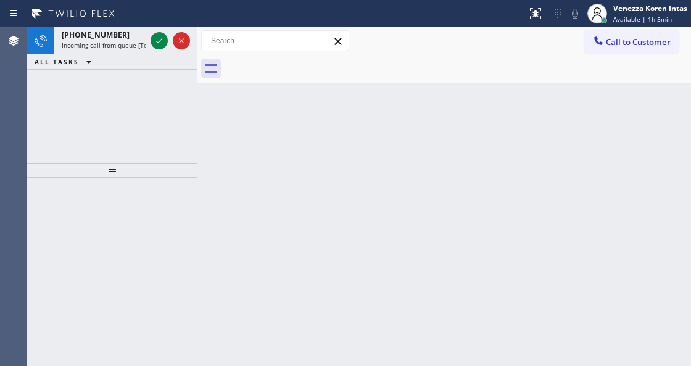
click at [146, 84] on div "[PHONE_NUMBER] Incoming call from queue [Test] All ALL TASKS ALL TASKS ACTIVE T…" at bounding box center [112, 95] width 170 height 136
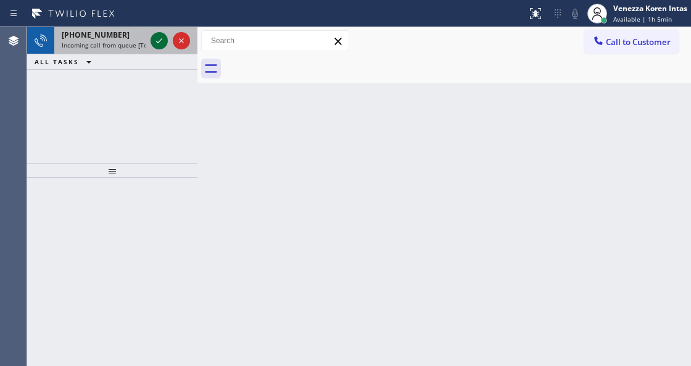
click at [163, 44] on icon at bounding box center [159, 40] width 15 height 15
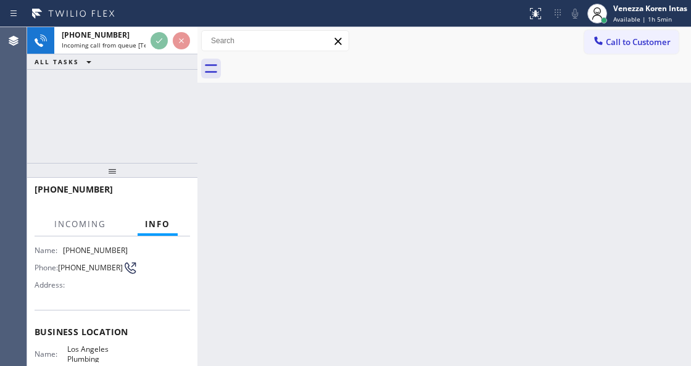
scroll to position [123, 0]
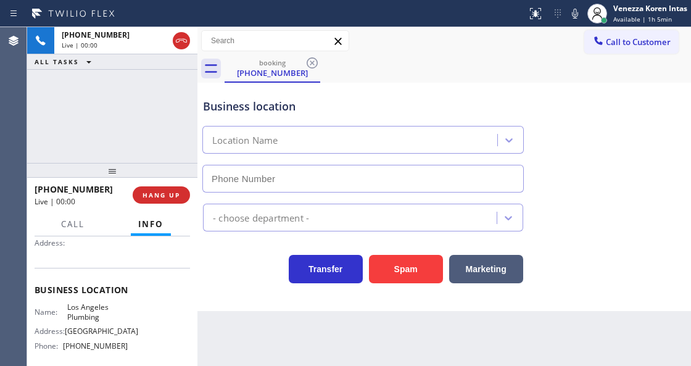
type input "[PHONE_NUMBER]"
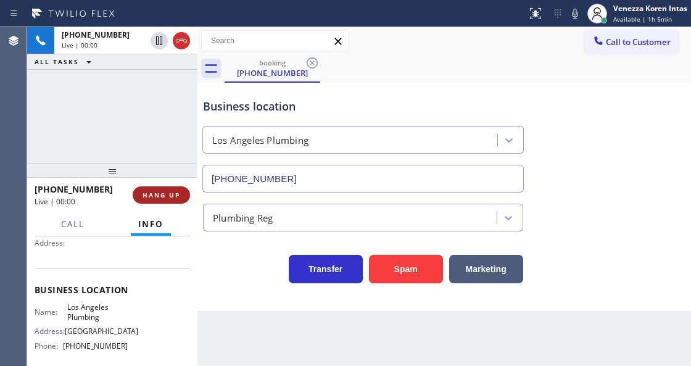
click at [170, 201] on button "HANG UP" at bounding box center [161, 194] width 57 height 17
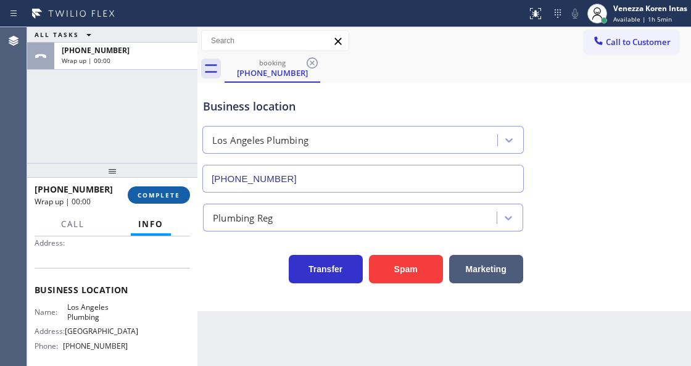
click at [171, 195] on span "COMPLETE" at bounding box center [159, 195] width 43 height 9
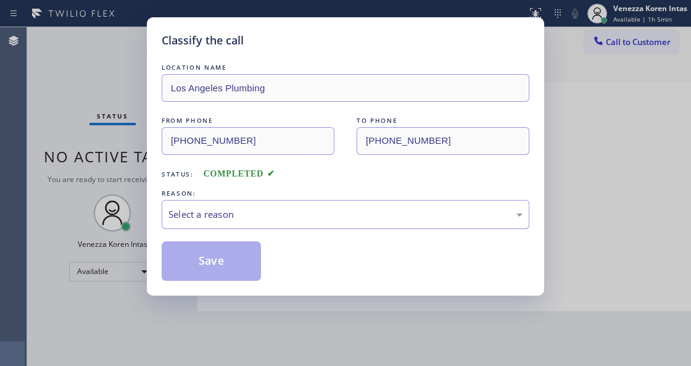
click at [211, 216] on div "Select a reason" at bounding box center [345, 214] width 354 height 14
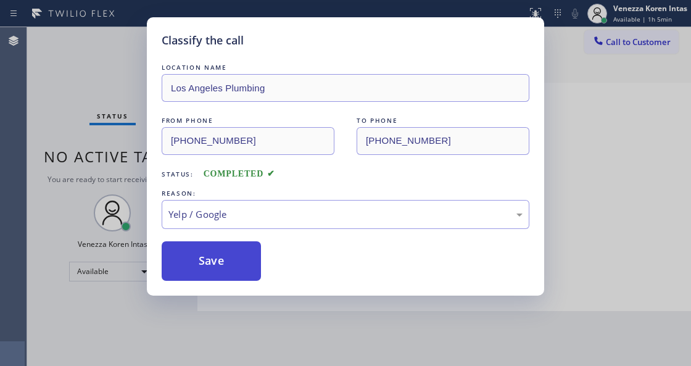
click at [223, 273] on button "Save" at bounding box center [211, 260] width 99 height 39
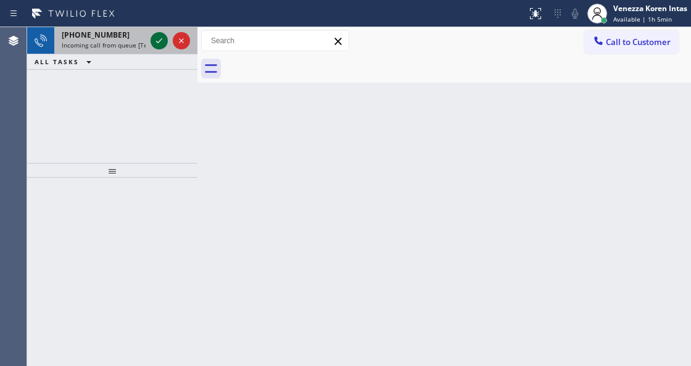
click at [157, 43] on icon at bounding box center [159, 40] width 15 height 15
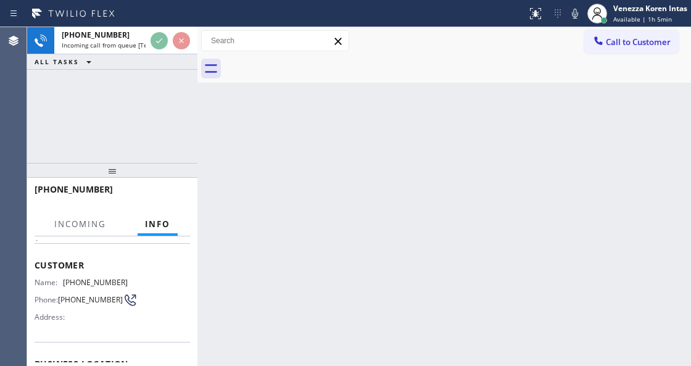
scroll to position [123, 0]
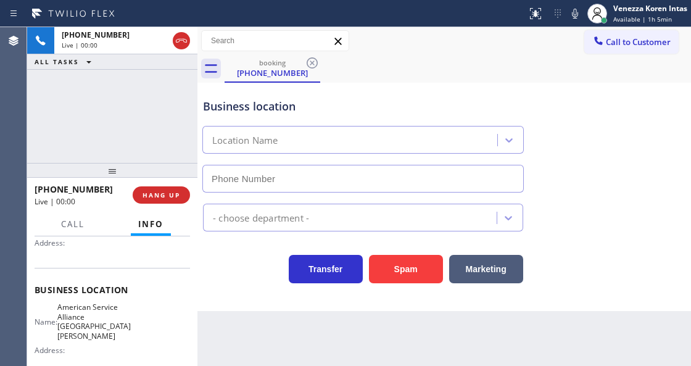
type input "[PHONE_NUMBER]"
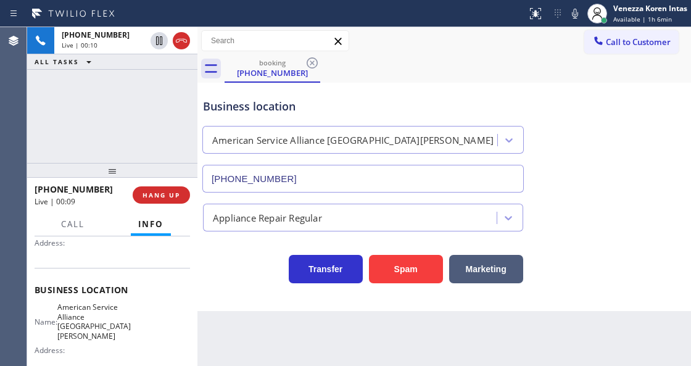
click at [245, 271] on div "Transfer Spam Marketing" at bounding box center [362, 266] width 325 height 35
drag, startPoint x: 65, startPoint y: 305, endPoint x: 117, endPoint y: 324, distance: 55.8
click at [117, 324] on div "Name: American Service Alliance Santa [PERSON_NAME]" at bounding box center [81, 321] width 93 height 38
click at [490, 78] on div "booking [PHONE_NUMBER]" at bounding box center [457, 69] width 466 height 28
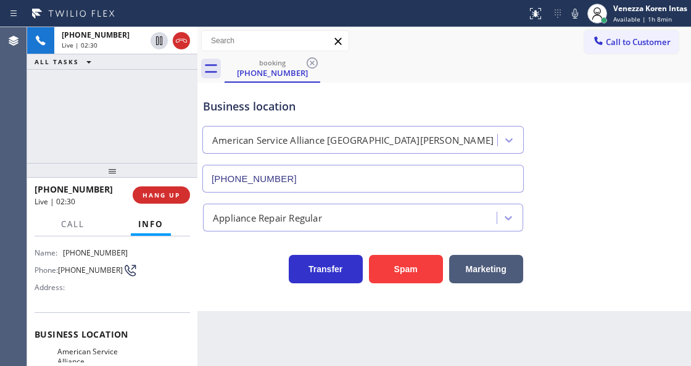
scroll to position [41, 0]
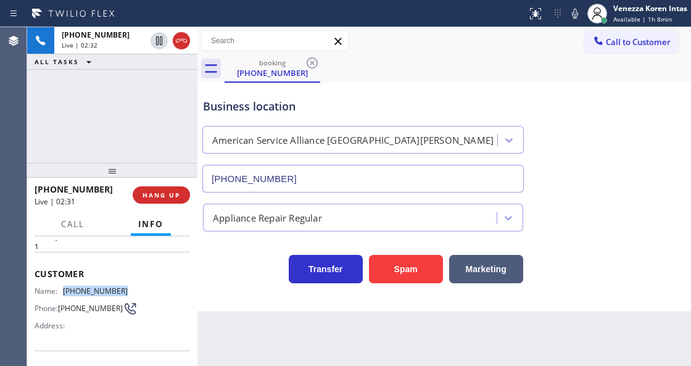
drag, startPoint x: 134, startPoint y: 287, endPoint x: 64, endPoint y: 284, distance: 69.8
click at [64, 286] on div "Name: [PHONE_NUMBER] Phone: [PHONE_NUMBER] Address:" at bounding box center [112, 310] width 155 height 49
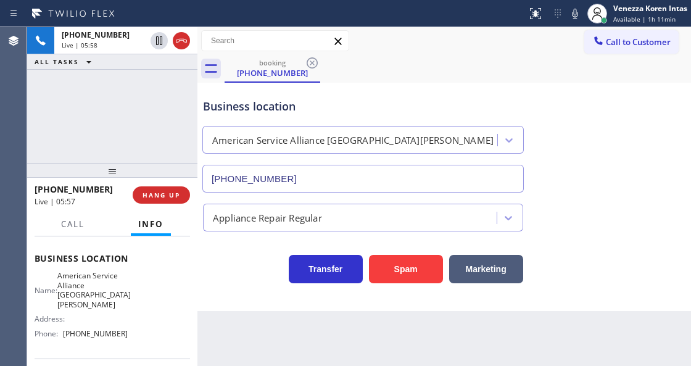
scroll to position [164, 0]
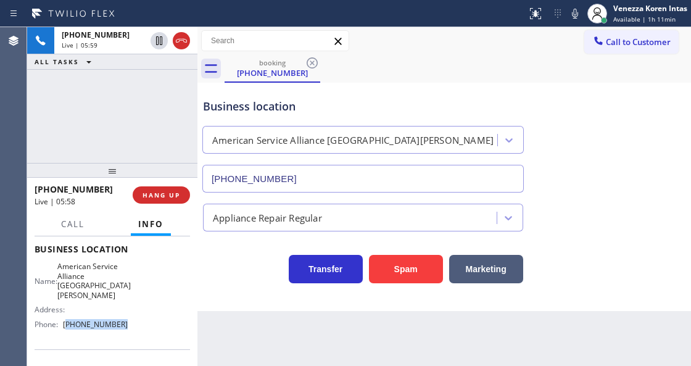
drag, startPoint x: 116, startPoint y: 319, endPoint x: 68, endPoint y: 317, distance: 48.2
click at [68, 317] on div "Name: American Service Alliance Santa [PERSON_NAME] Address: Phone: [PHONE_NUMB…" at bounding box center [81, 297] width 93 height 72
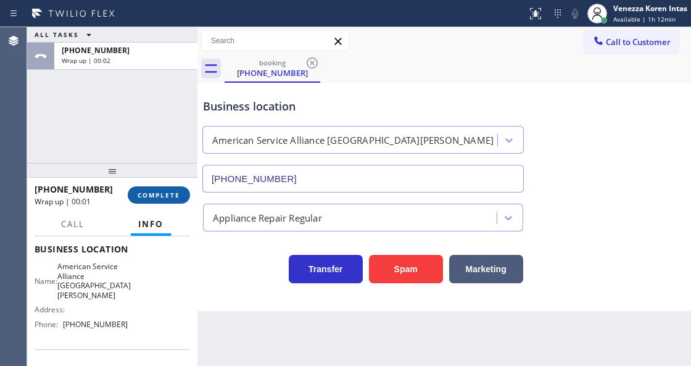
drag, startPoint x: 164, startPoint y: 163, endPoint x: 164, endPoint y: 192, distance: 29.6
click at [164, 167] on div at bounding box center [112, 170] width 170 height 15
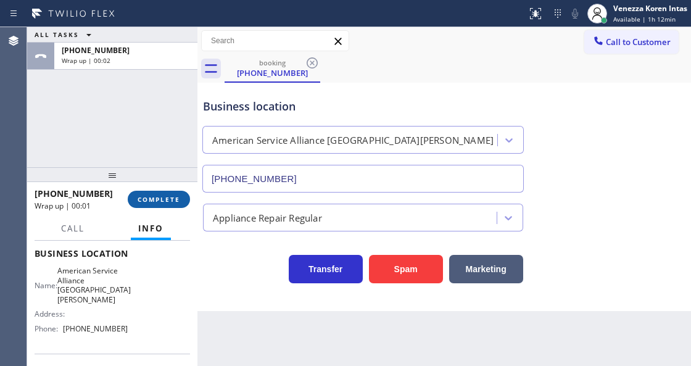
click at [164, 192] on button "COMPLETE" at bounding box center [159, 199] width 62 height 17
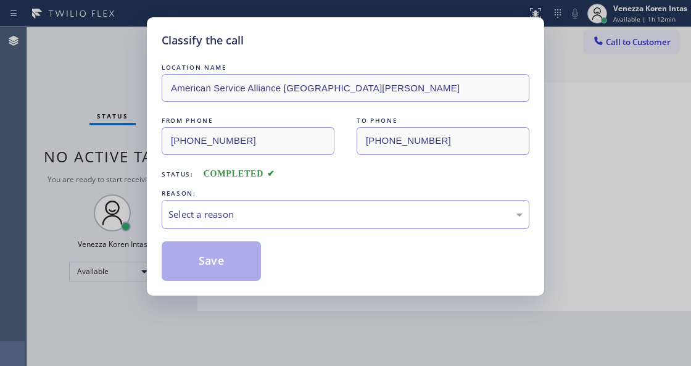
click at [243, 220] on div "Select a reason" at bounding box center [345, 214] width 354 height 14
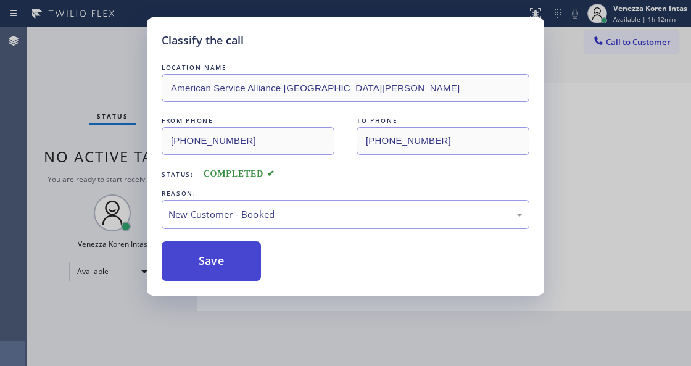
click at [237, 258] on button "Save" at bounding box center [211, 260] width 99 height 39
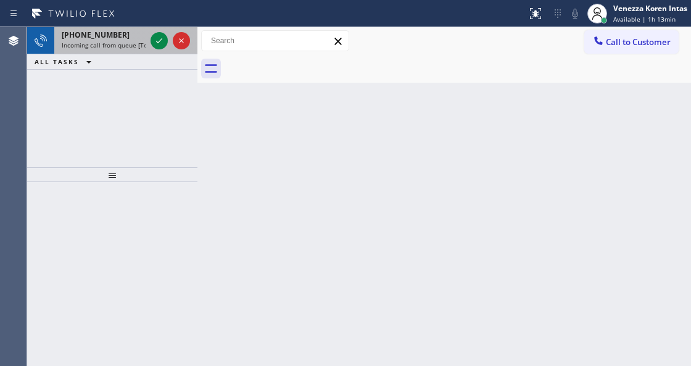
click at [149, 41] on div at bounding box center [170, 40] width 44 height 27
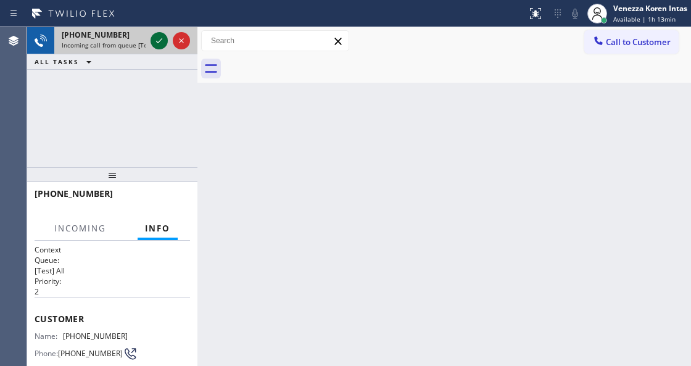
click at [154, 41] on icon at bounding box center [159, 40] width 15 height 15
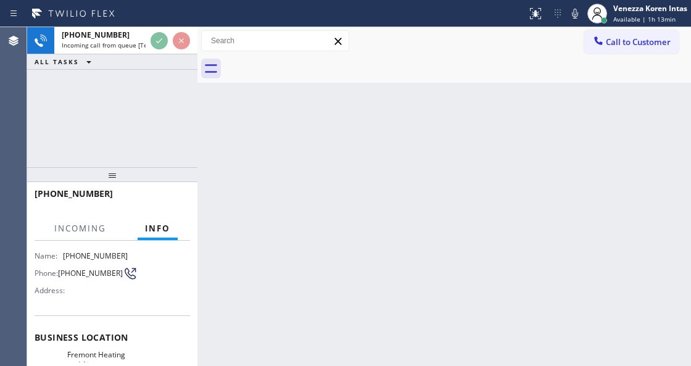
scroll to position [164, 0]
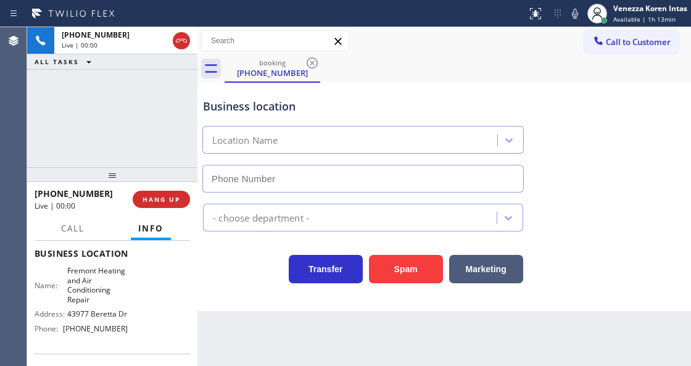
type input "[PHONE_NUMBER]"
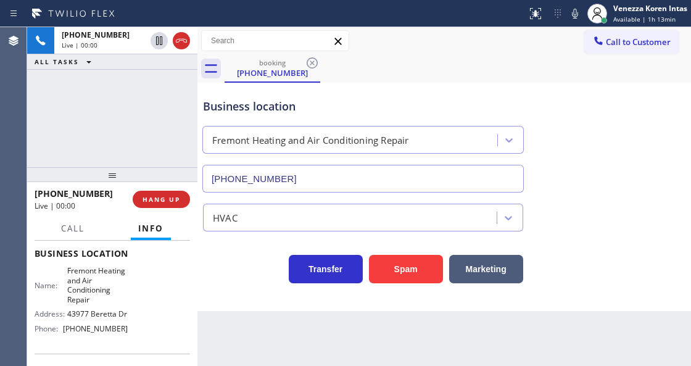
click at [405, 57] on div "booking [PHONE_NUMBER]" at bounding box center [457, 69] width 466 height 28
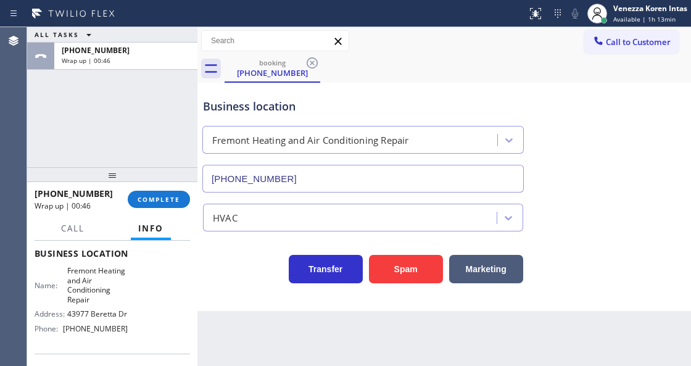
click at [183, 199] on button "COMPLETE" at bounding box center [159, 199] width 62 height 17
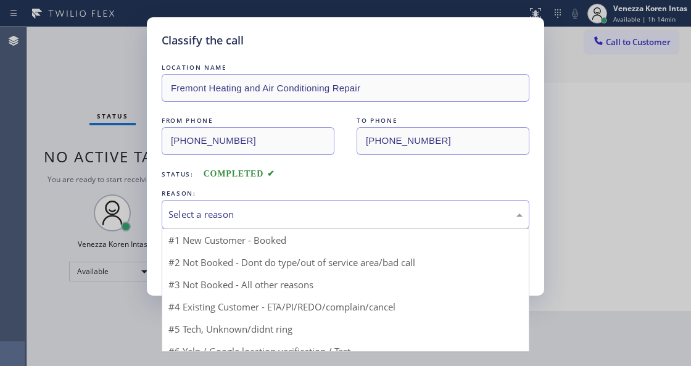
click at [270, 223] on div "Select a reason" at bounding box center [346, 214] width 368 height 29
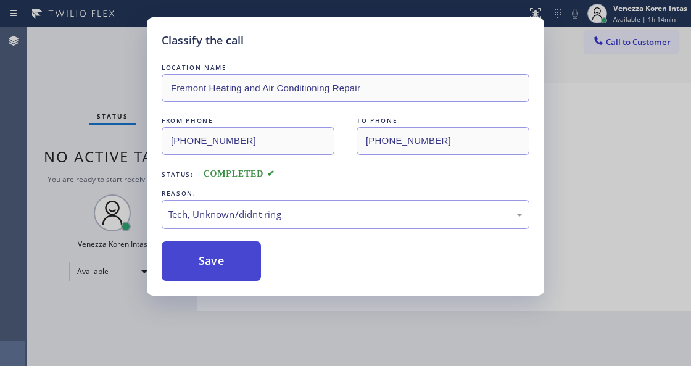
click at [245, 272] on button "Save" at bounding box center [211, 260] width 99 height 39
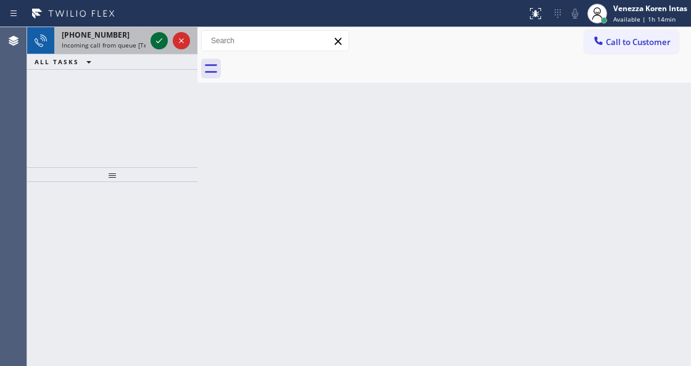
click at [163, 44] on icon at bounding box center [159, 40] width 15 height 15
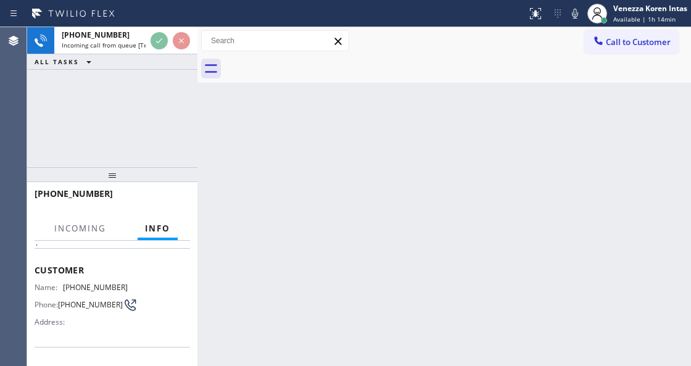
scroll to position [123, 0]
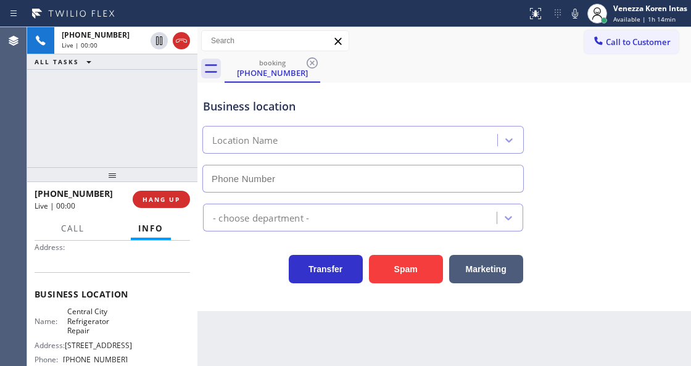
type input "[PHONE_NUMBER]"
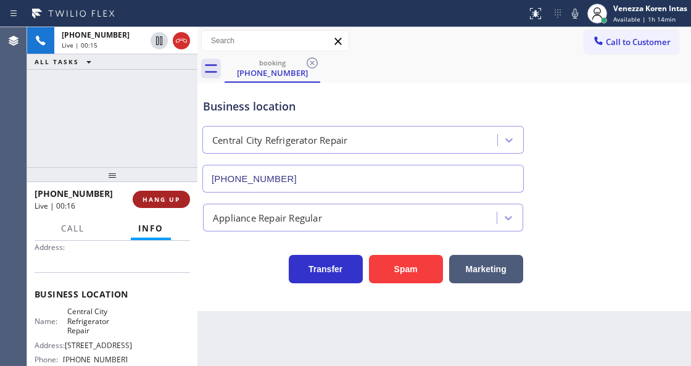
click at [174, 203] on span "HANG UP" at bounding box center [161, 199] width 38 height 9
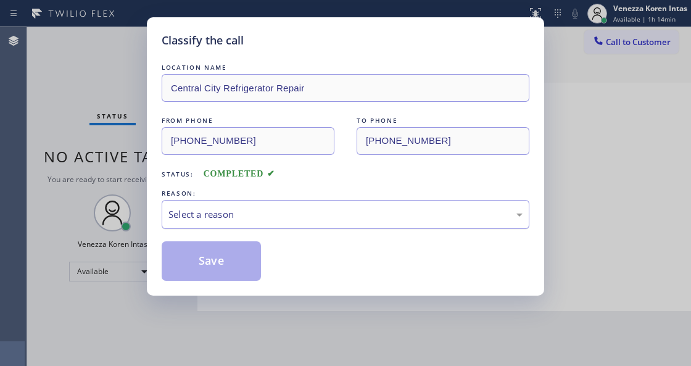
click at [228, 216] on div "Select a reason" at bounding box center [345, 214] width 354 height 14
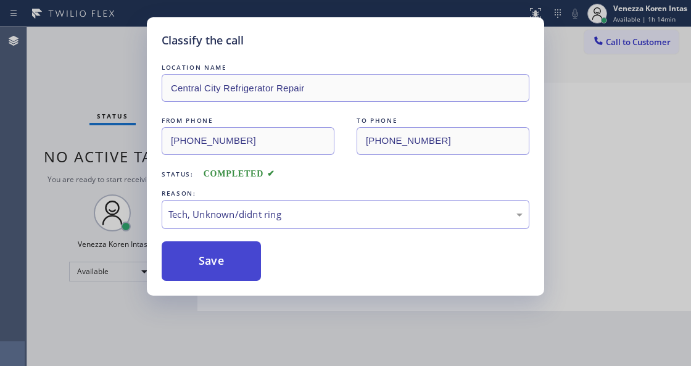
click at [237, 267] on button "Save" at bounding box center [211, 260] width 99 height 39
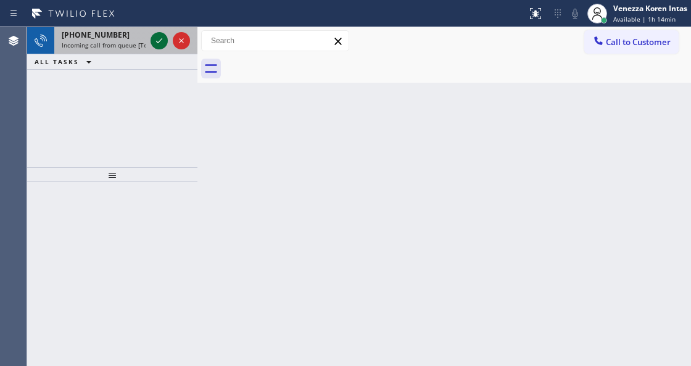
click at [157, 40] on icon at bounding box center [159, 40] width 15 height 15
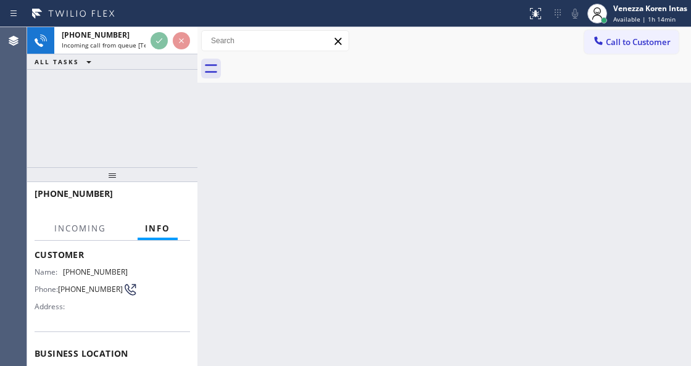
scroll to position [123, 0]
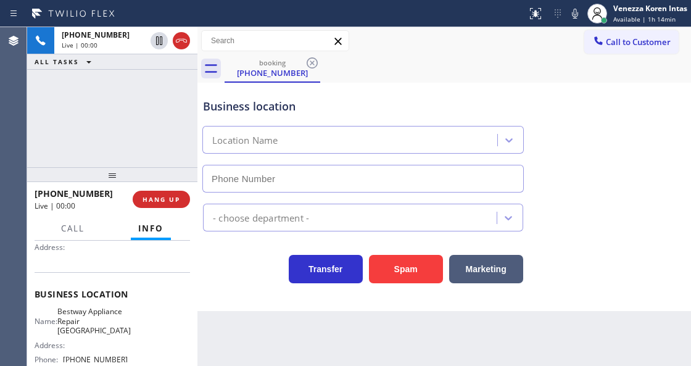
type input "[PHONE_NUMBER]"
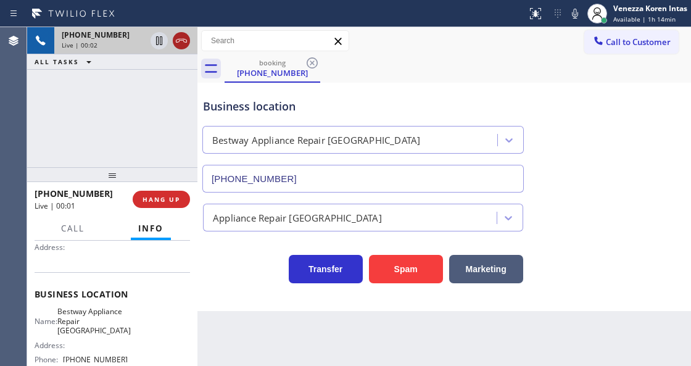
click at [182, 41] on icon at bounding box center [181, 40] width 15 height 15
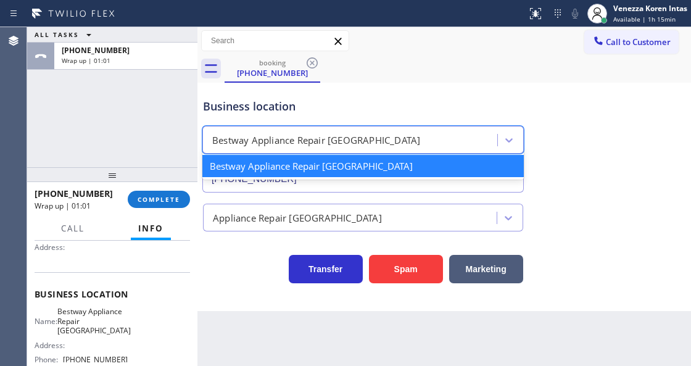
click at [347, 128] on div "Bestway Appliance Repair [GEOGRAPHIC_DATA]" at bounding box center [362, 140] width 321 height 28
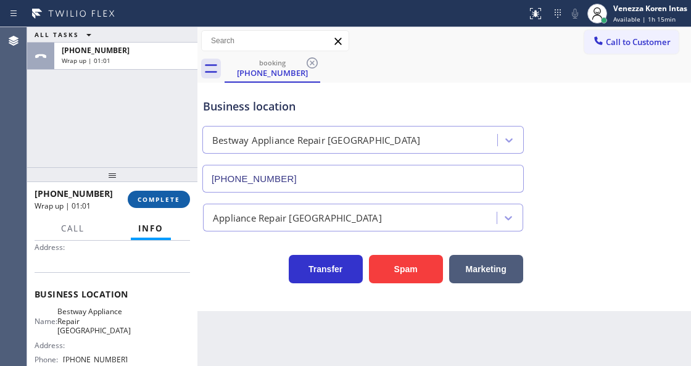
click at [168, 194] on button "COMPLETE" at bounding box center [159, 199] width 62 height 17
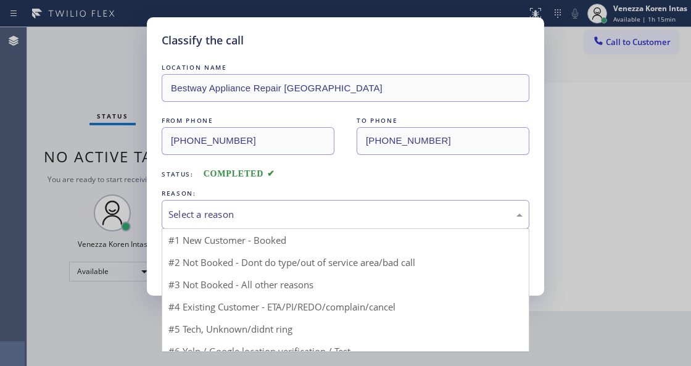
click at [302, 223] on div "Select a reason" at bounding box center [346, 214] width 368 height 29
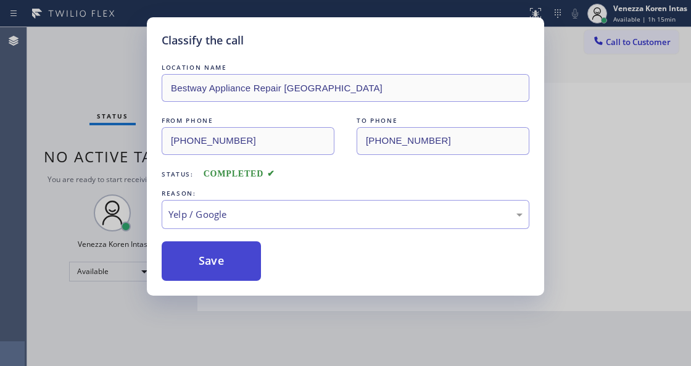
click at [245, 260] on button "Save" at bounding box center [211, 260] width 99 height 39
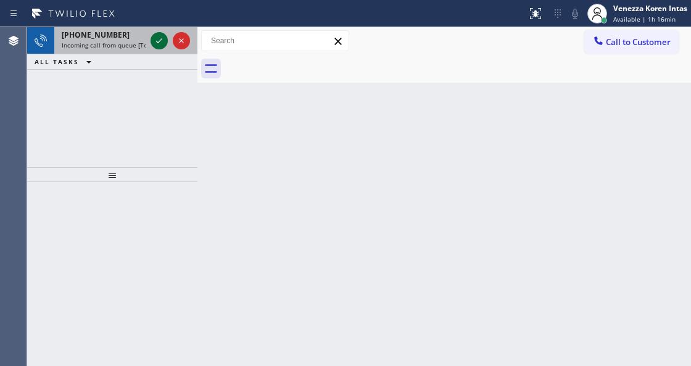
click at [159, 36] on icon at bounding box center [159, 40] width 15 height 15
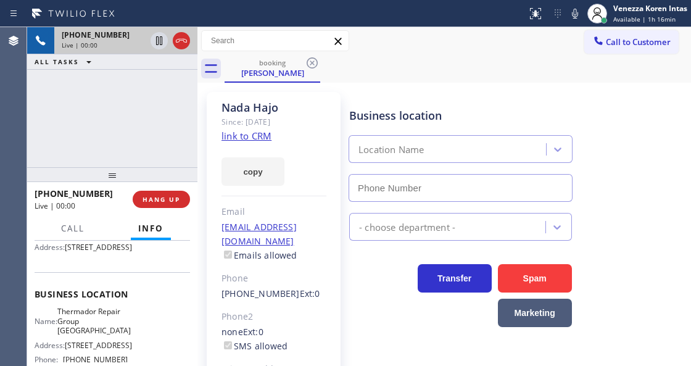
type input "[PHONE_NUMBER]"
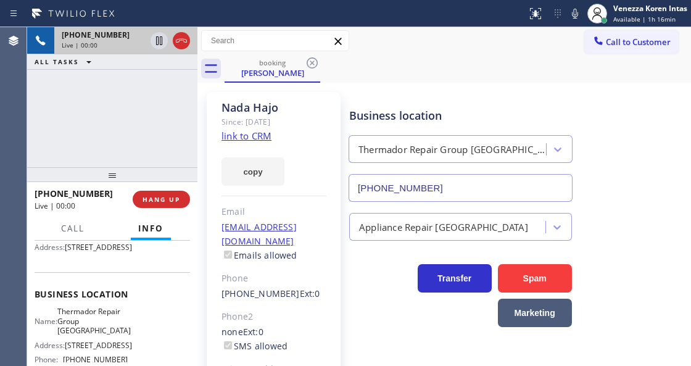
scroll to position [164, 0]
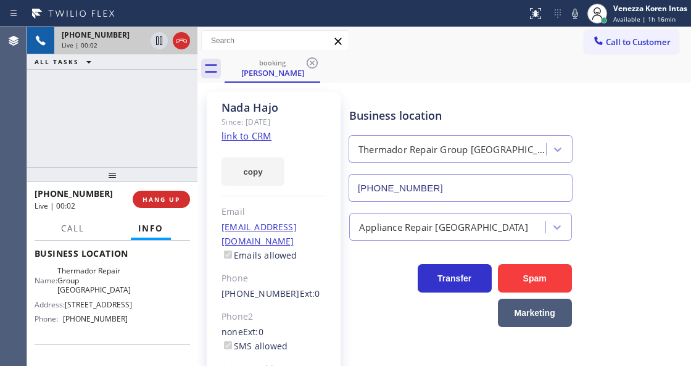
click at [242, 142] on div "[PERSON_NAME] Since: [DATE] link to CRM copy Email [EMAIL_ADDRESS][DOMAIN_NAME]…" at bounding box center [274, 275] width 134 height 367
click at [242, 139] on link "link to CRM" at bounding box center [246, 136] width 50 height 12
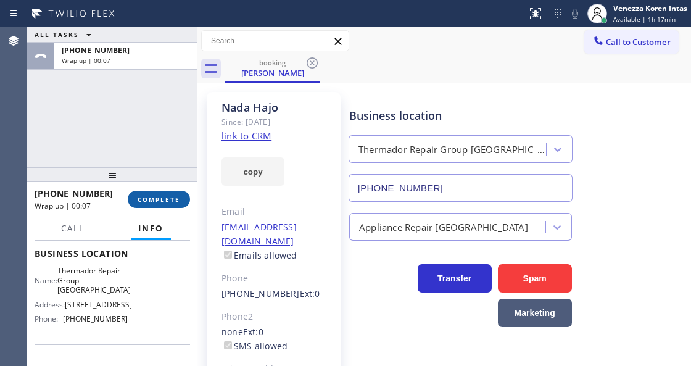
click at [171, 200] on span "COMPLETE" at bounding box center [159, 199] width 43 height 9
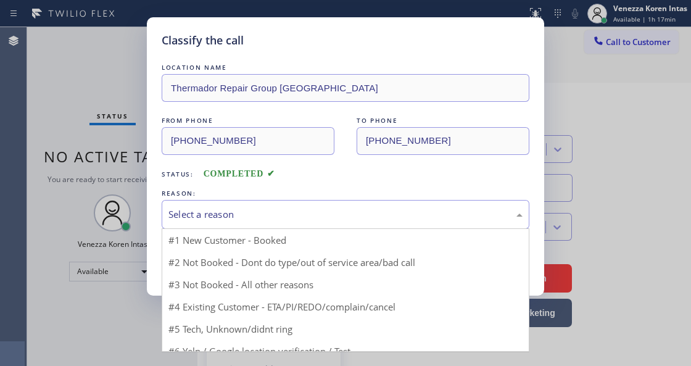
click at [289, 221] on div "Select a reason" at bounding box center [345, 214] width 354 height 14
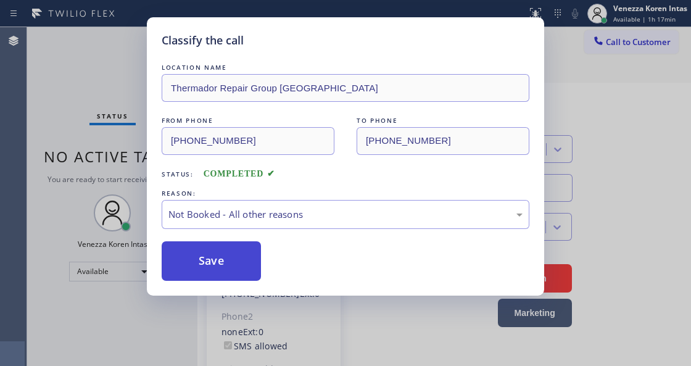
click at [239, 248] on button "Save" at bounding box center [211, 260] width 99 height 39
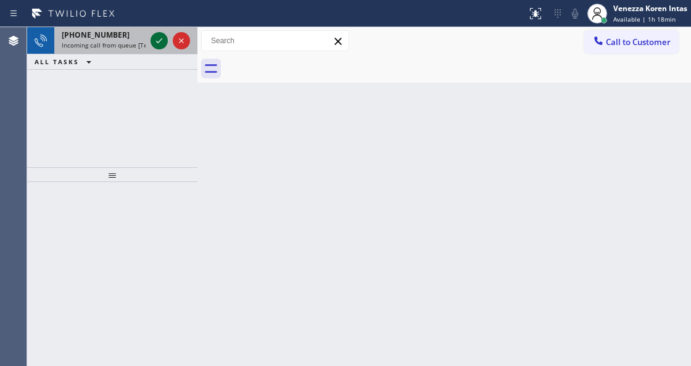
click at [160, 44] on icon at bounding box center [159, 40] width 15 height 15
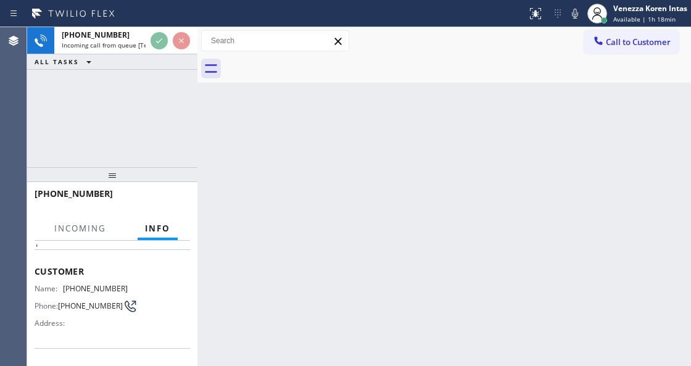
scroll to position [123, 0]
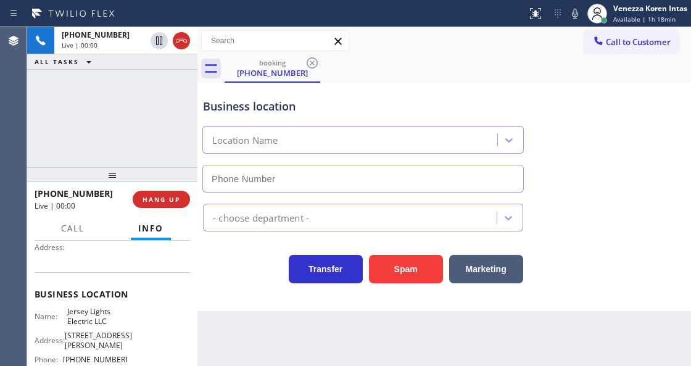
type input "[PHONE_NUMBER]"
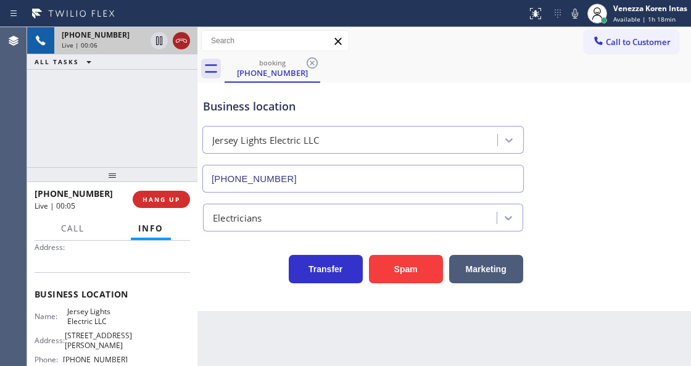
click at [176, 44] on icon at bounding box center [181, 40] width 15 height 15
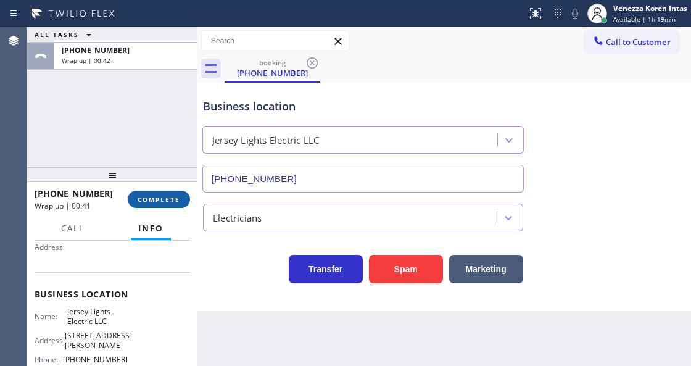
click at [173, 192] on button "COMPLETE" at bounding box center [159, 199] width 62 height 17
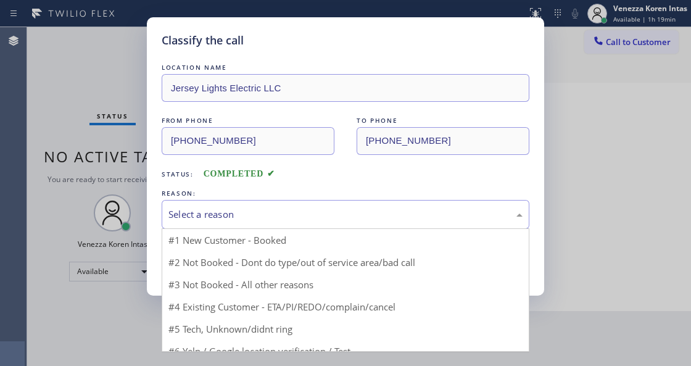
click at [292, 223] on div "Select a reason" at bounding box center [346, 214] width 368 height 29
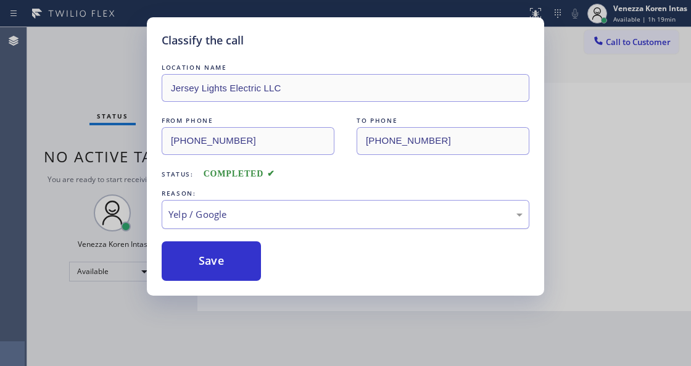
click at [271, 222] on div "Yelp / Google" at bounding box center [346, 214] width 368 height 29
click at [252, 282] on div "Classify the call LOCATION NAME Jersey Lights Electric LLC FROM PHONE [PHONE_NU…" at bounding box center [345, 156] width 397 height 278
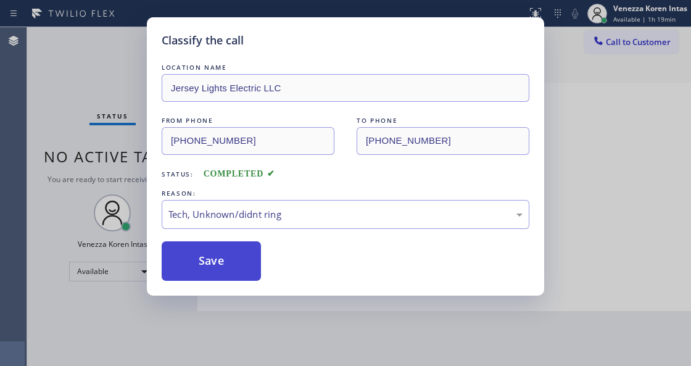
click at [249, 270] on button "Save" at bounding box center [211, 260] width 99 height 39
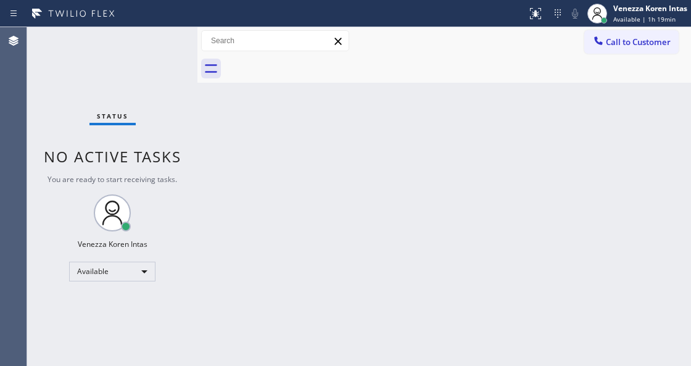
click at [158, 35] on div "Status No active tasks You are ready to start receiving tasks. Venezza Koren In…" at bounding box center [112, 196] width 170 height 339
click at [158, 39] on div "Status No active tasks You are ready to start receiving tasks. Venezza Koren In…" at bounding box center [112, 196] width 170 height 339
drag, startPoint x: 158, startPoint y: 39, endPoint x: 58, endPoint y: 124, distance: 131.3
click at [158, 40] on div "Status No active tasks You are ready to start receiving tasks. Venezza Koren In…" at bounding box center [112, 196] width 170 height 339
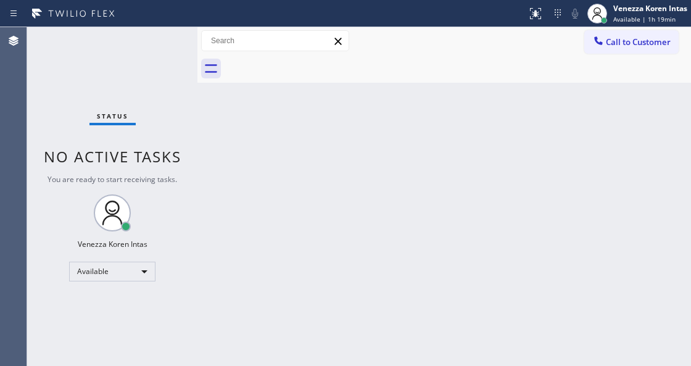
click at [137, 102] on div "Status No active tasks You are ready to start receiving tasks. Venezza Koren In…" at bounding box center [112, 196] width 170 height 339
click at [179, 48] on div "Status No active tasks You are ready to start receiving tasks. Venezza Koren In…" at bounding box center [112, 196] width 170 height 339
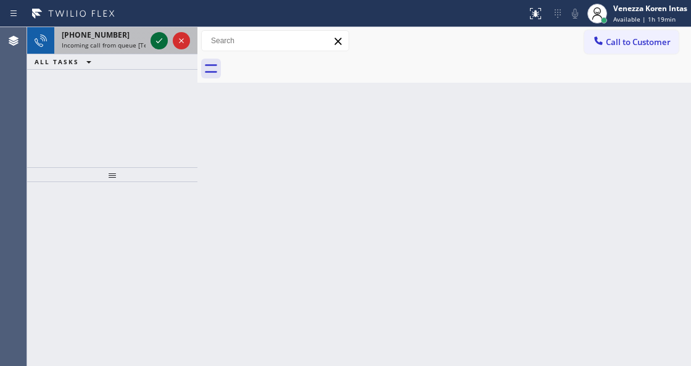
click at [160, 36] on icon at bounding box center [159, 40] width 15 height 15
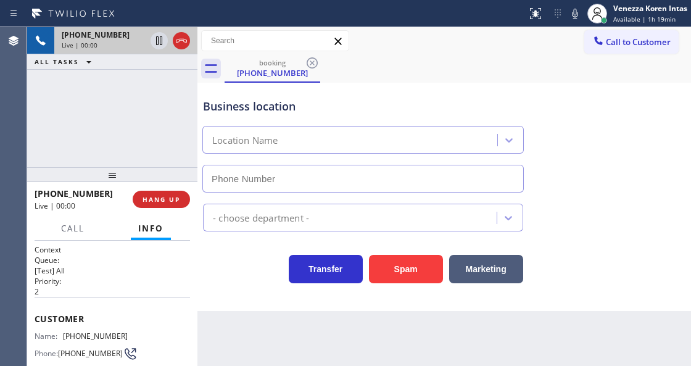
type input "[PHONE_NUMBER]"
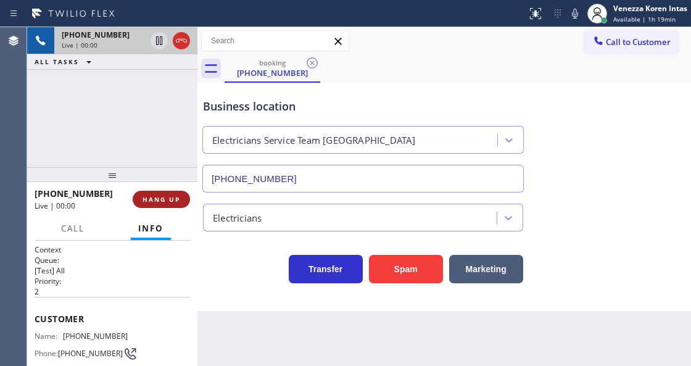
click at [168, 204] on button "HANG UP" at bounding box center [161, 199] width 57 height 17
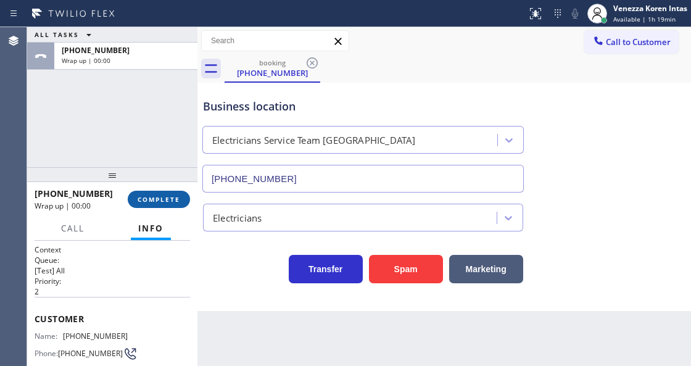
click at [167, 204] on button "COMPLETE" at bounding box center [159, 199] width 62 height 17
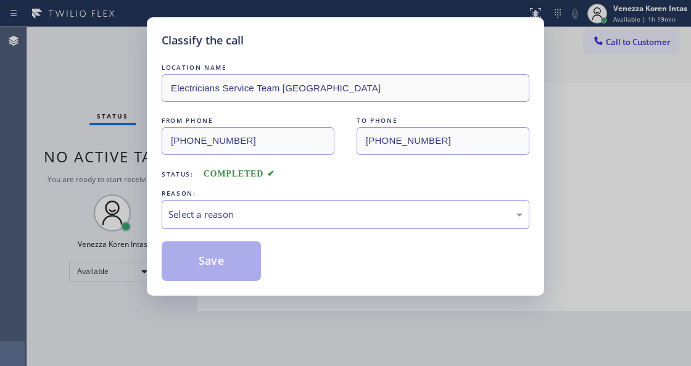
click at [249, 204] on div "Select a reason" at bounding box center [346, 214] width 368 height 29
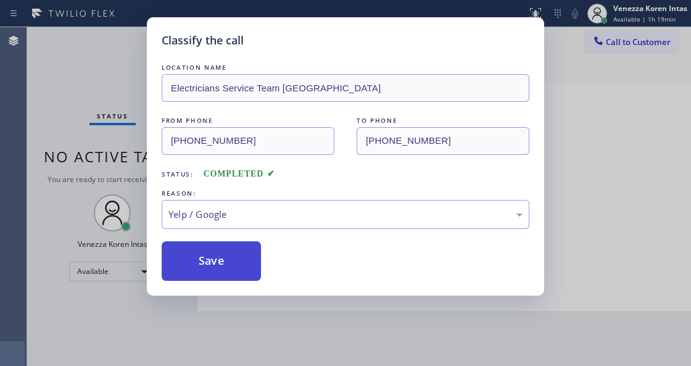
click at [249, 258] on button "Save" at bounding box center [211, 260] width 99 height 39
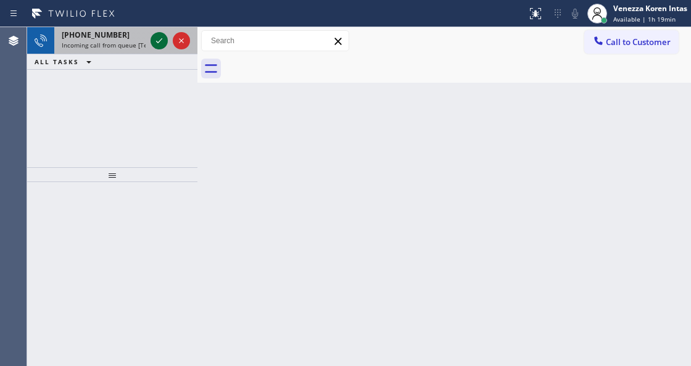
click at [158, 41] on icon at bounding box center [159, 40] width 15 height 15
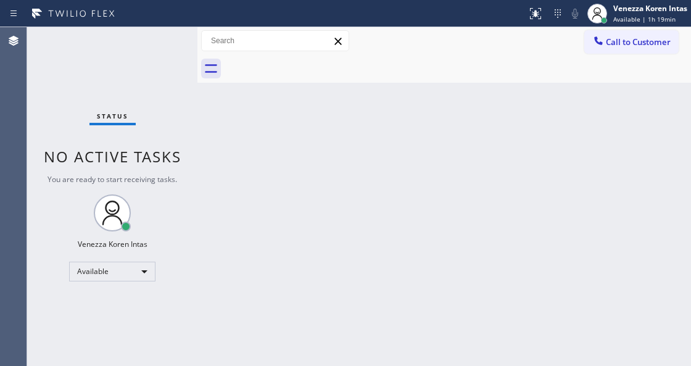
click at [158, 41] on div "Status No active tasks You are ready to start receiving tasks. Venezza Koren In…" at bounding box center [112, 196] width 170 height 339
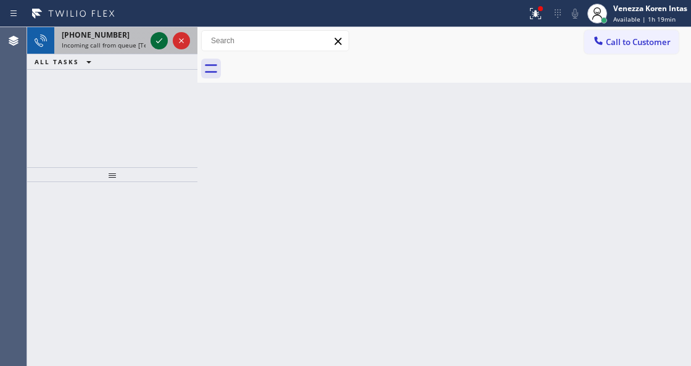
click at [155, 43] on icon at bounding box center [159, 40] width 15 height 15
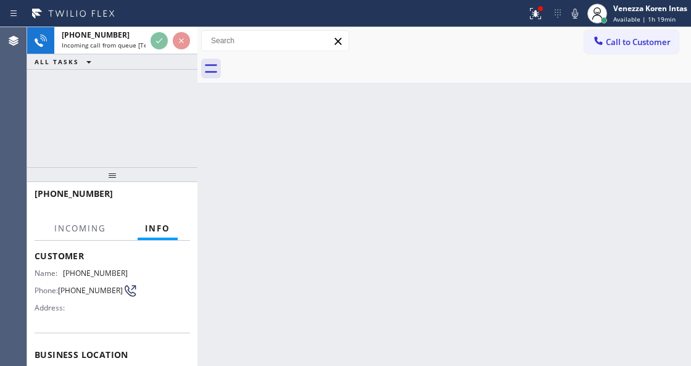
scroll to position [123, 0]
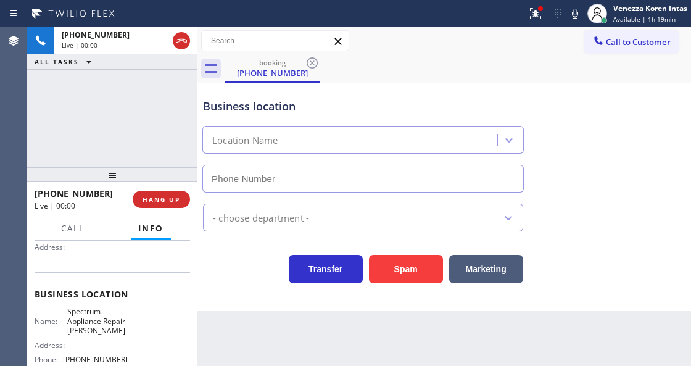
type input "[PHONE_NUMBER]"
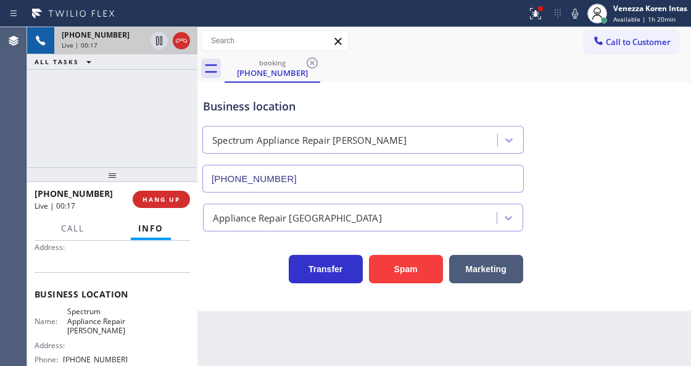
click at [172, 38] on div at bounding box center [170, 40] width 44 height 27
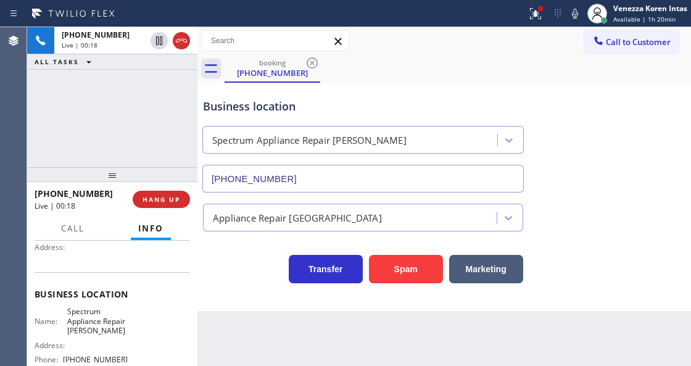
drag, startPoint x: 185, startPoint y: 45, endPoint x: 183, endPoint y: 89, distance: 43.9
click at [184, 44] on icon at bounding box center [181, 40] width 15 height 15
click at [171, 204] on button "HANG UP" at bounding box center [161, 199] width 57 height 17
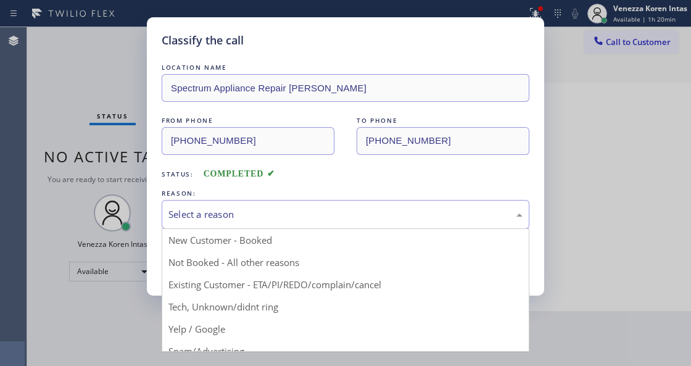
click at [263, 216] on div "Select a reason" at bounding box center [345, 214] width 354 height 14
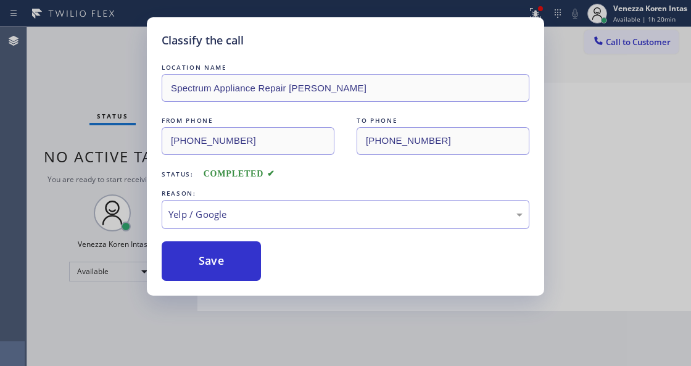
drag, startPoint x: 218, startPoint y: 321, endPoint x: 222, endPoint y: 307, distance: 14.8
click at [224, 262] on button "Save" at bounding box center [211, 260] width 99 height 39
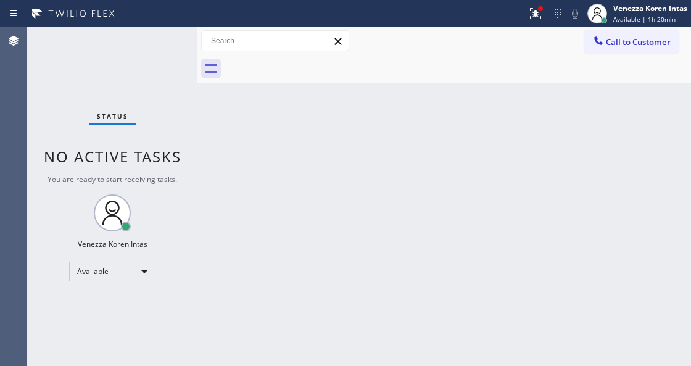
click at [168, 173] on div "Status No active tasks You are ready to start receiving tasks. Venezza Koren In…" at bounding box center [112, 196] width 170 height 339
click at [130, 99] on div "Status No active tasks You are ready to start receiving tasks. Venezza Koren In…" at bounding box center [112, 196] width 170 height 339
click at [167, 49] on div "Status No active tasks You are ready to start receiving tasks. Venezza Koren In…" at bounding box center [112, 196] width 170 height 339
drag, startPoint x: 284, startPoint y: 197, endPoint x: 296, endPoint y: 360, distance: 163.9
click at [284, 197] on div "Back to Dashboard Change Sender ID Customers Technicians Select a contact Outbo…" at bounding box center [443, 196] width 493 height 339
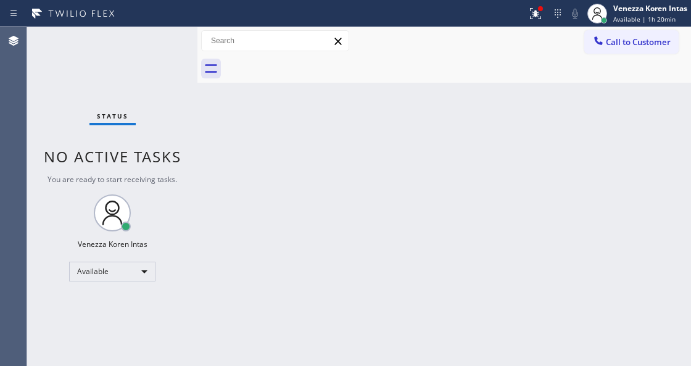
drag, startPoint x: 213, startPoint y: 334, endPoint x: 216, endPoint y: 340, distance: 6.3
click at [213, 335] on div "Back to Dashboard Change Sender ID Customers Technicians Select a contact Outbo…" at bounding box center [443, 196] width 493 height 339
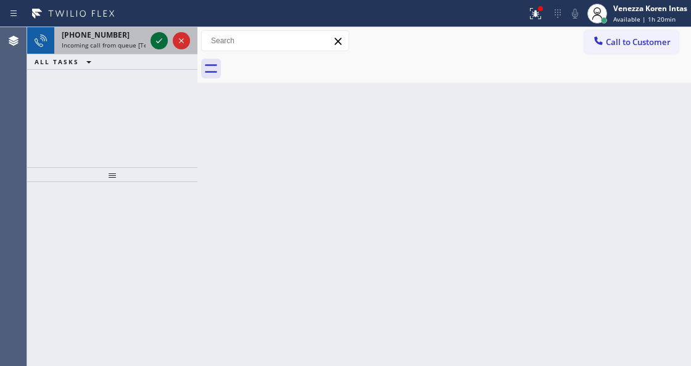
click at [158, 47] on icon at bounding box center [159, 40] width 15 height 15
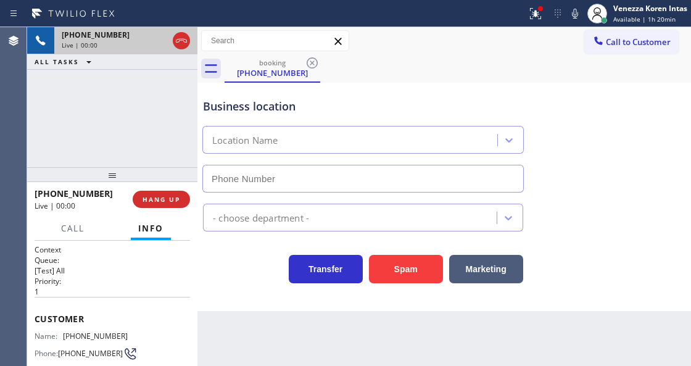
type input "[PHONE_NUMBER]"
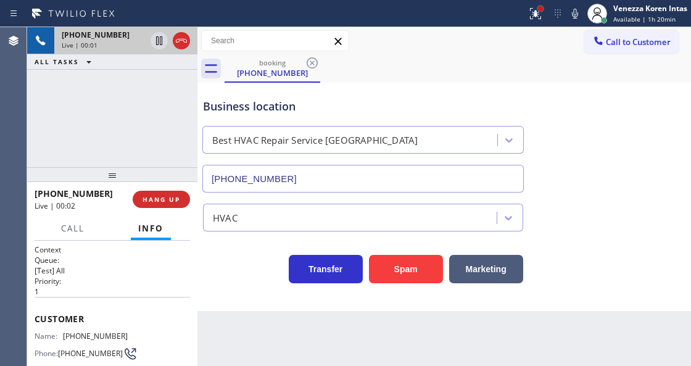
click at [537, 10] on div at bounding box center [540, 8] width 7 height 7
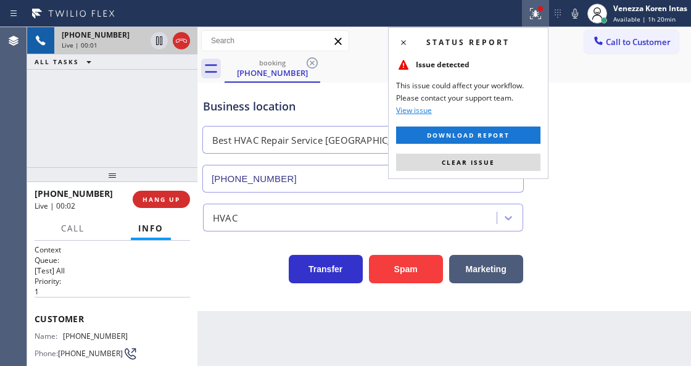
click at [512, 152] on div "Status report Issue detected This issue could affect your workflow. Please cont…" at bounding box center [468, 103] width 160 height 152
click at [511, 159] on button "Clear issue" at bounding box center [468, 162] width 144 height 17
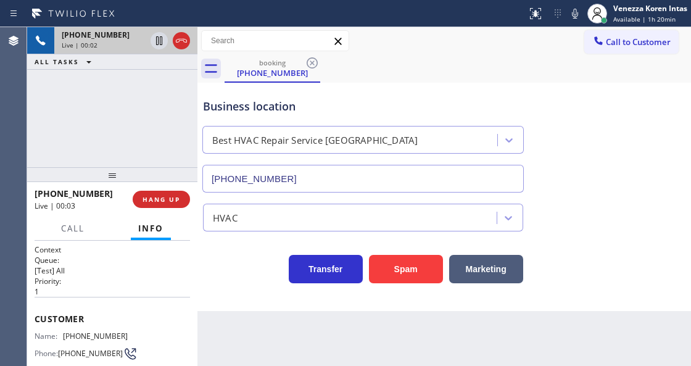
click at [596, 168] on div "Business location Best HVAC Repair Service [GEOGRAPHIC_DATA] [PHONE_NUMBER]" at bounding box center [443, 137] width 487 height 112
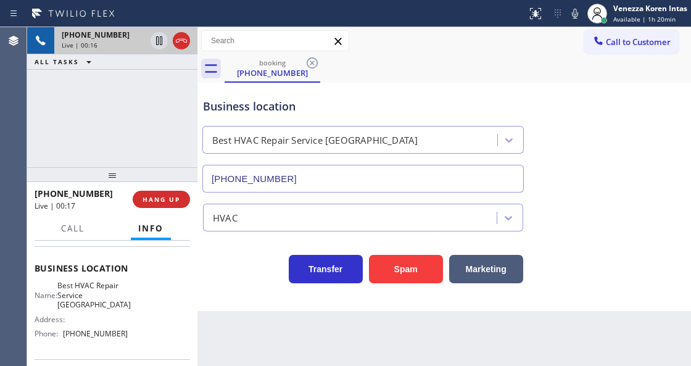
scroll to position [164, 0]
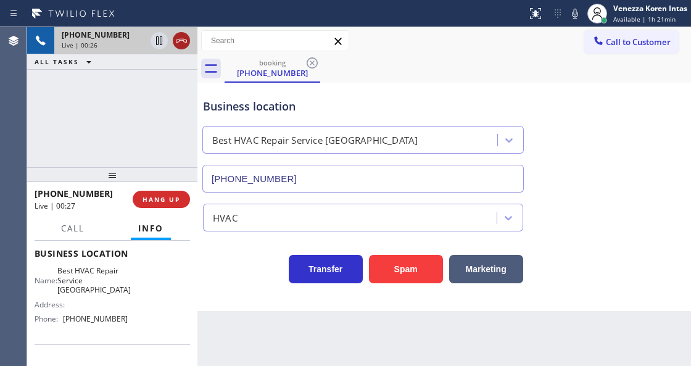
drag, startPoint x: 179, startPoint y: 37, endPoint x: 292, endPoint y: 212, distance: 208.0
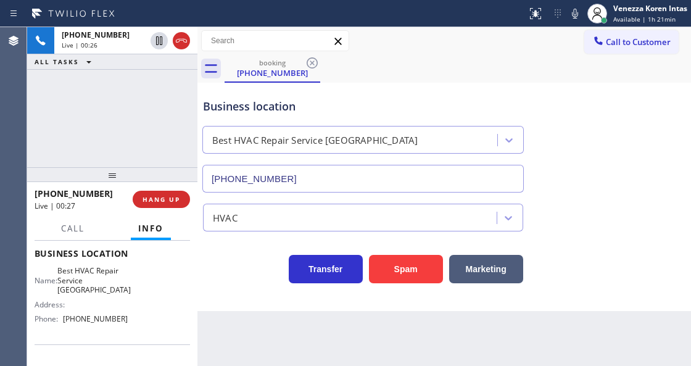
click at [179, 37] on icon at bounding box center [181, 40] width 15 height 15
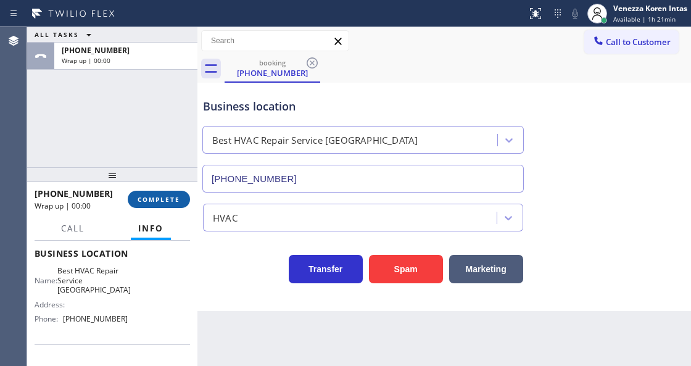
click at [162, 197] on span "COMPLETE" at bounding box center [159, 199] width 43 height 9
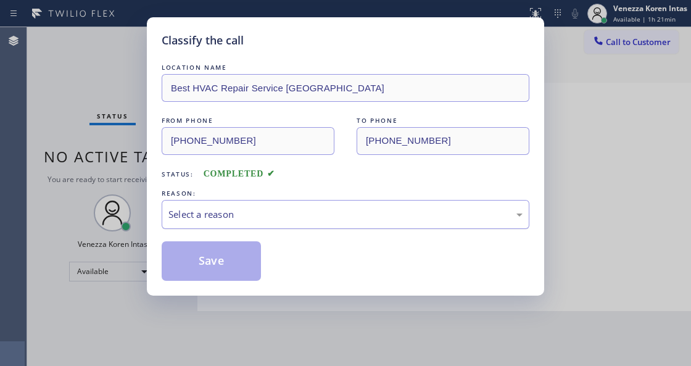
click at [274, 224] on div "Select a reason" at bounding box center [346, 214] width 368 height 29
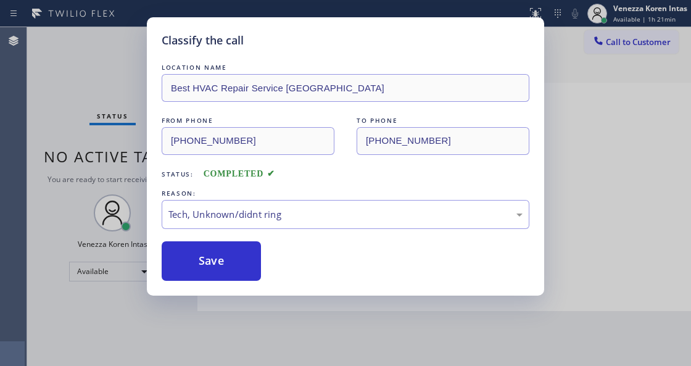
drag, startPoint x: 249, startPoint y: 263, endPoint x: 249, endPoint y: 355, distance: 91.3
click at [249, 263] on button "Save" at bounding box center [211, 260] width 99 height 39
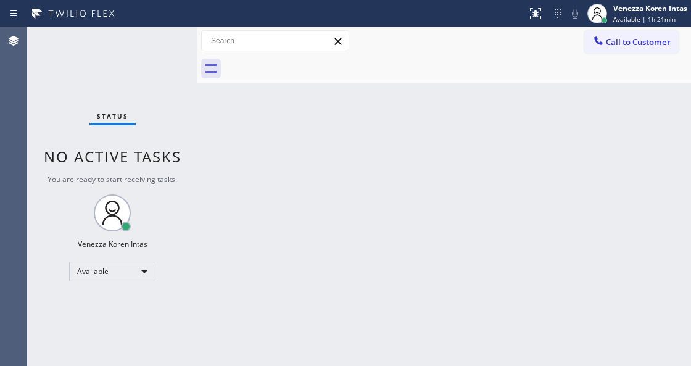
click at [160, 43] on div "Status No active tasks You are ready to start receiving tasks. Venezza Koren In…" at bounding box center [112, 196] width 170 height 339
click at [160, 44] on div "Status No active tasks You are ready to start receiving tasks. Venezza Koren In…" at bounding box center [112, 196] width 170 height 339
drag, startPoint x: 205, startPoint y: 185, endPoint x: 173, endPoint y: 75, distance: 115.0
click at [205, 184] on div "Back to Dashboard Change Sender ID Customers Technicians Select a contact Outbo…" at bounding box center [443, 196] width 493 height 339
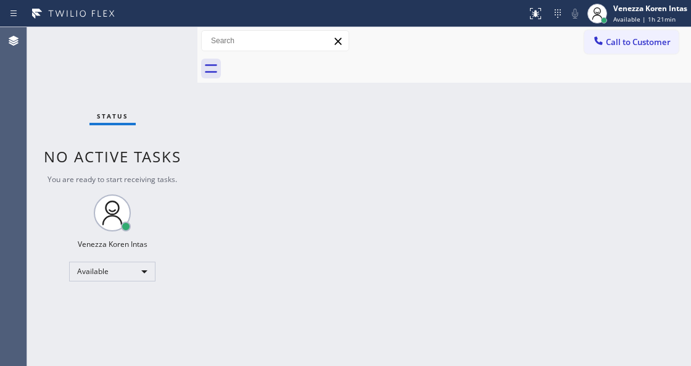
click at [173, 75] on div "Status No active tasks You are ready to start receiving tasks. Venezza Koren In…" at bounding box center [112, 196] width 170 height 339
drag, startPoint x: 162, startPoint y: 58, endPoint x: 40, endPoint y: 95, distance: 127.6
click at [157, 60] on div "Status No active tasks You are ready to start receiving tasks. Venezza Koren In…" at bounding box center [112, 196] width 170 height 339
click at [180, 39] on div "Status No active tasks You are ready to start receiving tasks. Venezza Koren In…" at bounding box center [112, 196] width 170 height 339
click at [223, 194] on div "Back to Dashboard Change Sender ID Customers Technicians Select a contact Outbo…" at bounding box center [443, 196] width 493 height 339
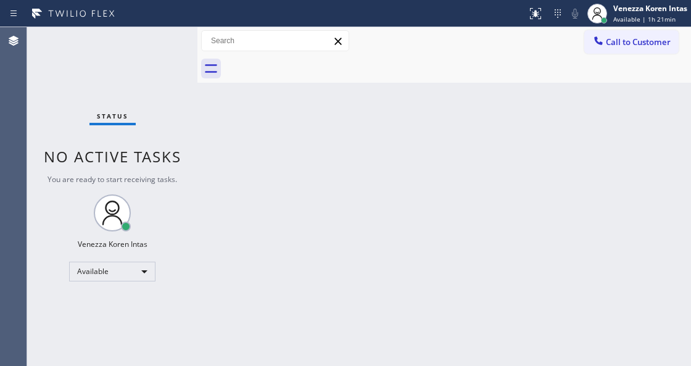
drag, startPoint x: 286, startPoint y: 235, endPoint x: 291, endPoint y: 258, distance: 23.5
click at [286, 237] on div "Back to Dashboard Change Sender ID Customers Technicians Select a contact Outbo…" at bounding box center [443, 196] width 493 height 339
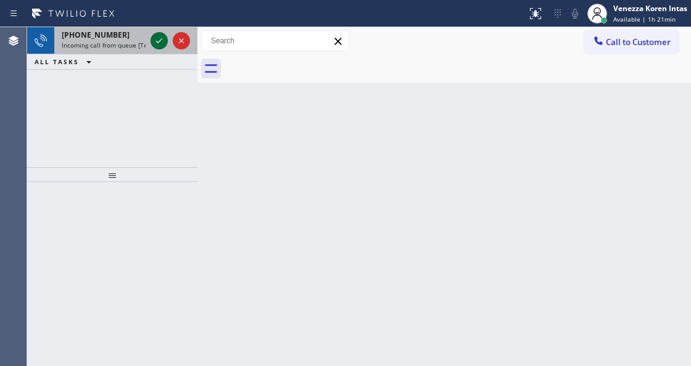
click at [156, 38] on icon at bounding box center [159, 40] width 15 height 15
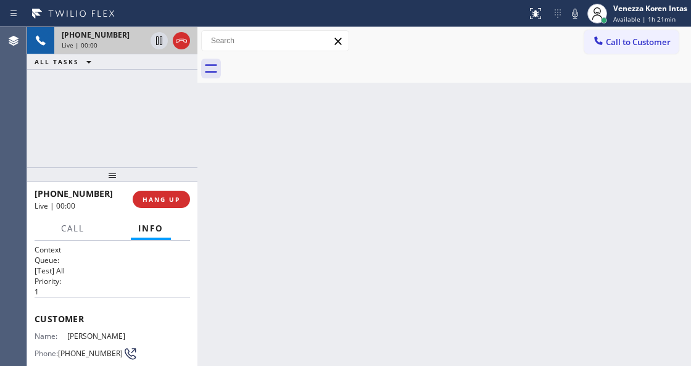
scroll to position [123, 0]
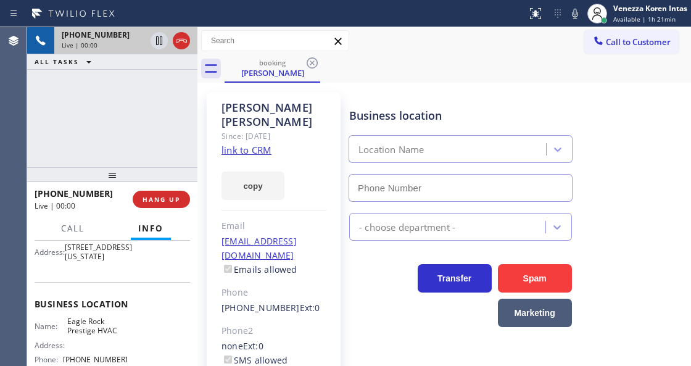
type input "[PHONE_NUMBER]"
click at [264, 144] on link "link to CRM" at bounding box center [246, 150] width 50 height 12
click at [580, 11] on icon at bounding box center [574, 13] width 15 height 15
click at [157, 41] on icon at bounding box center [159, 40] width 15 height 15
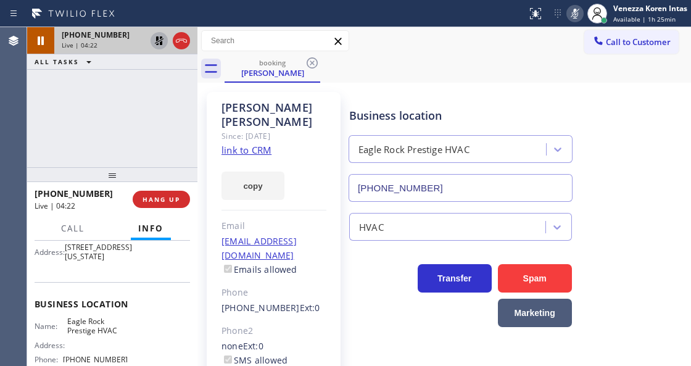
click at [569, 7] on icon at bounding box center [574, 13] width 15 height 15
click at [162, 40] on icon at bounding box center [159, 40] width 15 height 15
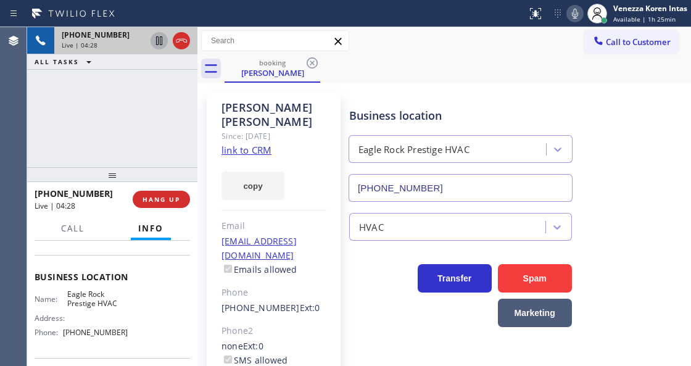
scroll to position [164, 0]
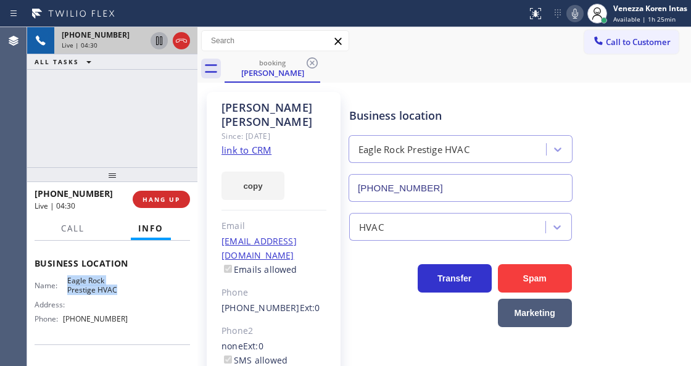
drag, startPoint x: 65, startPoint y: 290, endPoint x: 115, endPoint y: 297, distance: 49.9
click at [115, 295] on span "Eagle Rock Prestige HVAC" at bounding box center [97, 285] width 61 height 19
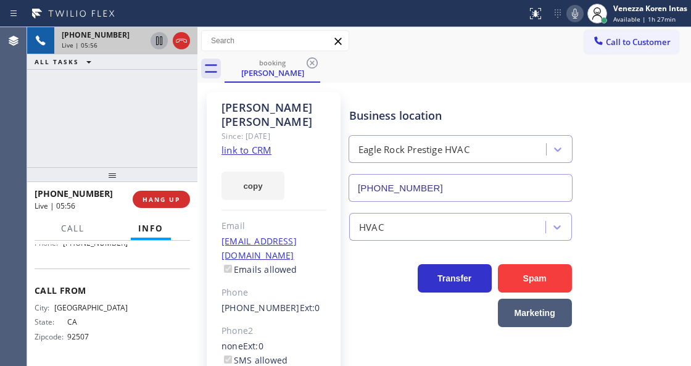
scroll to position [125, 0]
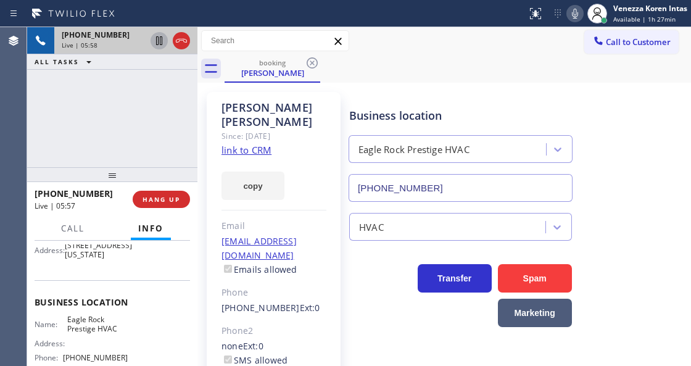
click at [443, 69] on div "booking [PERSON_NAME]" at bounding box center [457, 69] width 466 height 28
drag, startPoint x: 577, startPoint y: 17, endPoint x: 569, endPoint y: 23, distance: 10.3
click at [577, 17] on icon at bounding box center [574, 13] width 15 height 15
click at [158, 39] on icon at bounding box center [159, 40] width 15 height 15
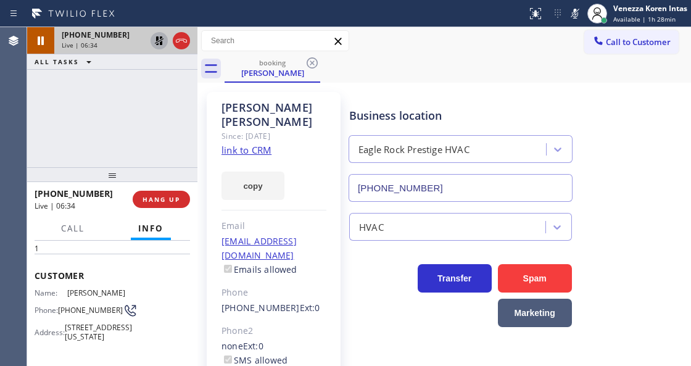
scroll to position [43, 0]
click at [571, 25] on div "Status report No issues detected If you experience an issue, please download th…" at bounding box center [606, 13] width 169 height 27
click at [571, 21] on button at bounding box center [574, 13] width 17 height 17
click at [160, 43] on icon at bounding box center [159, 40] width 9 height 9
click at [203, 149] on div "[PERSON_NAME] Since: [DATE] link to CRM copy Email [EMAIL_ADDRESS][DOMAIN_NAME]…" at bounding box center [273, 283] width 146 height 394
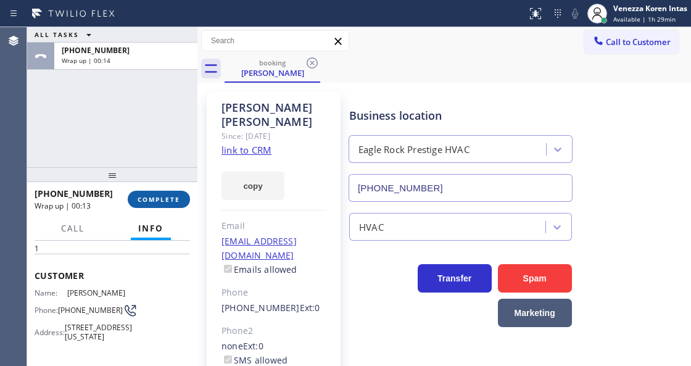
drag, startPoint x: 149, startPoint y: 192, endPoint x: 169, endPoint y: 202, distance: 22.6
click at [152, 195] on button "COMPLETE" at bounding box center [159, 199] width 62 height 17
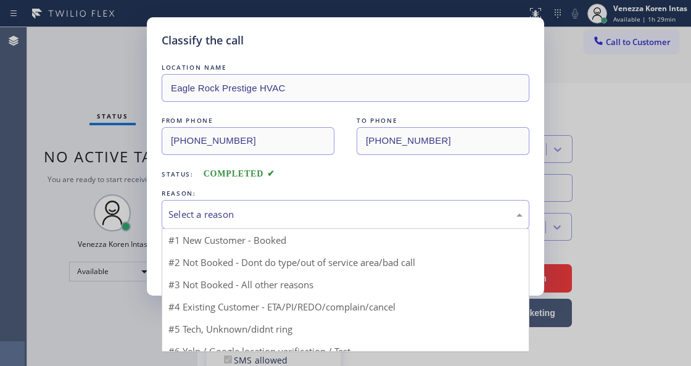
click at [274, 213] on div "Select a reason" at bounding box center [345, 214] width 354 height 14
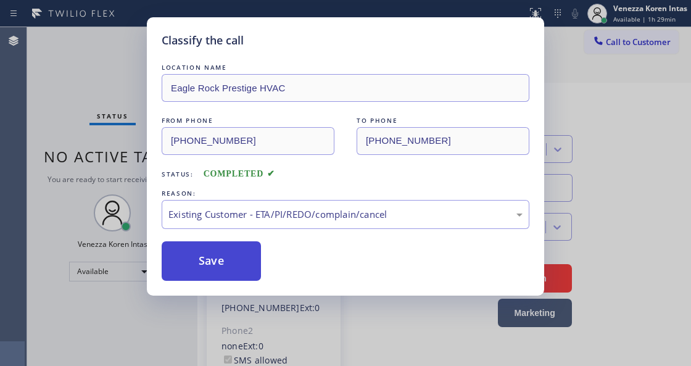
click at [242, 255] on button "Save" at bounding box center [211, 260] width 99 height 39
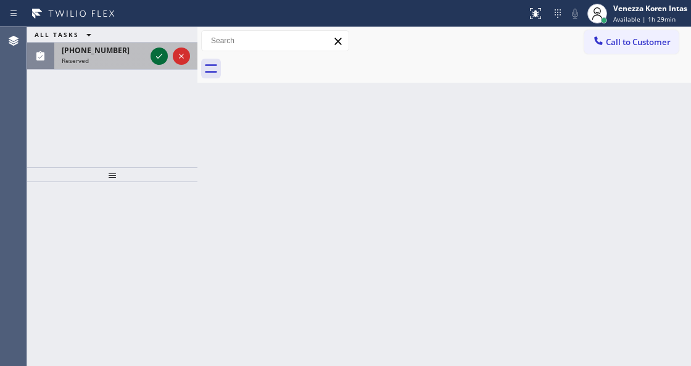
click at [158, 59] on icon at bounding box center [159, 56] width 15 height 15
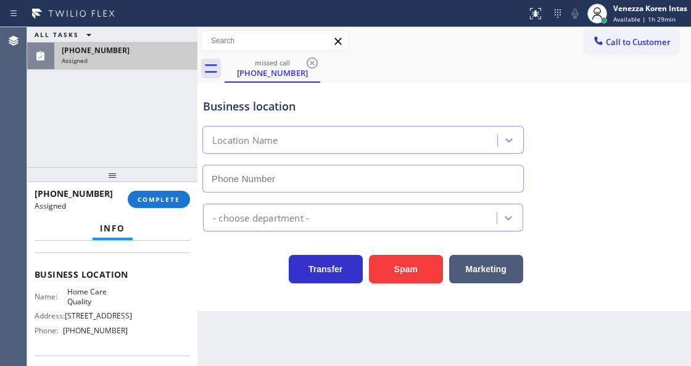
type input "[PHONE_NUMBER]"
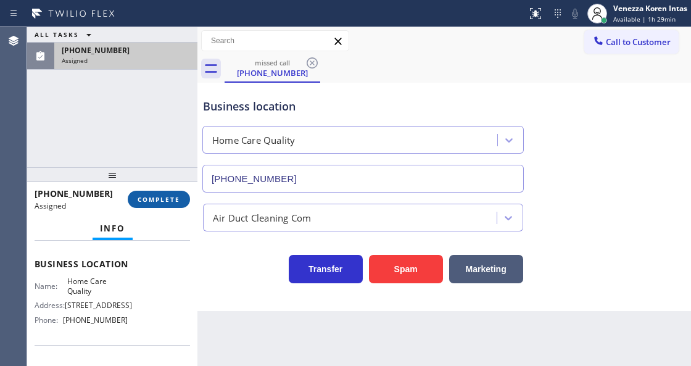
scroll to position [154, 0]
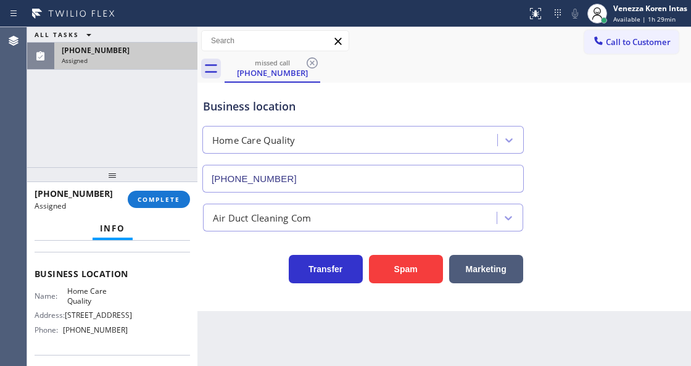
click at [156, 187] on div "[PHONE_NUMBER] Assigned COMPLETE" at bounding box center [112, 199] width 155 height 32
click at [159, 194] on button "COMPLETE" at bounding box center [159, 199] width 62 height 17
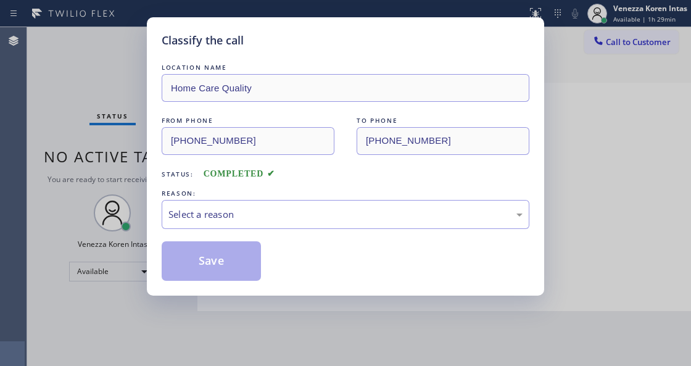
click at [255, 217] on div "Select a reason" at bounding box center [345, 214] width 354 height 14
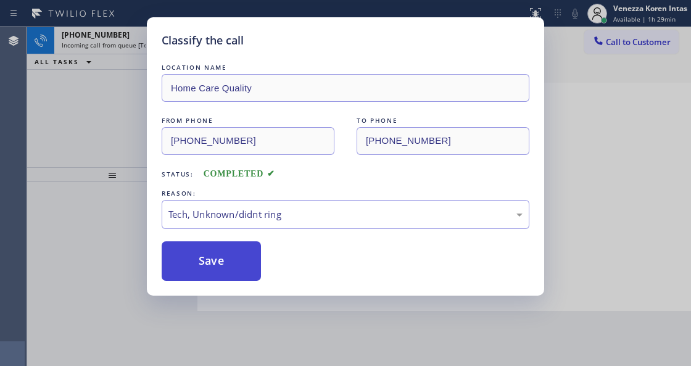
click at [191, 274] on button "Save" at bounding box center [211, 260] width 99 height 39
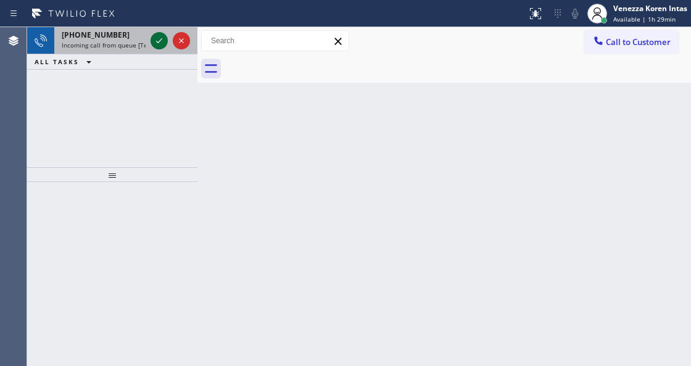
click at [163, 47] on icon at bounding box center [159, 40] width 15 height 15
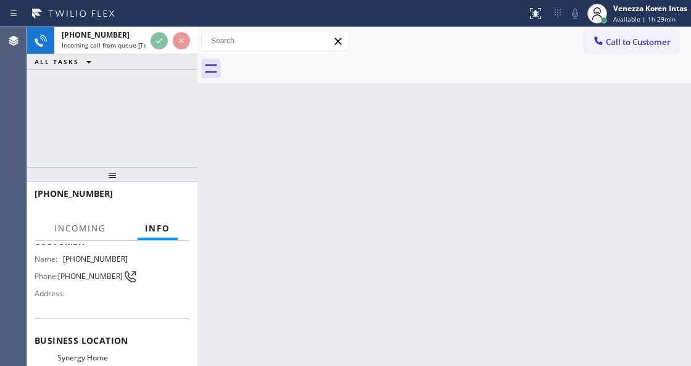
scroll to position [164, 0]
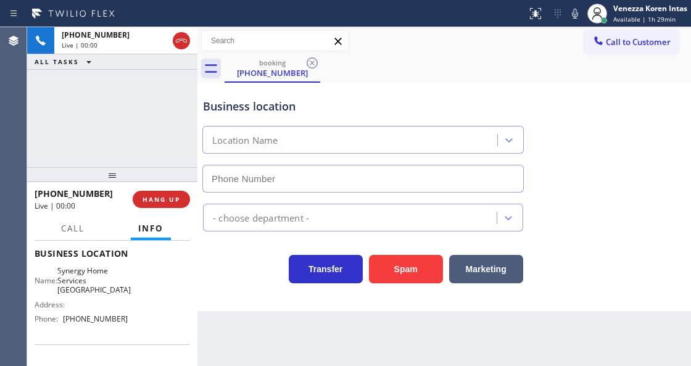
type input "[PHONE_NUMBER]"
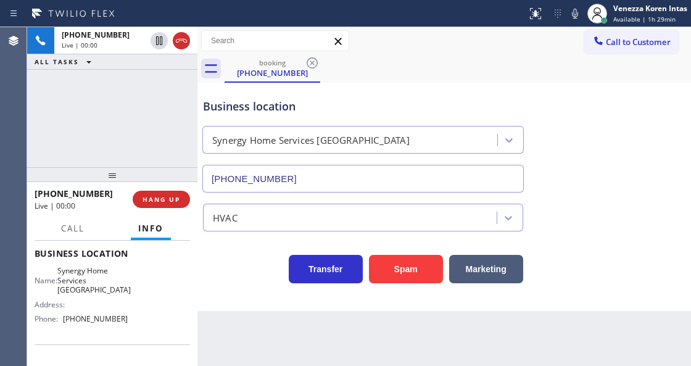
click at [245, 263] on div "Transfer Spam Marketing" at bounding box center [362, 266] width 325 height 35
click at [253, 271] on div "Transfer Spam Marketing" at bounding box center [362, 266] width 325 height 35
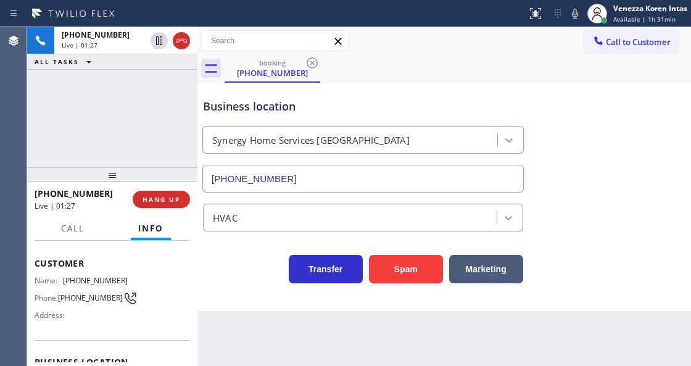
scroll to position [41, 0]
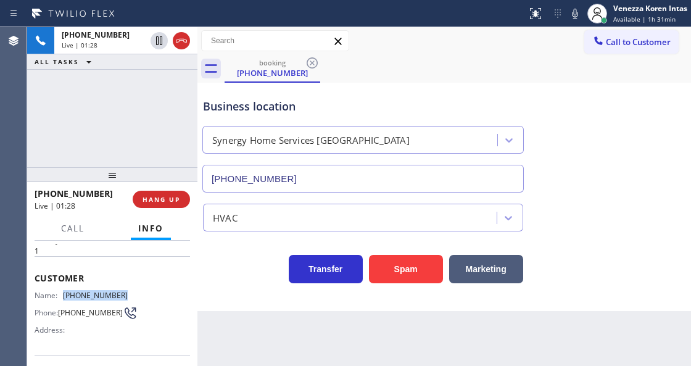
drag, startPoint x: 127, startPoint y: 292, endPoint x: 63, endPoint y: 294, distance: 64.2
click at [63, 294] on div "Name: [PHONE_NUMBER] Phone: [PHONE_NUMBER] Address:" at bounding box center [112, 314] width 155 height 49
drag, startPoint x: 467, startPoint y: 62, endPoint x: 470, endPoint y: 76, distance: 13.8
click at [467, 65] on div "booking [PHONE_NUMBER]" at bounding box center [457, 69] width 466 height 28
click at [332, 112] on div "Business location" at bounding box center [363, 106] width 320 height 17
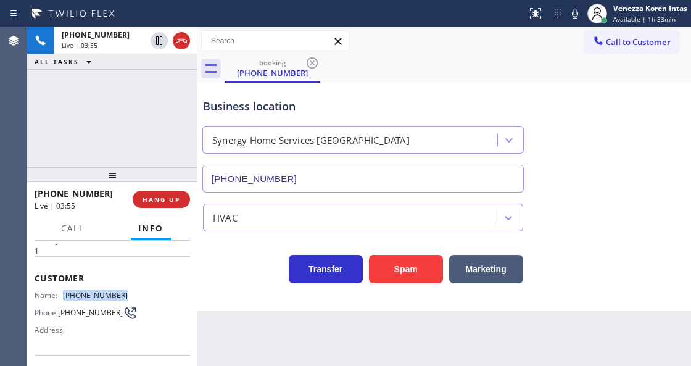
drag, startPoint x: 123, startPoint y: 287, endPoint x: 63, endPoint y: 294, distance: 60.8
click at [63, 294] on div "Name: [PHONE_NUMBER]" at bounding box center [81, 294] width 93 height 9
click at [493, 58] on div "booking [PHONE_NUMBER]" at bounding box center [457, 69] width 466 height 28
drag, startPoint x: 570, startPoint y: 15, endPoint x: 490, endPoint y: 104, distance: 119.6
click at [570, 14] on icon at bounding box center [574, 13] width 15 height 15
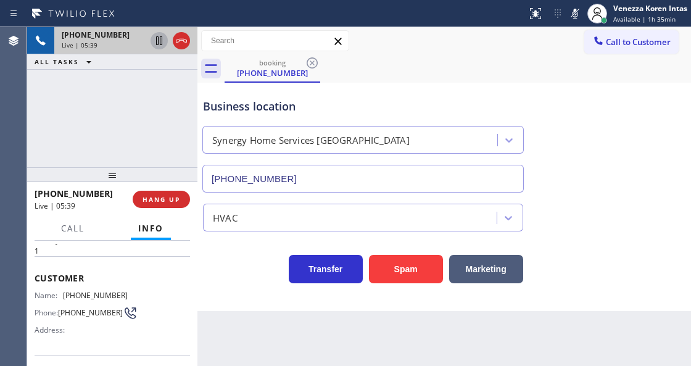
click at [160, 33] on icon at bounding box center [159, 40] width 15 height 15
click at [578, 8] on icon at bounding box center [574, 13] width 15 height 15
click at [159, 43] on icon at bounding box center [159, 40] width 15 height 15
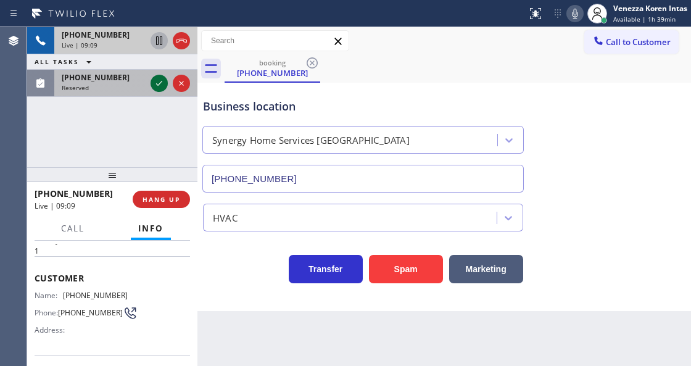
click at [155, 84] on icon at bounding box center [159, 83] width 15 height 15
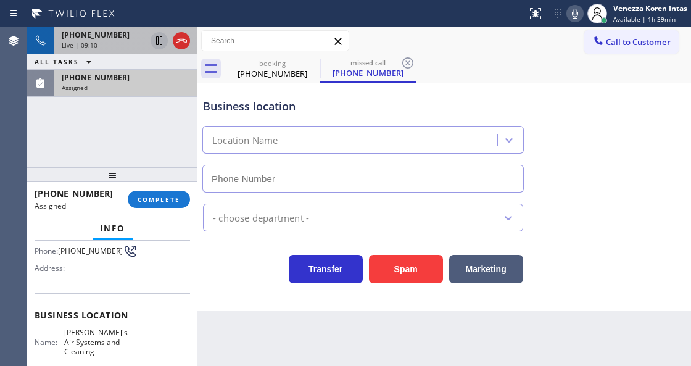
scroll to position [205, 0]
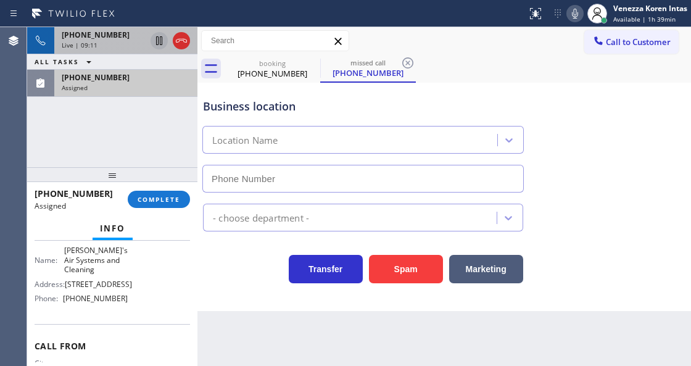
type input "[PHONE_NUMBER]"
click at [154, 78] on div "[PHONE_NUMBER]" at bounding box center [126, 77] width 128 height 10
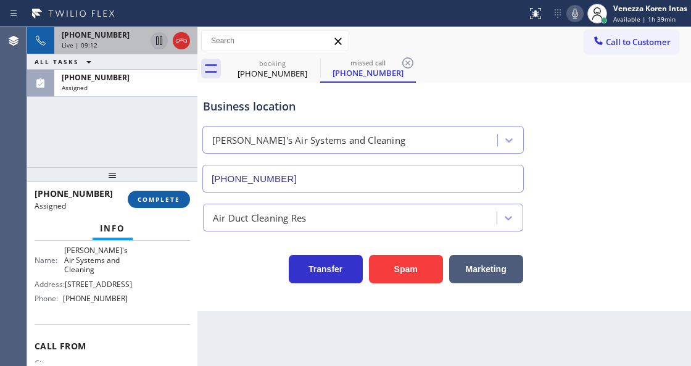
click at [178, 205] on button "COMPLETE" at bounding box center [159, 199] width 62 height 17
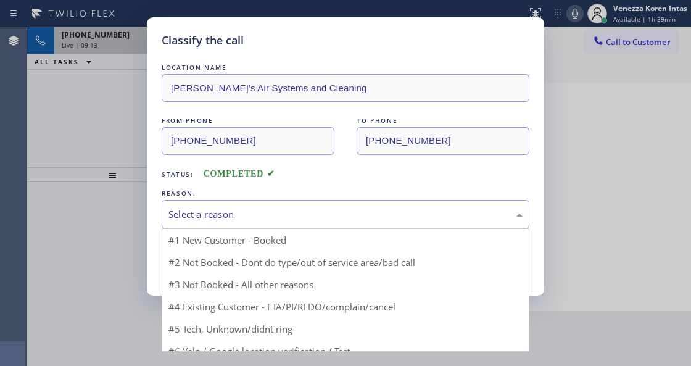
click at [266, 217] on div "Select a reason" at bounding box center [345, 214] width 354 height 14
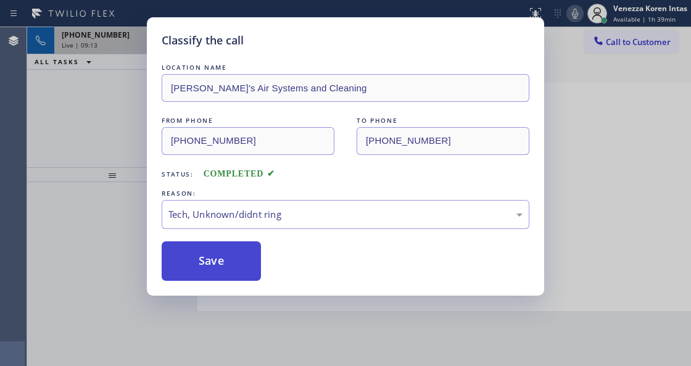
click at [215, 257] on button "Save" at bounding box center [211, 260] width 99 height 39
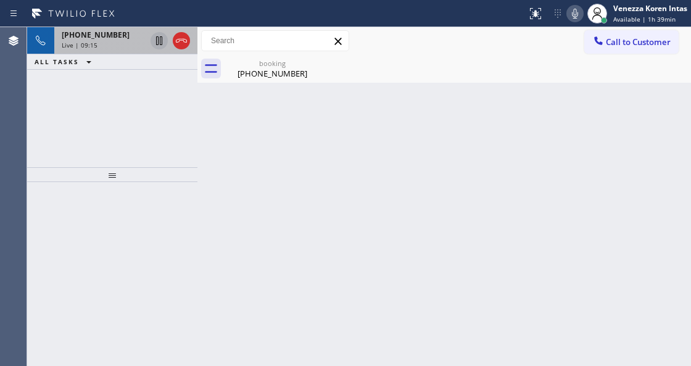
click at [117, 46] on div "Live | 09:15" at bounding box center [104, 45] width 84 height 9
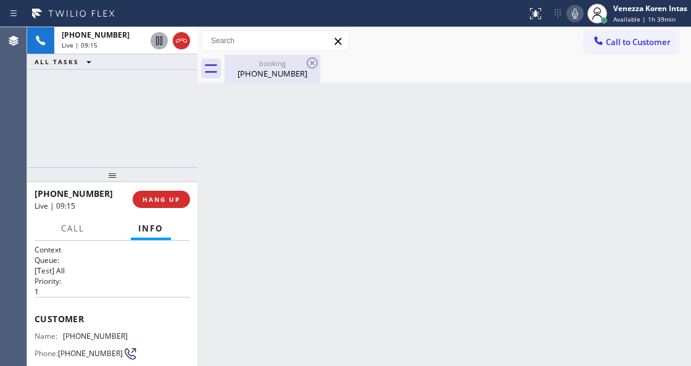
click at [256, 64] on div "booking" at bounding box center [272, 63] width 93 height 9
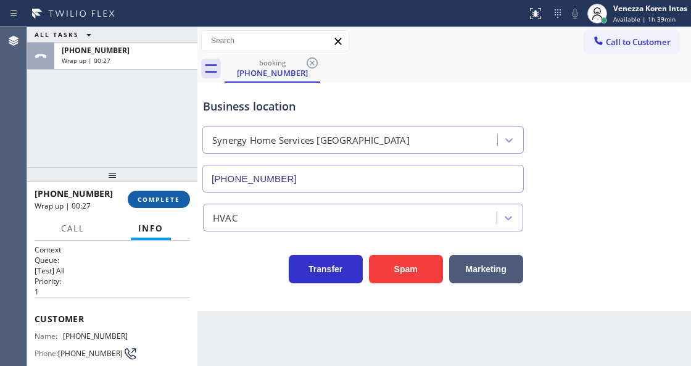
click at [147, 194] on button "COMPLETE" at bounding box center [159, 199] width 62 height 17
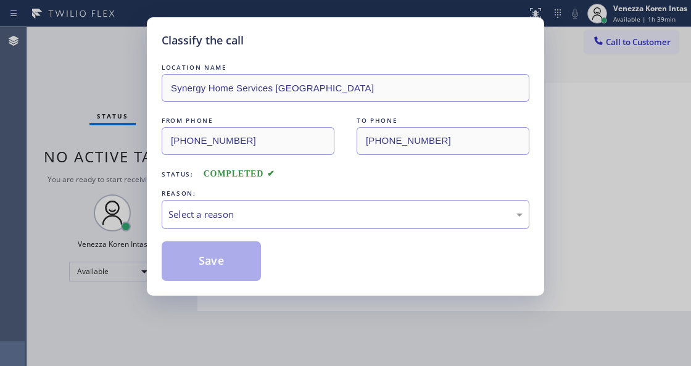
click at [284, 216] on div "Select a reason" at bounding box center [345, 214] width 354 height 14
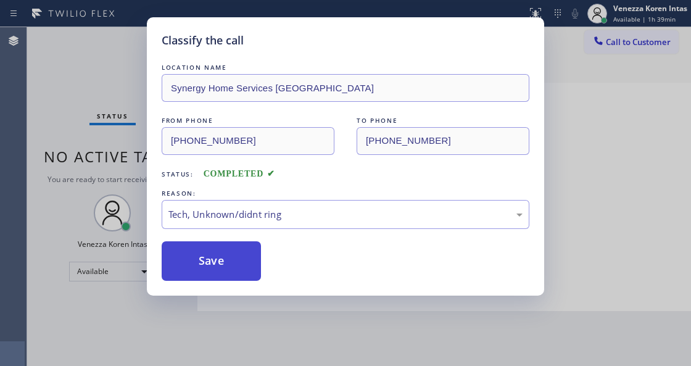
click at [252, 261] on button "Save" at bounding box center [211, 260] width 99 height 39
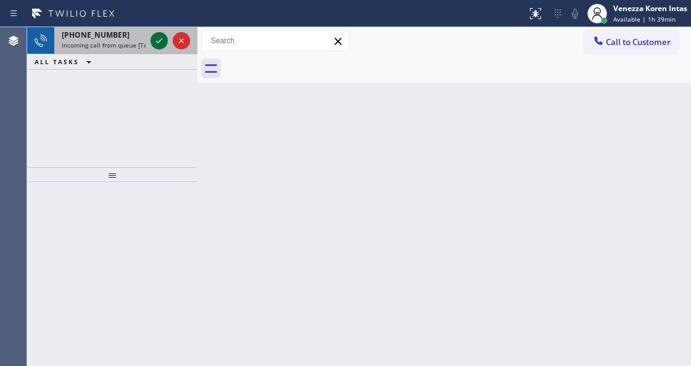
click at [154, 38] on icon at bounding box center [159, 40] width 15 height 15
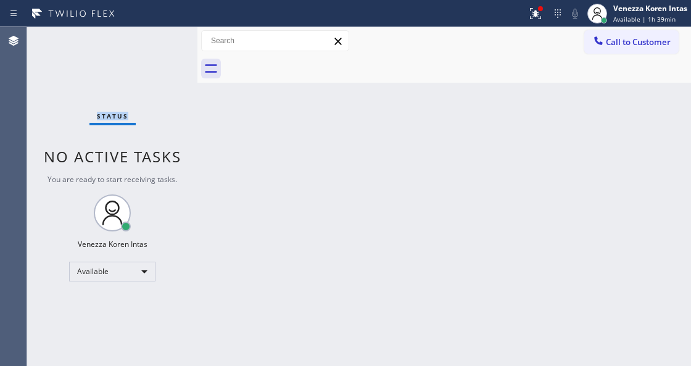
click at [154, 38] on div "Status No active tasks You are ready to start receiving tasks. Venezza Koren In…" at bounding box center [112, 196] width 170 height 339
drag, startPoint x: 154, startPoint y: 38, endPoint x: 235, endPoint y: 353, distance: 325.3
click at [154, 39] on div "Status No active tasks You are ready to start receiving tasks. Venezza Koren In…" at bounding box center [112, 196] width 170 height 339
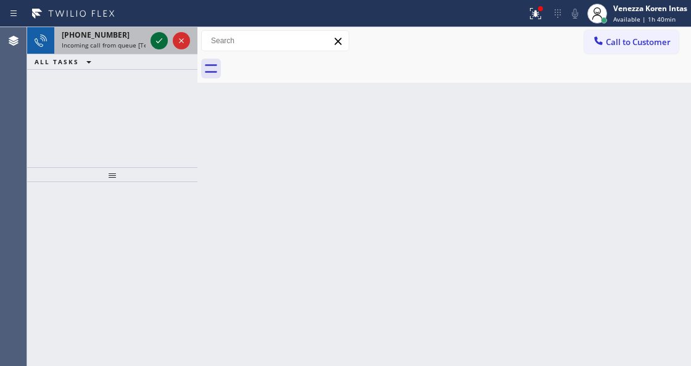
click at [163, 44] on icon at bounding box center [159, 40] width 15 height 15
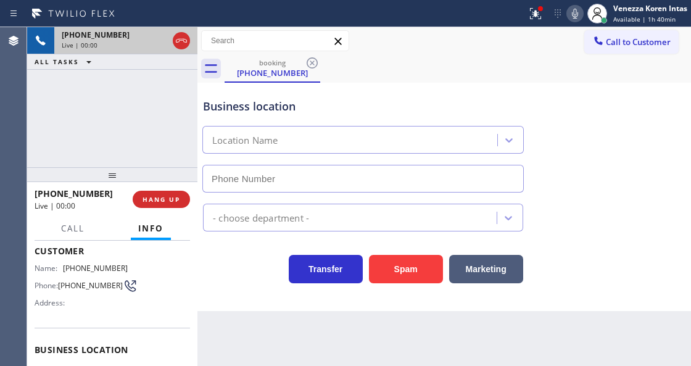
scroll to position [123, 0]
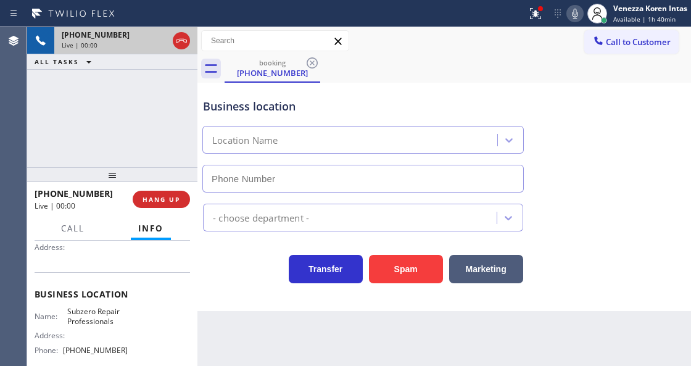
type input "[PHONE_NUMBER]"
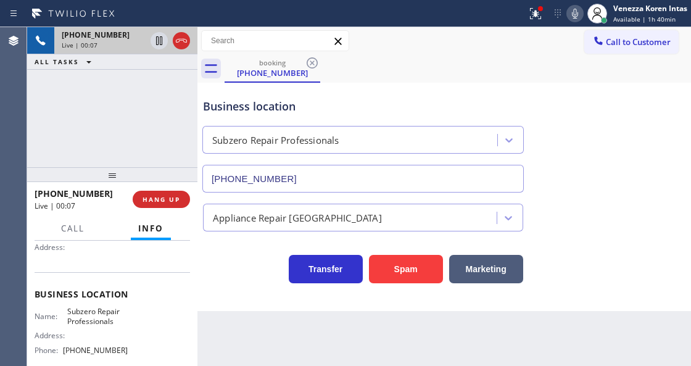
click at [197, 295] on div at bounding box center [197, 196] width 0 height 339
click at [246, 266] on div "Transfer Spam Marketing" at bounding box center [362, 266] width 325 height 35
click at [251, 264] on div "Transfer Spam Marketing" at bounding box center [362, 266] width 325 height 35
drag, startPoint x: 535, startPoint y: 17, endPoint x: 519, endPoint y: 101, distance: 84.9
click at [535, 17] on icon at bounding box center [535, 13] width 15 height 15
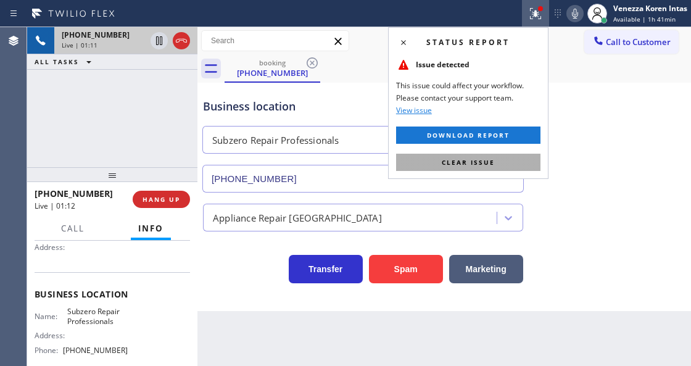
click at [487, 167] on button "Clear issue" at bounding box center [468, 162] width 144 height 17
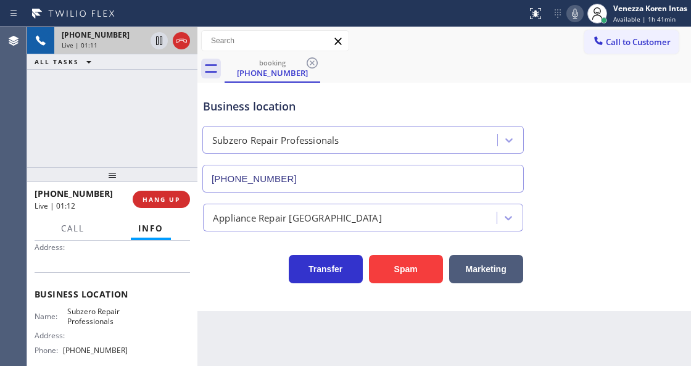
drag, startPoint x: 650, startPoint y: 160, endPoint x: 650, endPoint y: 149, distance: 11.1
click at [650, 160] on div "Business location Subzero Repair Professionals [PHONE_NUMBER]" at bounding box center [443, 137] width 487 height 112
drag, startPoint x: 65, startPoint y: 307, endPoint x: 119, endPoint y: 319, distance: 55.1
click at [119, 319] on span "Subzero Repair Professionals" at bounding box center [97, 316] width 61 height 19
click at [576, 10] on icon at bounding box center [574, 13] width 15 height 15
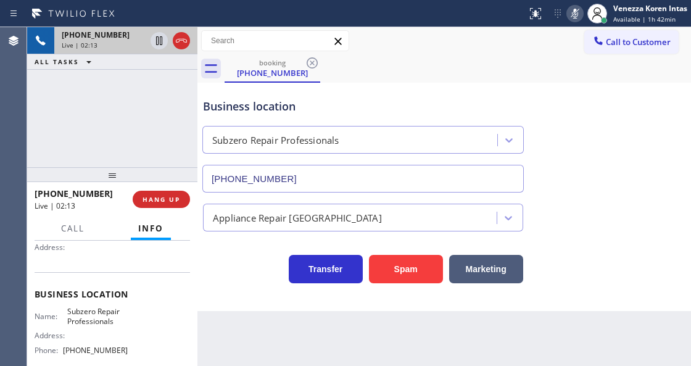
drag, startPoint x: 168, startPoint y: 117, endPoint x: 242, endPoint y: 121, distance: 74.1
click at [189, 94] on div "[PHONE_NUMBER] Live | 02:13 ALL TASKS ALL TASKS ACTIVE TASKS TASKS IN WRAP UP" at bounding box center [112, 97] width 170 height 140
click at [157, 38] on icon at bounding box center [159, 40] width 6 height 9
click at [577, 11] on icon at bounding box center [574, 13] width 15 height 15
click at [160, 41] on icon at bounding box center [159, 40] width 9 height 9
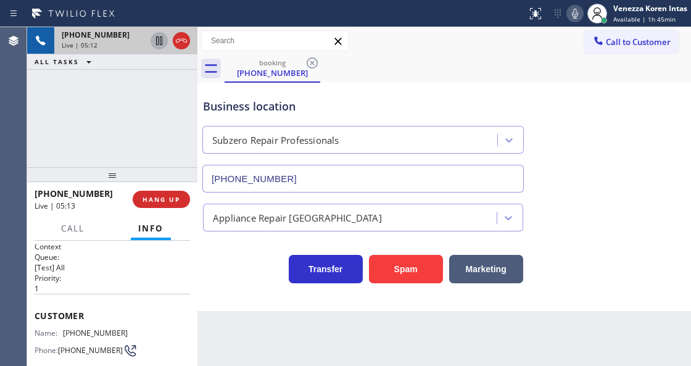
scroll to position [0, 0]
drag, startPoint x: 63, startPoint y: 328, endPoint x: 121, endPoint y: 334, distance: 58.9
click at [121, 334] on div "Name: [PHONE_NUMBER]" at bounding box center [81, 335] width 93 height 9
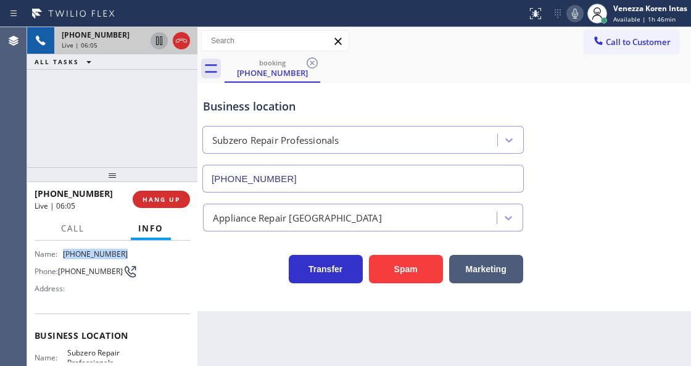
scroll to position [123, 0]
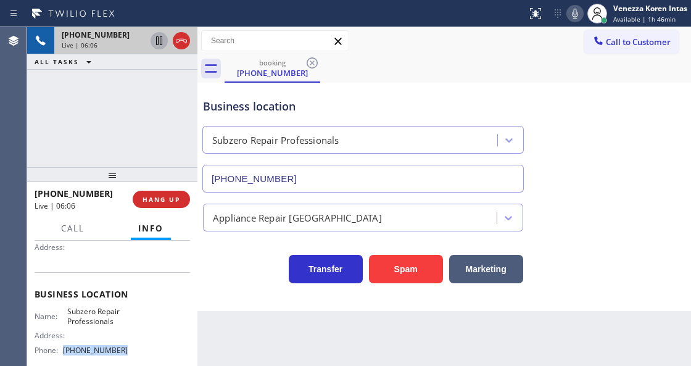
drag, startPoint x: 107, startPoint y: 347, endPoint x: 65, endPoint y: 347, distance: 41.9
click at [65, 347] on span "[PHONE_NUMBER]" at bounding box center [95, 349] width 65 height 9
click at [72, 230] on span "Call" at bounding box center [72, 228] width 23 height 11
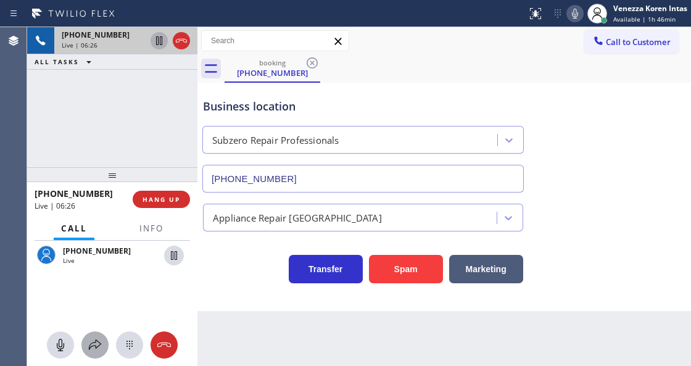
click at [96, 349] on icon at bounding box center [95, 344] width 15 height 15
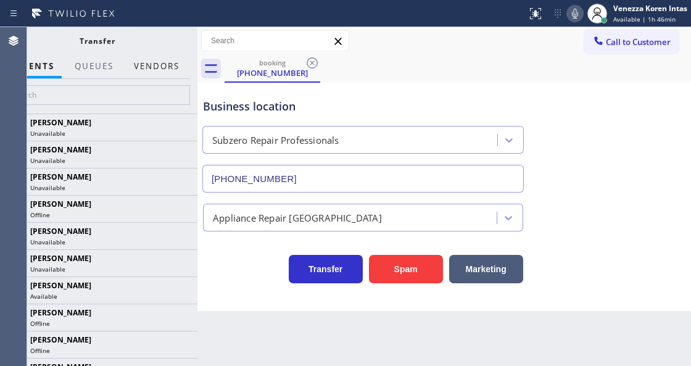
click at [170, 66] on button "Vendors" at bounding box center [156, 66] width 60 height 24
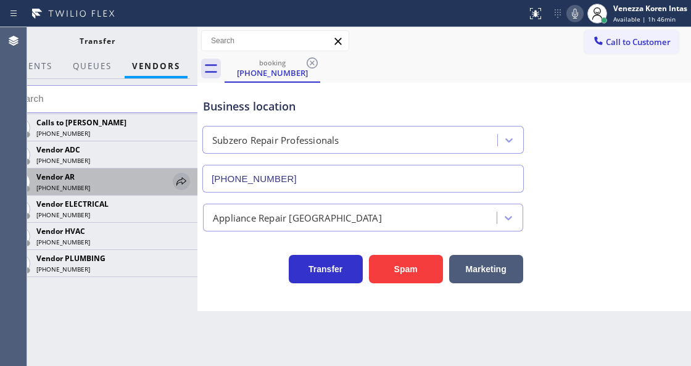
click at [181, 186] on icon at bounding box center [181, 181] width 15 height 15
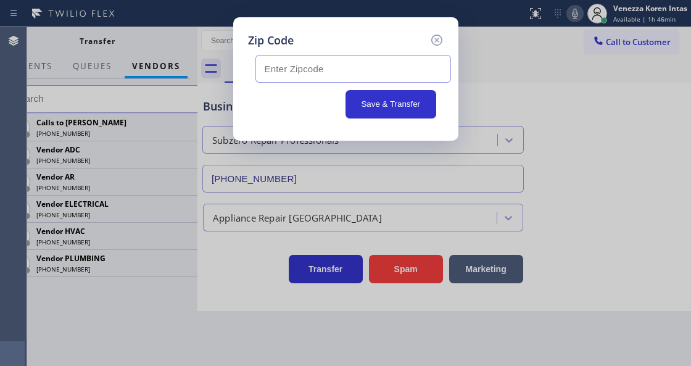
click at [298, 73] on input "text" at bounding box center [352, 69] width 195 height 28
paste input "80504"
type input "80504"
click at [384, 105] on button "Save & Transfer" at bounding box center [390, 104] width 91 height 28
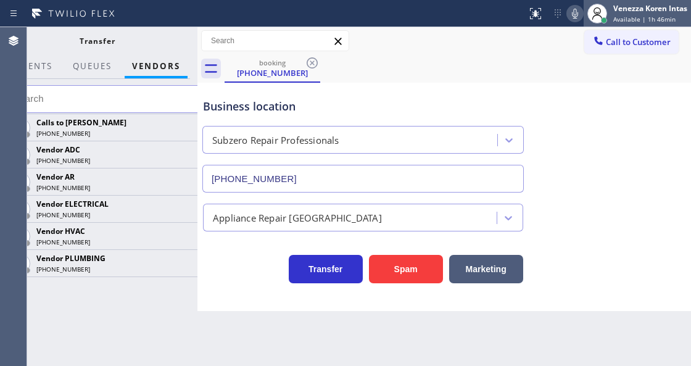
click at [638, 7] on div "Venezza Koren Intas" at bounding box center [650, 8] width 74 height 10
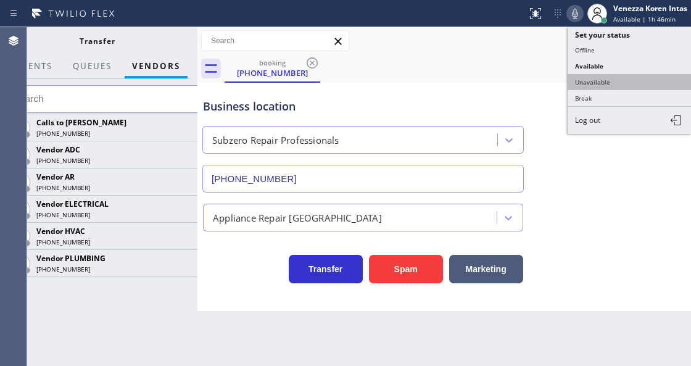
click at [605, 77] on button "Unavailable" at bounding box center [628, 82] width 123 height 16
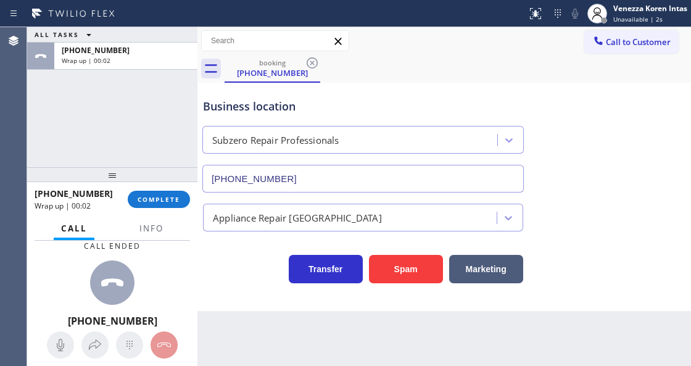
click at [418, 76] on div "booking [PHONE_NUMBER]" at bounding box center [457, 69] width 466 height 28
click at [146, 226] on span "Info" at bounding box center [151, 228] width 24 height 11
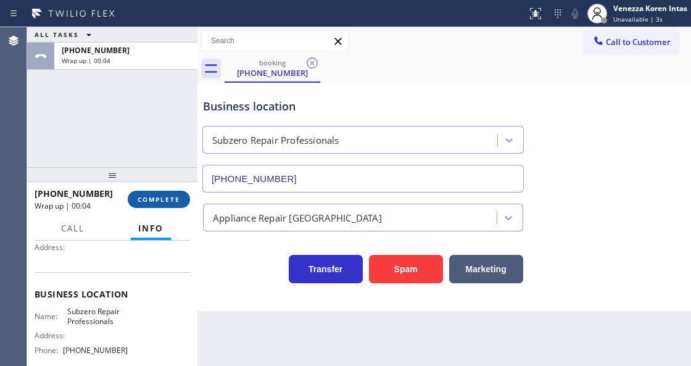
click at [162, 204] on button "COMPLETE" at bounding box center [159, 199] width 62 height 17
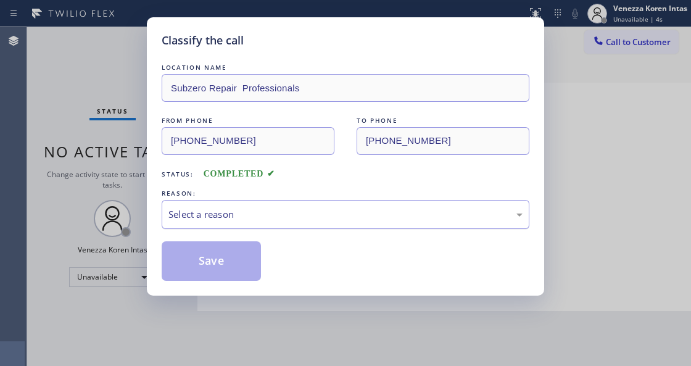
click at [279, 224] on div "Select a reason" at bounding box center [346, 214] width 368 height 29
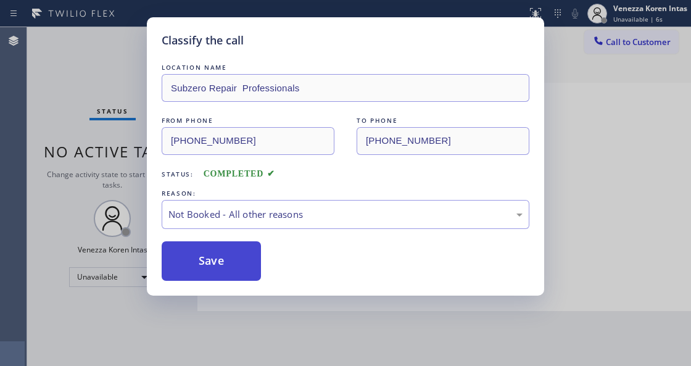
click at [221, 242] on button "Save" at bounding box center [211, 260] width 99 height 39
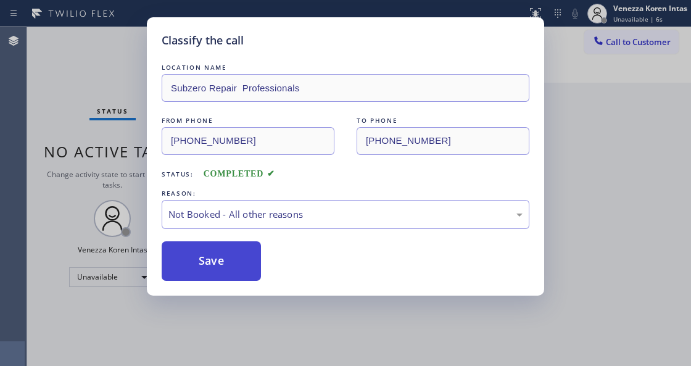
click at [241, 260] on button "Save" at bounding box center [211, 260] width 99 height 39
click at [253, 358] on div "Classify the call LOCATION NAME Subzero Repair Professionals FROM PHONE [PHONE_…" at bounding box center [345, 183] width 691 height 366
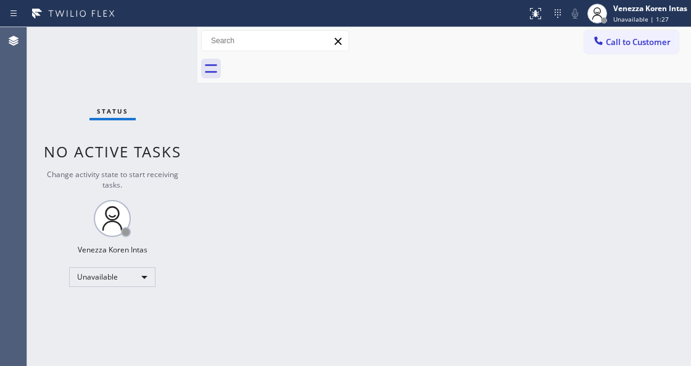
click at [260, 174] on div "Back to Dashboard Change Sender ID Customers Technicians Select a contact Outbo…" at bounding box center [443, 196] width 493 height 339
click at [640, 38] on span "Call to Customer" at bounding box center [638, 41] width 65 height 11
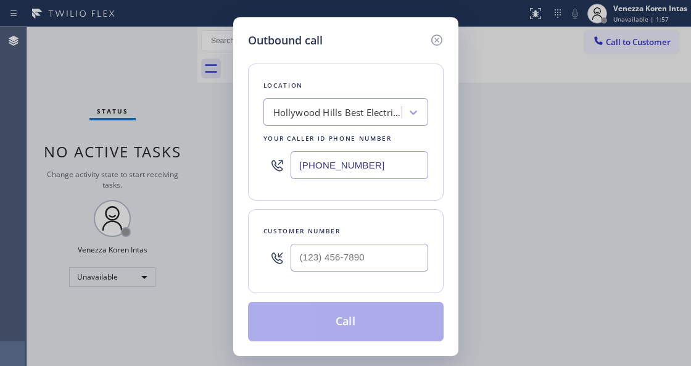
drag, startPoint x: 366, startPoint y: 162, endPoint x: 297, endPoint y: 158, distance: 69.2
click at [297, 158] on input "[PHONE_NUMBER]" at bounding box center [359, 165] width 138 height 28
paste input "844) 956-1118"
type input "[PHONE_NUMBER]"
type input "(___) ___-____"
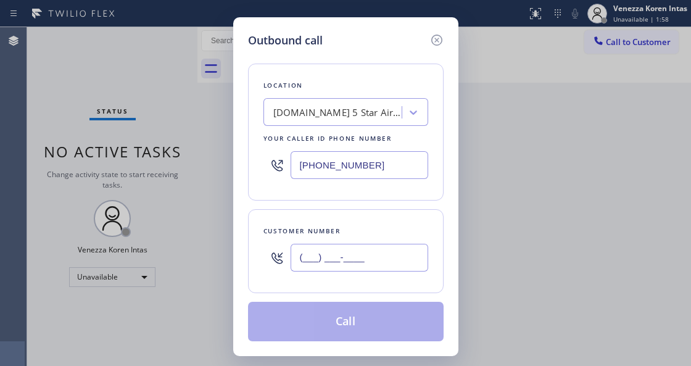
click at [361, 251] on input "(___) ___-____" at bounding box center [359, 258] width 138 height 28
paste input "901) 336-6206"
type input "[PHONE_NUMBER]"
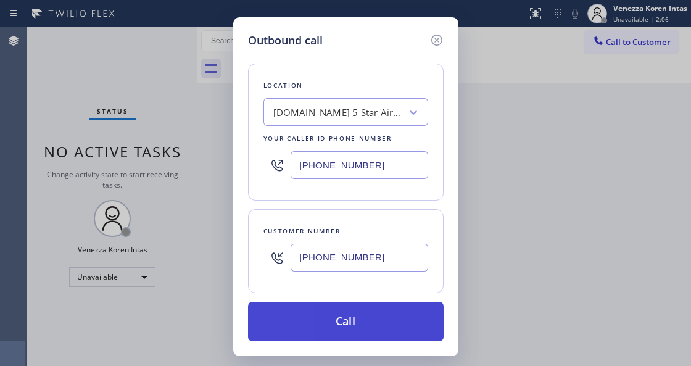
click at [337, 312] on button "Call" at bounding box center [345, 321] width 195 height 39
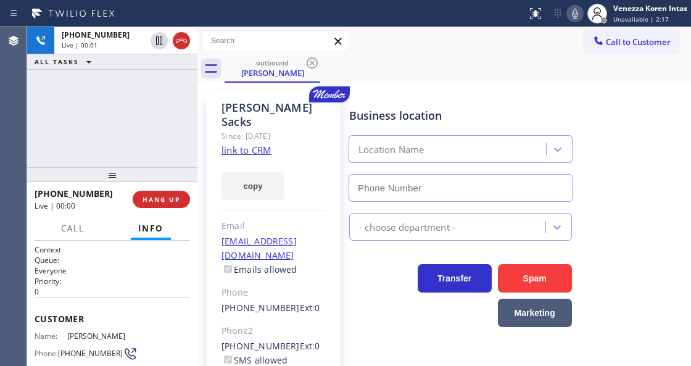
type input "[PHONE_NUMBER]"
click at [187, 113] on div "[PHONE_NUMBER] Live | 00:05 ALL TASKS ALL TASKS ACTIVE TASKS TASKS IN WRAP UP" at bounding box center [112, 97] width 170 height 140
drag, startPoint x: 197, startPoint y: 137, endPoint x: 228, endPoint y: 148, distance: 32.8
click at [197, 137] on div at bounding box center [197, 196] width 0 height 339
drag, startPoint x: 185, startPoint y: 133, endPoint x: 357, endPoint y: 163, distance: 174.6
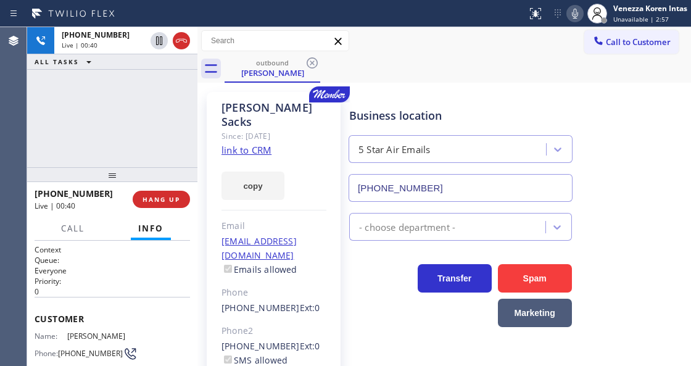
click at [185, 133] on div "[PHONE_NUMBER] Live | 00:40 ALL TASKS ALL TASKS ACTIVE TASKS TASKS IN WRAP UP" at bounding box center [112, 97] width 170 height 140
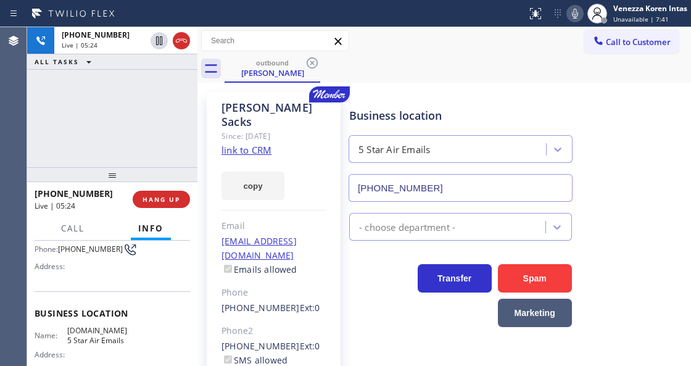
scroll to position [123, 0]
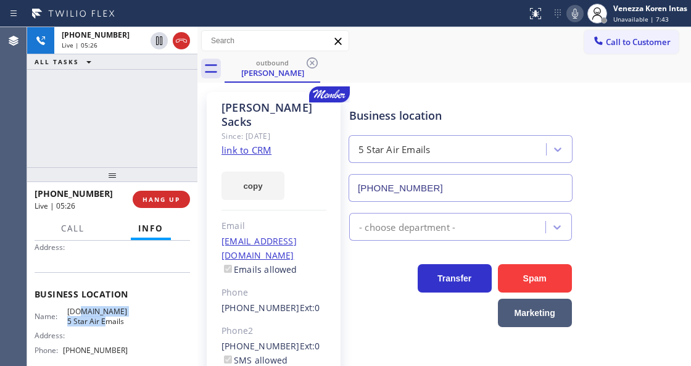
drag, startPoint x: 76, startPoint y: 309, endPoint x: 110, endPoint y: 323, distance: 36.0
click at [110, 323] on span "[DOMAIN_NAME] 5 Star Air Emails" at bounding box center [97, 316] width 61 height 19
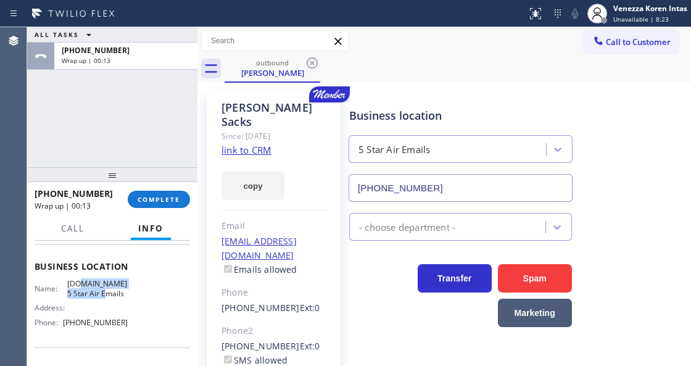
scroll to position [164, 0]
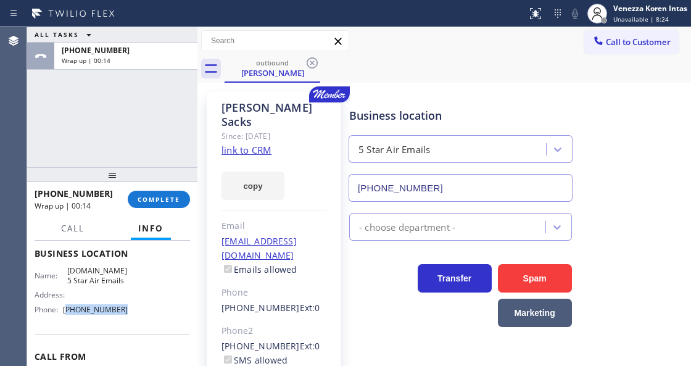
drag, startPoint x: 98, startPoint y: 313, endPoint x: 68, endPoint y: 313, distance: 30.2
click at [68, 313] on div "Name: [DOMAIN_NAME] 5 Star Air Emails Address: Phone: [PHONE_NUMBER]" at bounding box center [112, 292] width 155 height 53
click at [171, 194] on button "COMPLETE" at bounding box center [159, 199] width 62 height 17
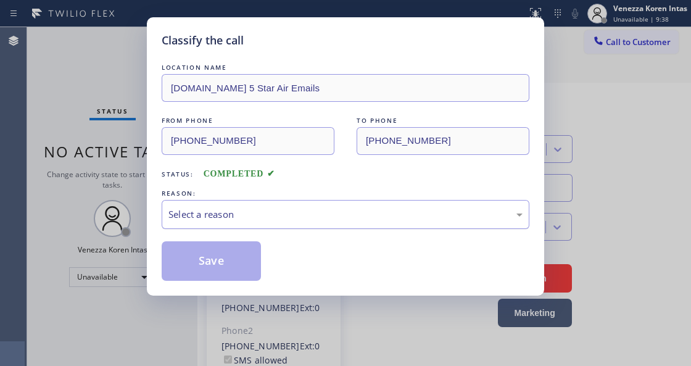
click at [248, 222] on div "Select a reason" at bounding box center [346, 214] width 368 height 29
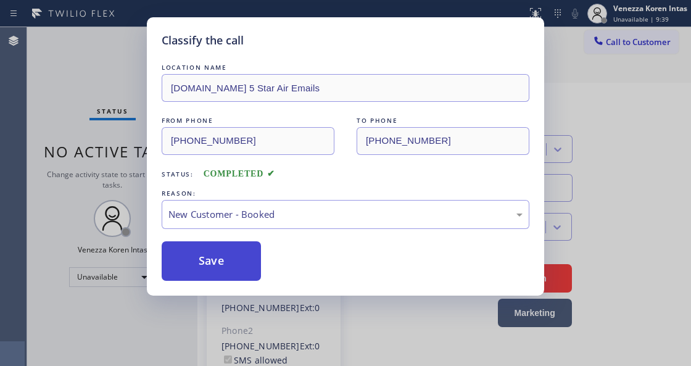
click at [245, 270] on button "Save" at bounding box center [211, 260] width 99 height 39
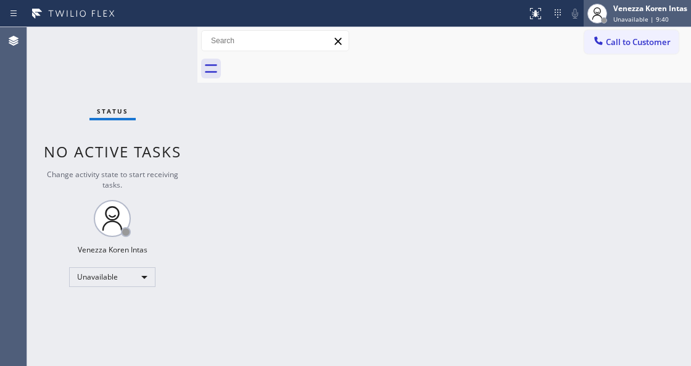
click at [624, 20] on span "Unavailable | 9:40" at bounding box center [641, 19] width 56 height 9
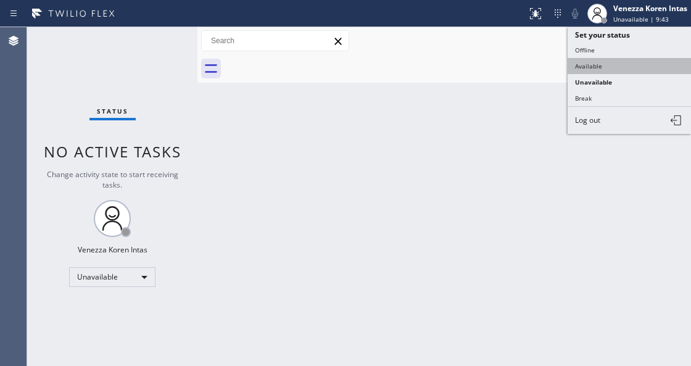
click at [606, 62] on button "Available" at bounding box center [628, 66] width 123 height 16
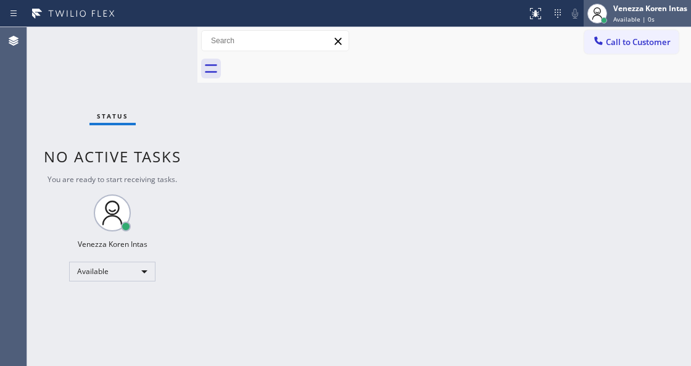
click at [636, 13] on div "Venezza Koren Intas" at bounding box center [650, 8] width 74 height 10
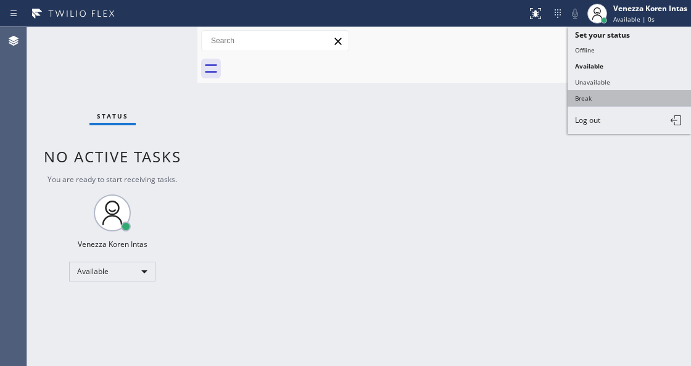
click at [611, 101] on button "Break" at bounding box center [628, 98] width 123 height 16
